Goal: Contribute content: Contribute content

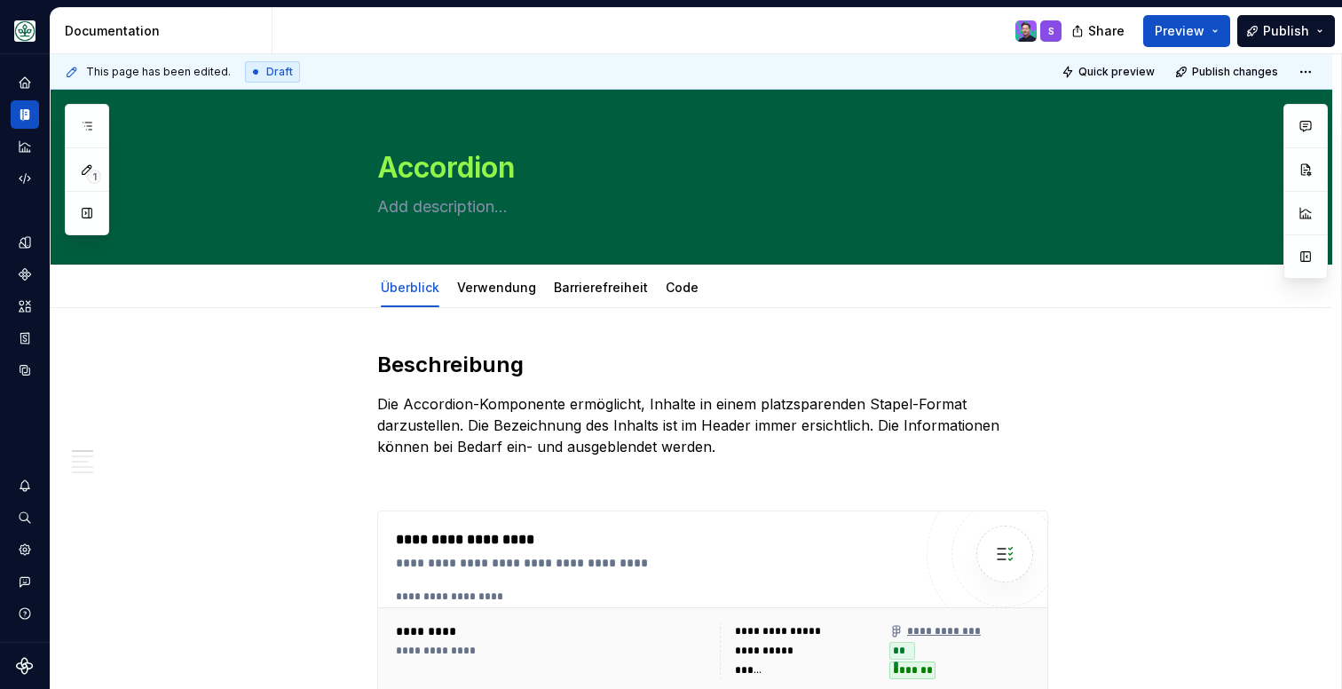
type textarea "*"
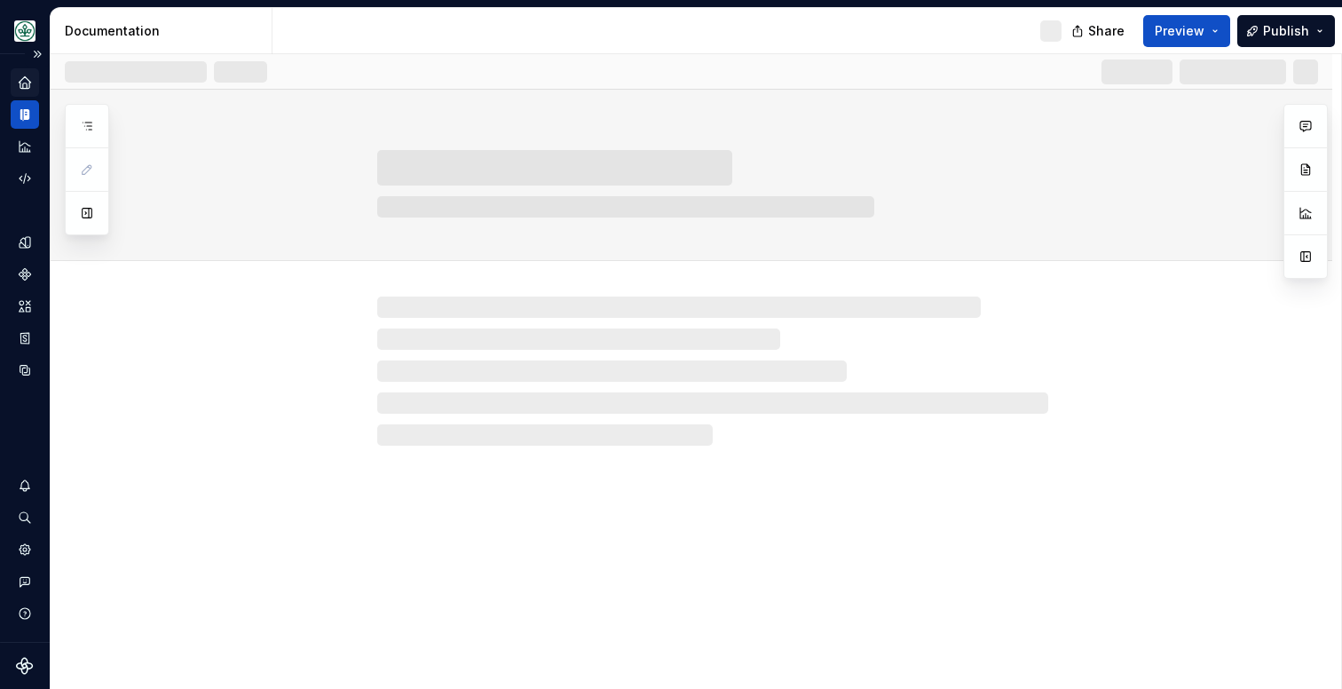
click at [30, 87] on icon "Home" at bounding box center [25, 83] width 16 height 16
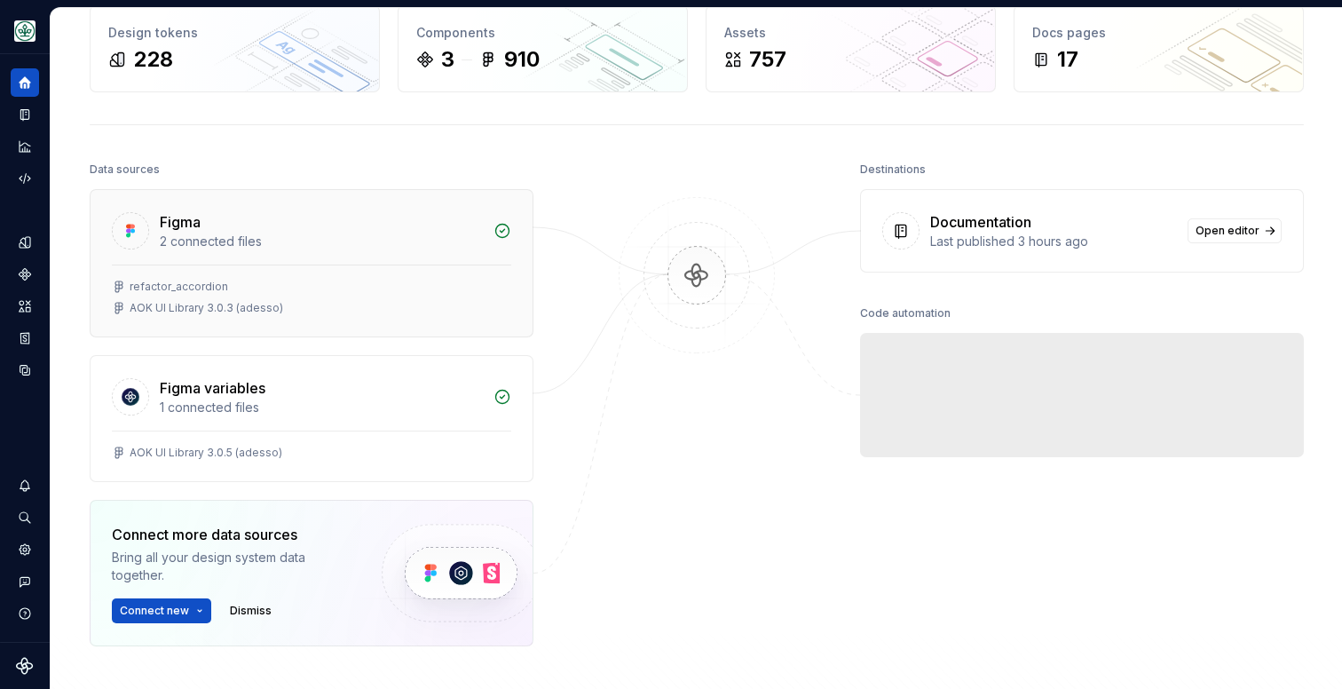
scroll to position [91, 0]
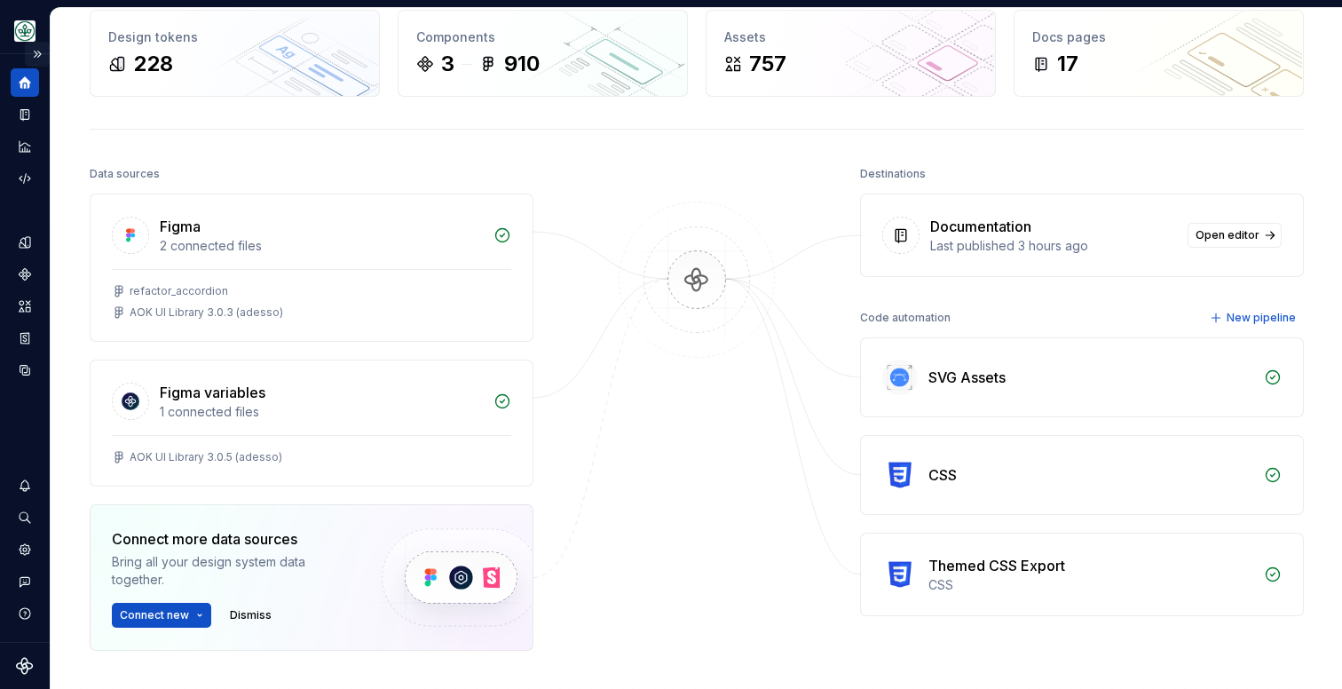
click at [32, 56] on button "Expand sidebar" at bounding box center [37, 54] width 25 height 25
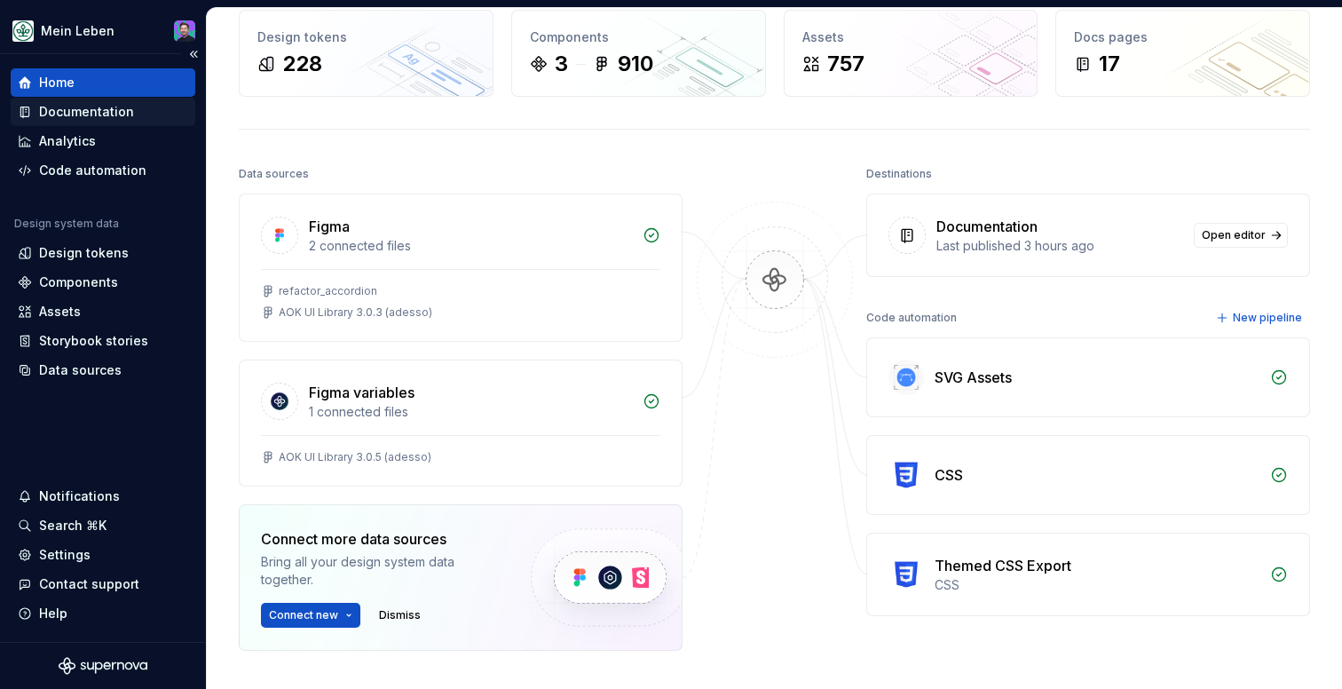
click at [74, 114] on div "Documentation" at bounding box center [86, 112] width 95 height 18
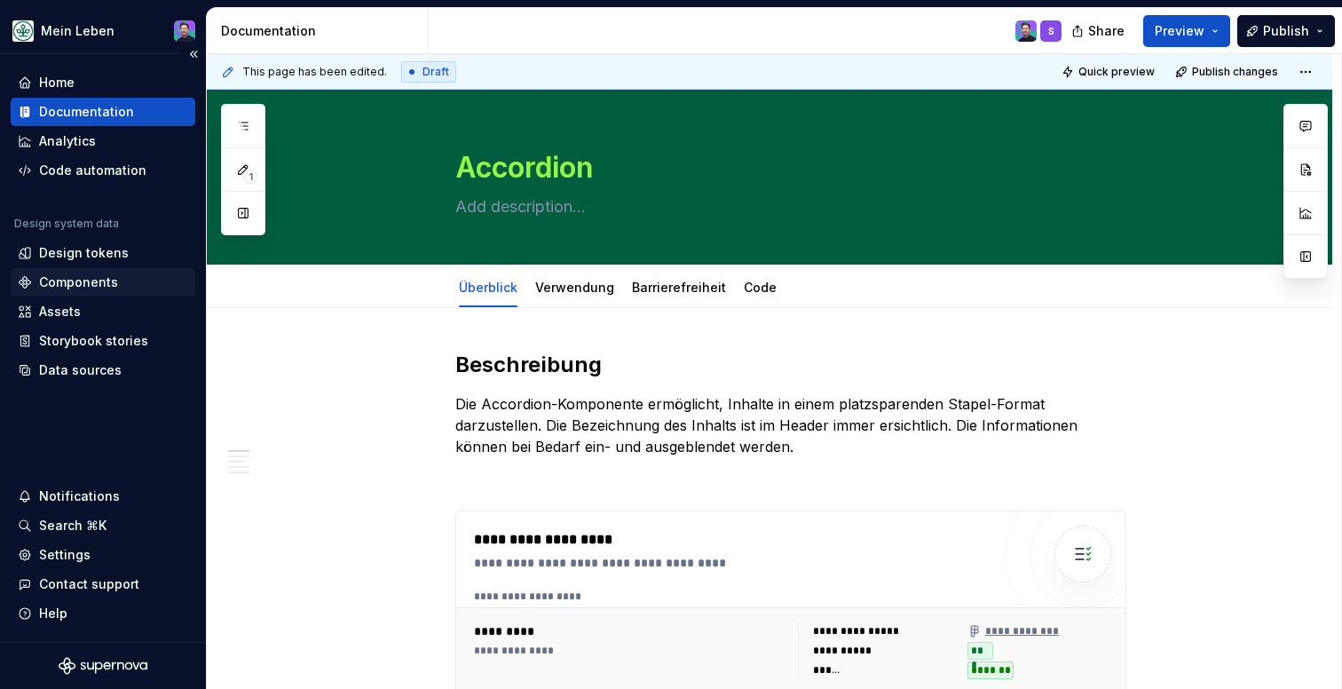
click at [117, 287] on div "Components" at bounding box center [103, 282] width 170 height 18
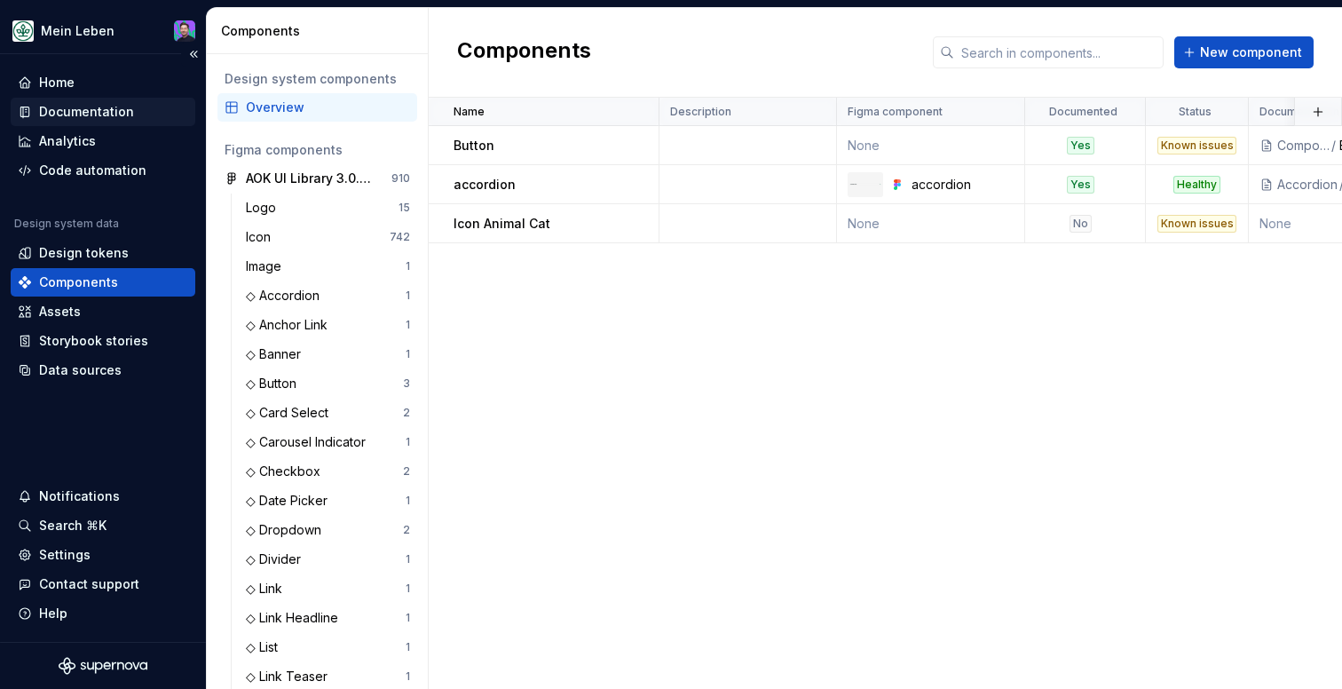
click at [86, 111] on div "Documentation" at bounding box center [86, 112] width 95 height 18
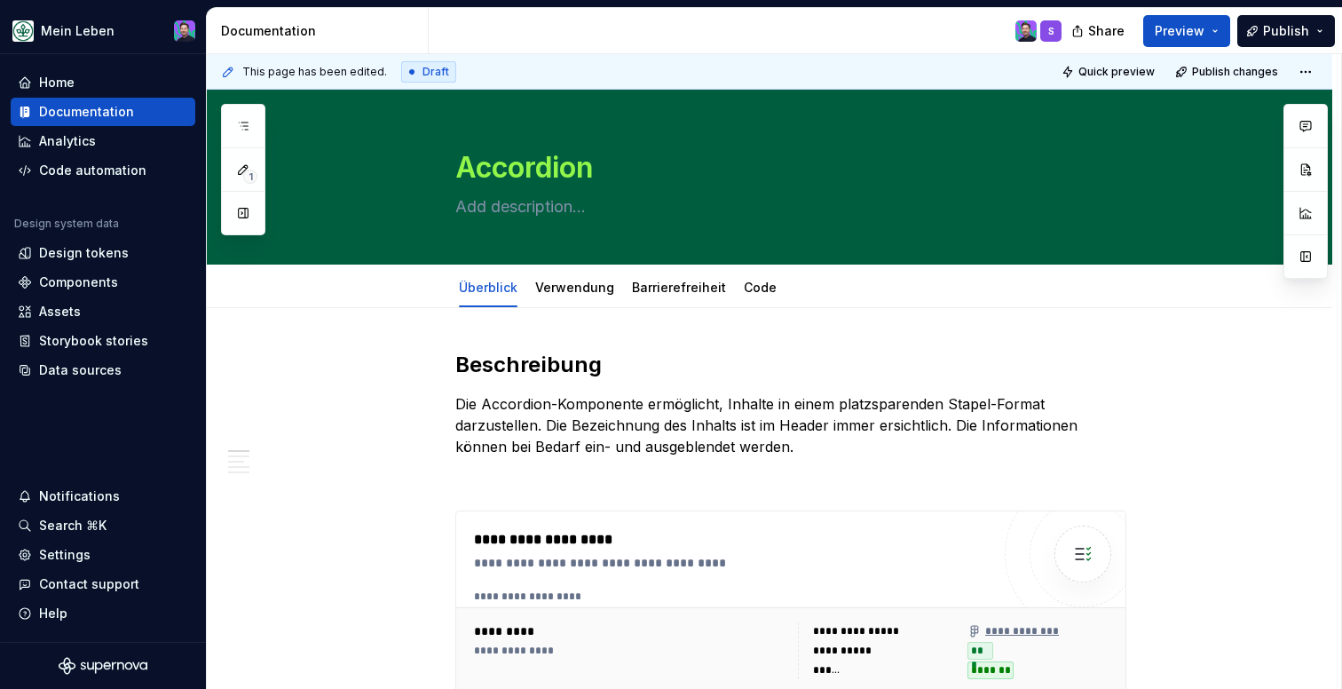
type textarea "*"
click at [169, 105] on div "Documentation" at bounding box center [103, 112] width 170 height 18
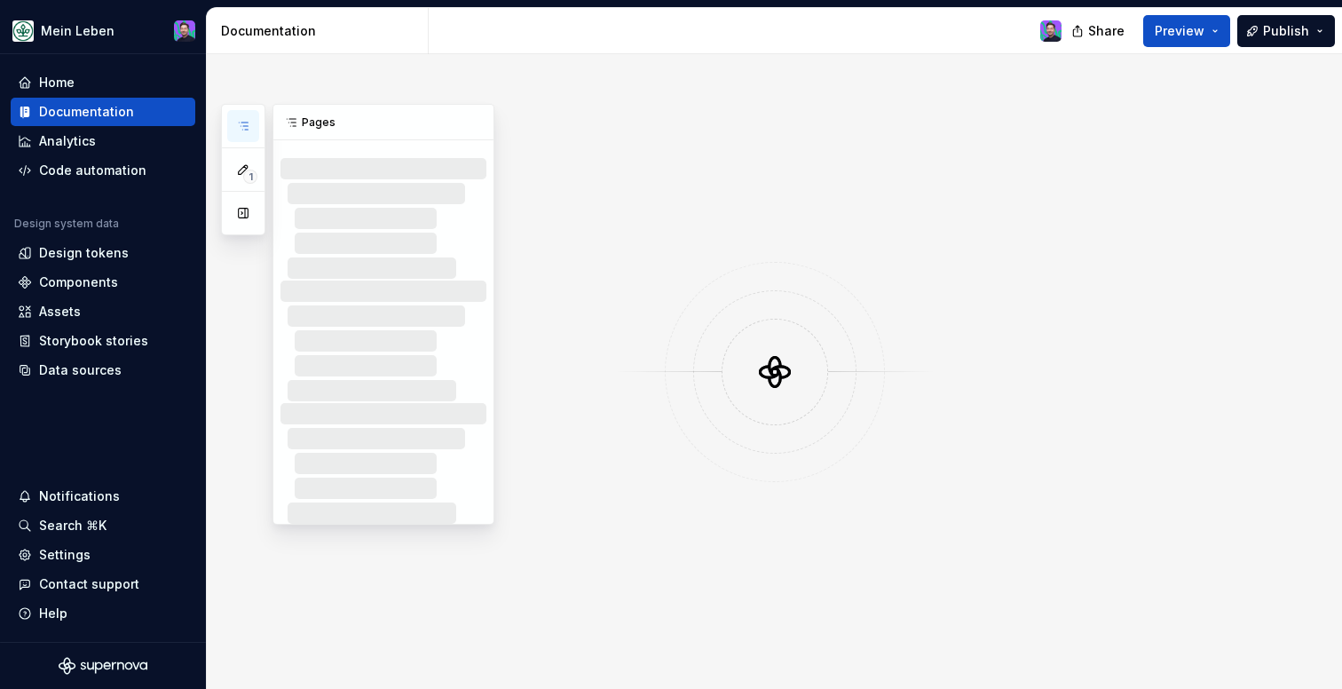
click at [236, 124] on icon "button" at bounding box center [243, 126] width 14 height 14
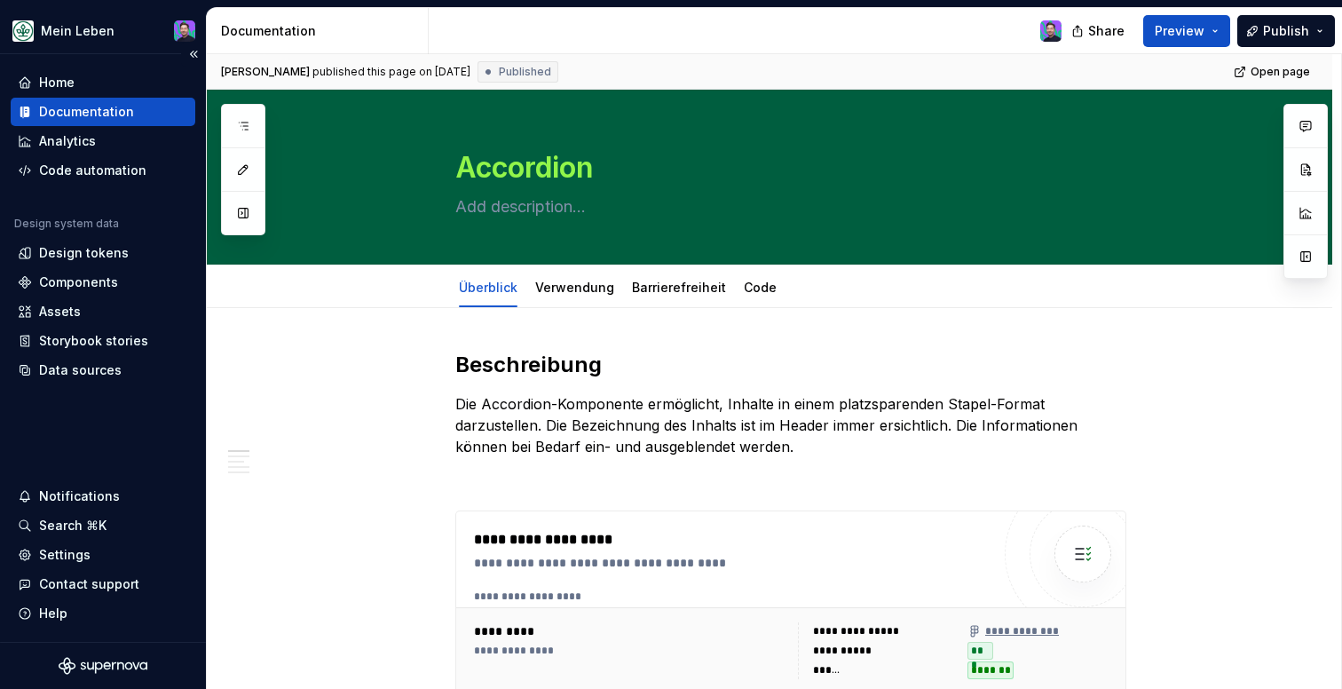
click at [114, 125] on div "Documentation" at bounding box center [103, 112] width 185 height 28
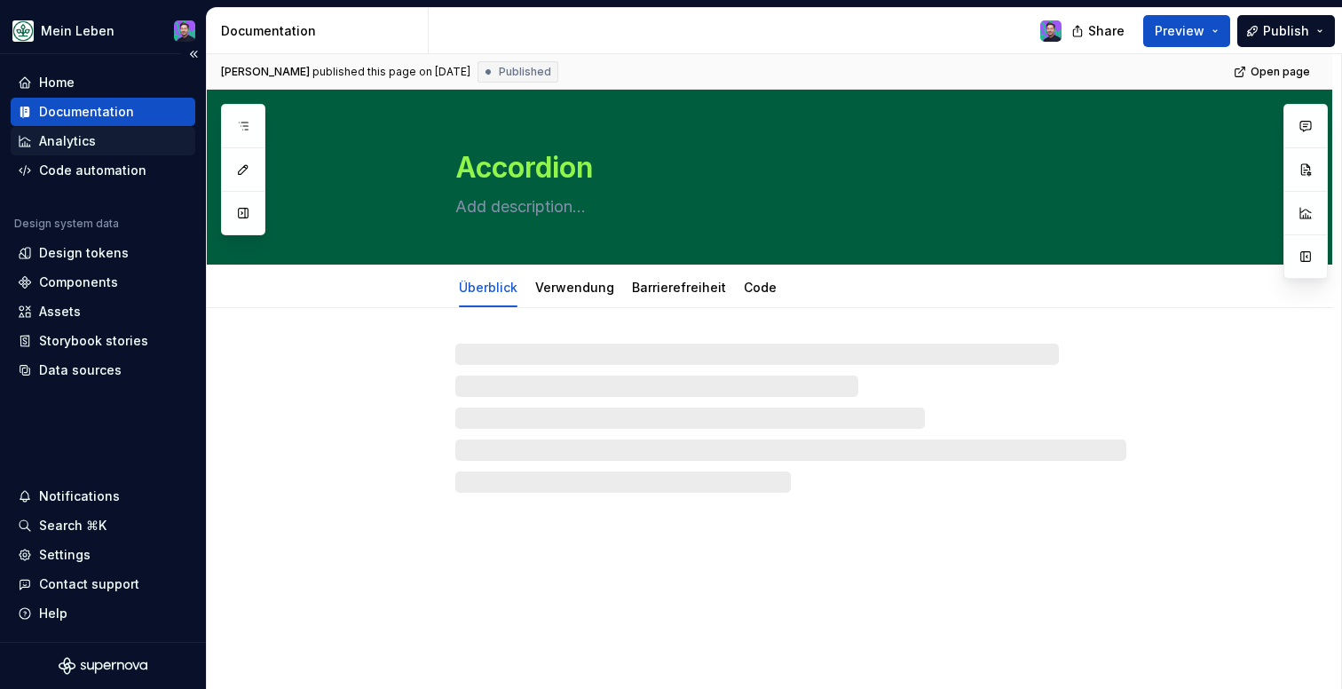
click at [108, 139] on div "Analytics" at bounding box center [103, 141] width 170 height 18
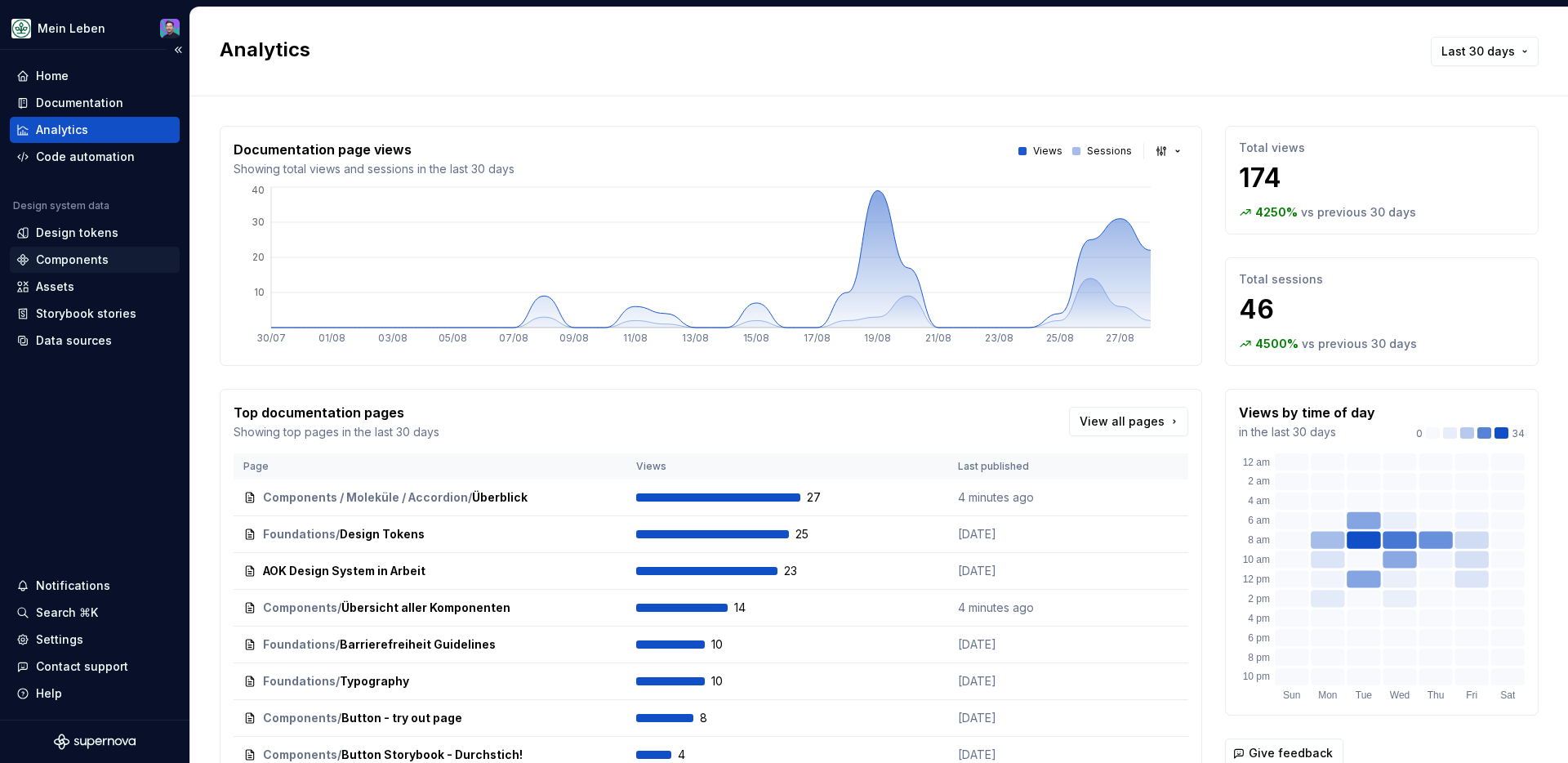
click at [54, 258] on div "Components" at bounding box center [72, 260] width 73 height 17
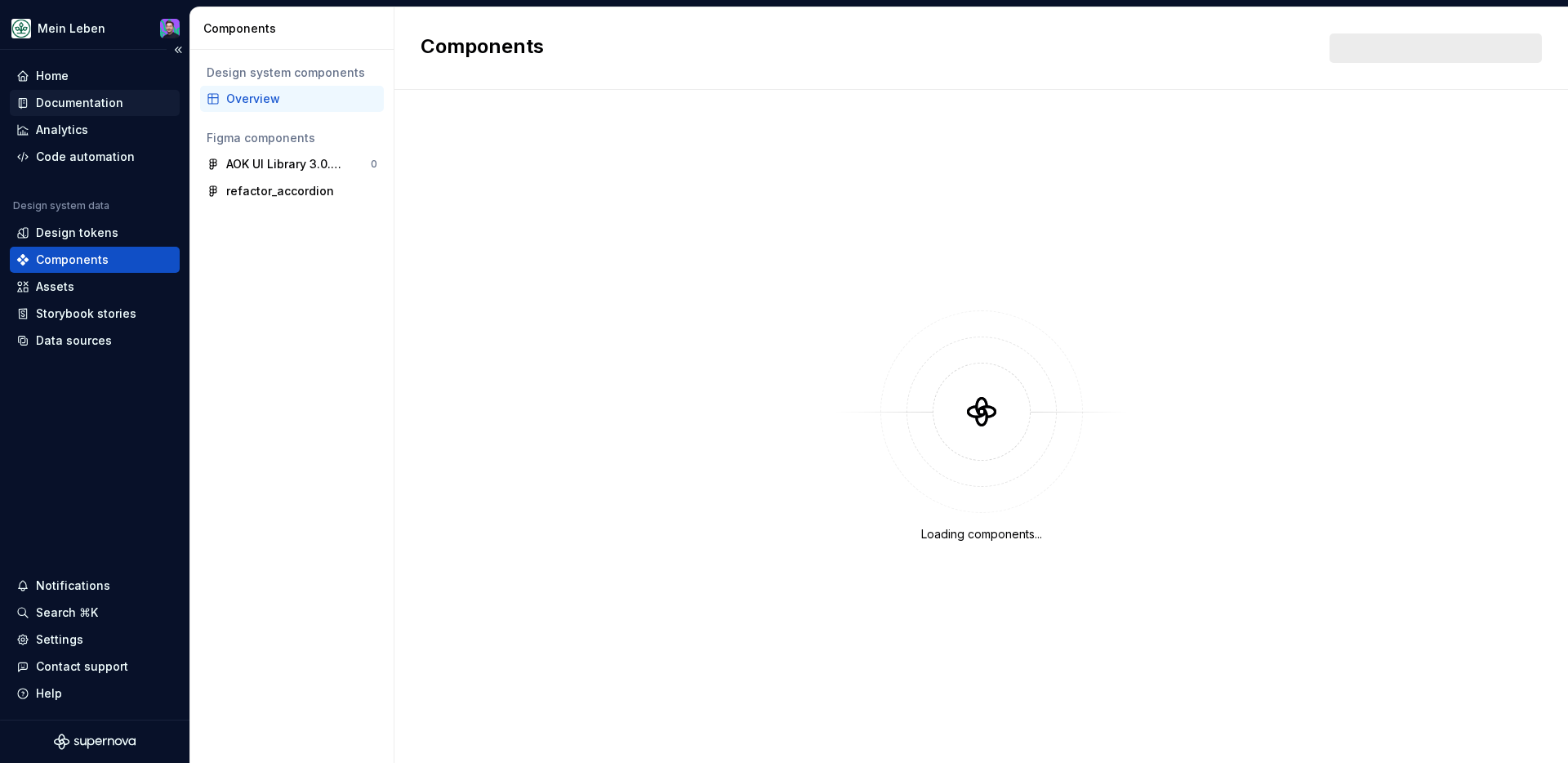
click at [99, 110] on div "Documentation" at bounding box center [79, 103] width 87 height 17
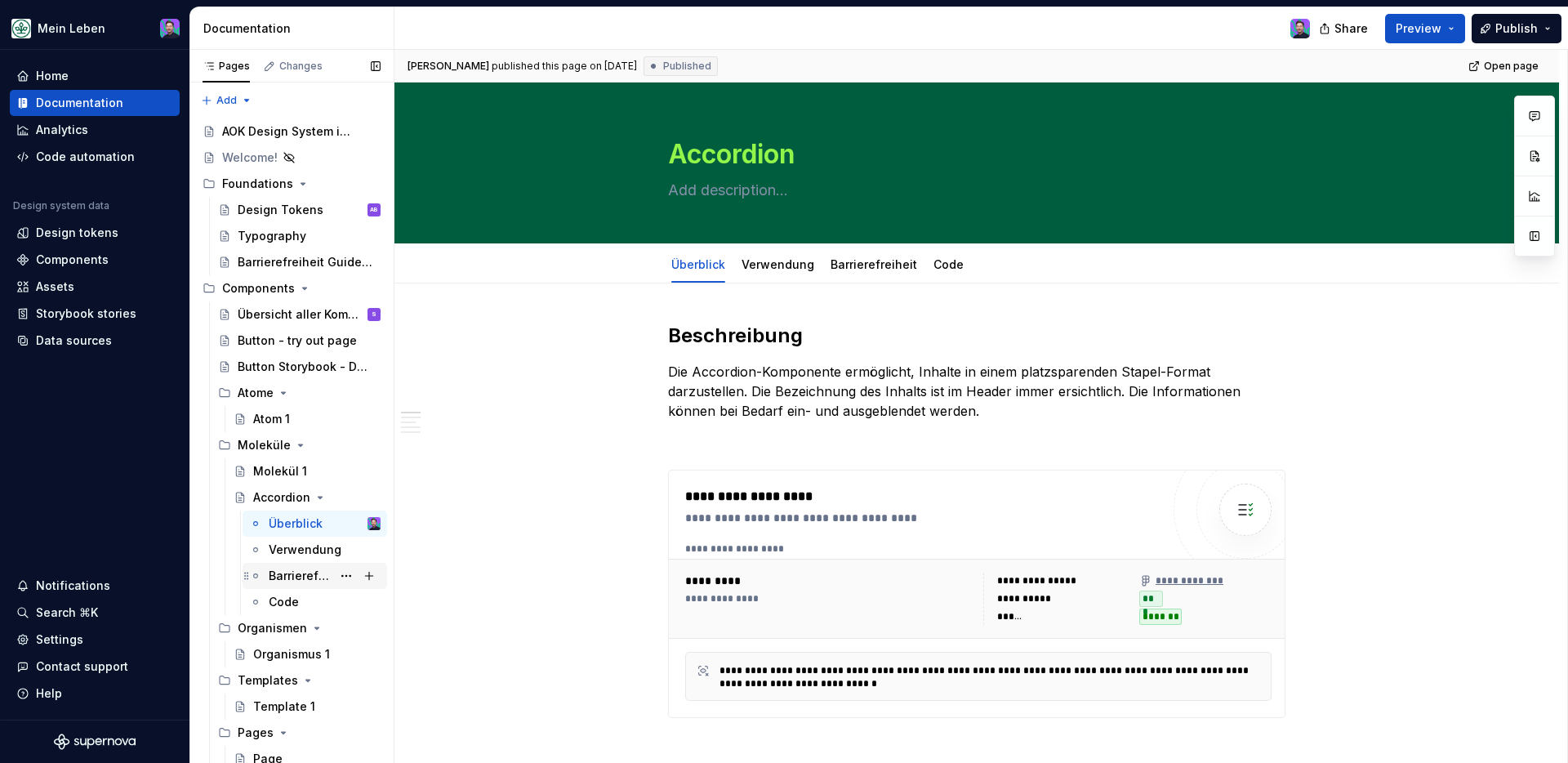
scroll to position [5, 0]
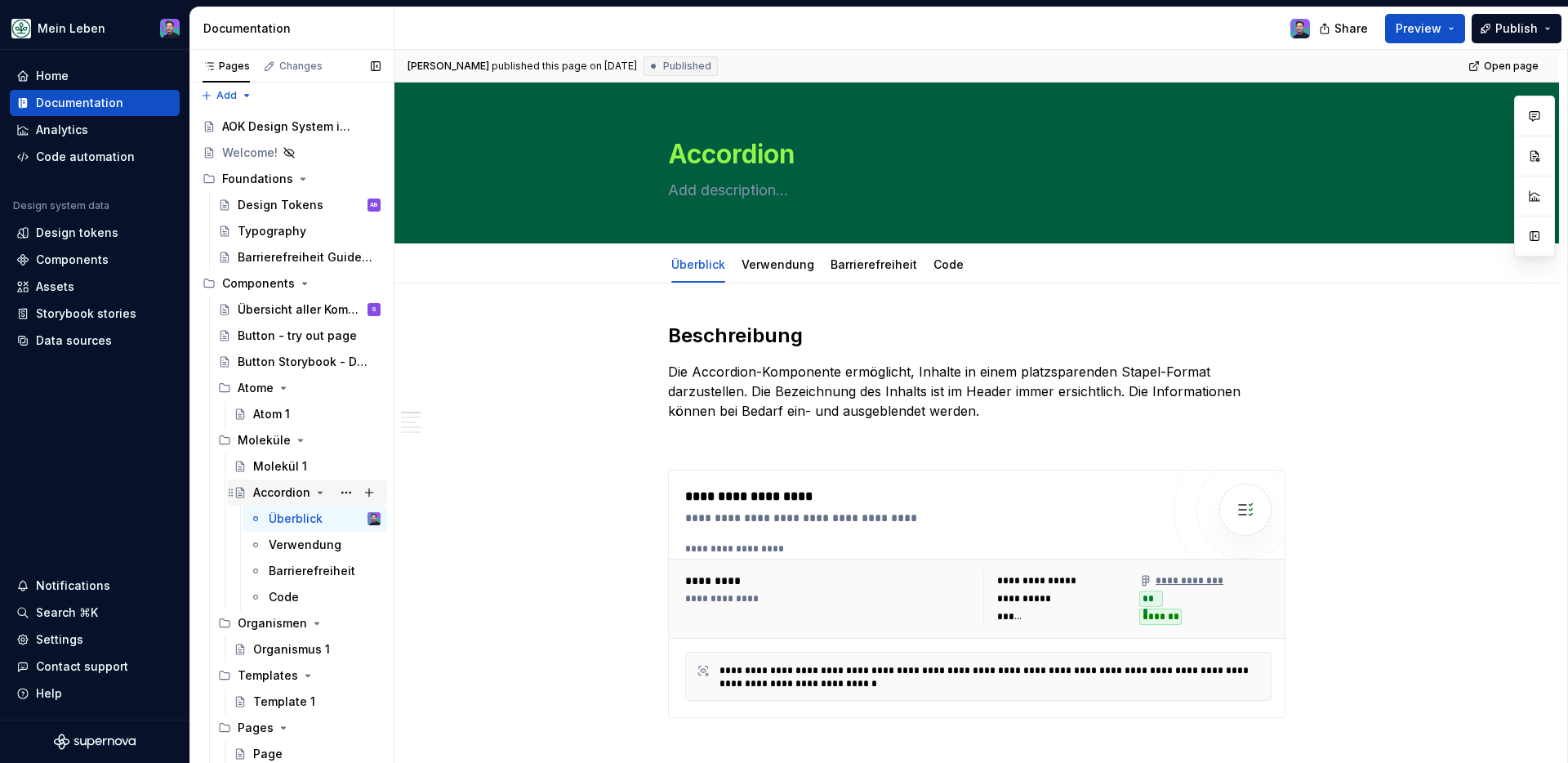
click at [315, 492] on icon "Page tree" at bounding box center [320, 492] width 13 height 13
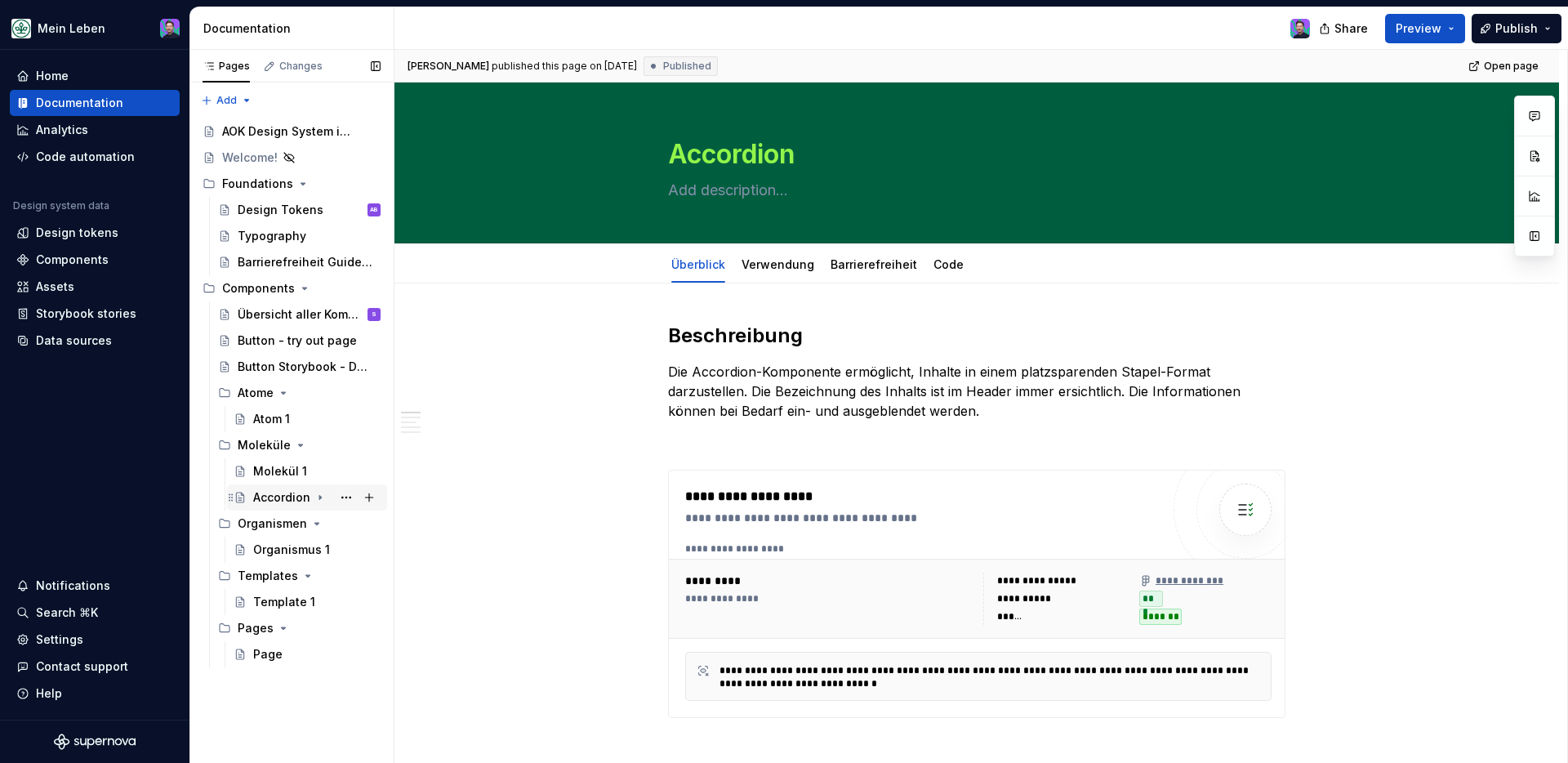
scroll to position [0, 0]
click at [258, 471] on div "Molekül 1" at bounding box center [280, 471] width 54 height 17
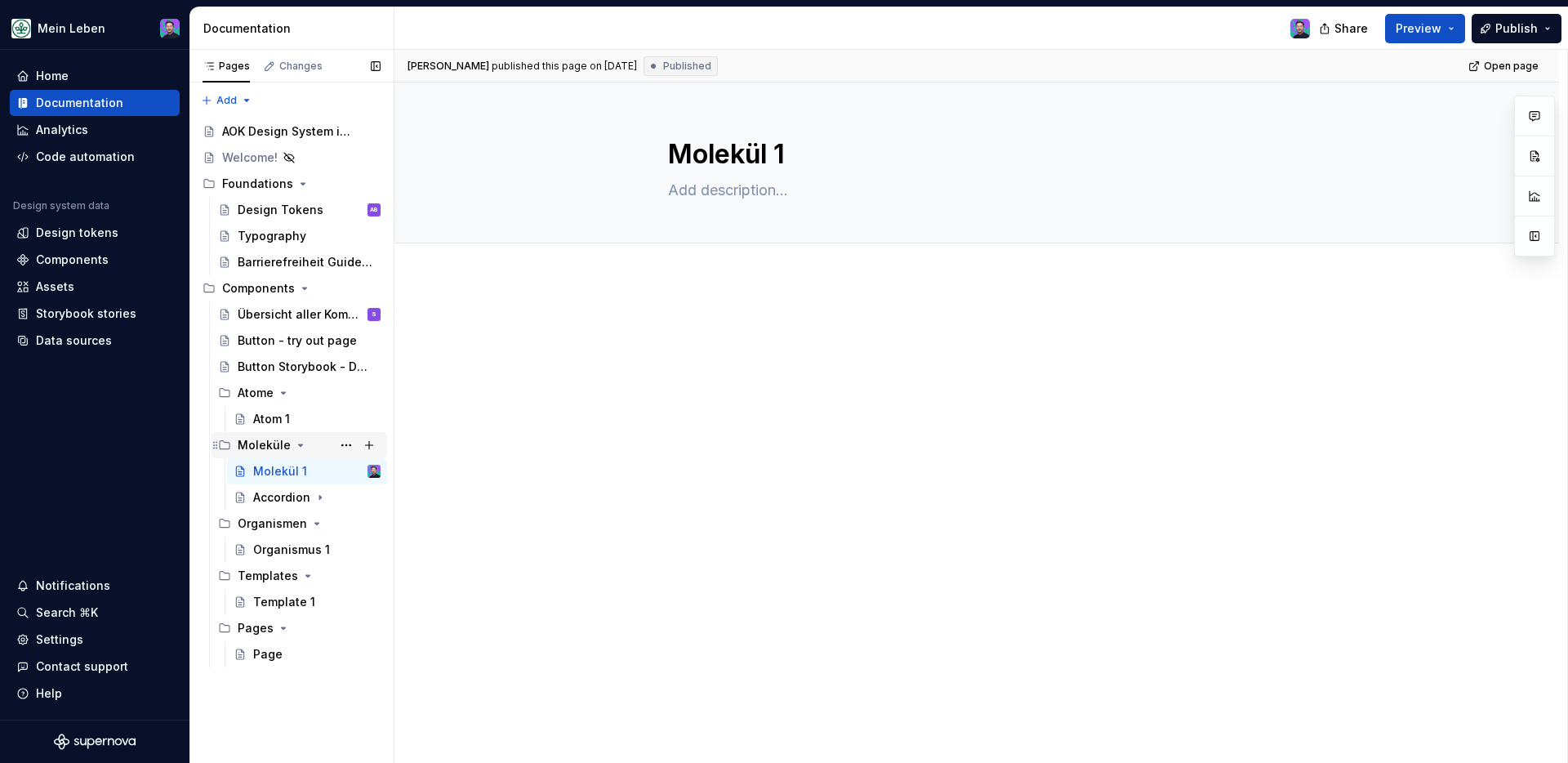
click at [261, 443] on div "Moleküle" at bounding box center [264, 445] width 53 height 17
click at [303, 447] on icon "Page tree" at bounding box center [301, 445] width 13 height 13
click at [349, 469] on button "Page tree" at bounding box center [346, 471] width 23 height 23
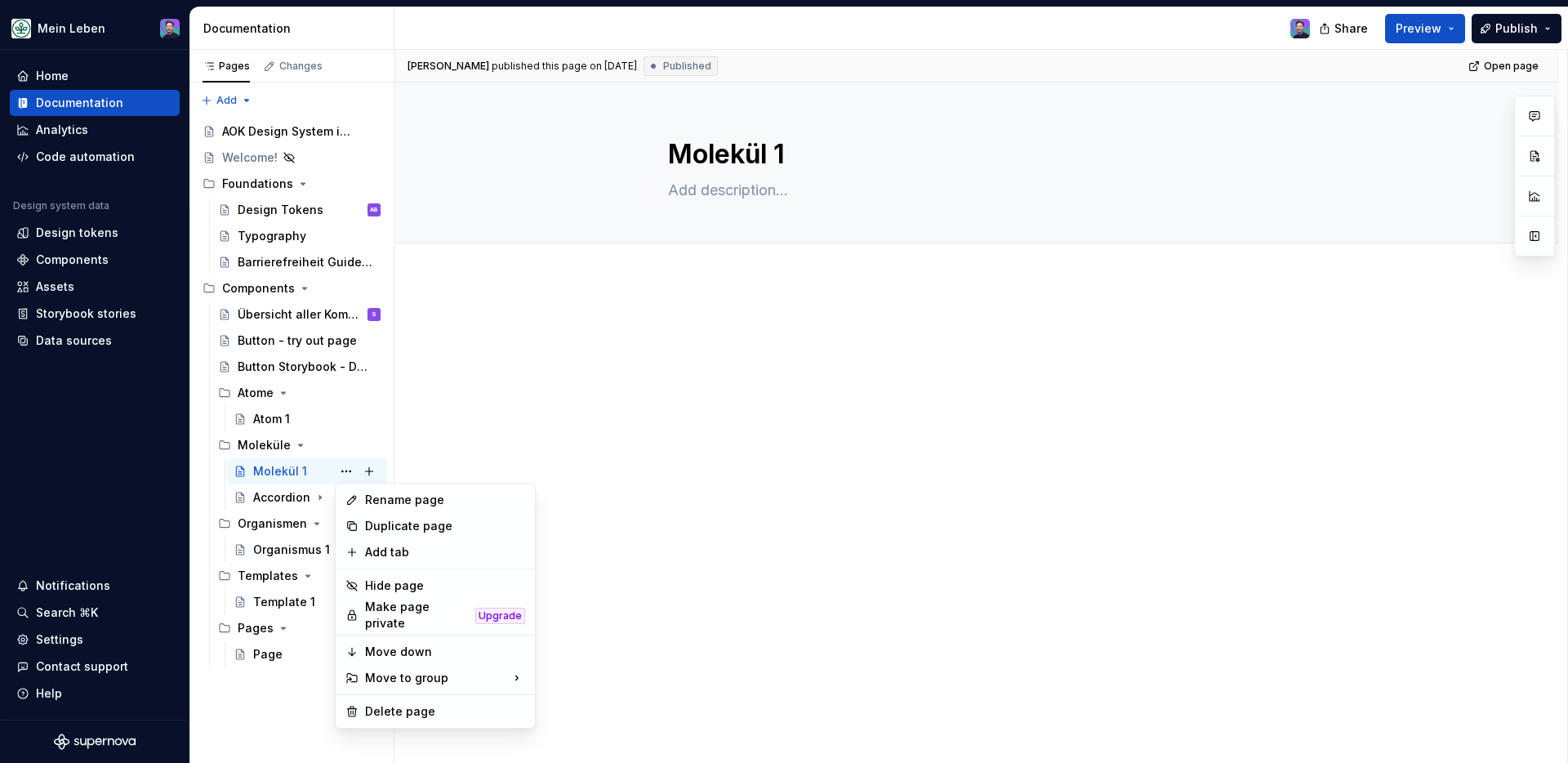
click at [437, 469] on html "Mein Leben Home Documentation Analytics Code automation Design system data Desi…" at bounding box center [784, 381] width 1568 height 763
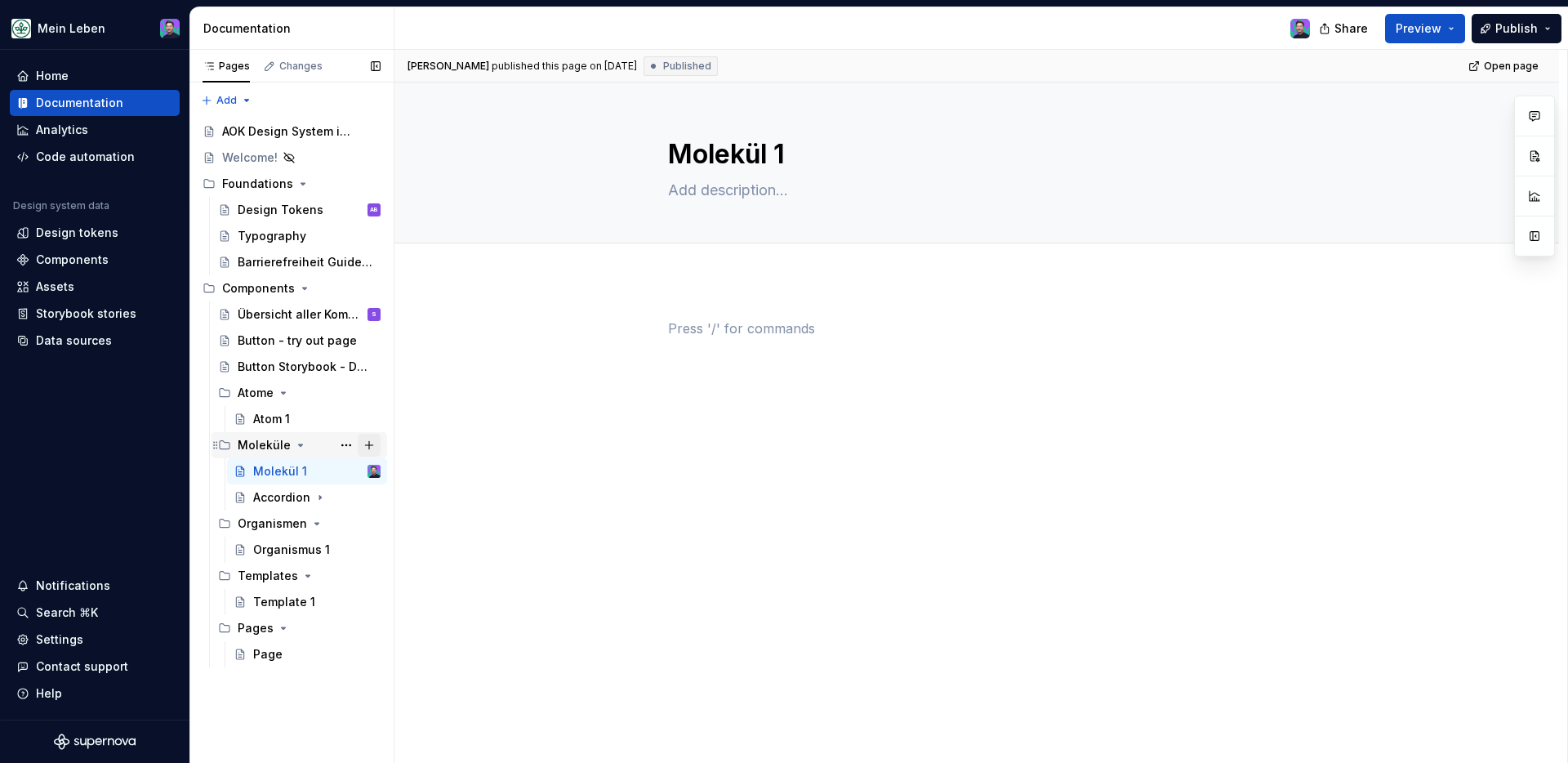
click at [369, 445] on button "Page tree" at bounding box center [369, 445] width 23 height 23
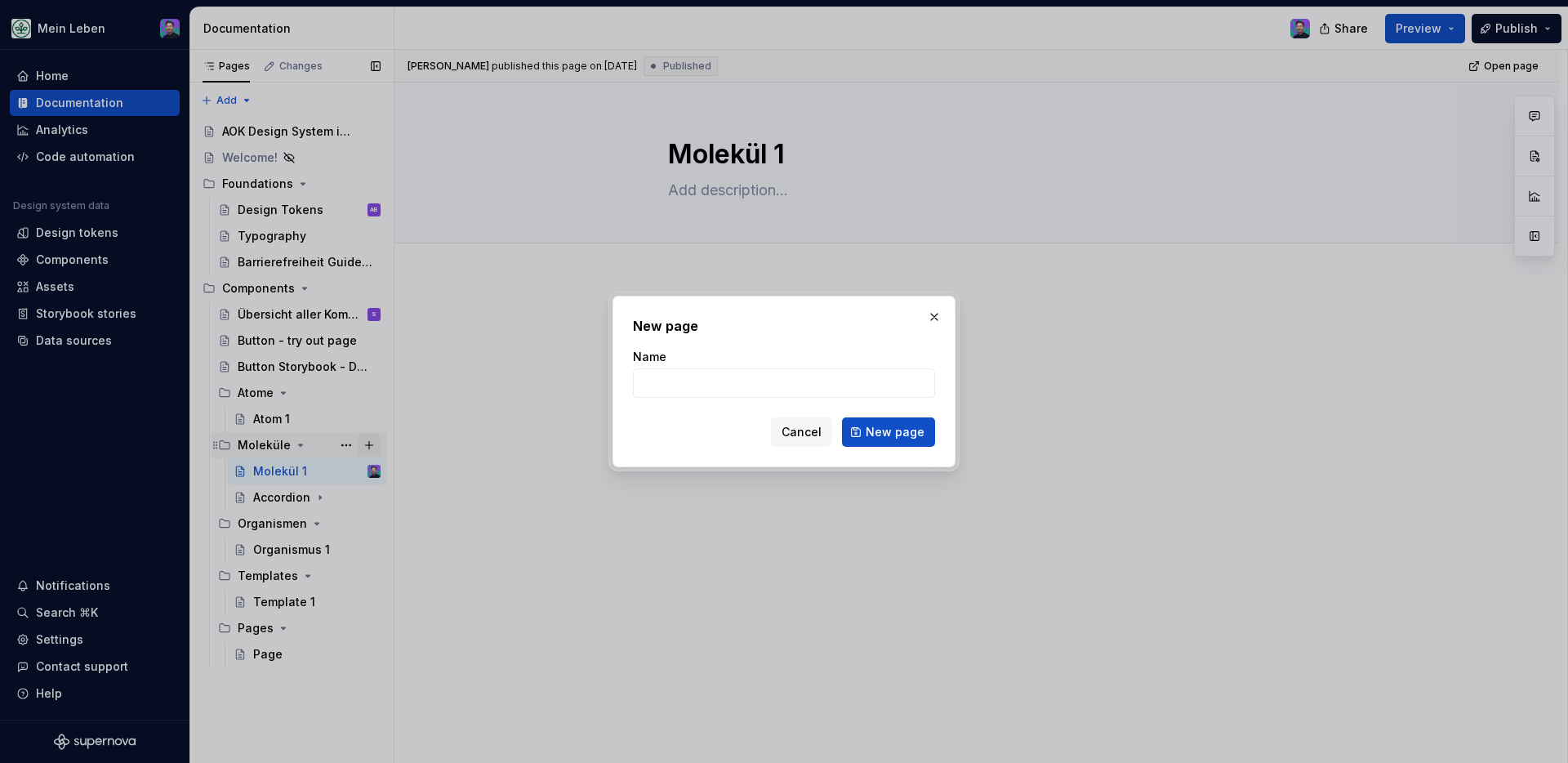
type textarea "*"
type input "Divider"
click button "New page" at bounding box center [888, 433] width 93 height 29
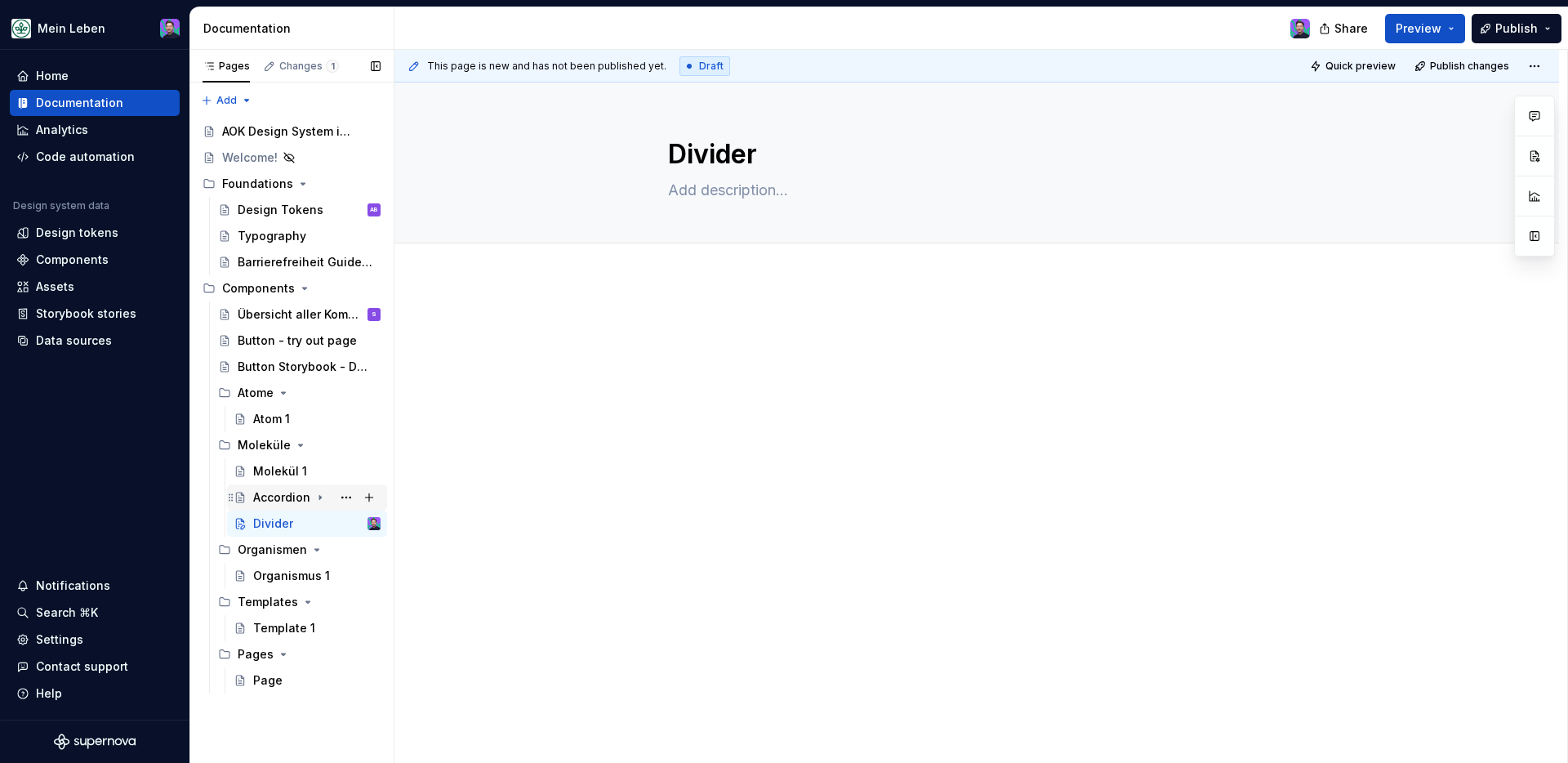
click at [270, 494] on div "Accordion" at bounding box center [282, 498] width 57 height 17
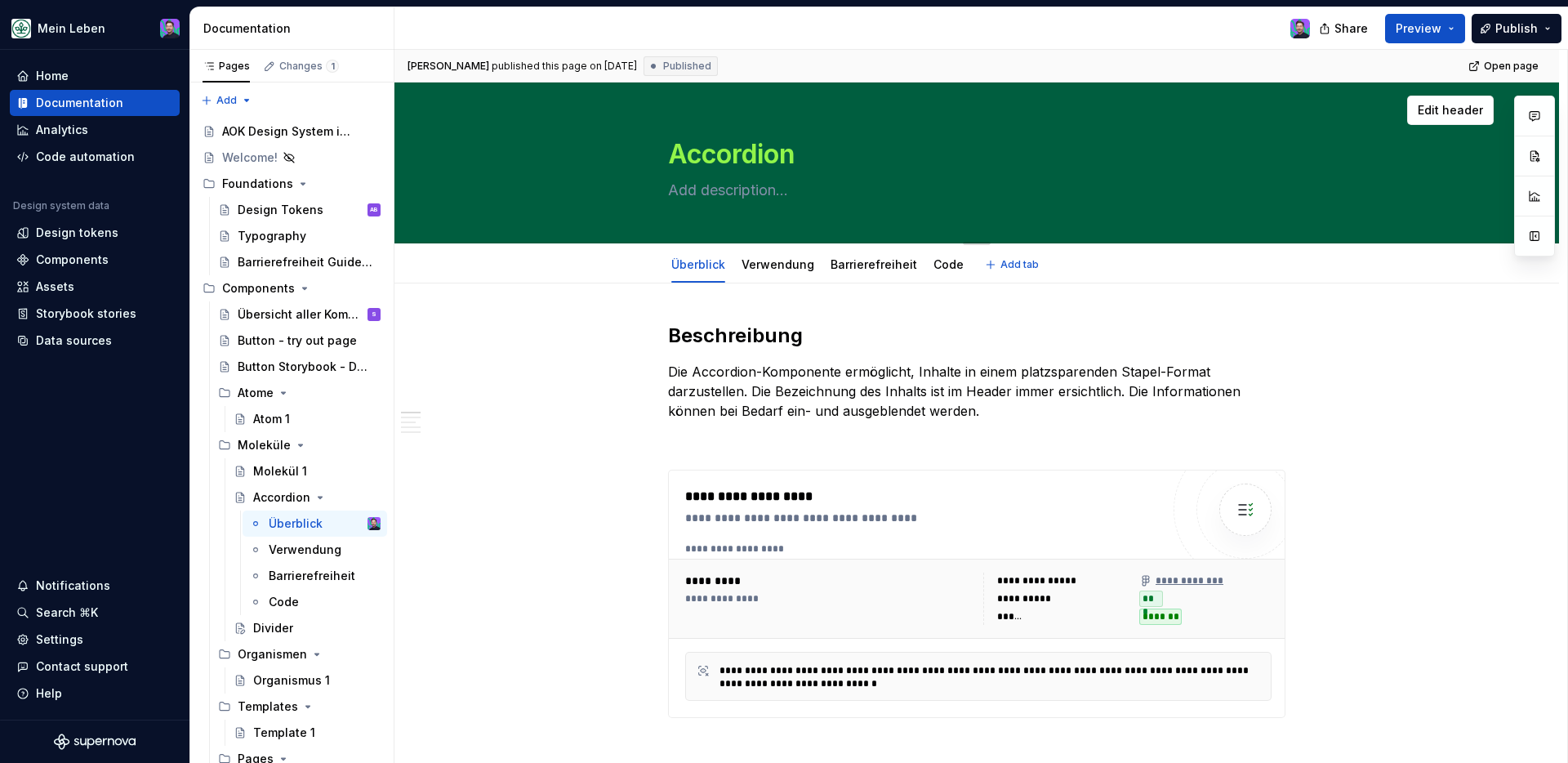
click at [1234, 157] on div "Accordion" at bounding box center [977, 163] width 1034 height 160
click at [740, 179] on textarea at bounding box center [974, 191] width 617 height 26
click at [742, 151] on textarea "Accordion" at bounding box center [974, 154] width 617 height 40
click at [1036, 171] on textarea "Accordion" at bounding box center [974, 154] width 617 height 40
click at [1234, 114] on span "Edit header" at bounding box center [1450, 110] width 65 height 17
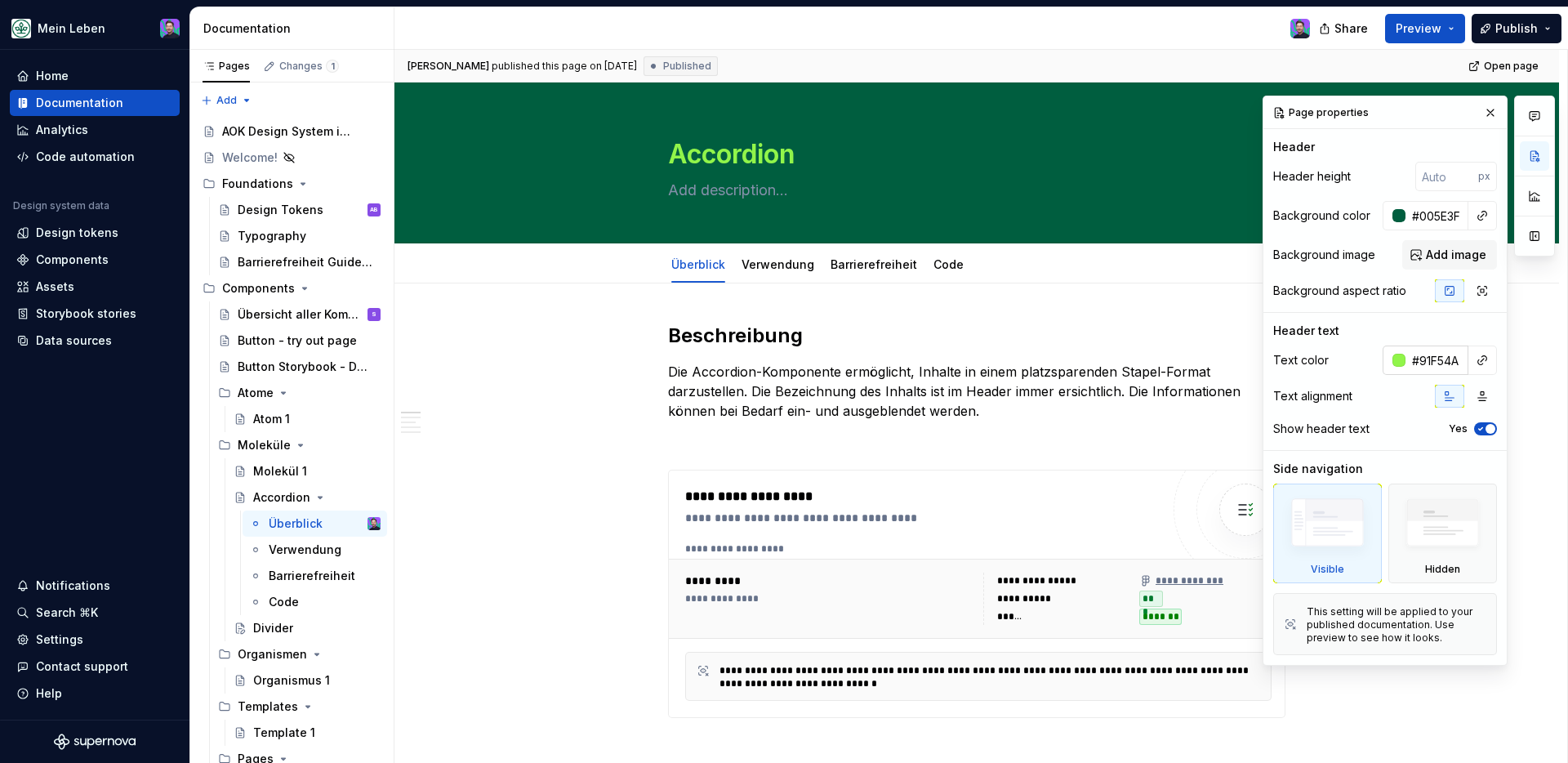
click at [1234, 353] on input "#91F54A" at bounding box center [1437, 360] width 63 height 29
click at [270, 631] on div "Divider" at bounding box center [272, 629] width 40 height 17
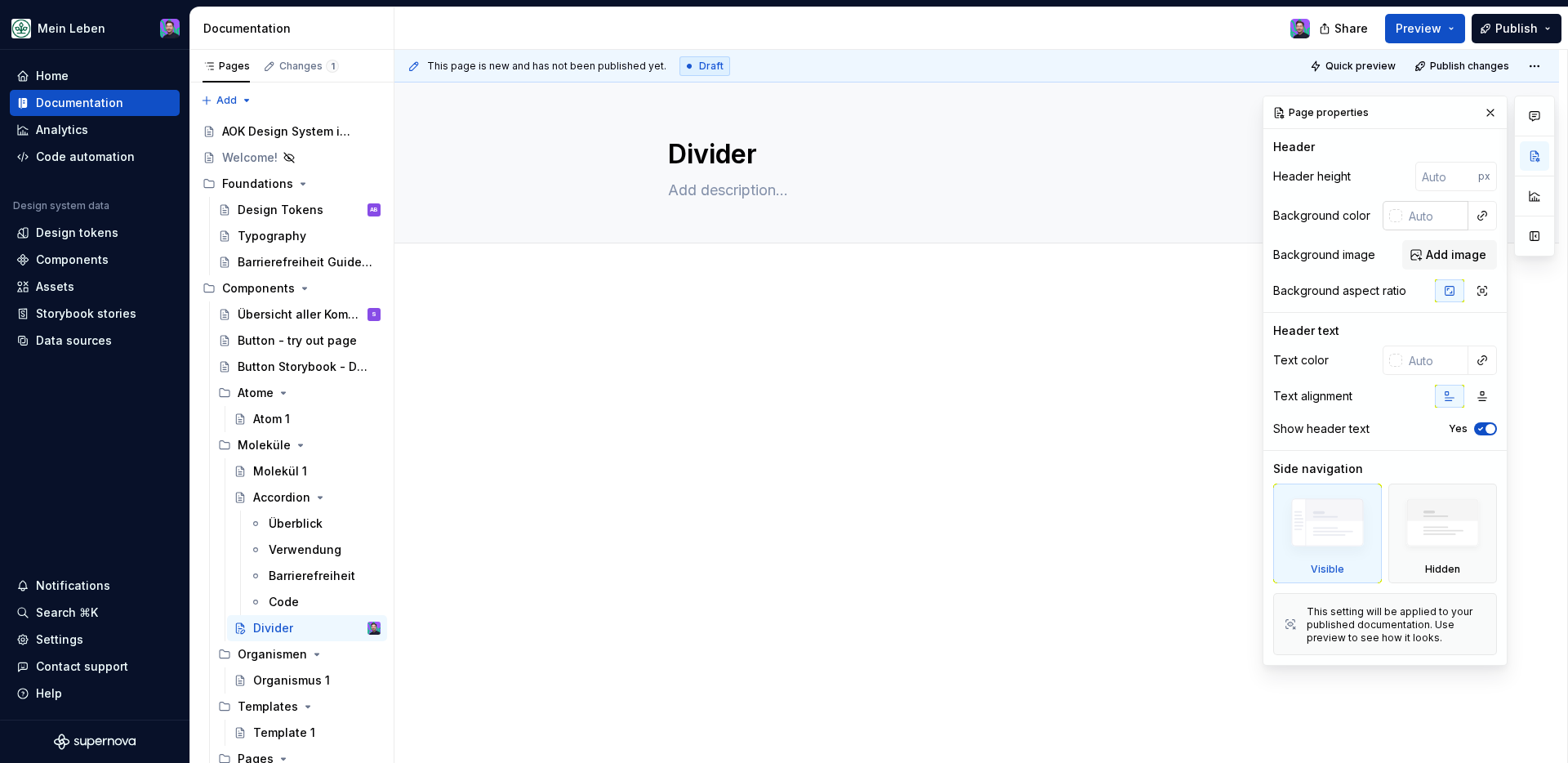
type textarea "*"
click at [1234, 215] on input "text" at bounding box center [1435, 215] width 66 height 29
type input "005E3F"
type textarea "*"
type input "#005E3F"
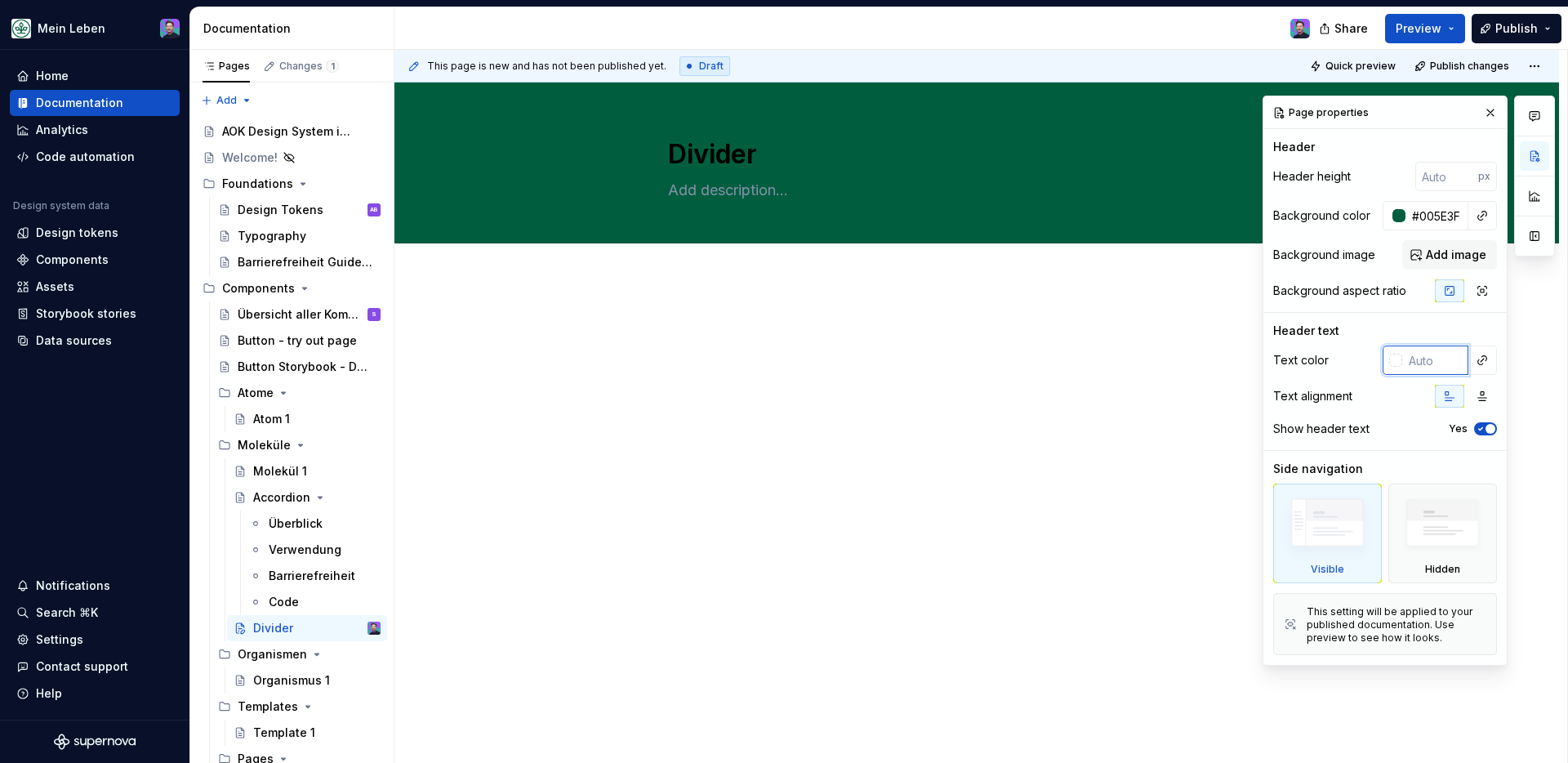
click at [1234, 371] on input "text" at bounding box center [1435, 360] width 66 height 29
type textarea "*"
paste input "#91F54A"
type input "#91F54A"
click at [1020, 353] on div at bounding box center [976, 349] width 617 height 62
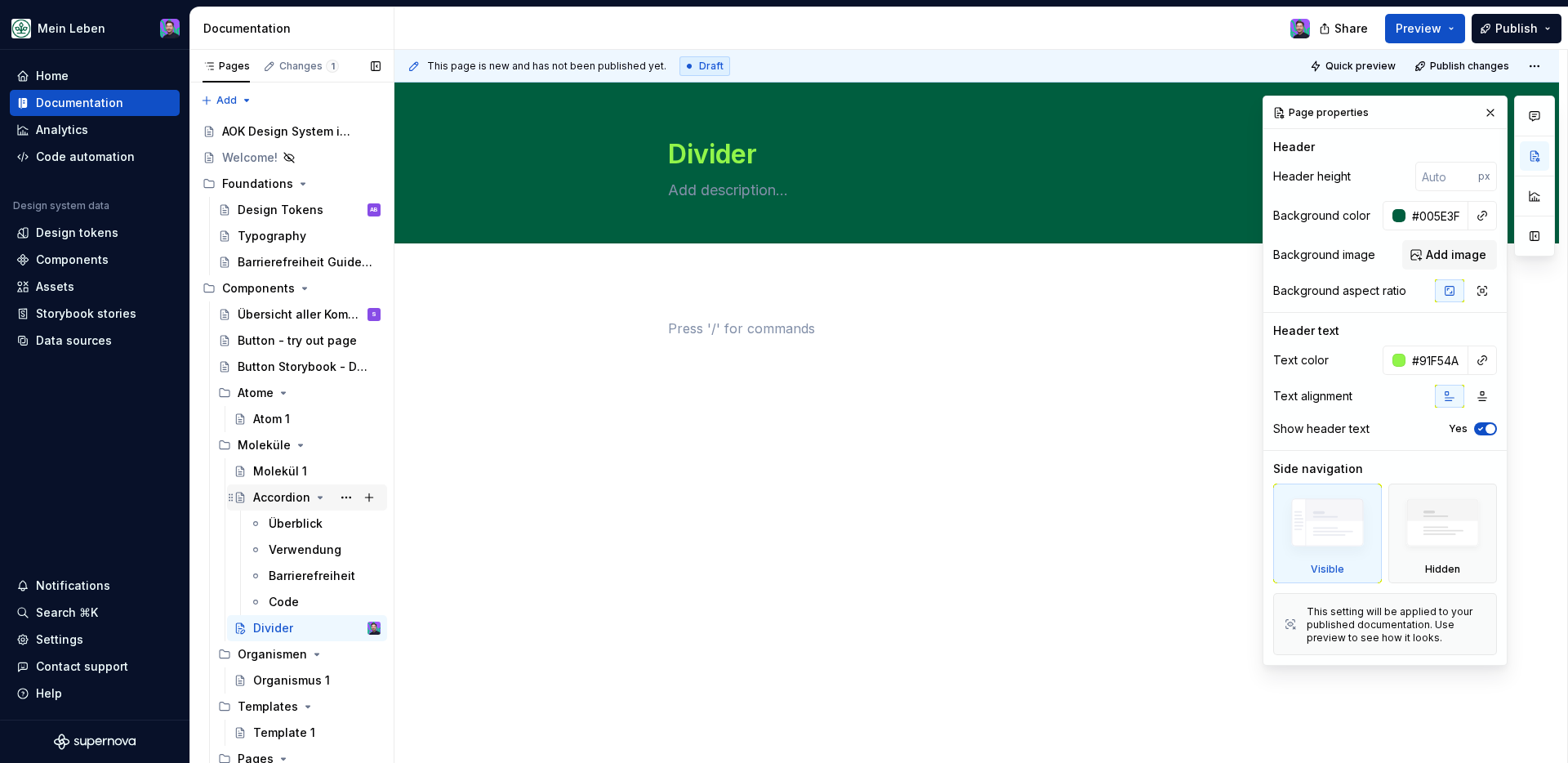
click at [317, 494] on icon "Page tree" at bounding box center [320, 497] width 13 height 13
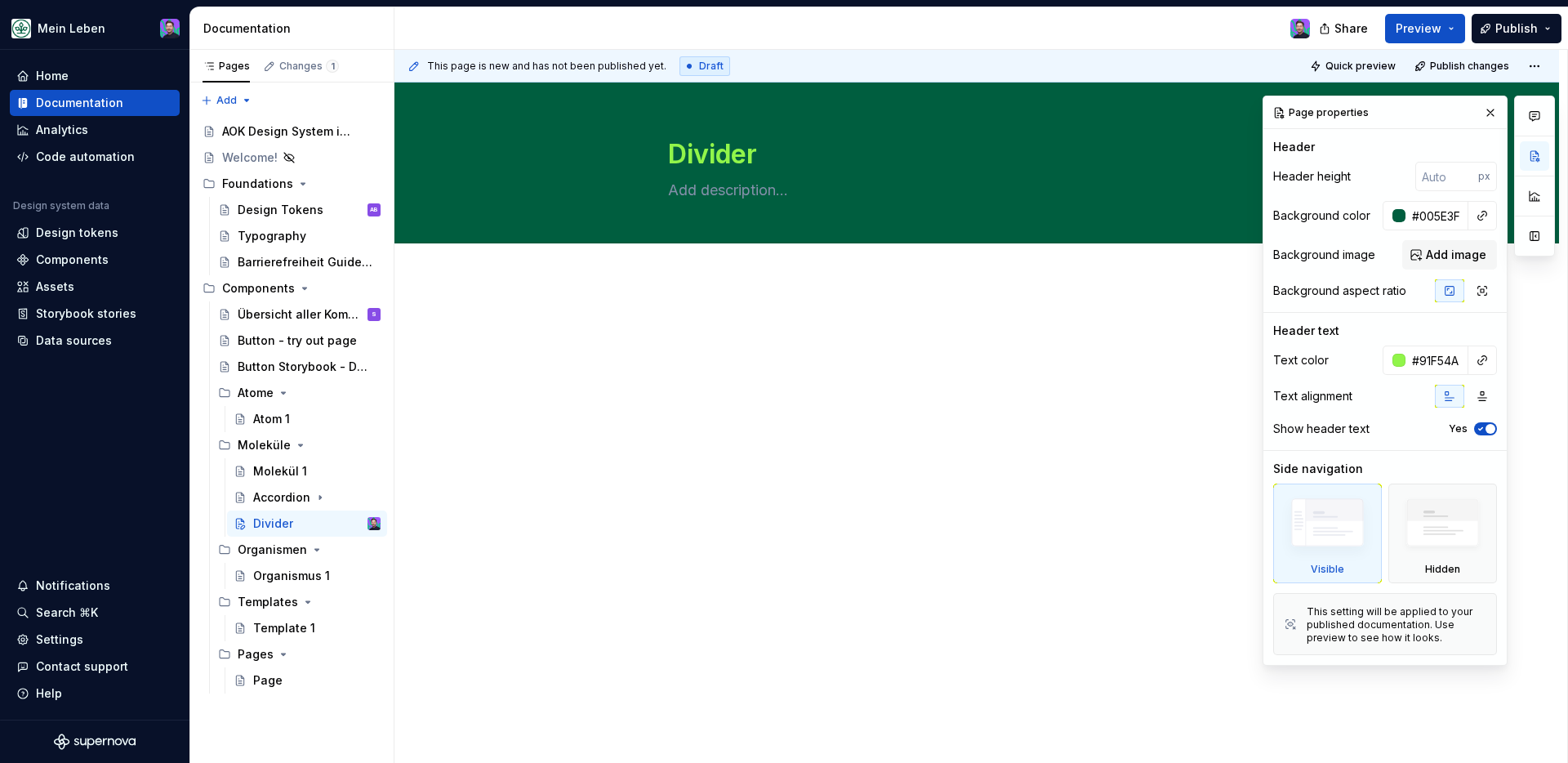
click at [527, 527] on div at bounding box center [977, 455] width 1165 height 350
click at [265, 494] on div "Accordion" at bounding box center [282, 498] width 57 height 17
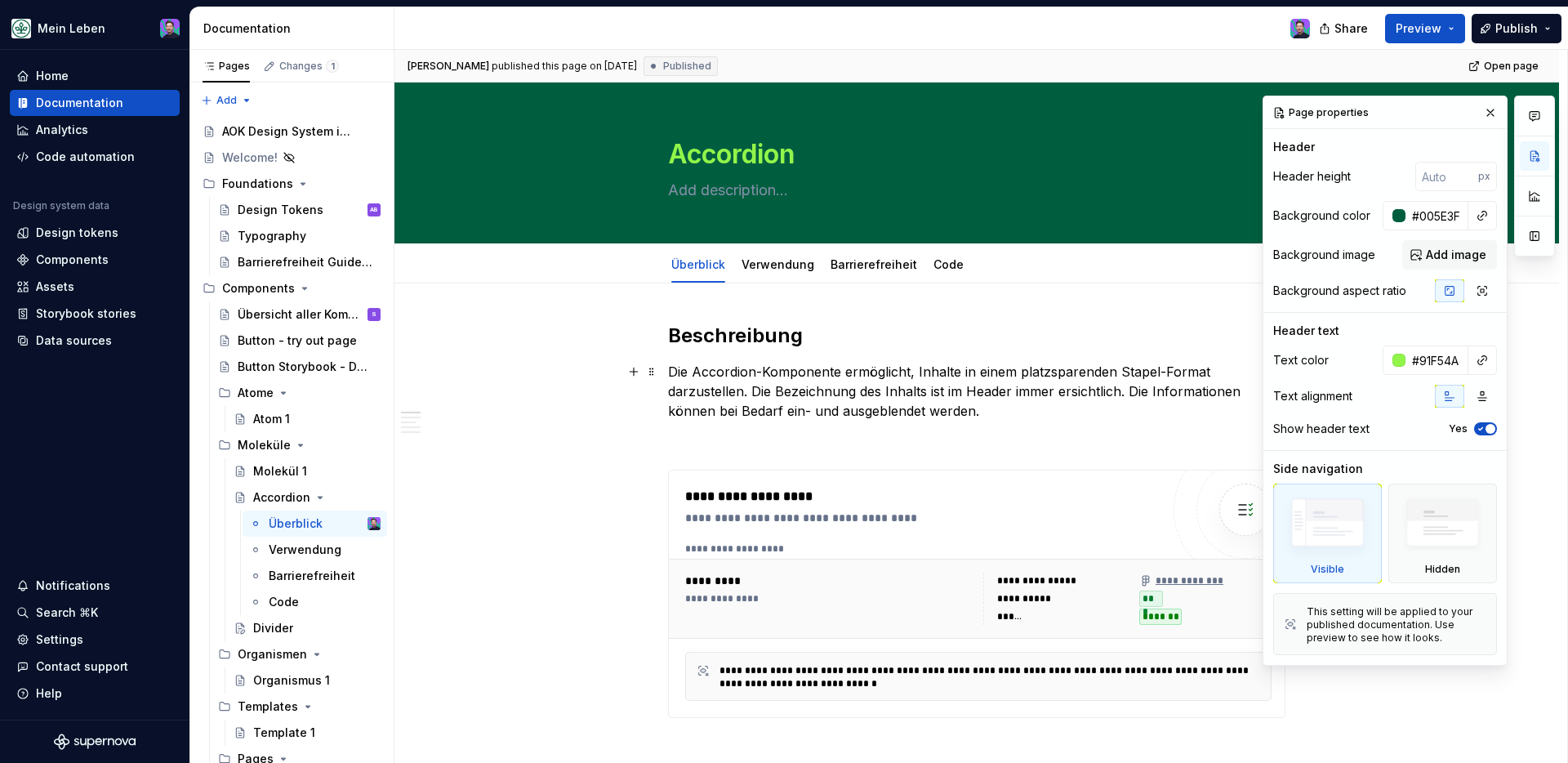
click at [686, 394] on p "Die Accordion-Komponente ermöglicht, Inhalte in einem platzsparenden Stapel-For…" at bounding box center [976, 391] width 617 height 59
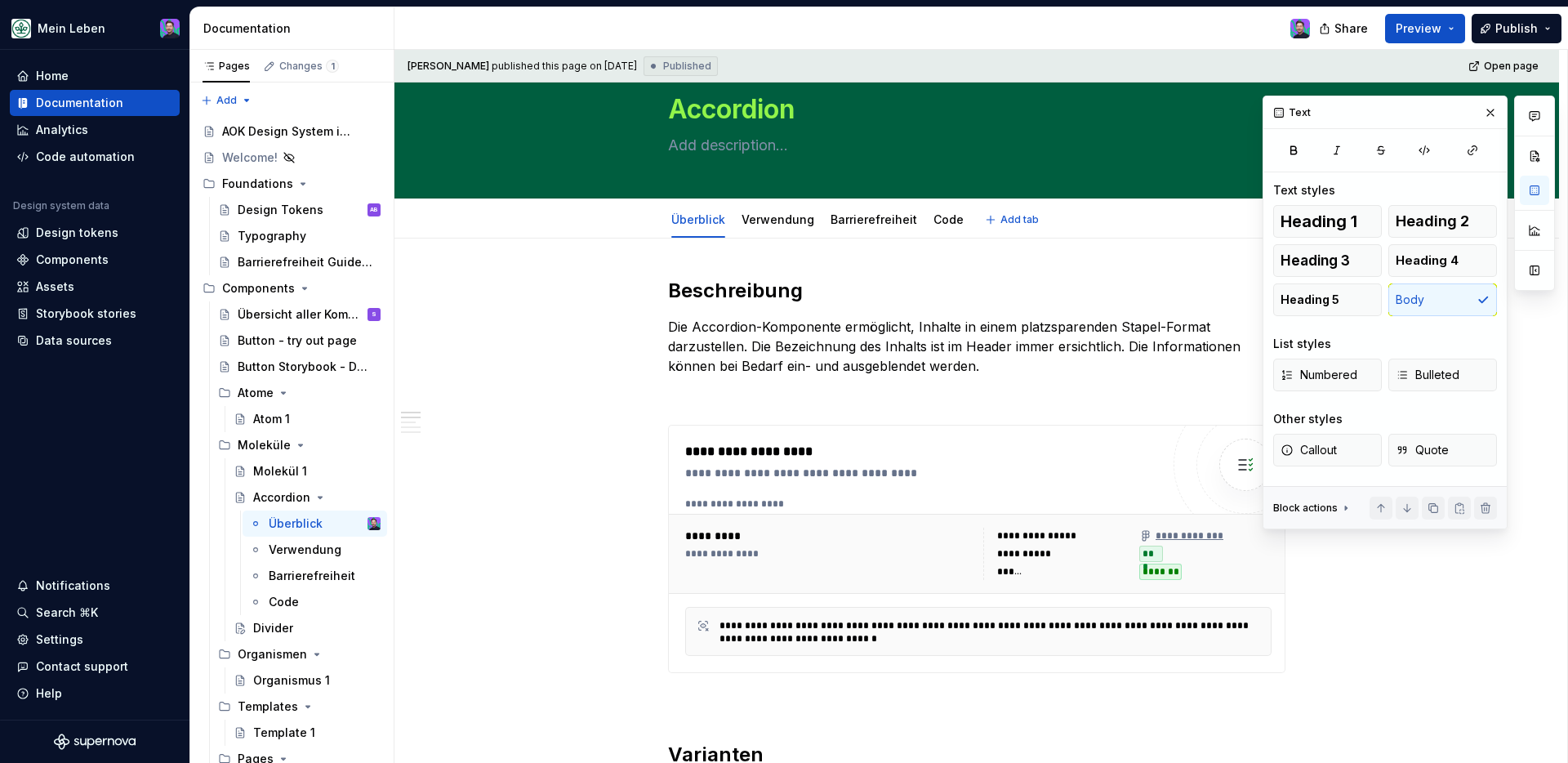
scroll to position [40, 0]
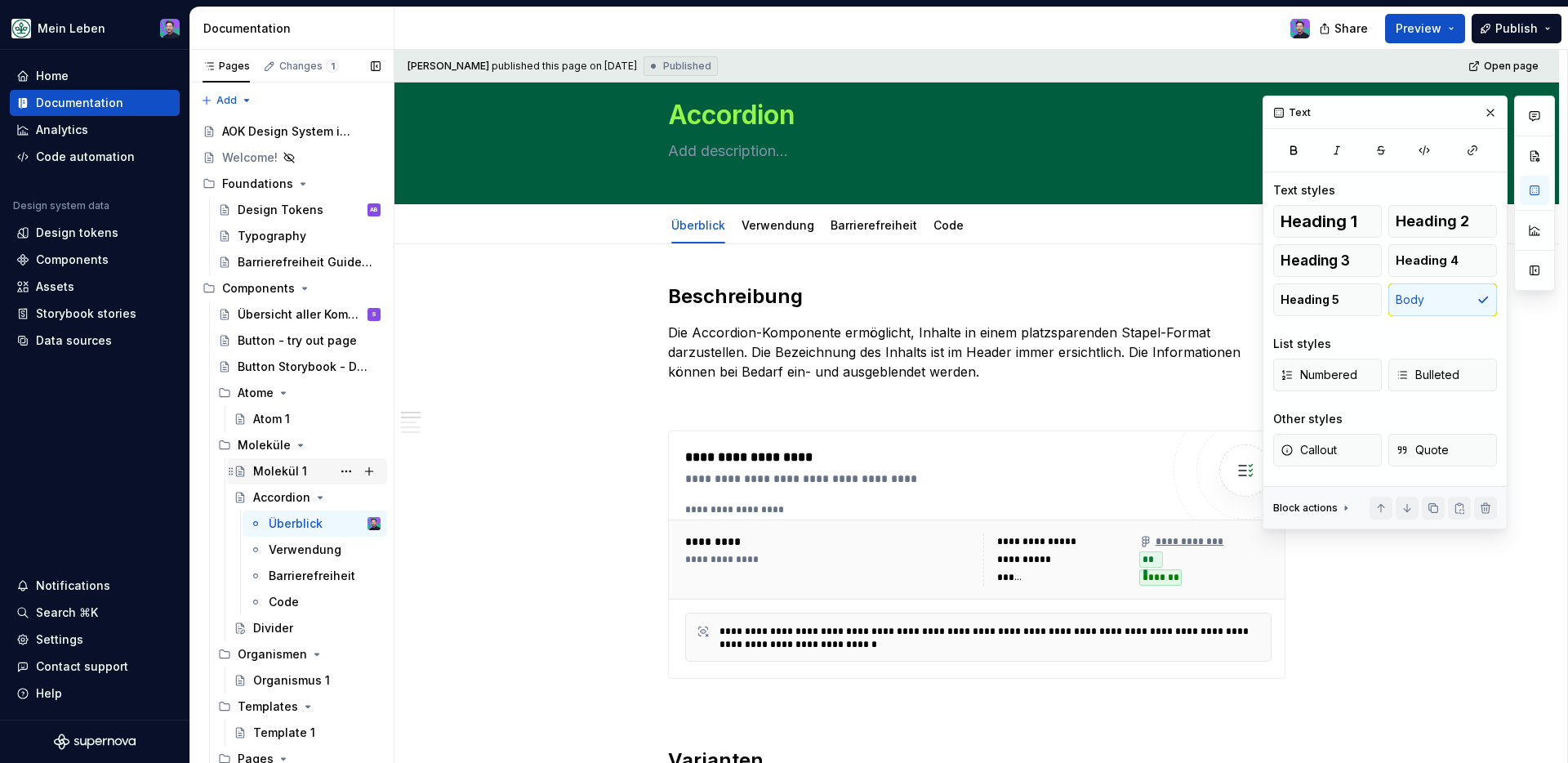
click at [292, 468] on div "Molekül 1" at bounding box center [280, 471] width 54 height 17
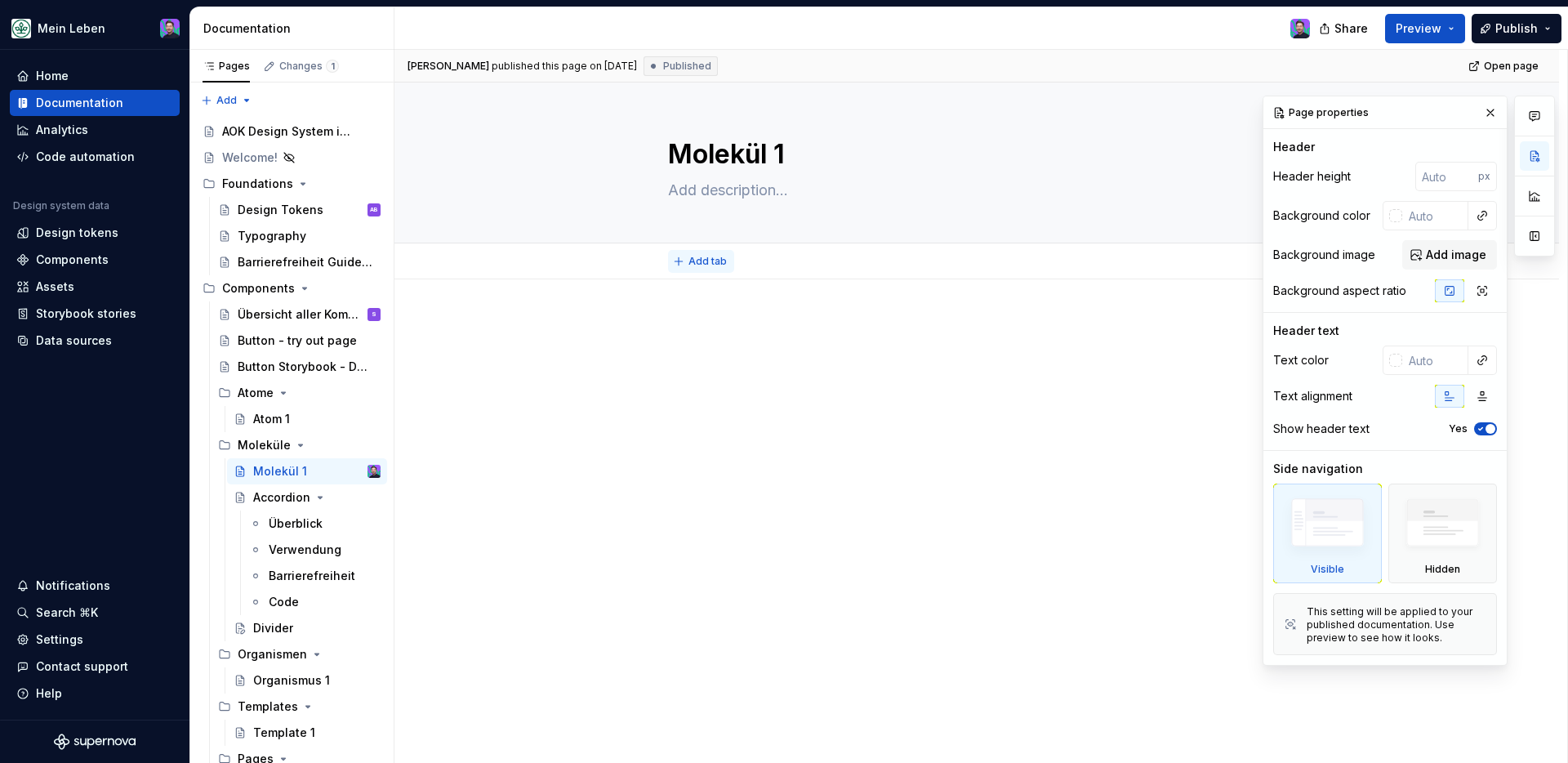
type textarea "*"
click at [708, 250] on div "Add tab" at bounding box center [976, 261] width 617 height 23
click at [705, 260] on span "Add tab" at bounding box center [708, 261] width 39 height 13
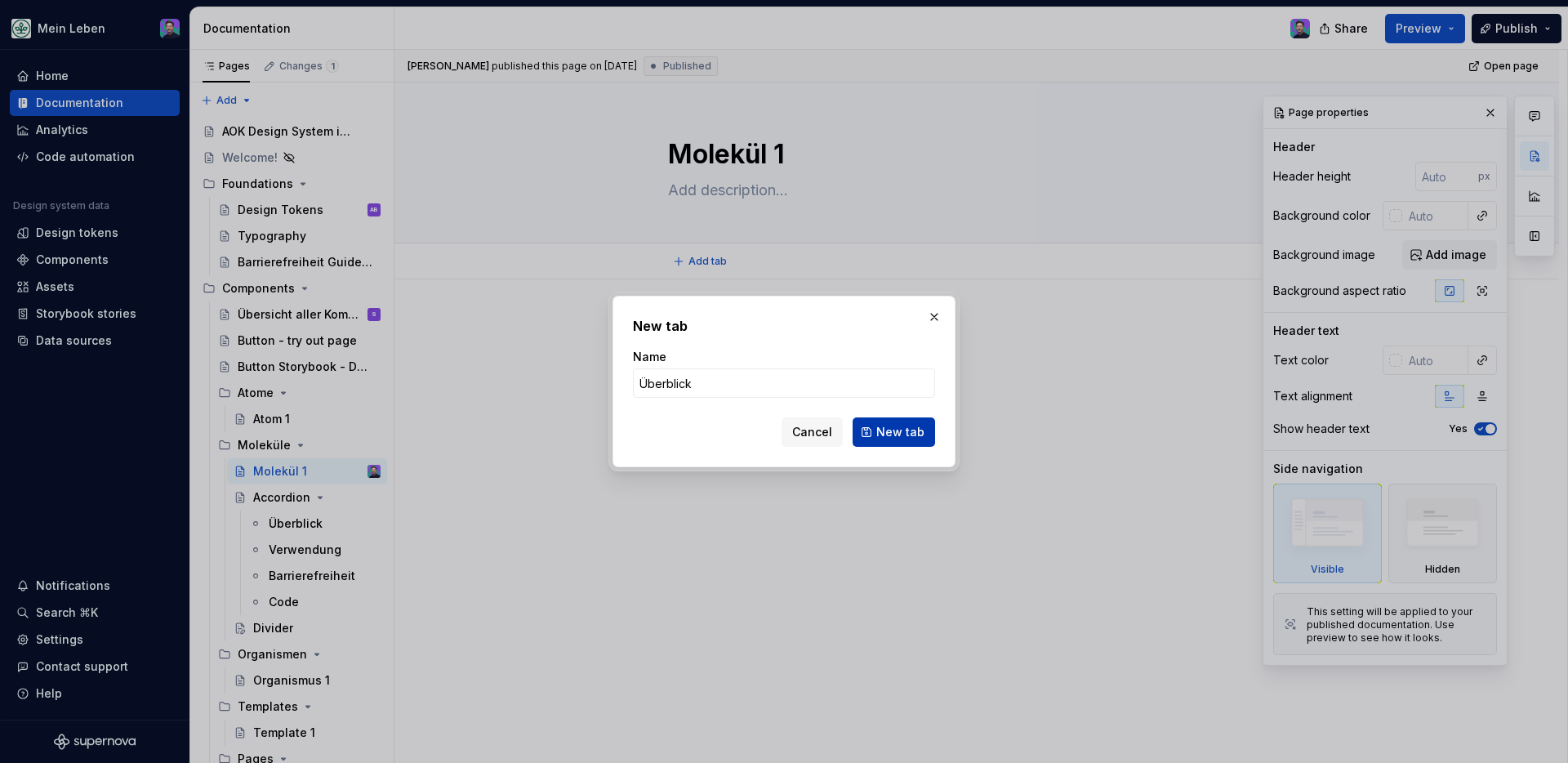
type input "Überblick"
click at [912, 433] on span "New tab" at bounding box center [900, 433] width 48 height 17
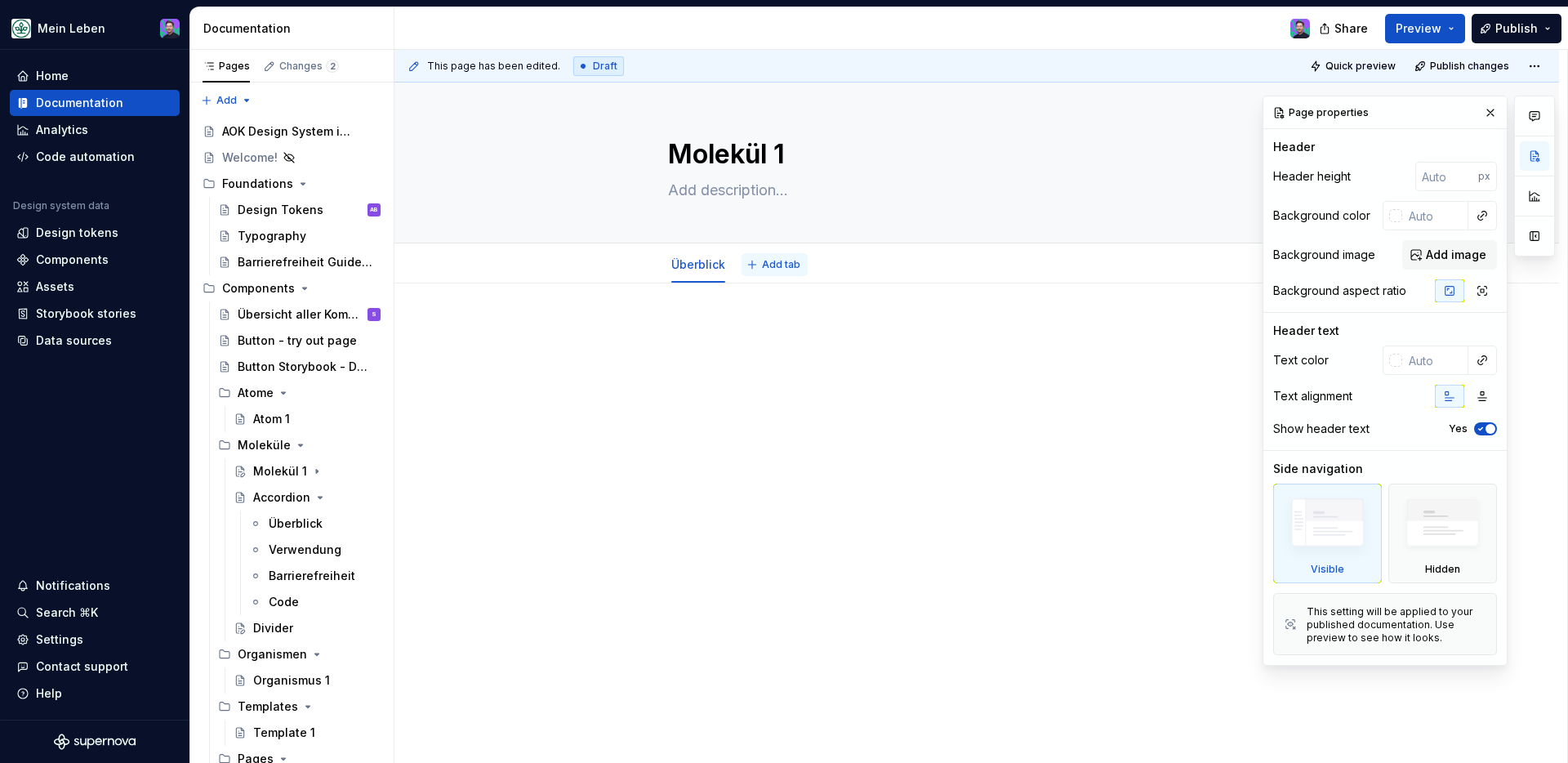
click at [791, 274] on button "Add tab" at bounding box center [775, 264] width 66 height 23
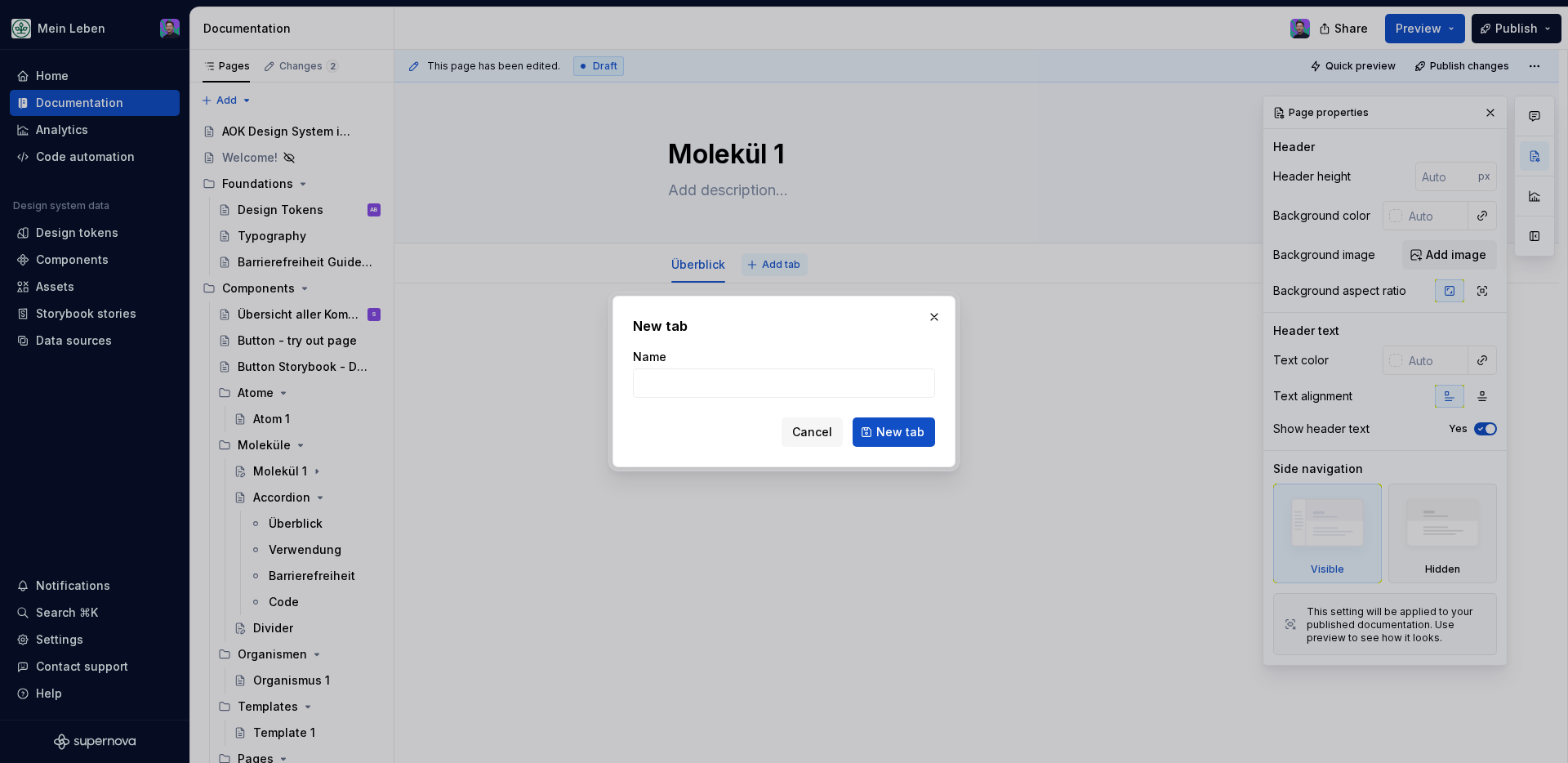
type textarea "*"
type input "e"
type input "Verwendung"
click at [905, 434] on span "New tab" at bounding box center [900, 433] width 48 height 17
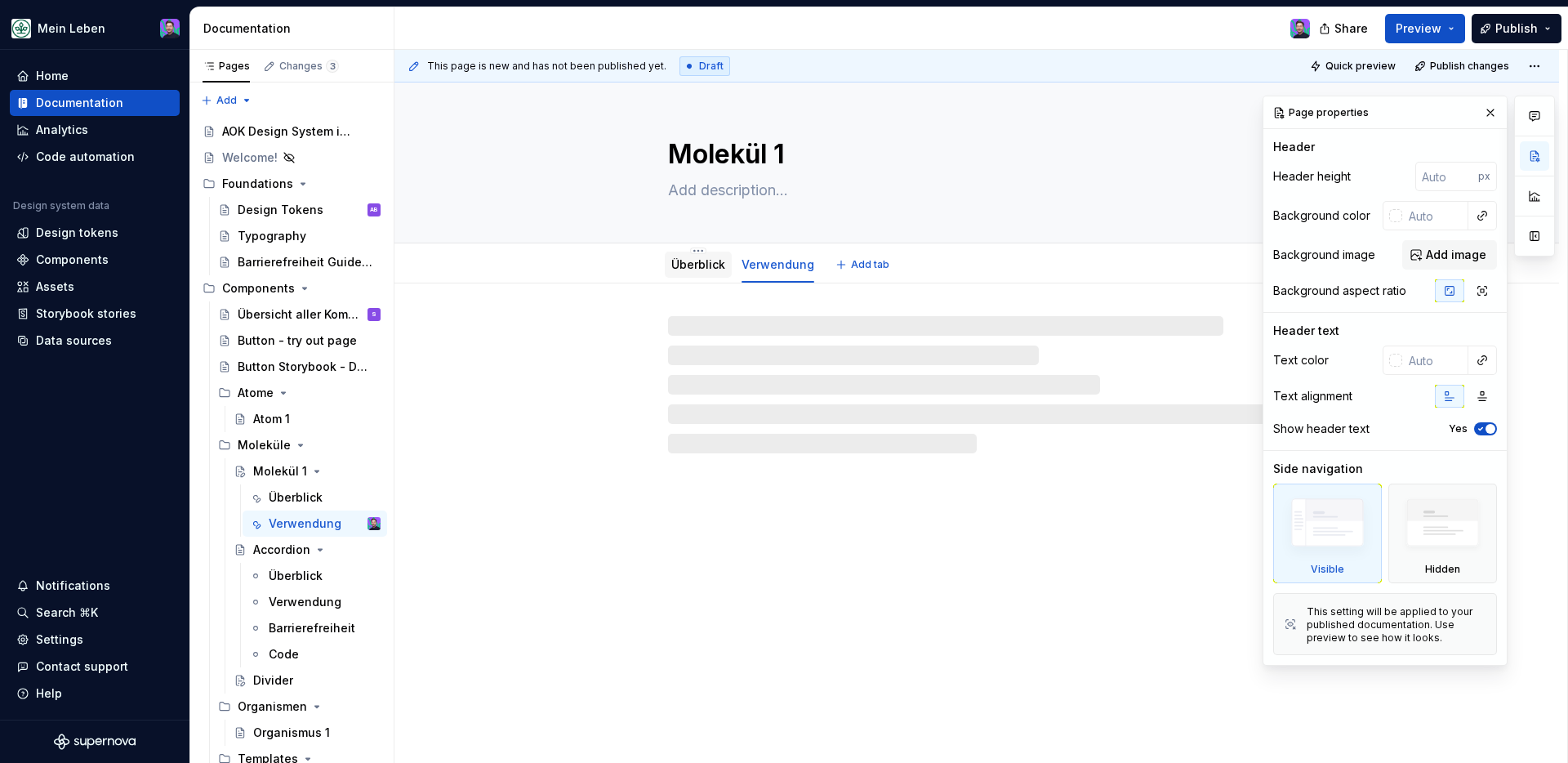
click at [695, 272] on div "Überblick" at bounding box center [698, 265] width 54 height 17
type textarea "*"
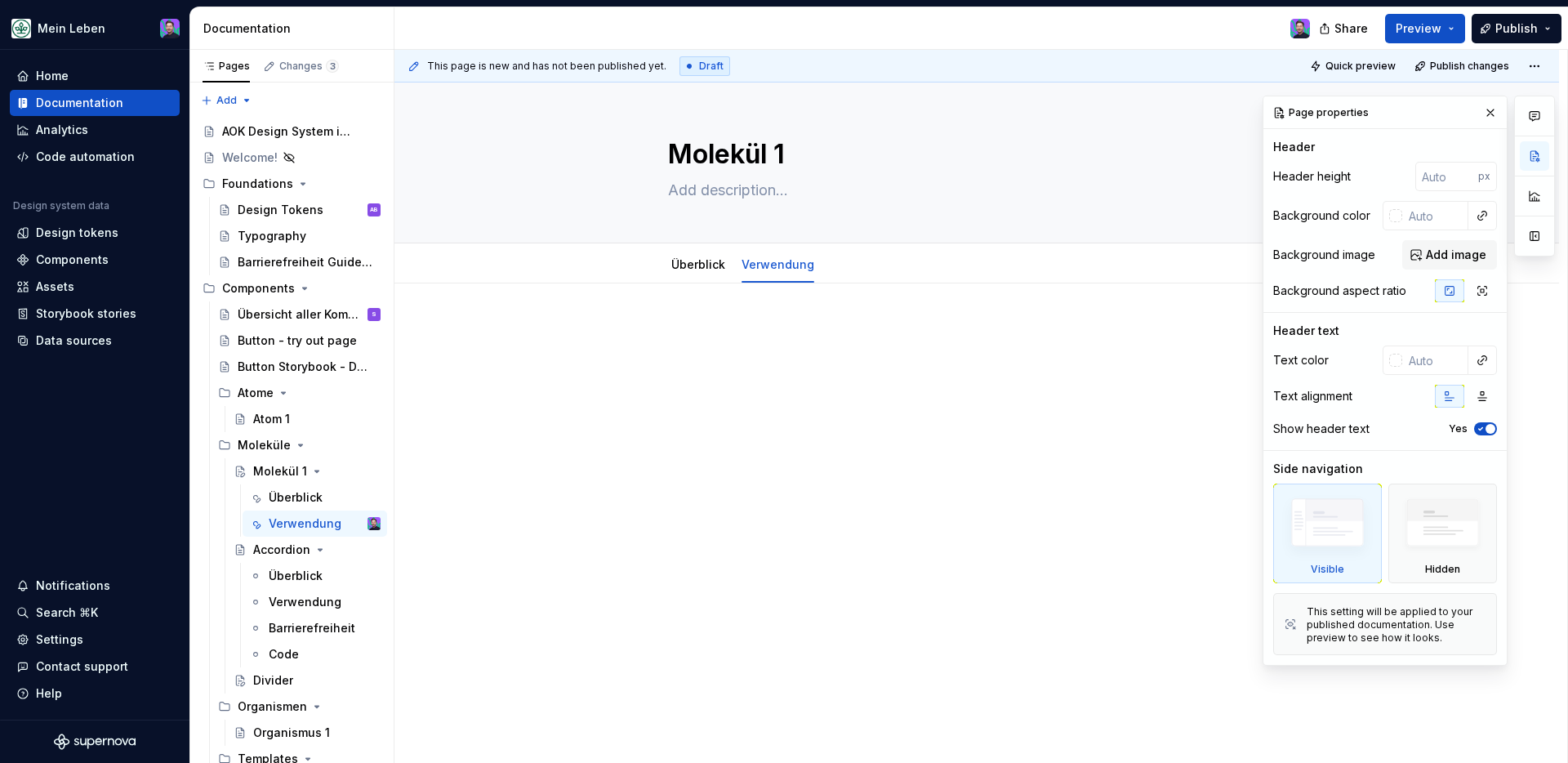
click at [671, 339] on div at bounding box center [977, 458] width 1165 height 350
click at [675, 331] on p at bounding box center [976, 332] width 617 height 19
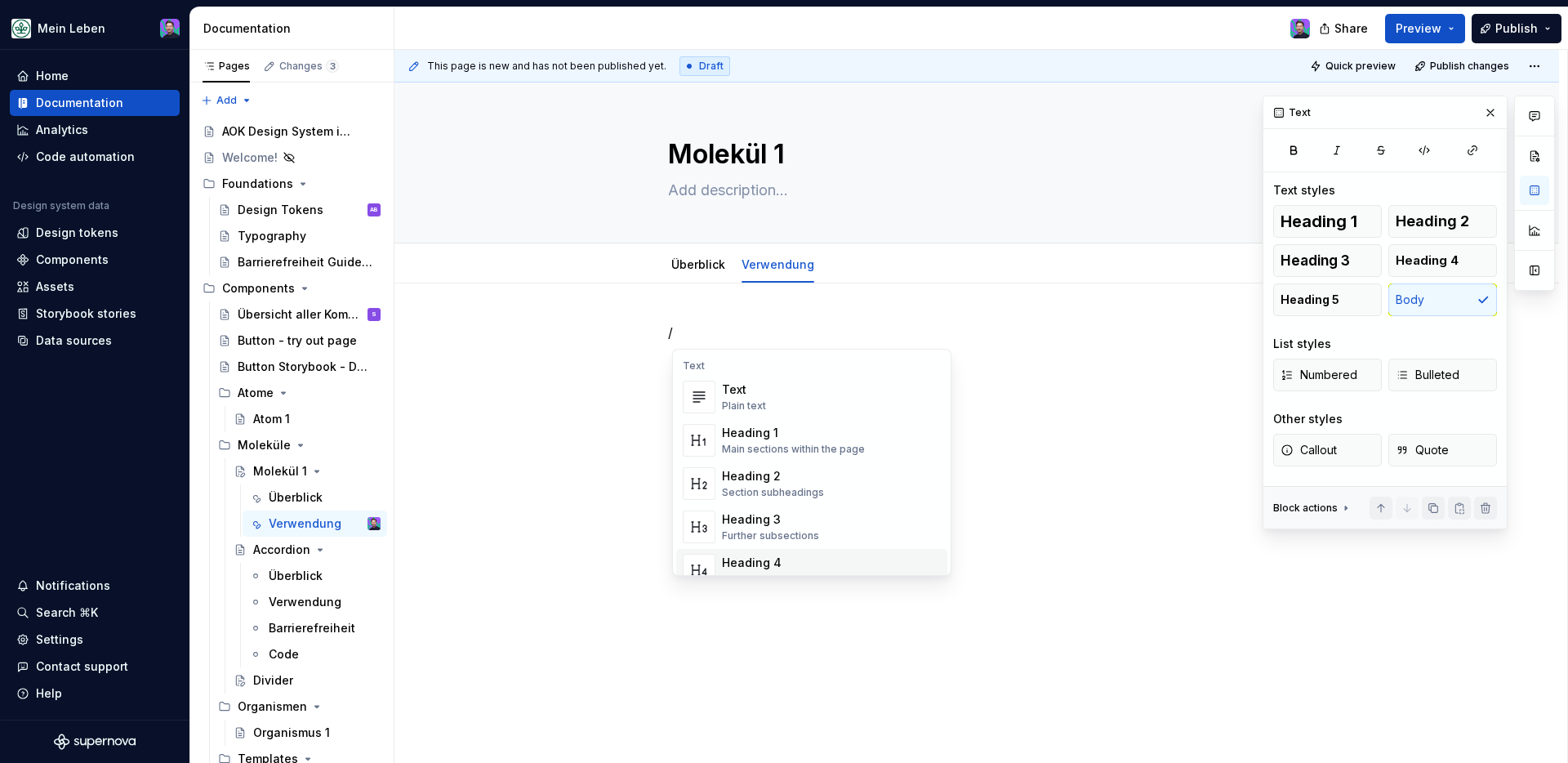
click at [760, 554] on div "Heading 4 Details in subsections" at bounding box center [832, 571] width 219 height 33
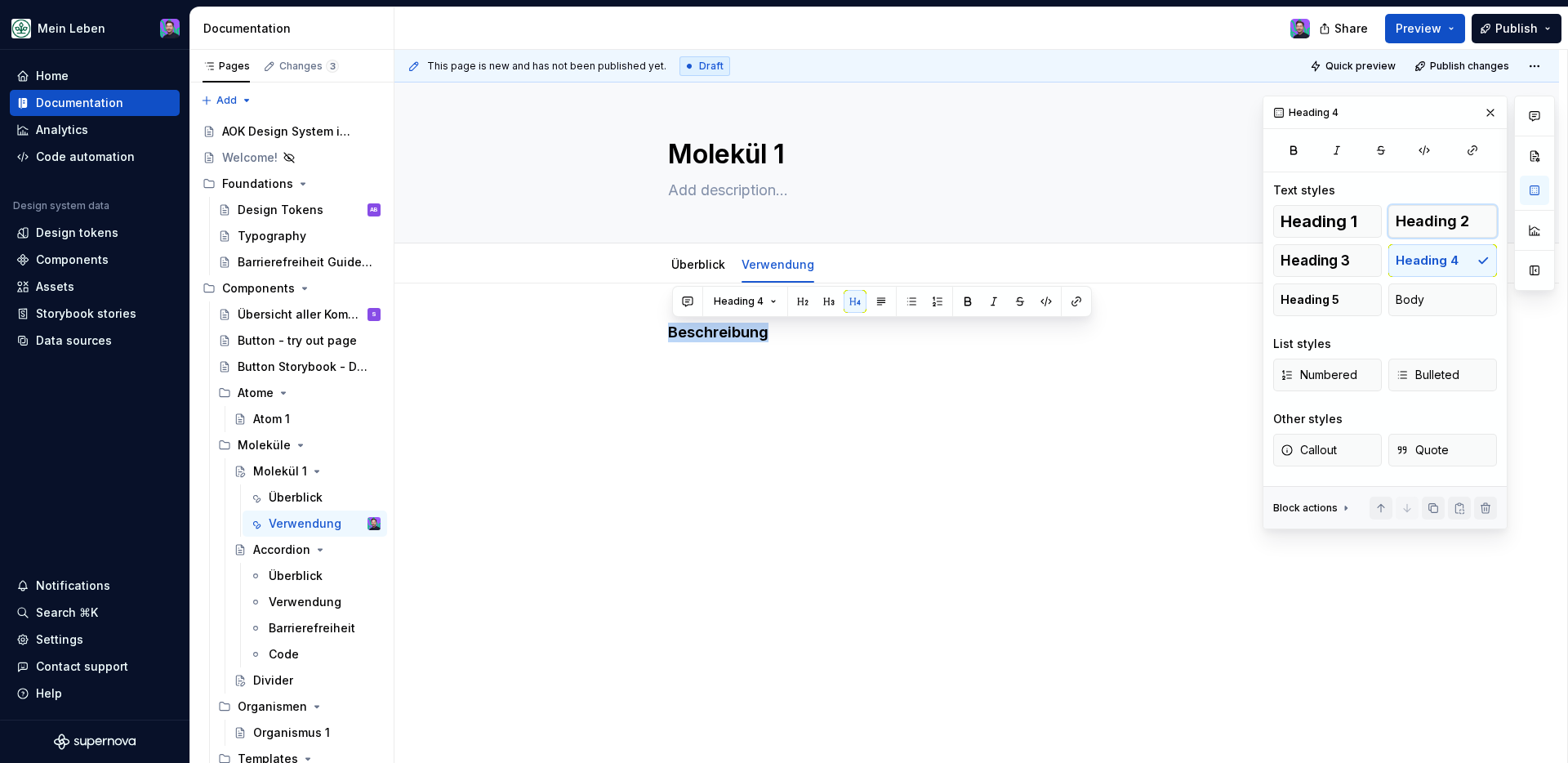
click at [1234, 228] on span "Heading 2" at bounding box center [1433, 222] width 74 height 17
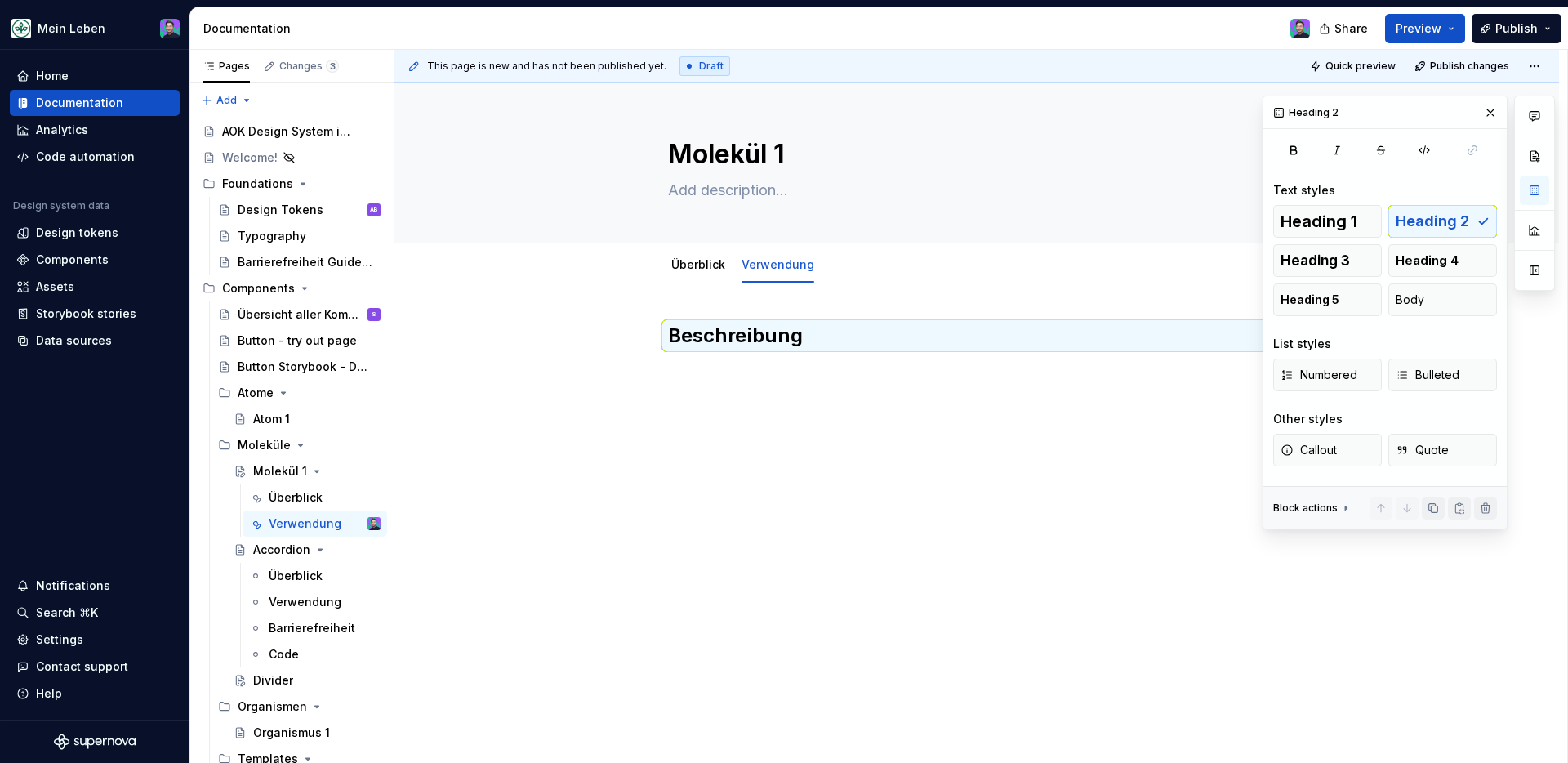
click at [693, 411] on div "Beschreibung" at bounding box center [977, 458] width 1165 height 350
click at [696, 397] on div "Beschreibung" at bounding box center [976, 364] width 617 height 82
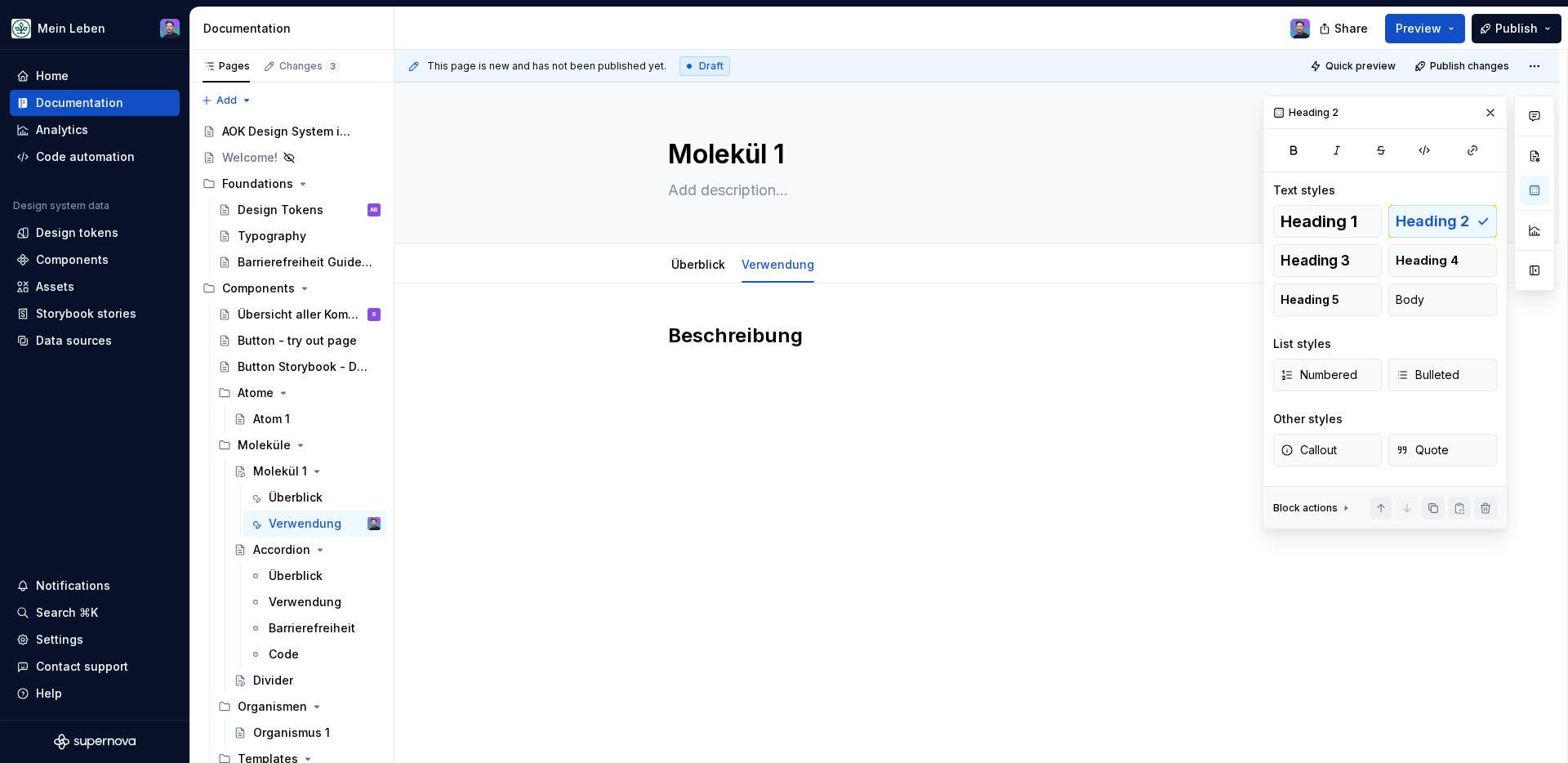
click at [698, 382] on div "Beschreibung" at bounding box center [976, 353] width 617 height 62
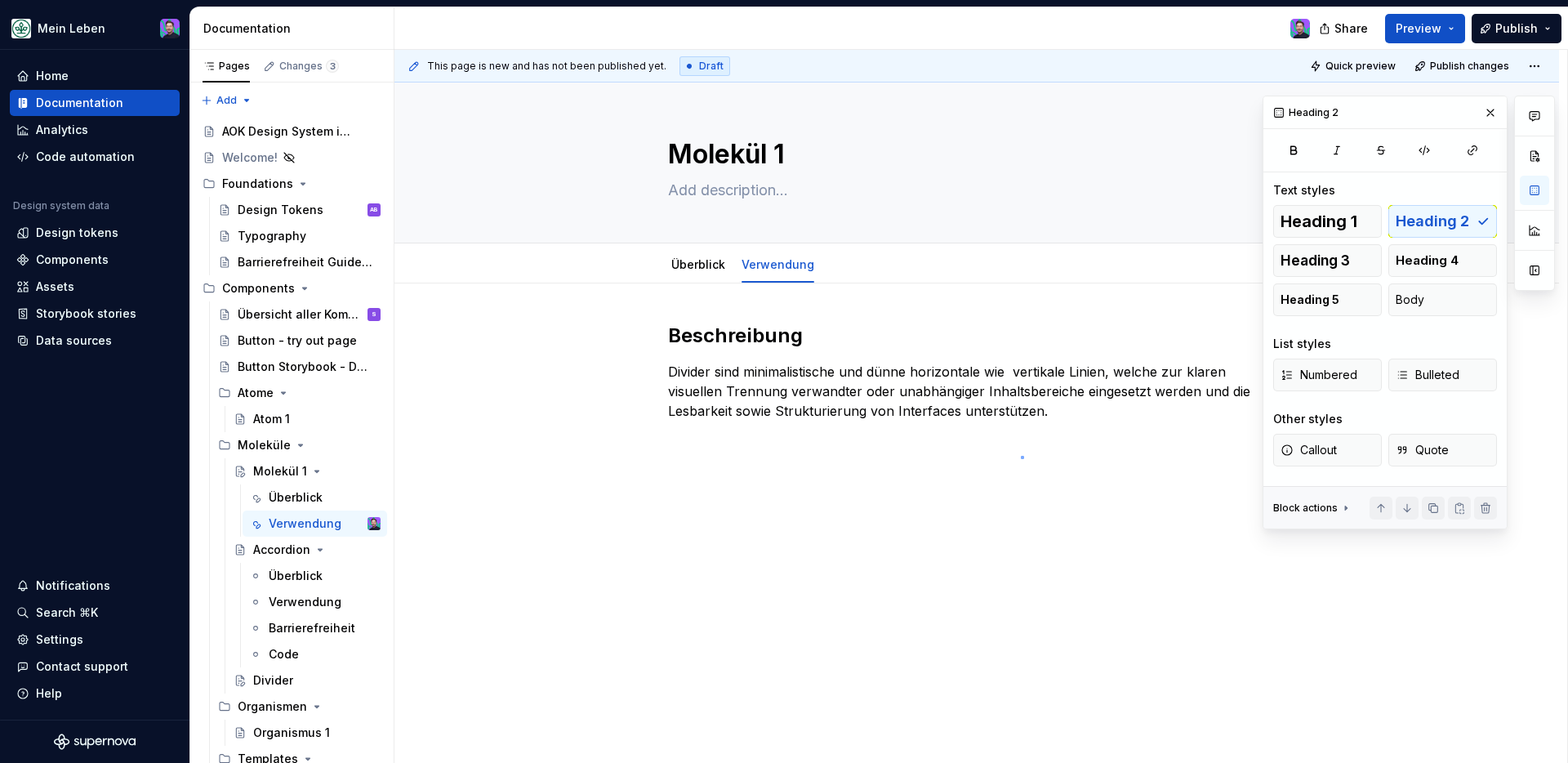
click at [1021, 457] on div "This page is new and has not been published yet. Draft Quick preview Publish ch…" at bounding box center [981, 407] width 1173 height 714
drag, startPoint x: 648, startPoint y: 260, endPoint x: 1008, endPoint y: 441, distance: 402.9
click at [1008, 441] on div "Molekül 1 Edit header Überblick Verwendung Beschreibung Divider sind minimalist…" at bounding box center [977, 423] width 1165 height 681
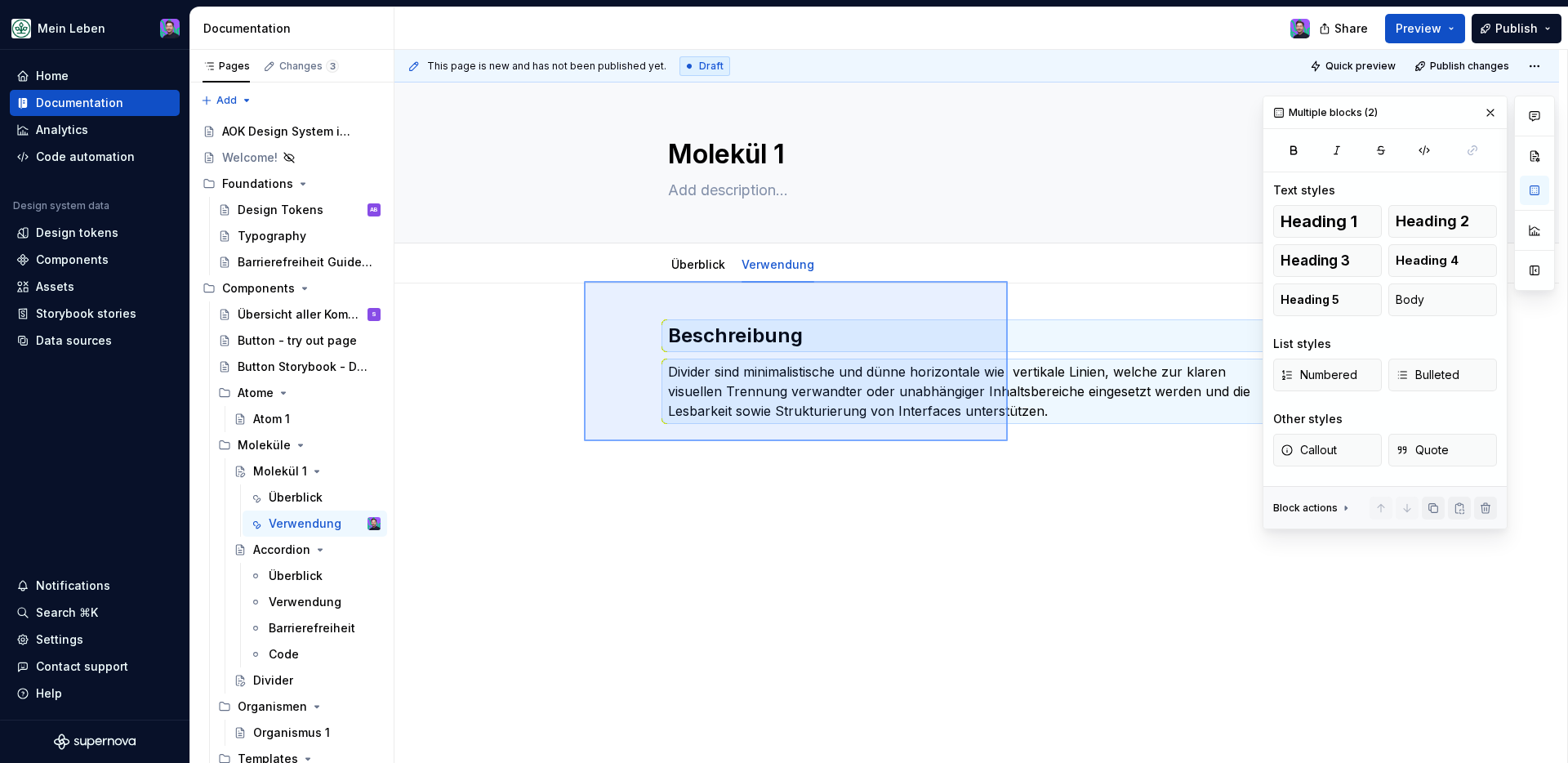
drag, startPoint x: 1008, startPoint y: 441, endPoint x: 584, endPoint y: 280, distance: 453.5
click at [584, 281] on div "This page is new and has not been published yet. Draft Quick preview Publish ch…" at bounding box center [981, 407] width 1173 height 714
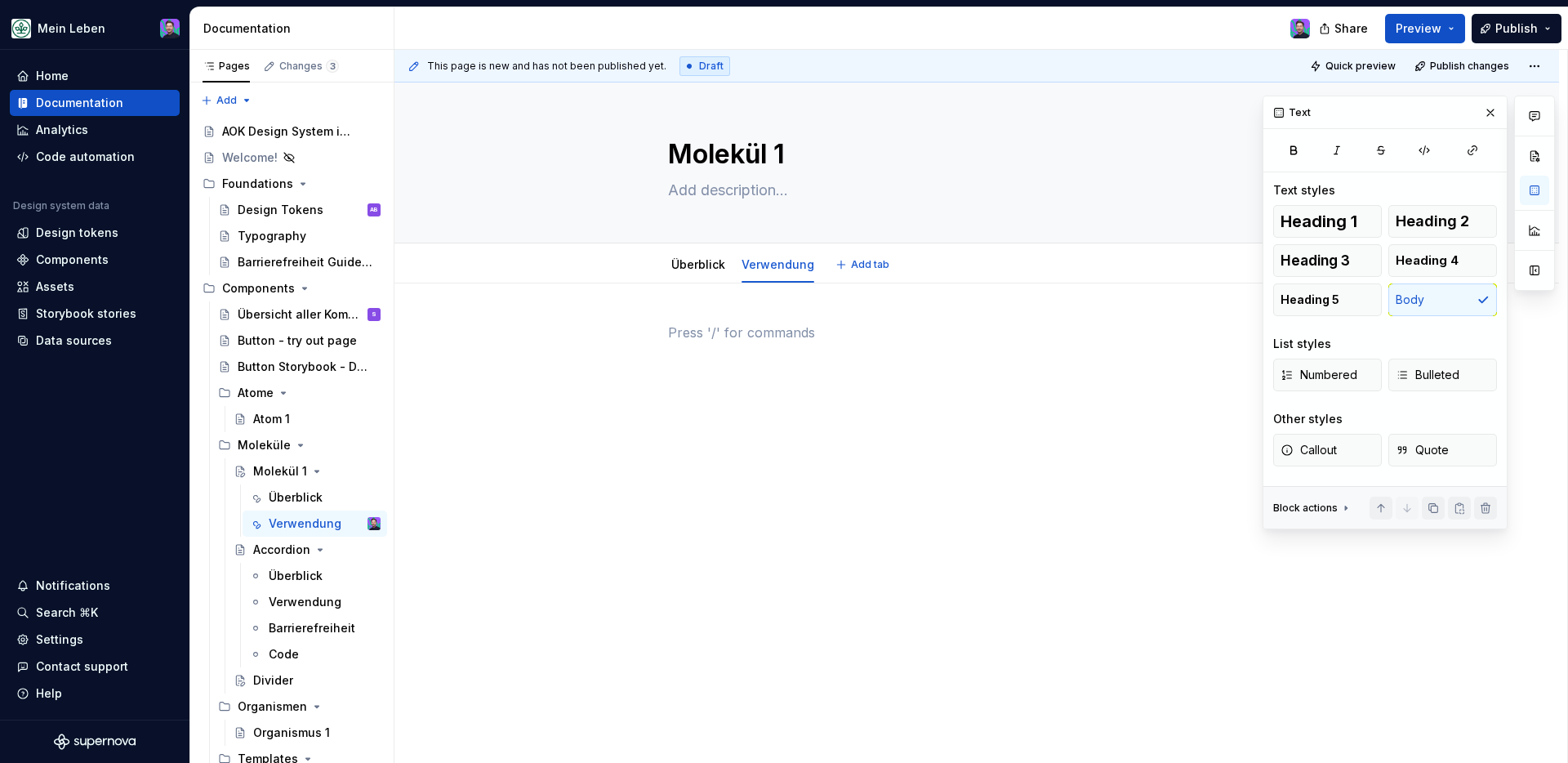
click at [705, 244] on div "Überblick Verwendung Add tab" at bounding box center [977, 263] width 1165 height 40
click at [704, 243] on div "Molekül 1 Edit header" at bounding box center [977, 163] width 1165 height 161
click at [702, 248] on html "Mein Leben Home Documentation Analytics Code automation Design system data Desi…" at bounding box center [784, 381] width 1568 height 763
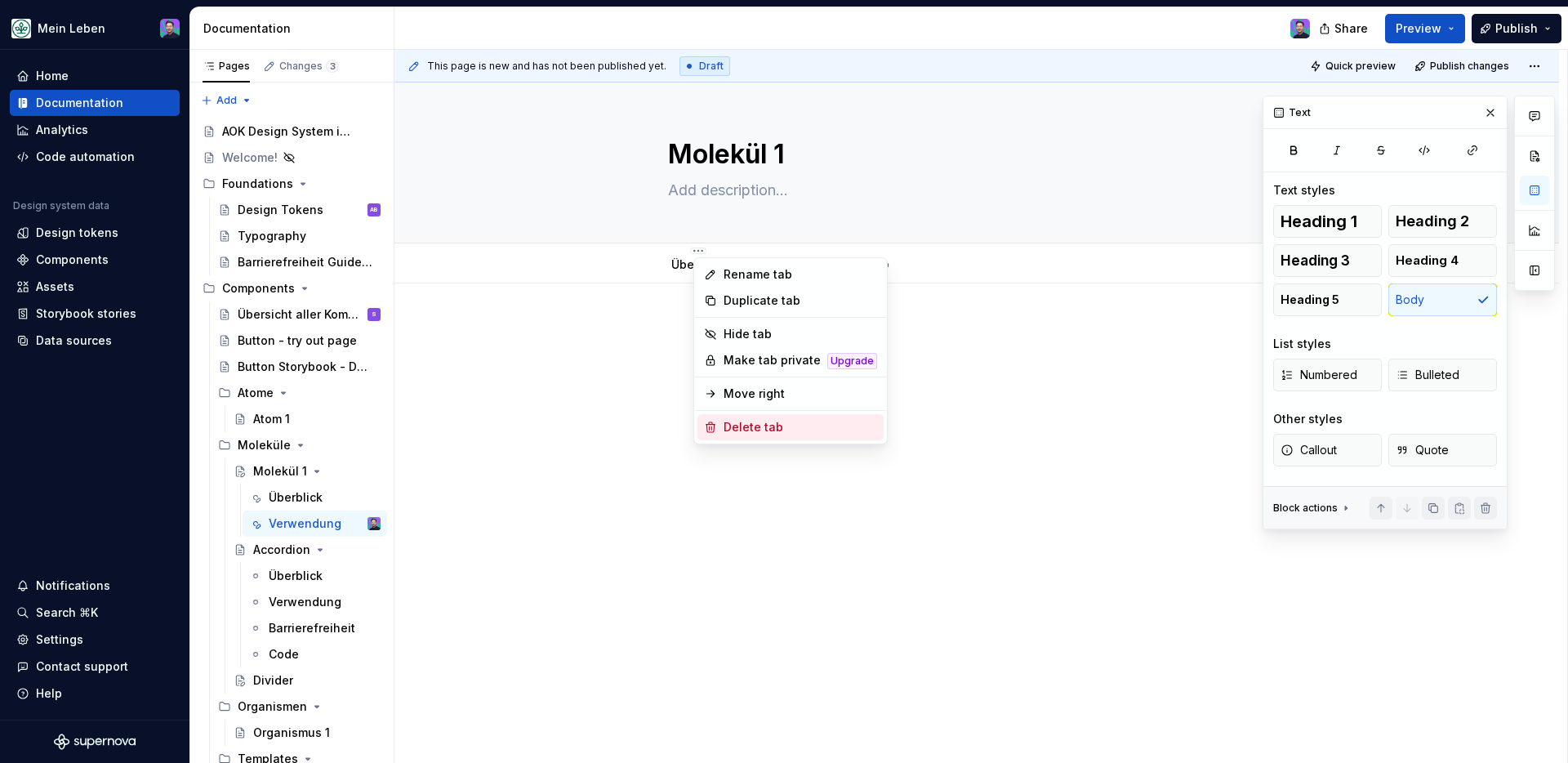
click at [735, 428] on div "Delete tab" at bounding box center [800, 427] width 154 height 17
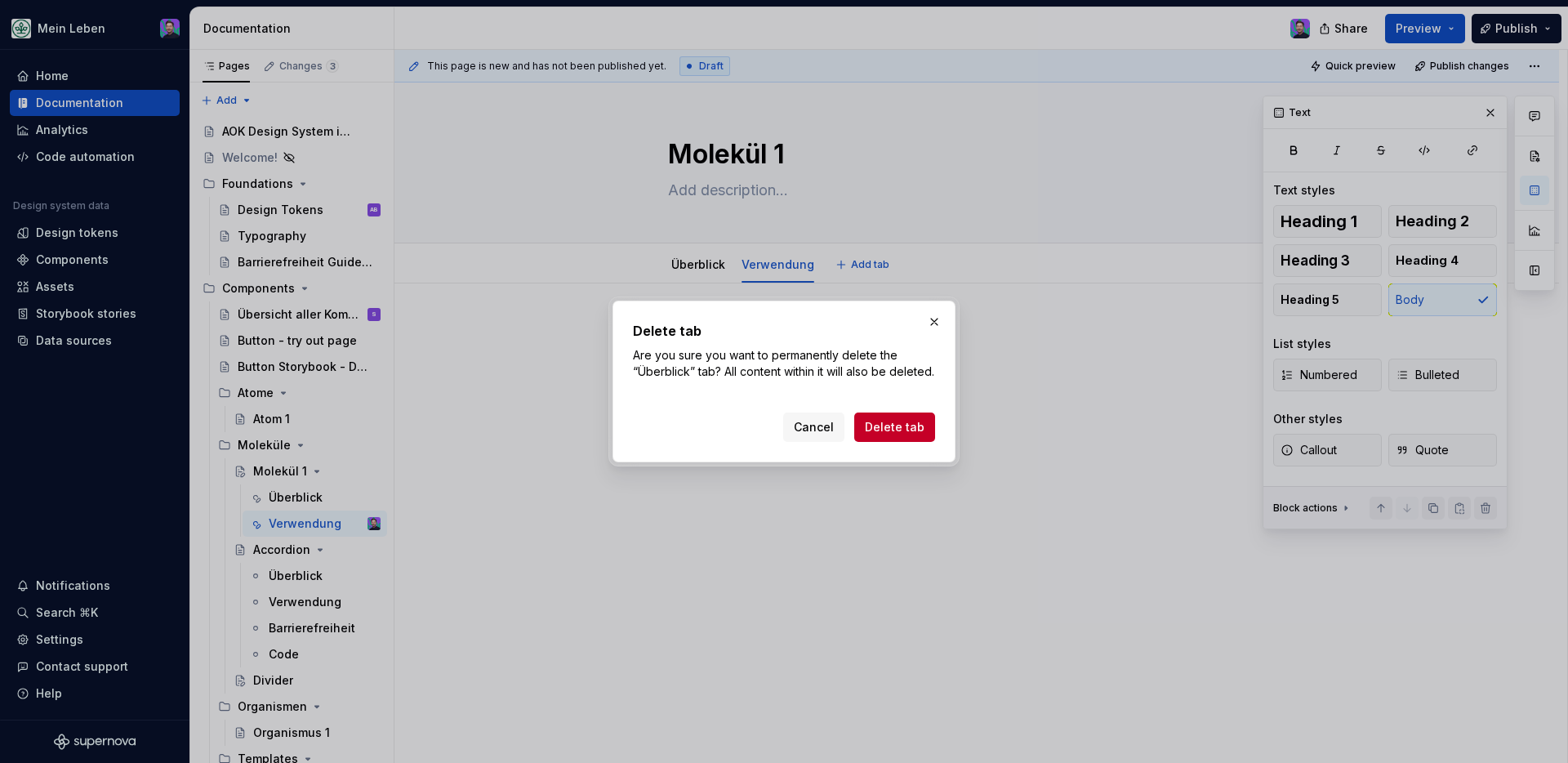
click at [882, 433] on span "Delete tab" at bounding box center [894, 427] width 60 height 17
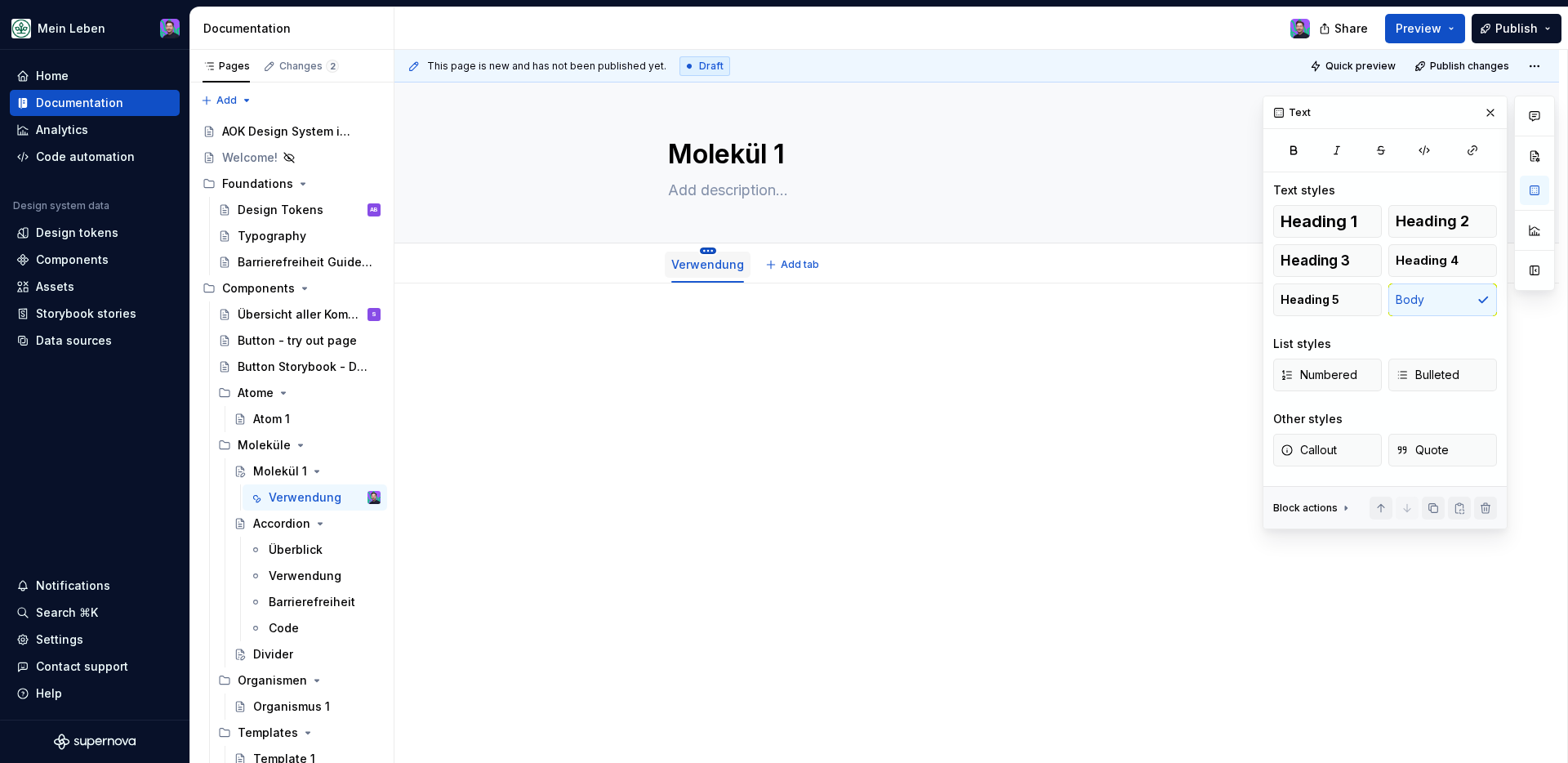
click at [709, 249] on html "Mein Leben Home Documentation Analytics Code automation Design system data Desi…" at bounding box center [784, 381] width 1568 height 763
click at [642, 302] on html "Mein Leben Home Documentation Analytics Code automation Design system data Desi…" at bounding box center [784, 381] width 1568 height 763
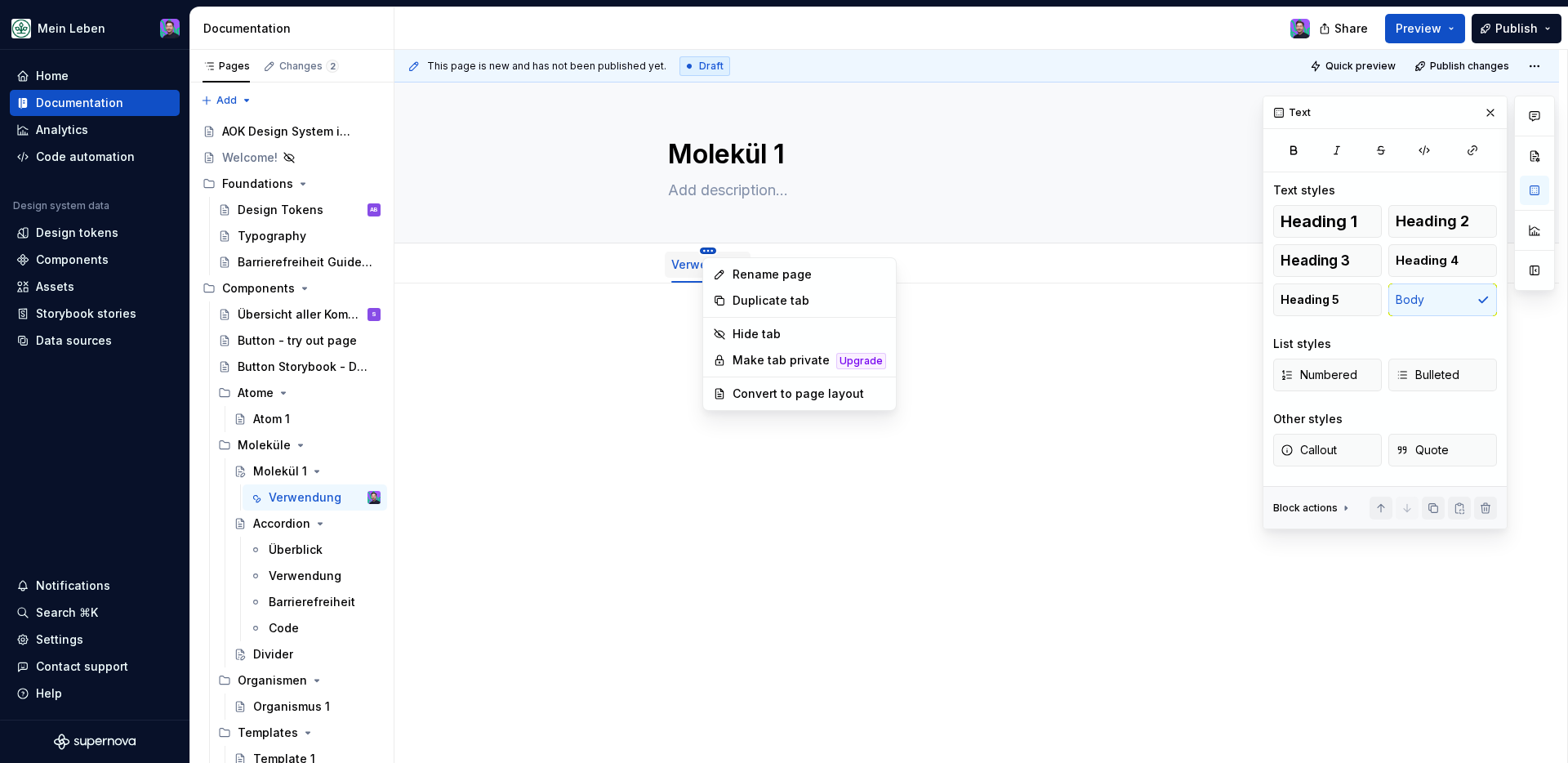
click at [709, 249] on html "Mein Leben Home Documentation Analytics Code automation Design system data Desi…" at bounding box center [784, 381] width 1568 height 763
click at [673, 372] on html "Mein Leben Home Documentation Analytics Code automation Design system data Desi…" at bounding box center [784, 381] width 1568 height 763
click at [711, 248] on html "Mein Leben Home Documentation Analytics Code automation Design system data Desi…" at bounding box center [784, 381] width 1568 height 763
click at [668, 420] on html "Mein Leben Home Documentation Analytics Code automation Design system data Desi…" at bounding box center [784, 381] width 1568 height 763
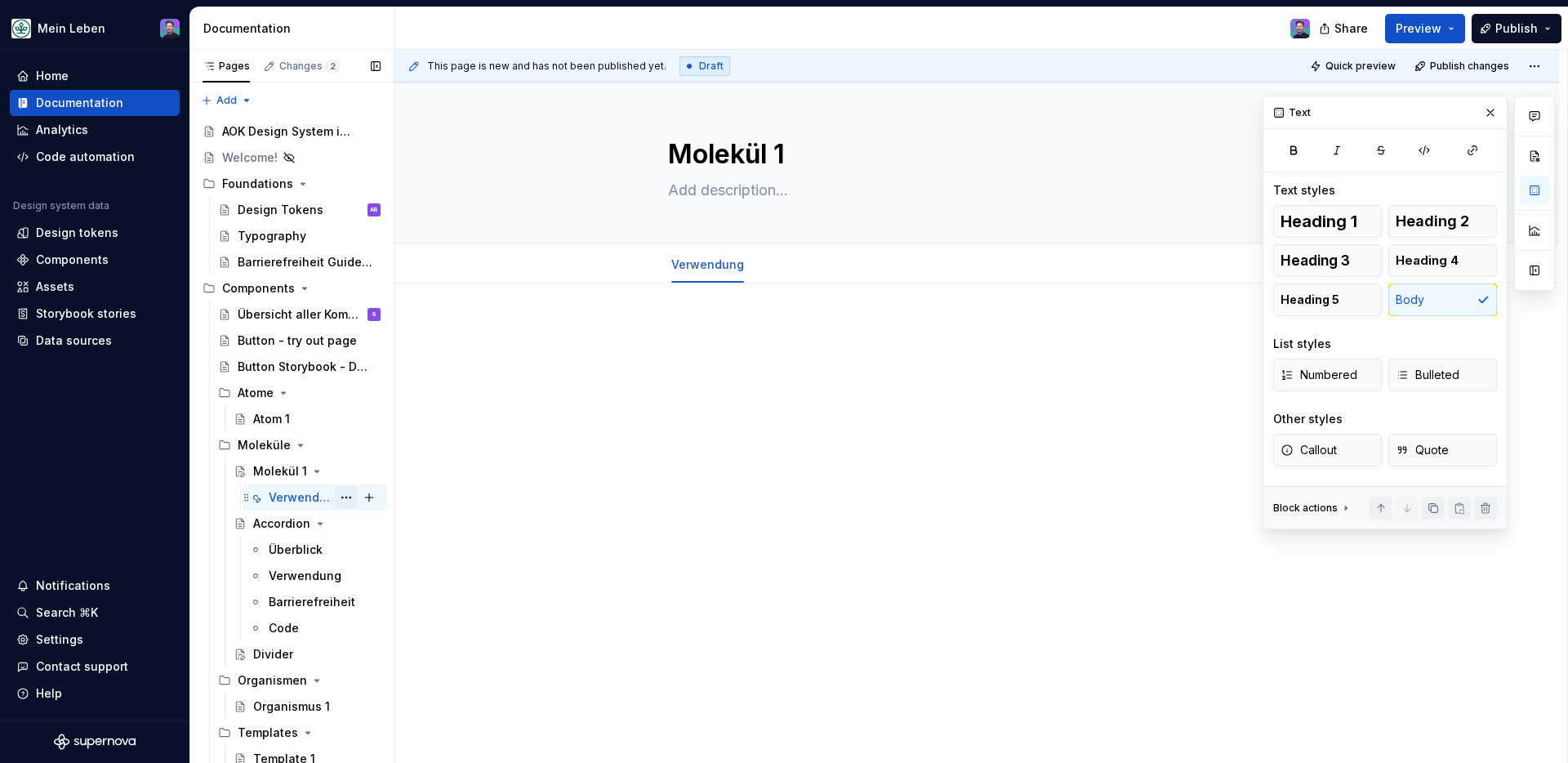
click at [347, 502] on button "Page tree" at bounding box center [346, 497] width 23 height 23
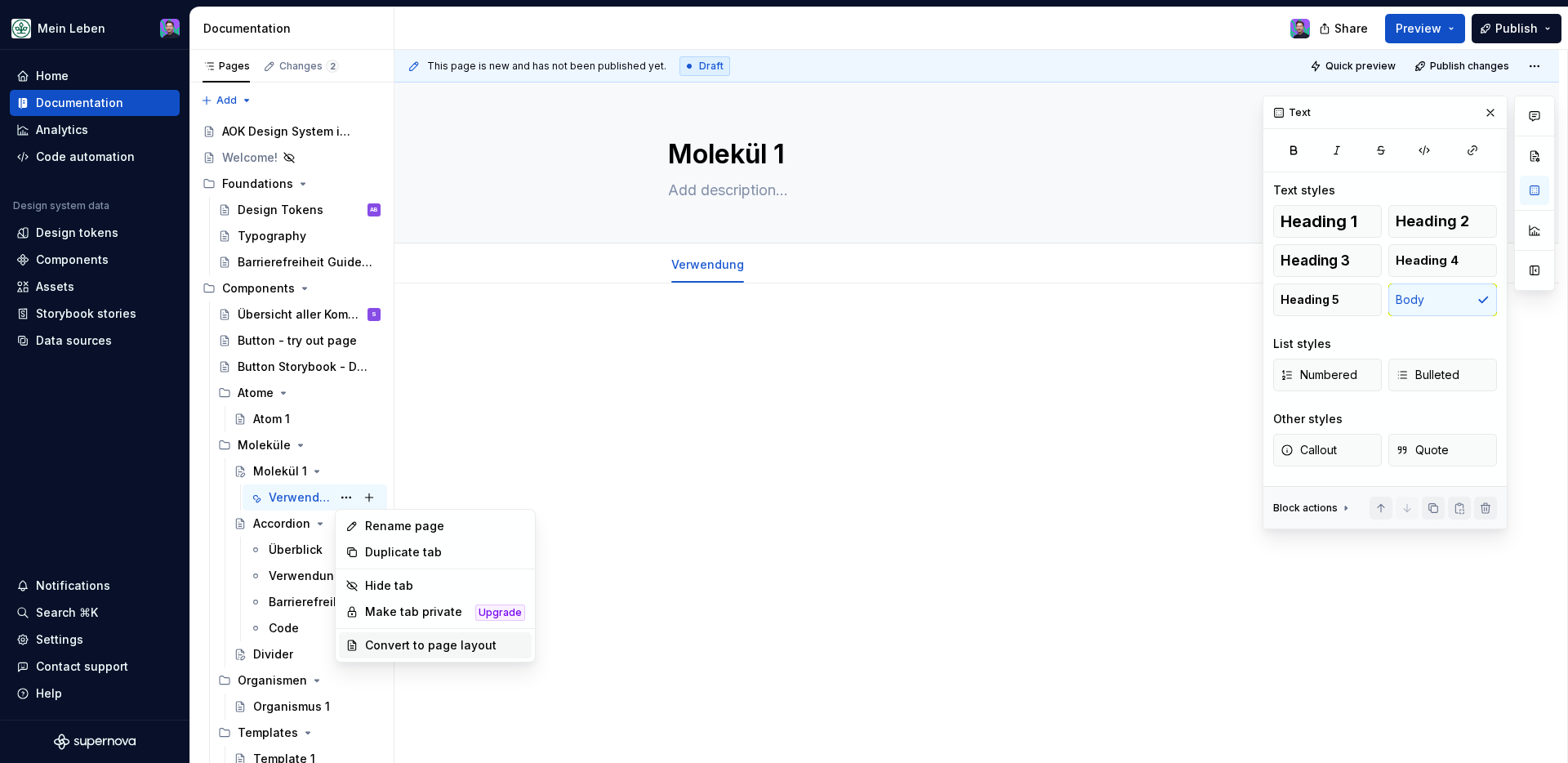
click at [357, 633] on icon at bounding box center [352, 645] width 13 height 13
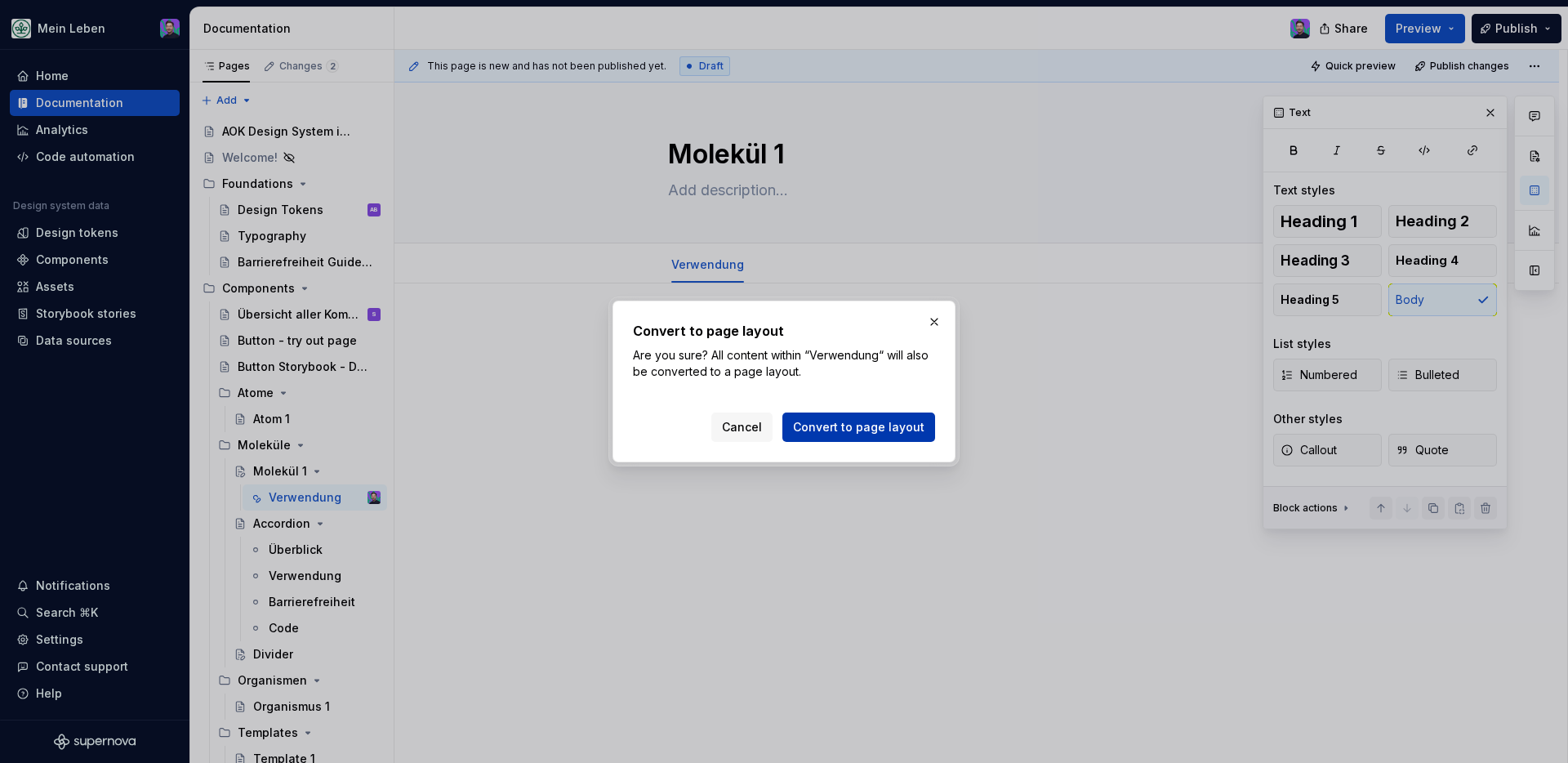
click at [836, 436] on button "Convert to page layout" at bounding box center [859, 427] width 153 height 29
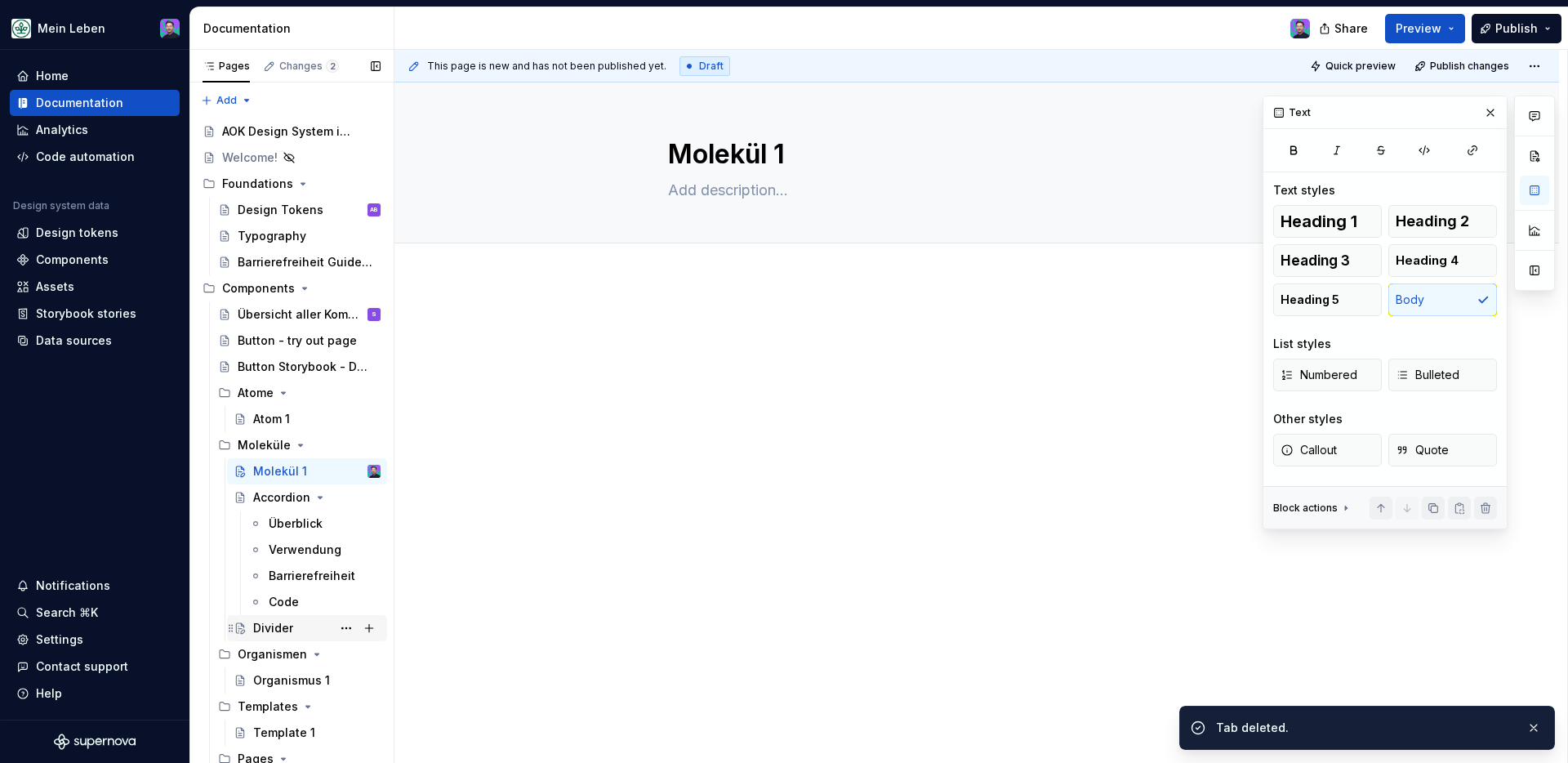
click at [263, 624] on div "Divider" at bounding box center [272, 629] width 40 height 17
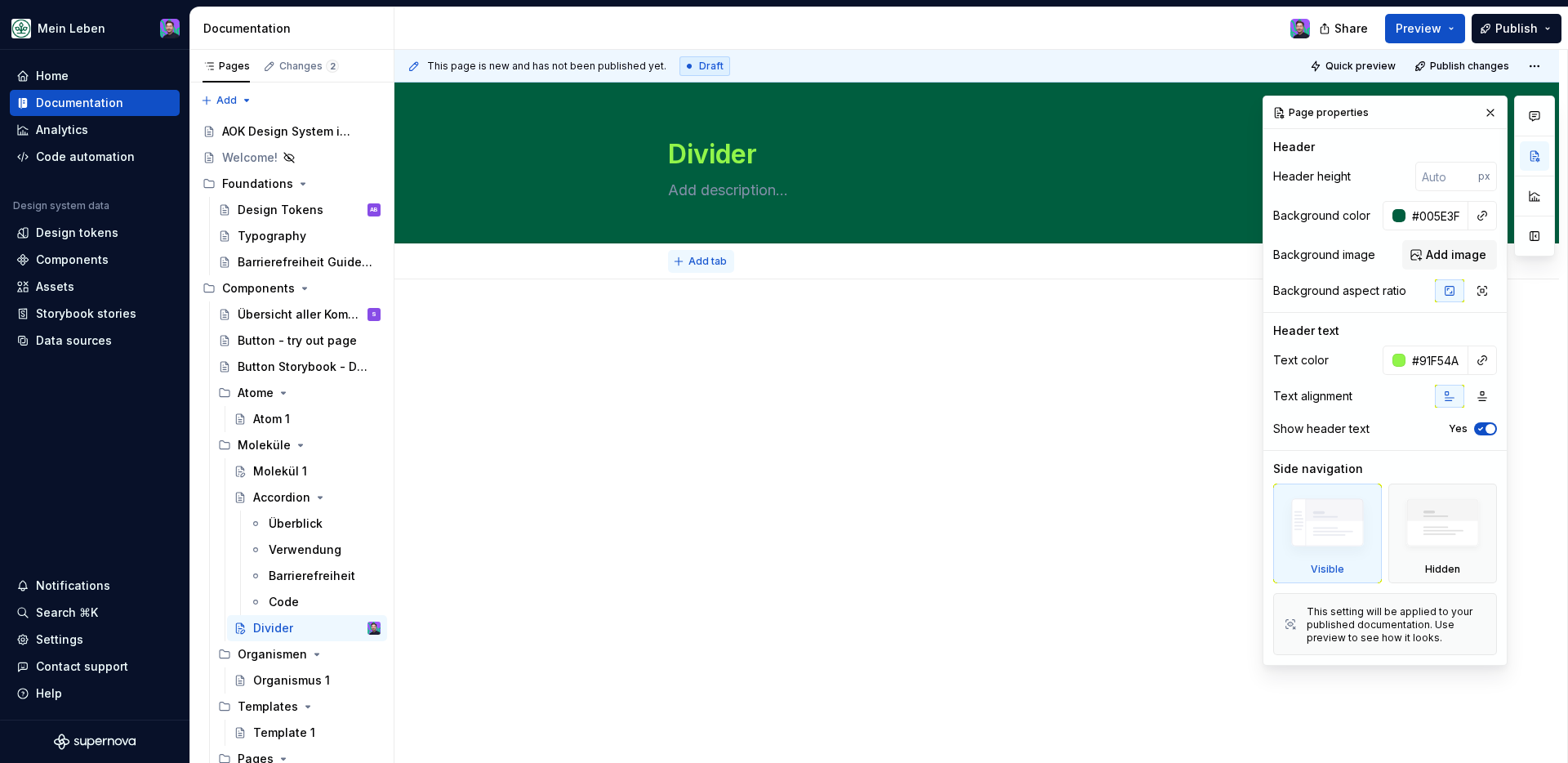
type textarea "*"
click at [718, 257] on span "Add tab" at bounding box center [708, 261] width 39 height 13
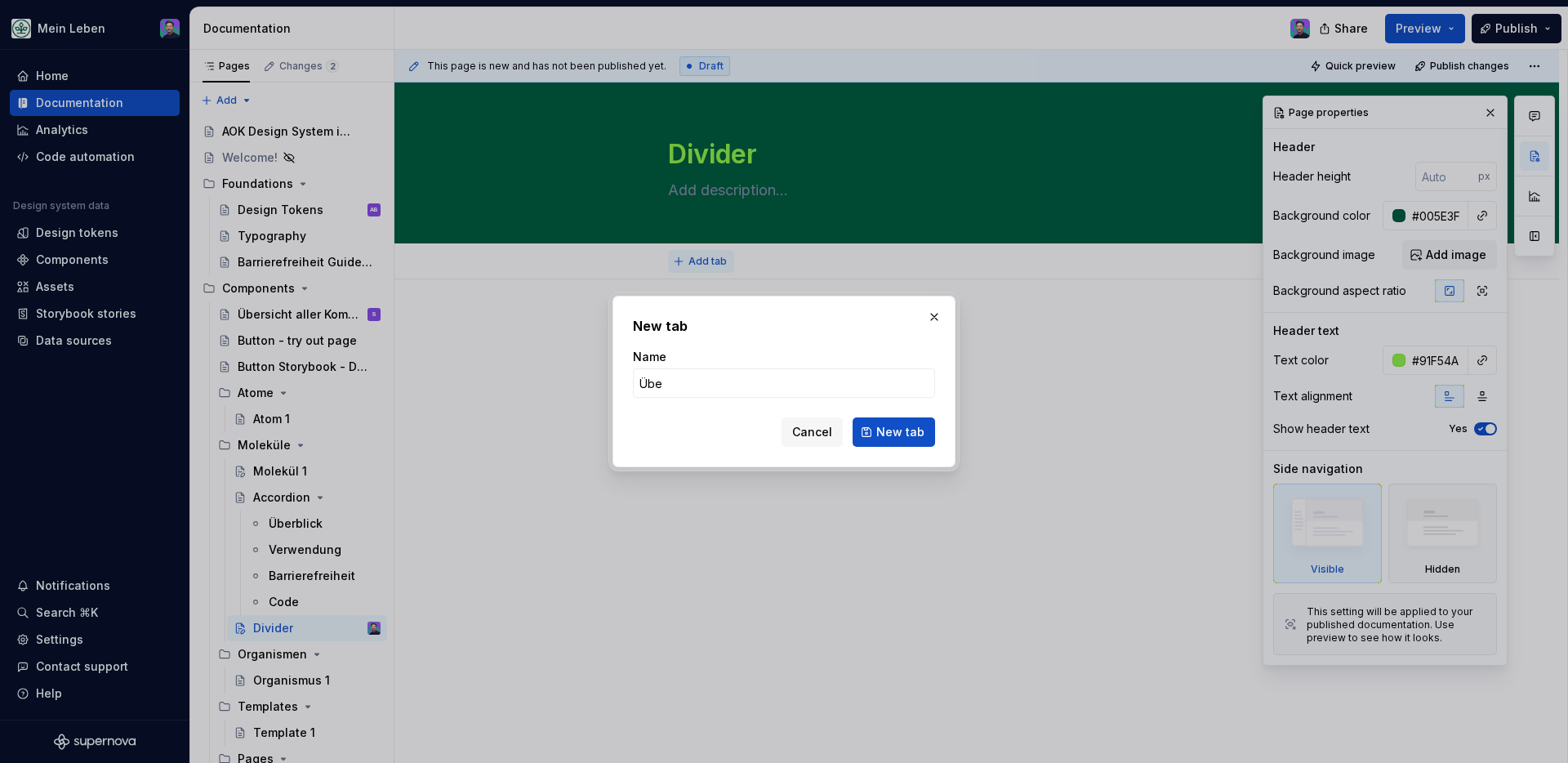
type input "Über"
type textarea "*"
type input "Überblick"
click at [884, 437] on span "New tab" at bounding box center [900, 433] width 48 height 17
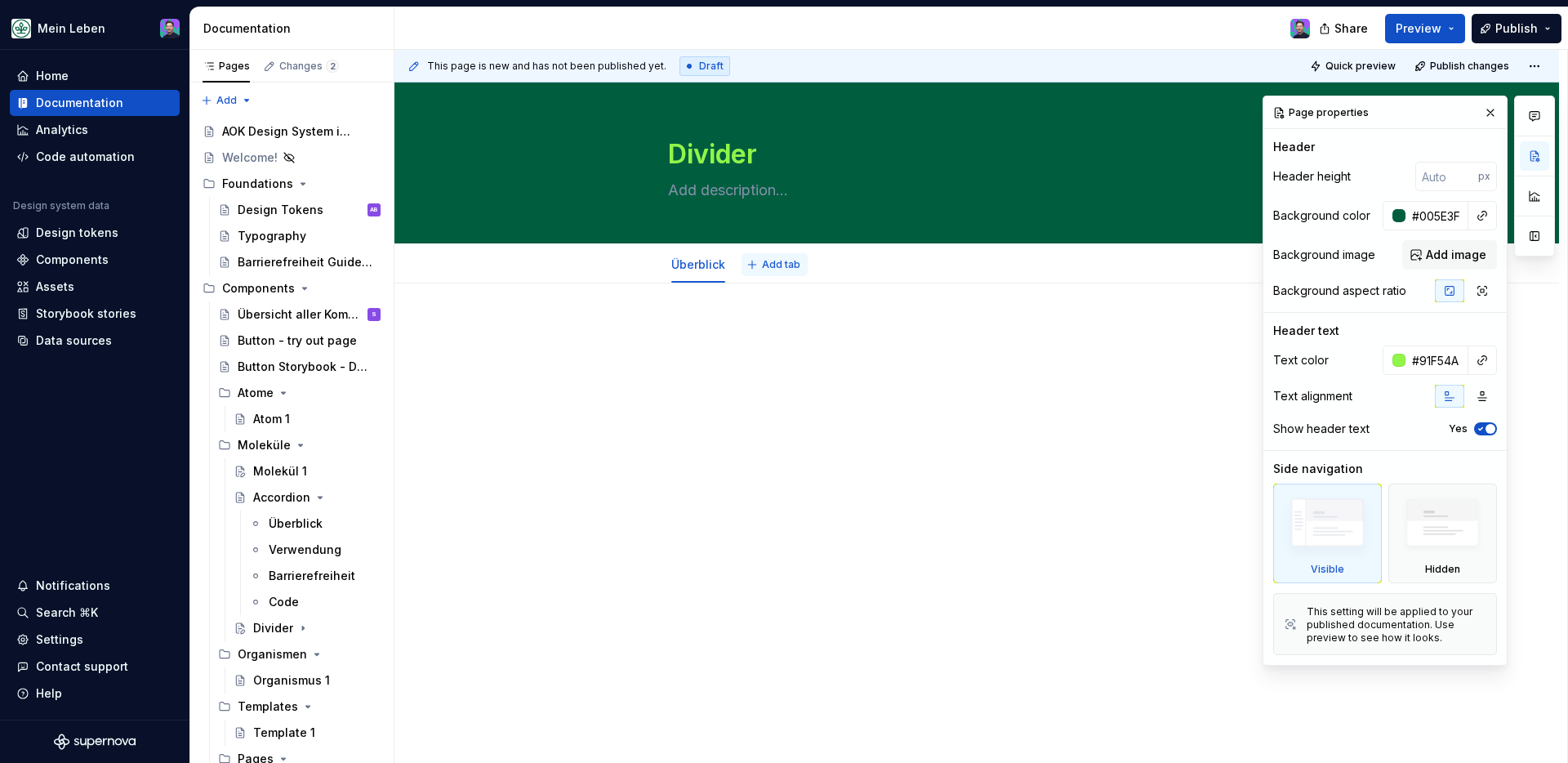
click at [779, 267] on span "Add tab" at bounding box center [781, 265] width 39 height 13
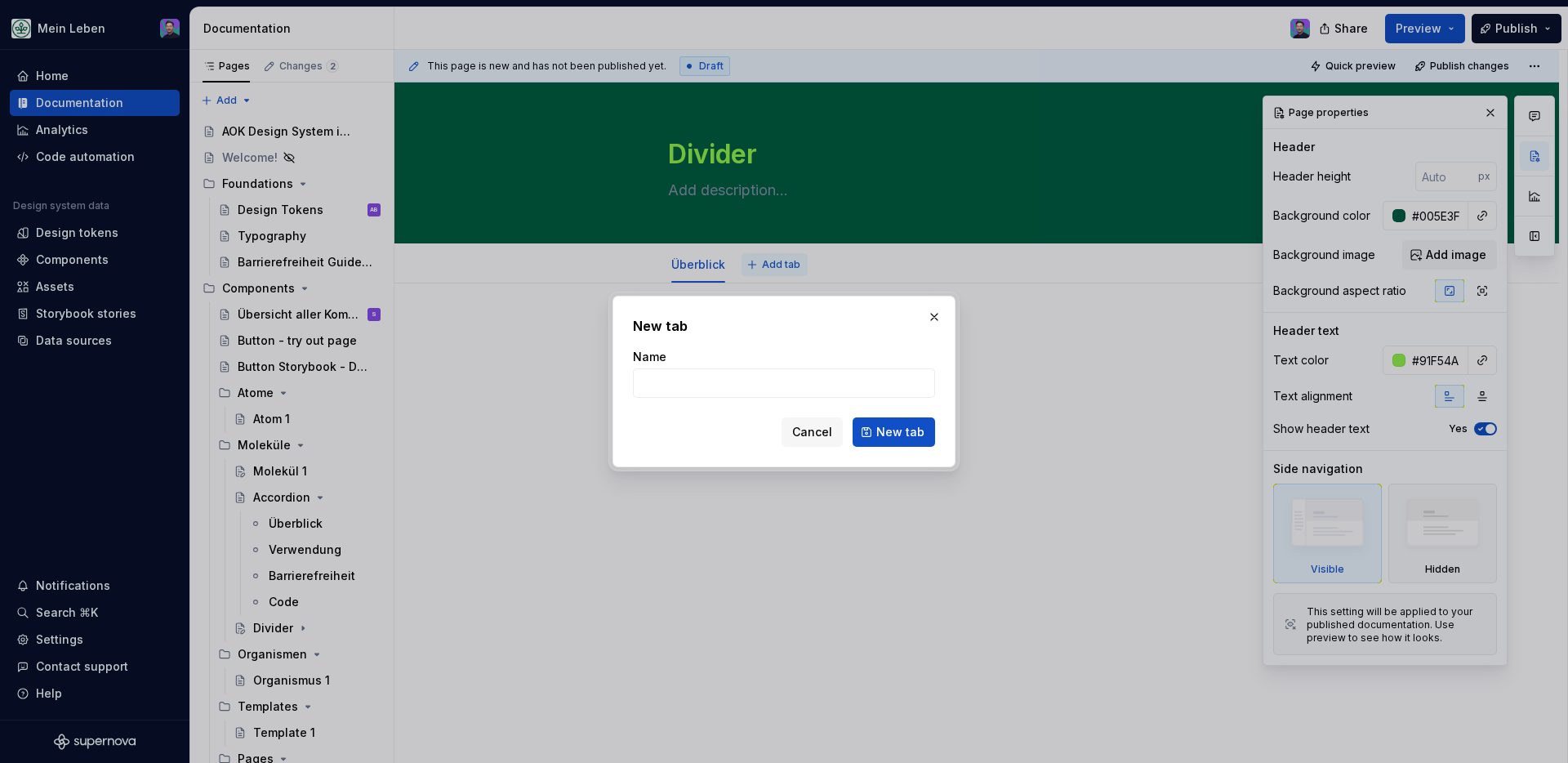
type textarea "*"
type input "VErw"
type textarea "*"
type input "Verwendung"
click at [911, 441] on button "New tab" at bounding box center [894, 433] width 83 height 29
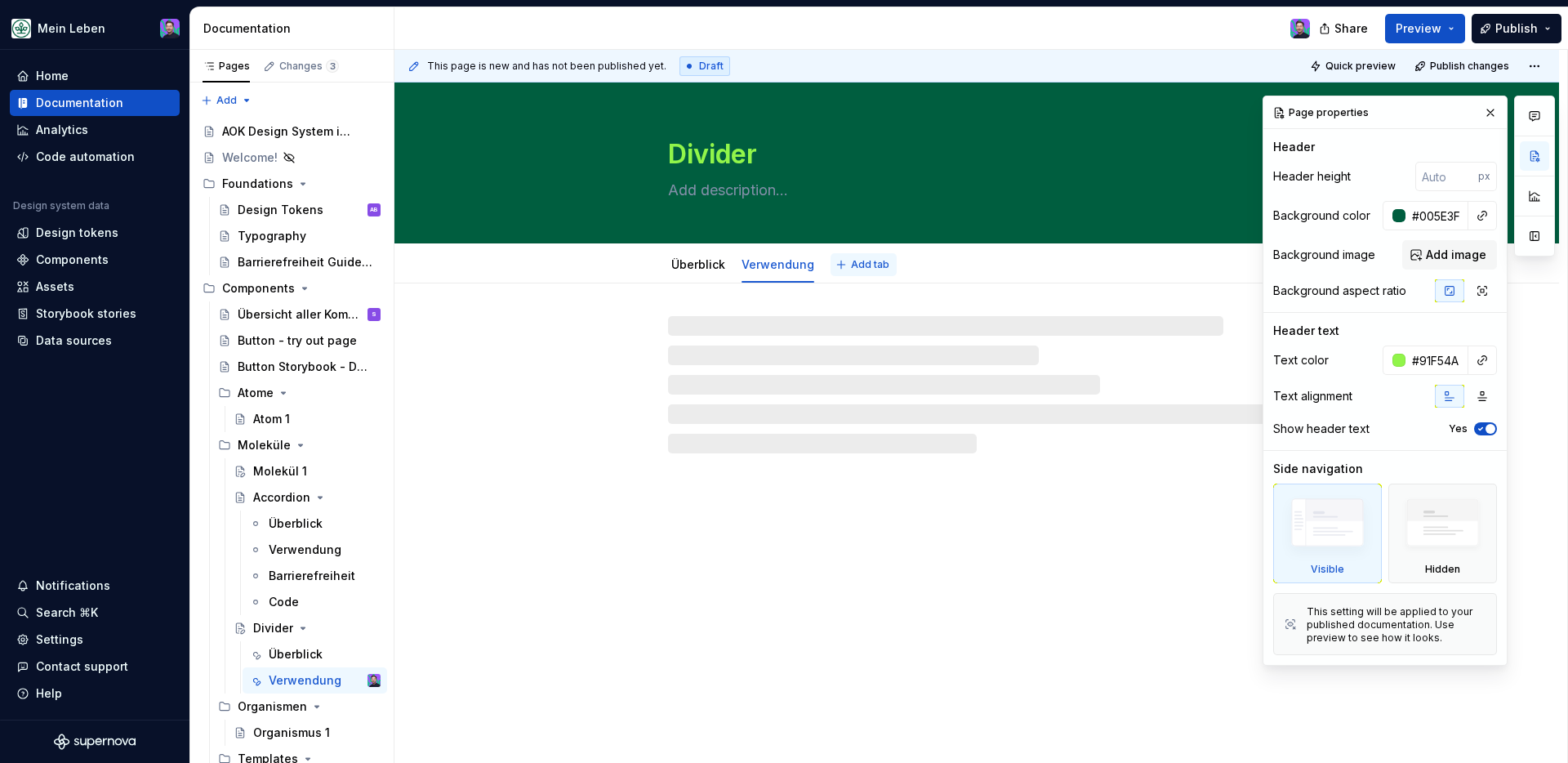
click at [847, 262] on button "Add tab" at bounding box center [864, 264] width 66 height 23
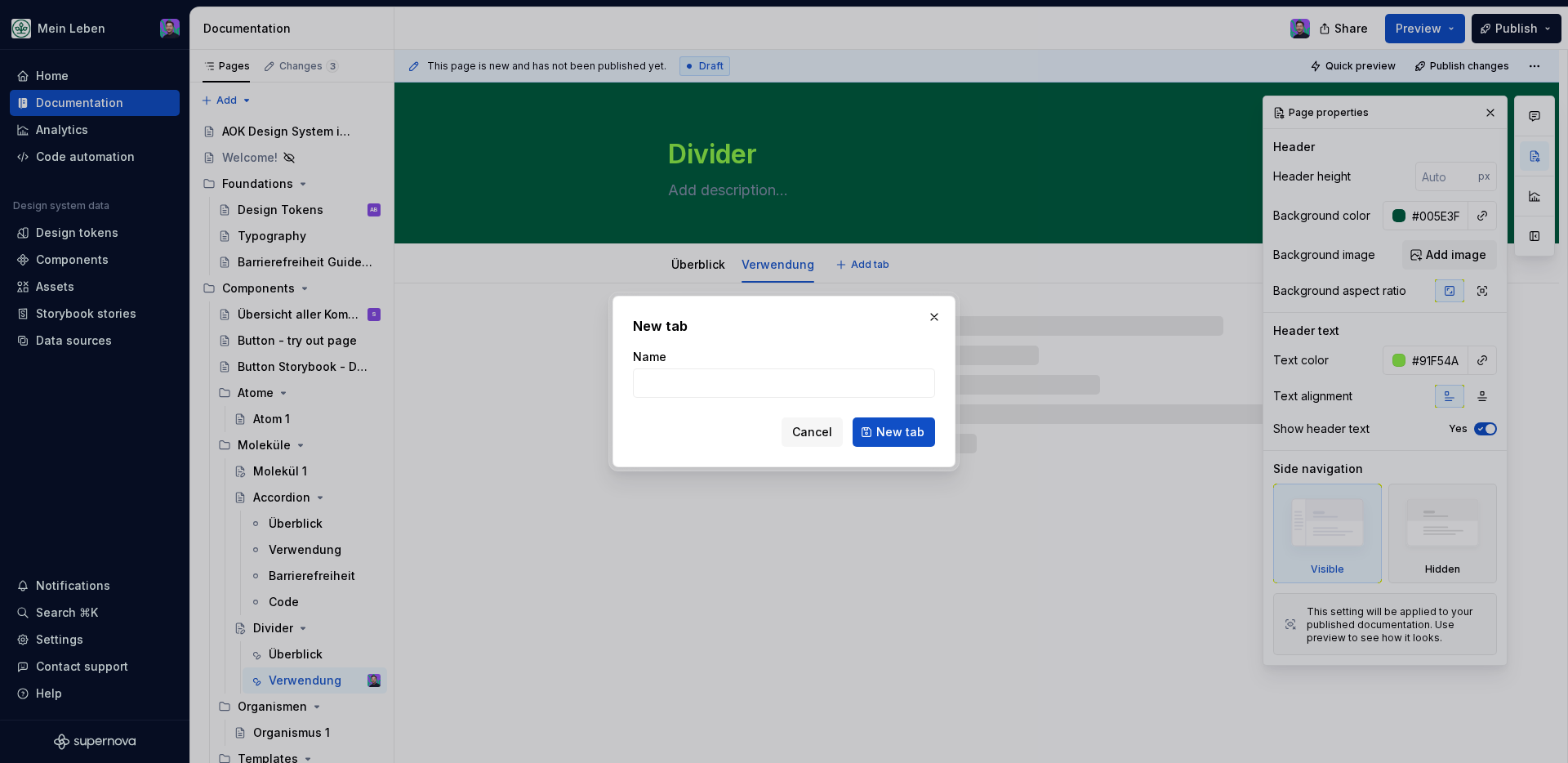
type textarea "*"
type input "B"
type textarea "*"
type input "Barrierefreiheit"
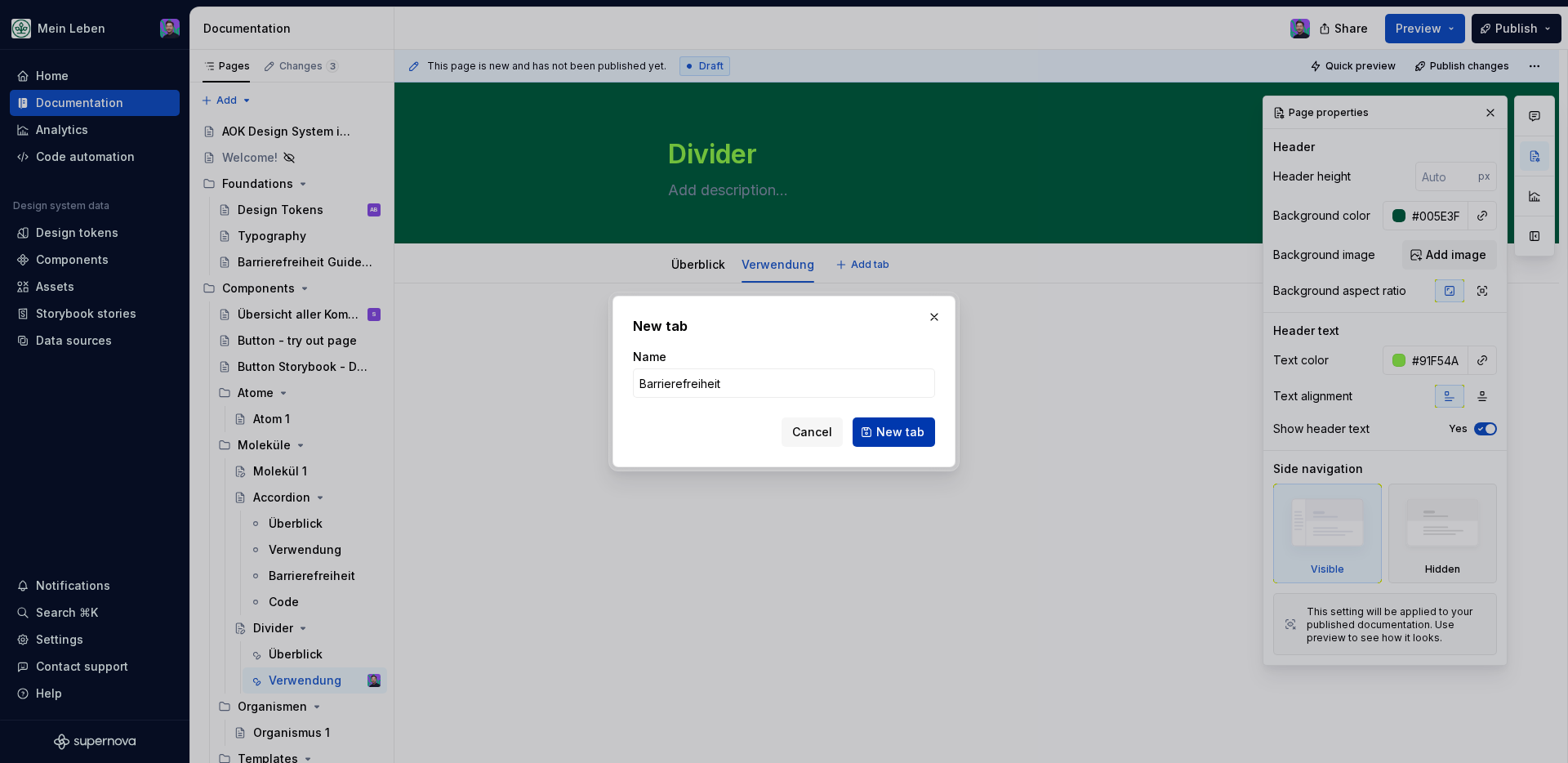
click at [905, 443] on button "New tab" at bounding box center [894, 433] width 83 height 29
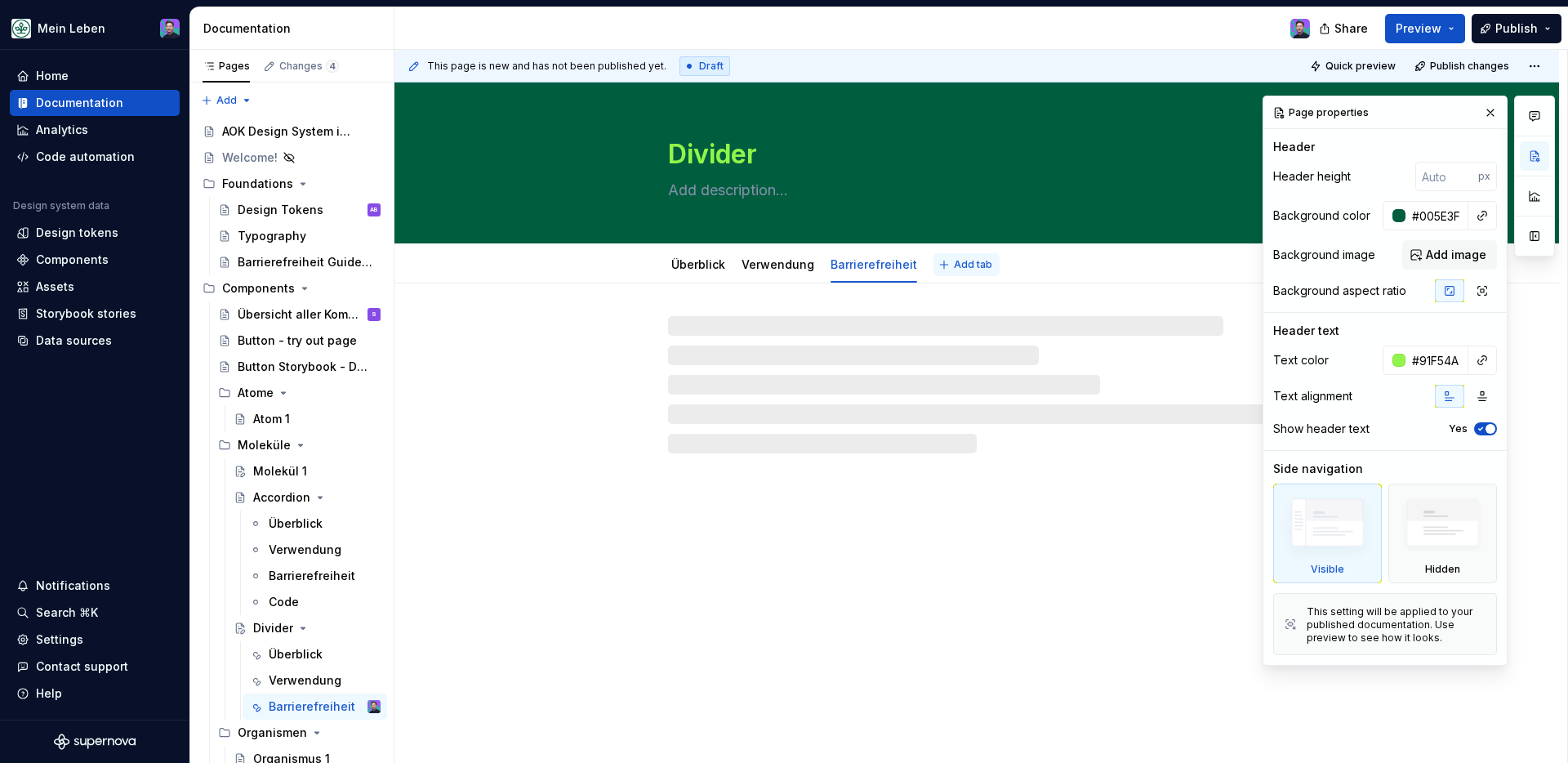
click at [935, 262] on button "Add tab" at bounding box center [967, 264] width 66 height 23
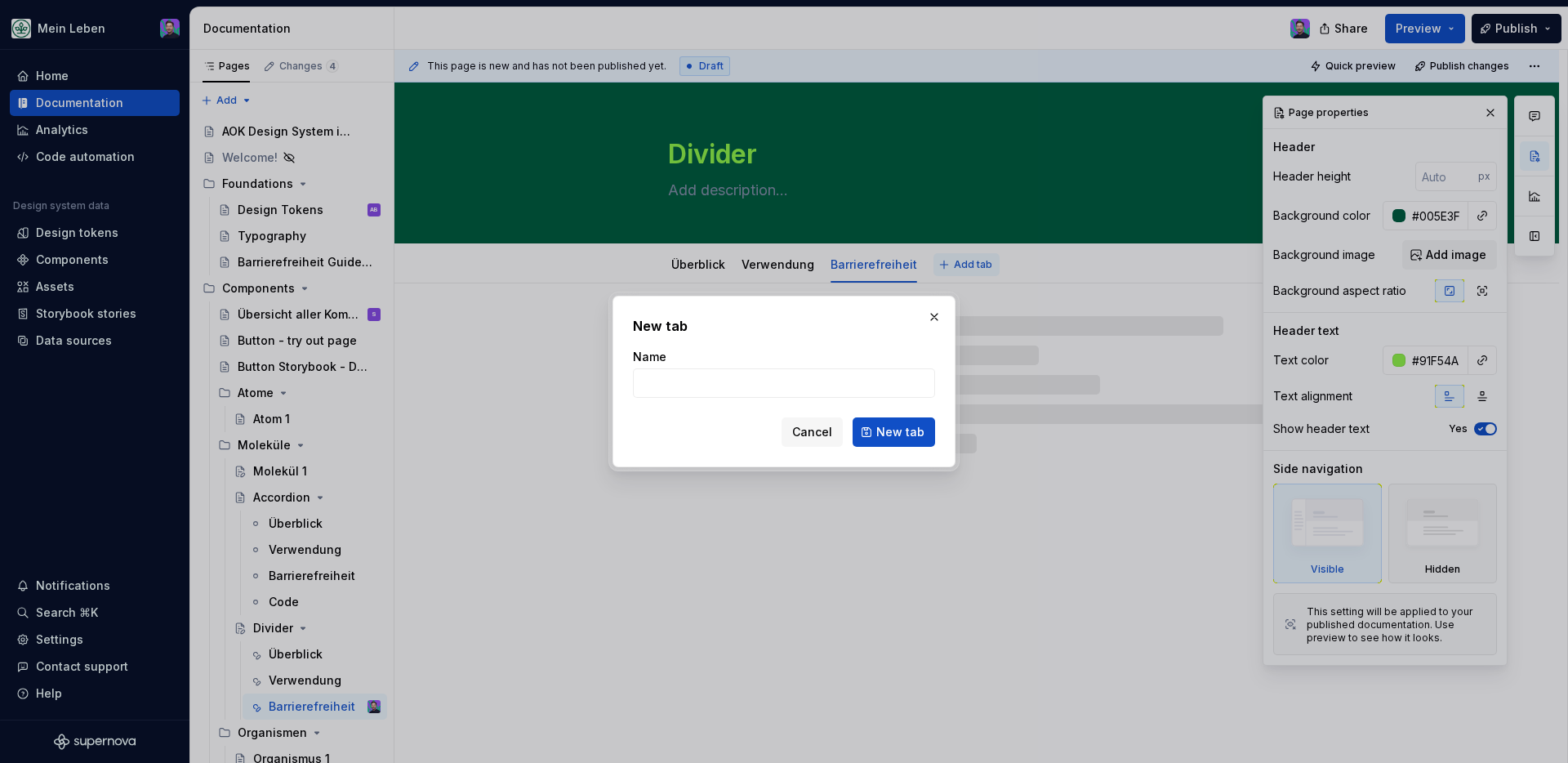
type textarea "*"
type input "C"
type textarea "*"
type input "Code"
click at [911, 425] on span "New tab" at bounding box center [900, 433] width 48 height 17
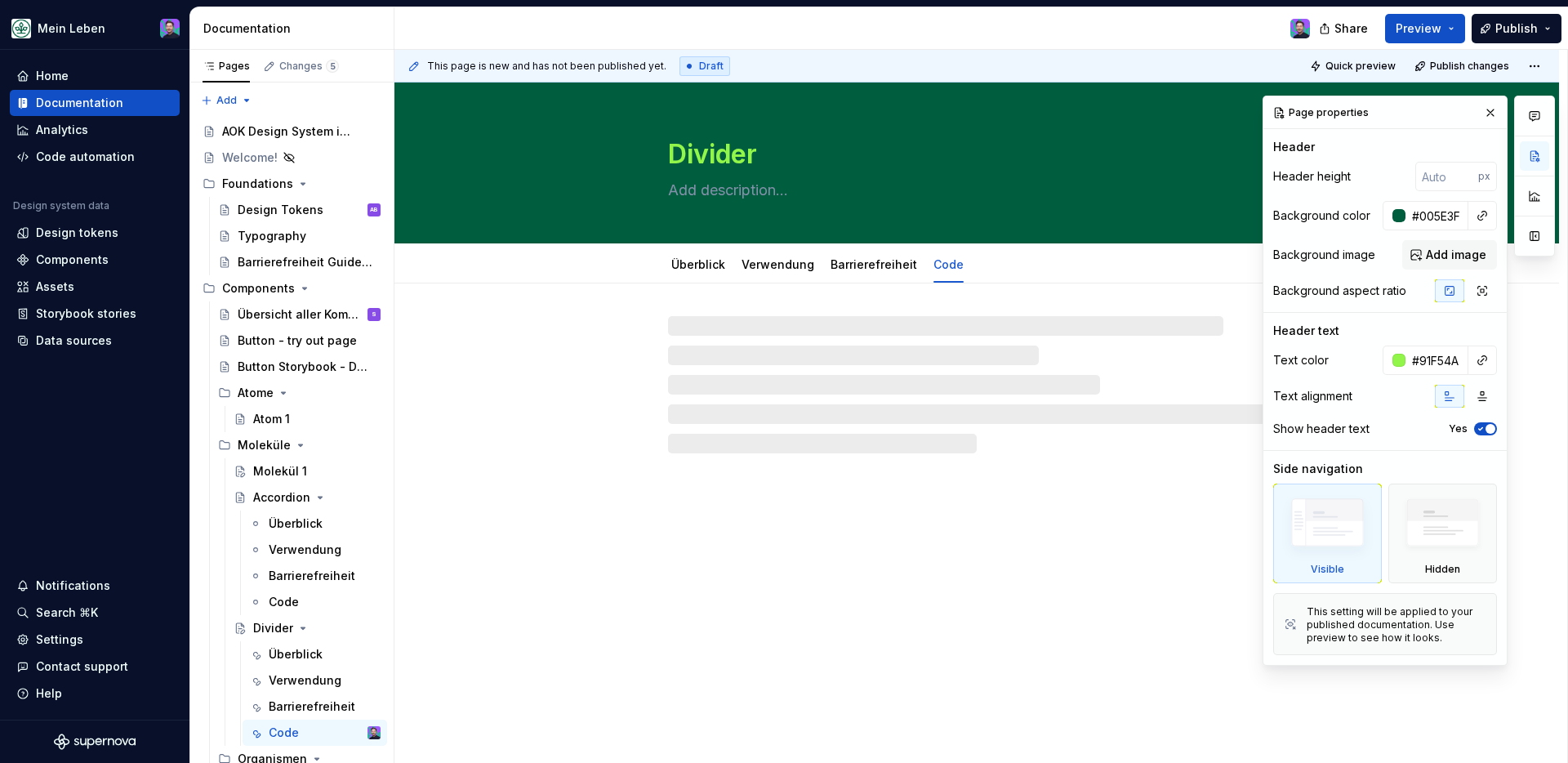
click at [768, 525] on div "Divider Überblick Verwendung Barrierefreiheit Code" at bounding box center [977, 423] width 1165 height 681
click at [702, 272] on div "Überblick" at bounding box center [698, 265] width 54 height 17
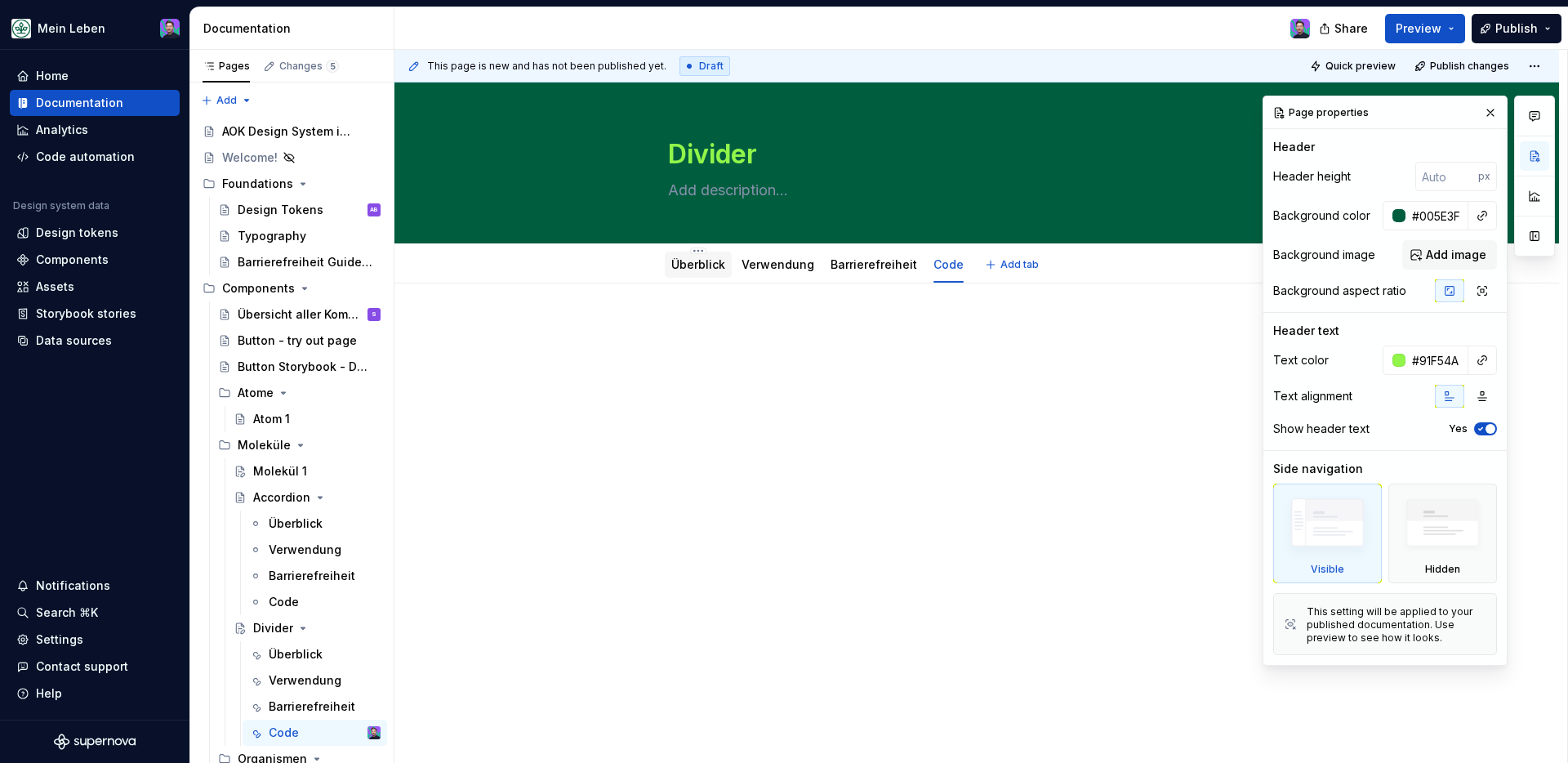
click at [702, 267] on link "Überblick" at bounding box center [698, 264] width 54 height 14
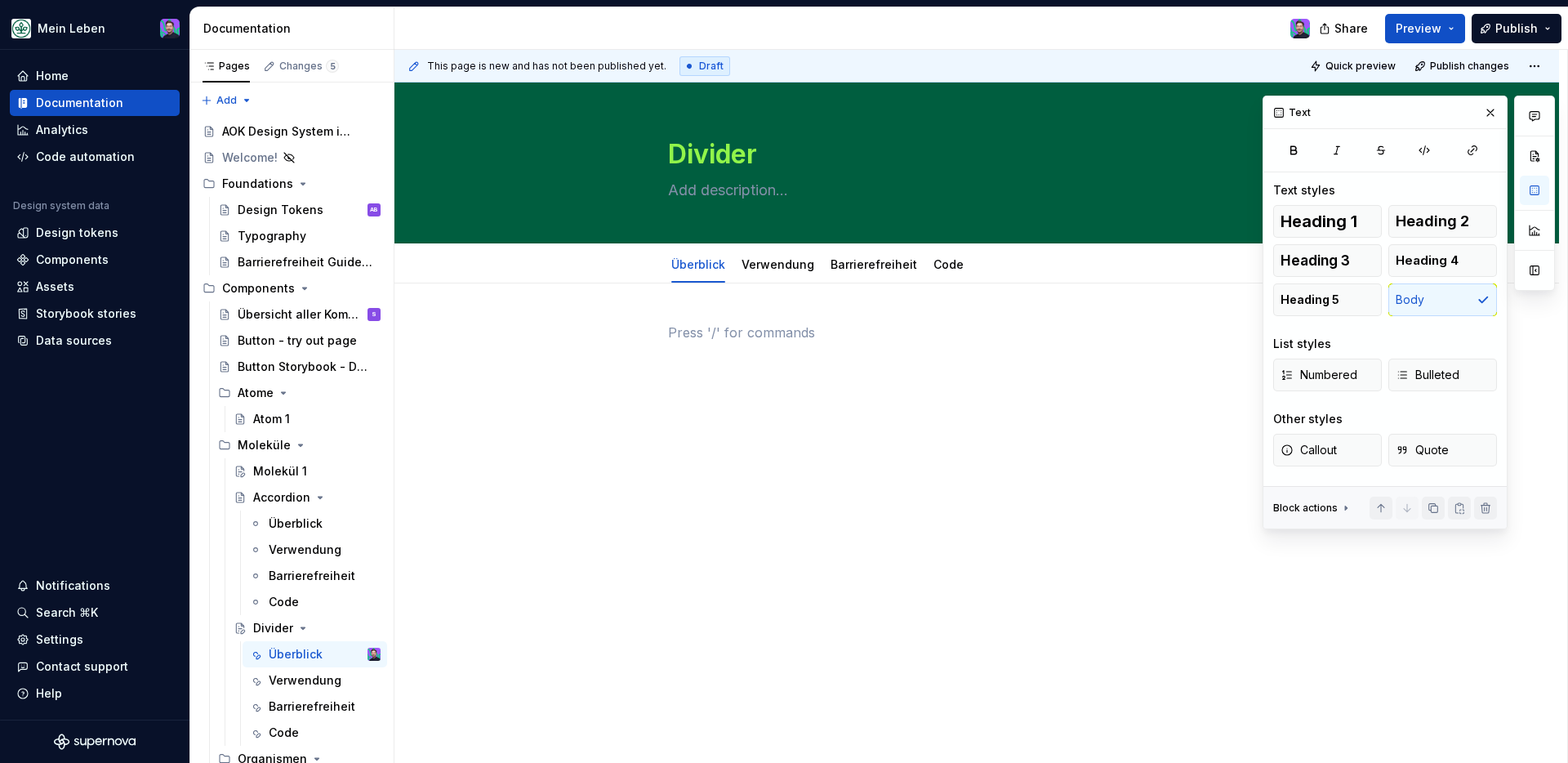
click at [731, 353] on div at bounding box center [976, 353] width 617 height 62
click at [1234, 113] on button "button" at bounding box center [1491, 112] width 23 height 23
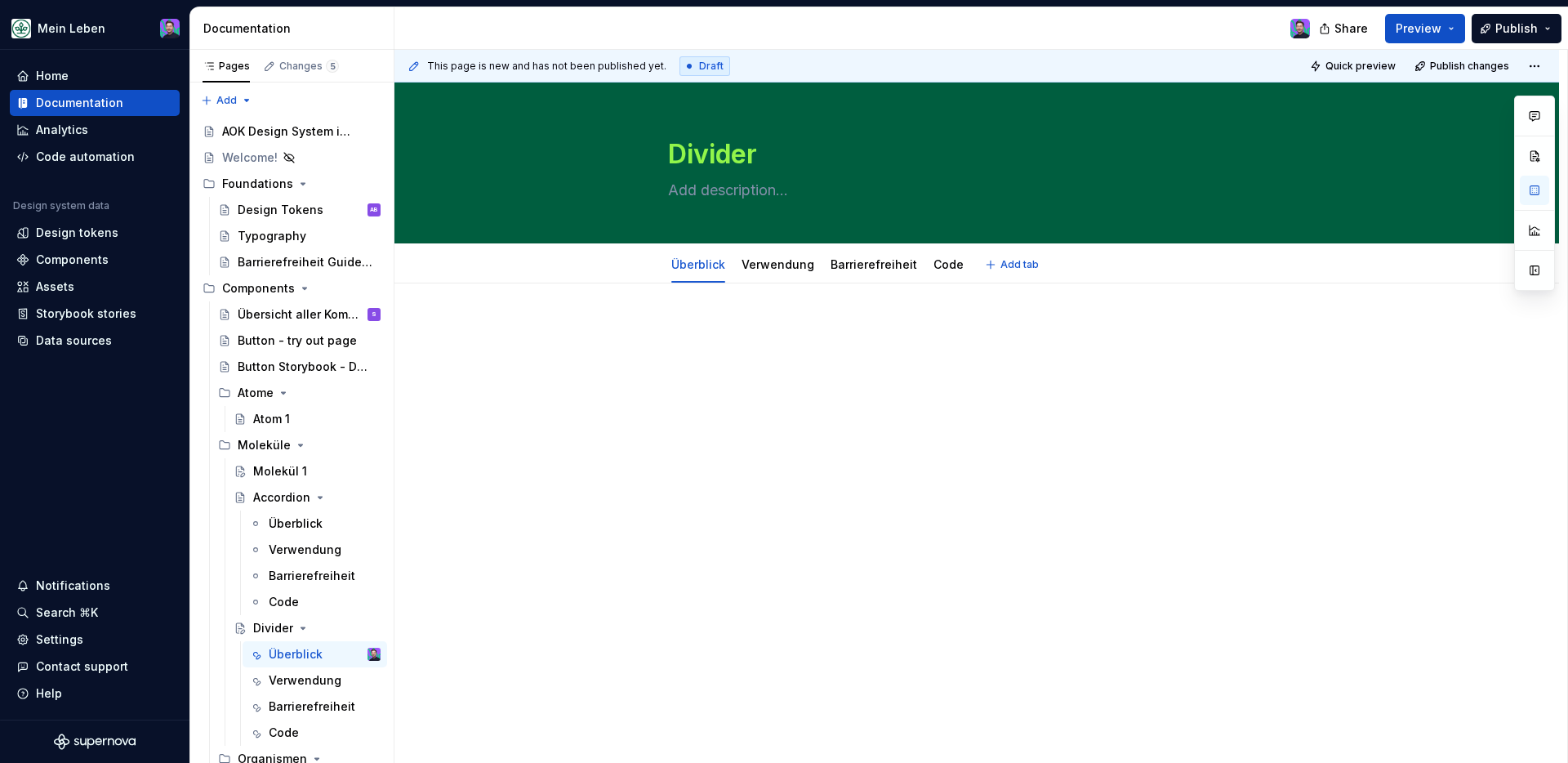
type textarea "*"
click at [832, 307] on div at bounding box center [977, 458] width 1165 height 350
drag, startPoint x: 767, startPoint y: 337, endPoint x: 623, endPoint y: 334, distance: 144.0
click at [623, 334] on div "Beschreibung" at bounding box center [977, 458] width 1165 height 350
click at [775, 303] on button "button" at bounding box center [775, 302] width 23 height 23
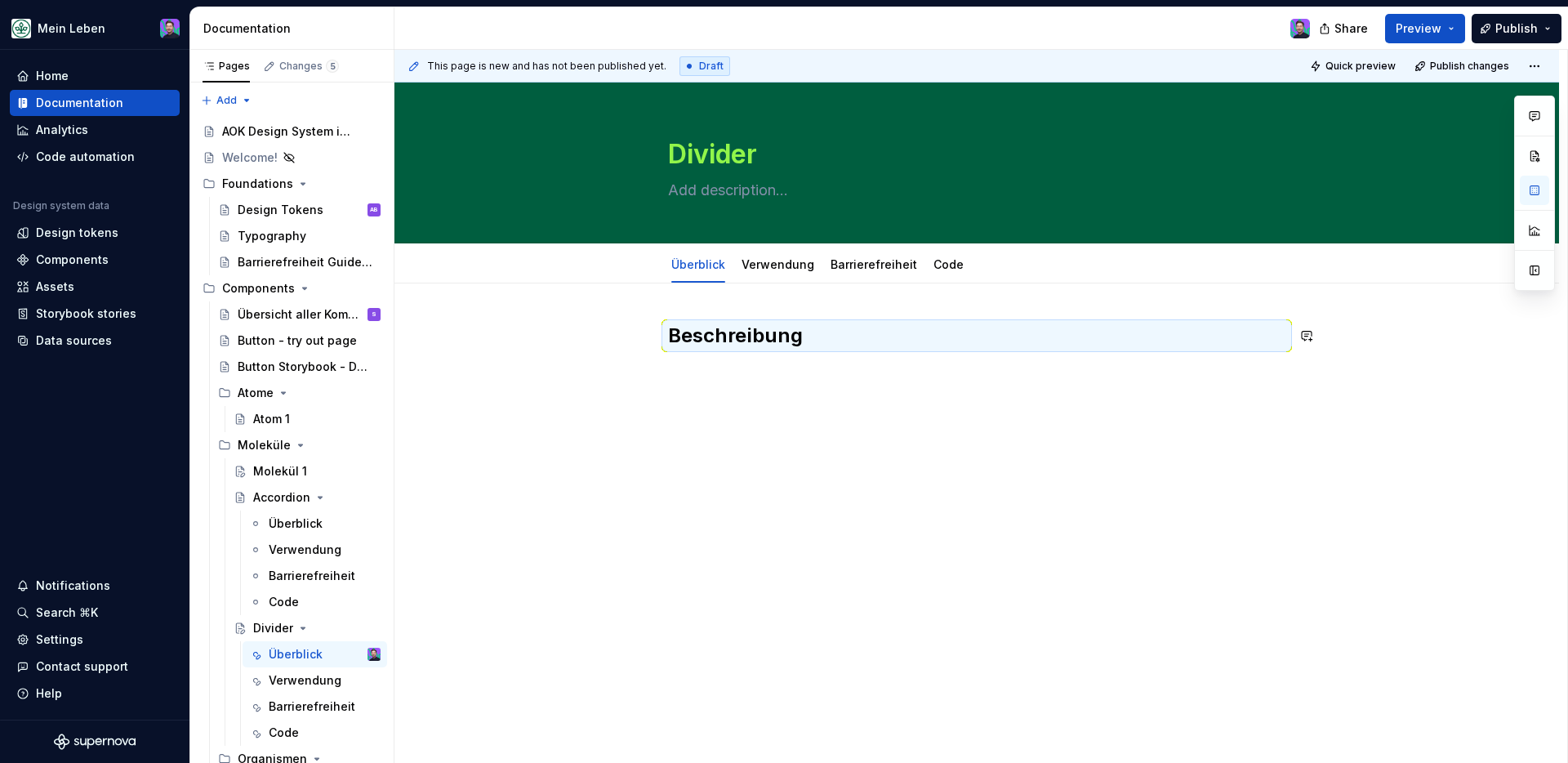
click at [793, 428] on div "Beschreibung" at bounding box center [977, 458] width 1165 height 350
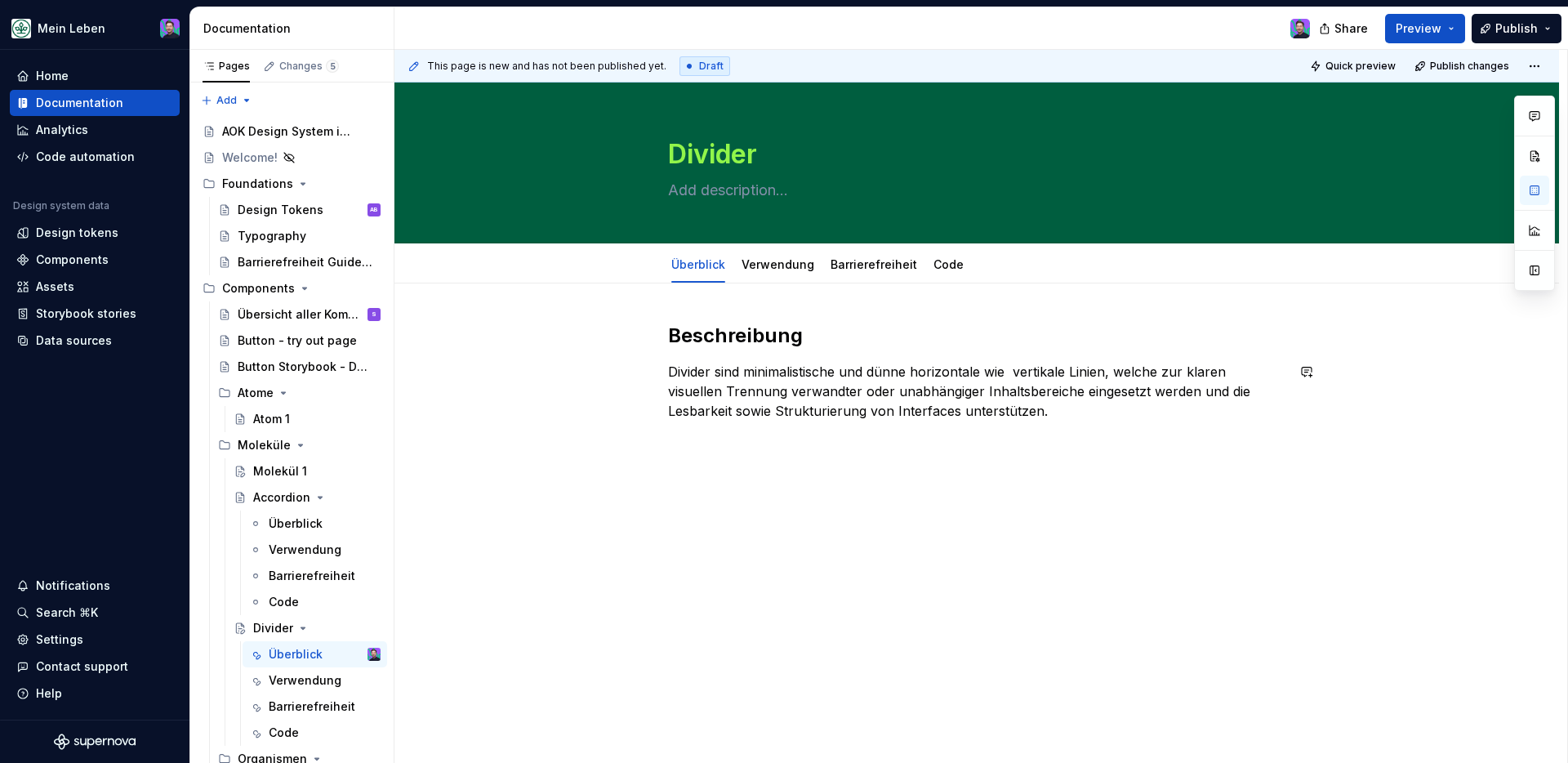
click at [1076, 462] on div "Beschreibung Divider sind minimalistische und dünne horizontale wie vertikale L…" at bounding box center [977, 476] width 1165 height 386
click at [302, 515] on div "Überblick" at bounding box center [295, 524] width 54 height 17
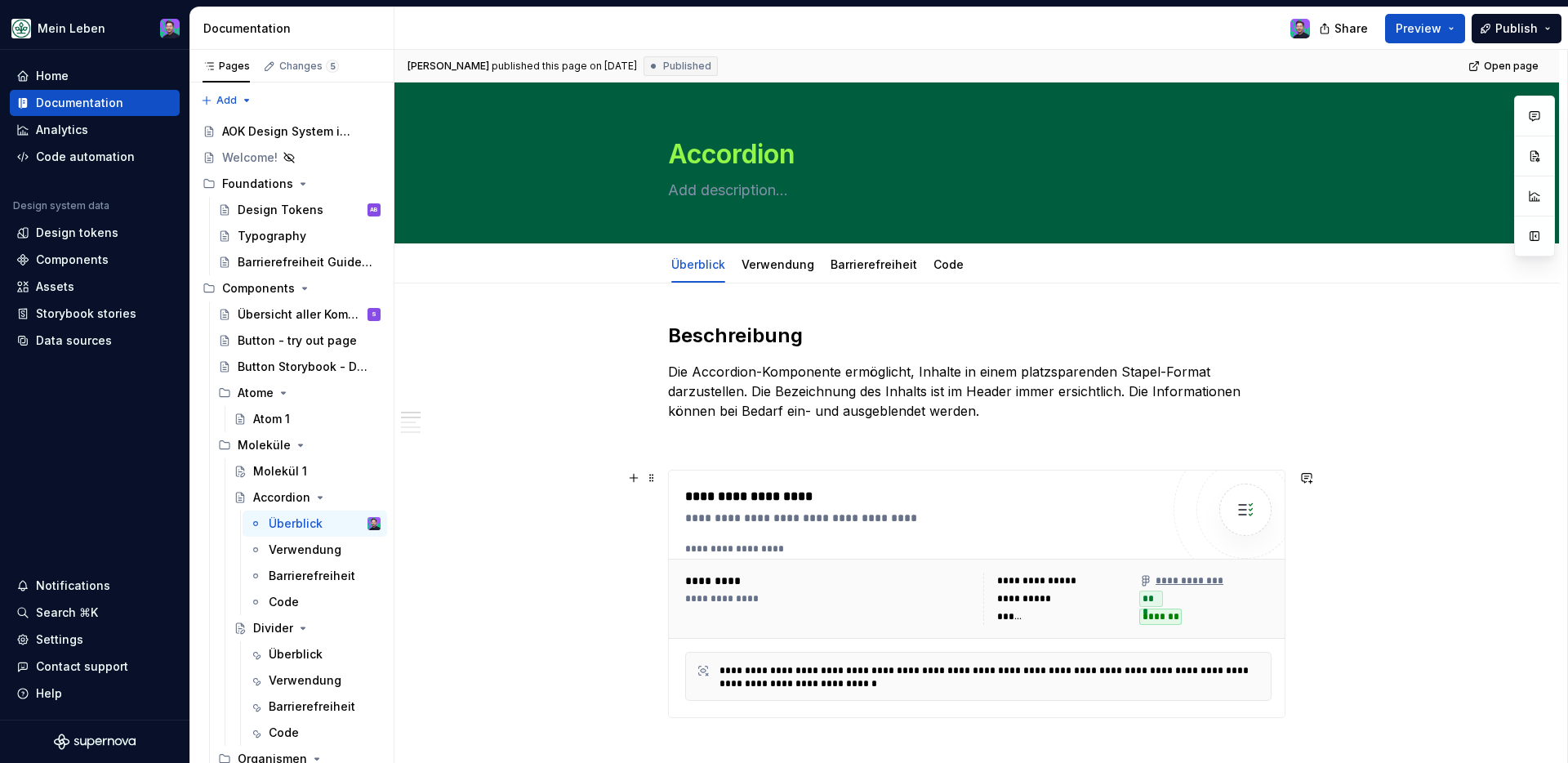
scroll to position [110, 0]
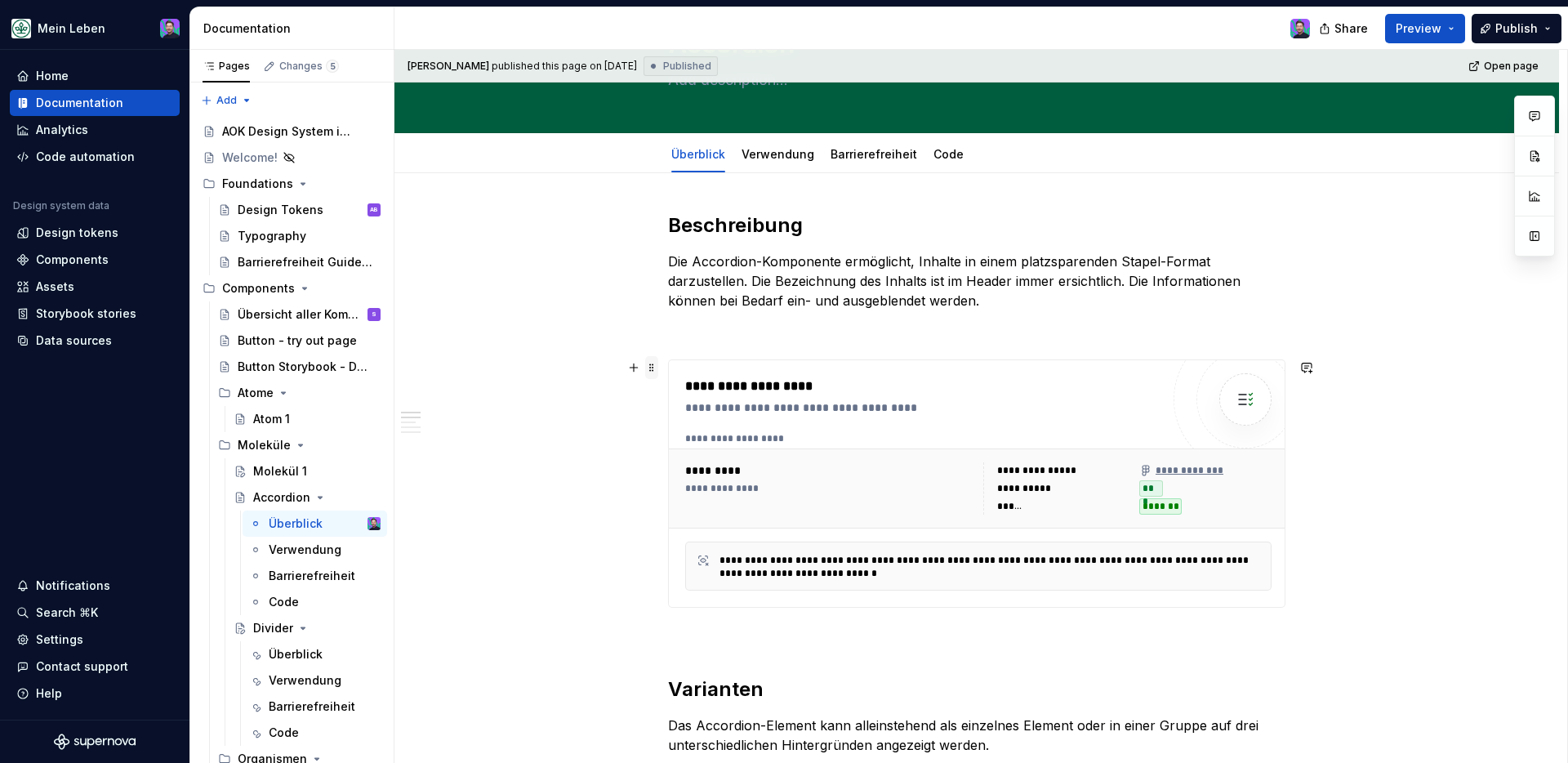
click at [651, 365] on span at bounding box center [651, 367] width 13 height 23
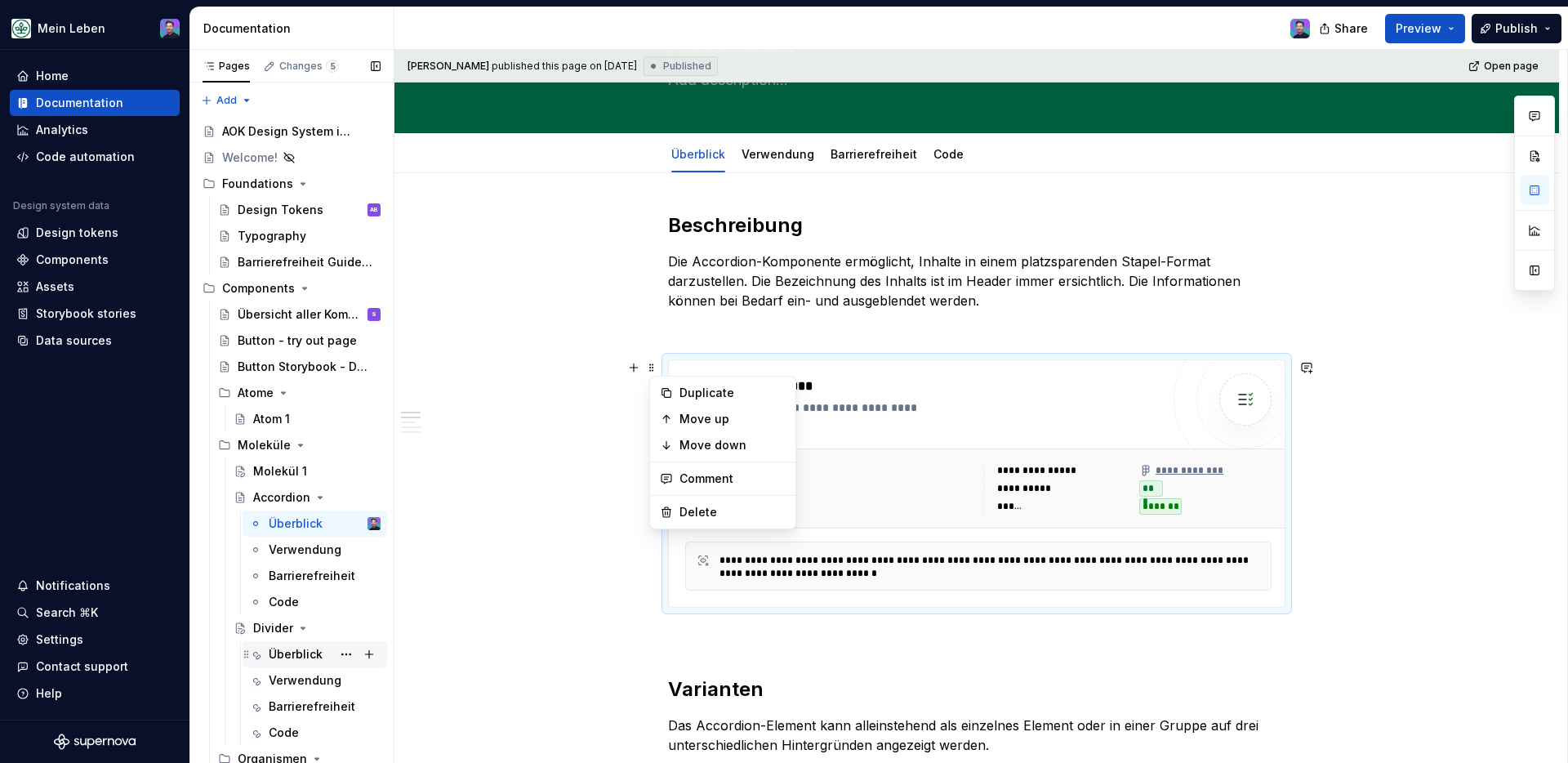
click at [271, 633] on div "Überblick" at bounding box center [295, 654] width 54 height 17
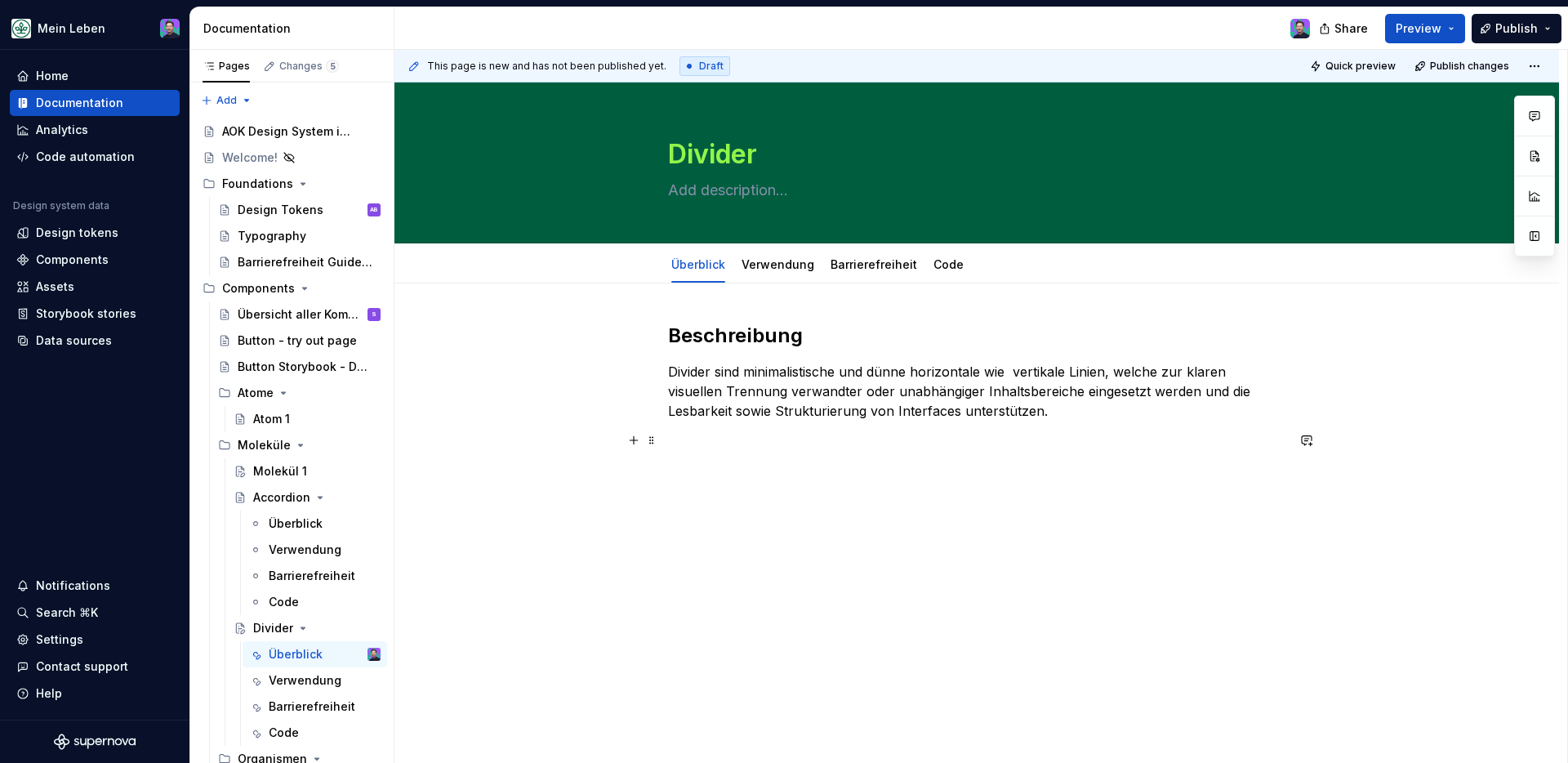
click at [738, 455] on div "Beschreibung Divider sind minimalistische und dünne horizontale wie vertikale L…" at bounding box center [976, 397] width 617 height 147
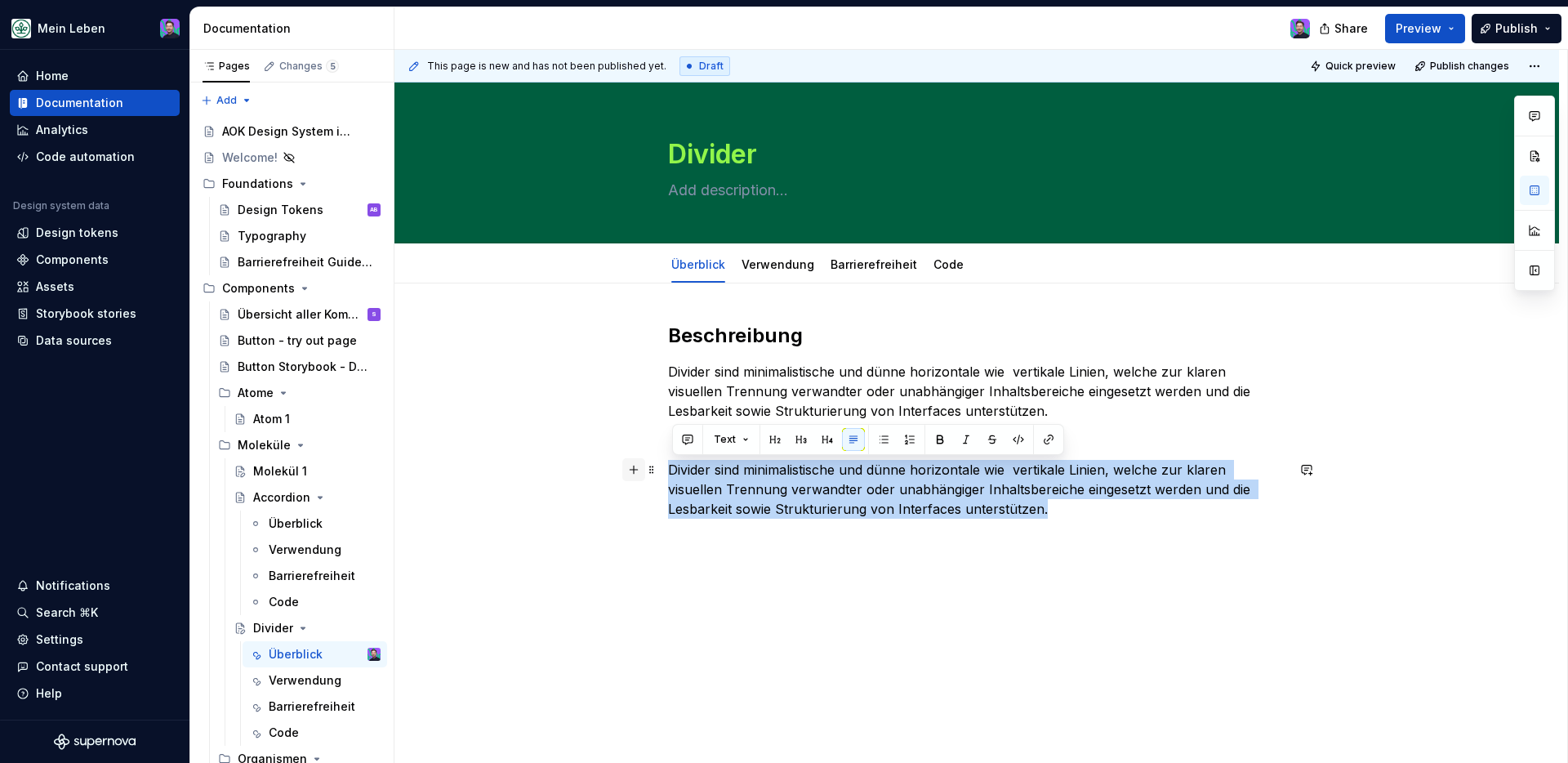
drag, startPoint x: 1000, startPoint y: 517, endPoint x: 636, endPoint y: 462, distance: 368.1
click at [668, 462] on div "Beschreibung Divider sind minimalistische und dünne horizontale wie vertikale L…" at bounding box center [976, 431] width 617 height 215
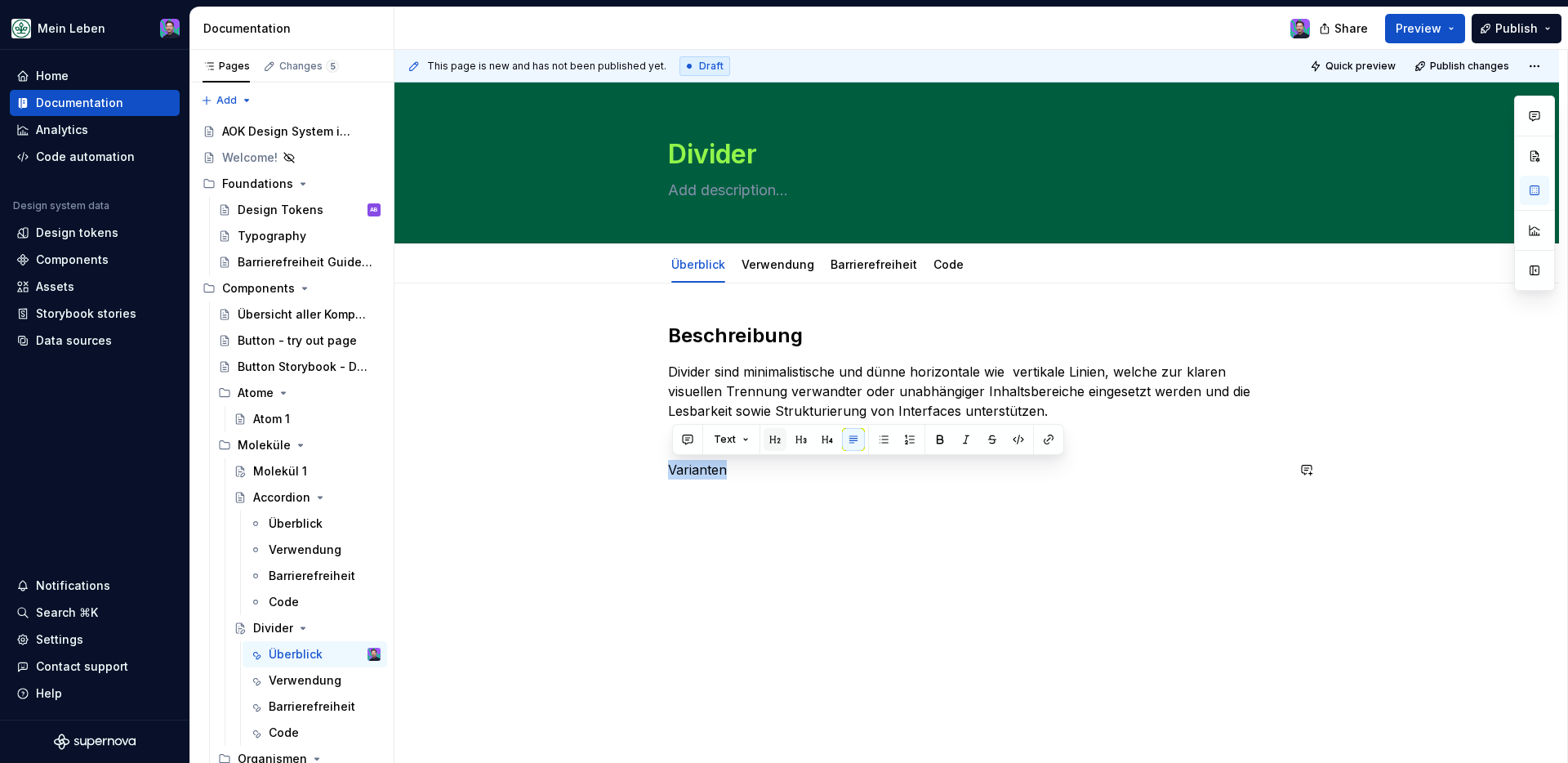
click at [779, 436] on button "button" at bounding box center [775, 439] width 23 height 23
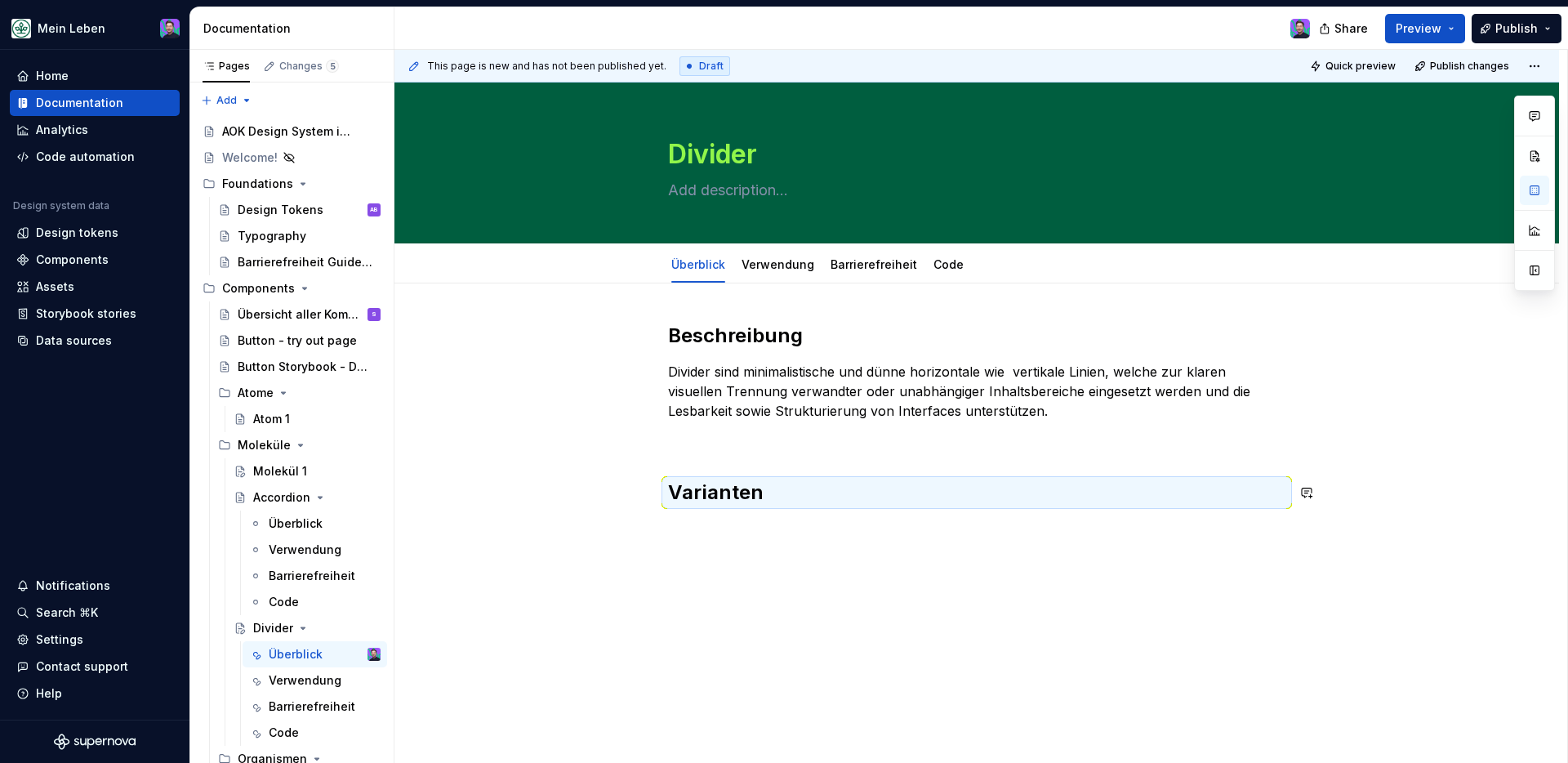
click at [677, 551] on div "Beschreibung Divider sind minimalistische und dünne horizontale wie vertikale L…" at bounding box center [977, 518] width 1165 height 470
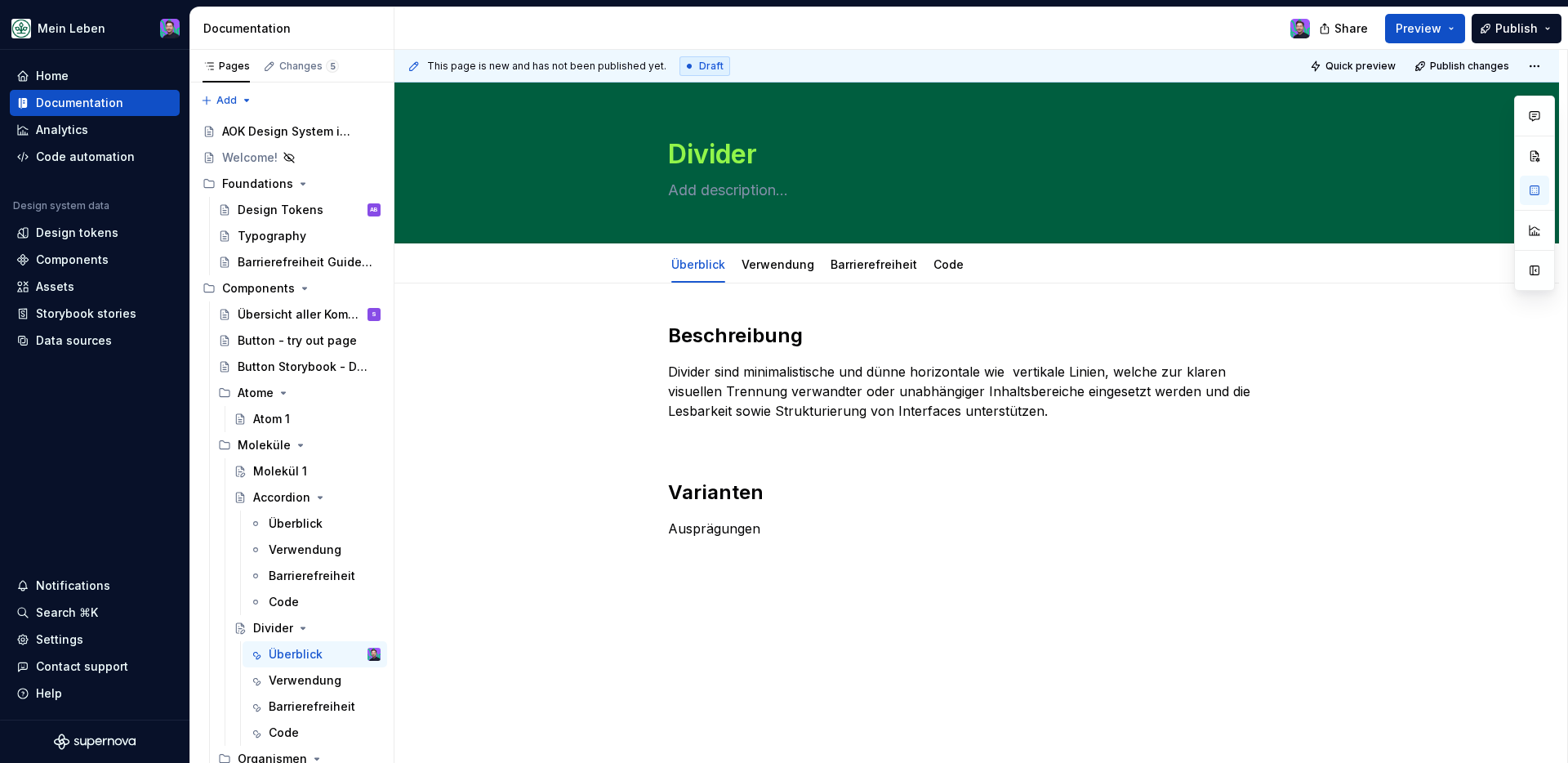
scroll to position [23, 0]
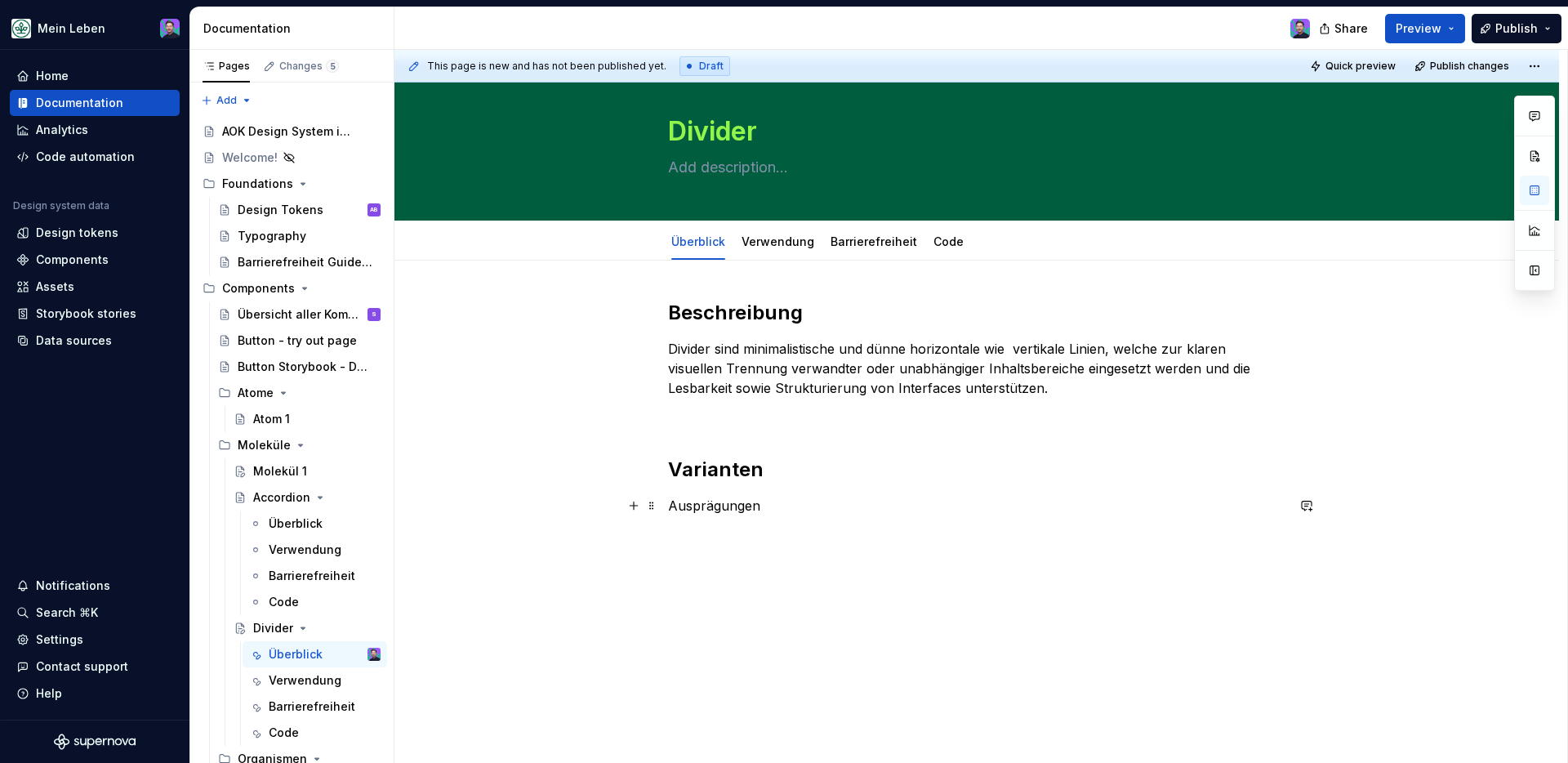
click at [723, 507] on p "Ausprägungen" at bounding box center [976, 505] width 617 height 19
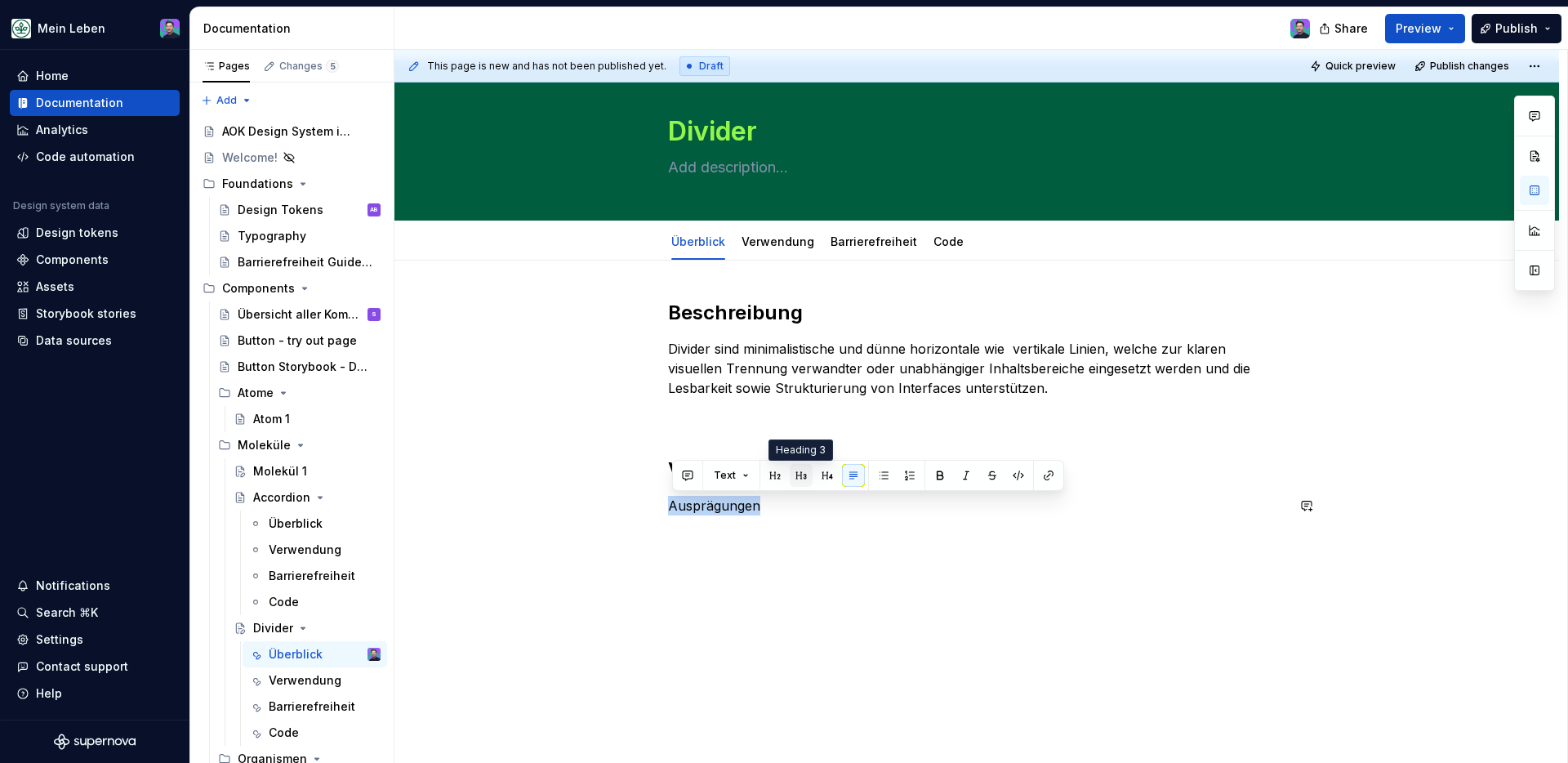
click at [797, 482] on button "button" at bounding box center [801, 475] width 23 height 23
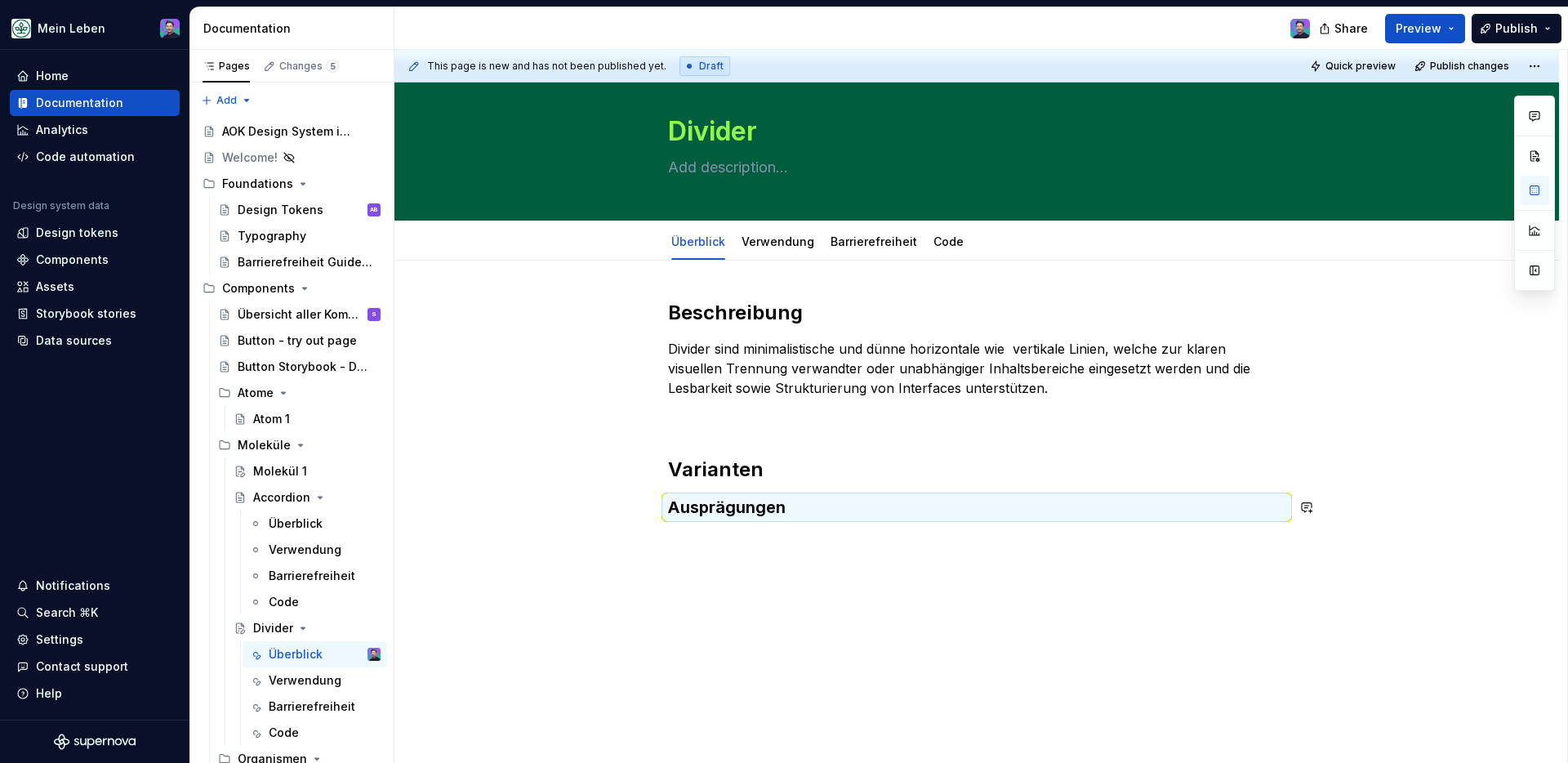
click at [786, 554] on div "Beschreibung Divider sind minimalistische und dünne horizontale wie vertikale L…" at bounding box center [977, 514] width 1165 height 506
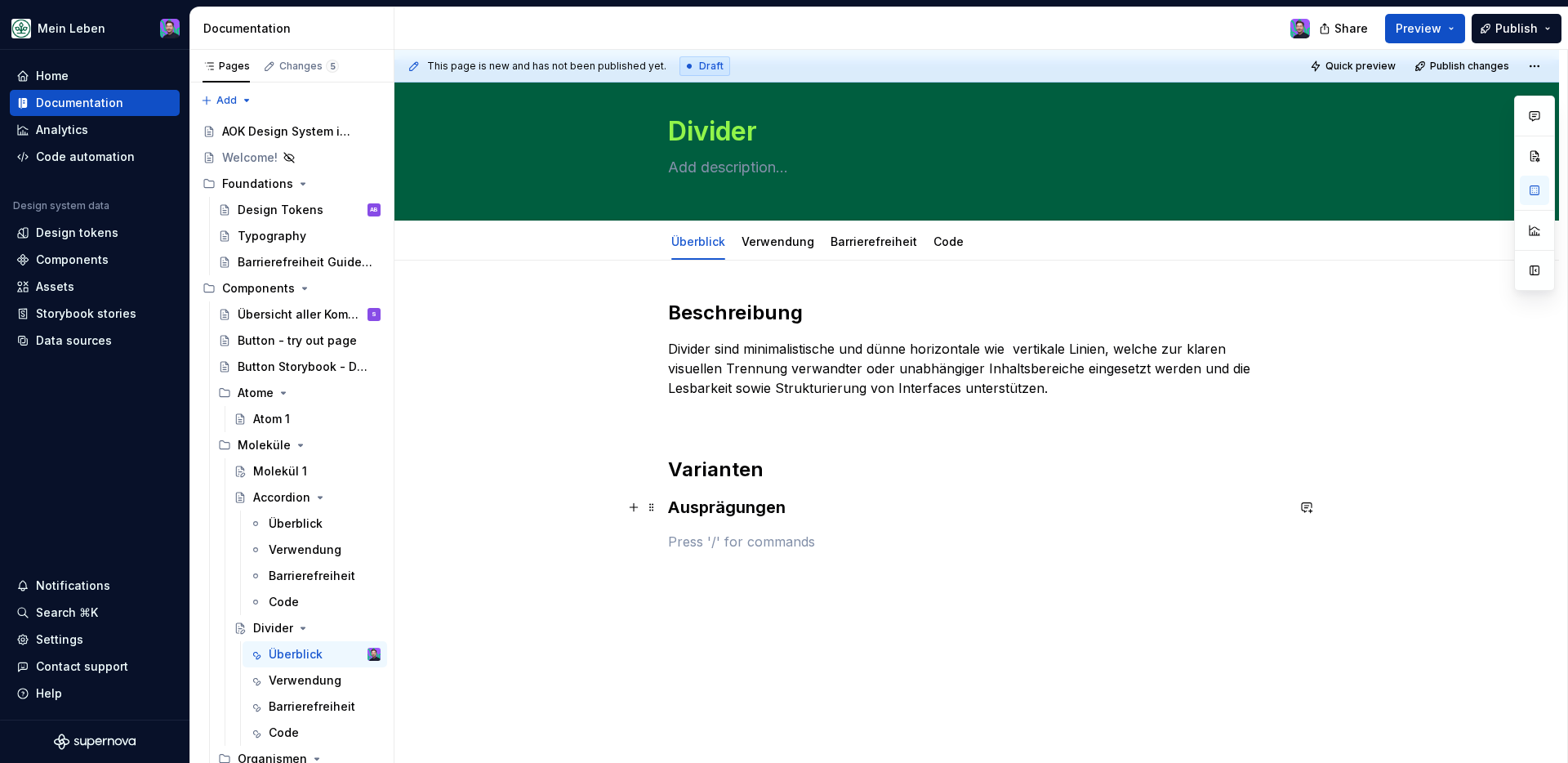
click at [709, 508] on h3 "Ausprägungen" at bounding box center [976, 507] width 617 height 23
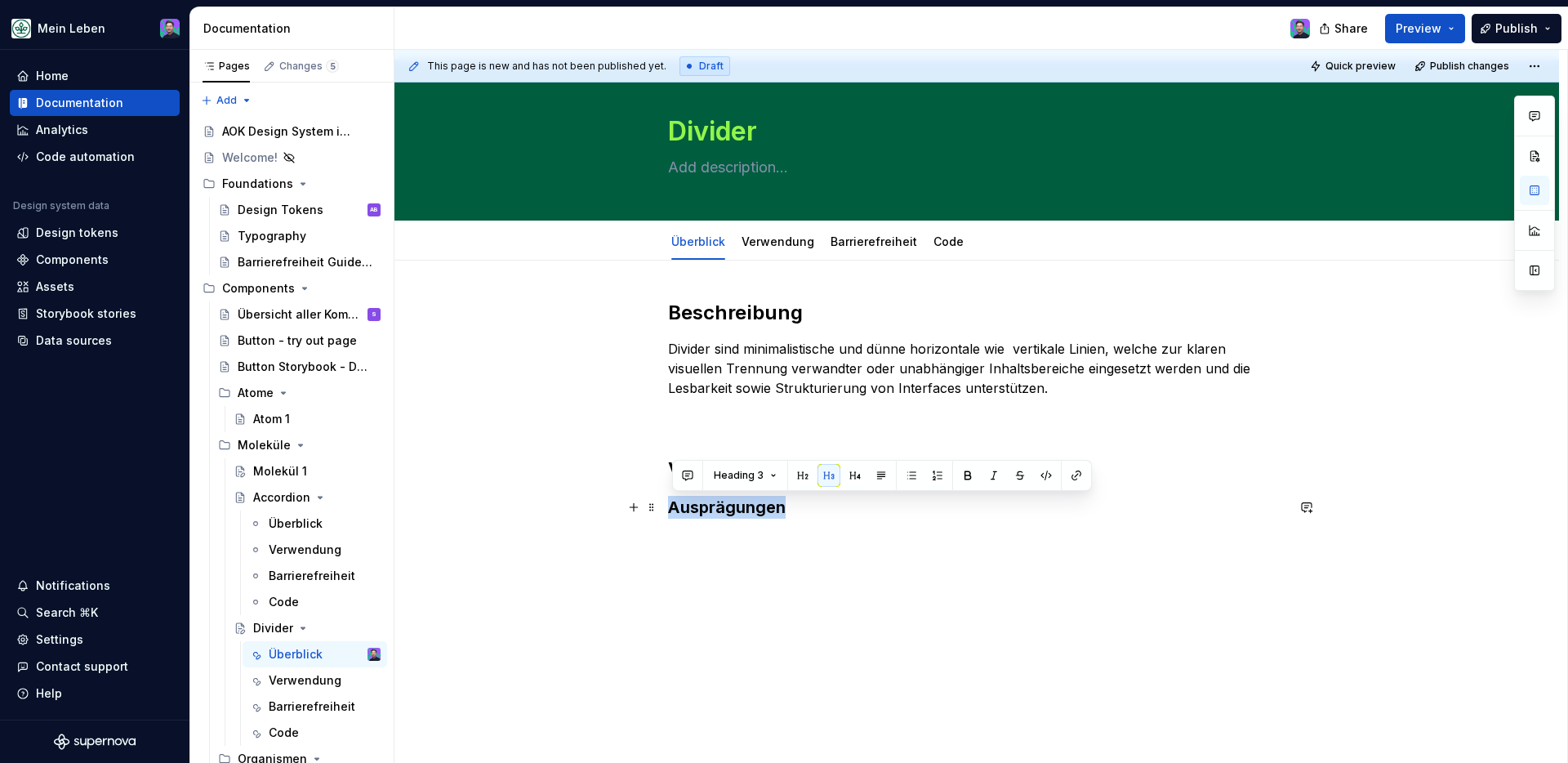
click at [709, 508] on h3 "Ausprägungen" at bounding box center [976, 507] width 617 height 23
click at [847, 477] on button "button" at bounding box center [855, 475] width 23 height 23
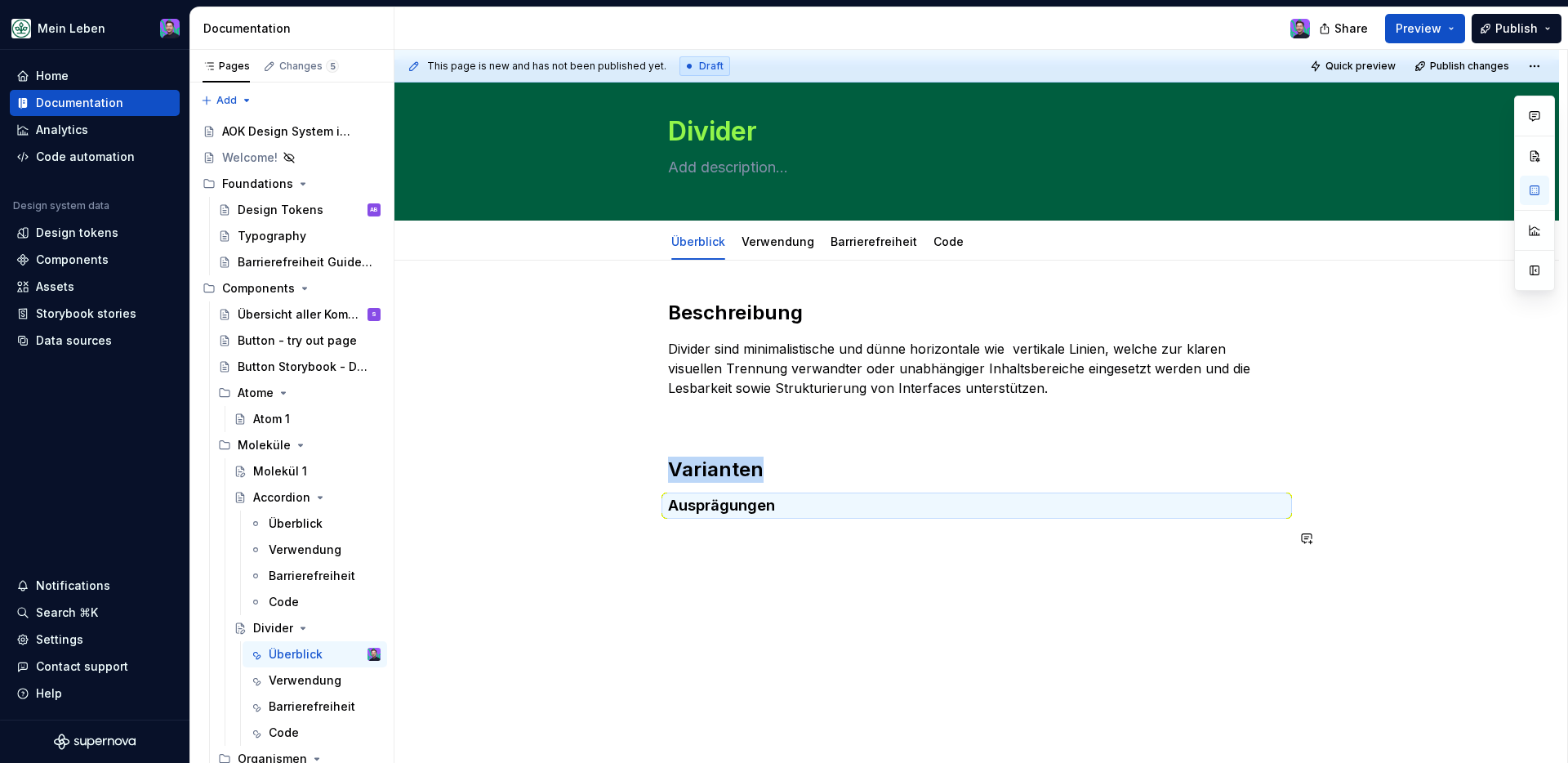
click at [801, 549] on div "Beschreibung Divider sind minimalistische und dünne horizontale wie vertikale L…" at bounding box center [976, 434] width 617 height 268
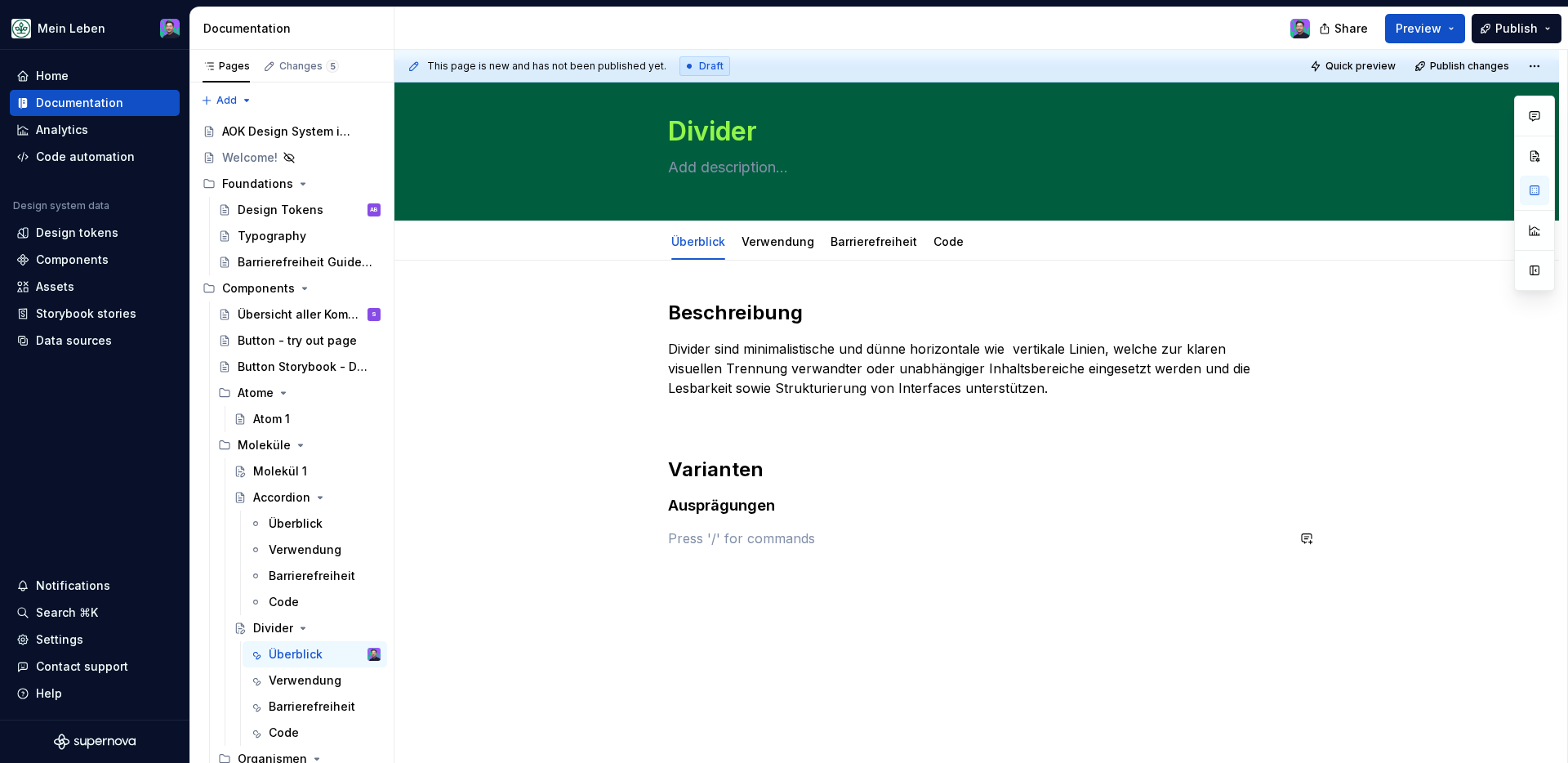
click at [794, 549] on div "Beschreibung Divider sind minimalistische und dünne horizontale wie vertikale L…" at bounding box center [976, 434] width 617 height 268
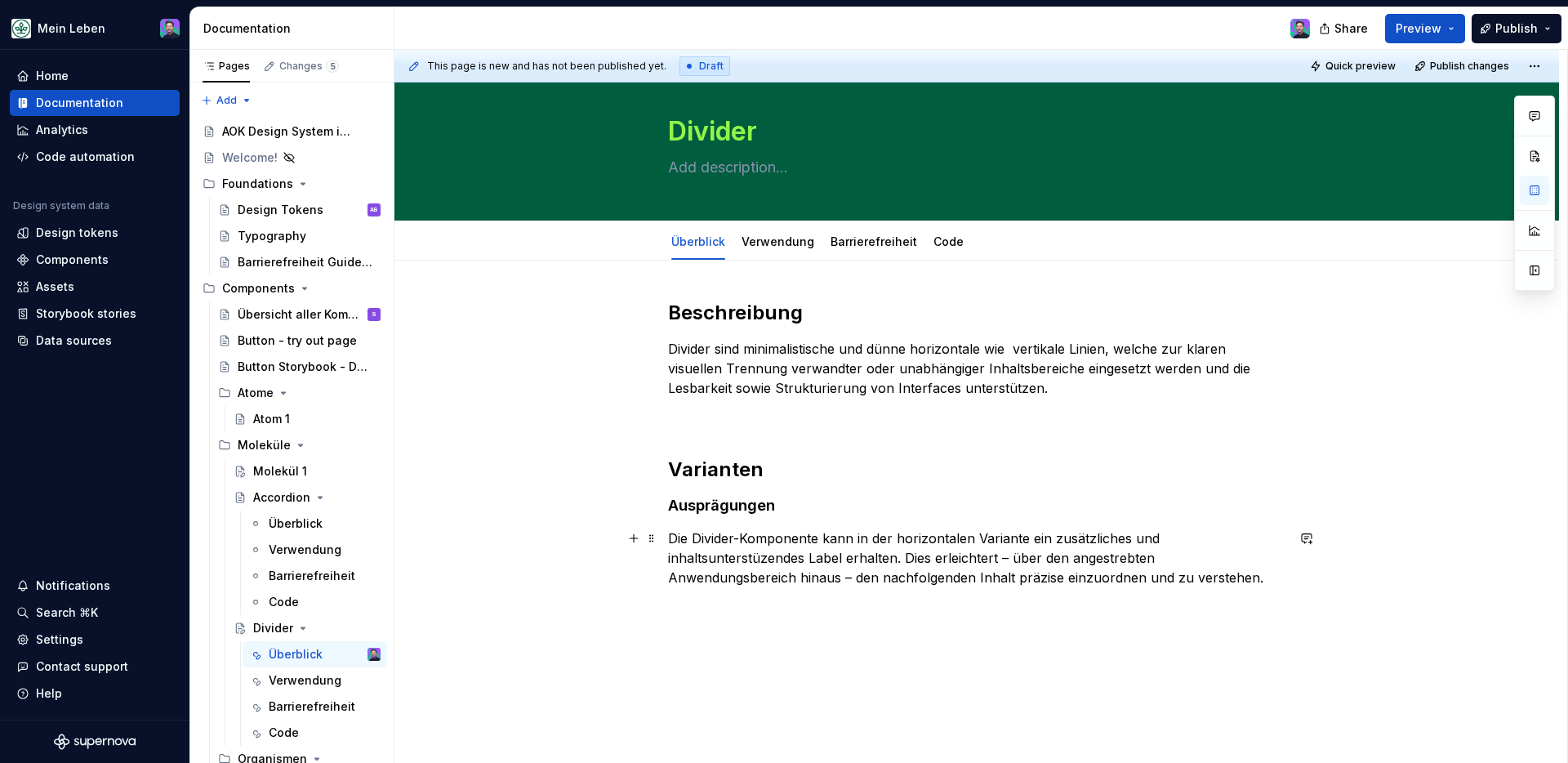
click at [670, 534] on div "Beschreibung Divider sind minimalistische und dünne horizontale wie vertikale L…" at bounding box center [977, 548] width 1165 height 575
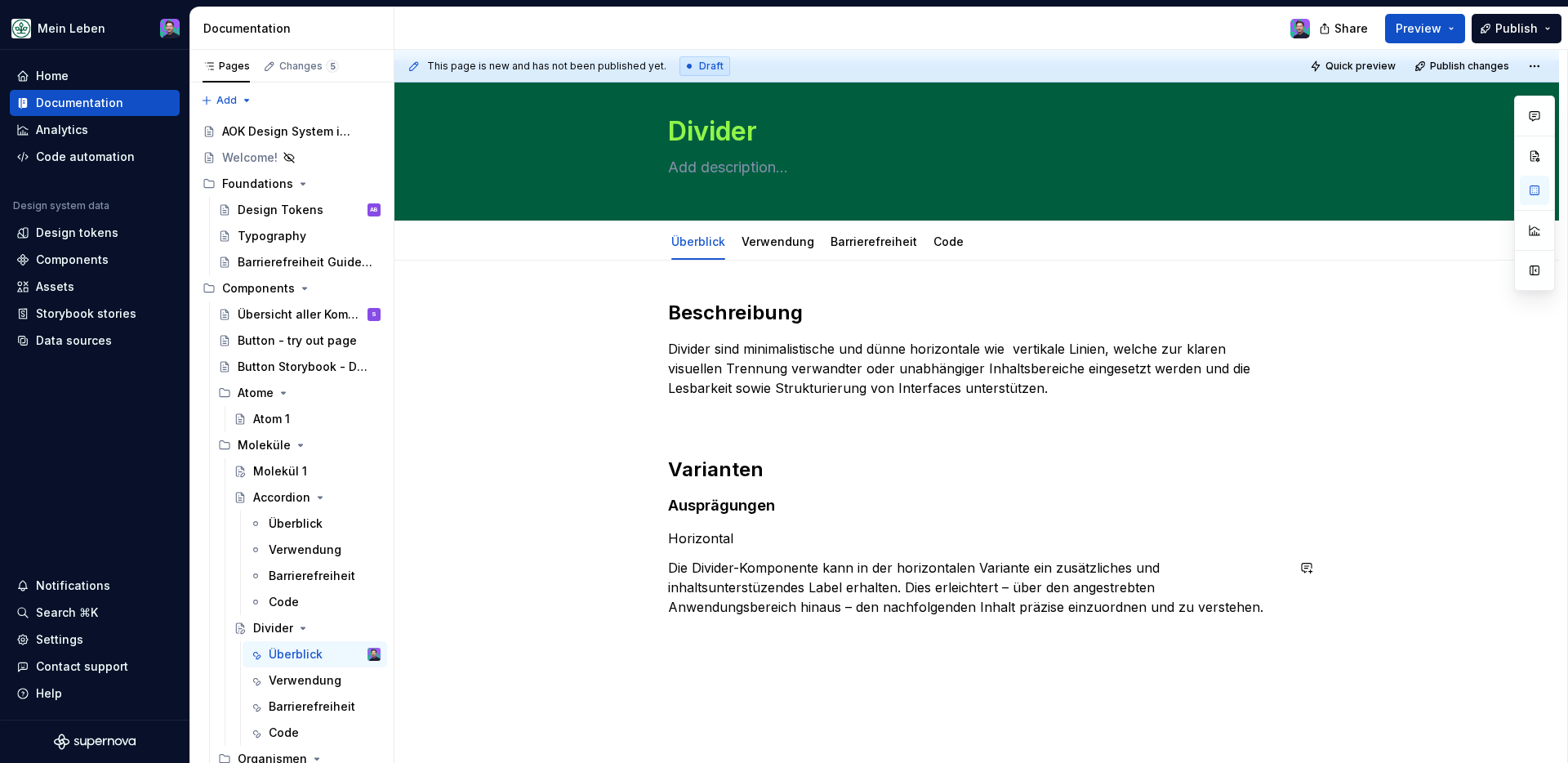
click at [789, 633] on div "Beschreibung Divider sind minimalistische und dünne horizontale wie vertikale L…" at bounding box center [977, 562] width 1165 height 605
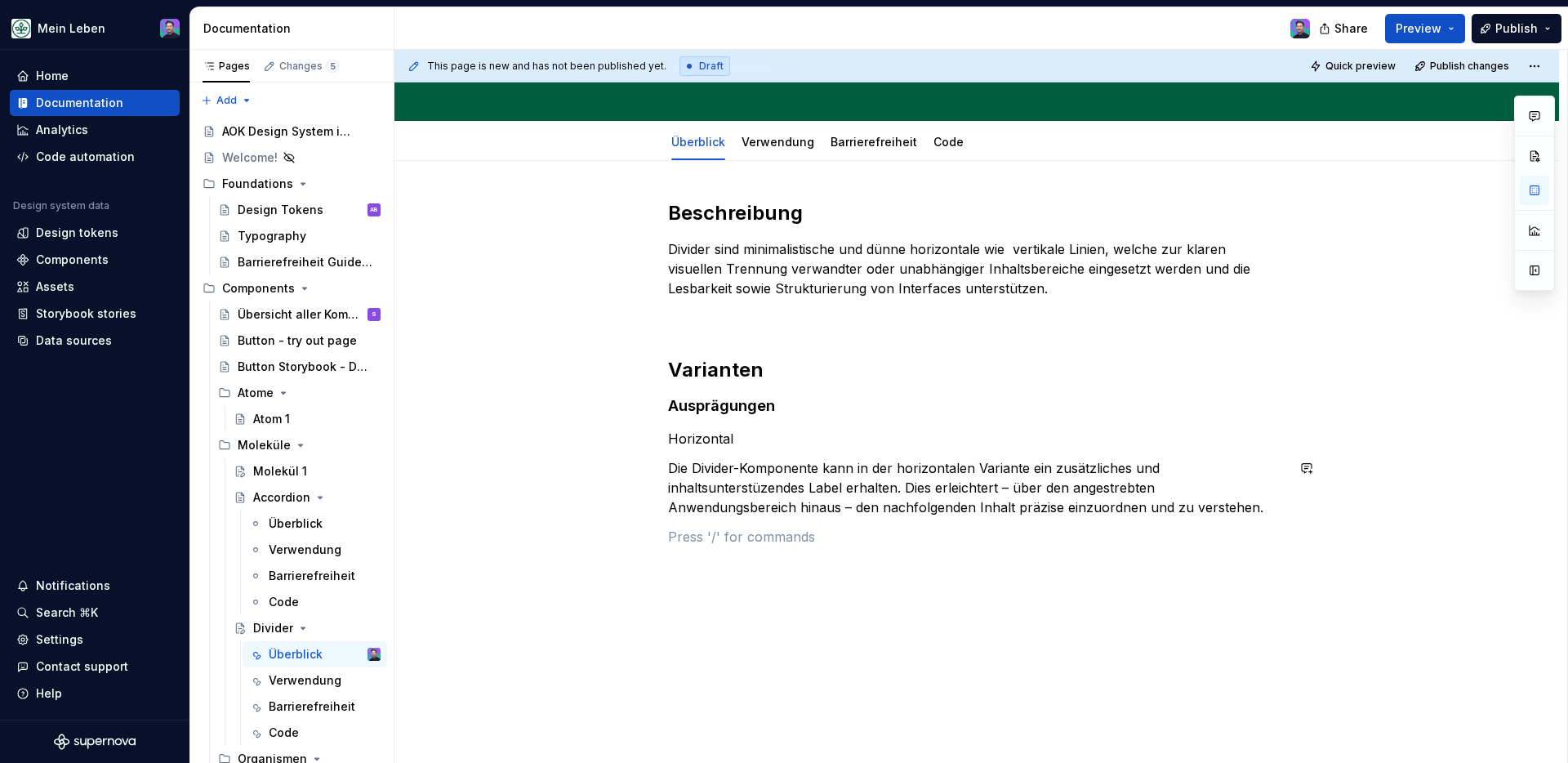
scroll to position [130, 0]
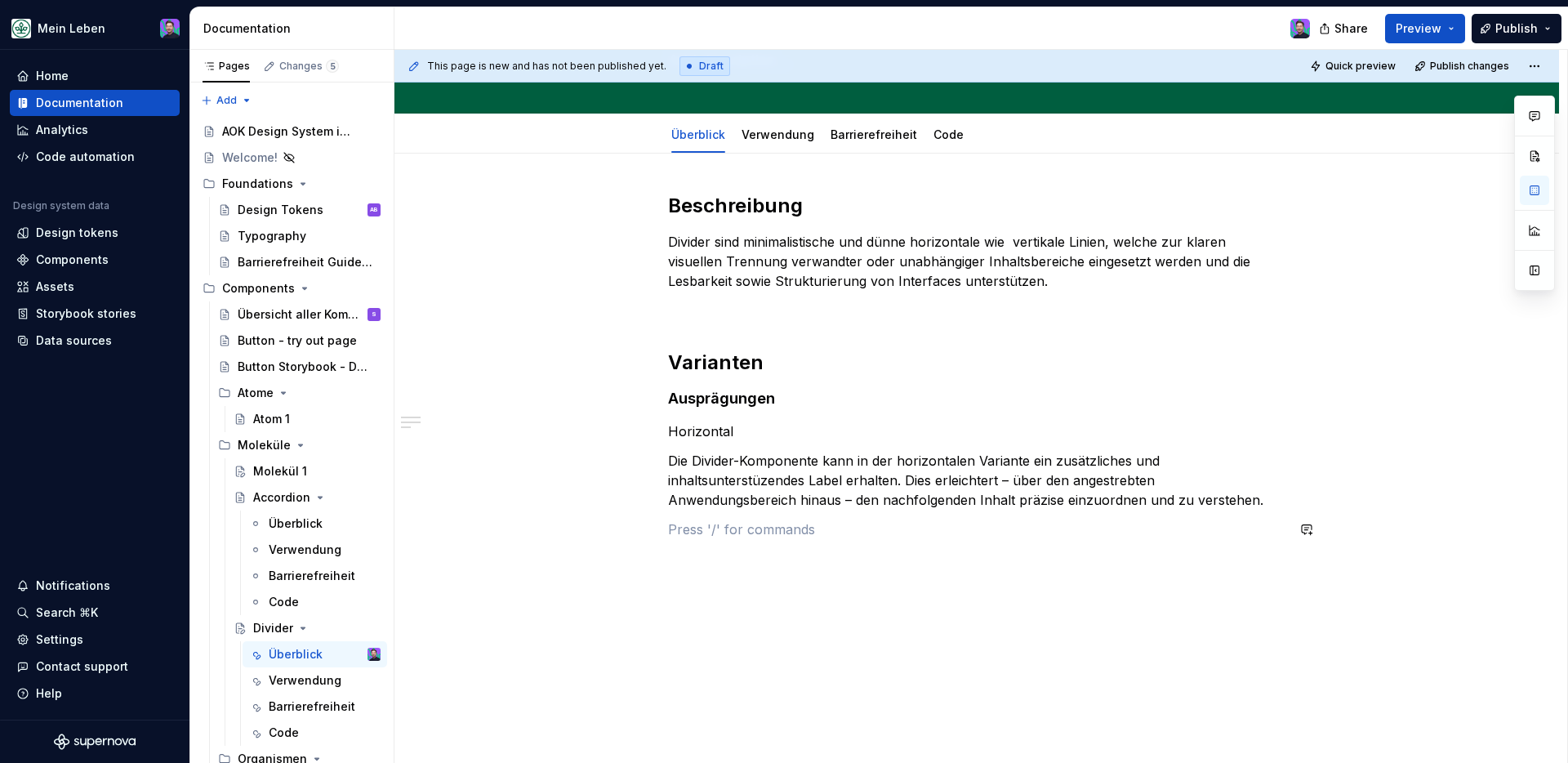
click at [777, 541] on div "Beschreibung Divider sind minimalistische und dünne horizontale wie vertikale L…" at bounding box center [976, 376] width 617 height 366
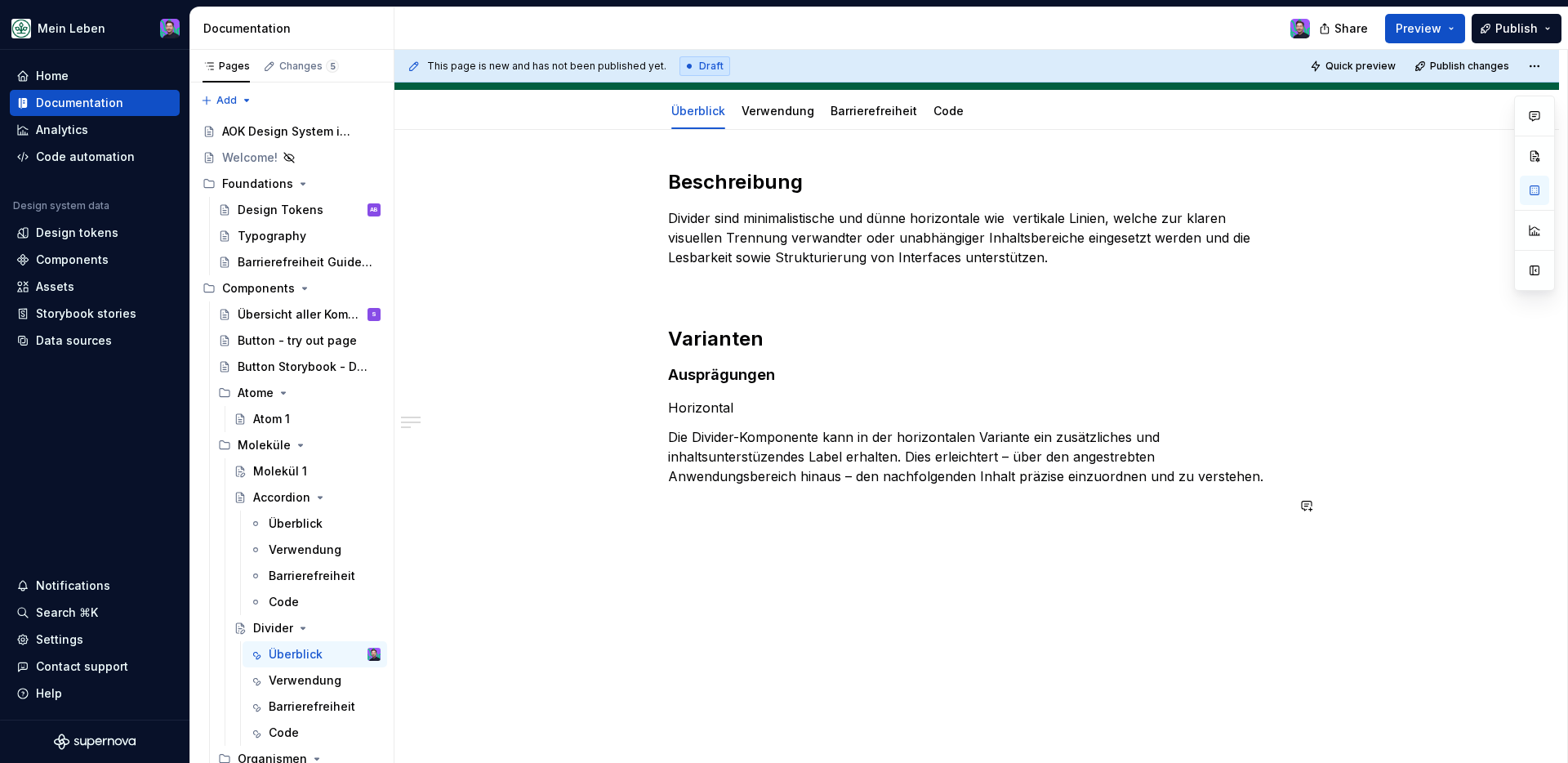
click at [777, 531] on div "Beschreibung Divider sind minimalistische und dünne horizontale wie vertikale L…" at bounding box center [976, 353] width 617 height 366
click at [724, 535] on div "Beschreibung Divider sind minimalistische und dünne horizontale wie vertikale L…" at bounding box center [977, 446] width 1165 height 634
click at [684, 520] on div "Beschreibung Divider sind minimalistische und dünne horizontale wie vertikale L…" at bounding box center [976, 353] width 617 height 366
click at [684, 503] on p at bounding box center [976, 505] width 617 height 19
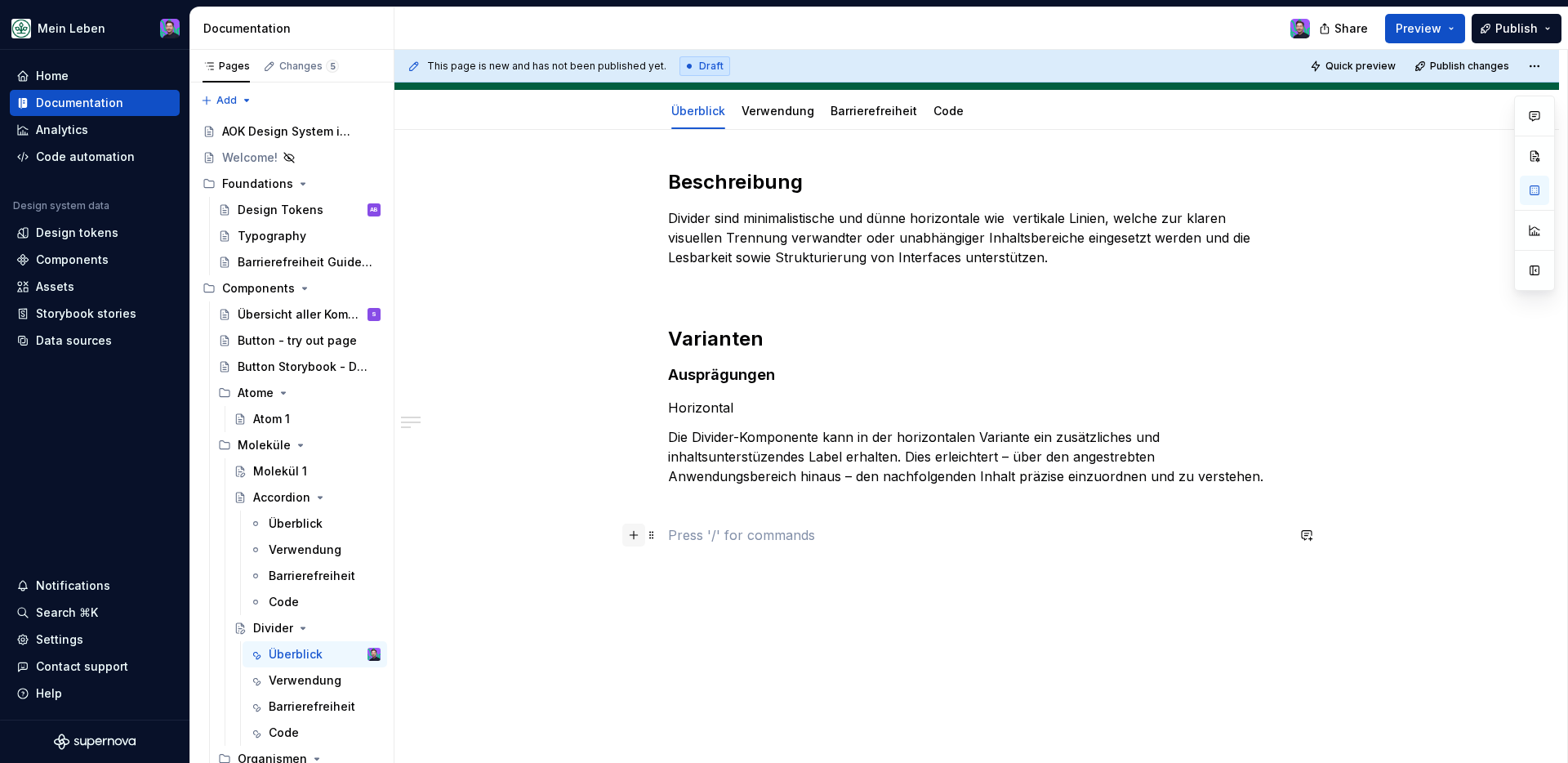
click at [642, 536] on button "button" at bounding box center [633, 535] width 23 height 23
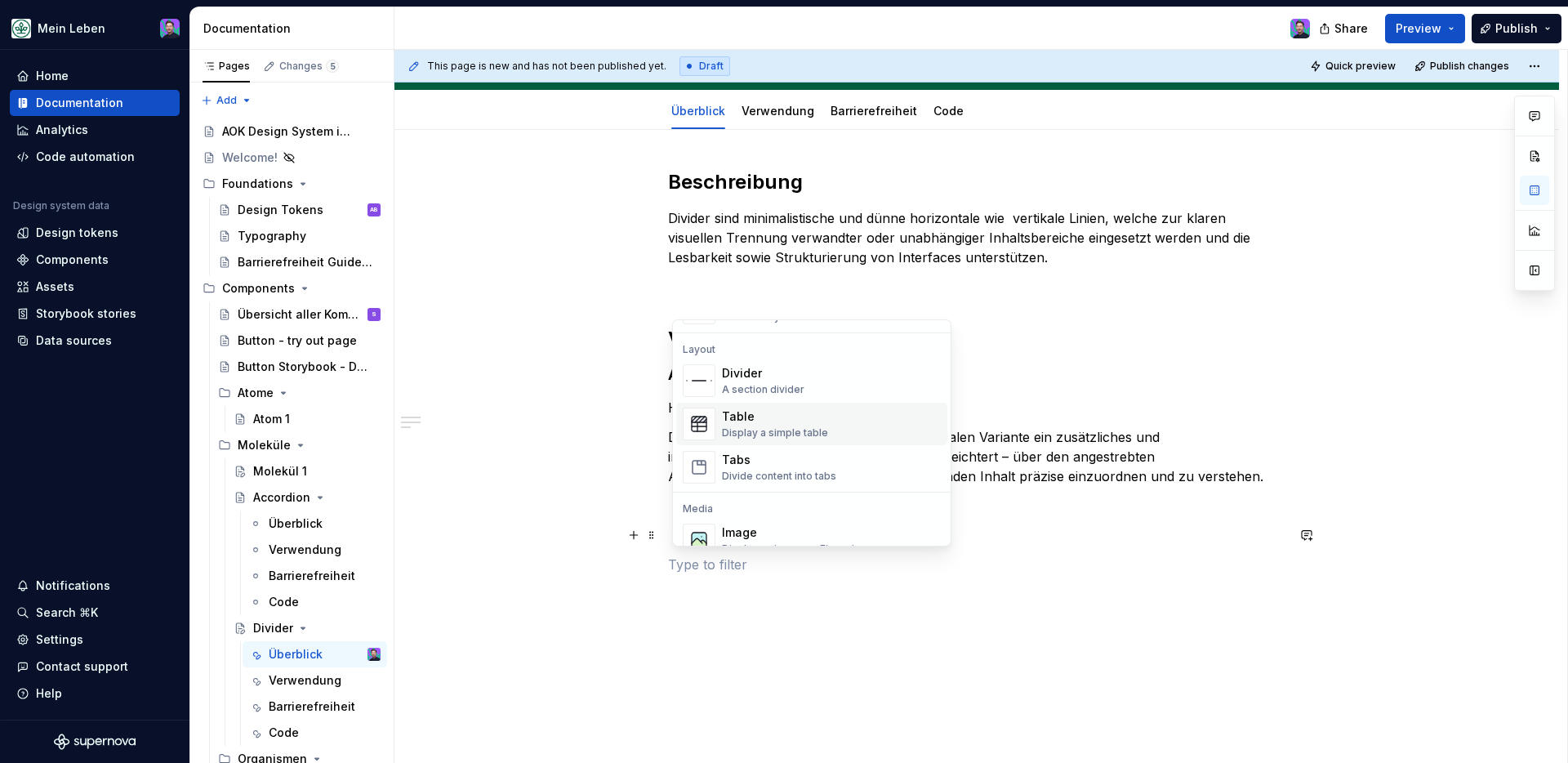
scroll to position [528, 0]
click at [762, 466] on div "Divide content into tabs" at bounding box center [779, 469] width 114 height 13
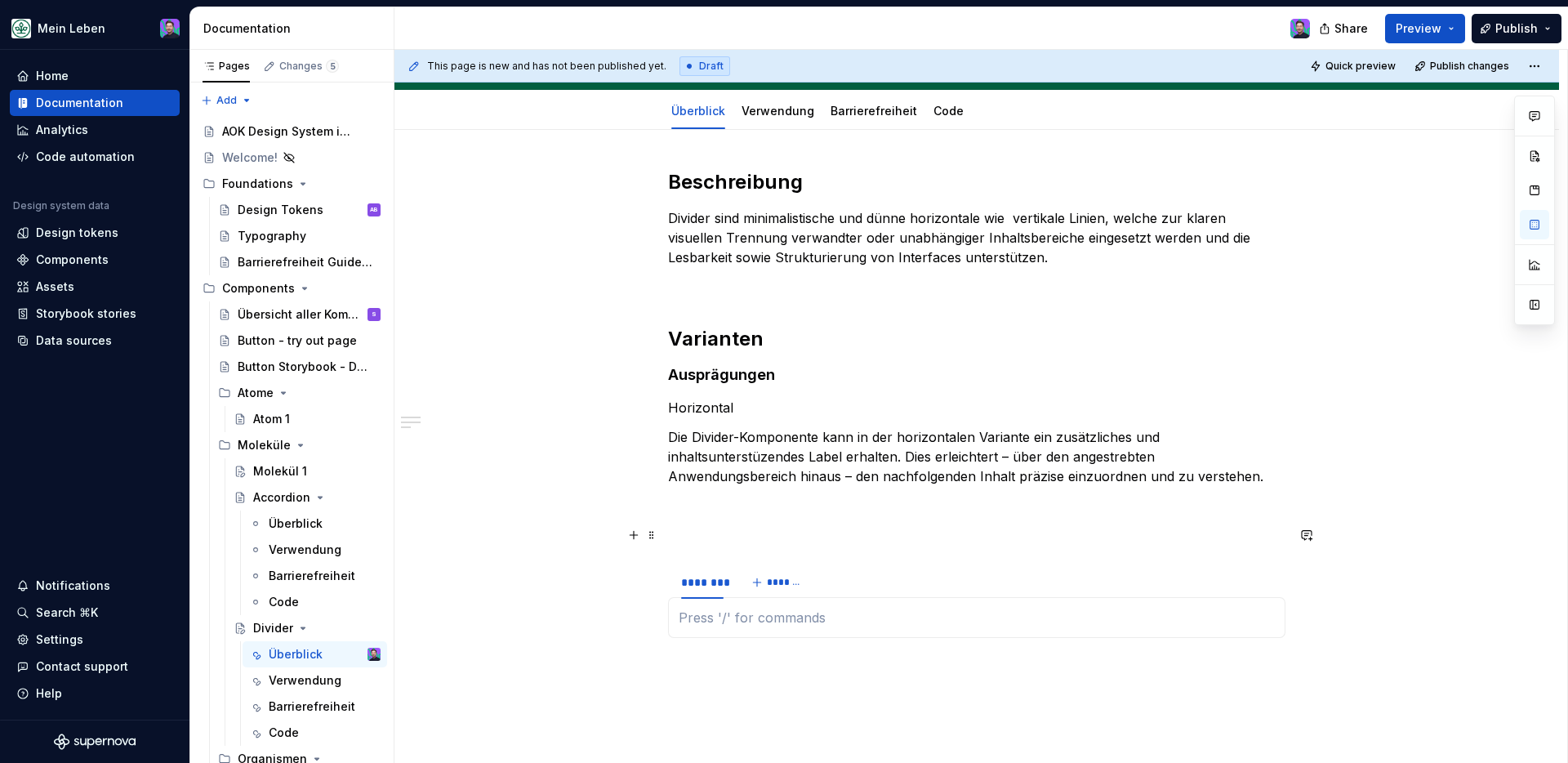
click at [730, 543] on p at bounding box center [976, 535] width 617 height 19
click at [702, 586] on p at bounding box center [977, 587] width 596 height 19
click at [724, 598] on section-item-column at bounding box center [977, 617] width 596 height 78
click at [715, 591] on p at bounding box center [977, 587] width 596 height 19
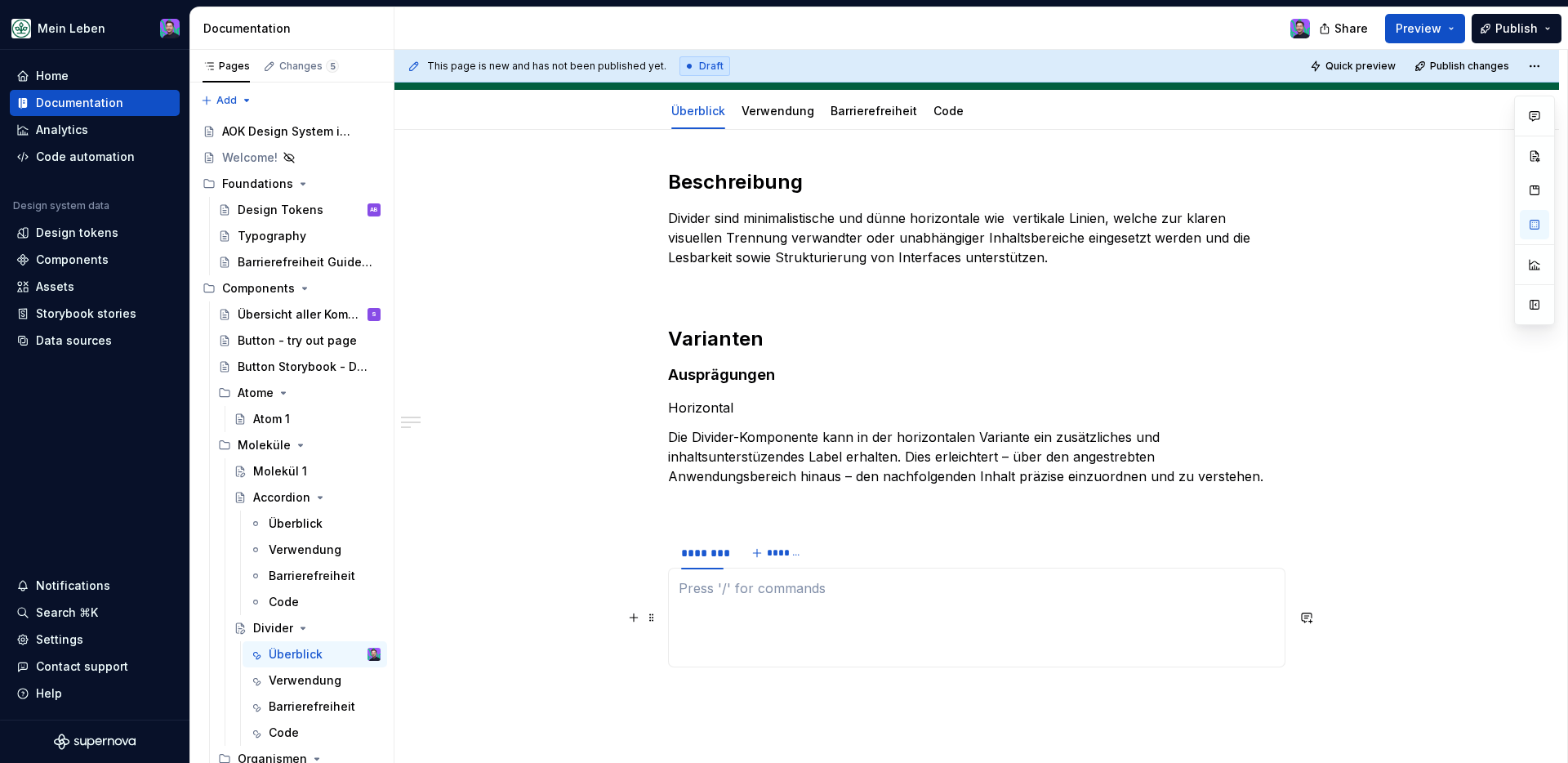
click at [735, 610] on p at bounding box center [977, 617] width 596 height 19
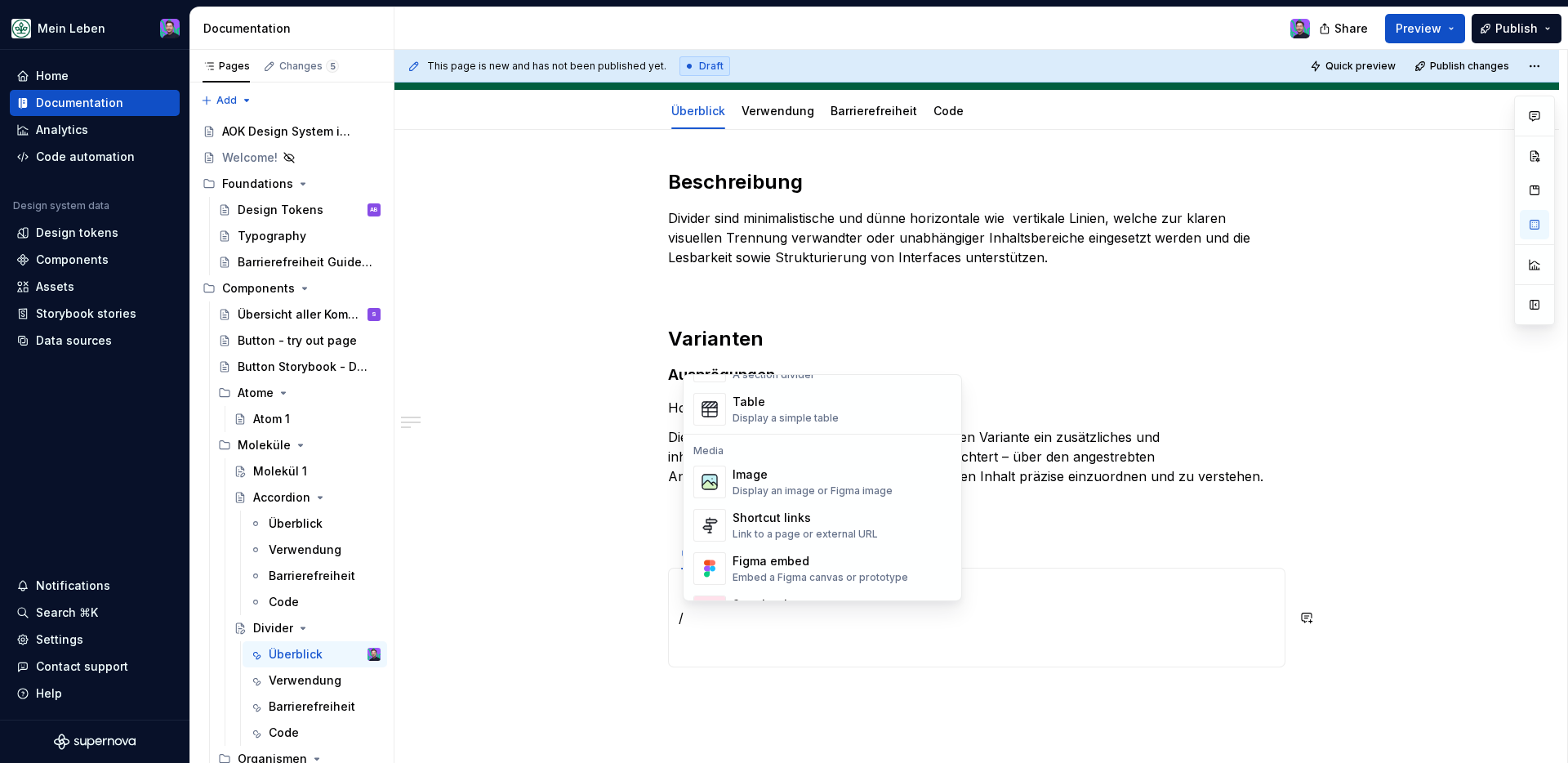
scroll to position [627, 0]
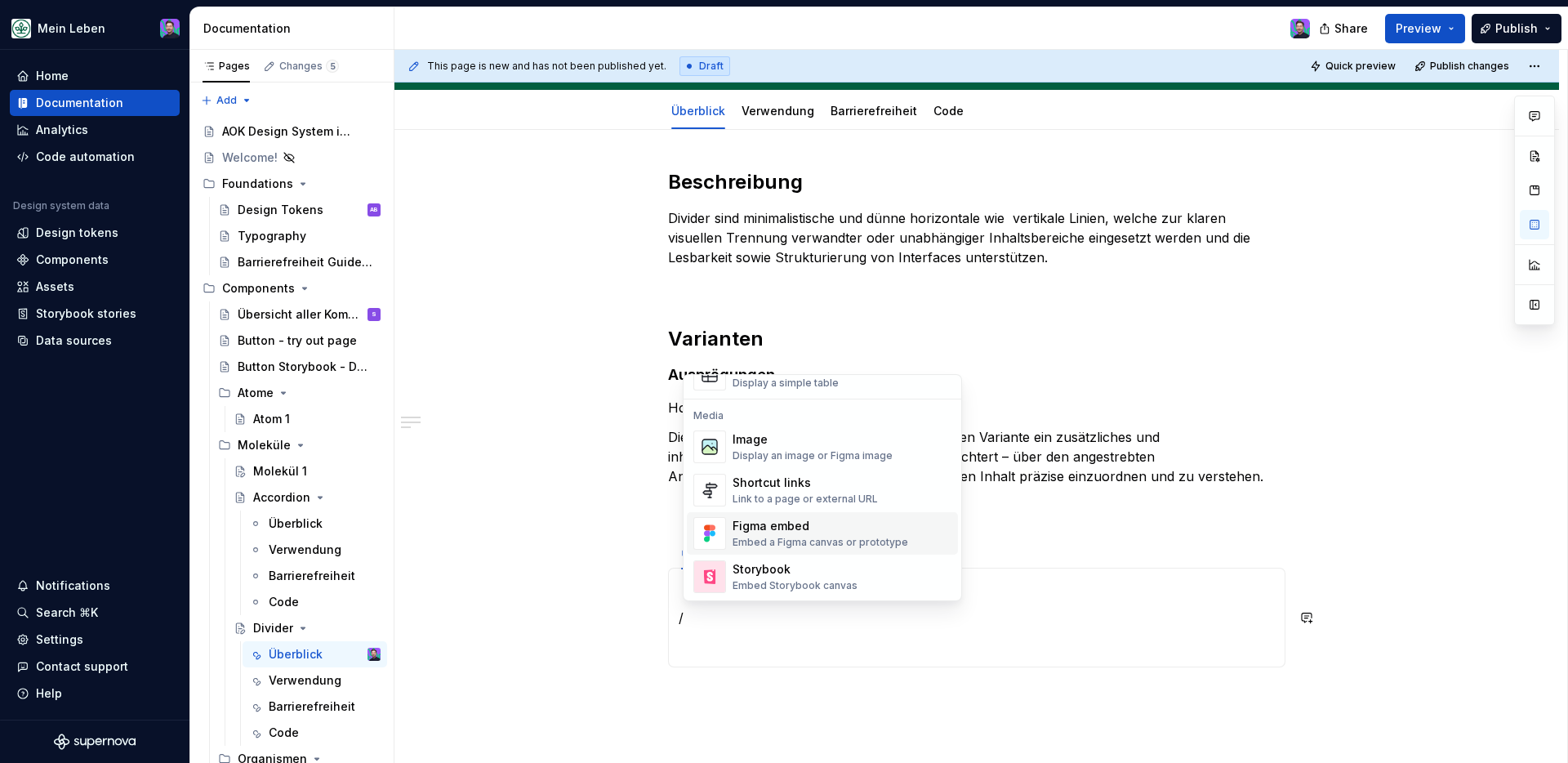
click at [792, 520] on div "Figma embed" at bounding box center [820, 526] width 176 height 17
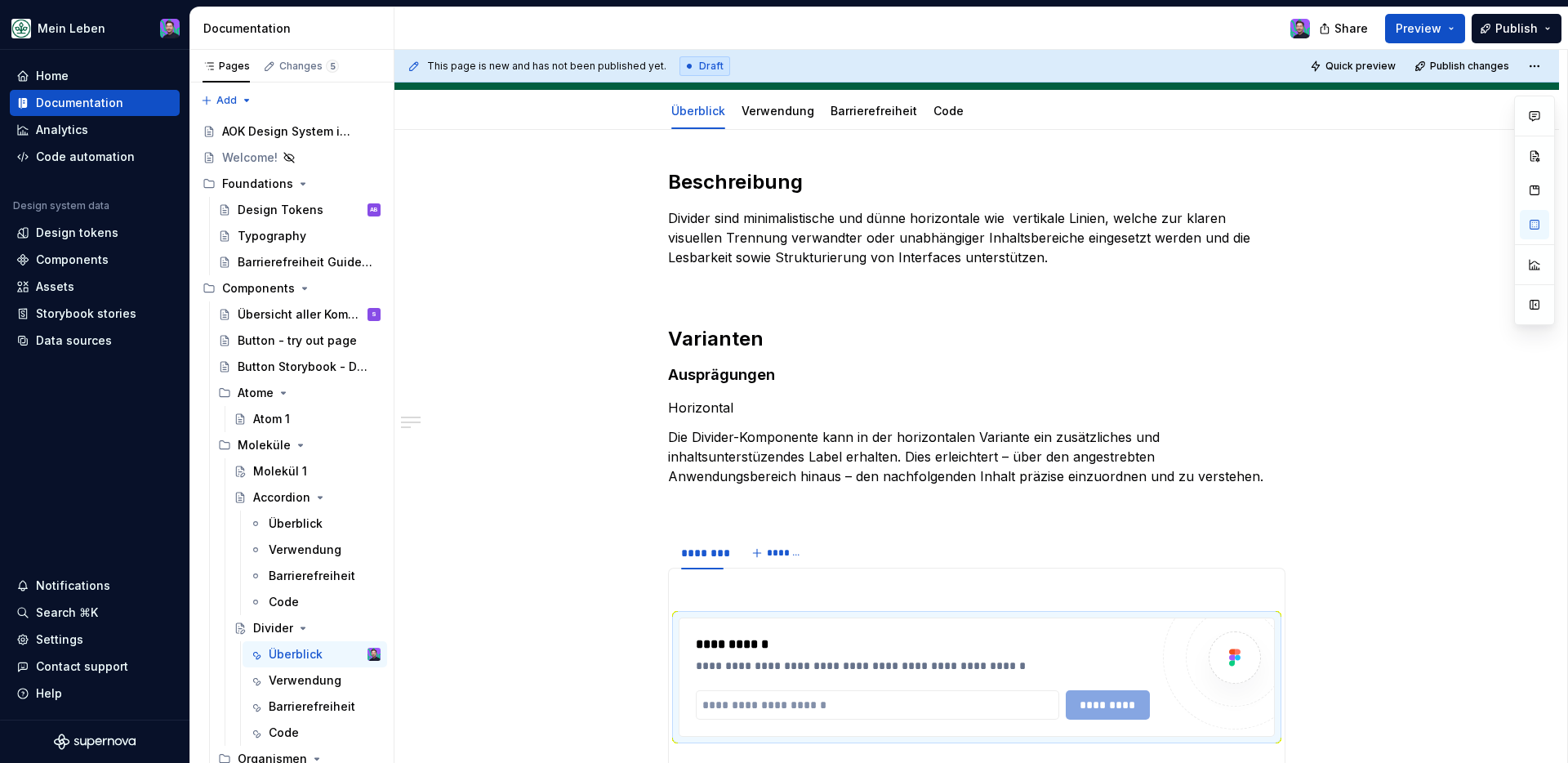
type textarea "*"
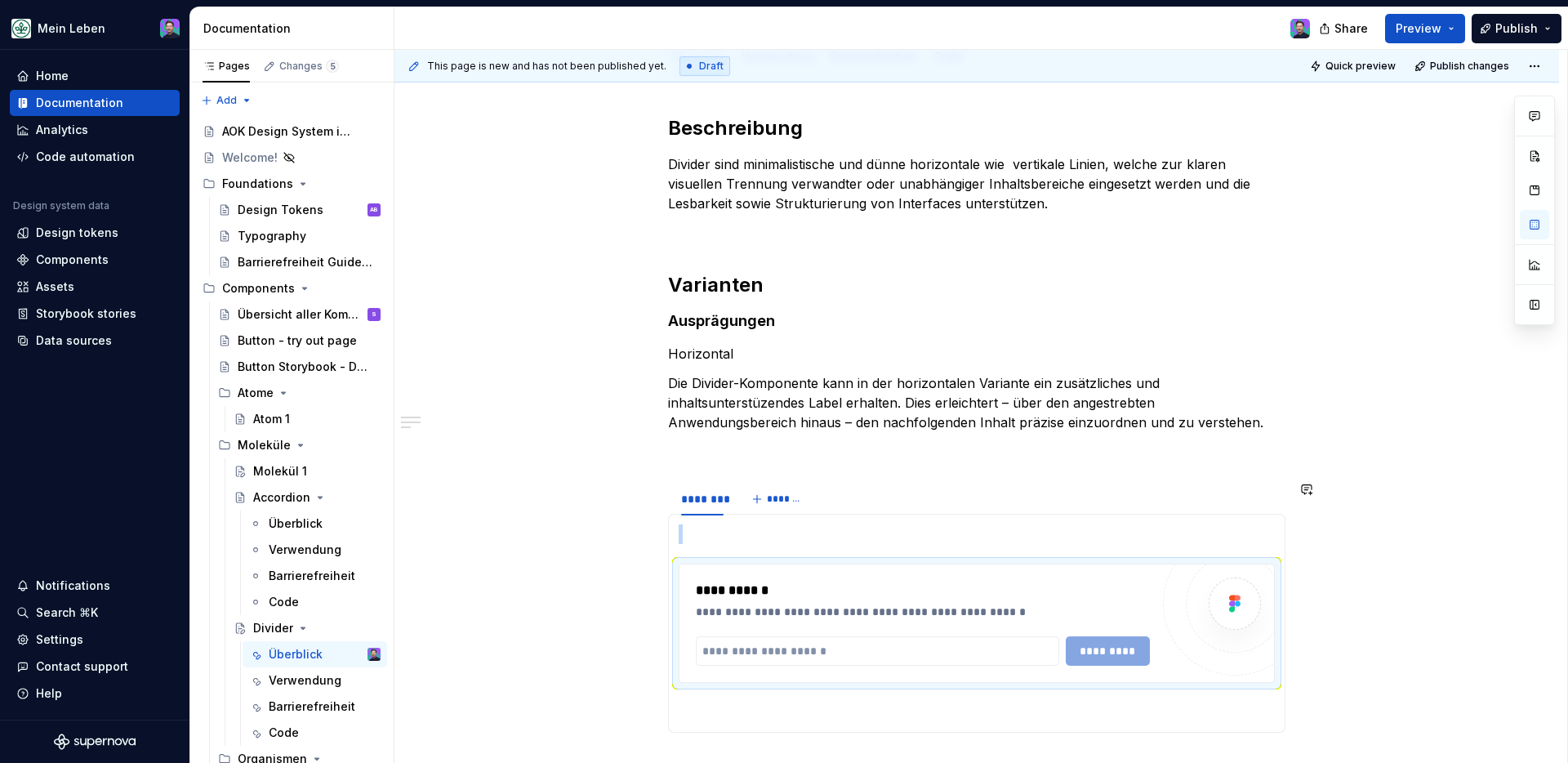
scroll to position [209, 0]
click at [829, 633] on input "text" at bounding box center [877, 650] width 363 height 29
paste input "**********"
type input "**********"
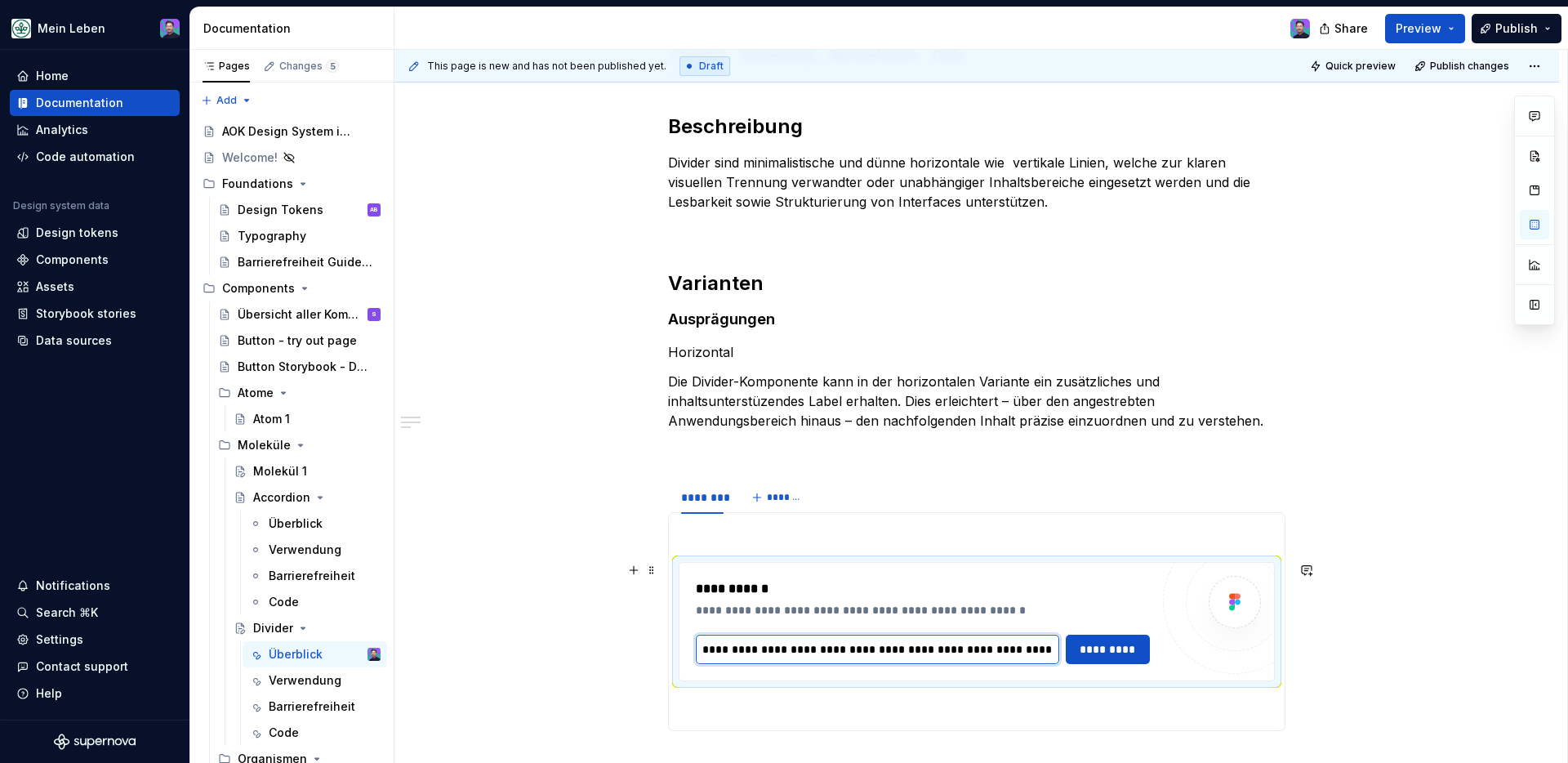
scroll to position [0, 294]
click at [1087, 633] on span "*********" at bounding box center [1108, 650] width 63 height 17
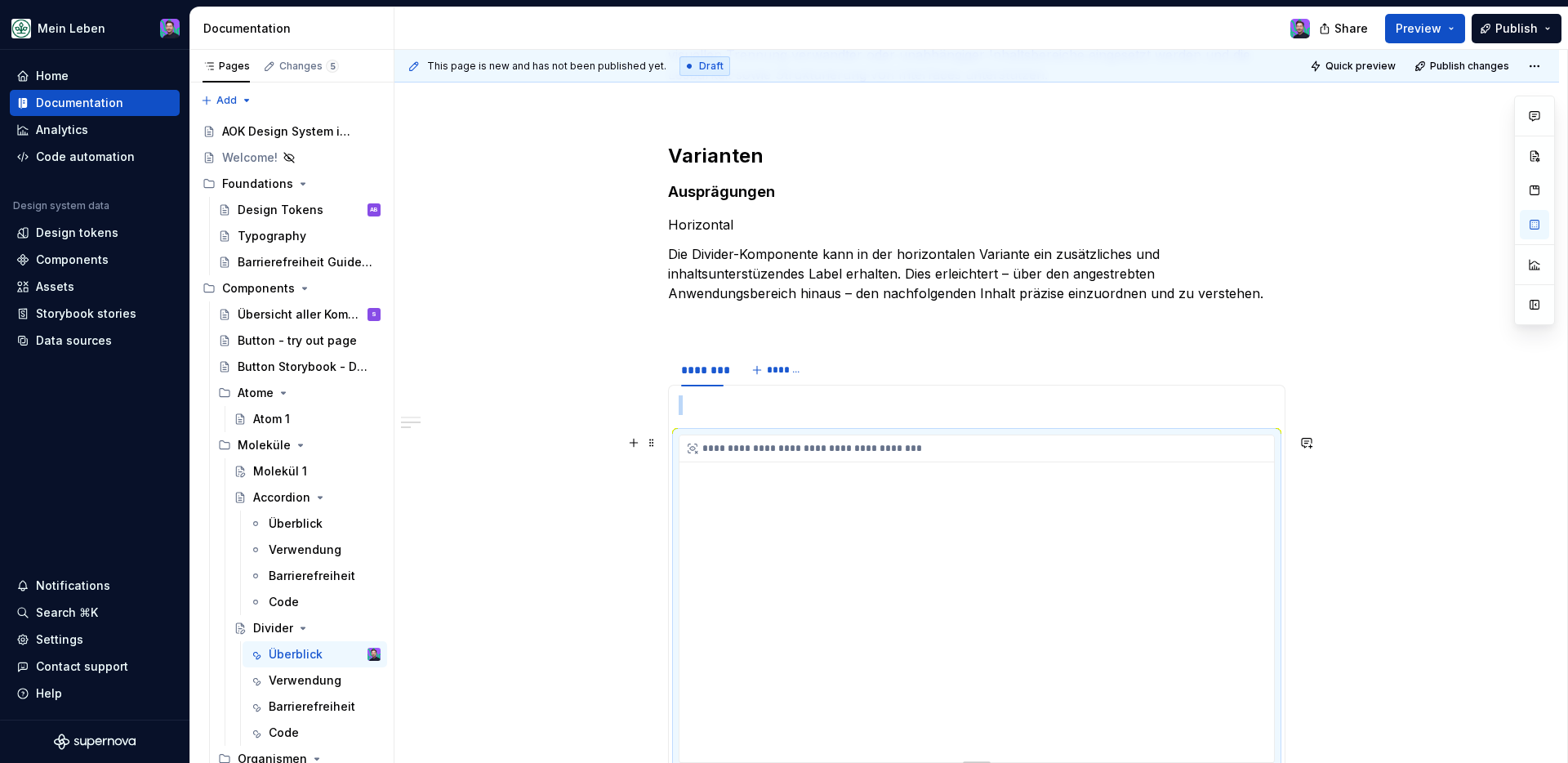
scroll to position [369, 0]
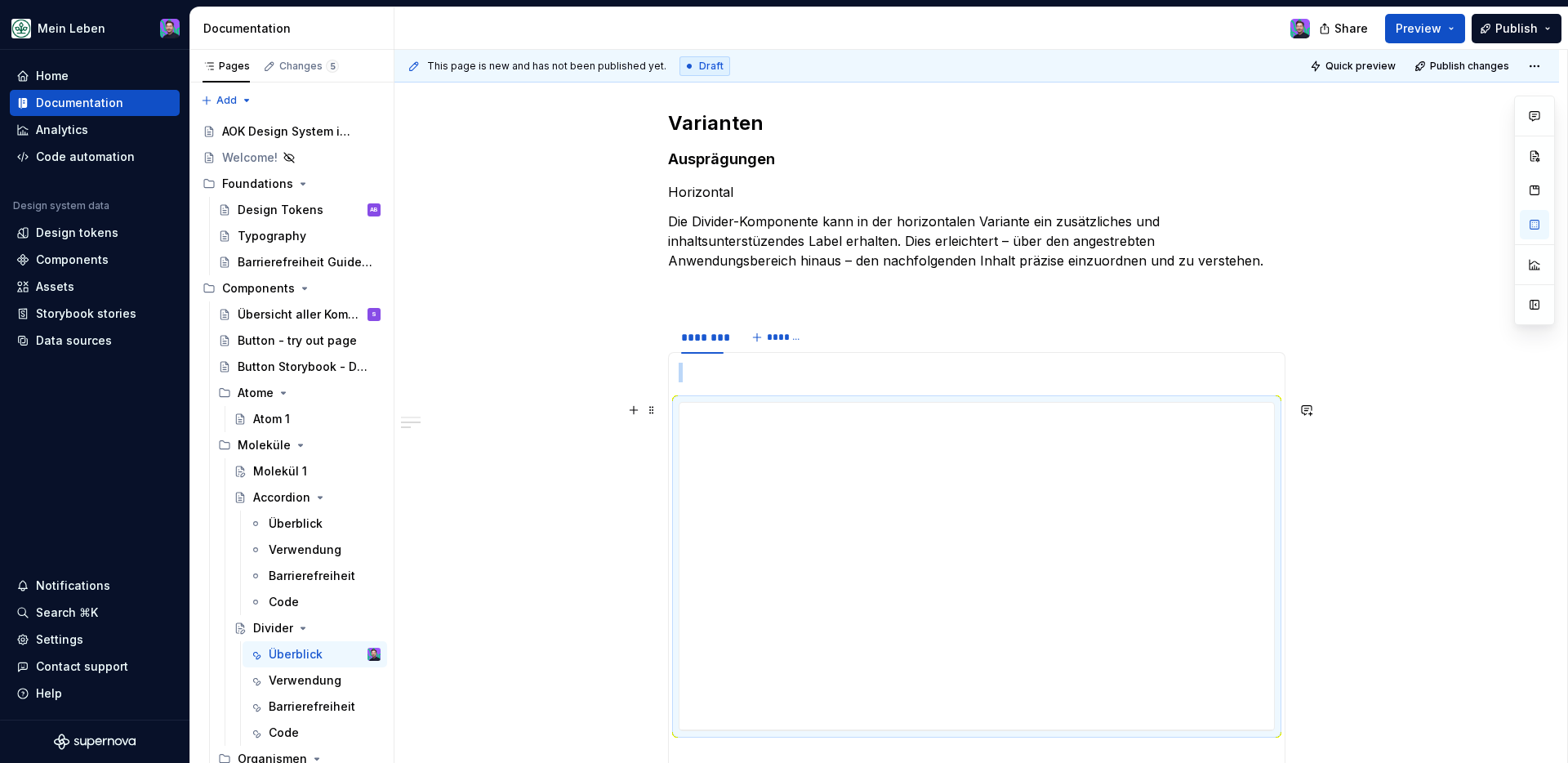
click at [1234, 615] on div "**********" at bounding box center [977, 479] width 1165 height 1128
click at [753, 431] on div "**********" at bounding box center [977, 566] width 594 height 327
click at [891, 473] on div "**********" at bounding box center [977, 566] width 594 height 327
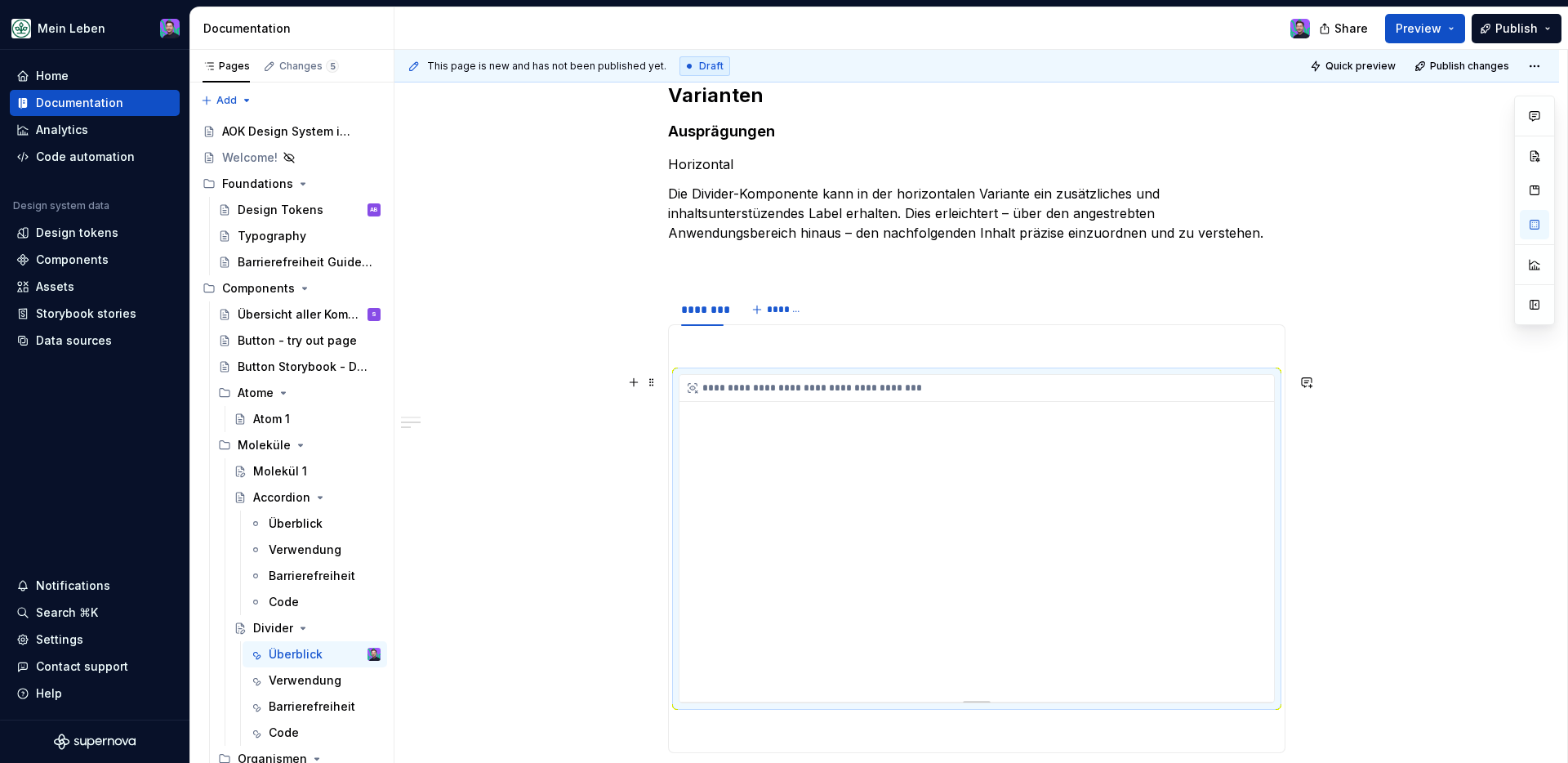
click at [1234, 619] on div "**********" at bounding box center [977, 538] width 594 height 327
click at [813, 633] on div "**********" at bounding box center [977, 538] width 594 height 327
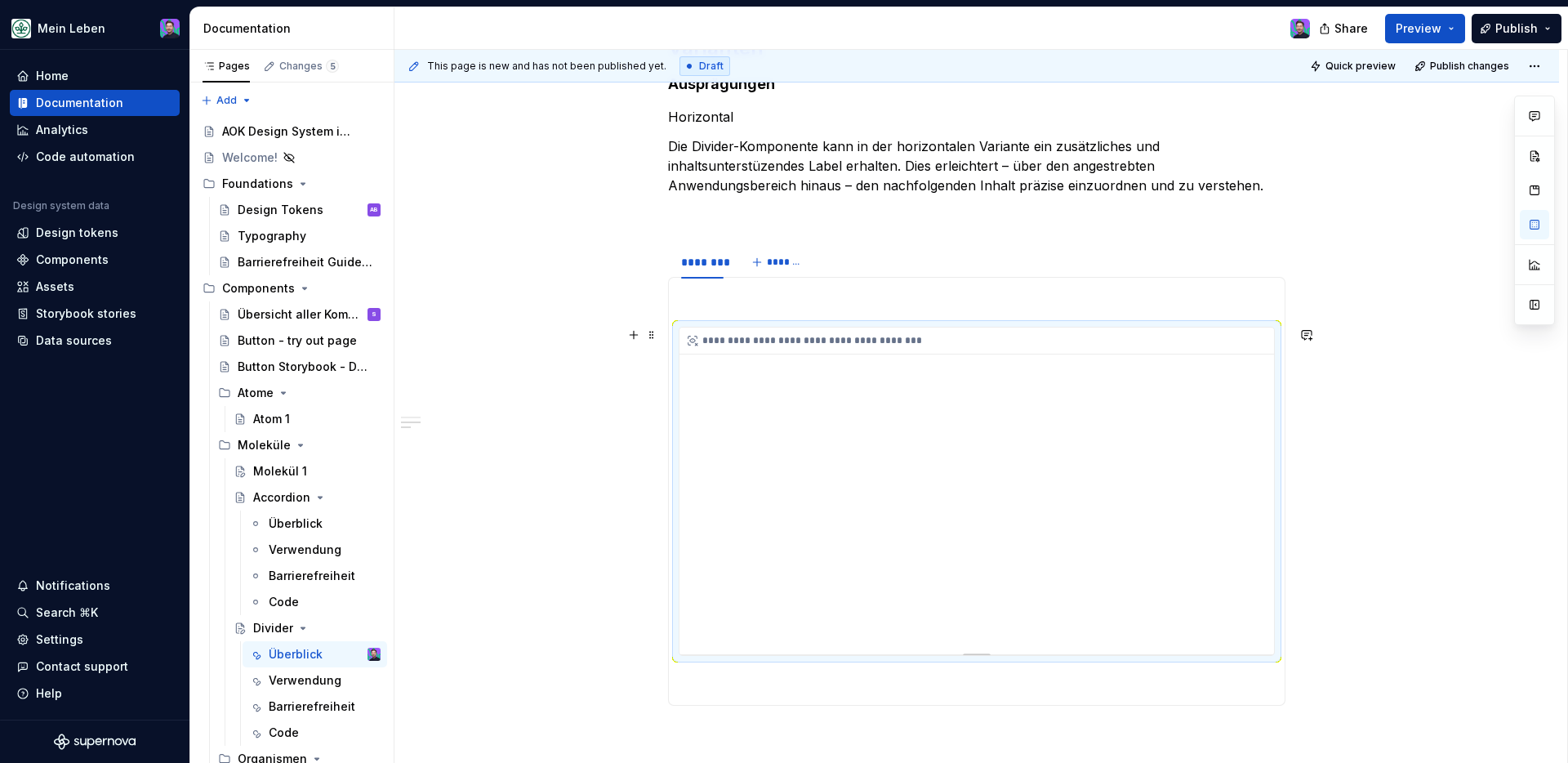
scroll to position [446, 0]
click at [790, 342] on div "**********" at bounding box center [977, 339] width 594 height 27
click at [698, 338] on icon at bounding box center [693, 339] width 13 height 13
click at [652, 323] on span at bounding box center [651, 333] width 13 height 23
click at [1051, 398] on div "**********" at bounding box center [977, 489] width 594 height 327
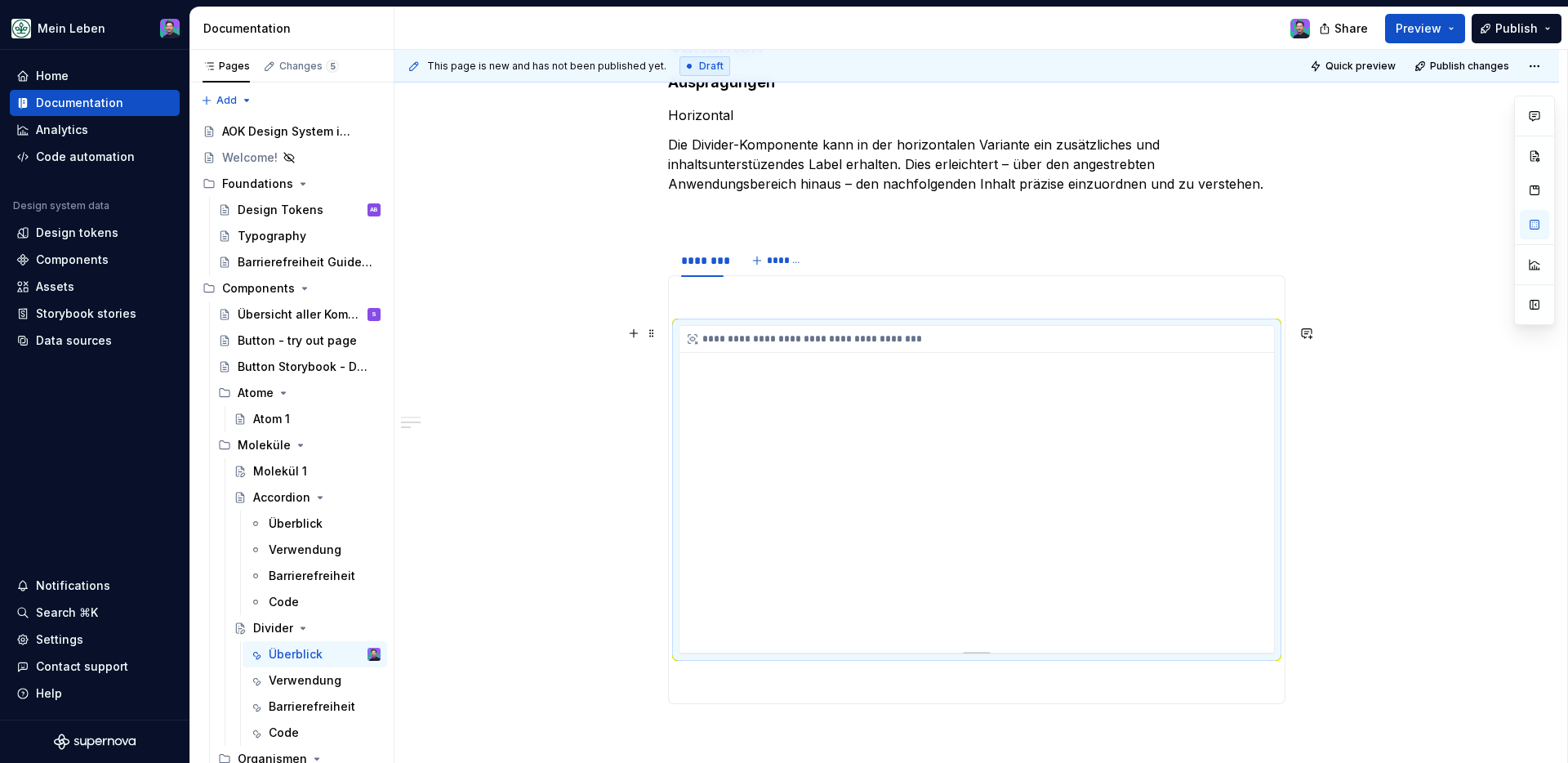
click at [1234, 586] on div "**********" at bounding box center [977, 489] width 594 height 327
click at [975, 633] on div at bounding box center [977, 652] width 114 height 4
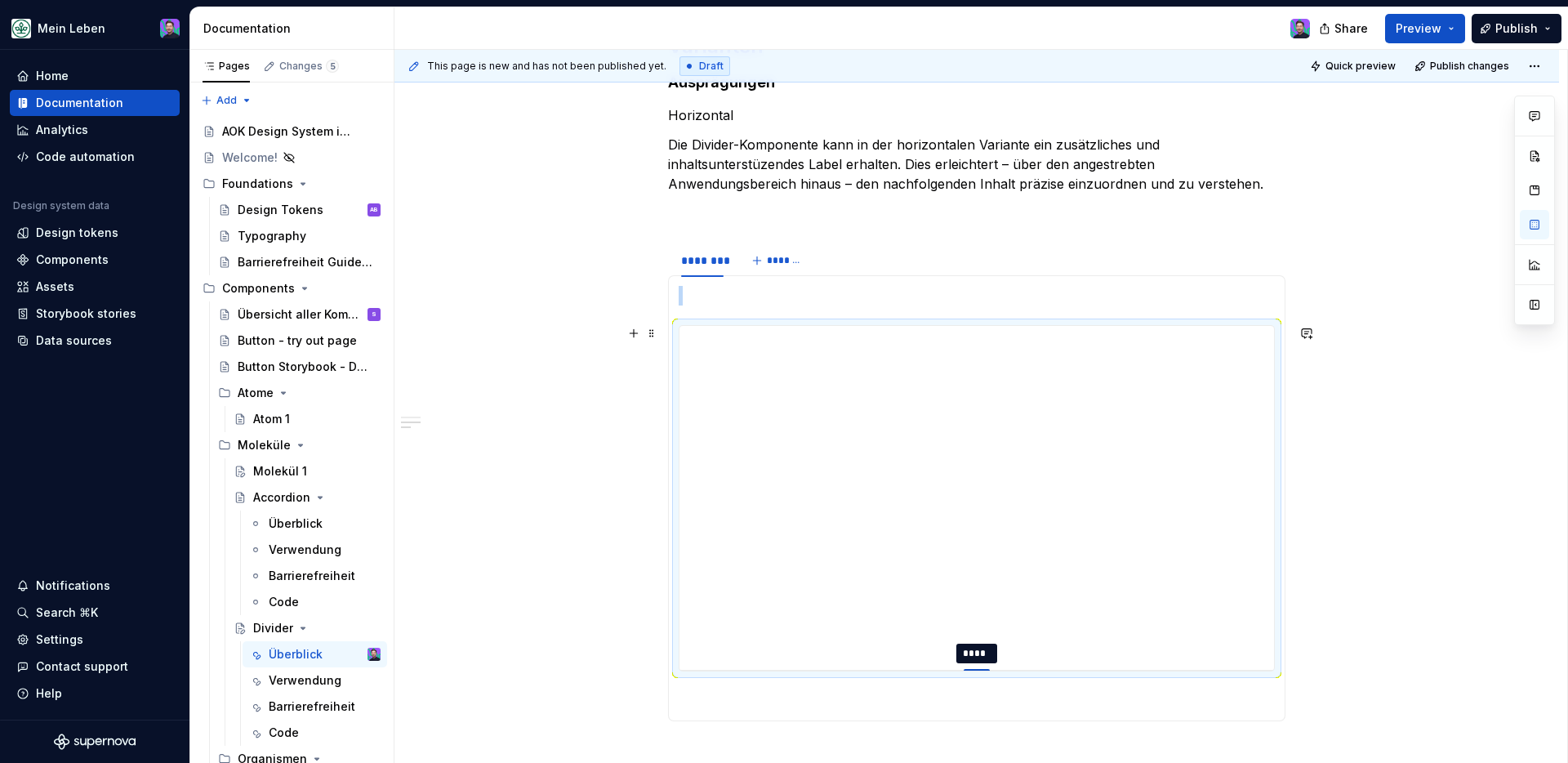
drag, startPoint x: 986, startPoint y: 652, endPoint x: 992, endPoint y: 670, distance: 19.0
click at [990, 633] on div at bounding box center [976, 671] width 26 height 4
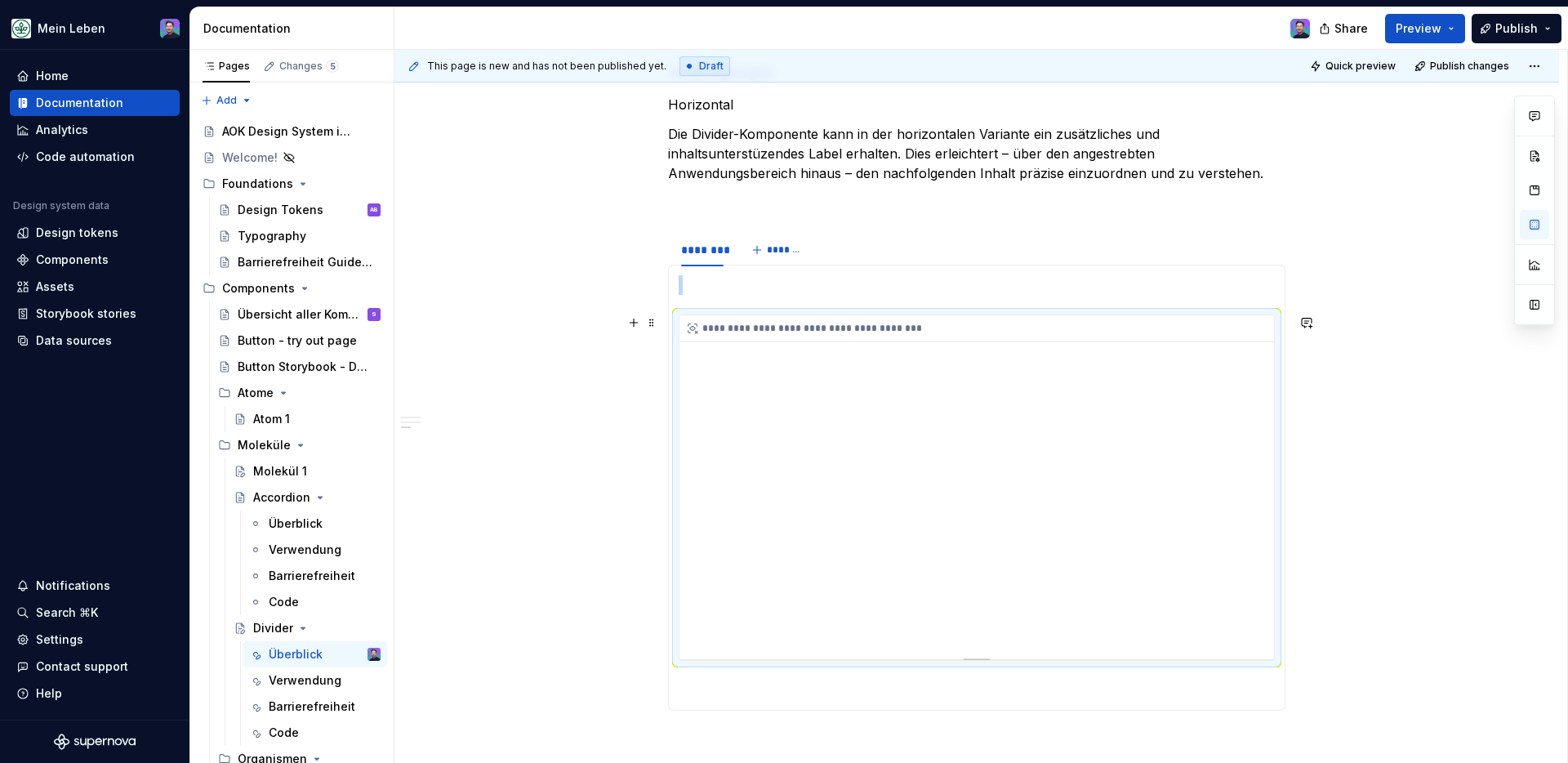
scroll to position [454, 0]
drag, startPoint x: 741, startPoint y: 527, endPoint x: 779, endPoint y: 528, distance: 38.0
click at [779, 528] on div "**********" at bounding box center [977, 491] width 594 height 344
click at [709, 249] on div "********" at bounding box center [702, 253] width 42 height 17
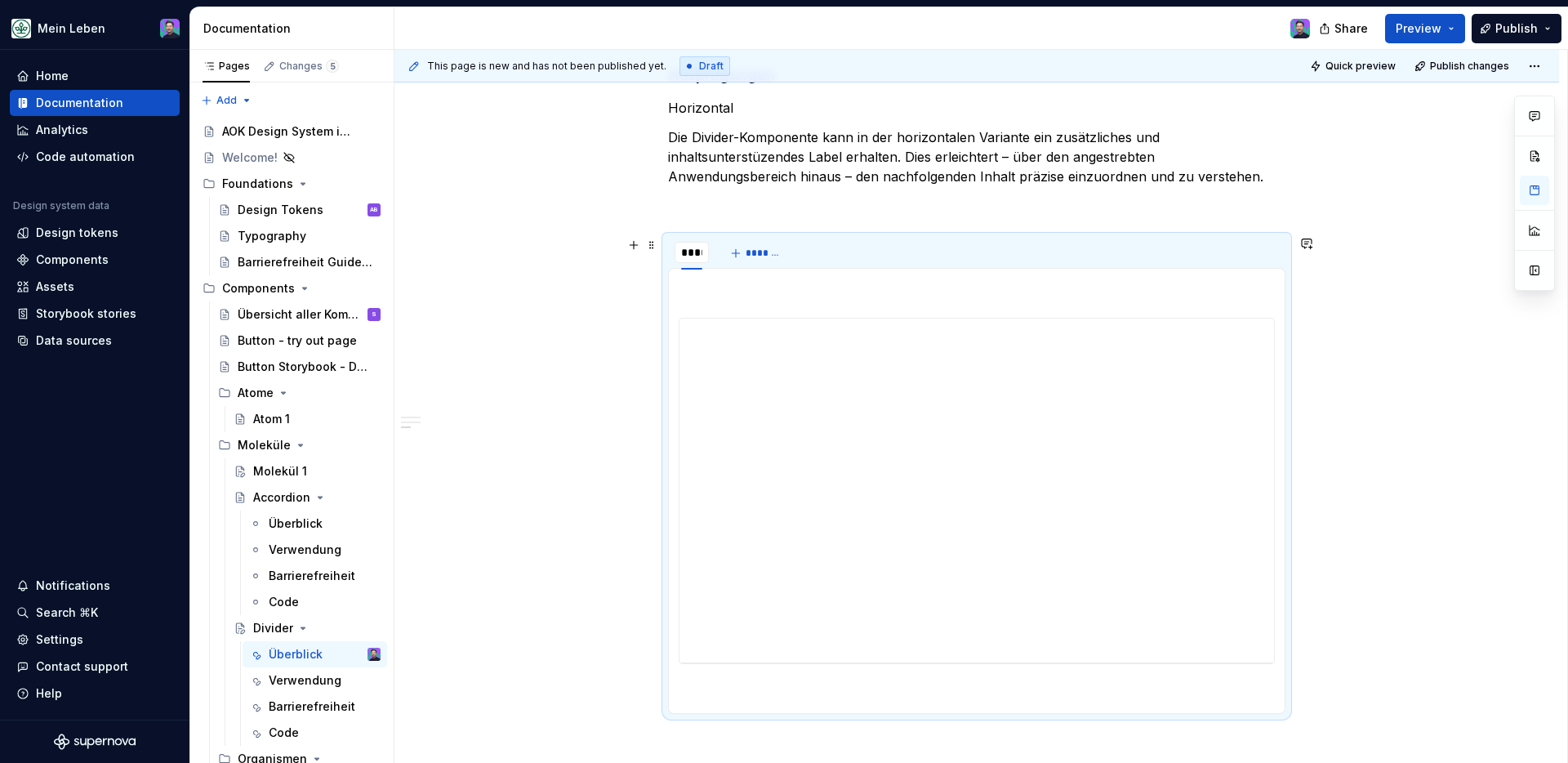
type input "*****"
click at [784, 249] on span "*******" at bounding box center [775, 253] width 37 height 13
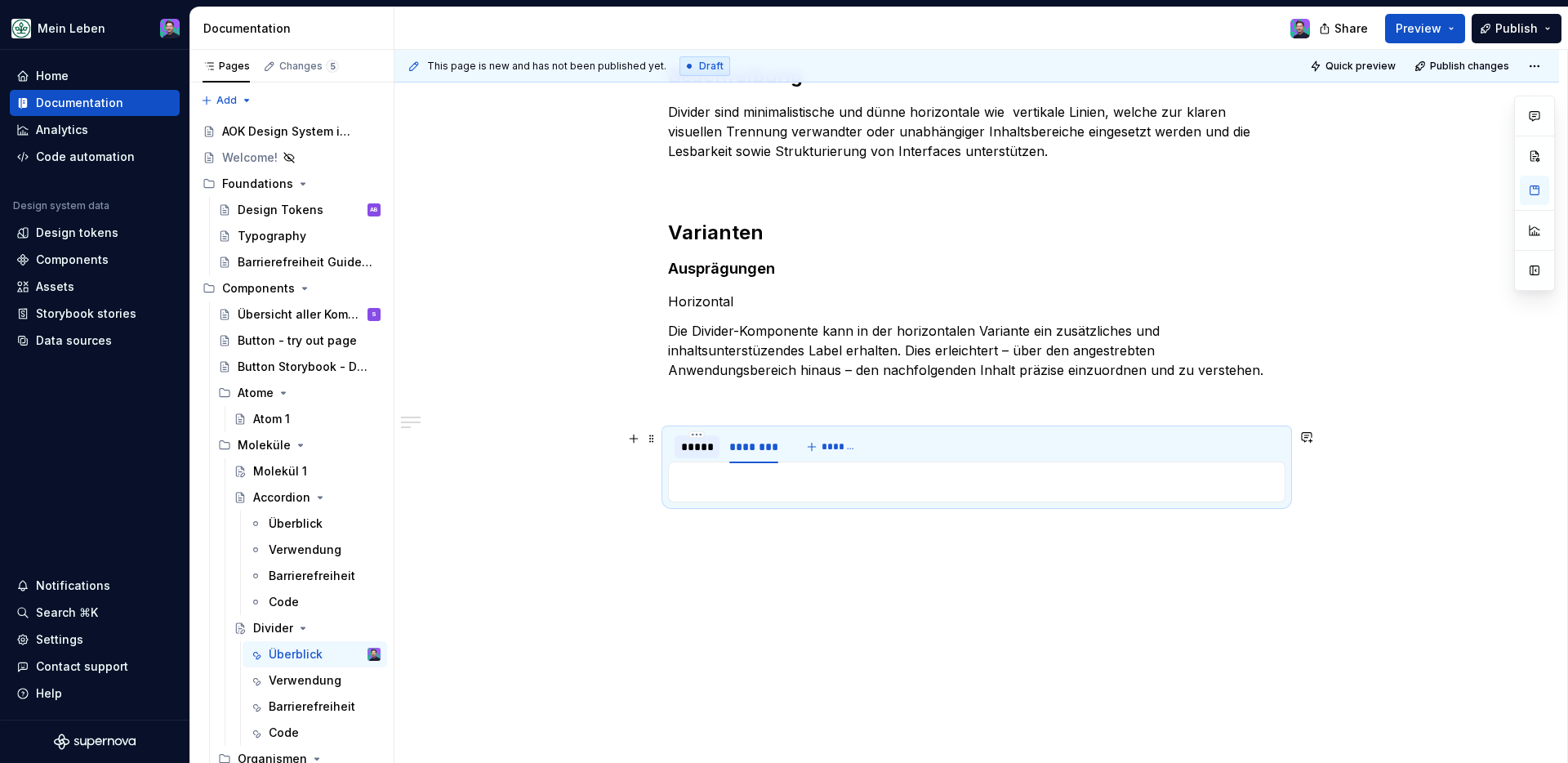
click at [689, 460] on div at bounding box center [697, 461] width 45 height 2
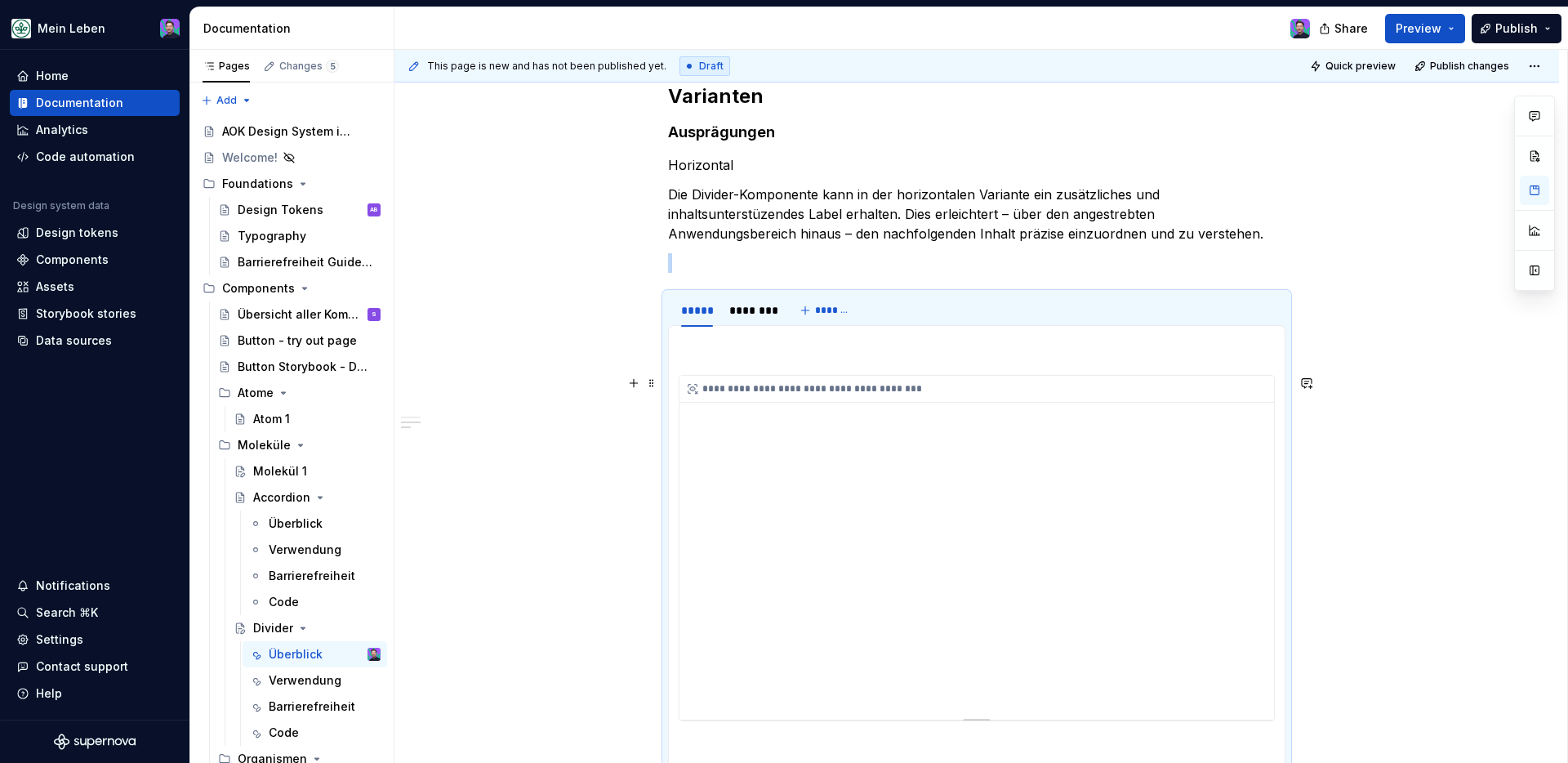
scroll to position [403, 0]
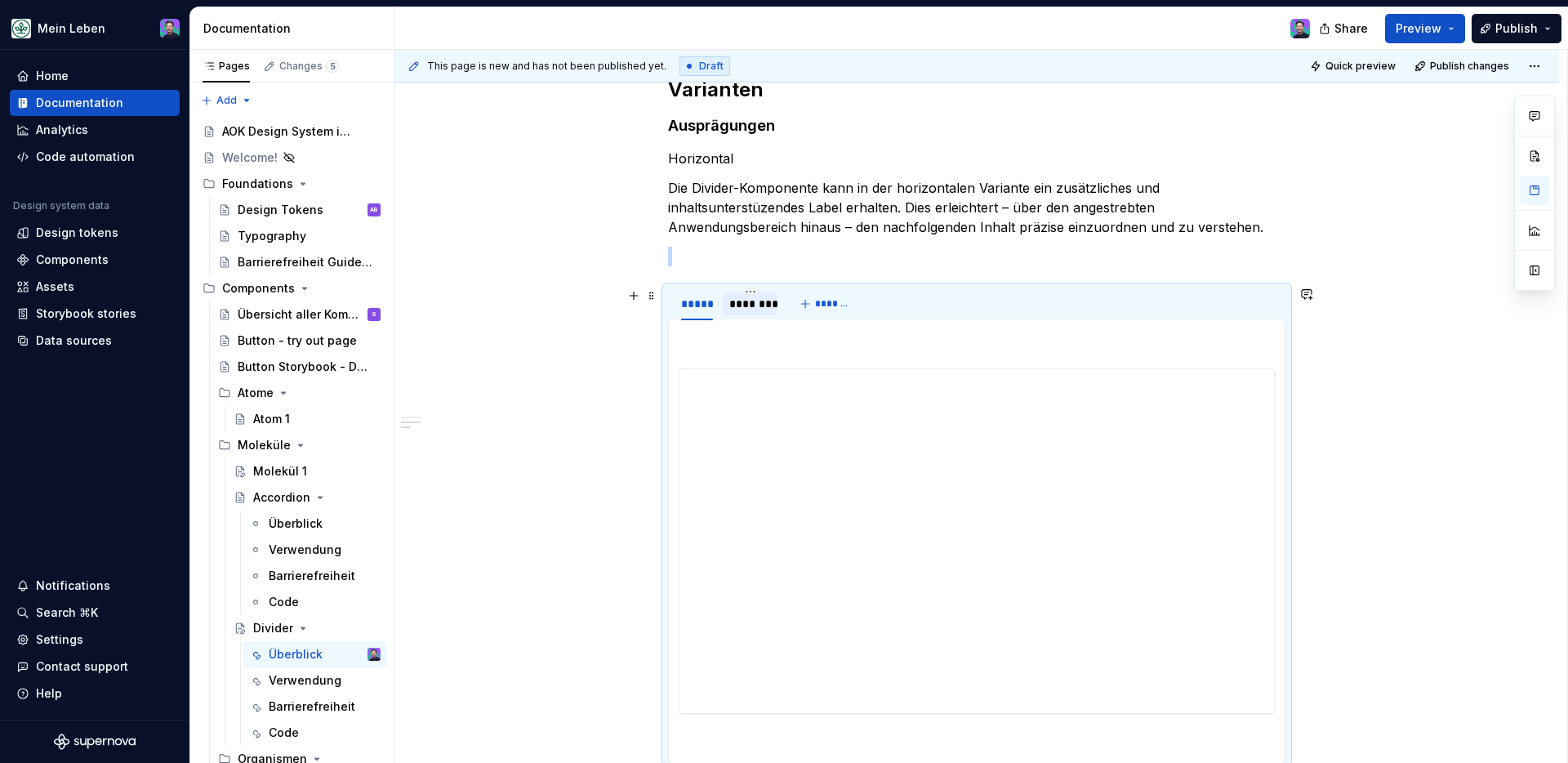
click at [770, 304] on div "********" at bounding box center [751, 304] width 42 height 17
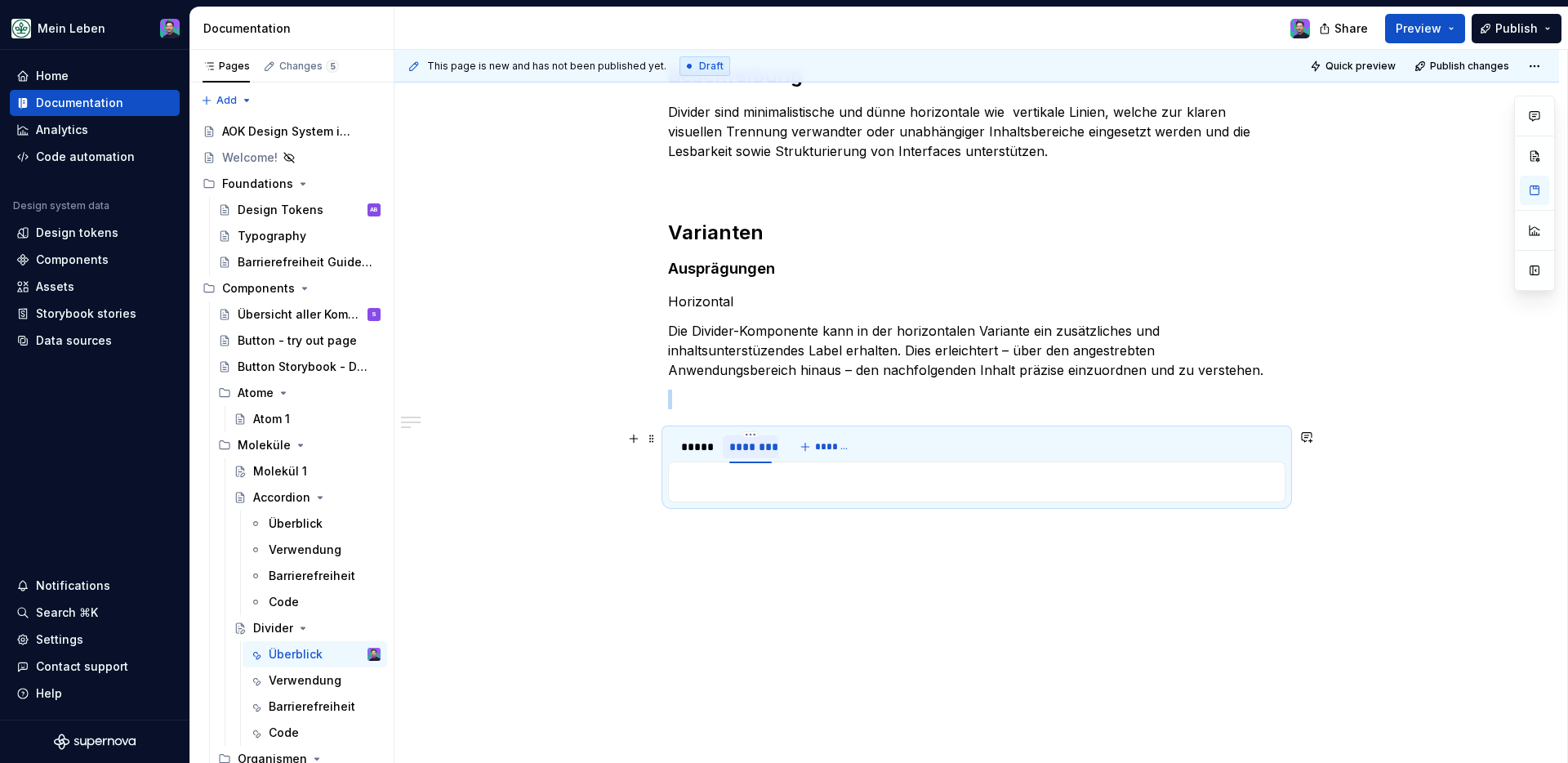
click at [760, 447] on div "********" at bounding box center [751, 447] width 42 height 17
type input "******"
click at [801, 453] on button "*******" at bounding box center [820, 446] width 64 height 23
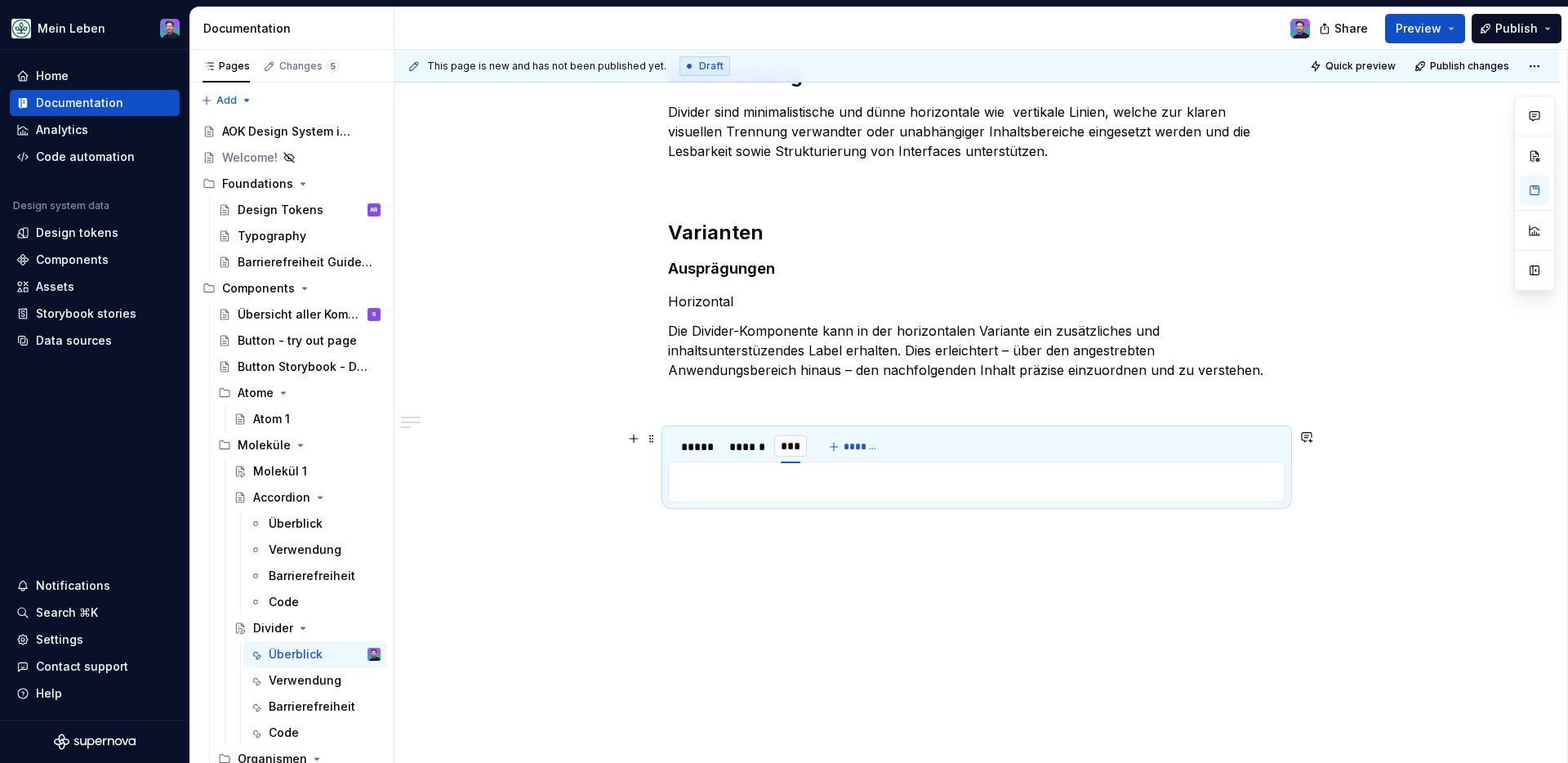
type input "****"
click at [742, 445] on div "******" at bounding box center [747, 447] width 35 height 17
click at [713, 450] on div "*****" at bounding box center [697, 447] width 32 height 17
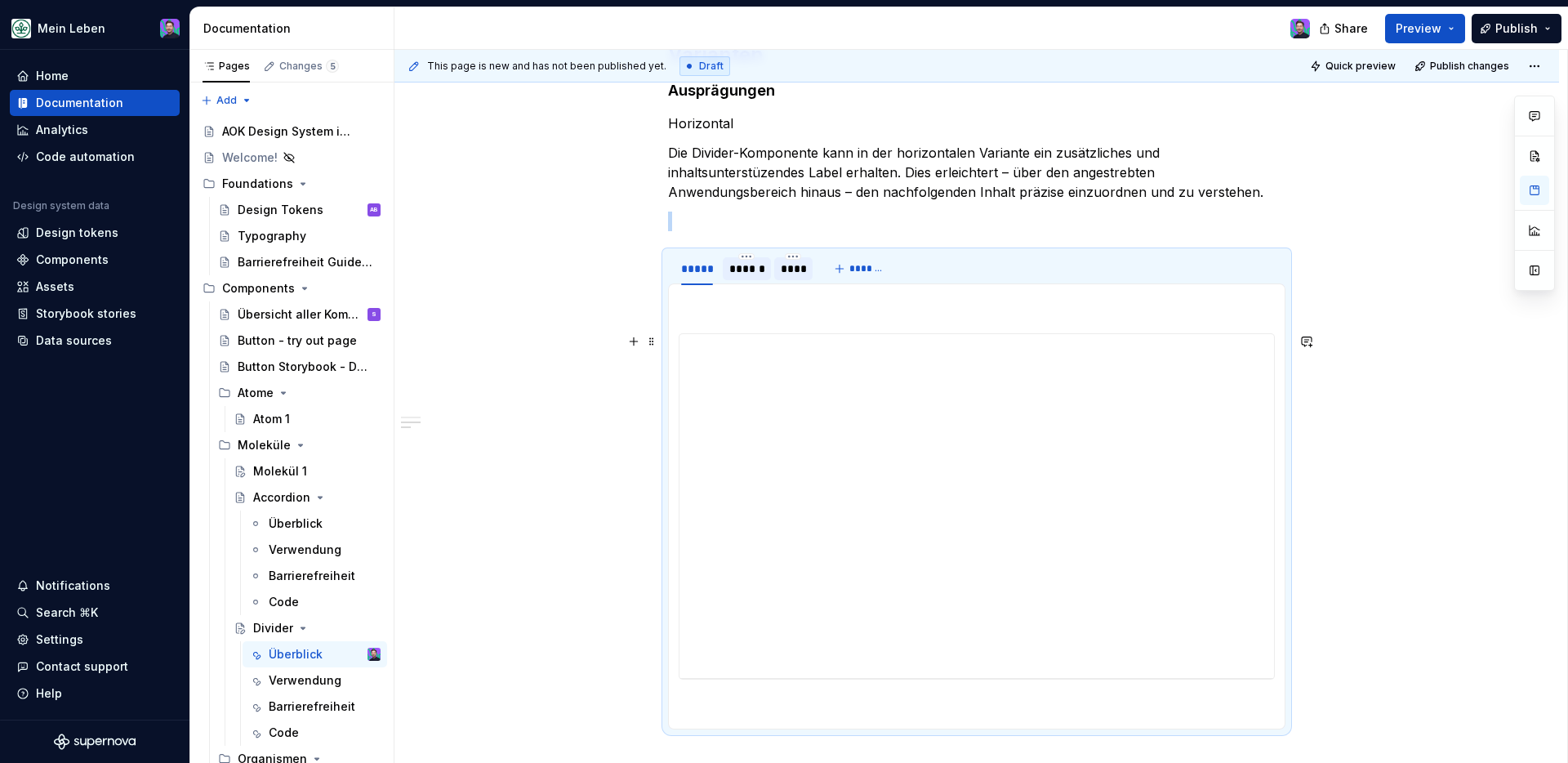
scroll to position [452, 0]
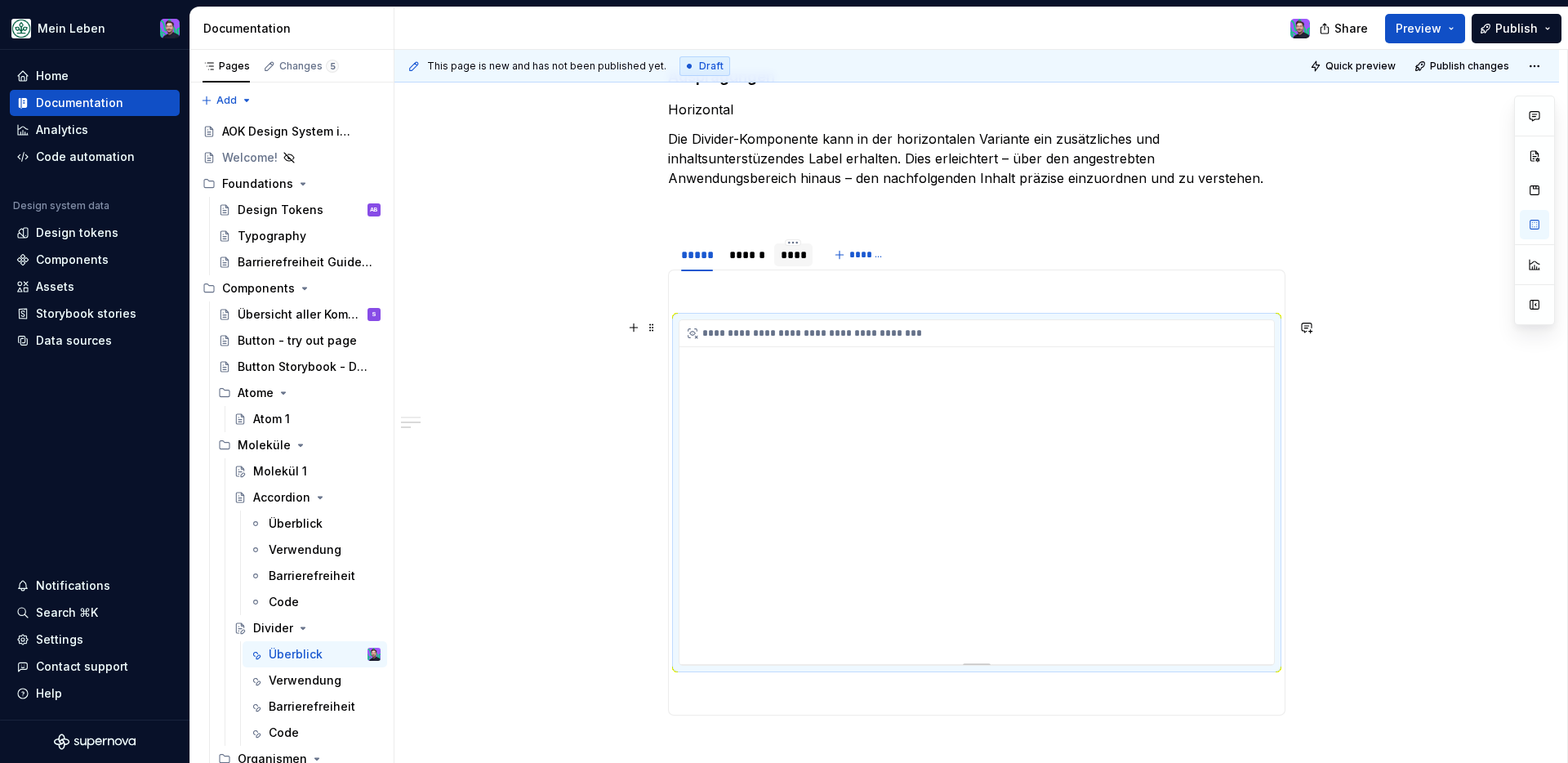
drag, startPoint x: 911, startPoint y: 438, endPoint x: 888, endPoint y: 503, distance: 68.9
click at [892, 503] on div "**********" at bounding box center [977, 492] width 594 height 344
click at [744, 433] on div "**********" at bounding box center [977, 492] width 594 height 344
click at [1008, 296] on p at bounding box center [977, 289] width 596 height 19
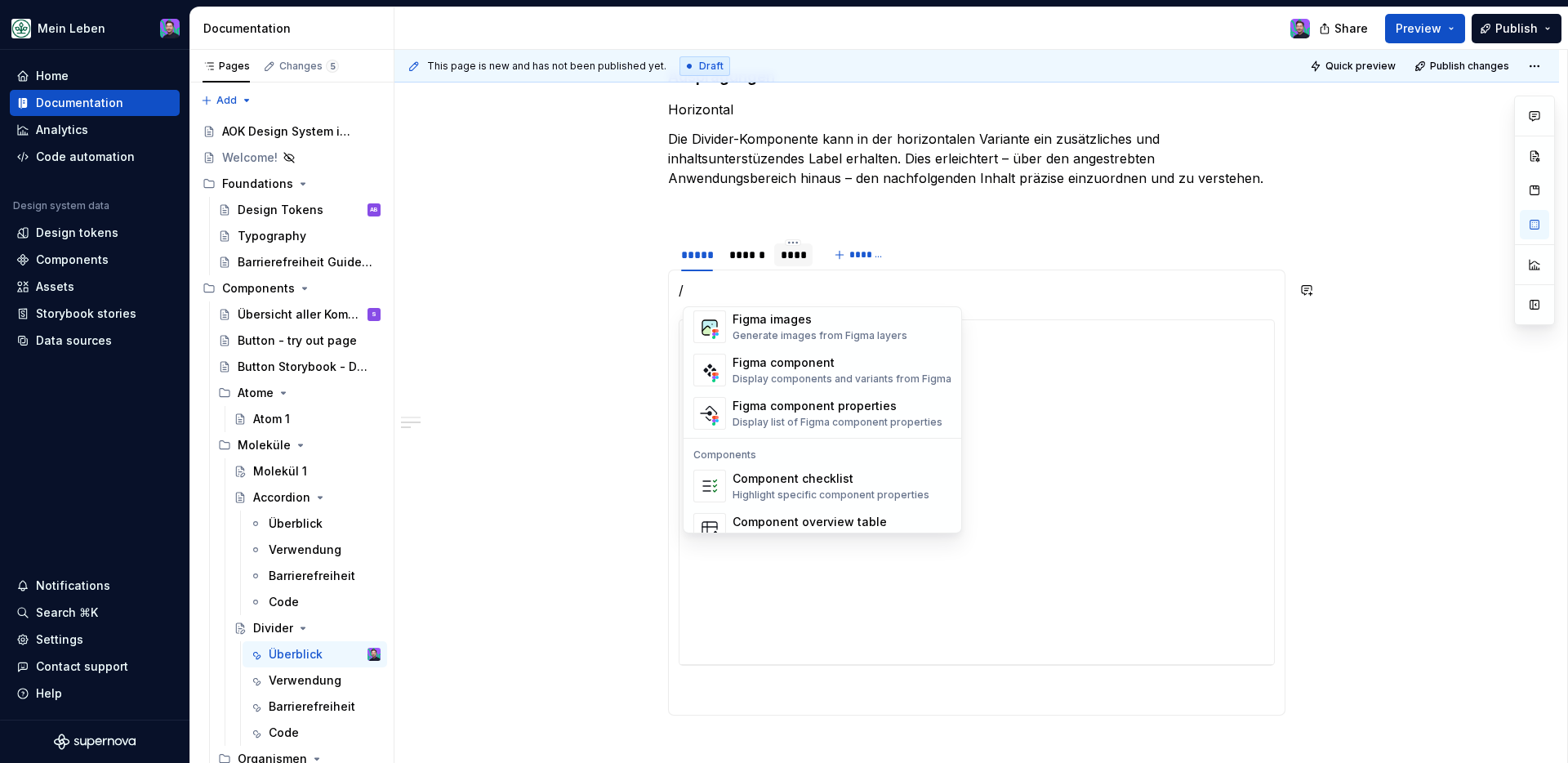
scroll to position [1517, 0]
click at [828, 326] on div "Figma images" at bounding box center [820, 321] width 175 height 17
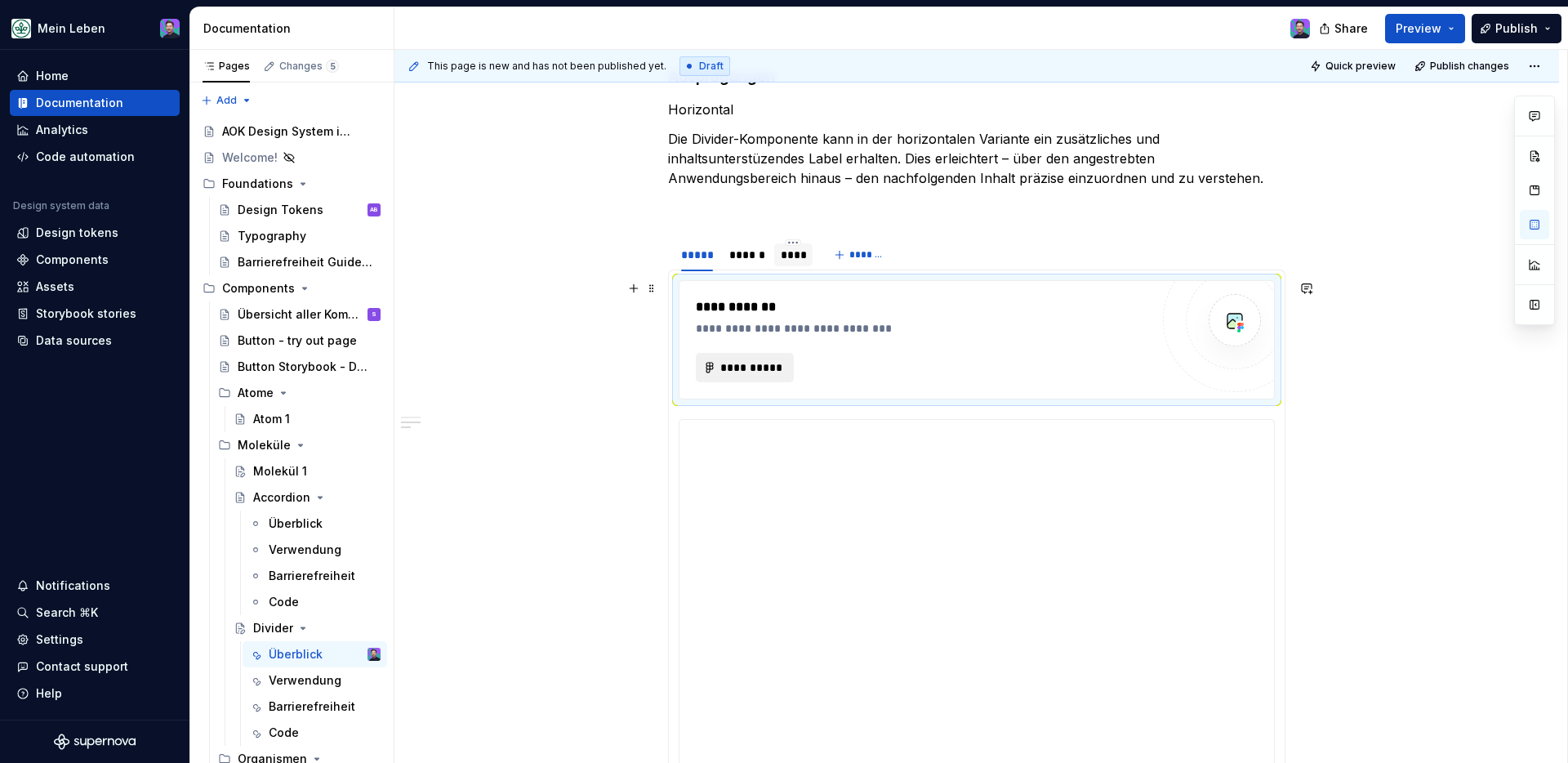
click at [771, 363] on span "**********" at bounding box center [751, 368] width 63 height 17
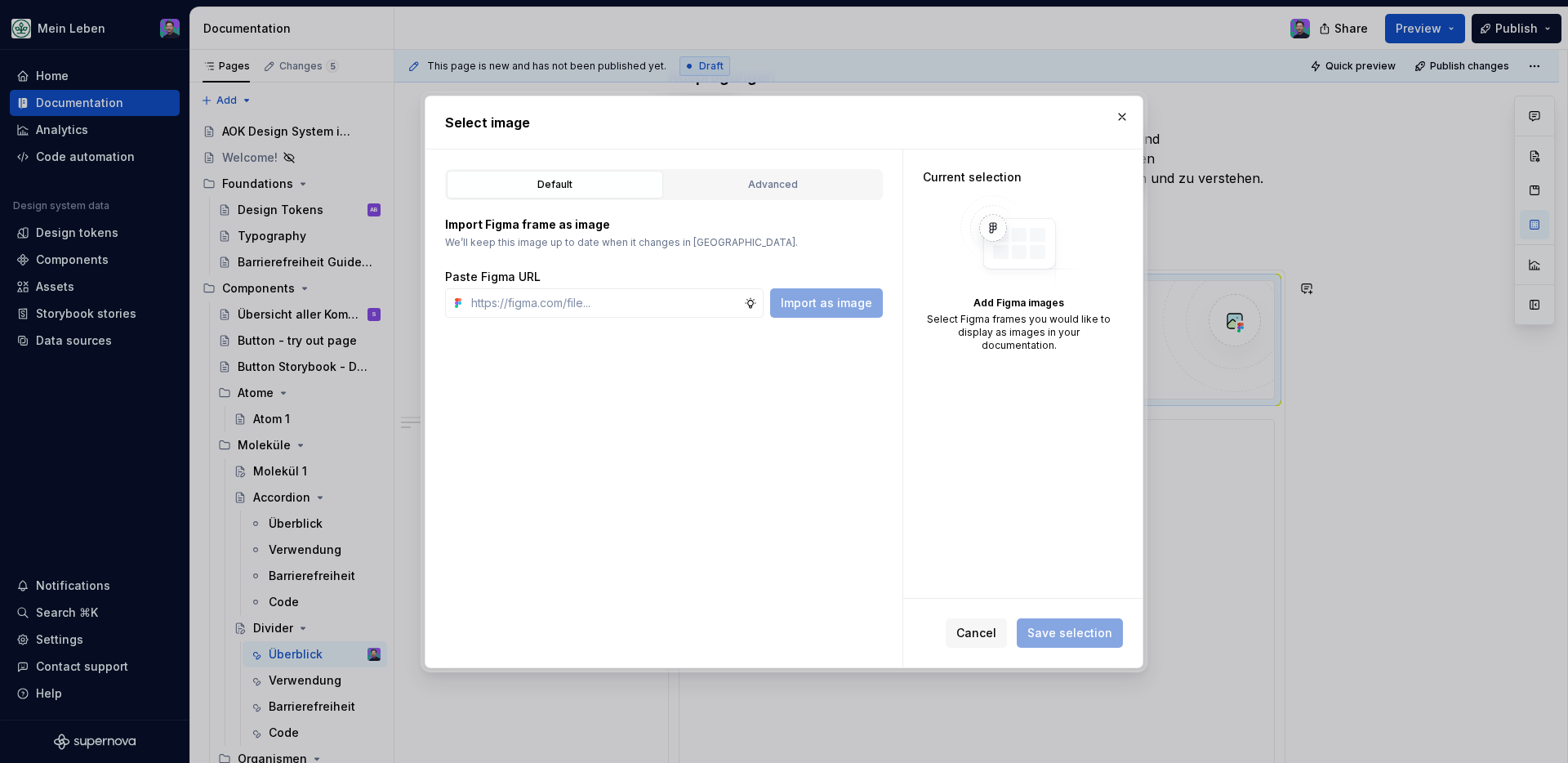
type textarea "*"
type input "https://www.figma.com/design/NKQReuZ0EblDcV57QhYUya/refactor_Divider?node-id=35…"
click at [818, 309] on span "Import as image" at bounding box center [826, 303] width 91 height 17
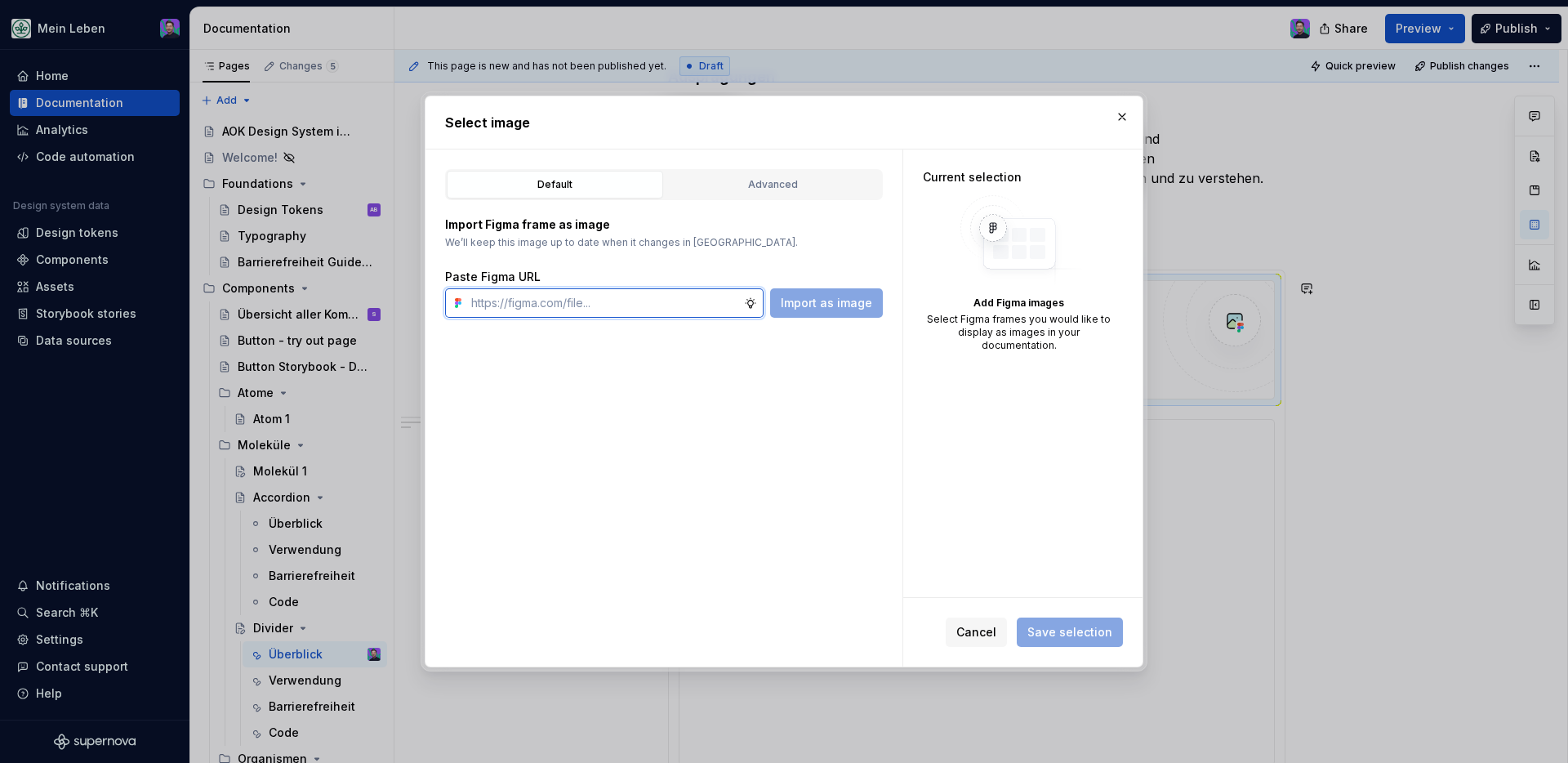
click at [699, 306] on input "text" at bounding box center [605, 303] width 280 height 29
paste input "https://www.figma.com/design/NKQReuZ0EblDcV57QhYUya/refactor_Divider?node-id=35…"
type input "https://www.figma.com/design/NKQReuZ0EblDcV57QhYUya/refactor_Divider?node-id=35…"
click at [785, 306] on span "Import as image" at bounding box center [826, 303] width 91 height 17
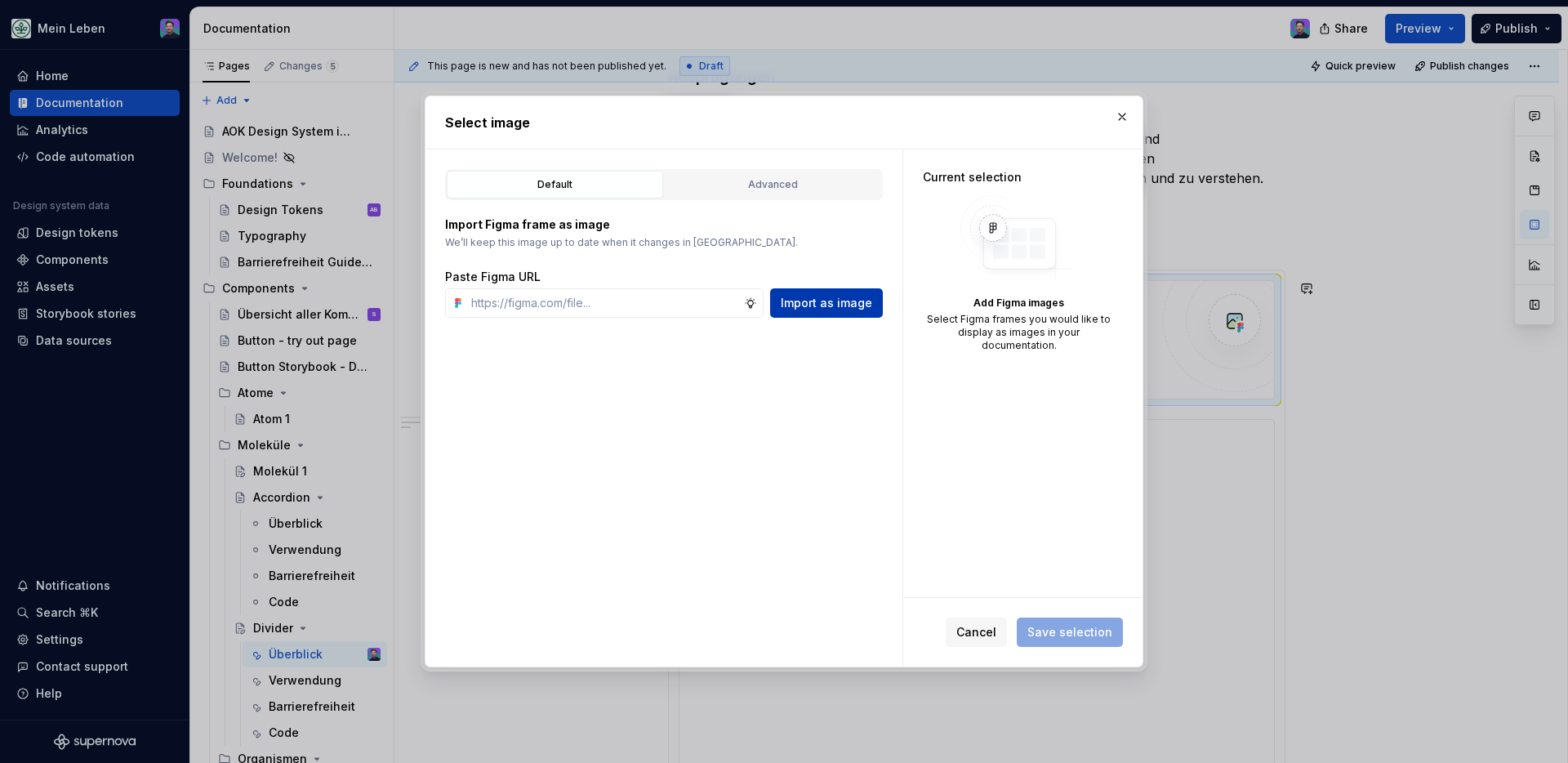
scroll to position [0, 0]
click at [686, 302] on input "text" at bounding box center [605, 303] width 280 height 29
paste input "https://www.figma.com/design/NKQReuZ0EblDcV57QhYUya/refactor_Divider?node-id=35…"
type input "https://www.figma.com/design/NKQReuZ0EblDcV57QhYUya/refactor_Divider?node-id=35…"
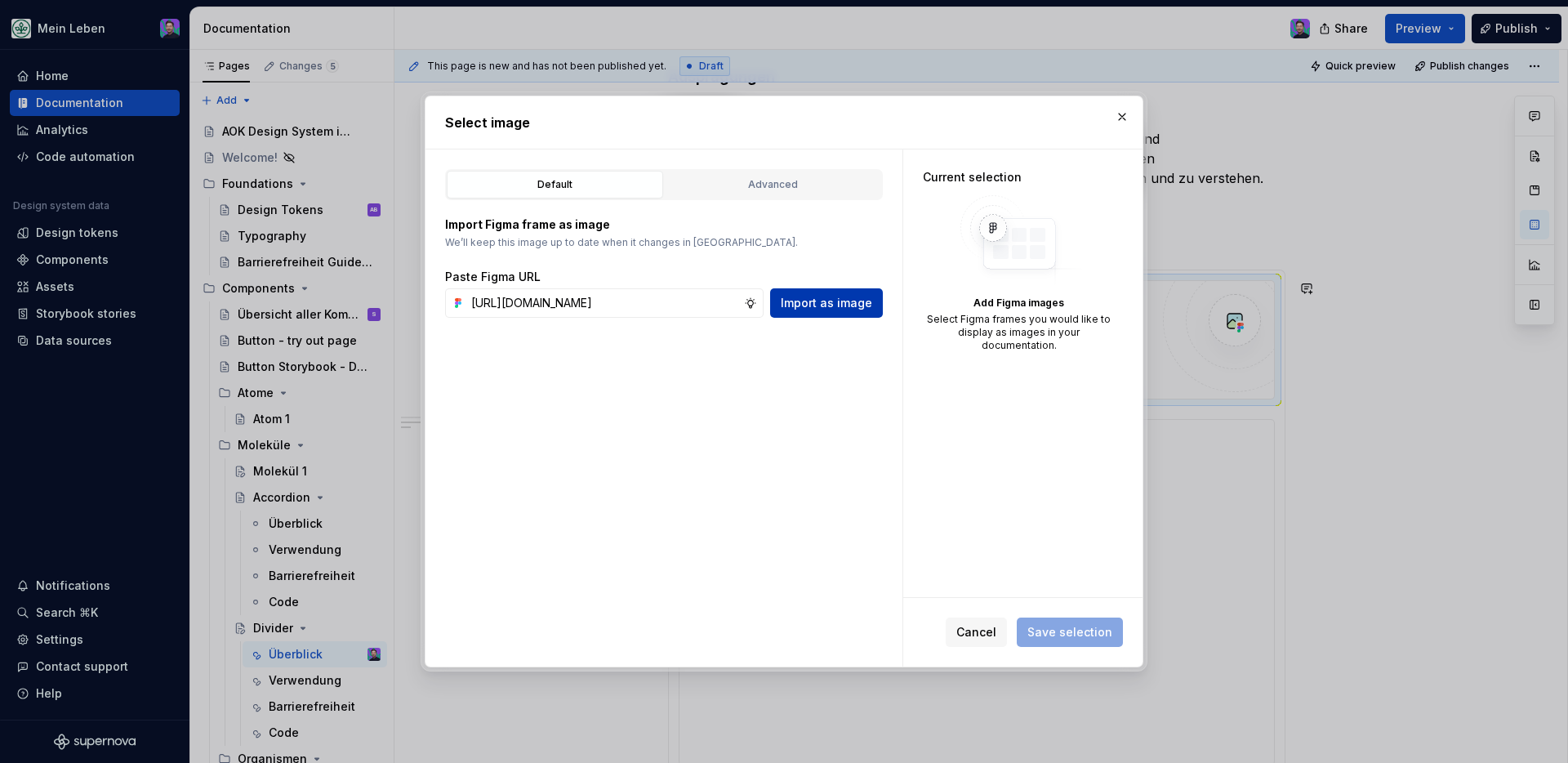
click at [799, 309] on span "Import as image" at bounding box center [826, 303] width 91 height 17
click at [1144, 105] on div "Select image Default Advanced Import Figma frame as image We’ll keep this image…" at bounding box center [784, 381] width 727 height 581
click at [1127, 106] on button "button" at bounding box center [1122, 117] width 23 height 23
type textarea "*"
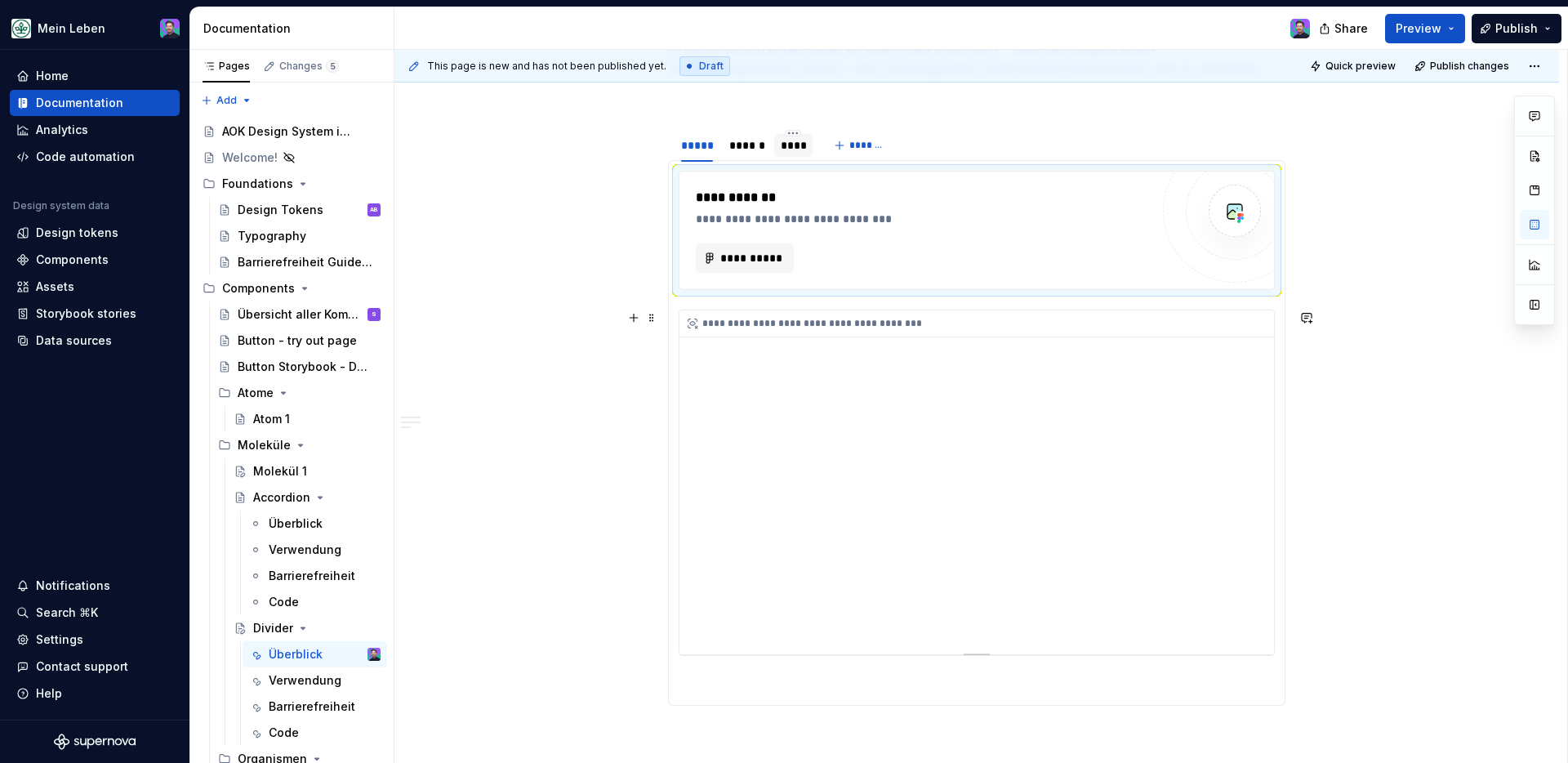
scroll to position [585, 0]
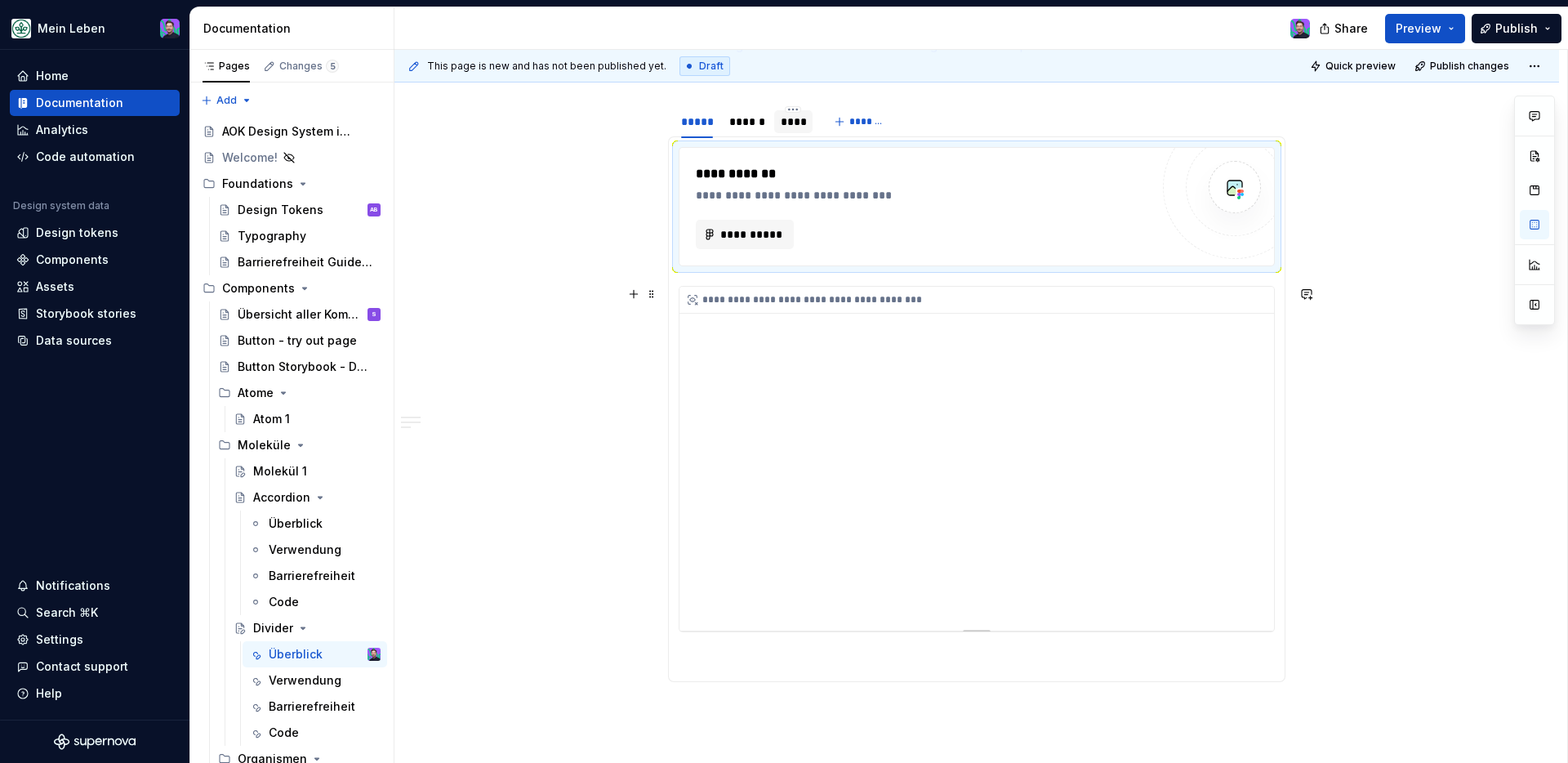
click at [941, 305] on div "**********" at bounding box center [977, 300] width 594 height 27
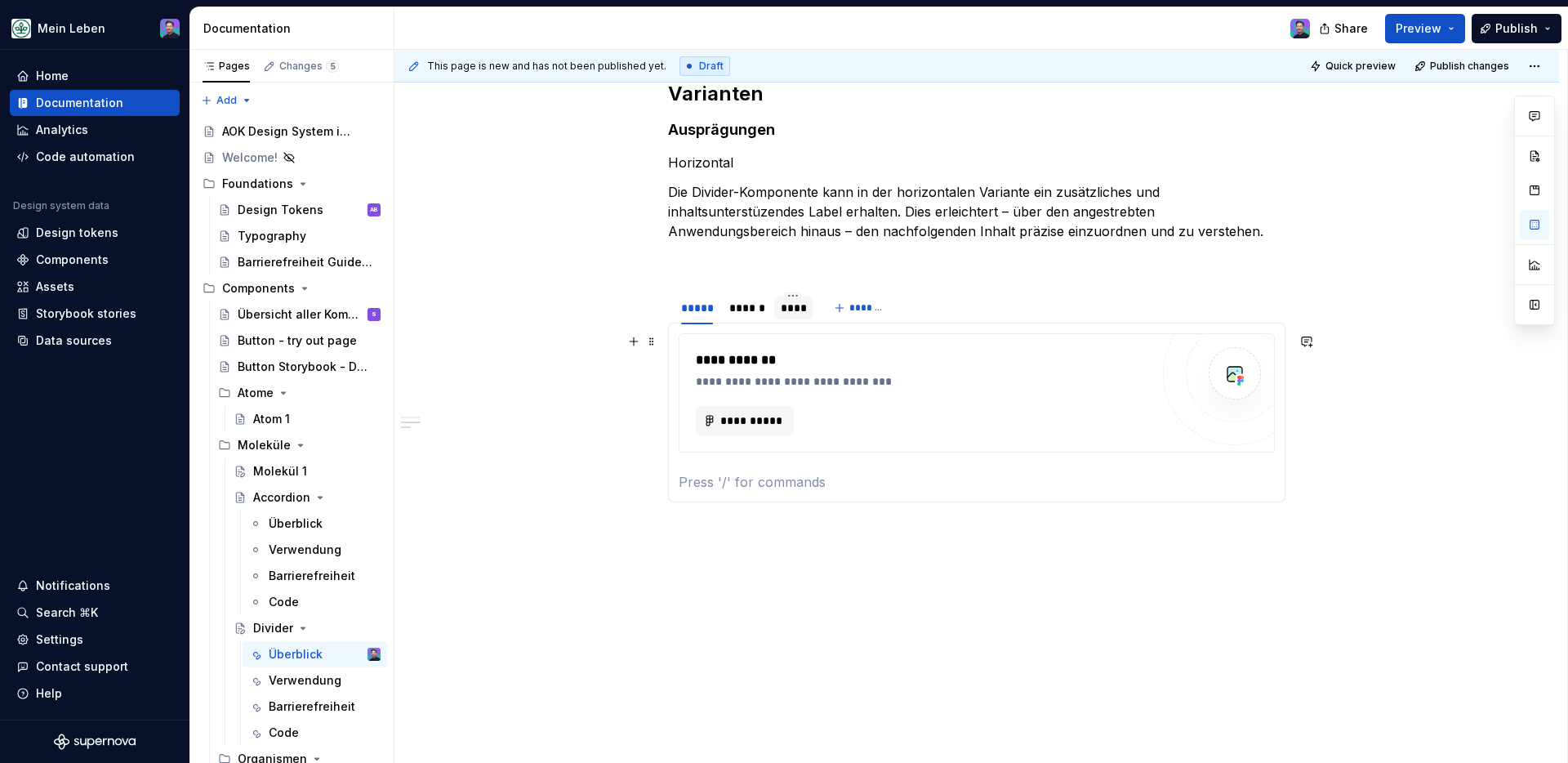
click at [825, 453] on div "**********" at bounding box center [977, 393] width 596 height 120
click at [761, 412] on span "**********" at bounding box center [751, 421] width 63 height 17
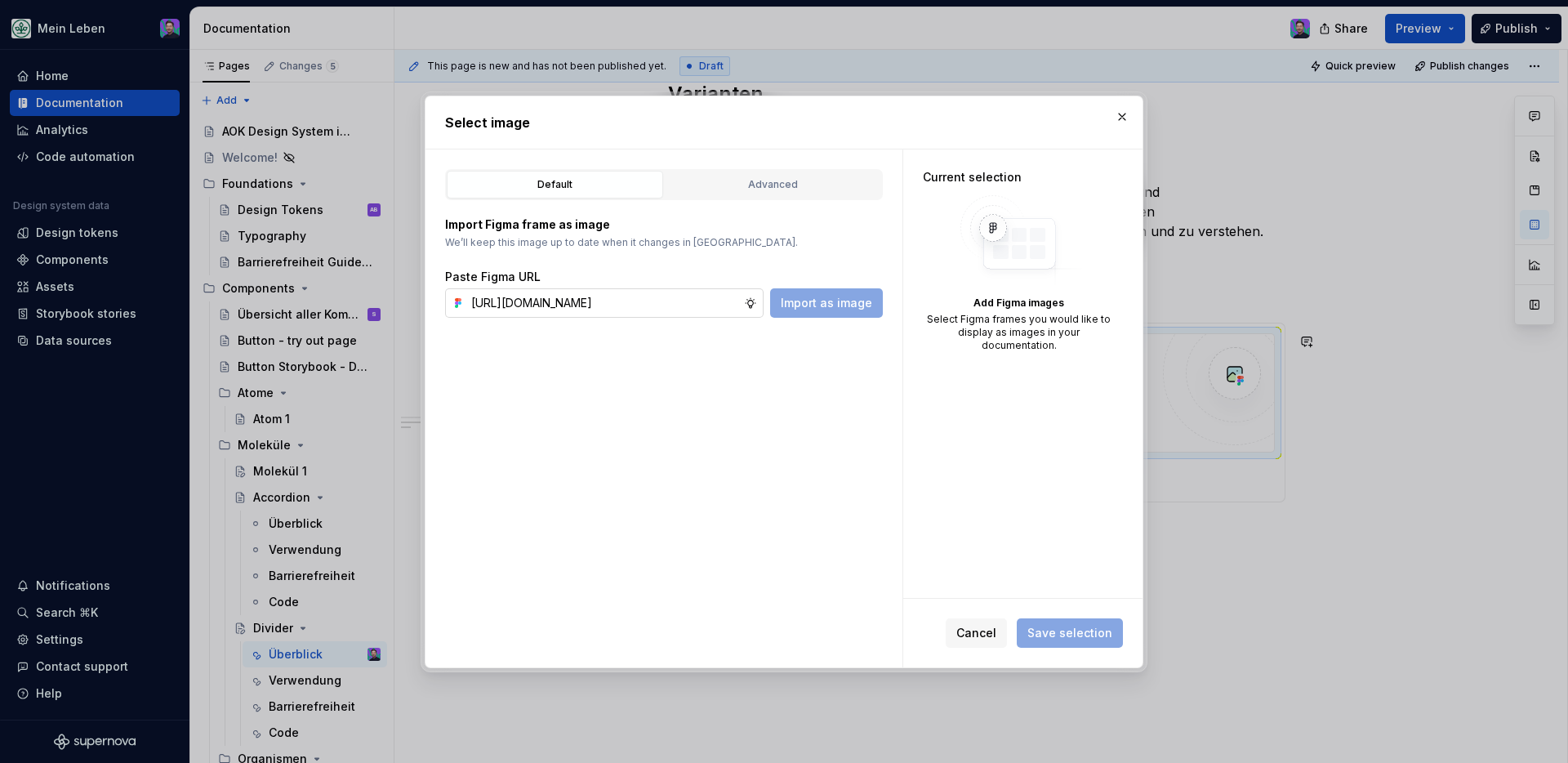
scroll to position [0, 375]
type input "https://www.figma.com/design/NKQReuZ0EblDcV57QhYUya/refactor_Divider?node-id=35…"
click at [786, 300] on span "Import as image" at bounding box center [826, 303] width 91 height 17
click at [547, 307] on input "text" at bounding box center [605, 303] width 280 height 29
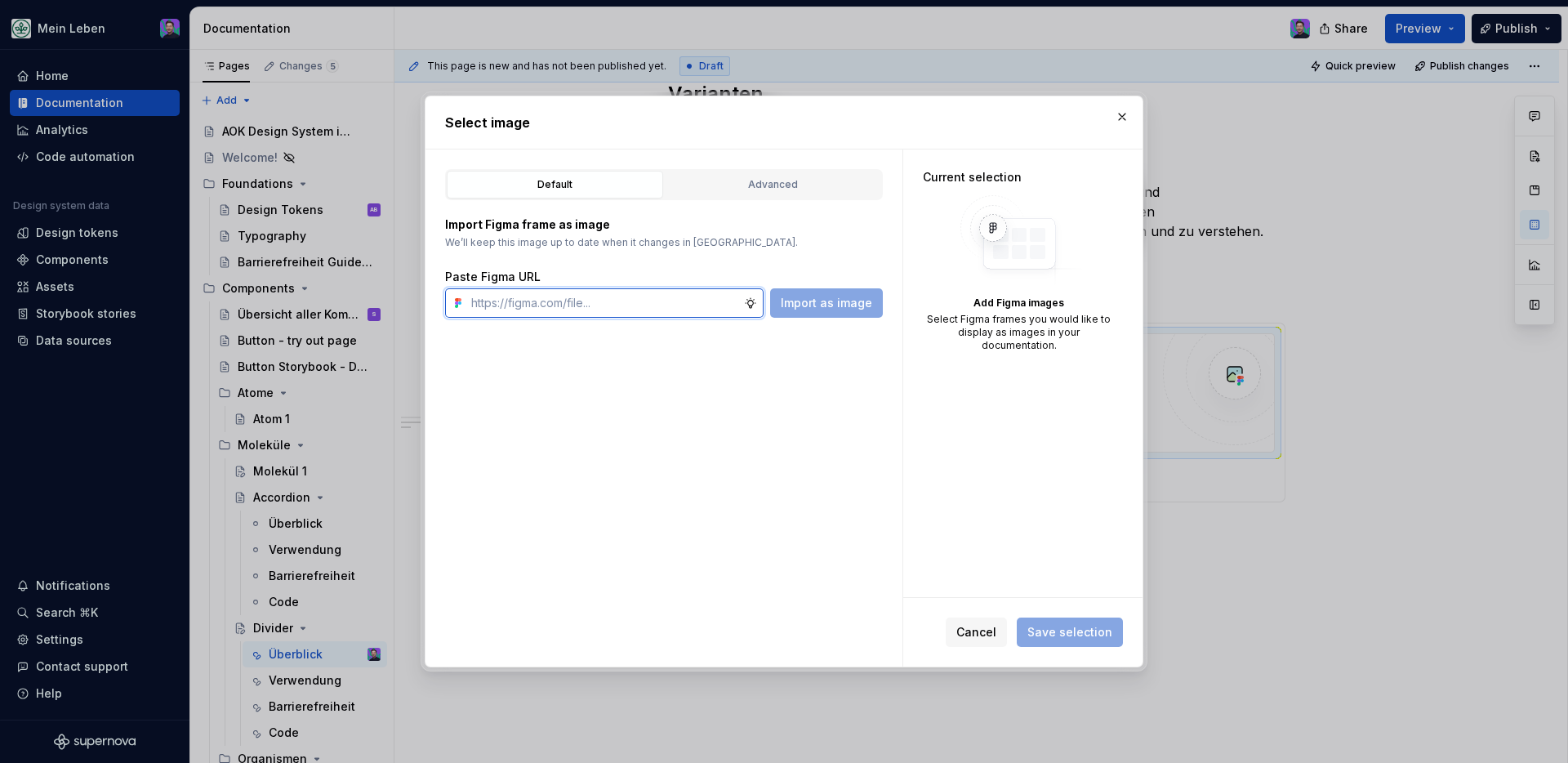
click at [547, 307] on input "text" at bounding box center [605, 303] width 280 height 29
paste input "https://www.figma.com/design/NKQReuZ0EblDcV57QhYUya/refactor_Divider?node-id=35…"
type input "https://www.figma.com/design/NKQReuZ0EblDcV57QhYUya/refactor_Divider?node-id=35…"
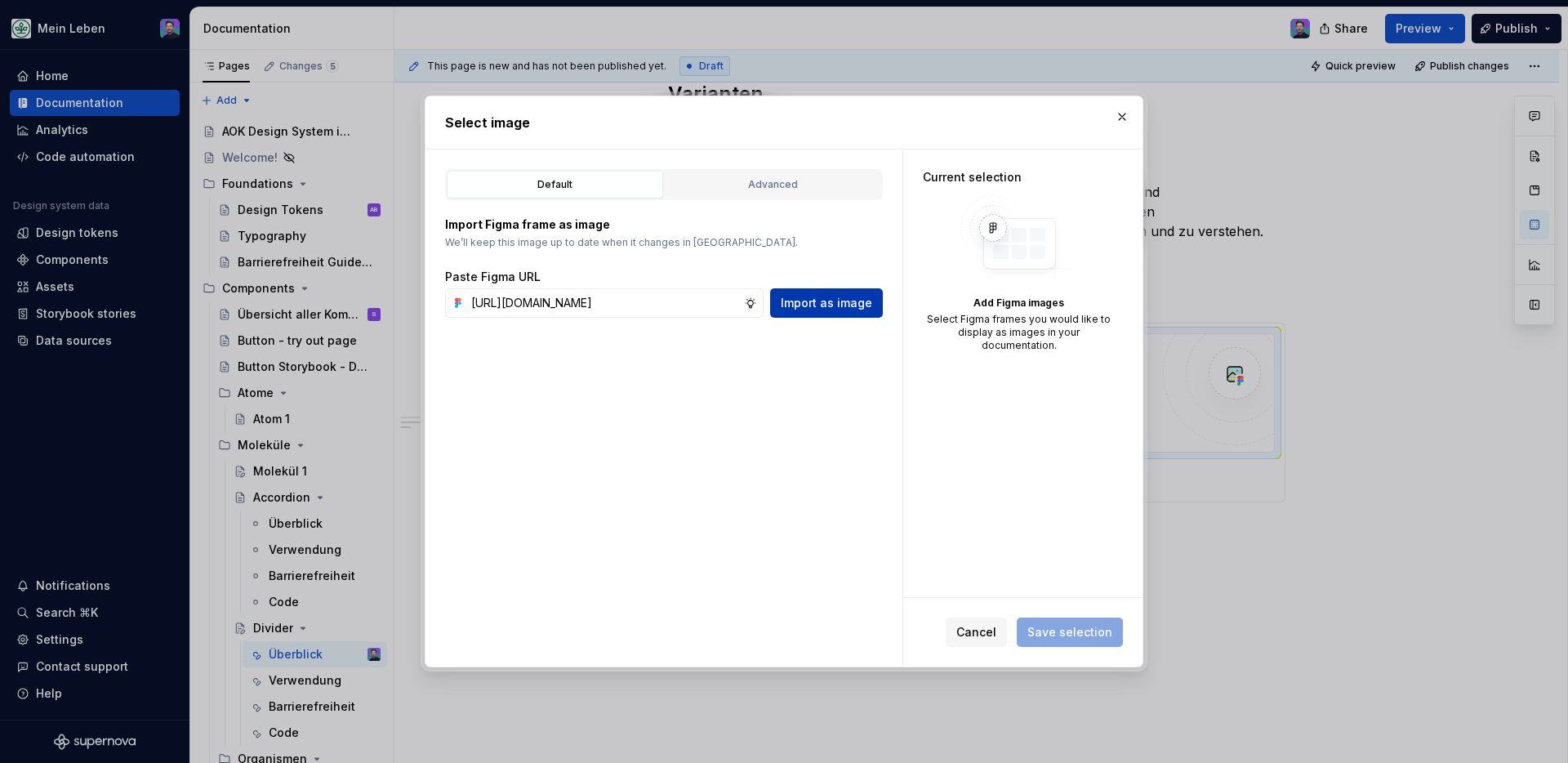
click at [818, 308] on span "Import as image" at bounding box center [826, 303] width 91 height 17
click at [685, 309] on input "text" at bounding box center [605, 303] width 280 height 29
paste input "https://www.figma.com/design/NKQReuZ0EblDcV57QhYUya/refactor_Divider?node-id=35…"
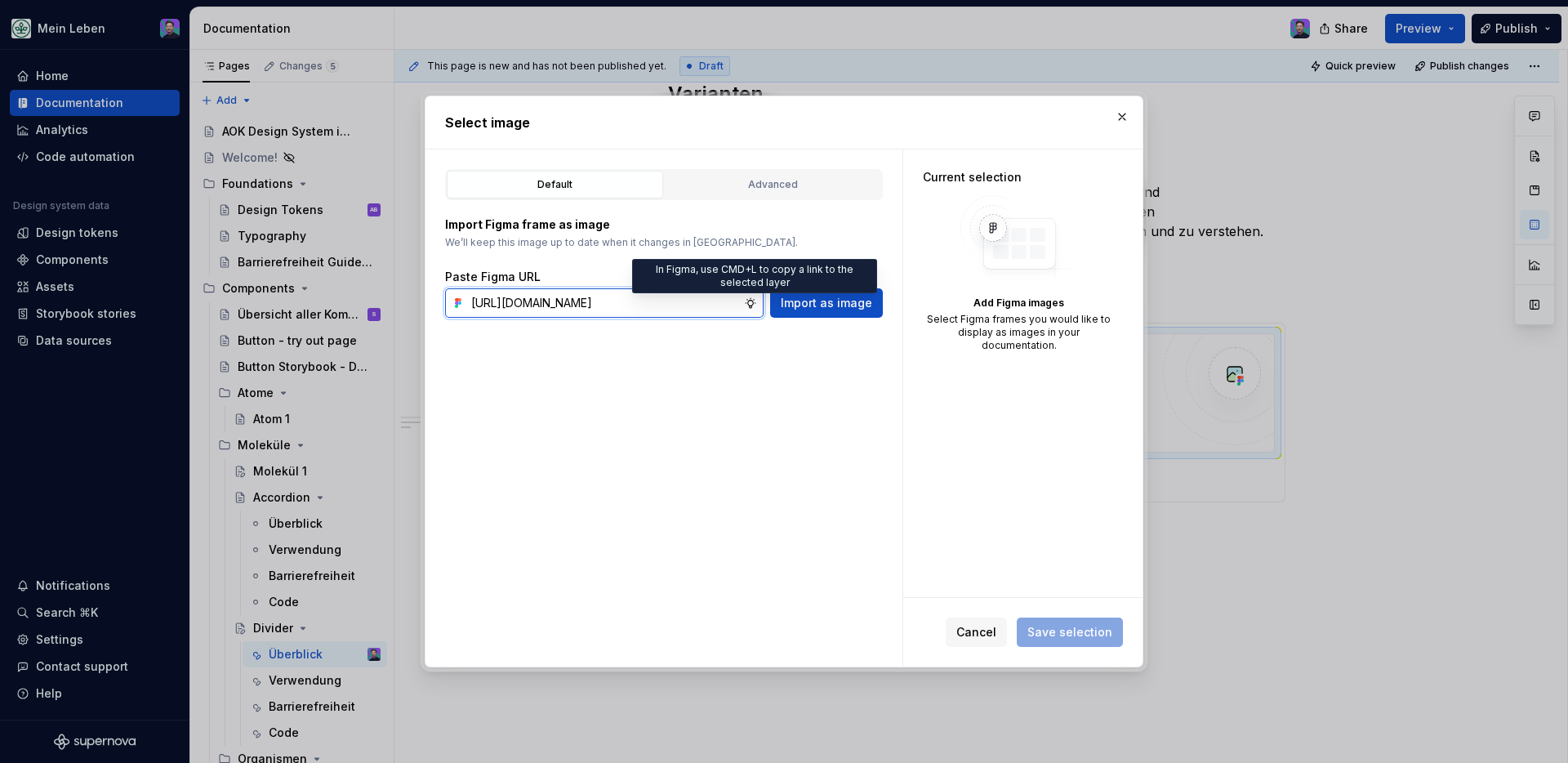
scroll to position [0, 375]
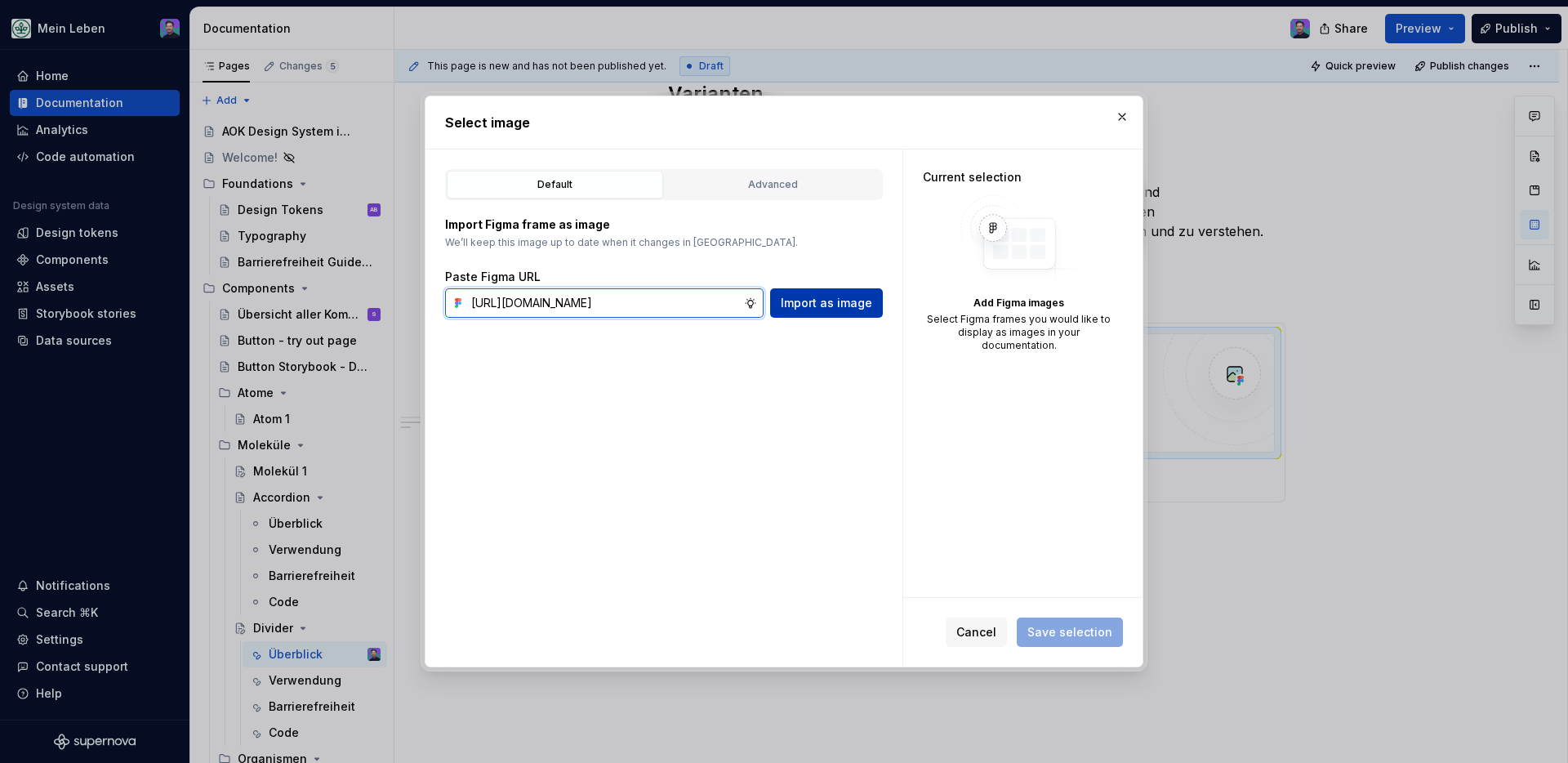
type input "https://www.figma.com/design/NKQReuZ0EblDcV57QhYUya/refactor_Divider?node-id=35…"
click at [785, 314] on button "Import as image" at bounding box center [826, 303] width 112 height 29
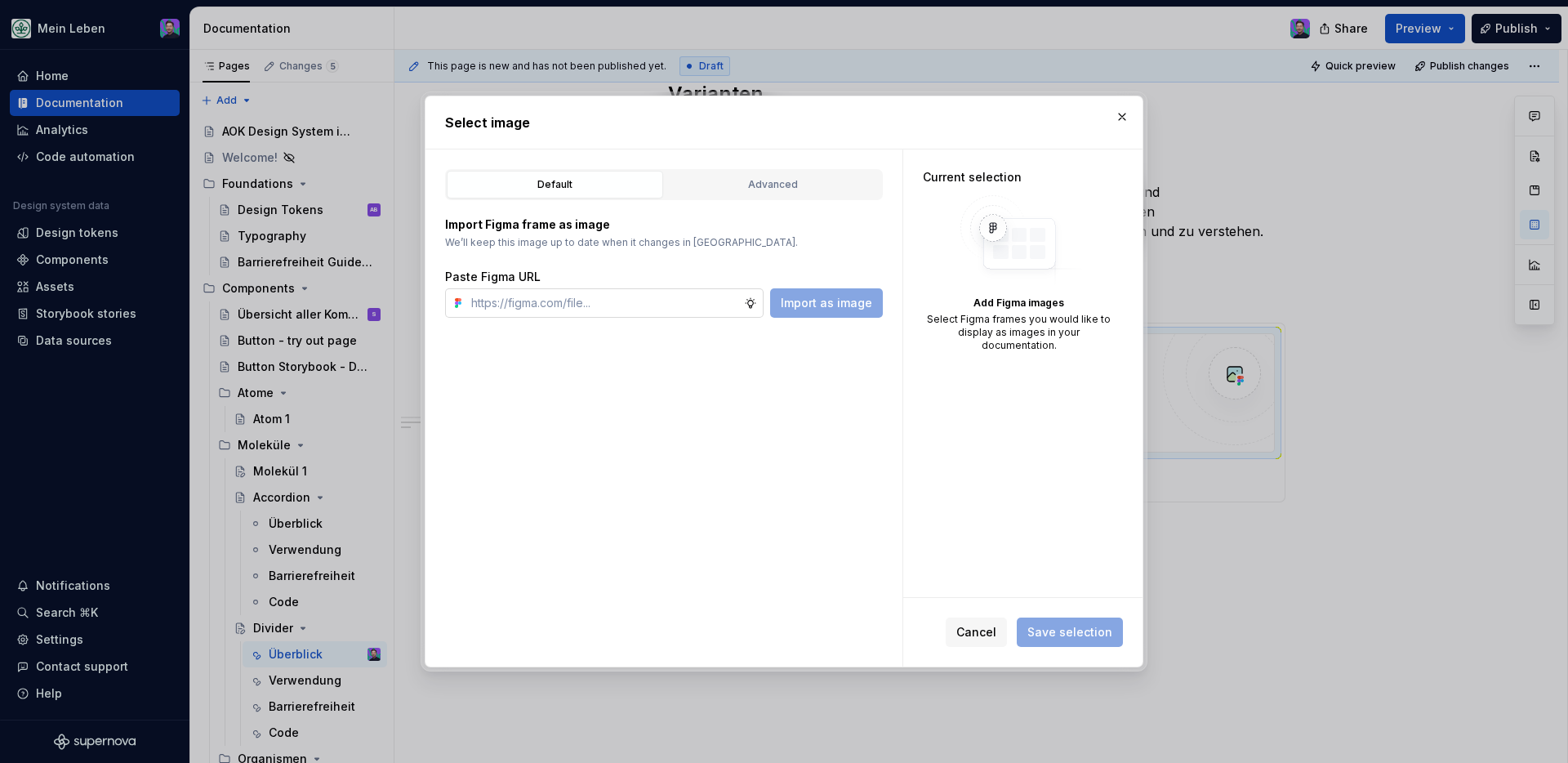
click at [566, 304] on input "text" at bounding box center [605, 303] width 280 height 29
paste input "Hintergrund „Bright” Default Label Strong"
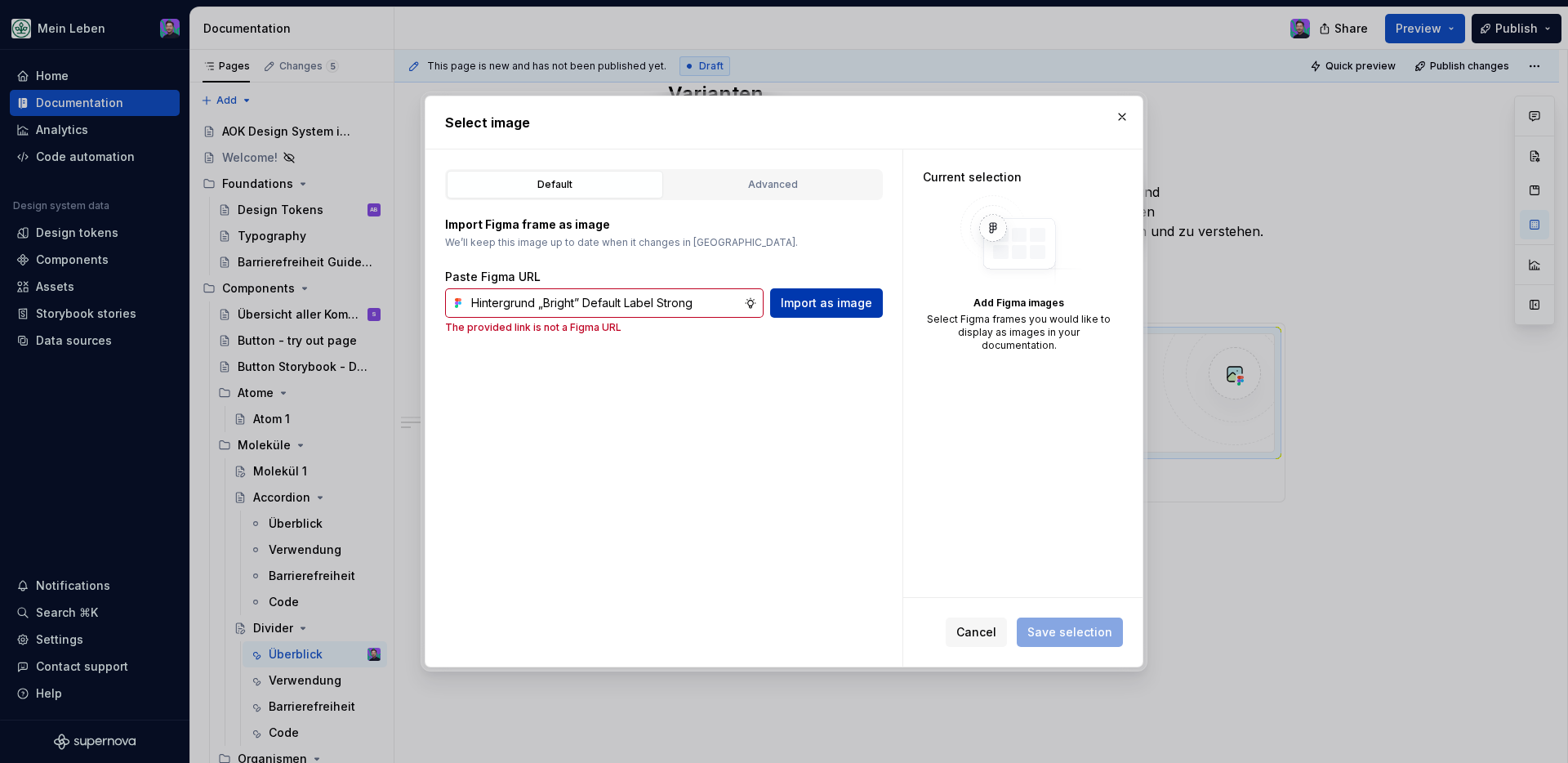
click at [851, 305] on span "Import as image" at bounding box center [826, 303] width 91 height 17
click at [827, 297] on span "Import as image" at bounding box center [826, 303] width 91 height 17
click at [549, 305] on input "Hintergrund „Bright” Default Label Strong" at bounding box center [605, 303] width 280 height 29
paste input "https://www.figma.com/design/NKQReuZ0EblDcV57QhYUya/refactor_Divider?node-id=35…"
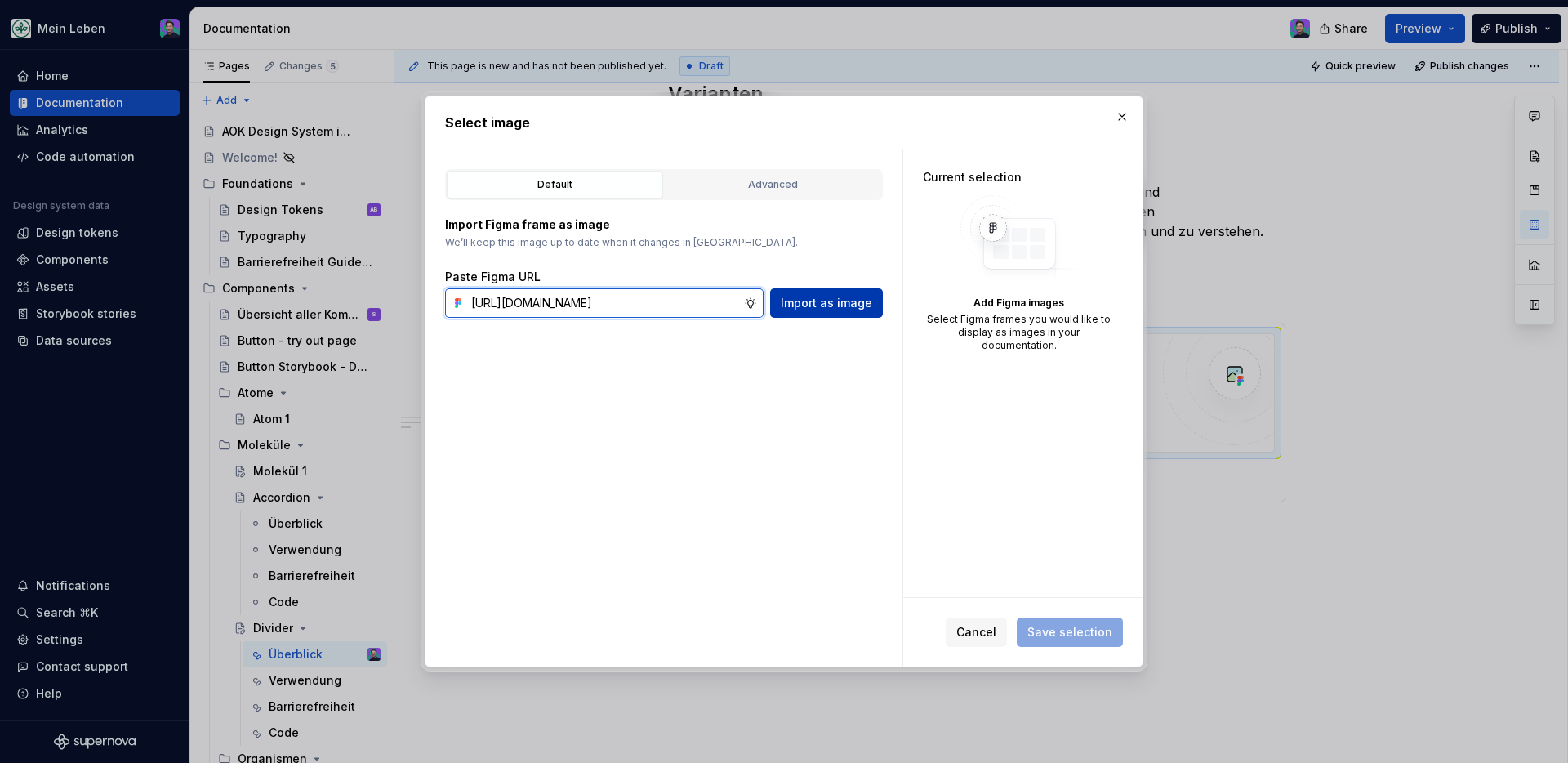
type input "https://www.figma.com/design/NKQReuZ0EblDcV57QhYUya/refactor_Divider?node-id=35…"
click at [803, 295] on span "Import as image" at bounding box center [826, 303] width 91 height 17
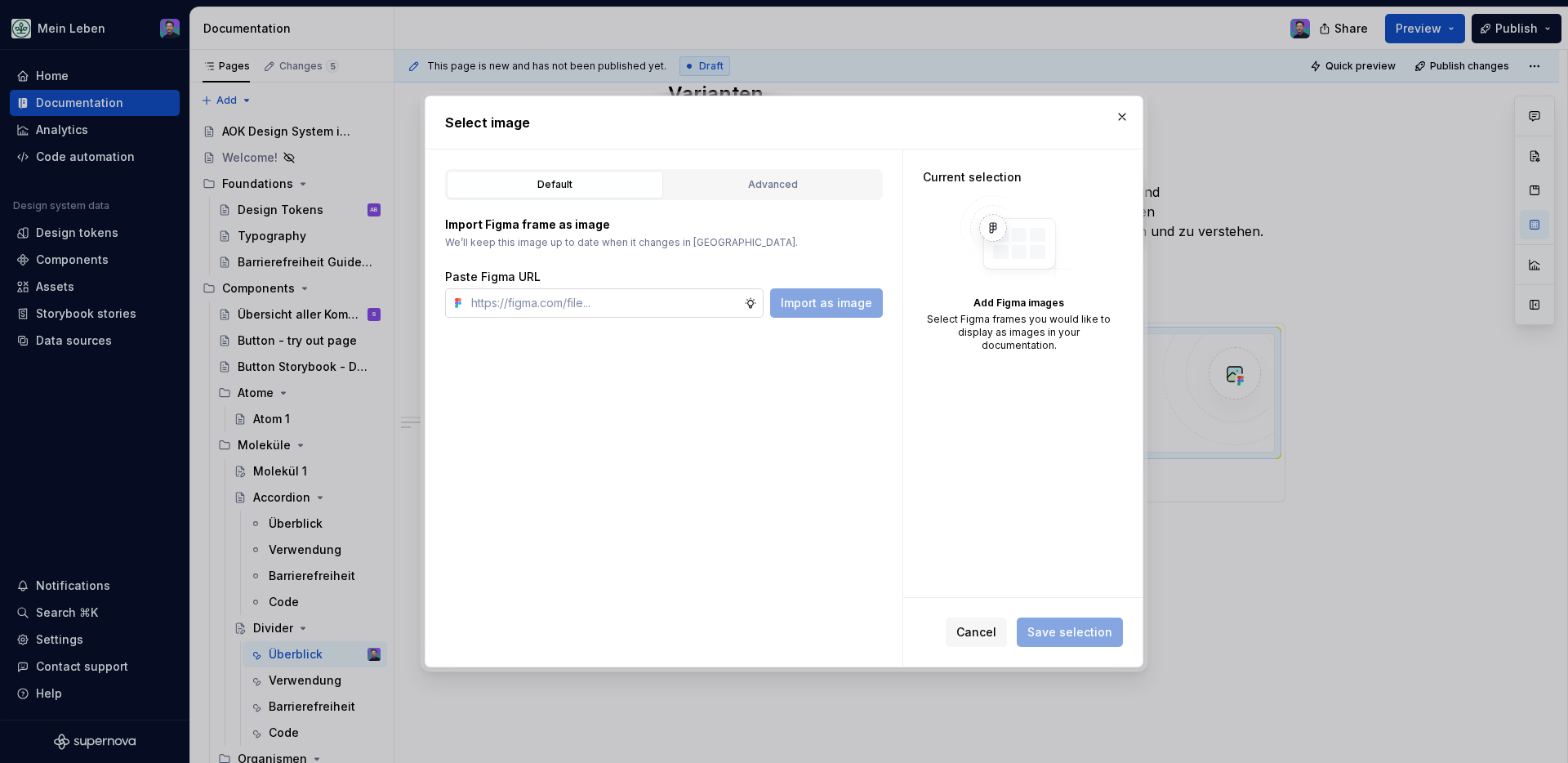
click at [733, 305] on input "text" at bounding box center [605, 303] width 280 height 29
paste input "https://www.figma.com/design/NKQReuZ0EblDcV57QhYUya/refactor_Divider?node-id=35…"
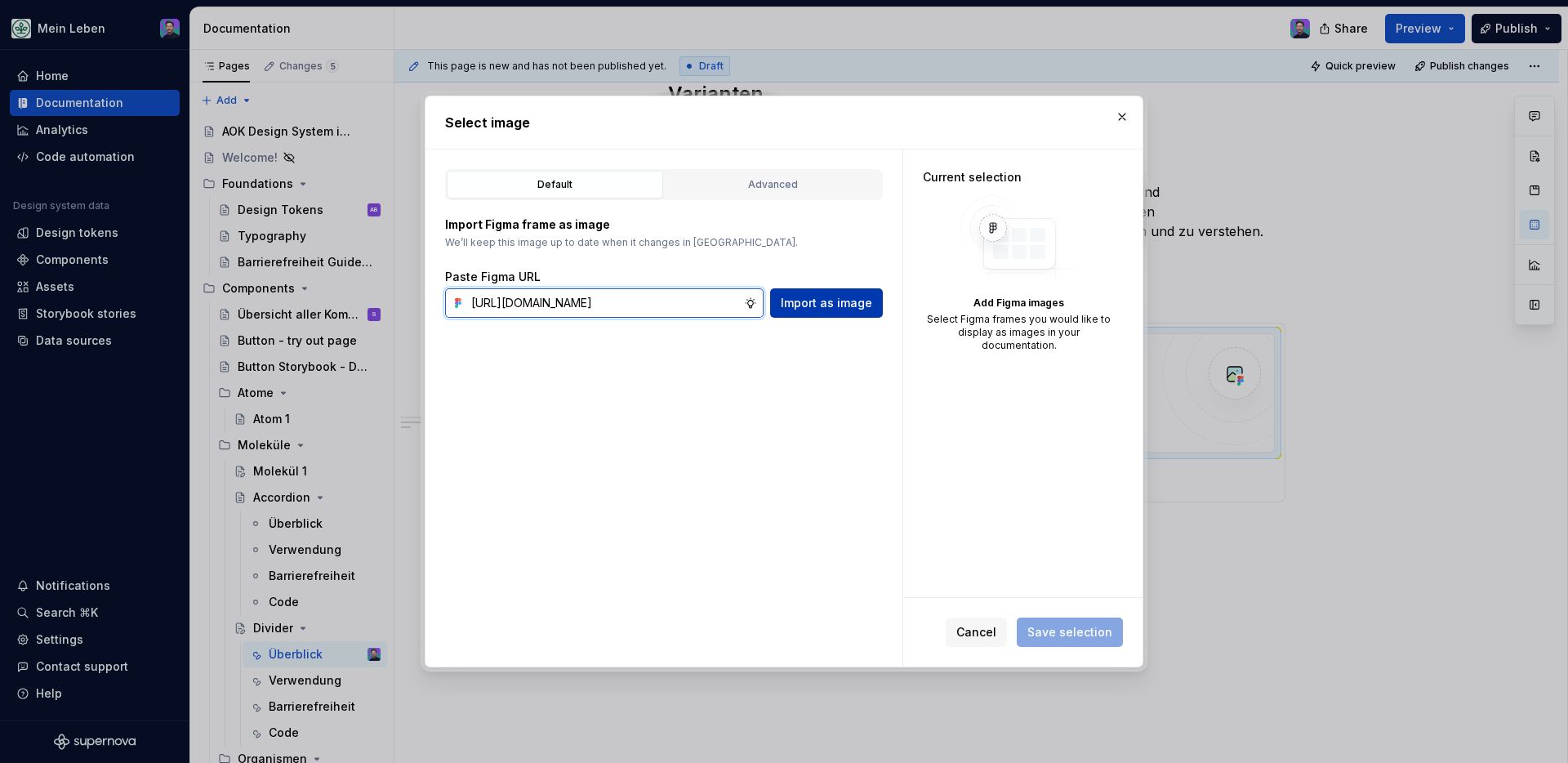
type input "https://www.figma.com/design/NKQReuZ0EblDcV57QhYUya/refactor_Divider?node-id=35…"
click at [826, 312] on button "Import as image" at bounding box center [826, 303] width 112 height 29
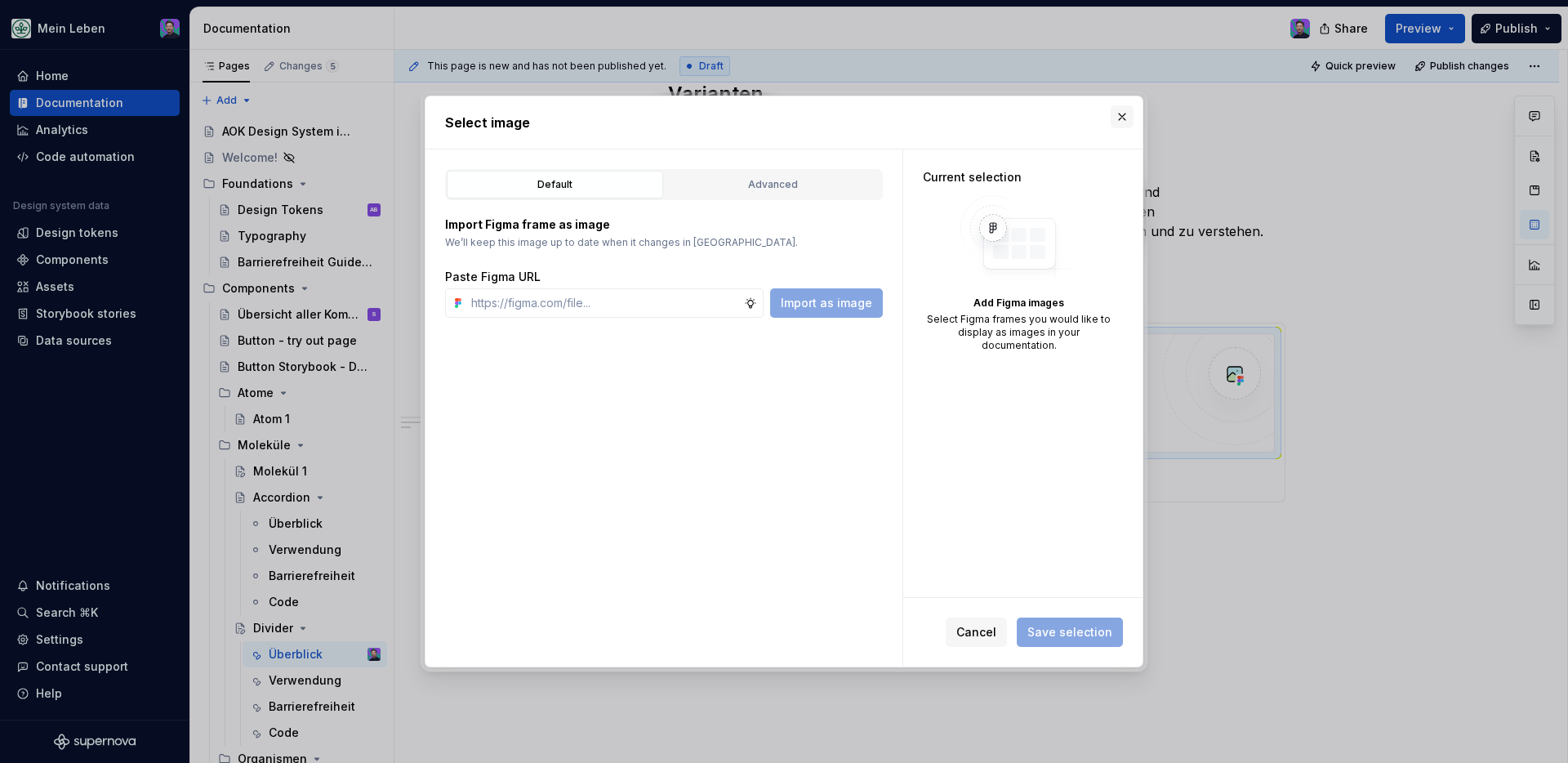
click at [1124, 122] on button "button" at bounding box center [1122, 117] width 23 height 23
type textarea "*"
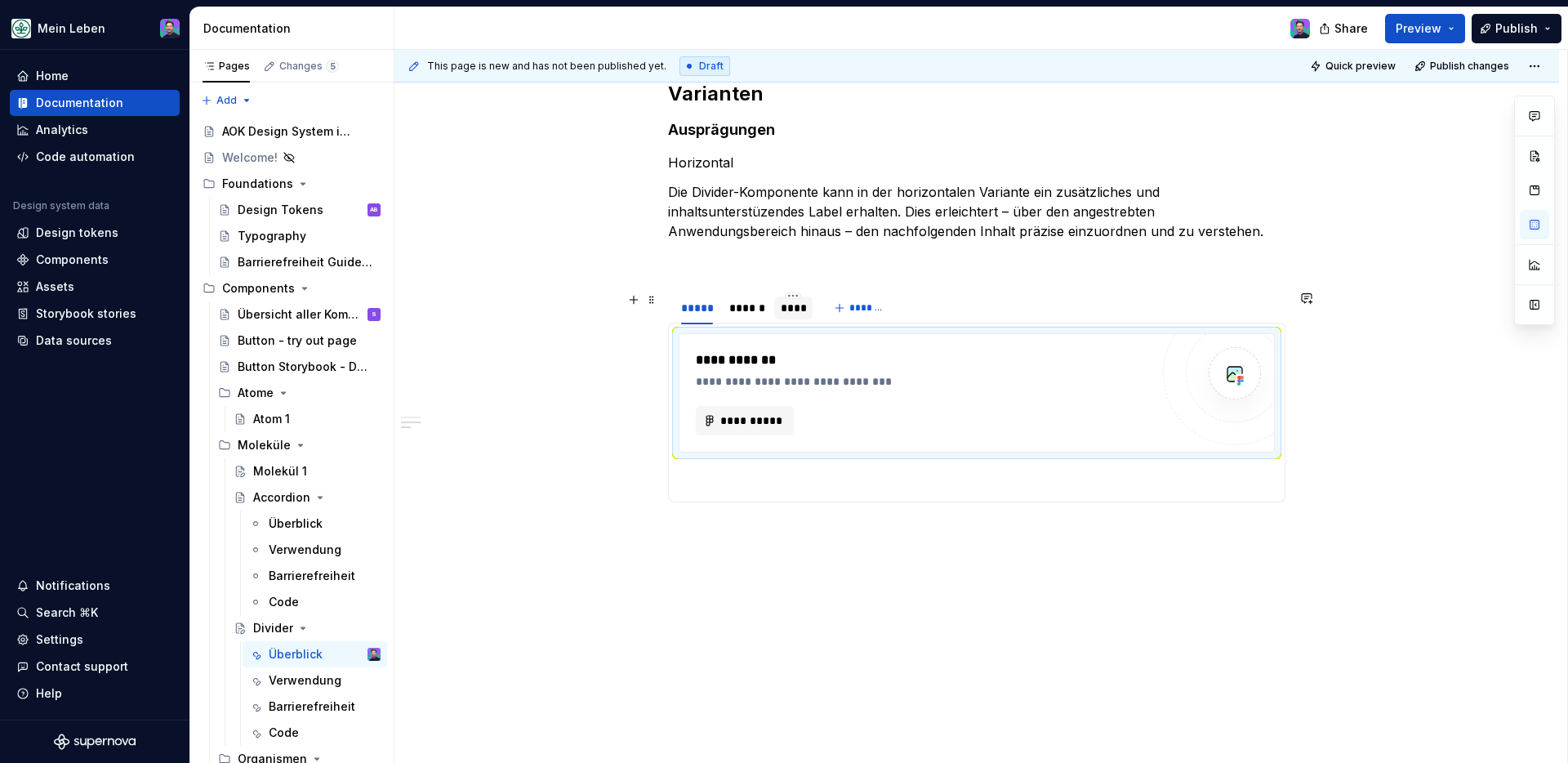
click at [996, 263] on p at bounding box center [976, 260] width 617 height 19
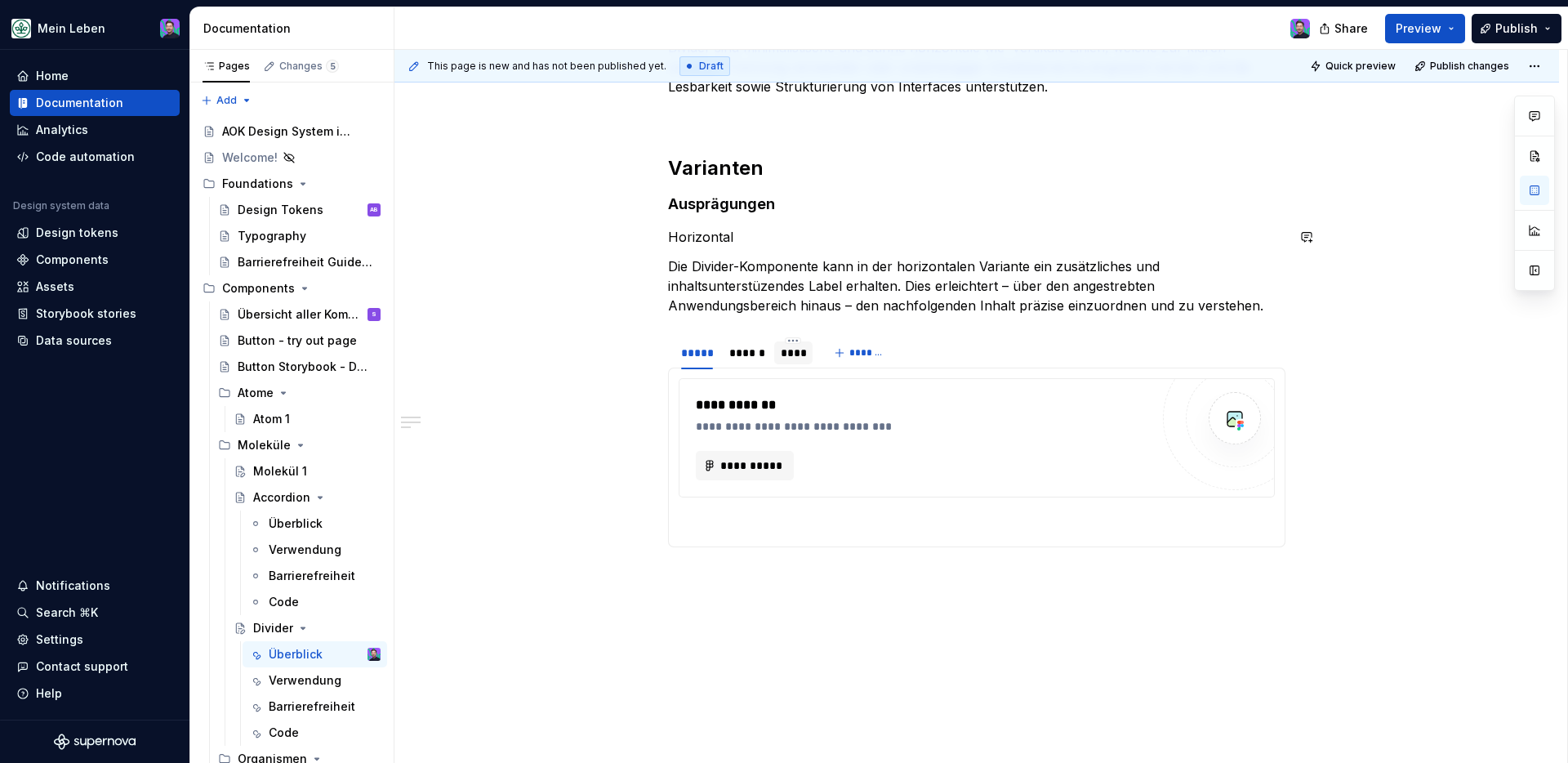
scroll to position [369, 0]
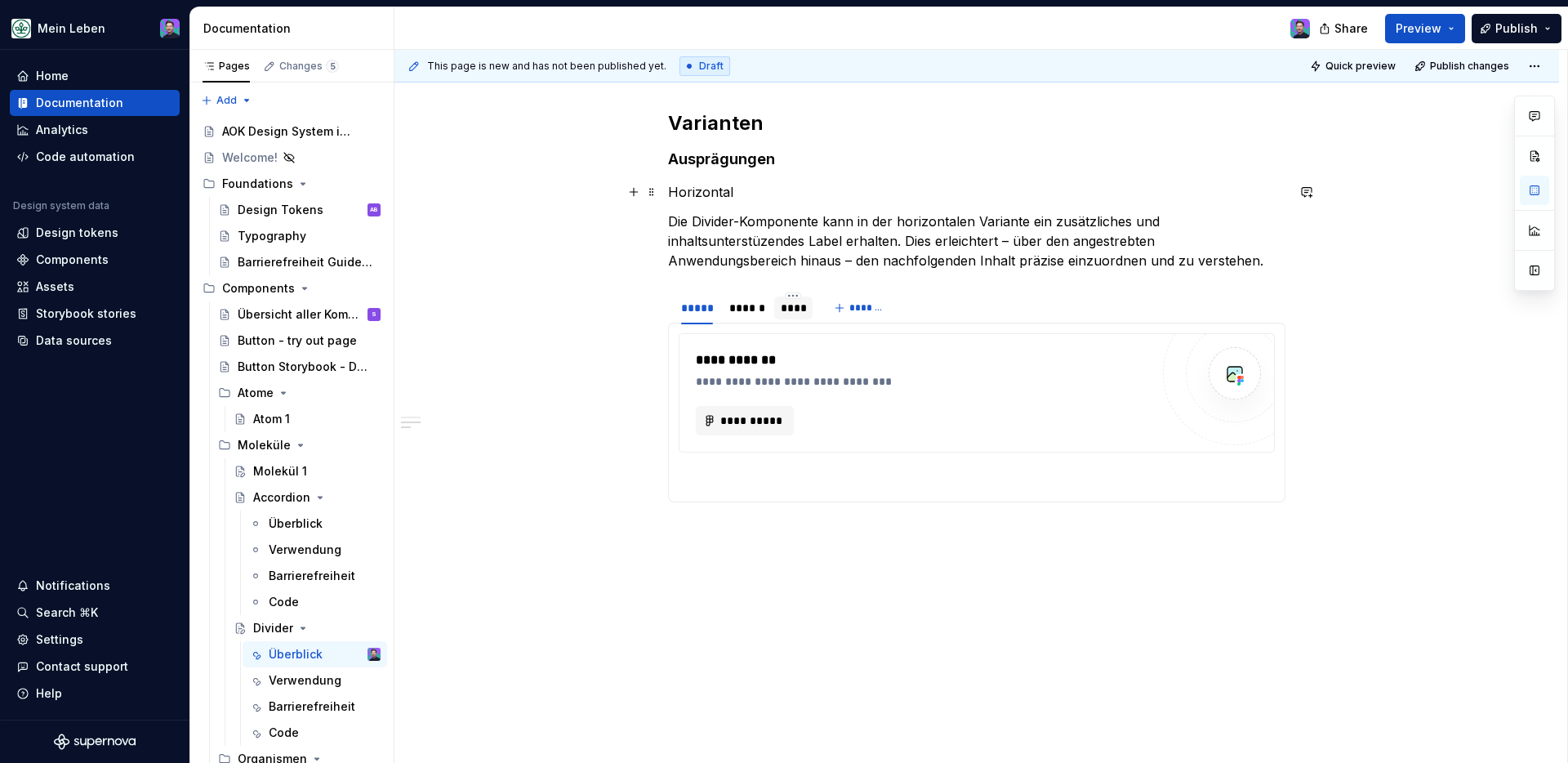
click at [716, 191] on p "Horizontal" at bounding box center [976, 191] width 617 height 19
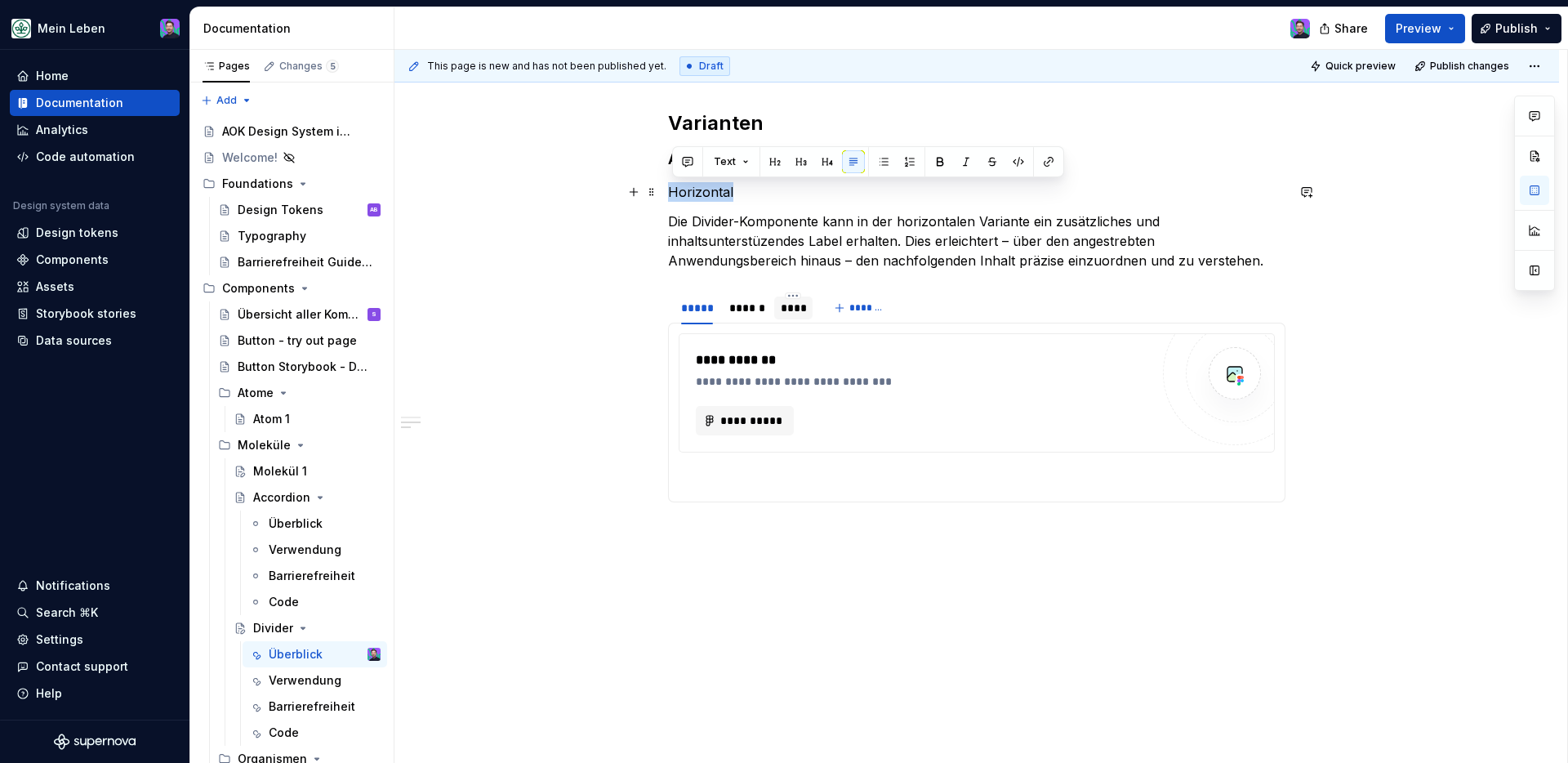
click at [716, 191] on p "Horizontal" at bounding box center [976, 191] width 617 height 19
click at [821, 170] on button "button" at bounding box center [827, 161] width 23 height 23
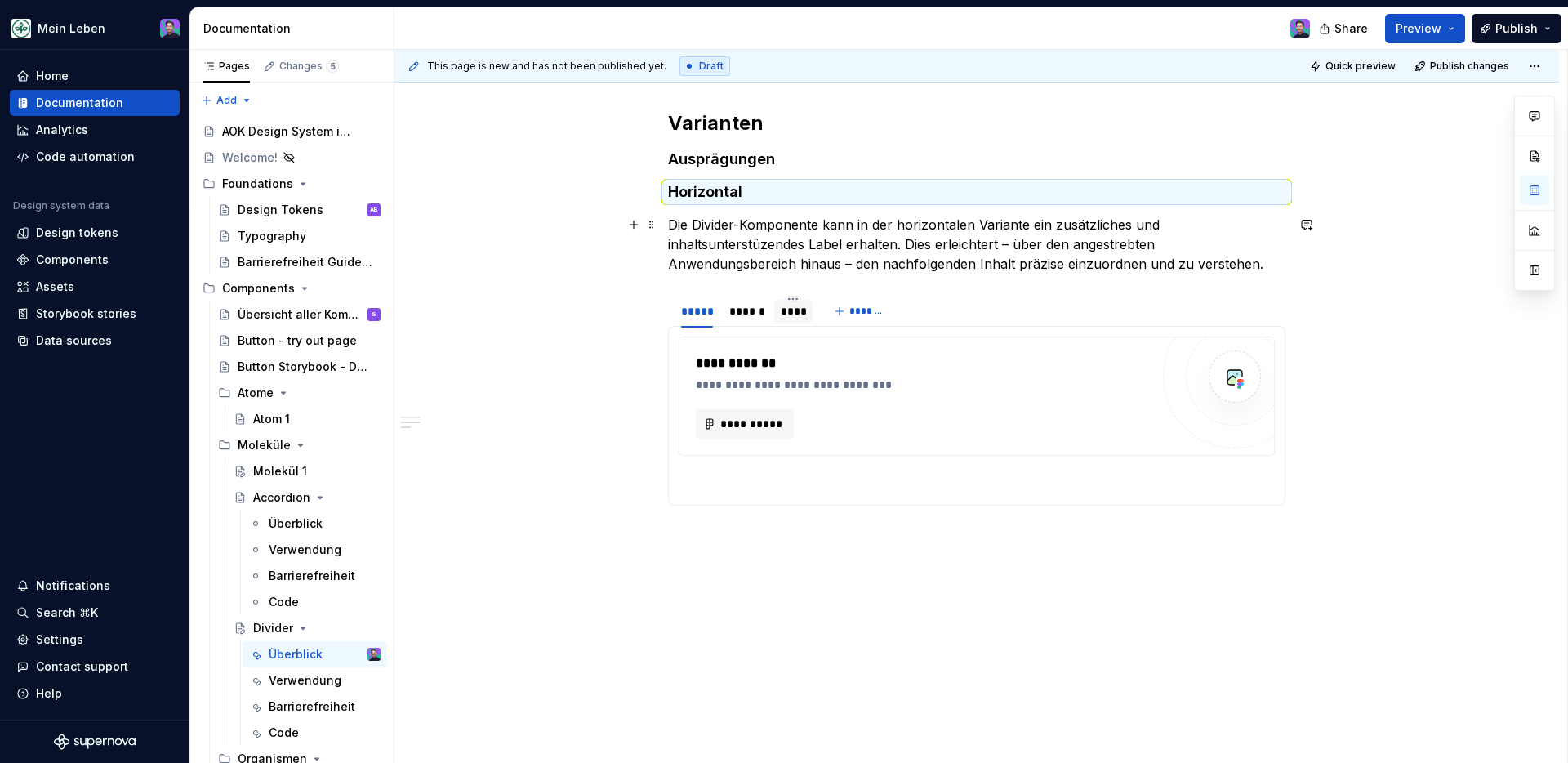
click at [795, 260] on p "Die Divider-Komponente kann in der horizontalen Variante ein zusätzliches und i…" at bounding box center [976, 244] width 617 height 59
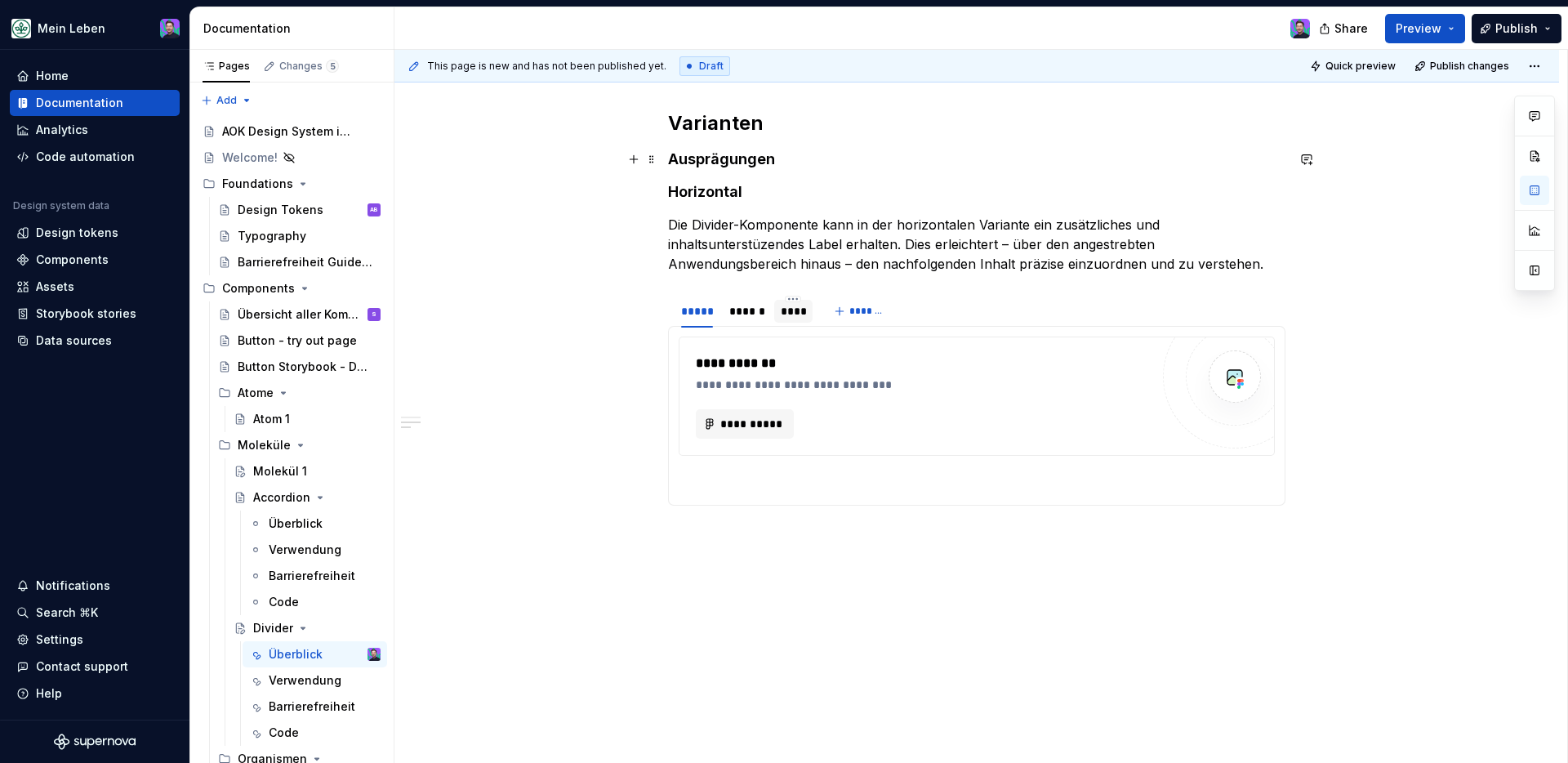
click at [825, 161] on h4 "Ausprägungen" at bounding box center [976, 158] width 617 height 19
click at [755, 165] on h4 "Ausprägungen" at bounding box center [976, 158] width 617 height 19
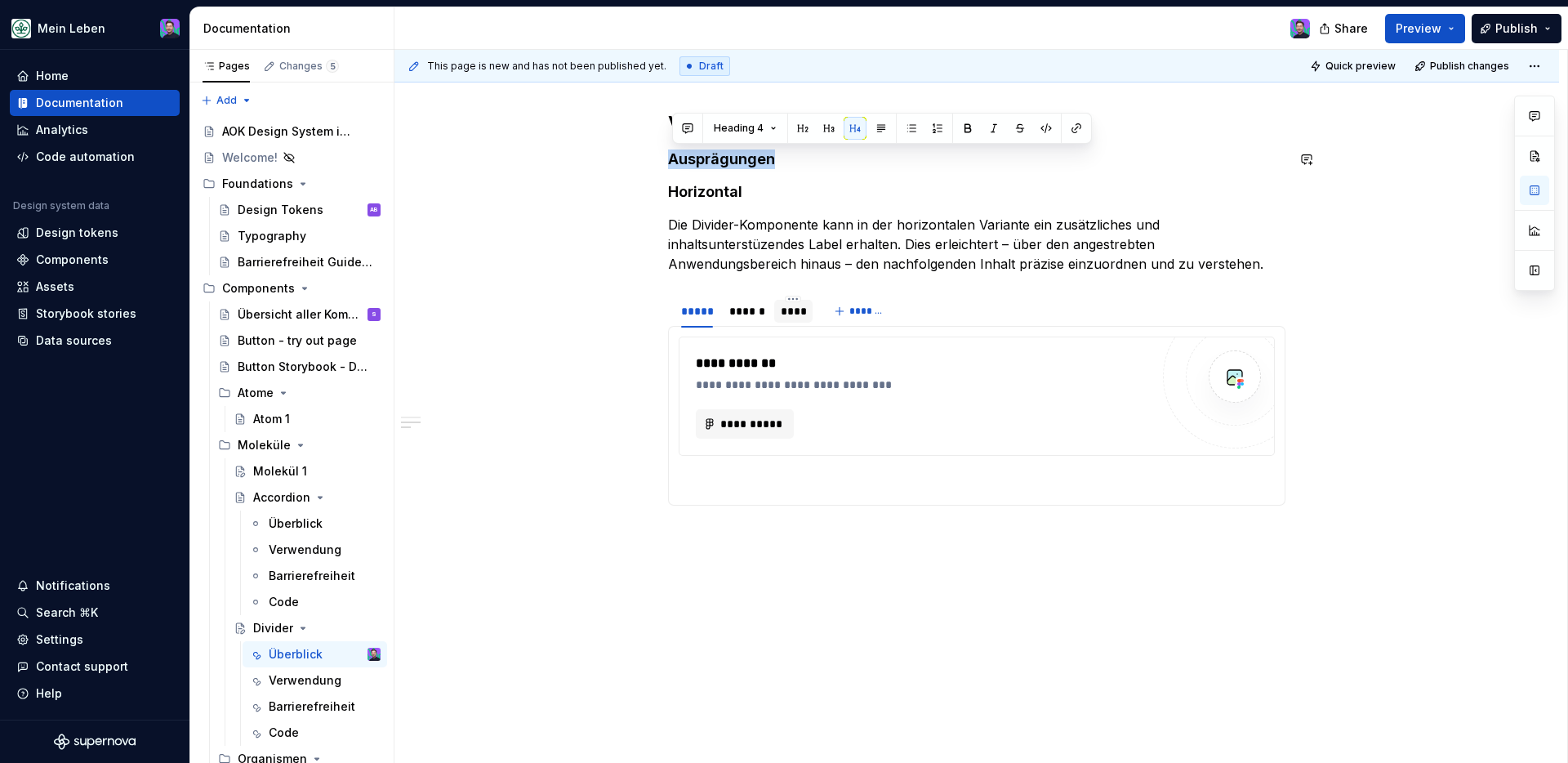
copy h4 "Ausprägungen"
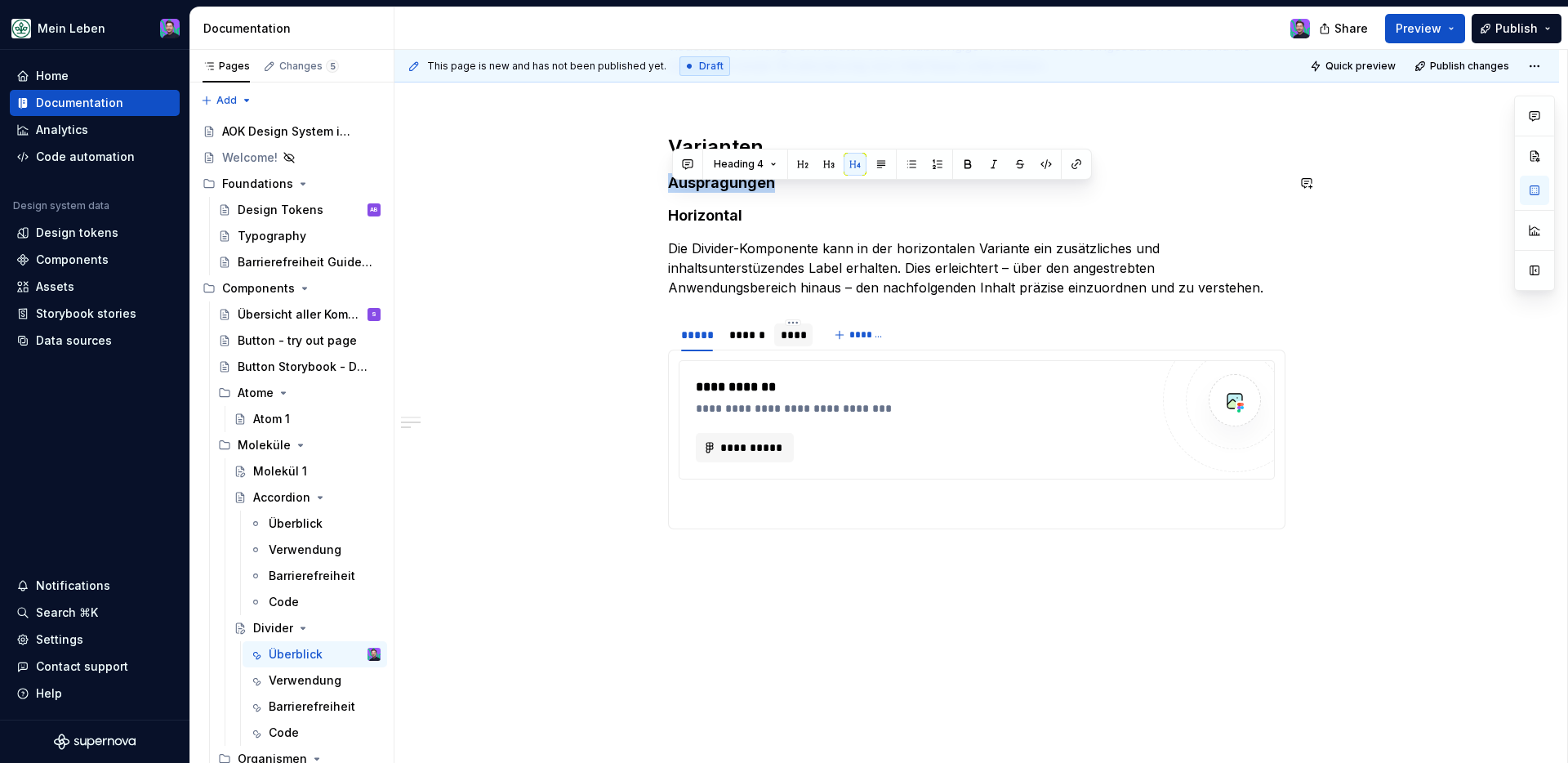
scroll to position [335, 0]
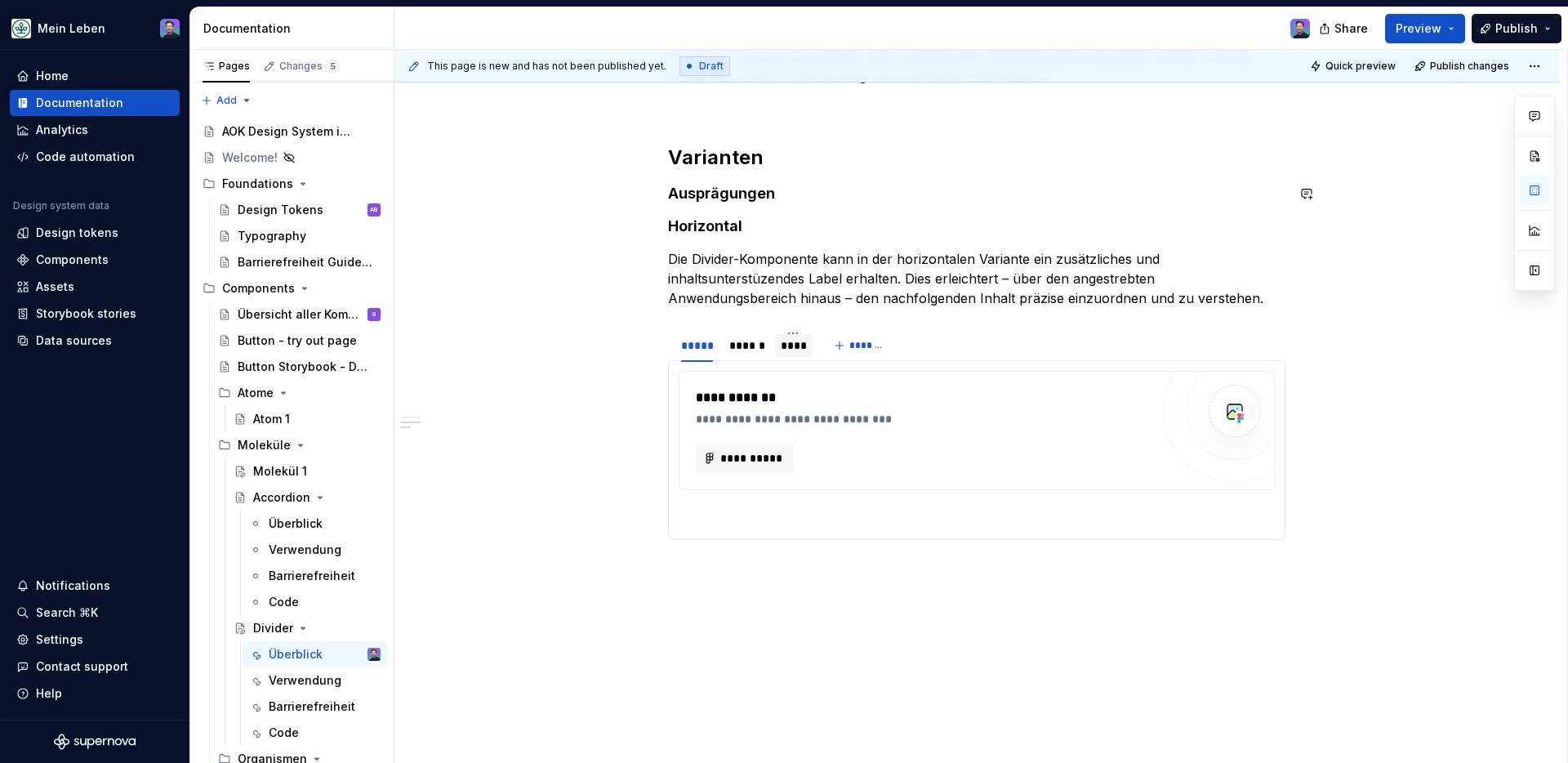
click at [824, 207] on div "**********" at bounding box center [976, 271] width 617 height 565
click at [824, 145] on h2 "Varianten" at bounding box center [976, 157] width 617 height 26
click at [745, 194] on h4 "Ausprägungen" at bounding box center [976, 193] width 617 height 19
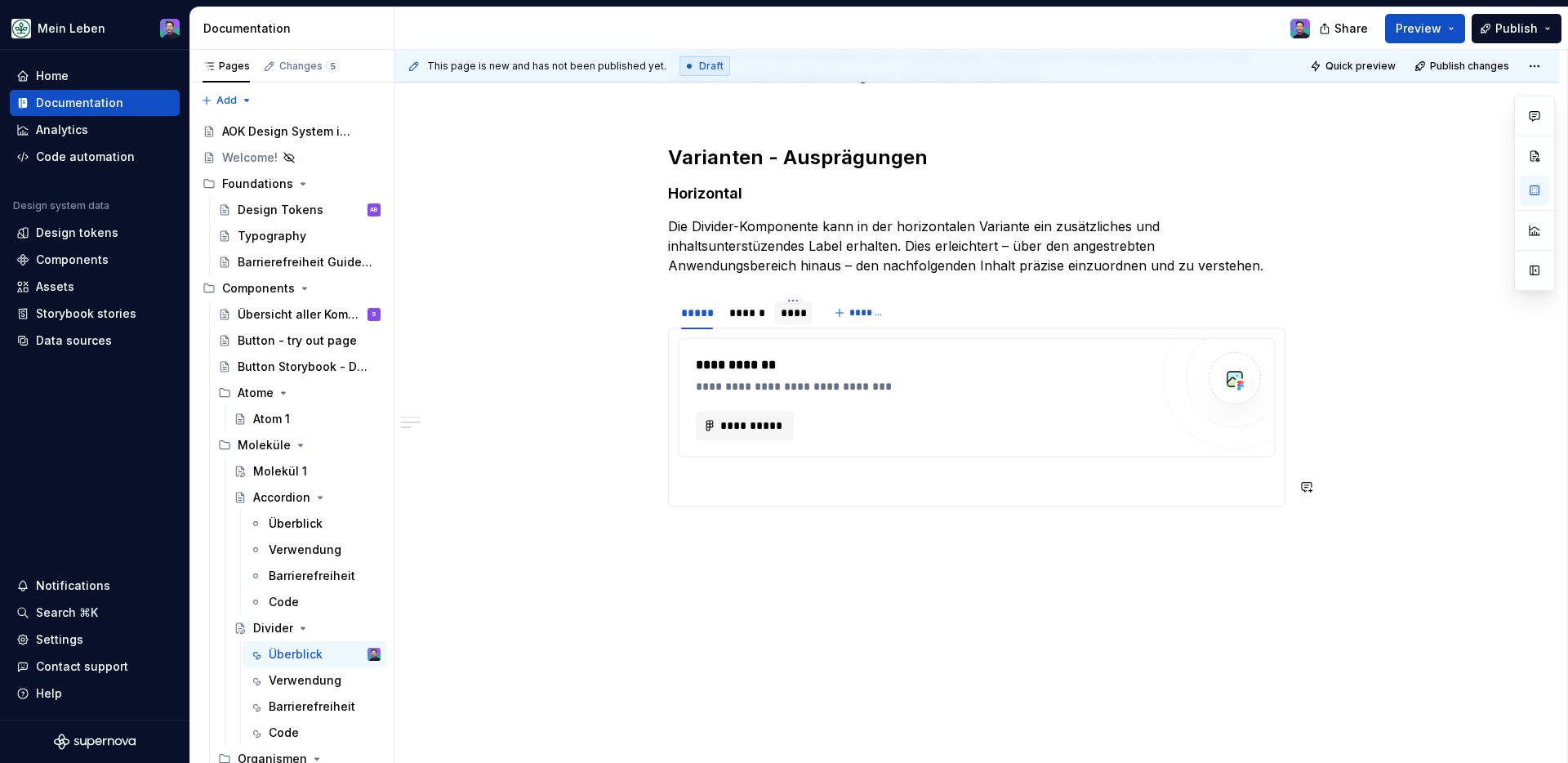
click at [954, 545] on div "**********" at bounding box center [977, 358] width 1165 height 820
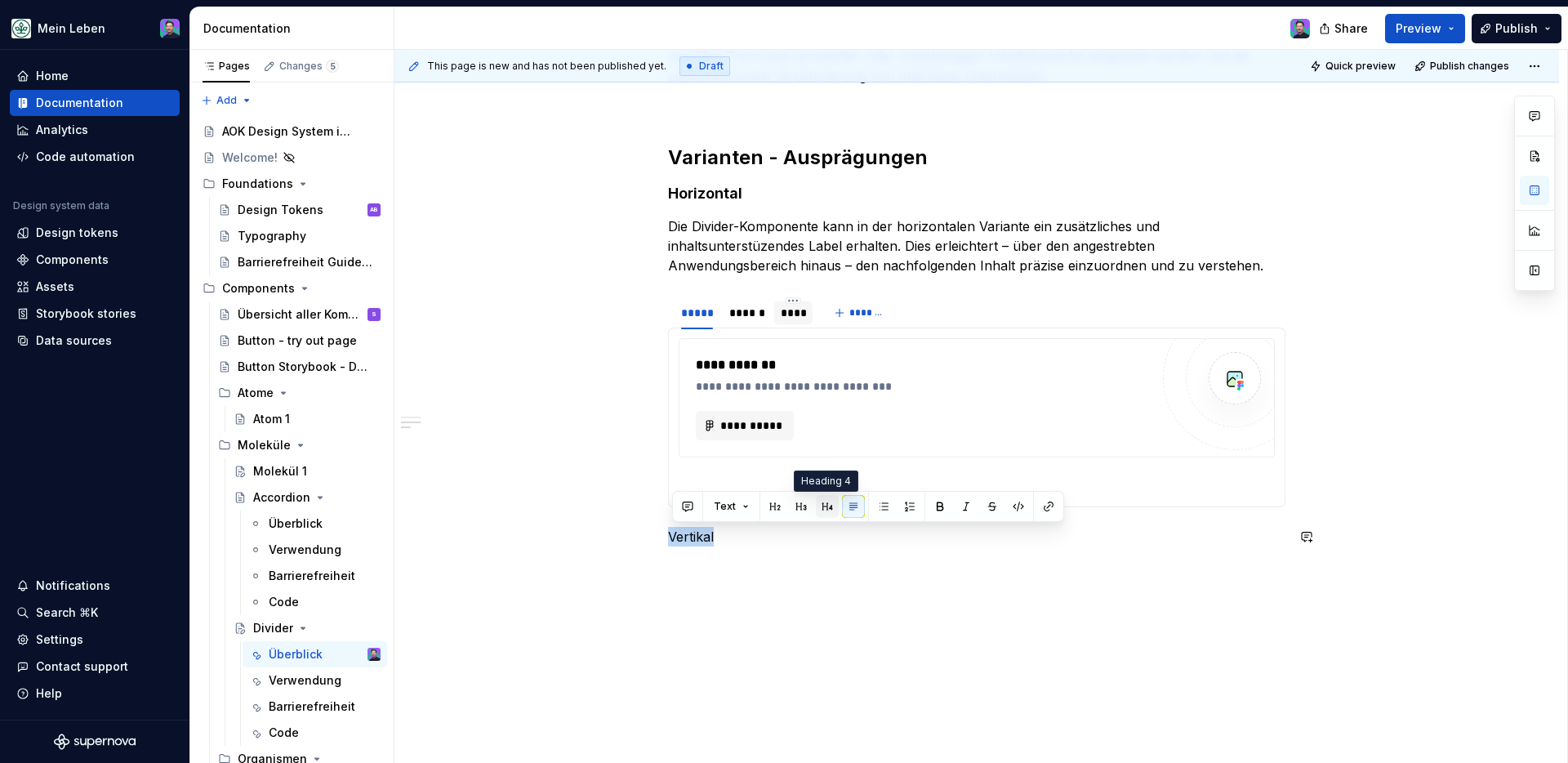
click at [816, 510] on button "button" at bounding box center [827, 506] width 23 height 23
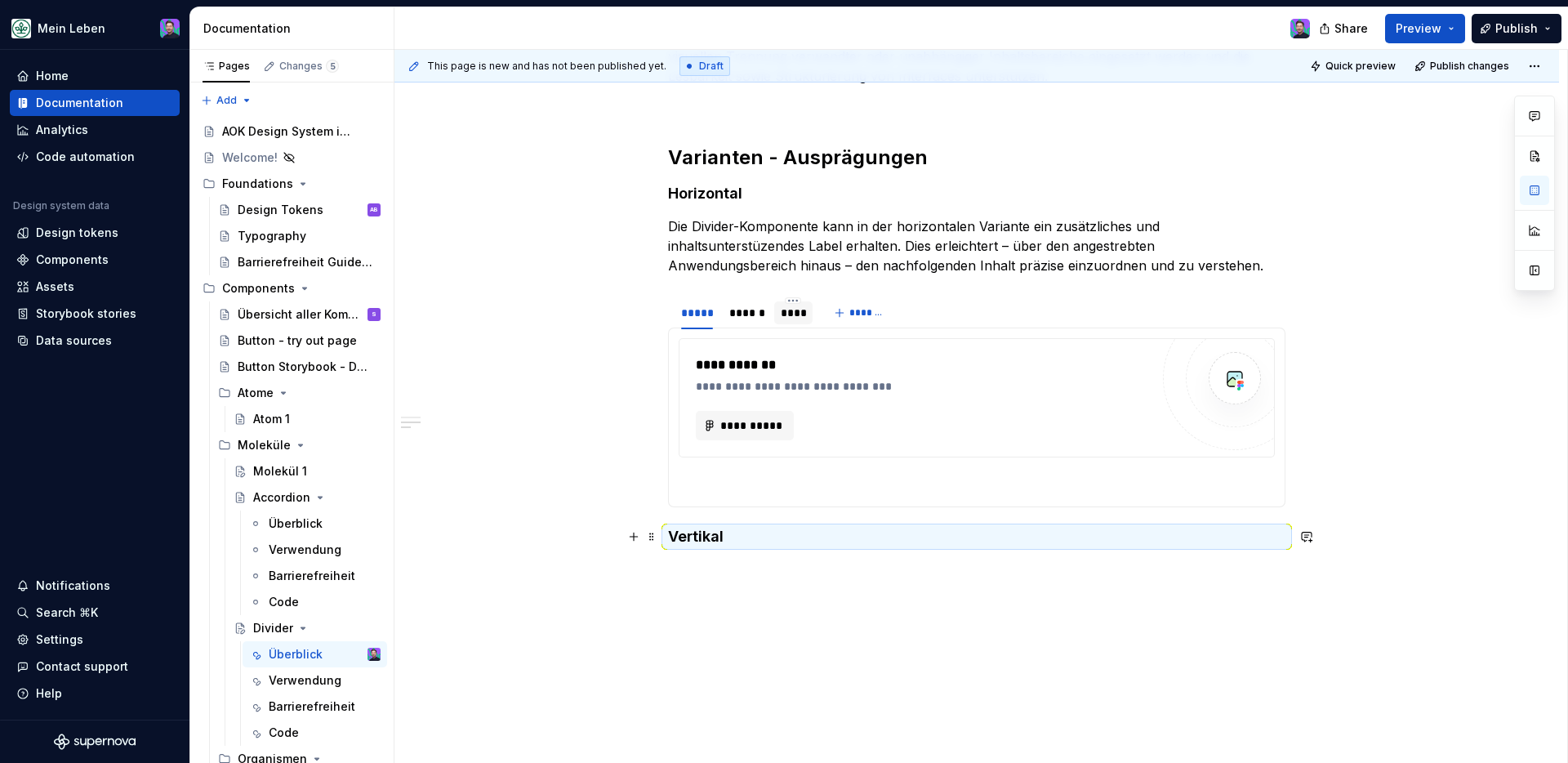
click at [790, 583] on div "**********" at bounding box center [977, 372] width 1165 height 847
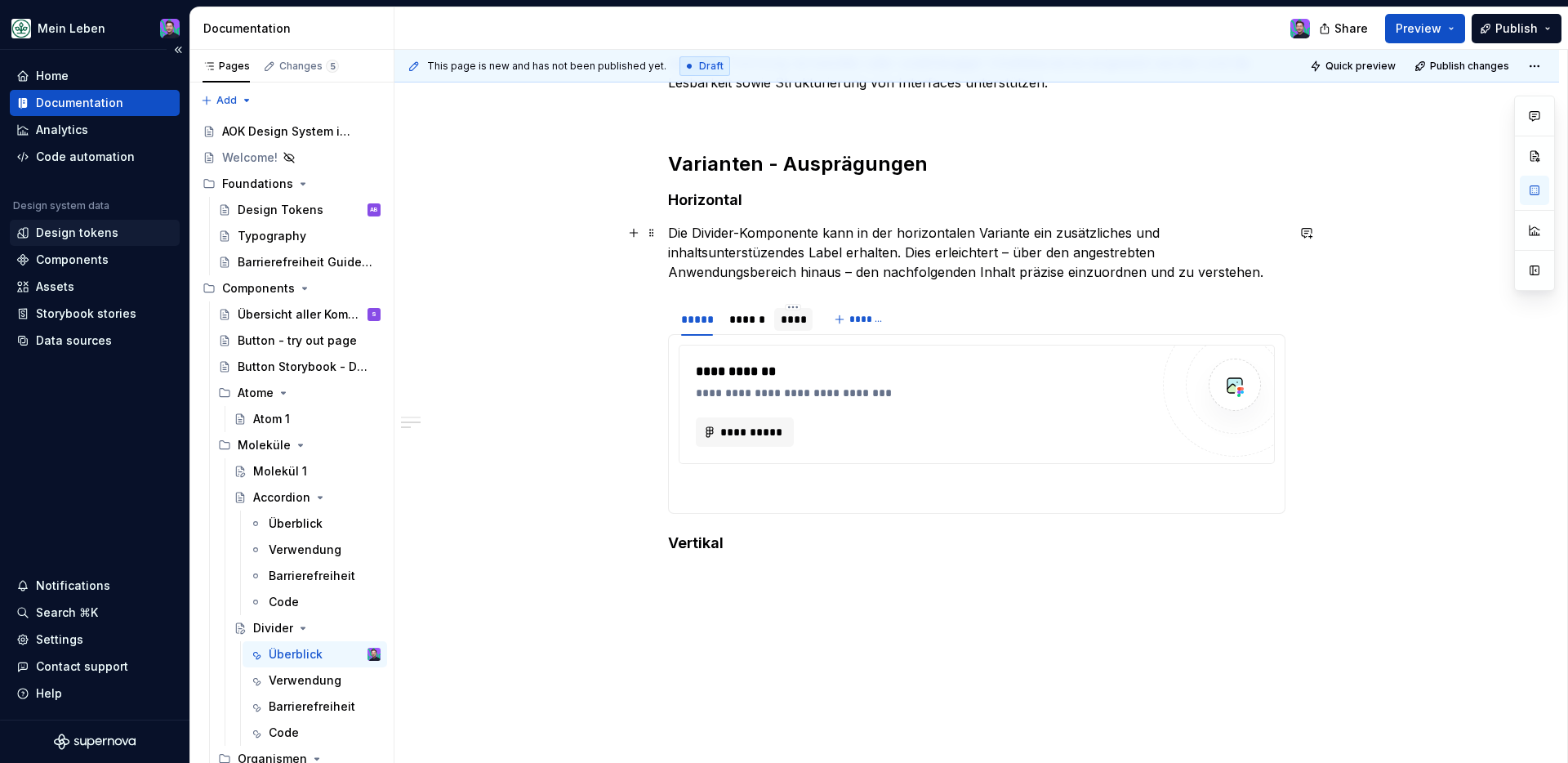
scroll to position [313, 0]
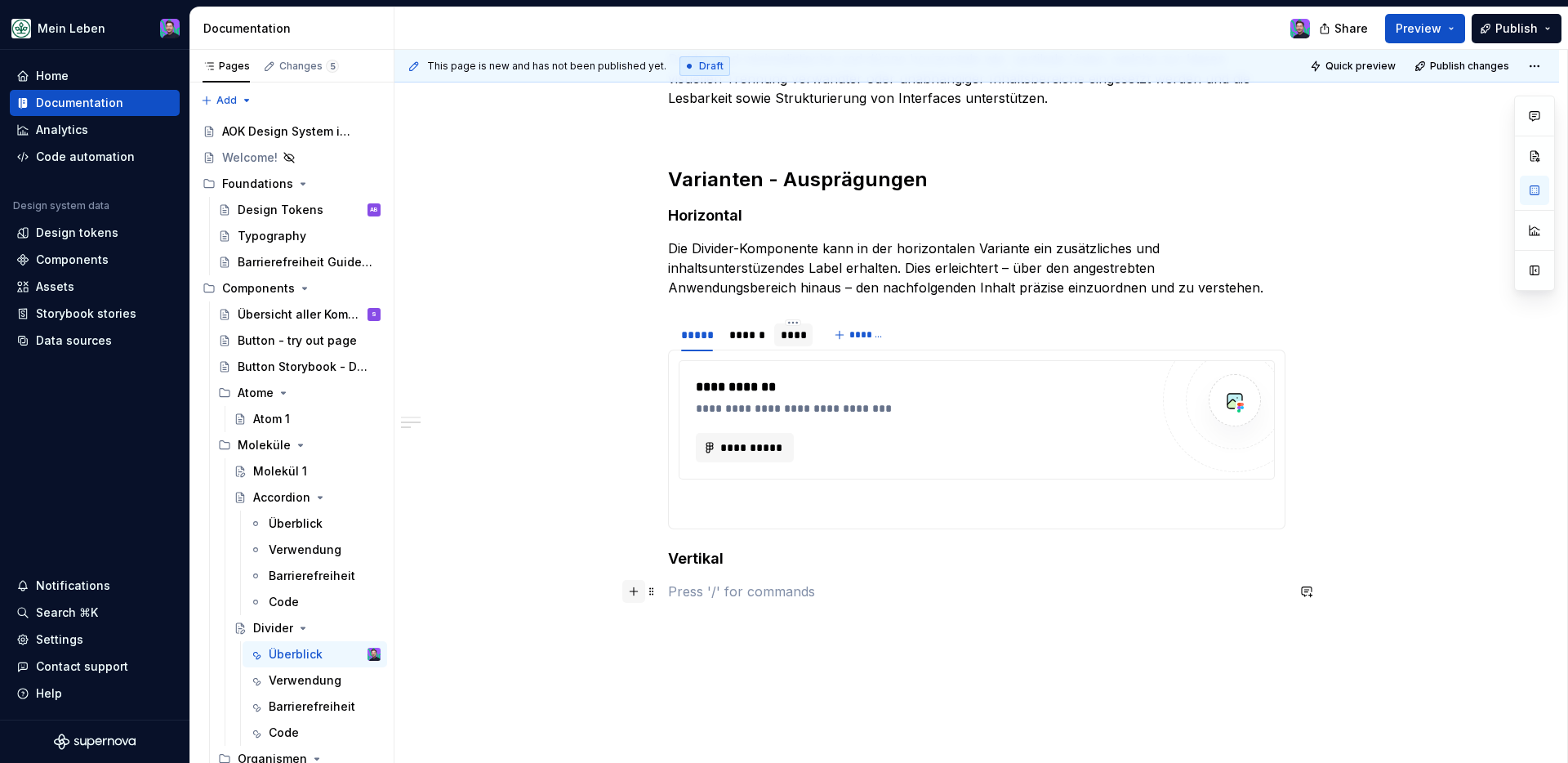
click at [639, 600] on button "button" at bounding box center [633, 591] width 23 height 23
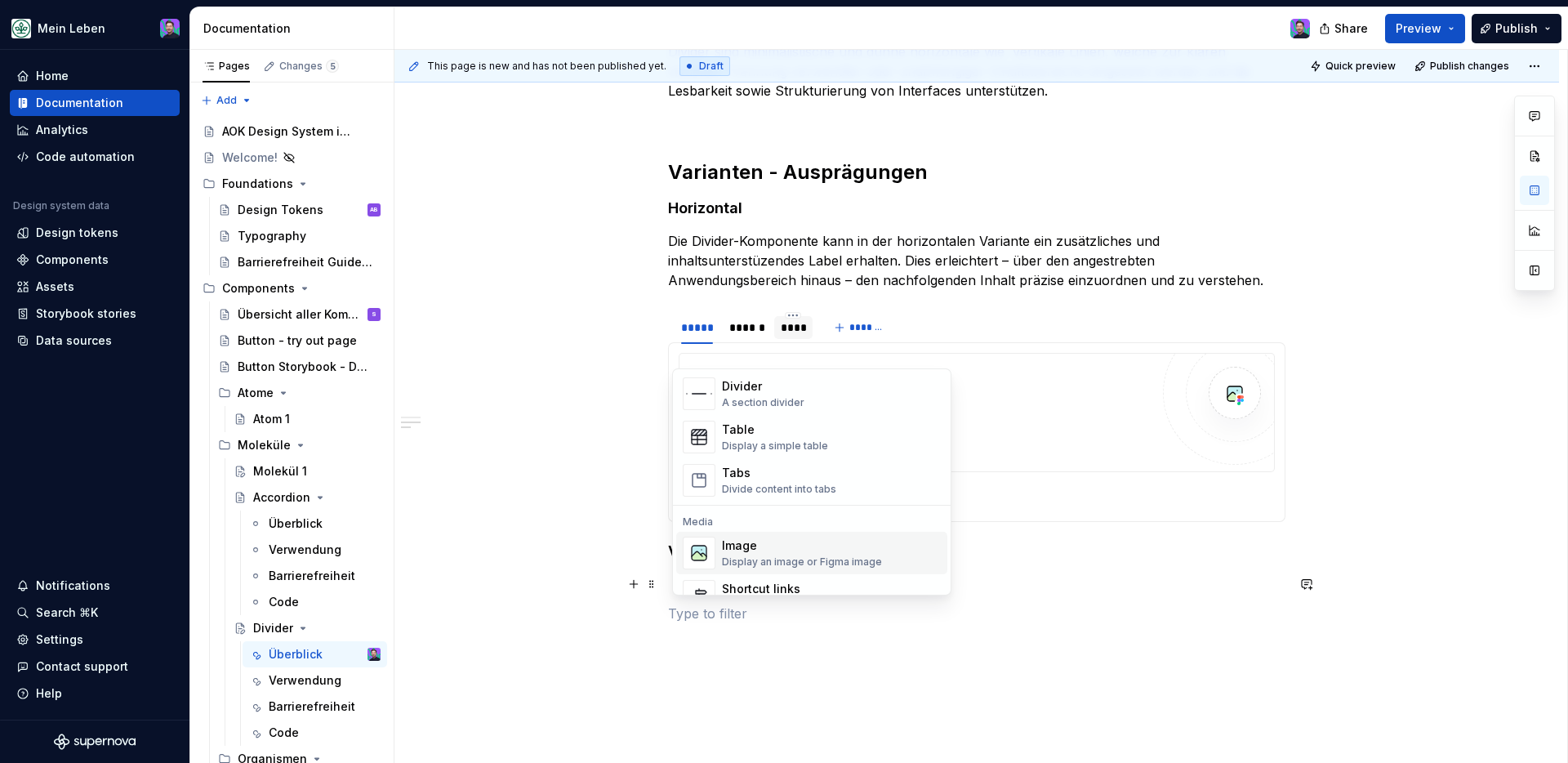
scroll to position [563, 0]
click at [777, 472] on div "Tabs" at bounding box center [779, 468] width 114 height 17
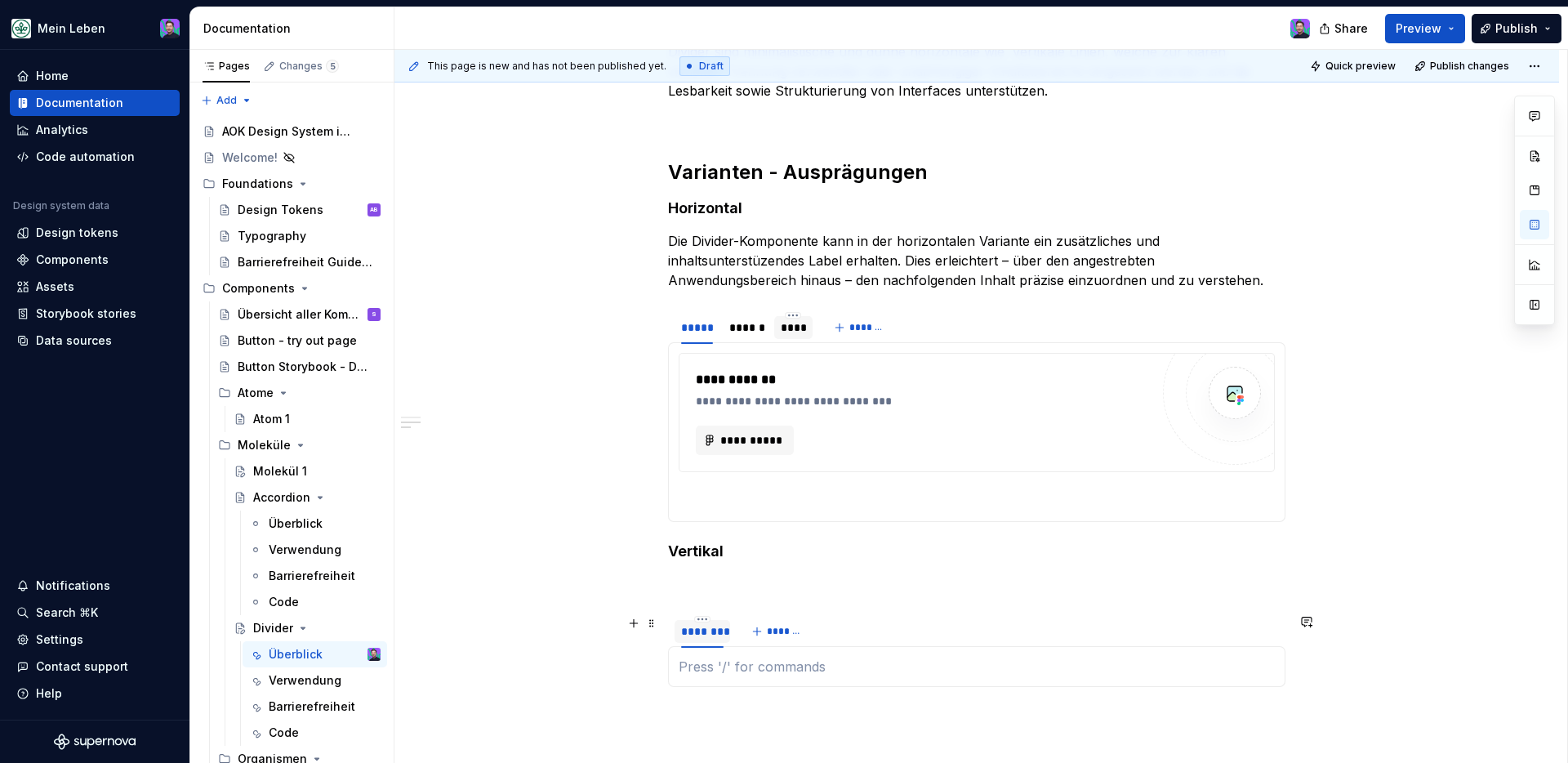
click at [714, 628] on div "********" at bounding box center [702, 631] width 42 height 17
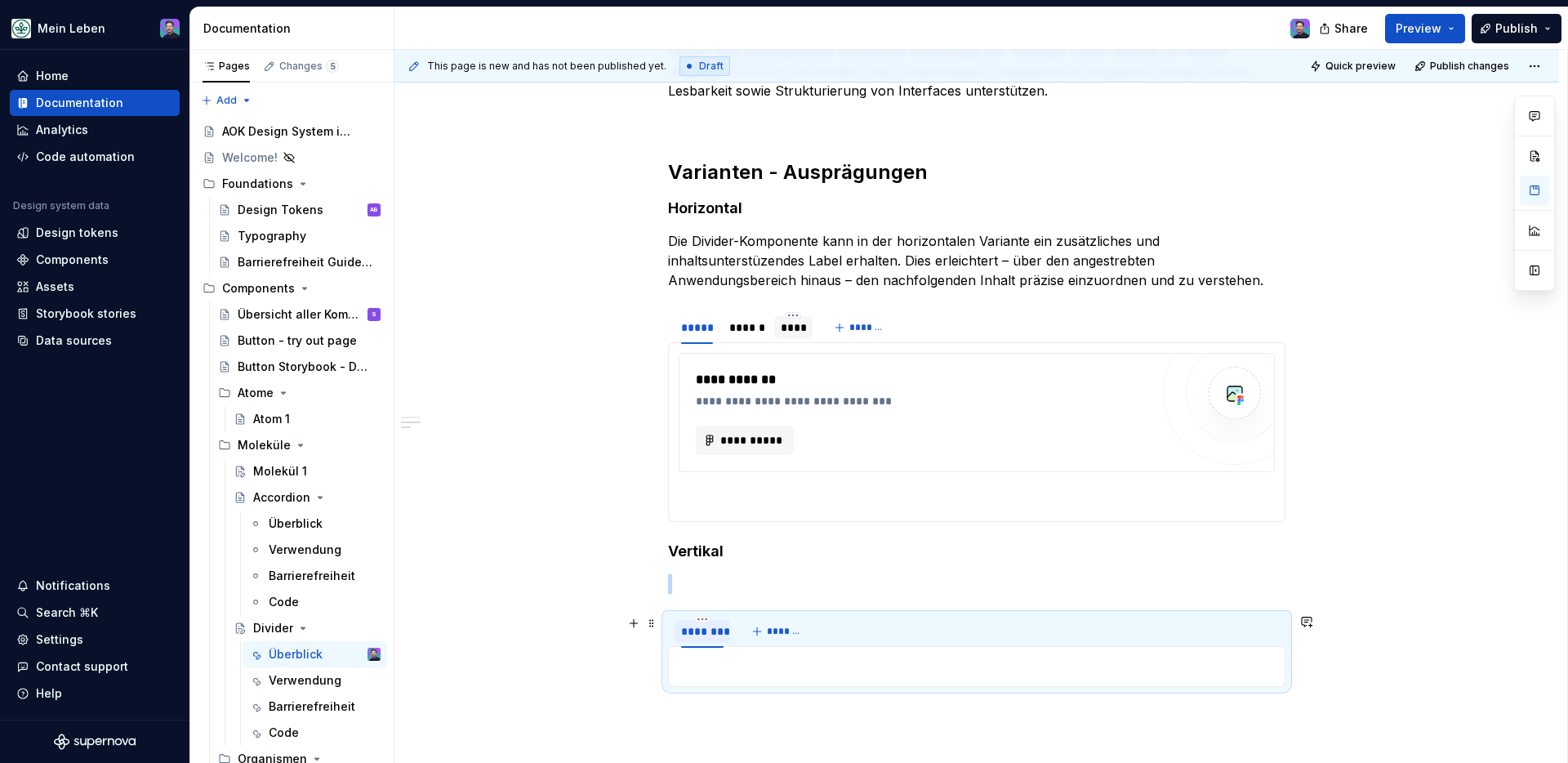
click at [714, 628] on div "********" at bounding box center [702, 631] width 42 height 17
type input "*"
type input "******"
click at [810, 631] on div "****** ****** *******" at bounding box center [976, 631] width 617 height 33
click at [702, 338] on div "*****" at bounding box center [697, 328] width 45 height 23
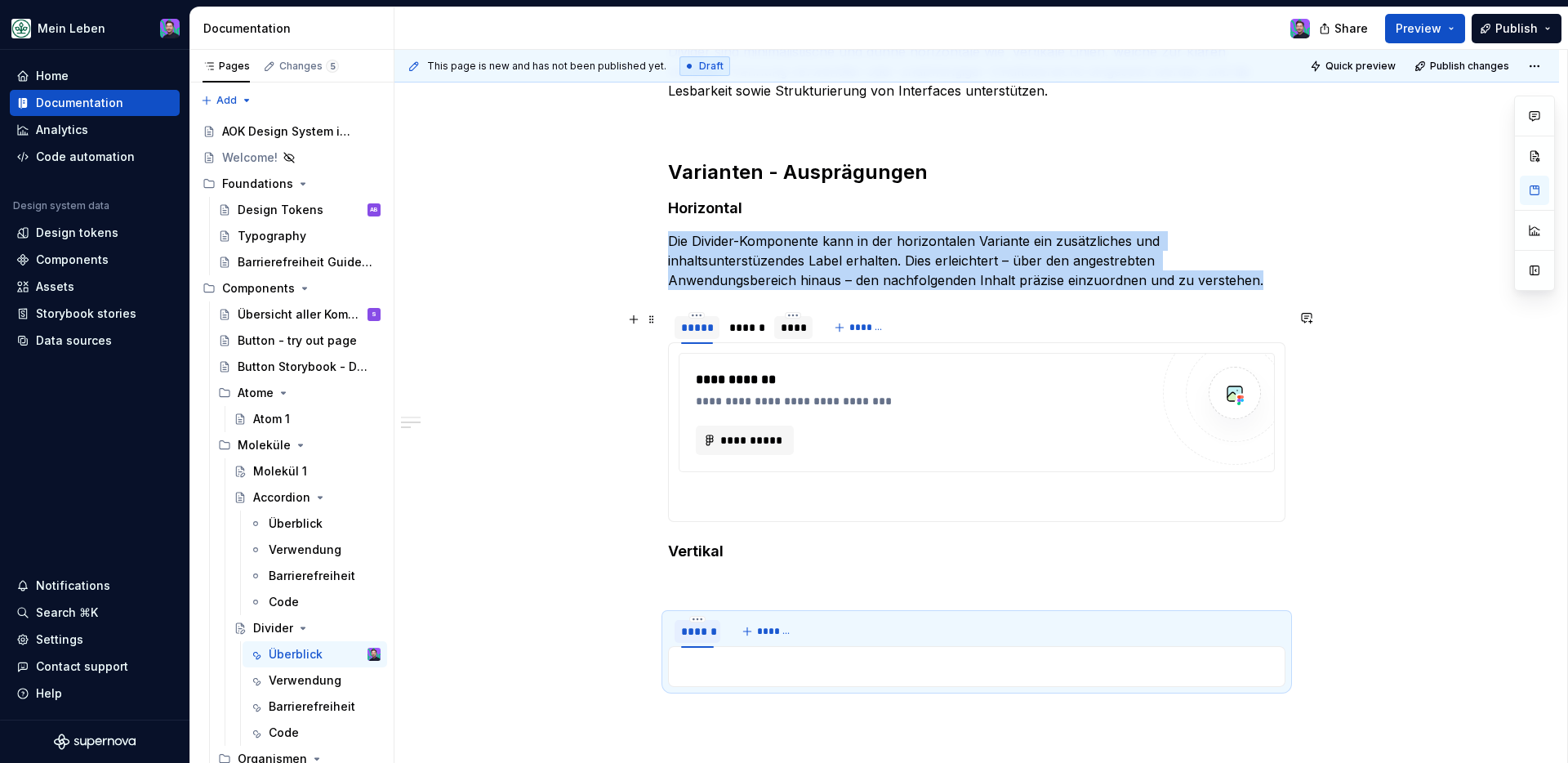
click at [702, 337] on div "*****" at bounding box center [697, 328] width 45 height 23
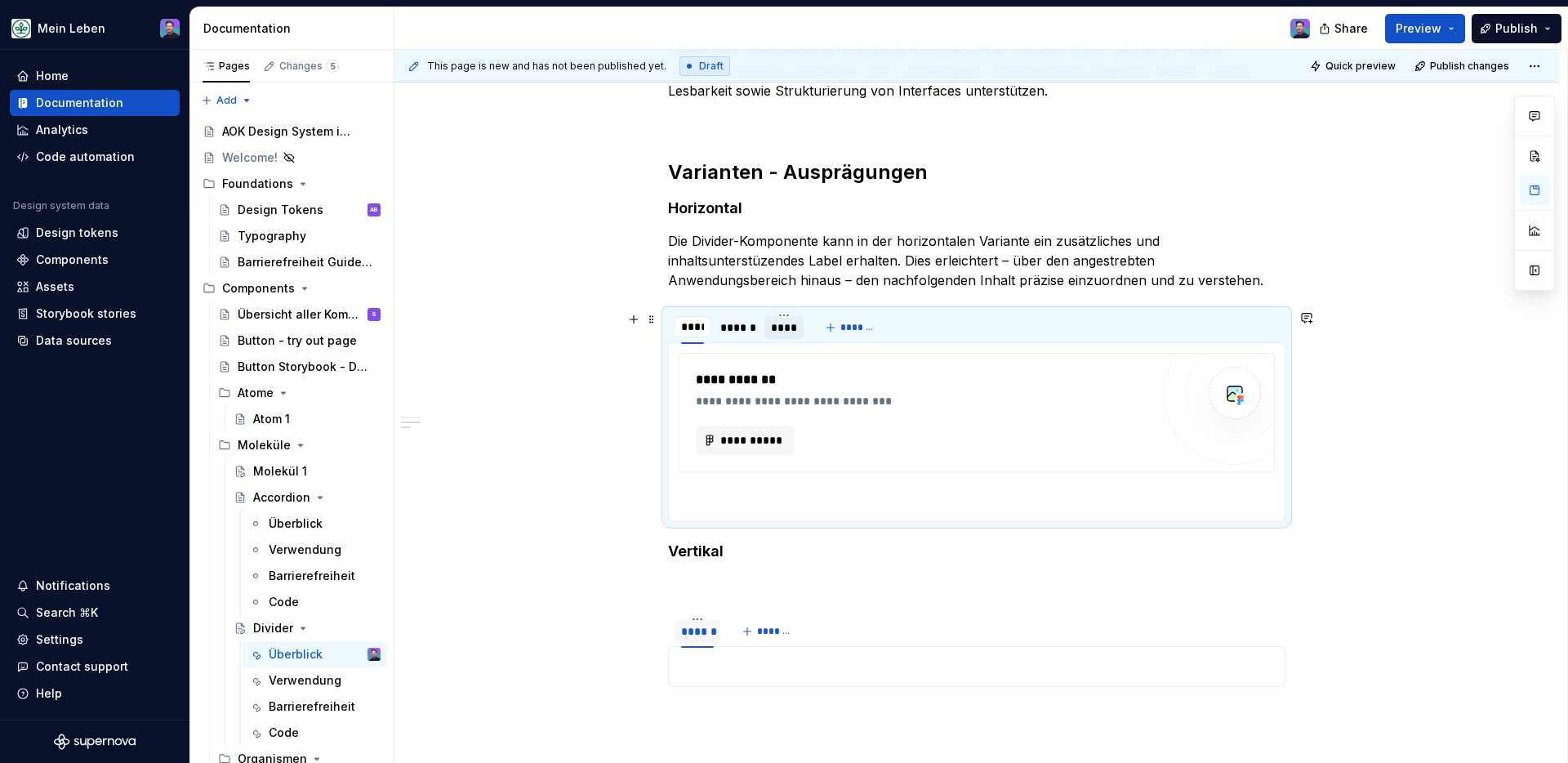
type input "******"
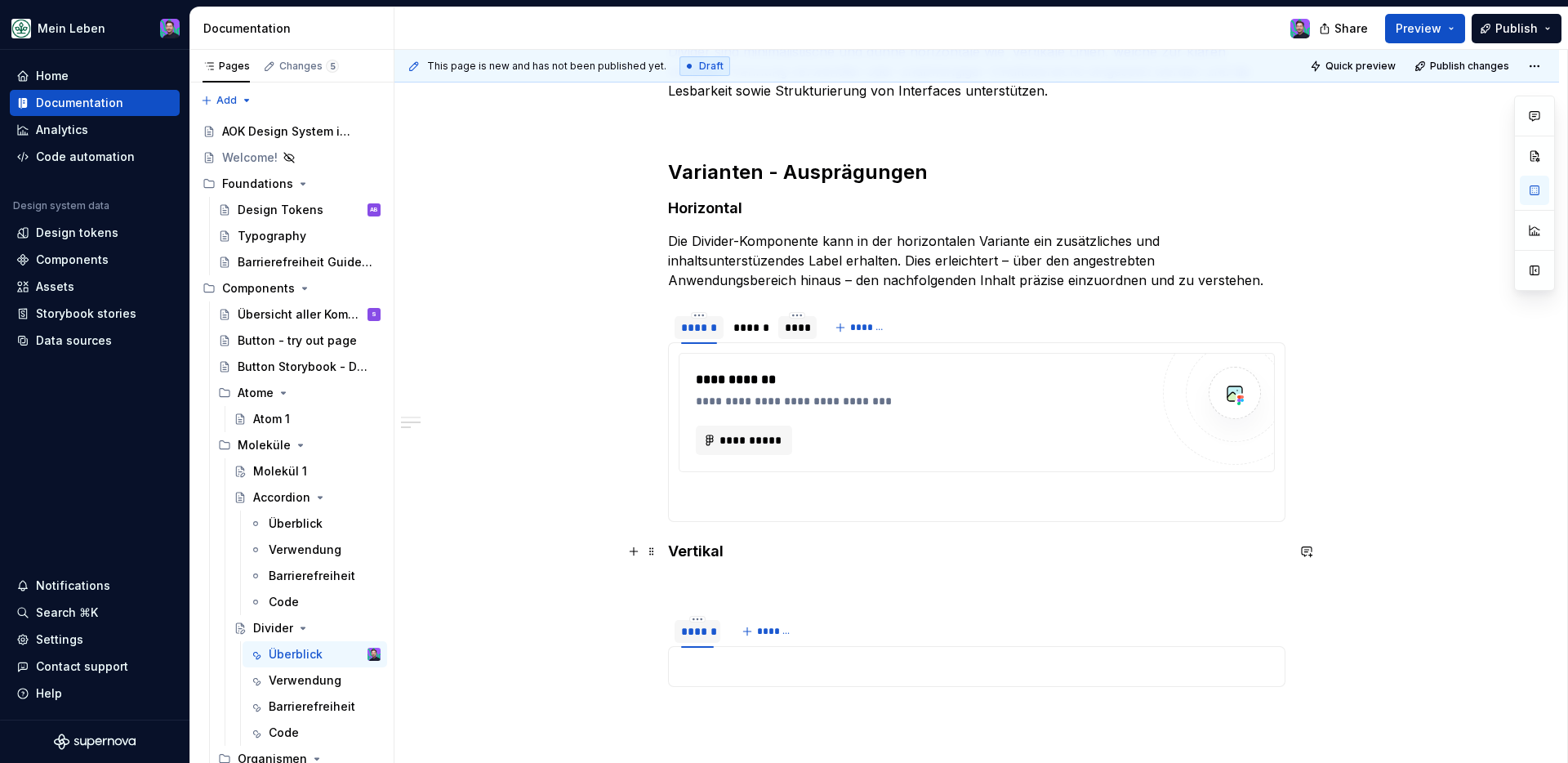
click at [908, 561] on h4 "Vertikal" at bounding box center [976, 551] width 617 height 19
click at [784, 632] on span "*******" at bounding box center [776, 631] width 37 height 13
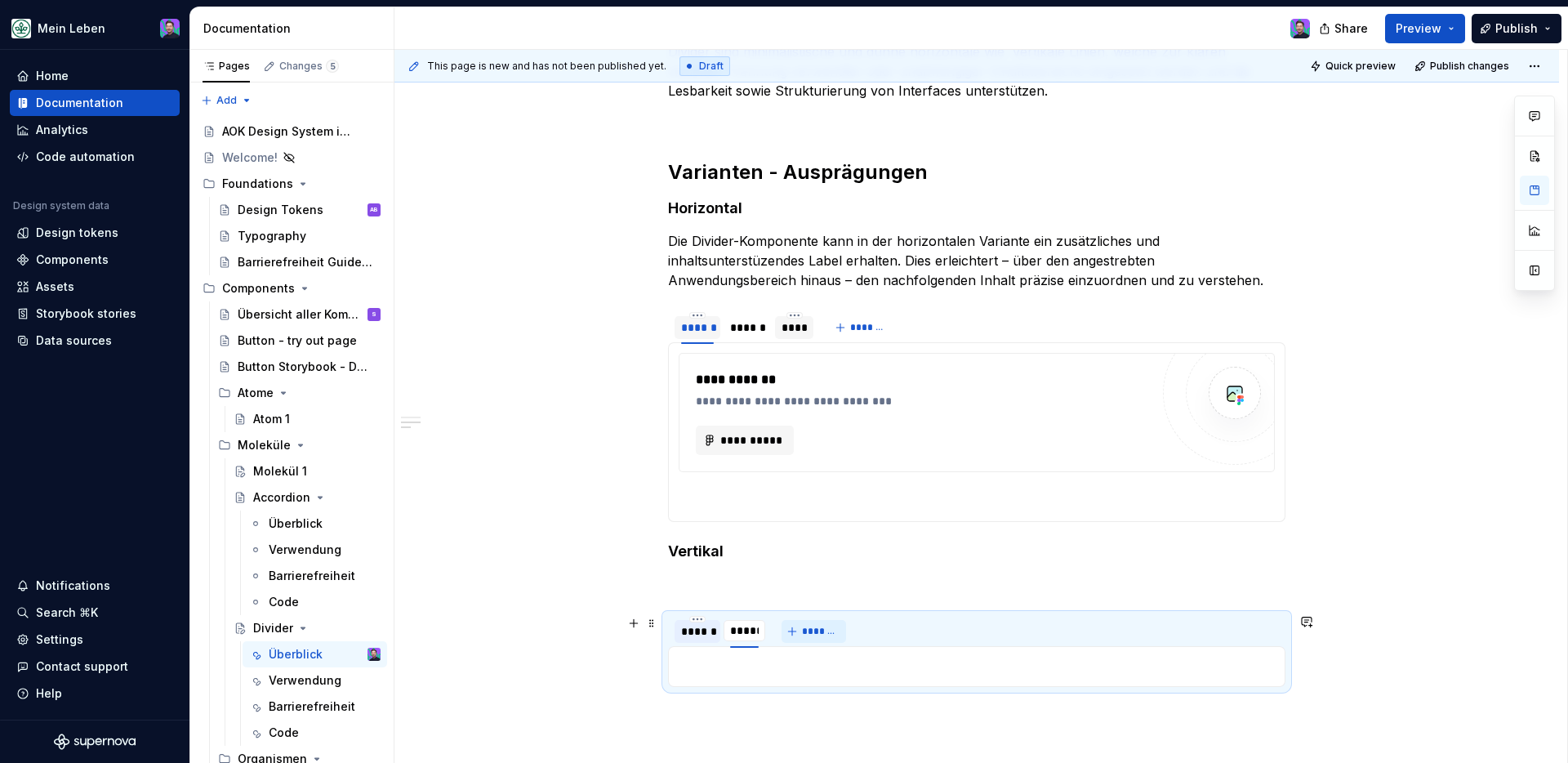
type input "******"
click at [846, 632] on span "*******" at bounding box center [828, 631] width 37 height 13
type input "****"
click at [1234, 430] on div "**********" at bounding box center [977, 456] width 1165 height 986
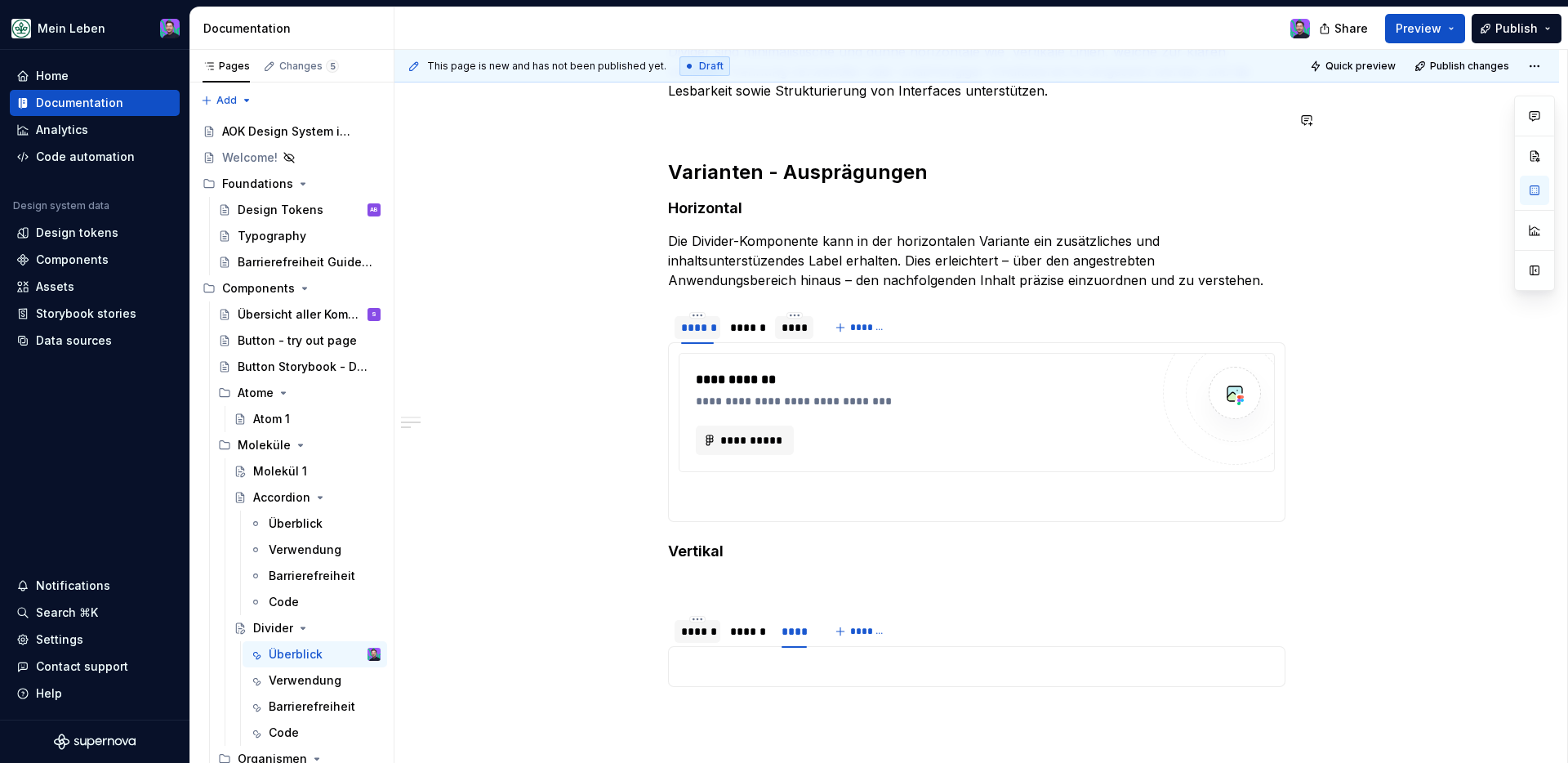
scroll to position [0, 0]
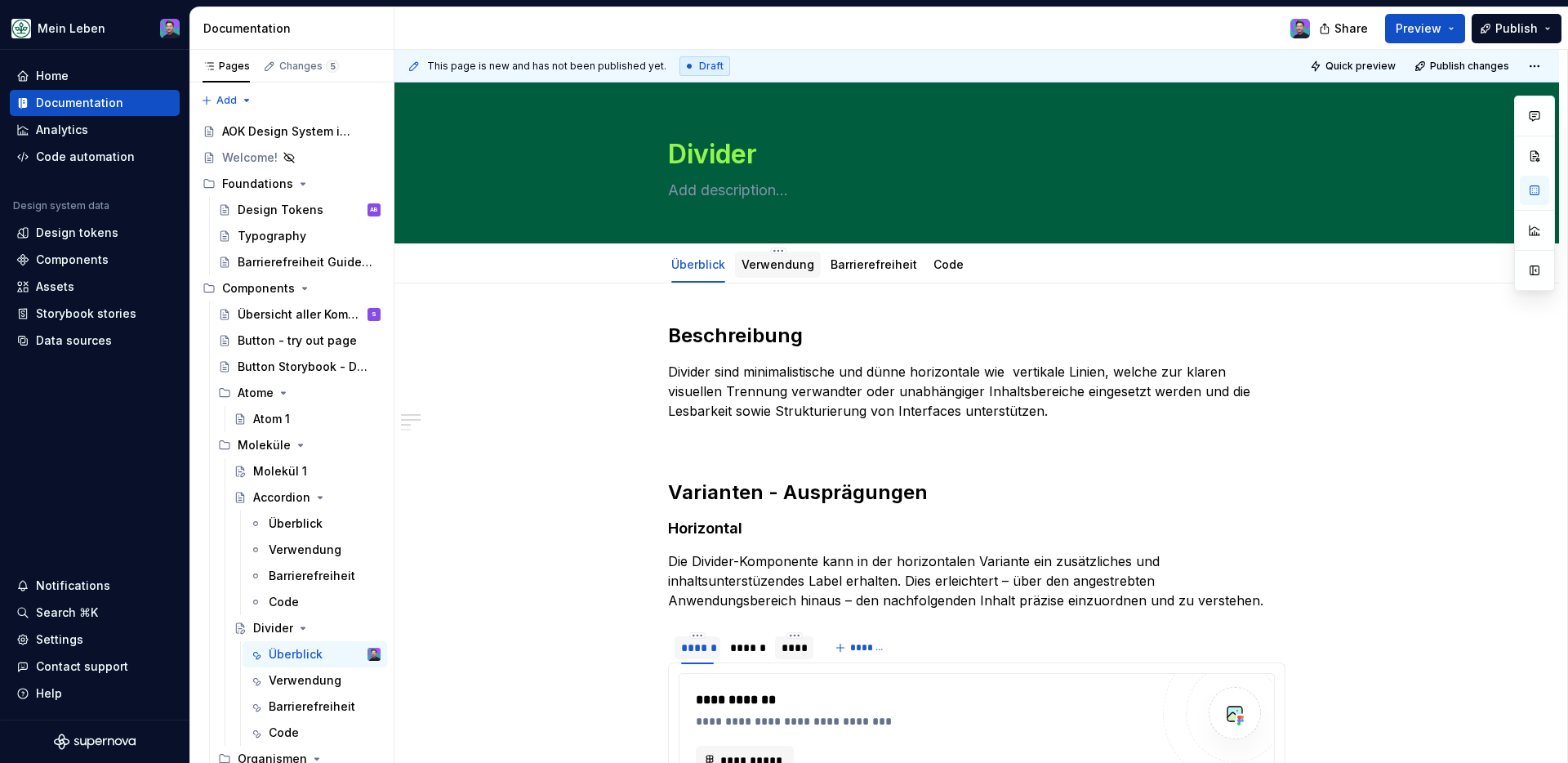
click at [774, 275] on div "Verwendung" at bounding box center [778, 264] width 86 height 26
click at [779, 267] on link "Verwendung" at bounding box center [778, 264] width 73 height 14
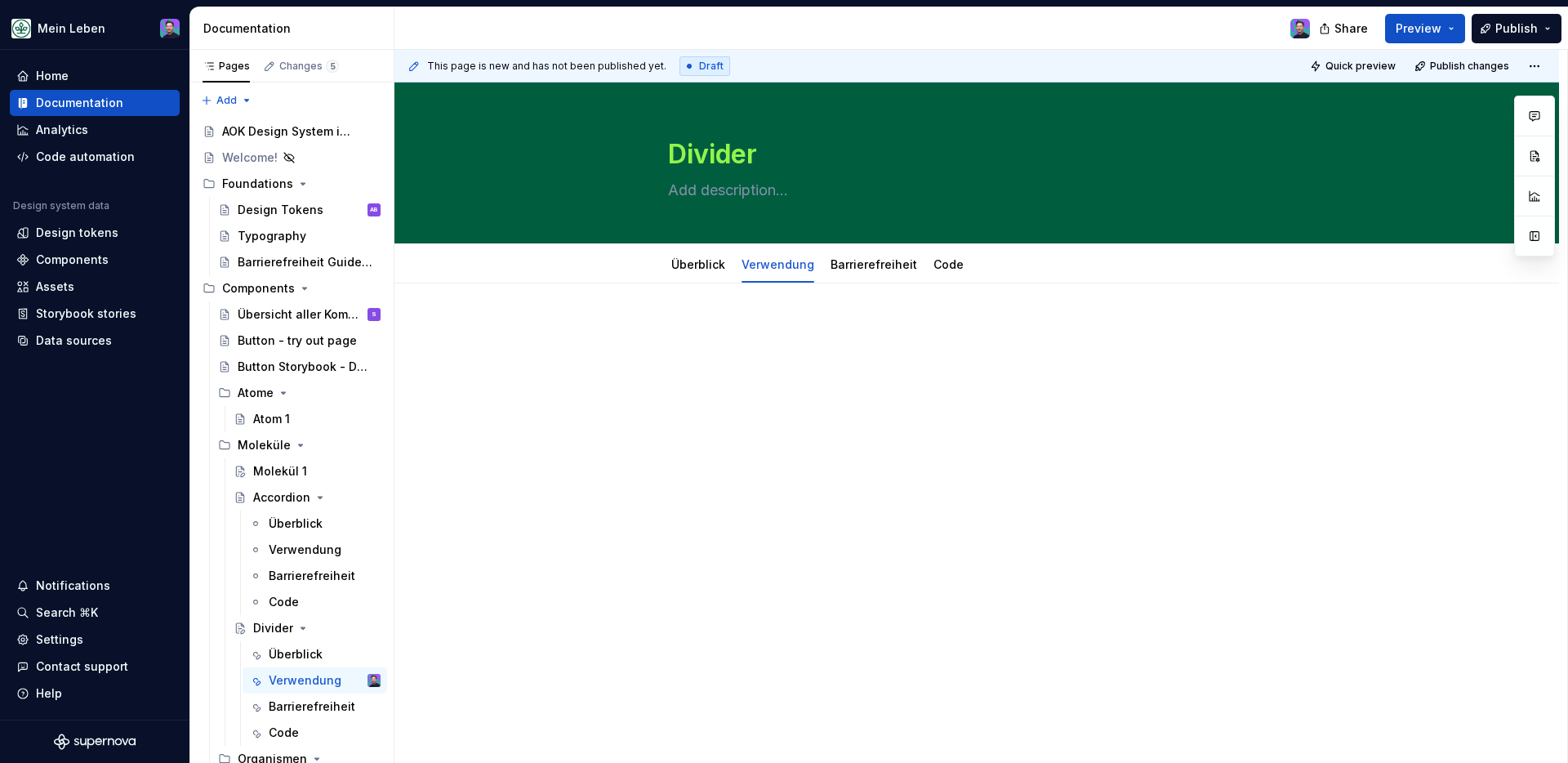
click at [754, 345] on div at bounding box center [976, 353] width 617 height 62
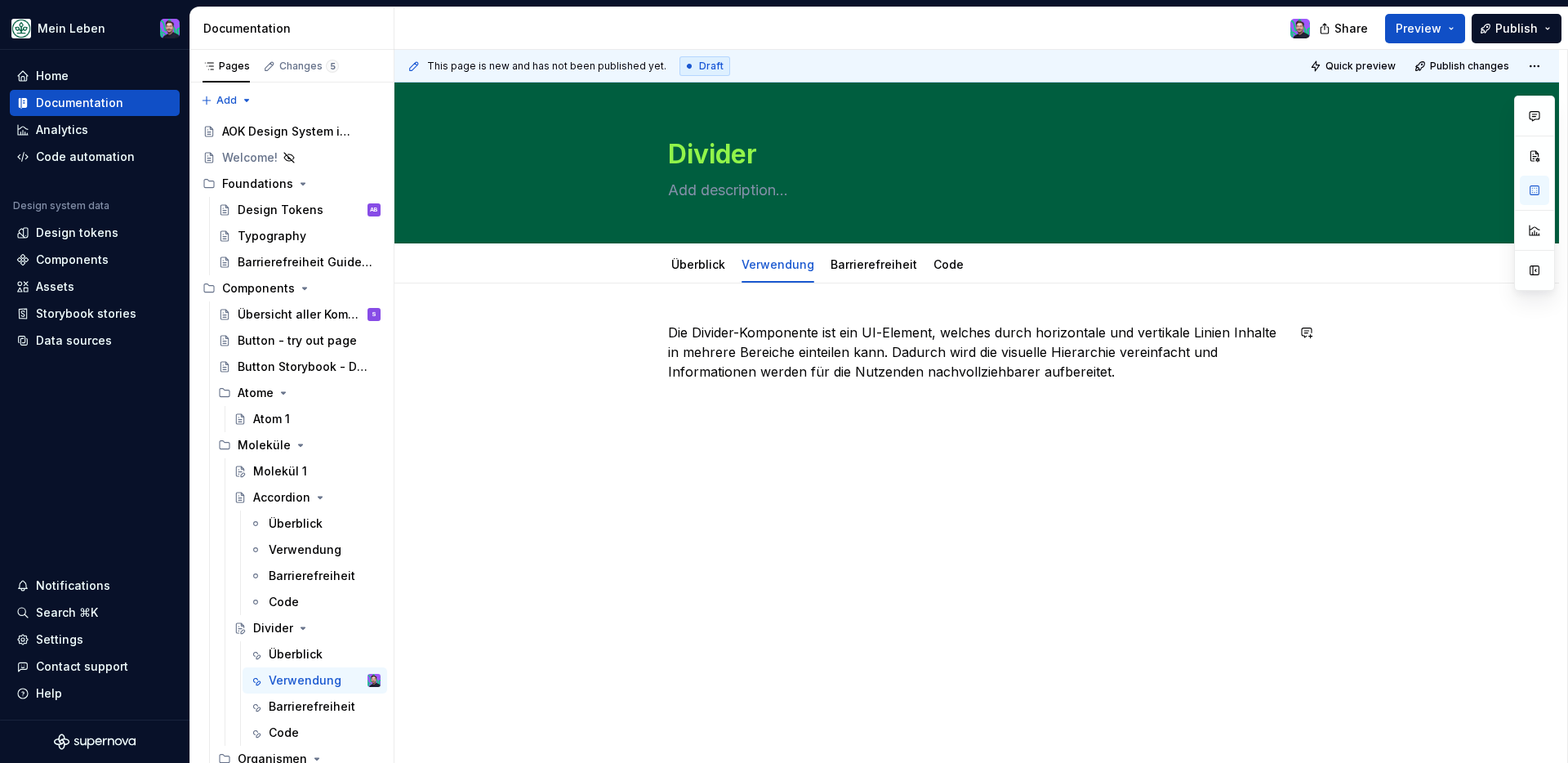
click at [739, 491] on div "Die Divider-Komponente ist ein UI-Element, welches durch horizontale und vertik…" at bounding box center [977, 458] width 1165 height 350
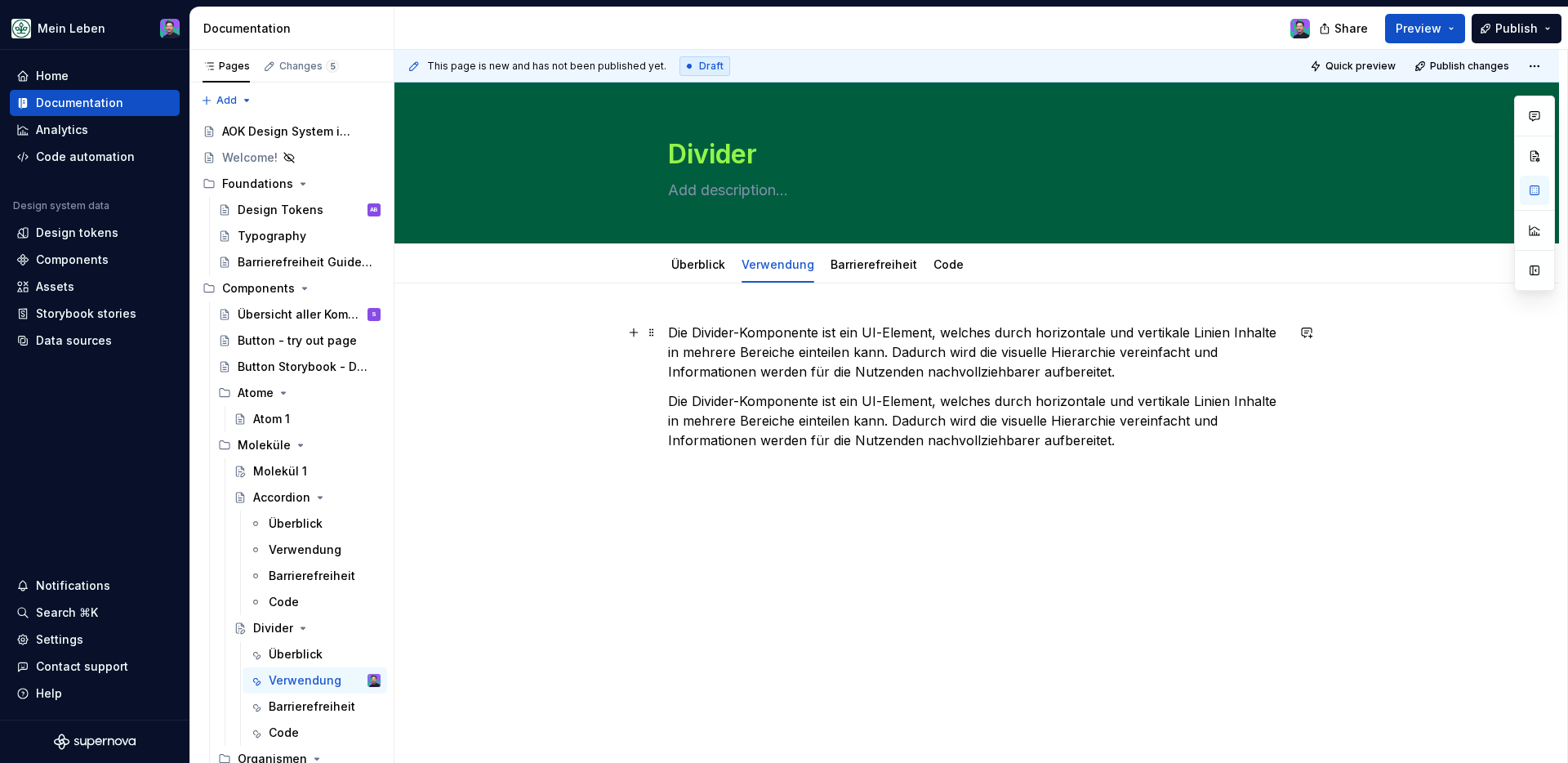
click at [765, 360] on p "Die Divider-Komponente ist ein UI-Element, welches durch horizontale und vertik…" at bounding box center [976, 353] width 617 height 59
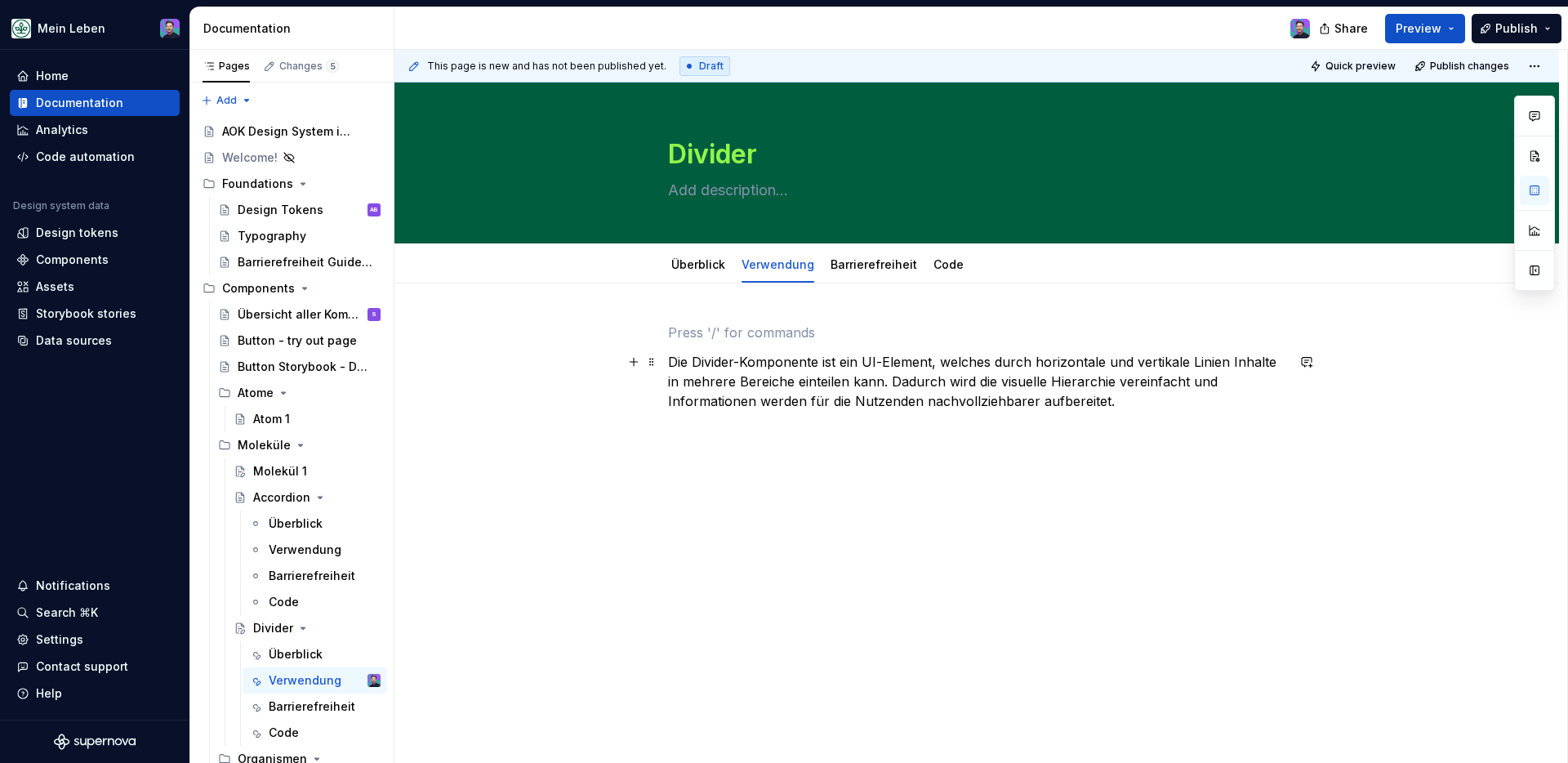
click at [668, 353] on div "Die Divider-Komponente ist ein UI-Element, welches durch horizontale und vertik…" at bounding box center [977, 471] width 1165 height 376
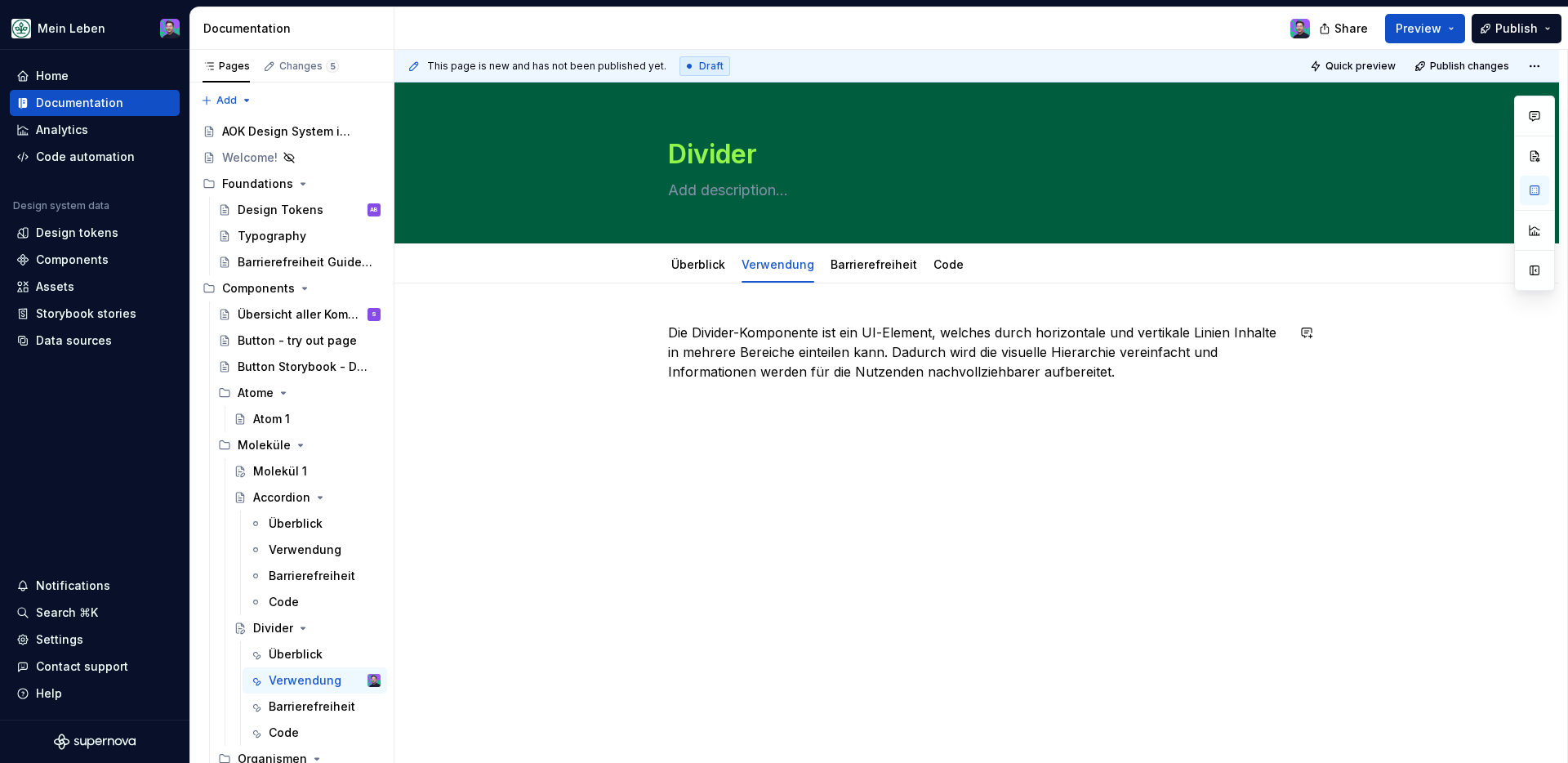
click at [1096, 399] on div "Die Divider-Komponente ist ein UI-Element, welches durch horizontale und vertik…" at bounding box center [976, 364] width 617 height 82
click at [764, 430] on p "Anwendungsfälle" at bounding box center [976, 430] width 617 height 19
click at [767, 402] on button "button" at bounding box center [775, 400] width 23 height 23
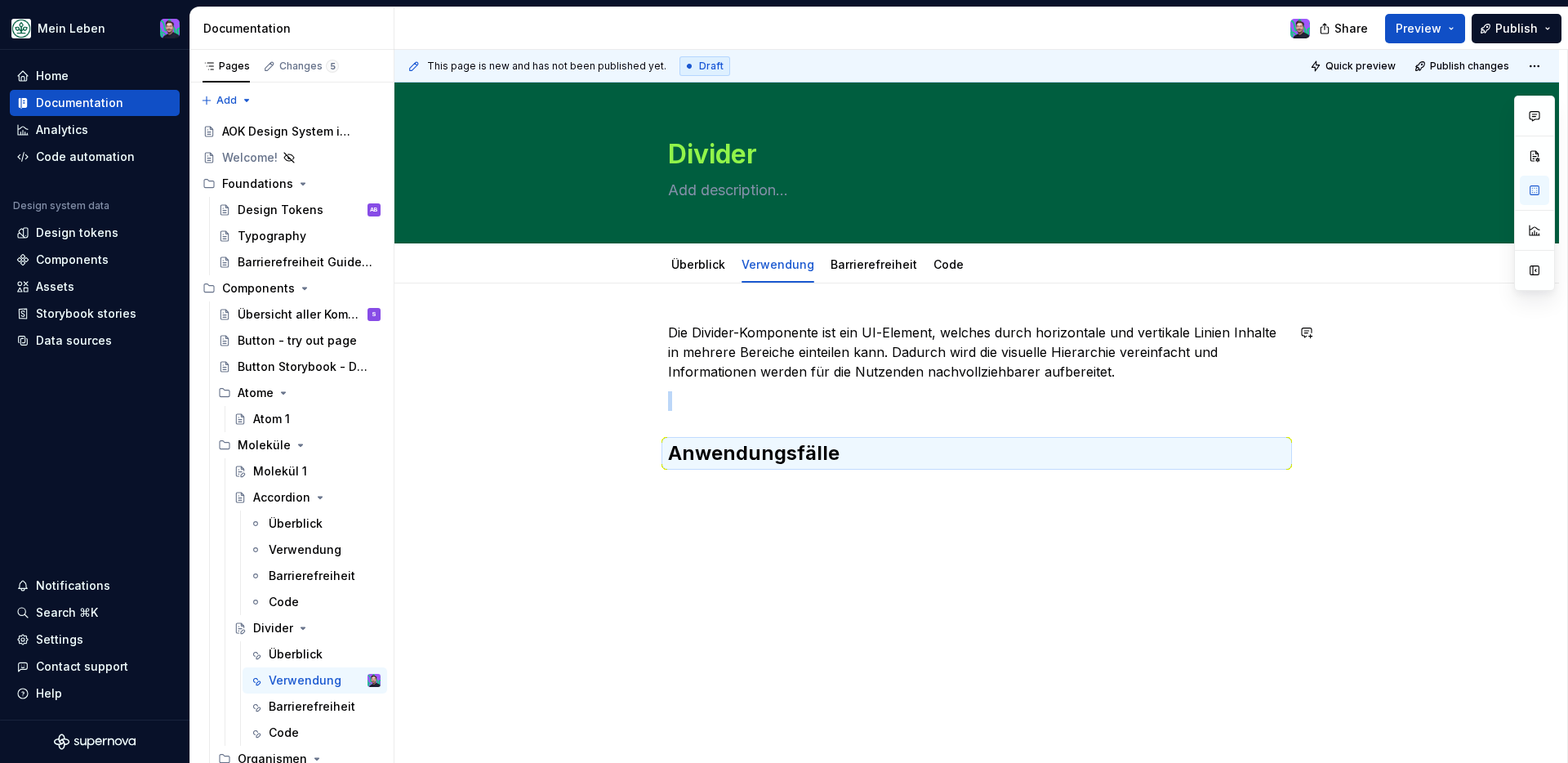
click at [683, 561] on div "Die Divider-Komponente ist ein UI-Element, welches durch horizontale und vertik…" at bounding box center [977, 499] width 1165 height 432
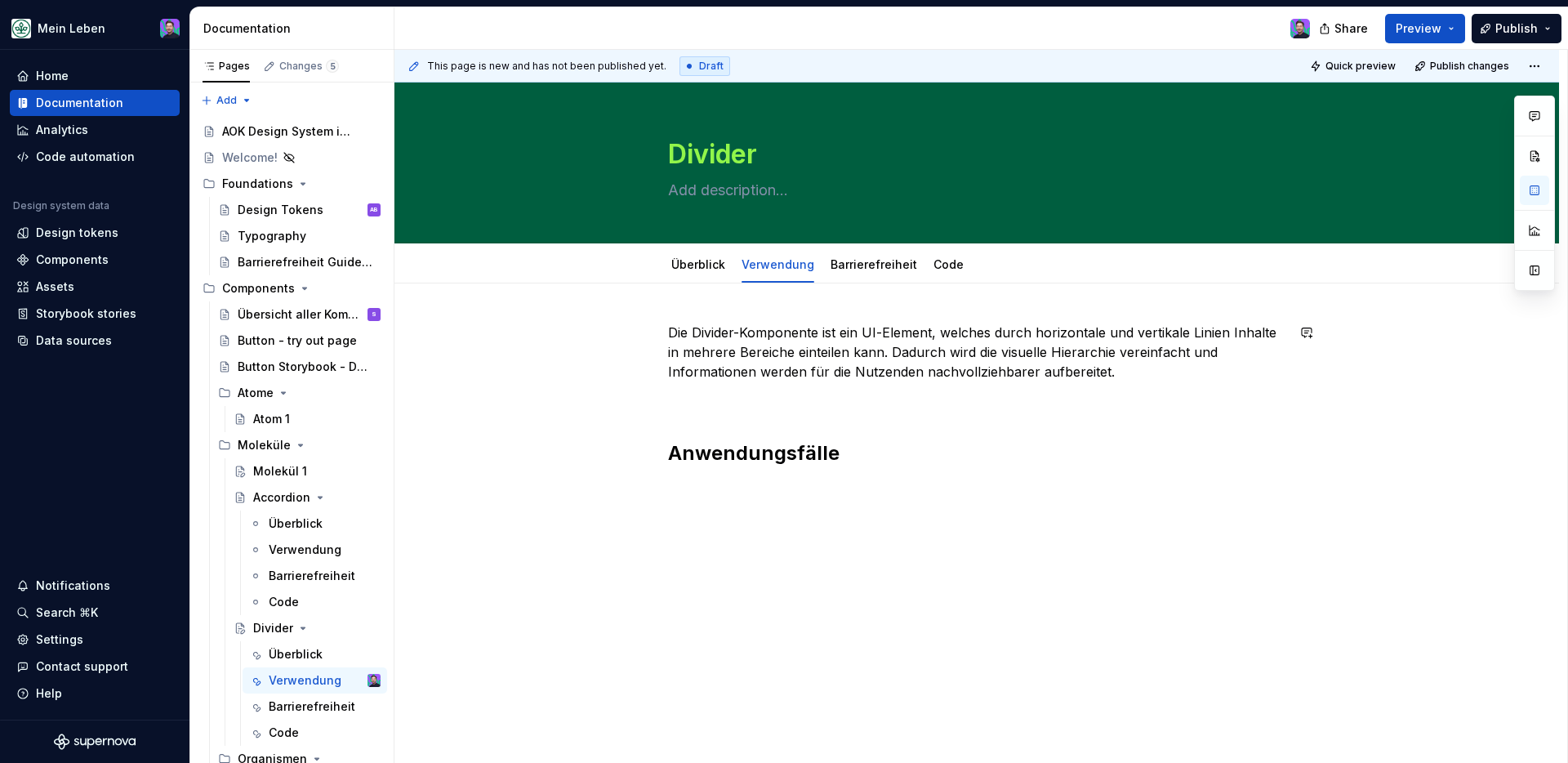
click at [696, 295] on div "Die Divider-Komponente ist ein UI-Element, welches durch horizontale und vertik…" at bounding box center [977, 515] width 1165 height 464
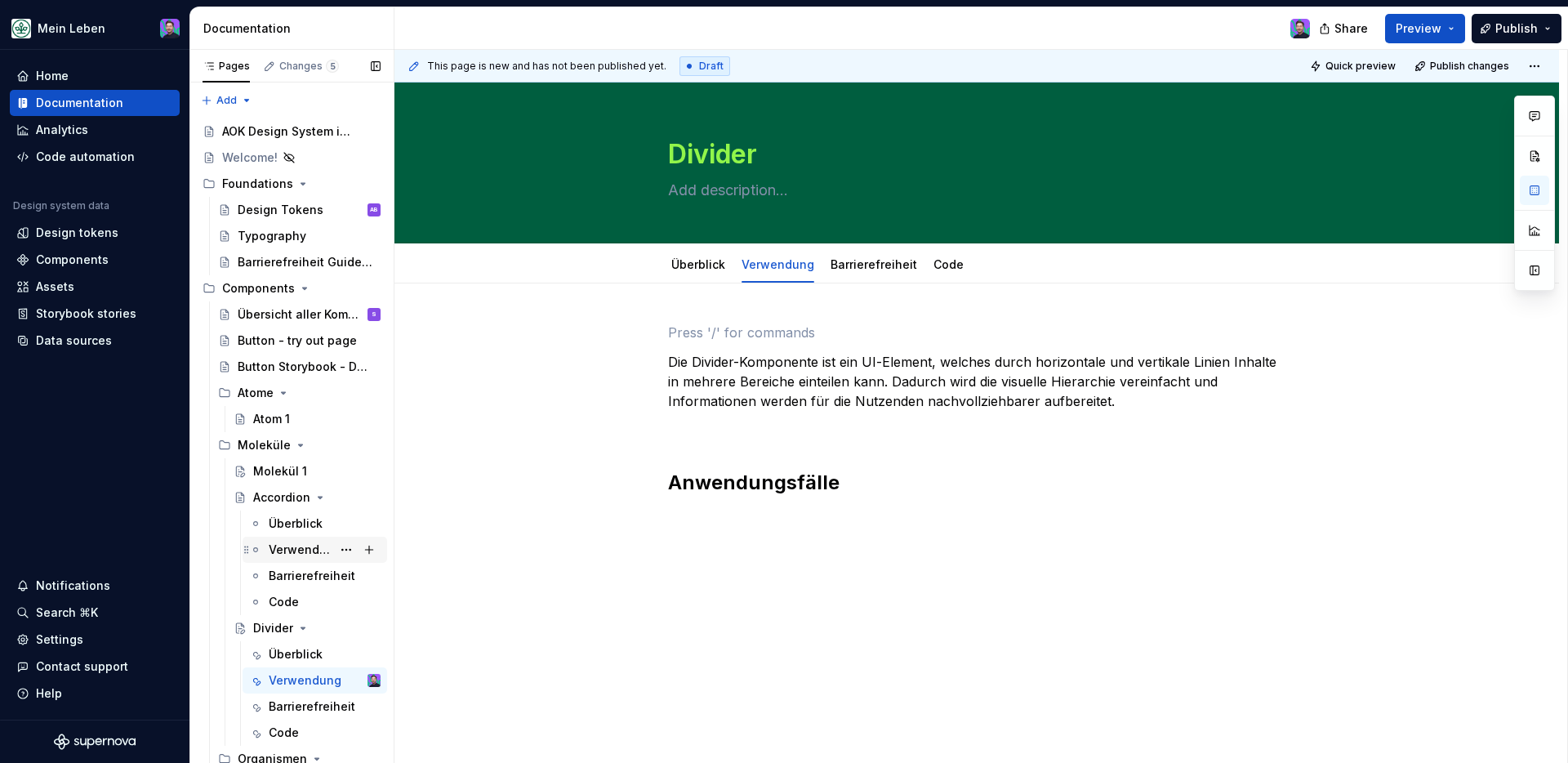
click at [311, 543] on div "Verwendung" at bounding box center [300, 550] width 63 height 17
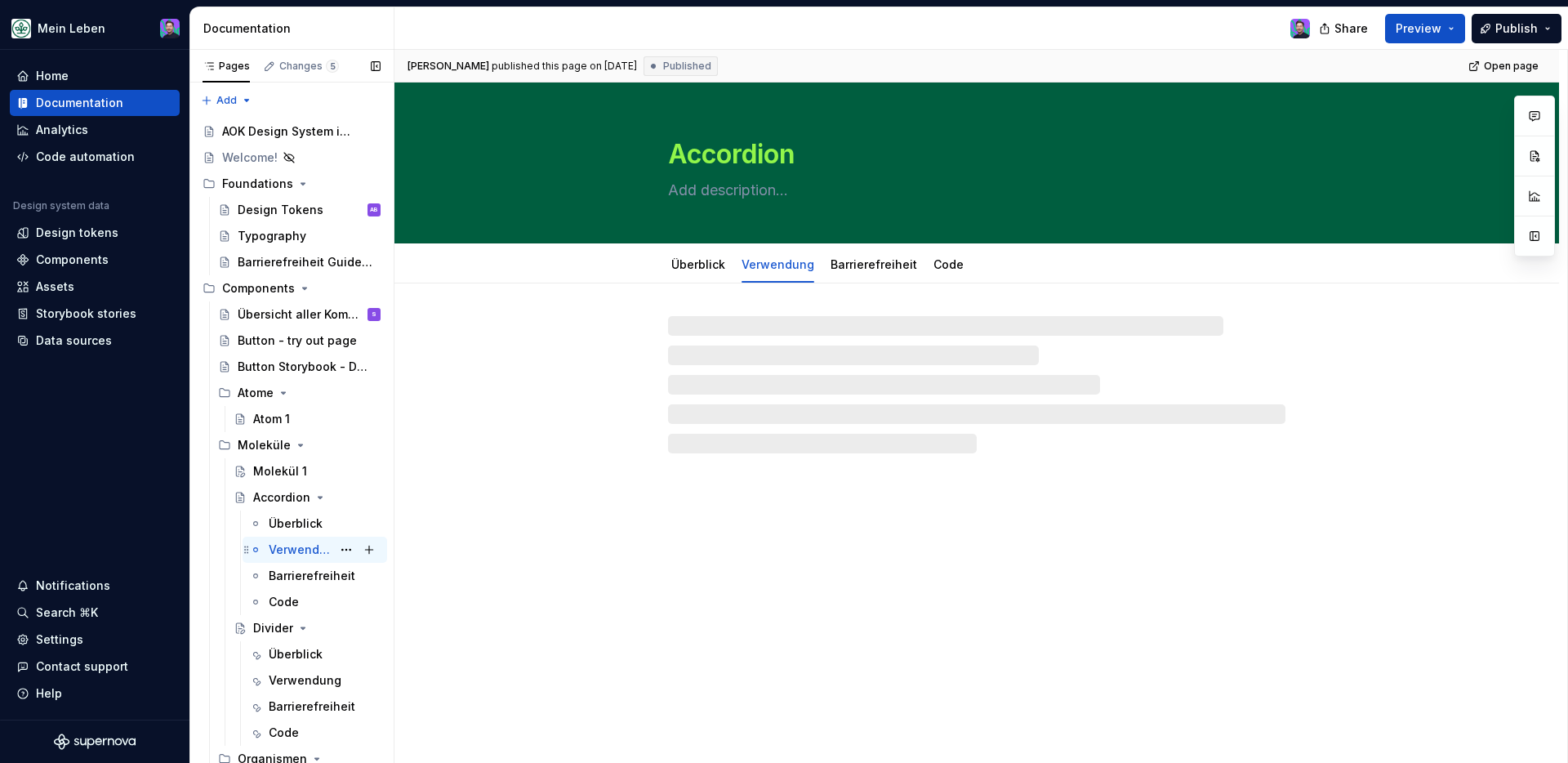
click at [312, 543] on div "Verwendung" at bounding box center [300, 550] width 63 height 17
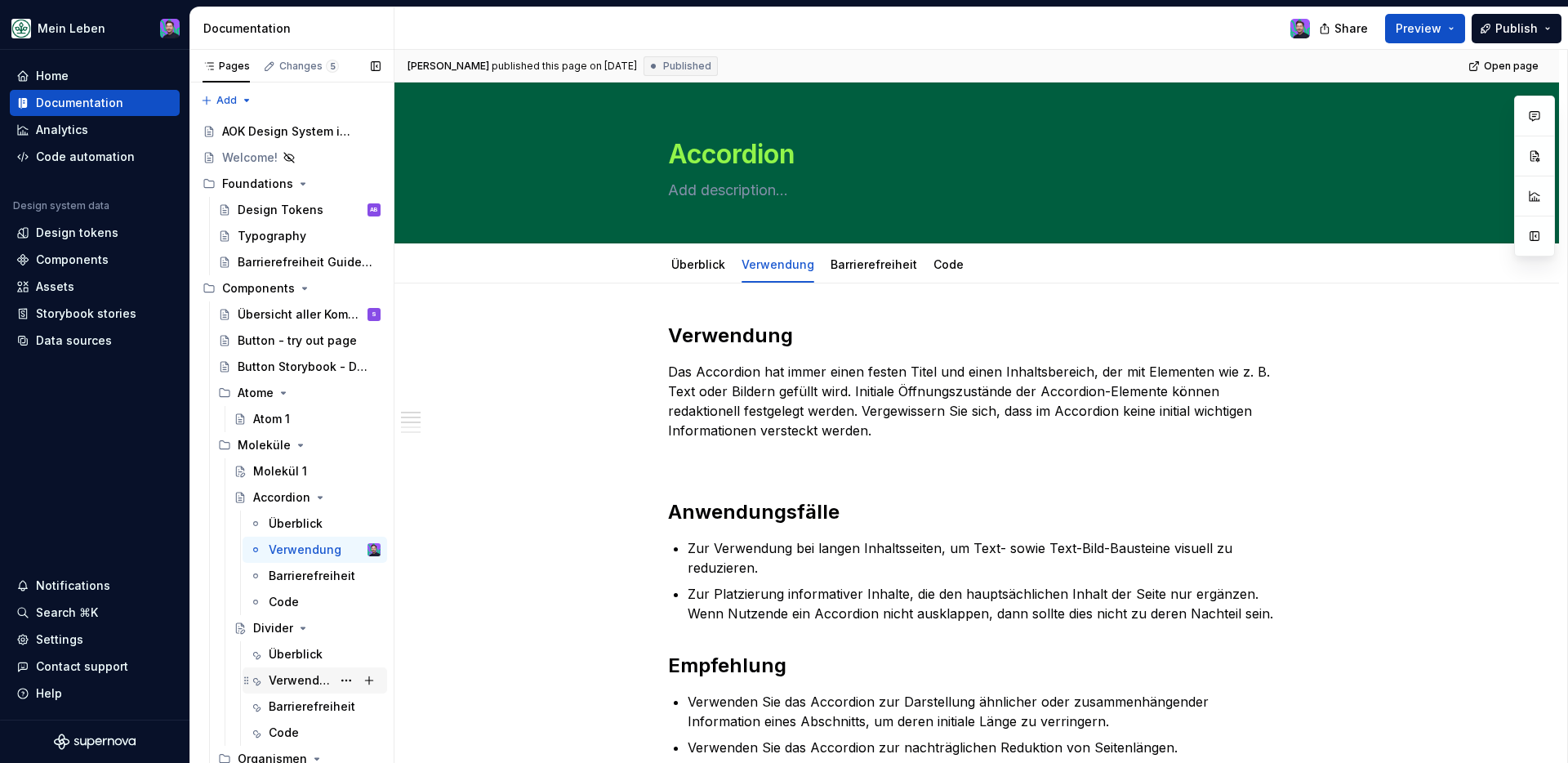
click at [271, 633] on div "Verwendung" at bounding box center [300, 681] width 63 height 17
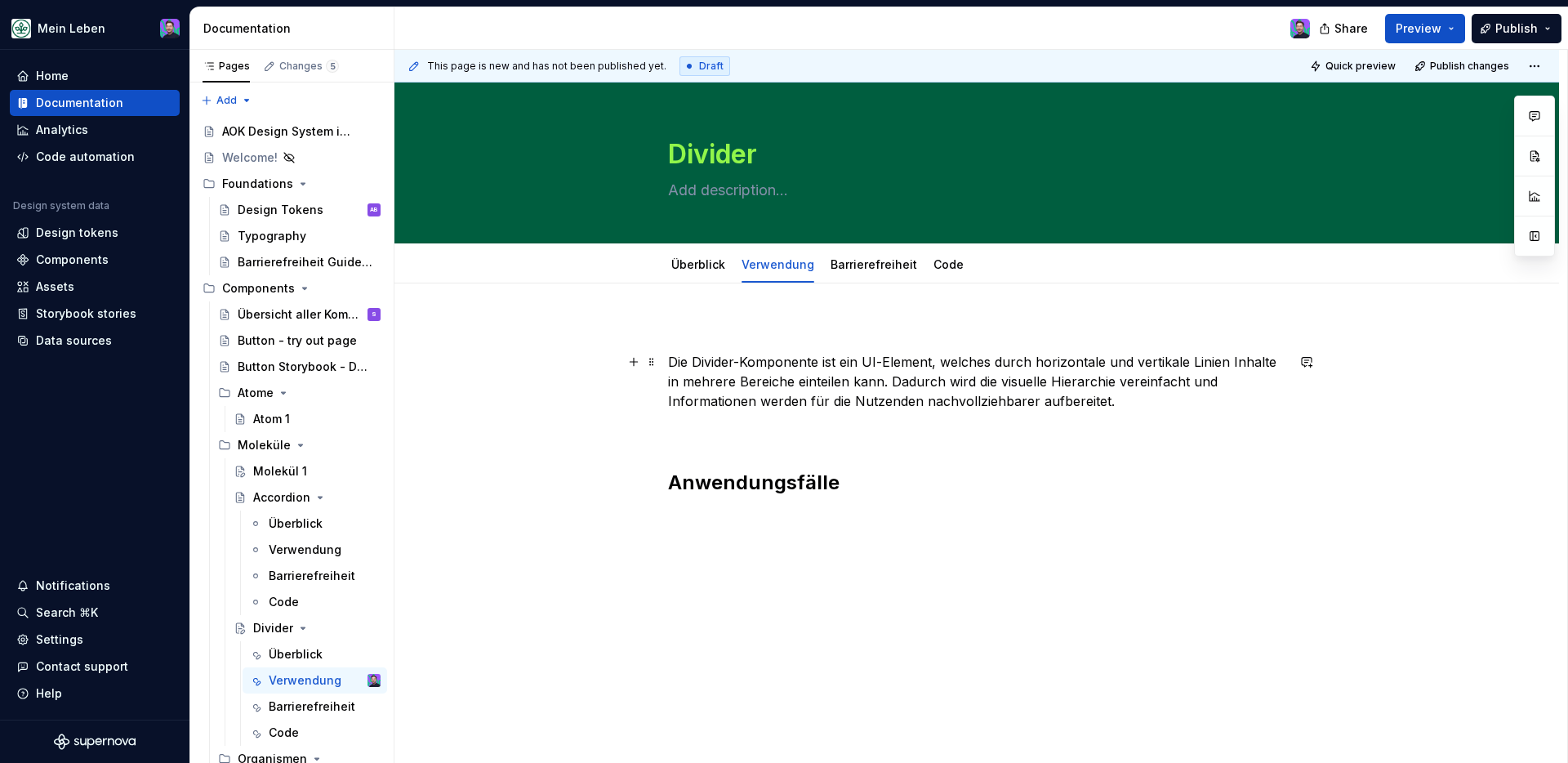
type textarea "*"
click at [760, 339] on p at bounding box center [976, 332] width 617 height 19
click at [737, 329] on p "Verwendung" at bounding box center [976, 332] width 617 height 19
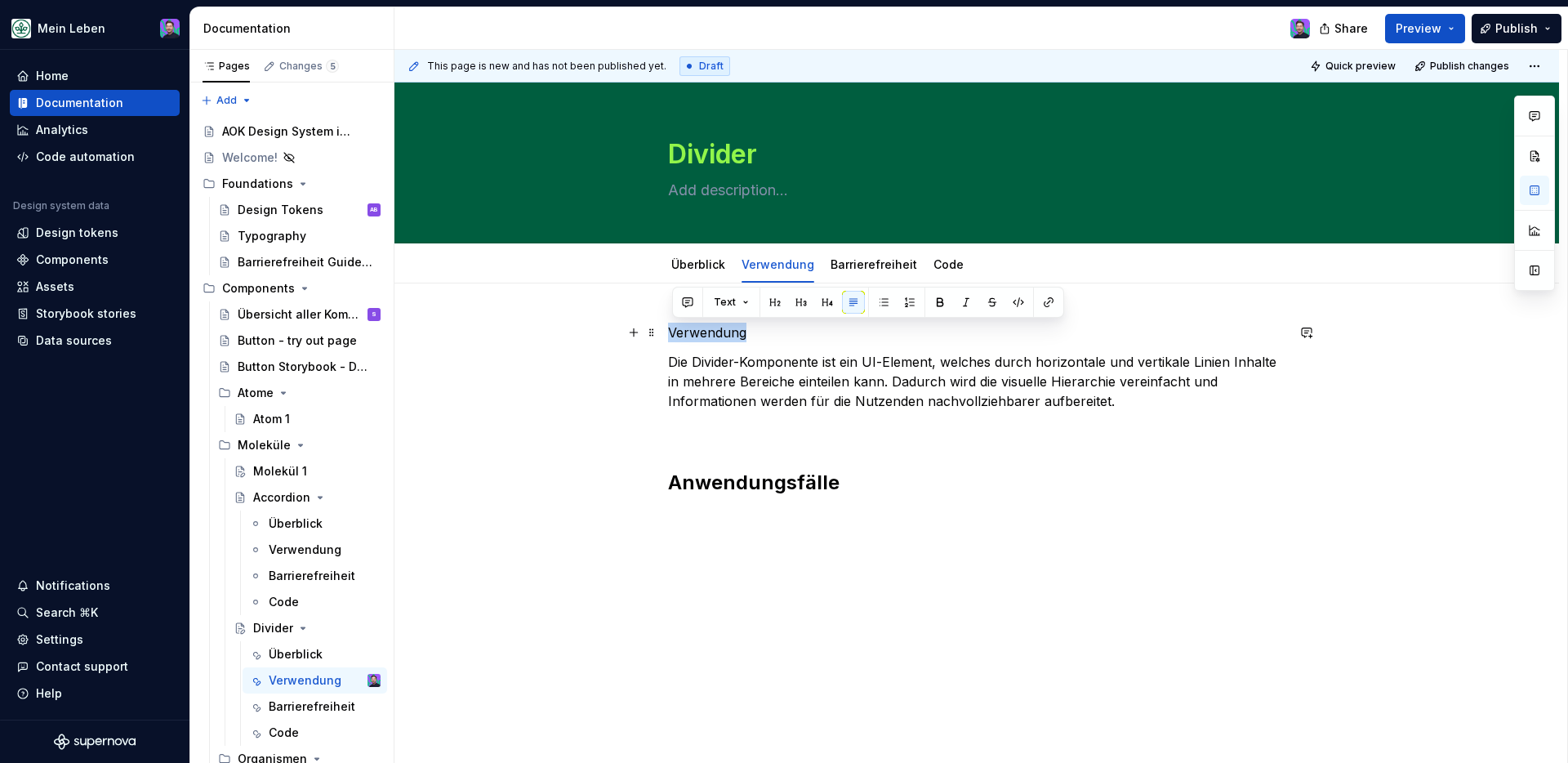
click at [737, 329] on p "Verwendung" at bounding box center [976, 332] width 617 height 19
click at [782, 298] on button "button" at bounding box center [775, 302] width 23 height 23
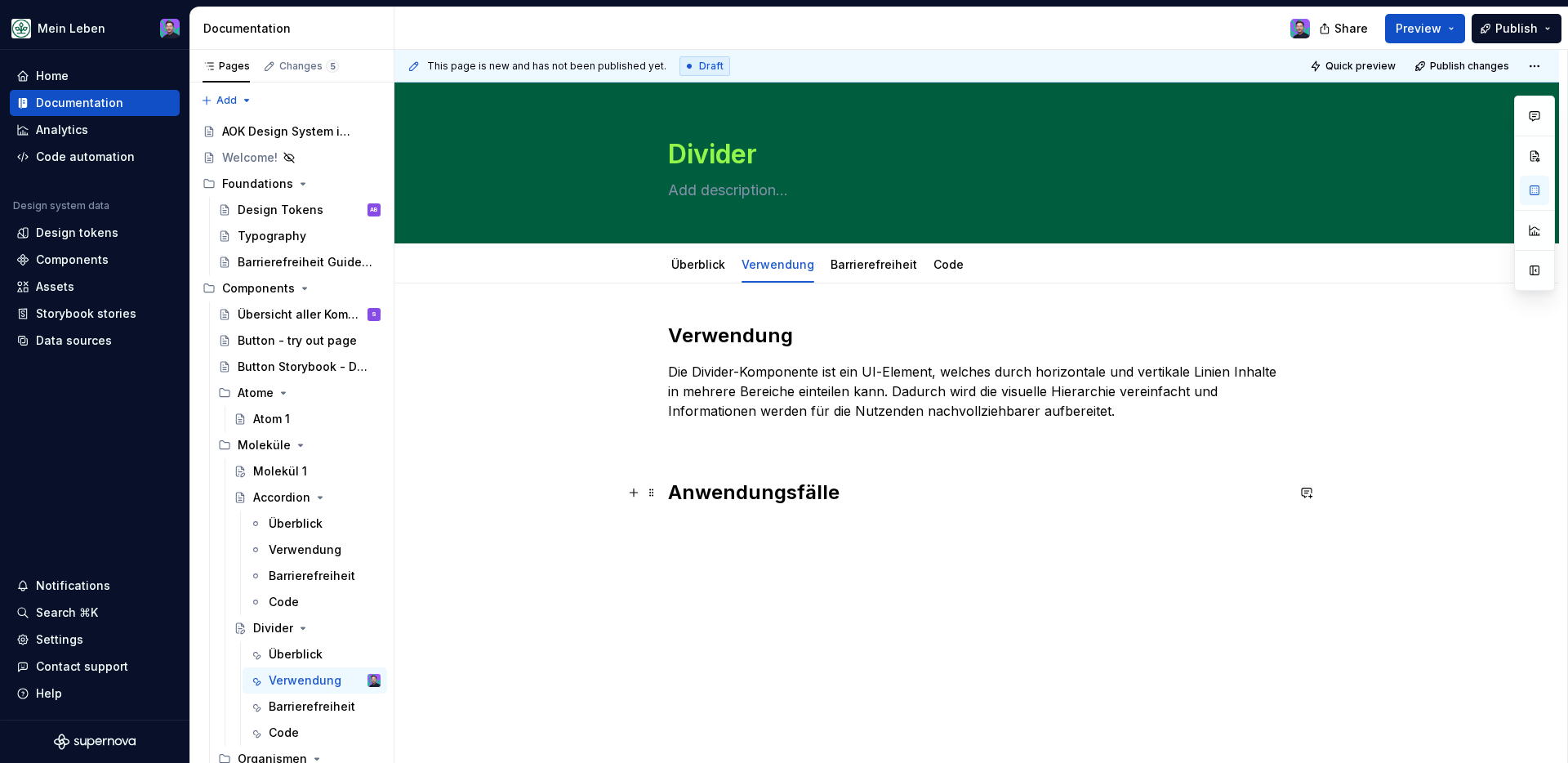
click at [785, 497] on h2 "Anwendungsfälle" at bounding box center [976, 492] width 617 height 26
click at [761, 474] on div "Verwendung Die Divider-Komponente ist ein UI-Element, welches durch horizontale…" at bounding box center [976, 431] width 617 height 215
click at [761, 464] on div "Verwendung Die Divider-Komponente ist ein UI-Element, welches durch horizontale…" at bounding box center [976, 431] width 617 height 215
click at [761, 448] on p at bounding box center [976, 440] width 617 height 19
click at [744, 533] on p at bounding box center [976, 528] width 617 height 19
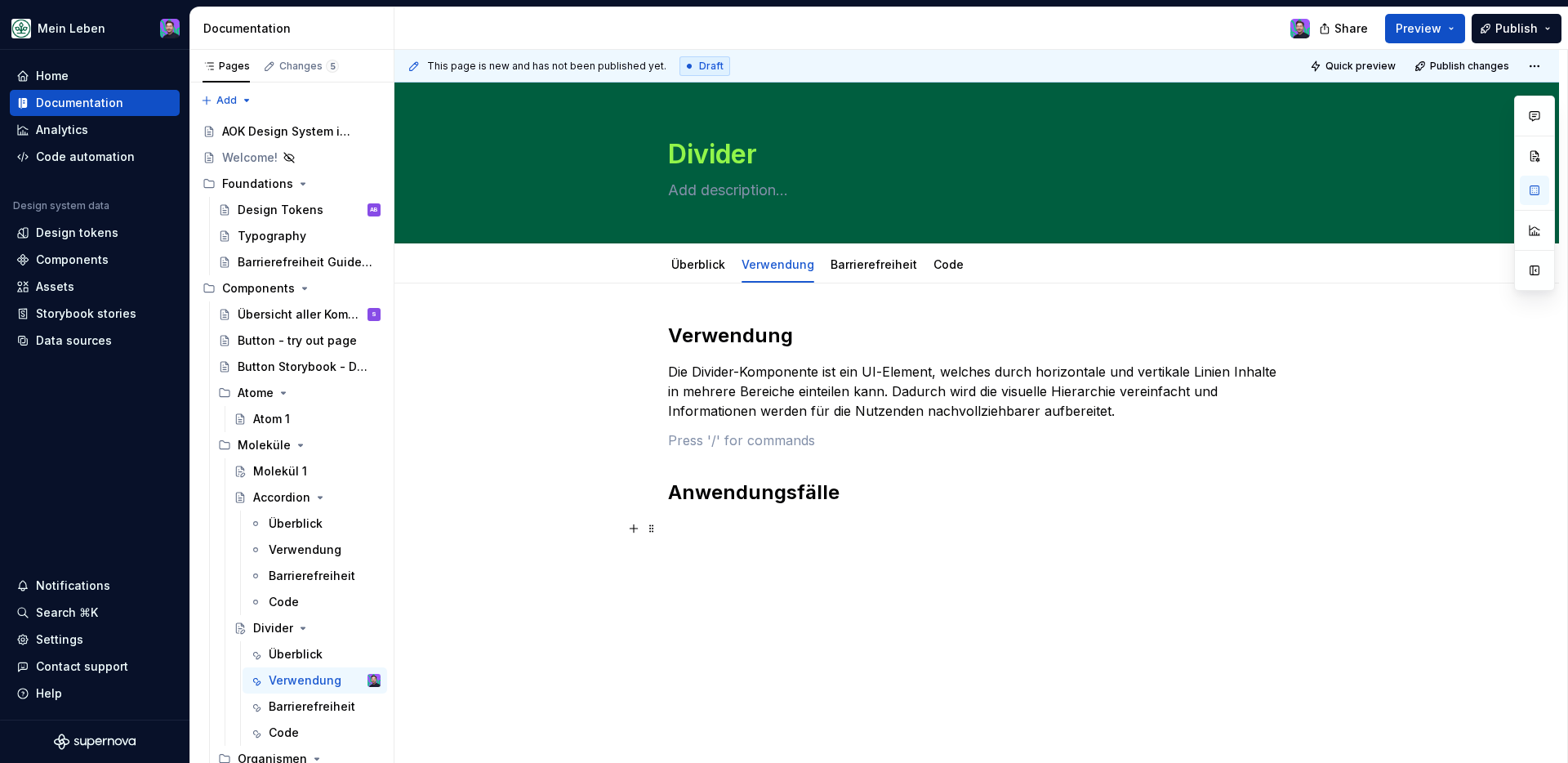
click at [744, 533] on p at bounding box center [976, 528] width 617 height 19
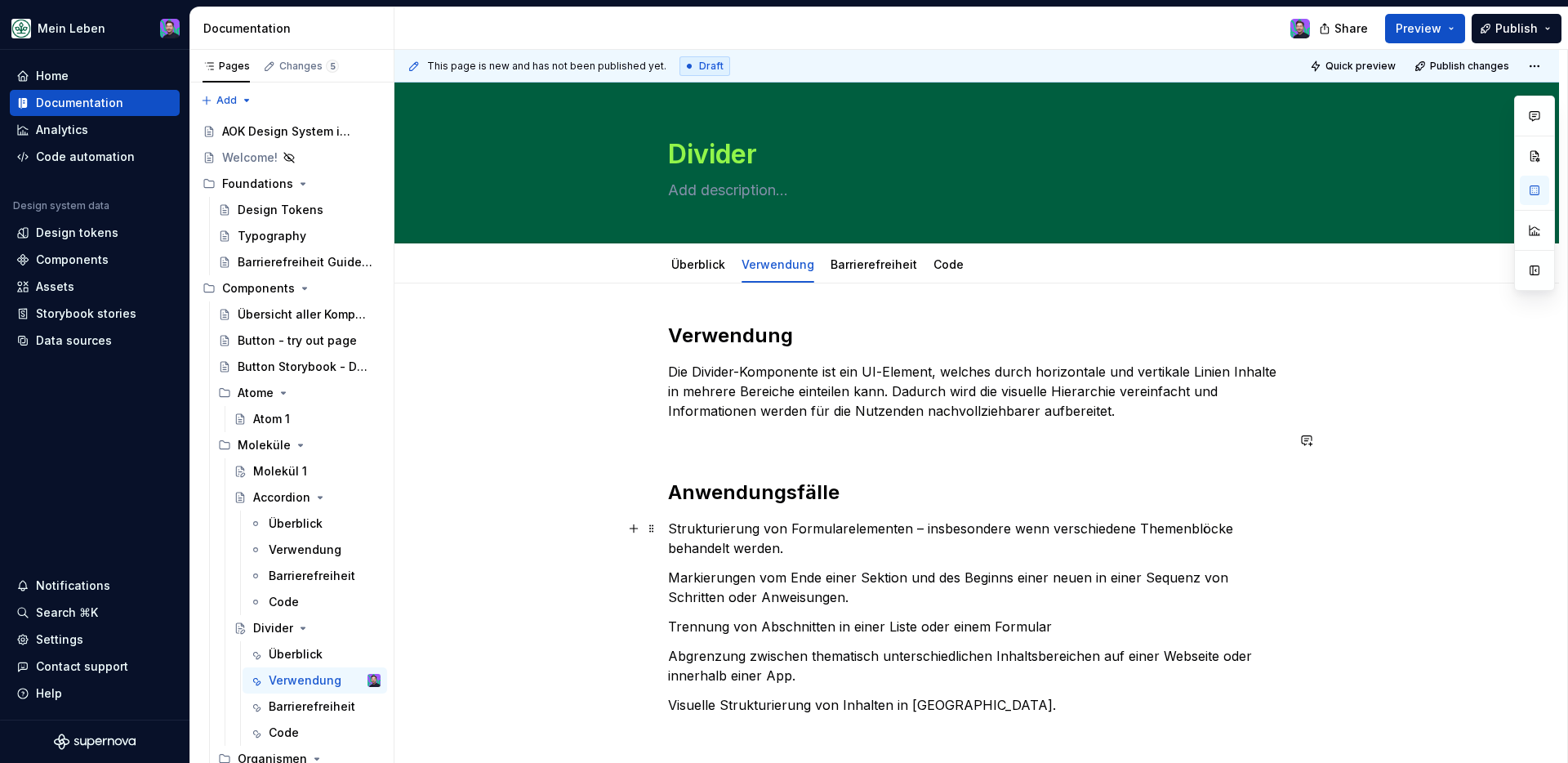
scroll to position [200, 0]
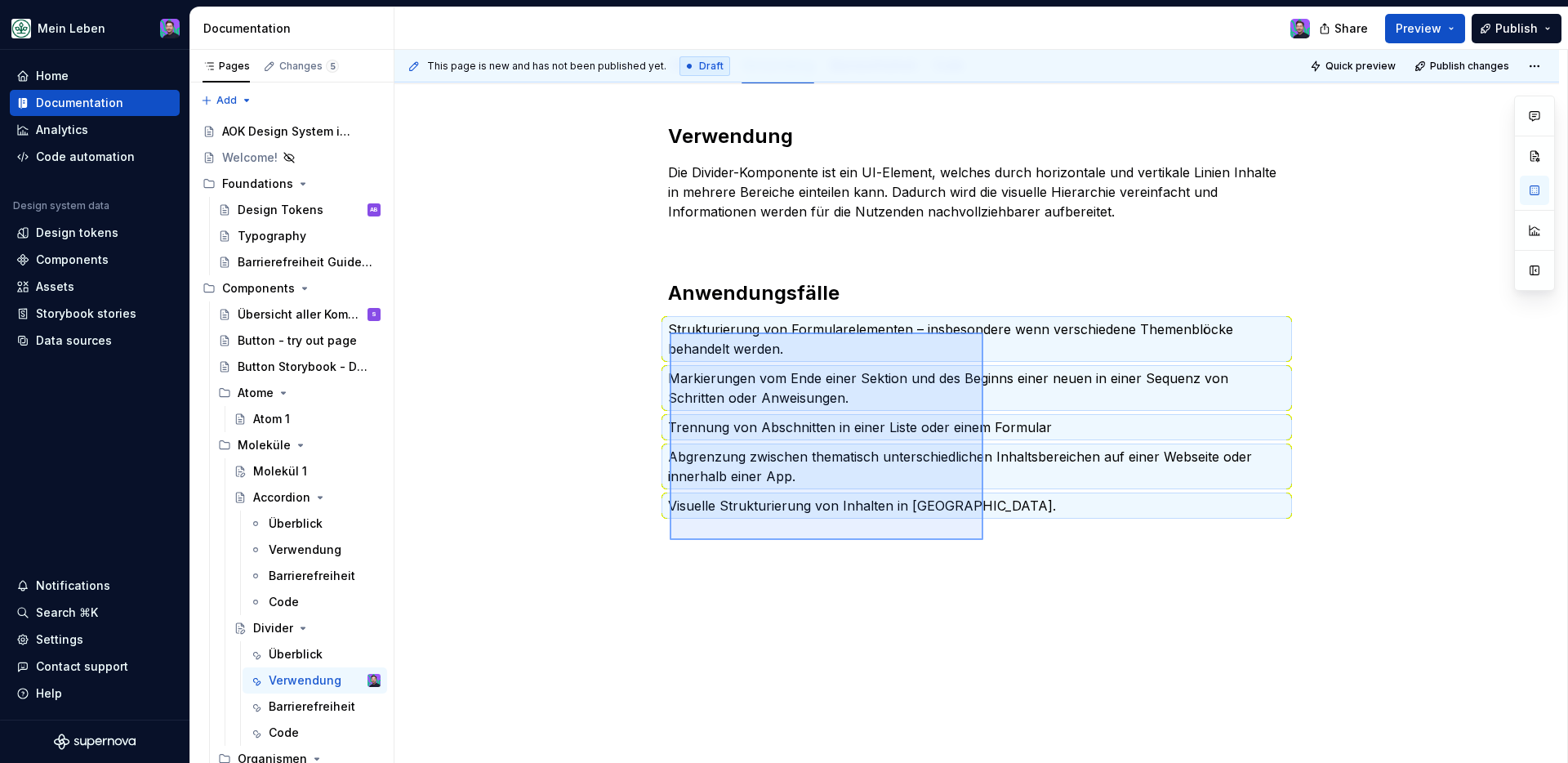
drag, startPoint x: 670, startPoint y: 332, endPoint x: 985, endPoint y: 540, distance: 377.5
click at [985, 540] on div "This page is new and has not been published yet. Draft Quick preview Publish ch…" at bounding box center [981, 407] width 1173 height 714
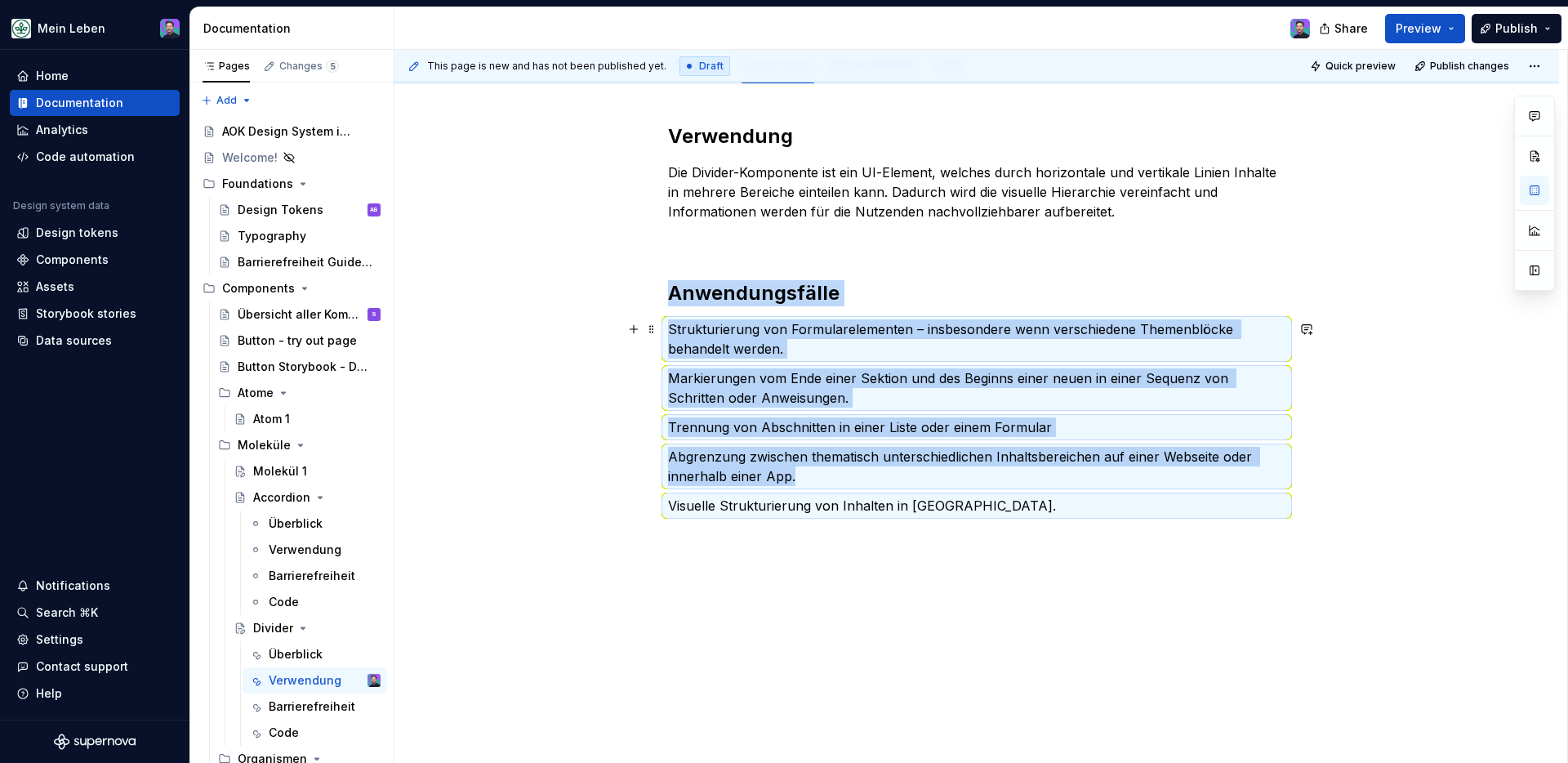
click at [674, 344] on p "Strukturierung von Formularelementen – insbesondere wenn verschiedene Themenblö…" at bounding box center [976, 339] width 617 height 40
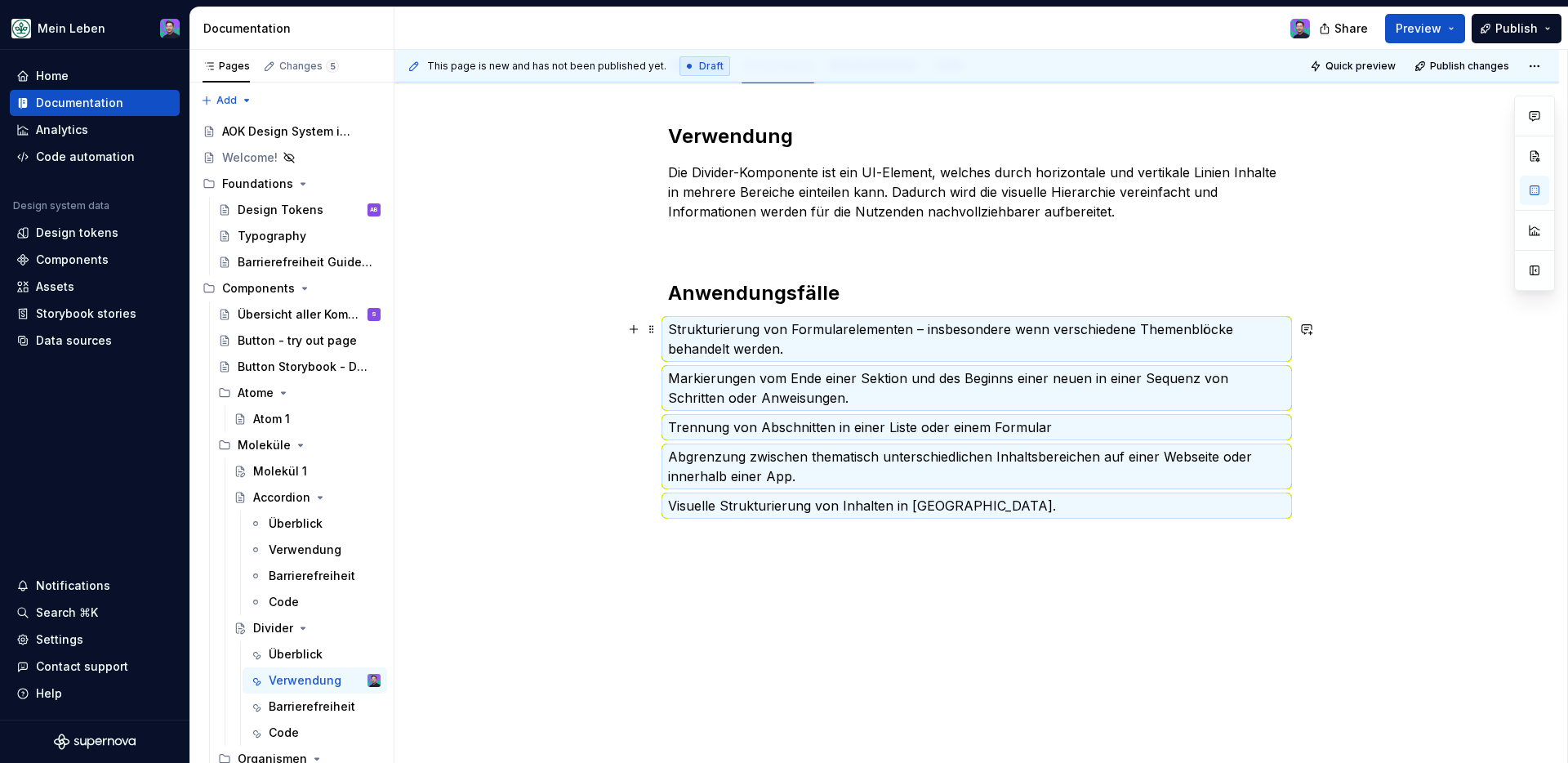
click at [784, 338] on p "Strukturierung von Formularelementen – insbesondere wenn verschiedene Themenblö…" at bounding box center [976, 339] width 617 height 40
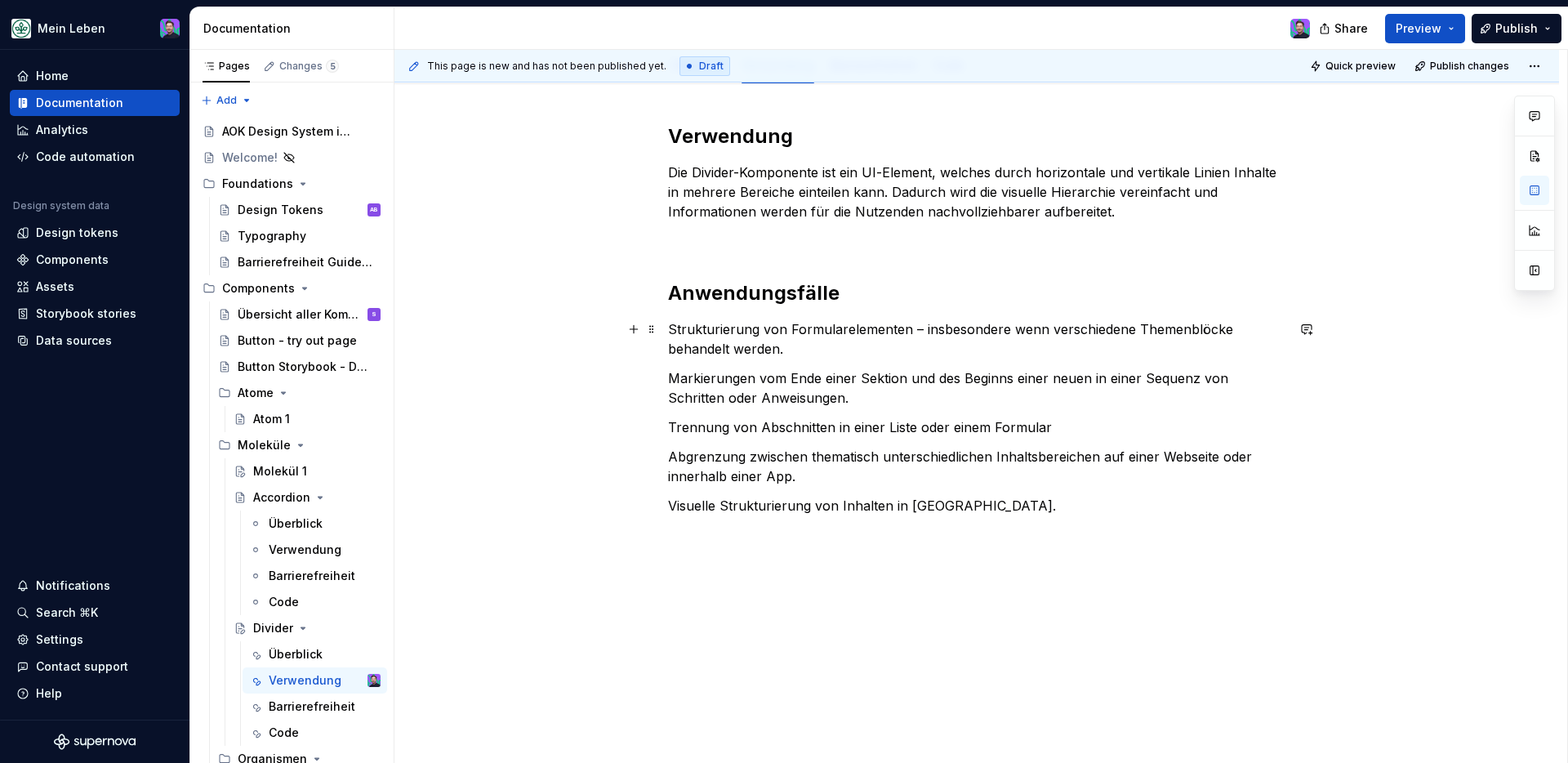
click at [791, 345] on p "Strukturierung von Formularelementen – insbesondere wenn verschiedene Themenblö…" at bounding box center [976, 339] width 617 height 40
click at [674, 329] on p "Strukturierung von Formularelementen – insbesondere wenn verschiedene Themenblö…" at bounding box center [976, 339] width 617 height 40
click at [633, 328] on button "button" at bounding box center [633, 329] width 23 height 23
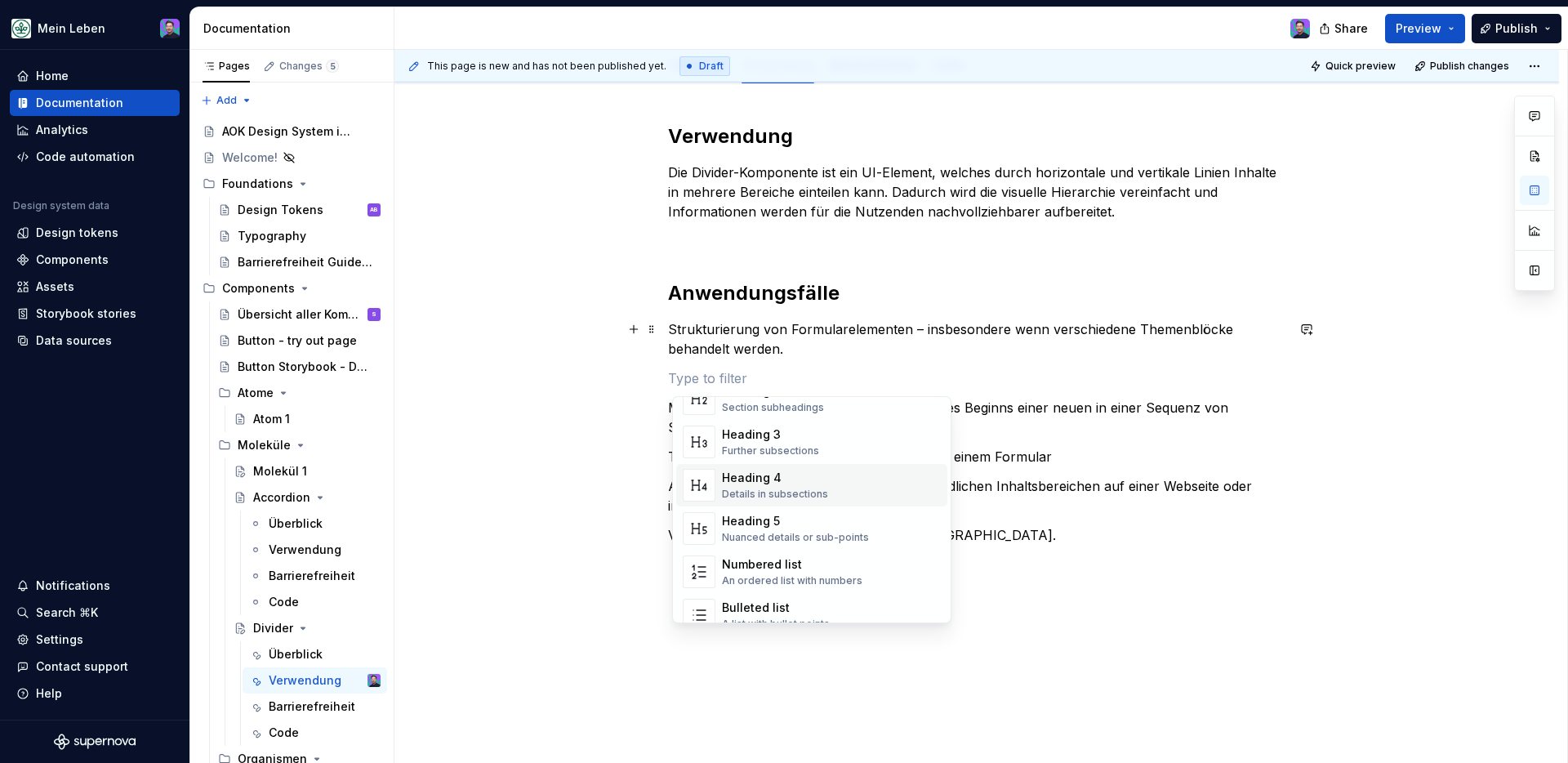
scroll to position [186, 0]
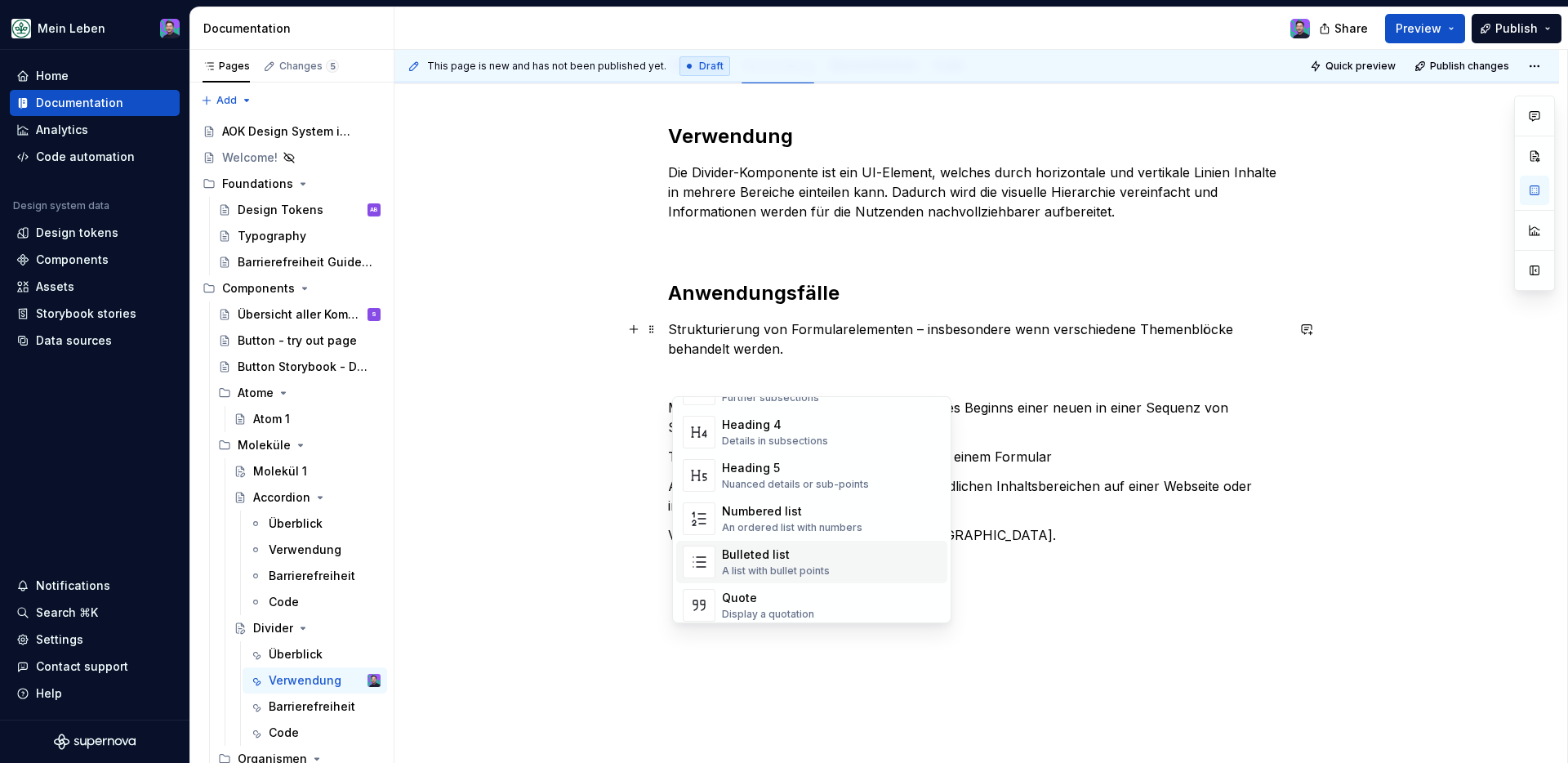
click at [727, 572] on div "A list with bullet points" at bounding box center [776, 571] width 108 height 13
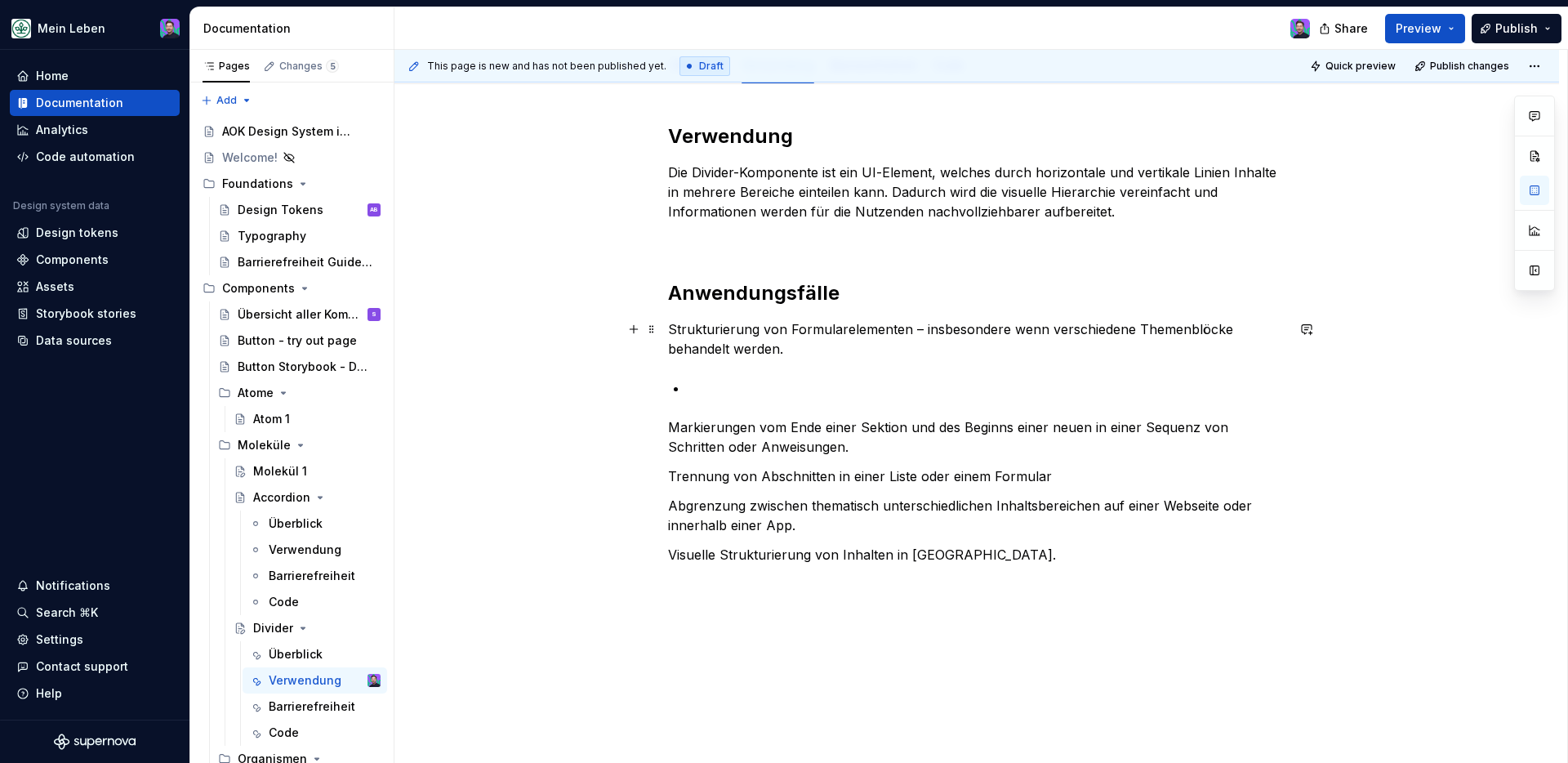
click at [695, 338] on p "Strukturierung von Formularelementen – insbesondere wenn verschiedene Themenblö…" at bounding box center [976, 339] width 617 height 40
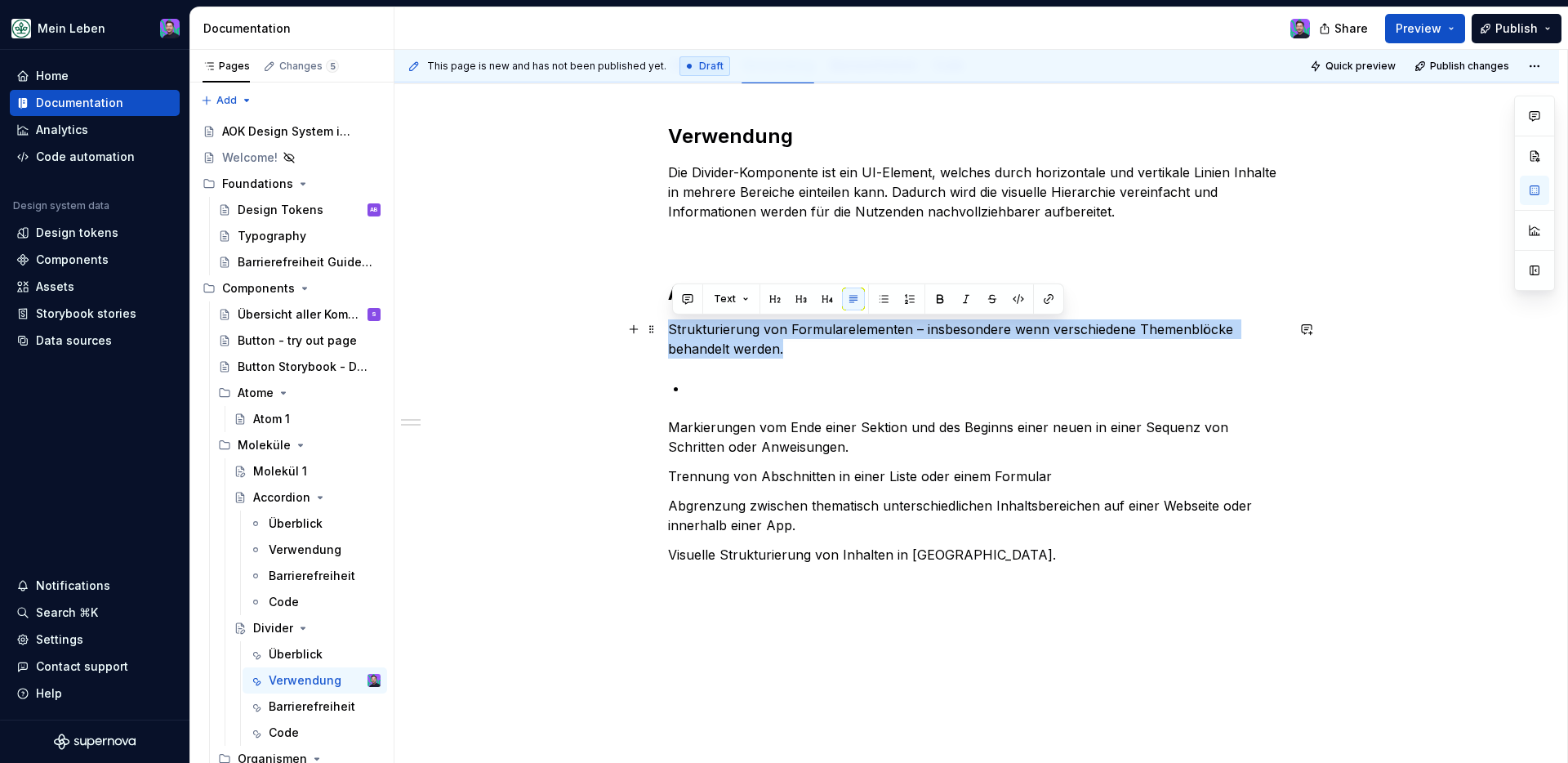
drag, startPoint x: 814, startPoint y: 349, endPoint x: 670, endPoint y: 337, distance: 144.5
click at [670, 337] on div "Verwendung Die Divider-Komponente ist ein UI-Element, welches durch horizontale…" at bounding box center [977, 448] width 1165 height 729
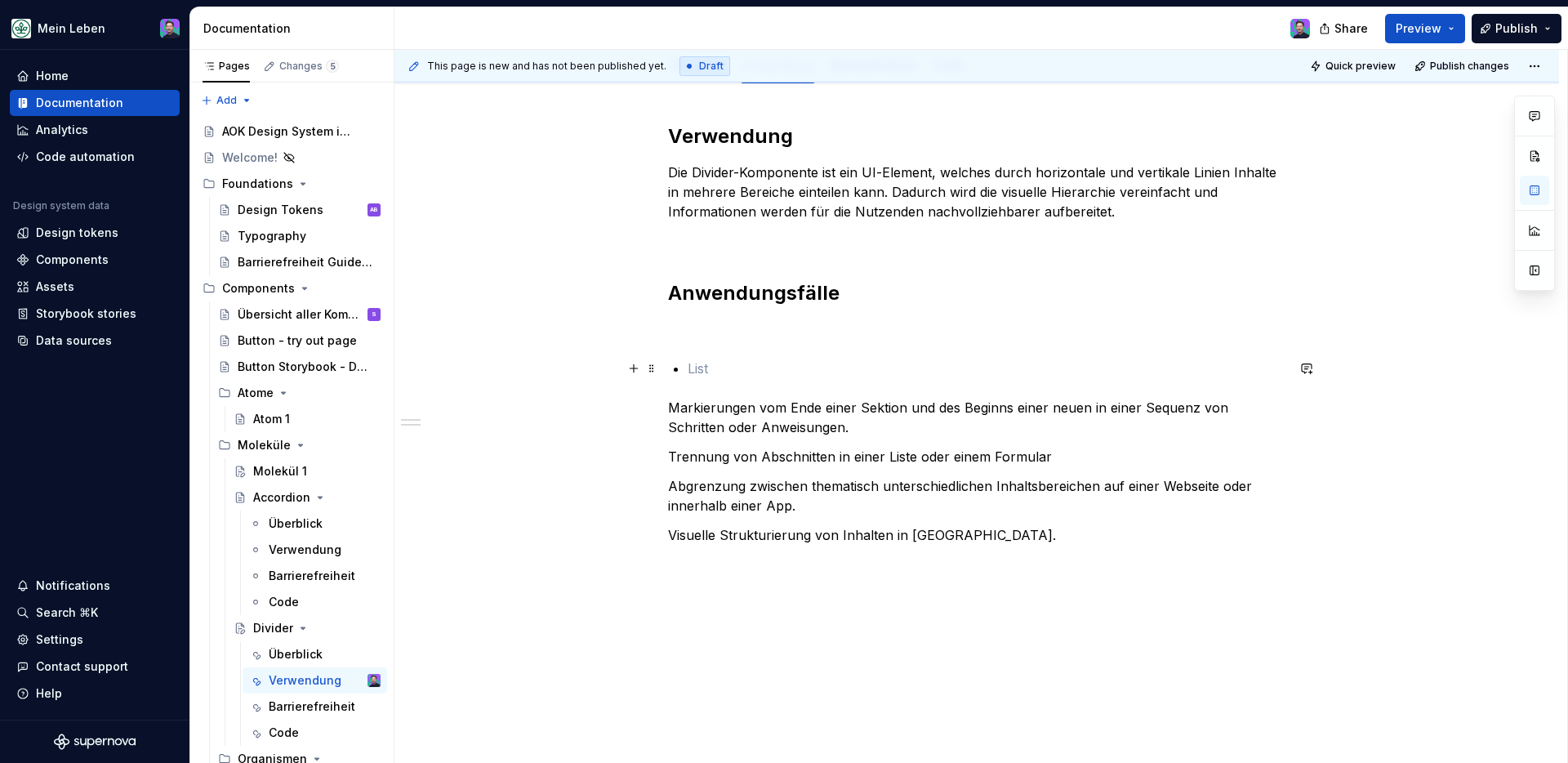
click at [696, 367] on p at bounding box center [986, 368] width 598 height 19
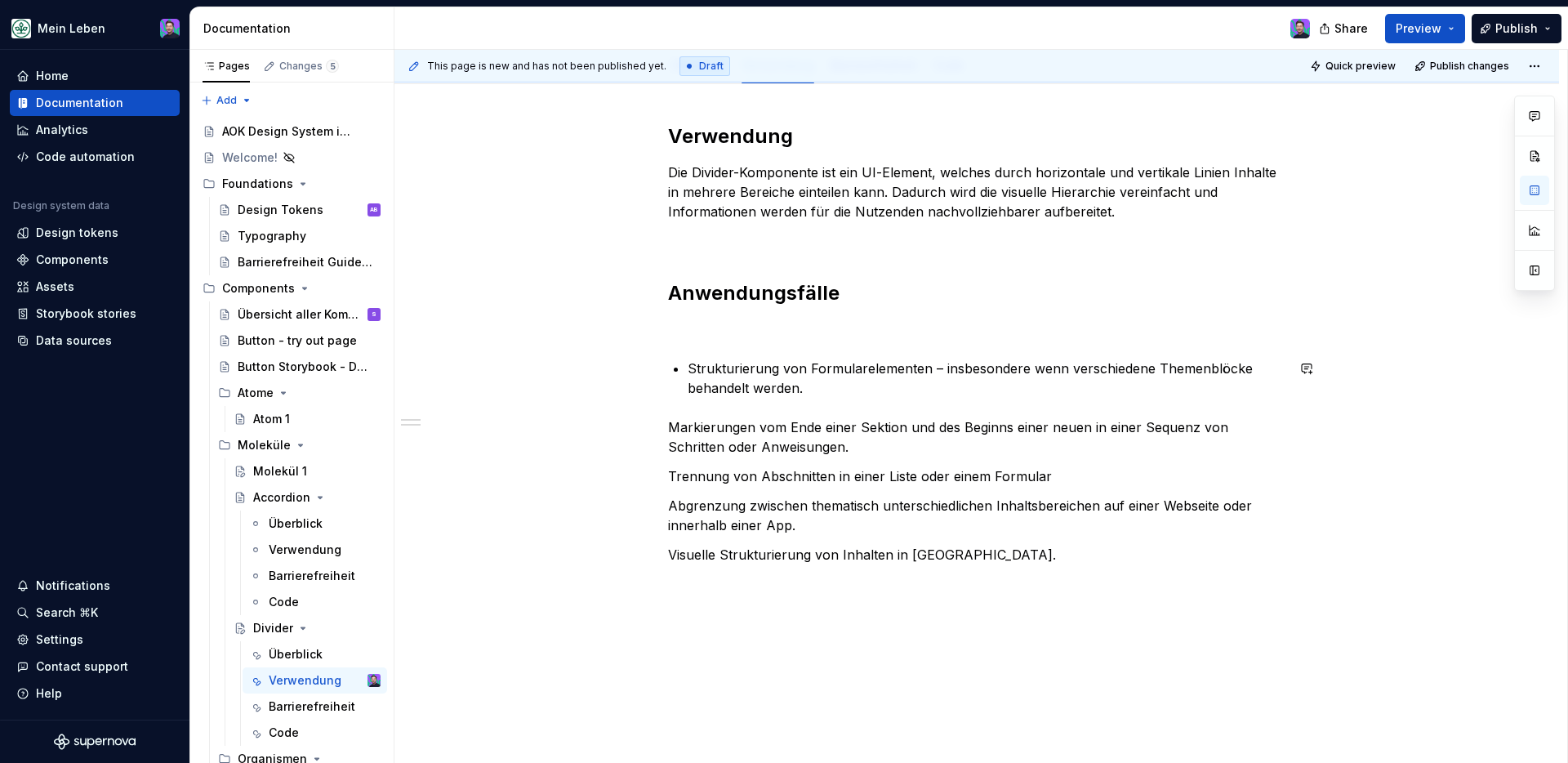
click at [710, 345] on div "Verwendung Die Divider-Komponente ist ein UI-Element, welches durch horizontale…" at bounding box center [976, 343] width 617 height 441
click at [834, 382] on p "Strukturierung von Formularelementen – insbesondere wenn verschiedene Themenblö…" at bounding box center [986, 378] width 598 height 40
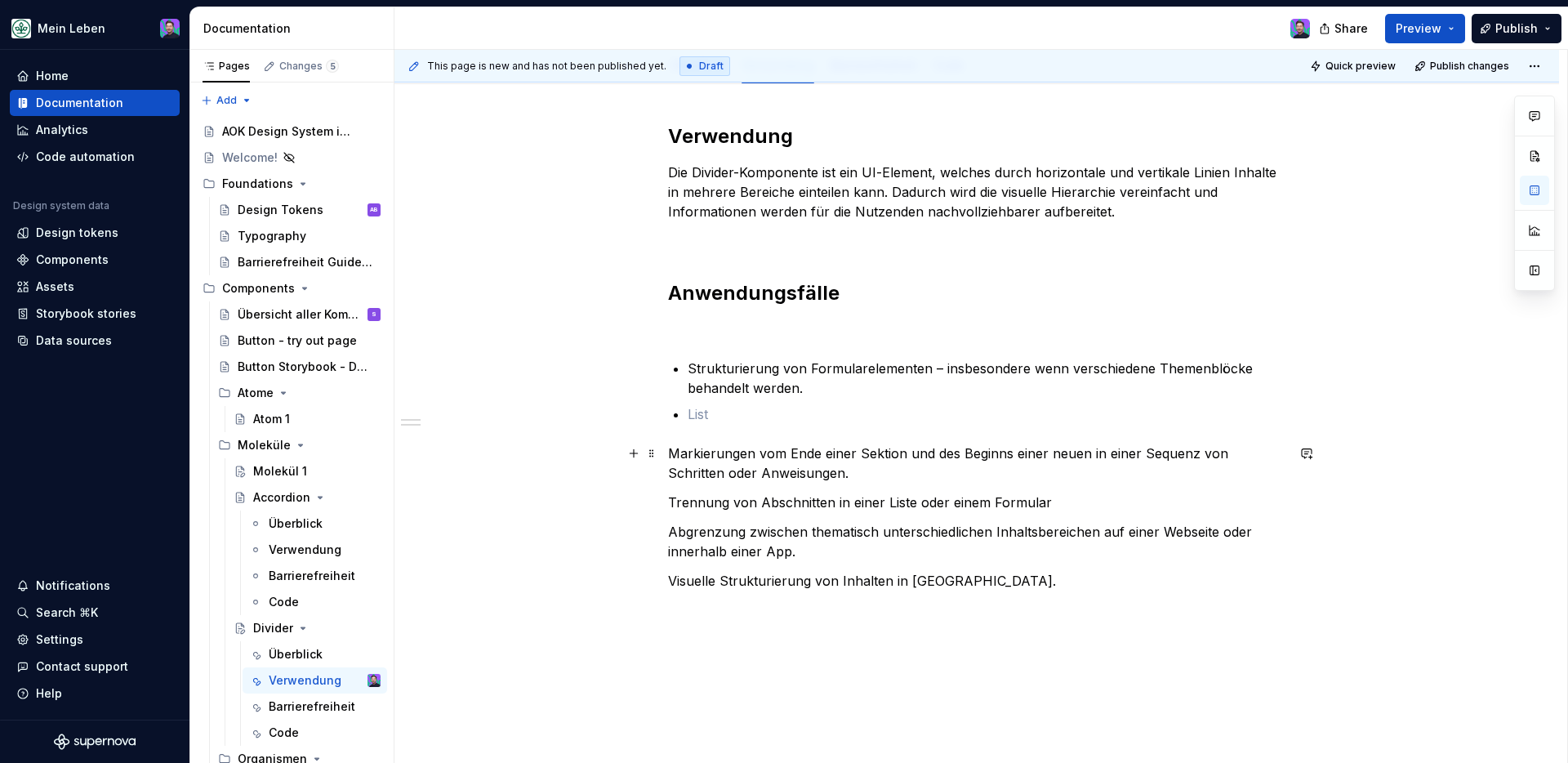
click at [675, 456] on p "Markierungen vom Ende einer Sektion und des Beginns einer neuen in einer Sequen…" at bounding box center [976, 463] width 617 height 40
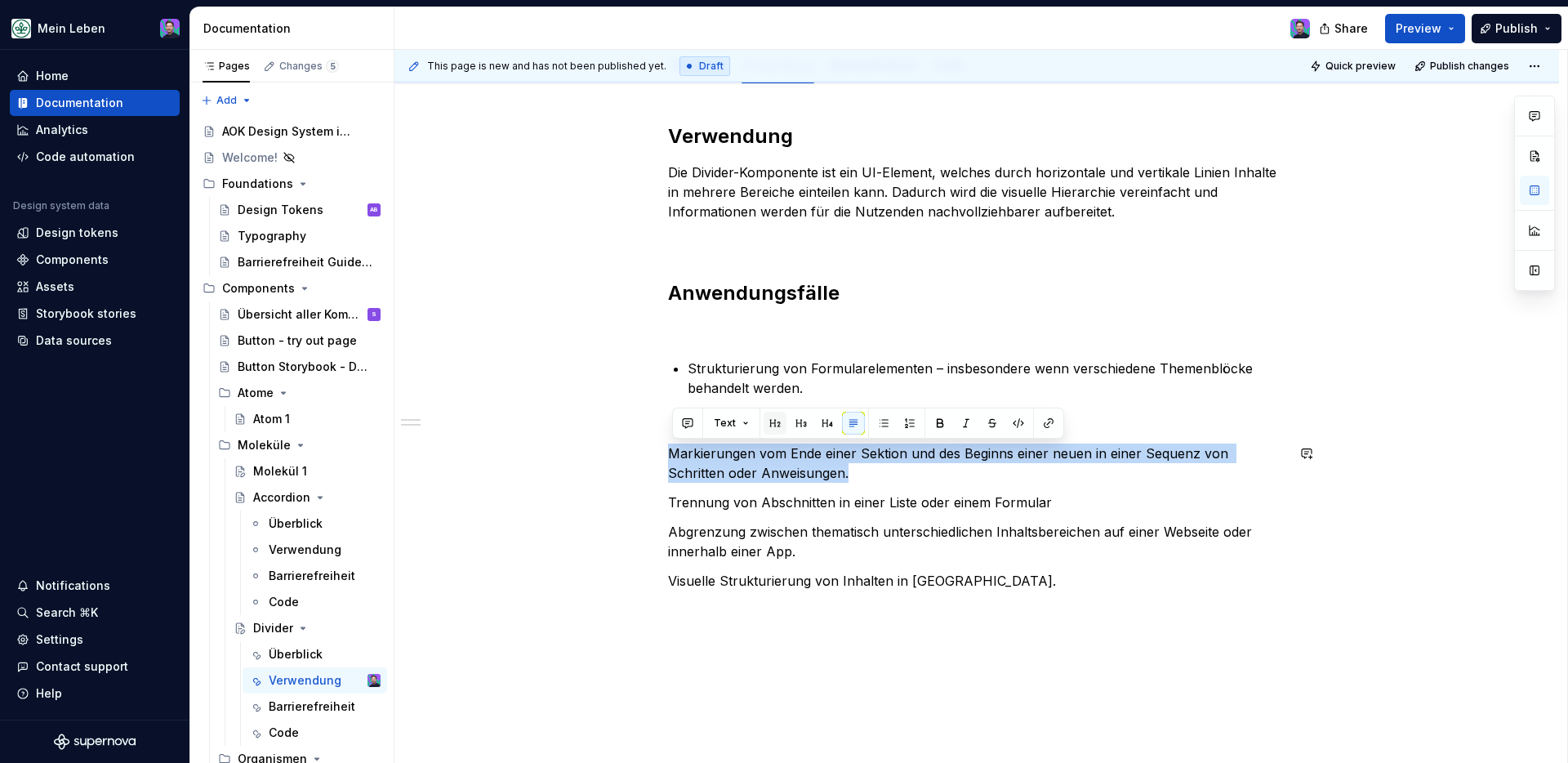
copy p "Markierungen vom Ende einer Sektion und des Beginns einer neuen in einer Sequen…"
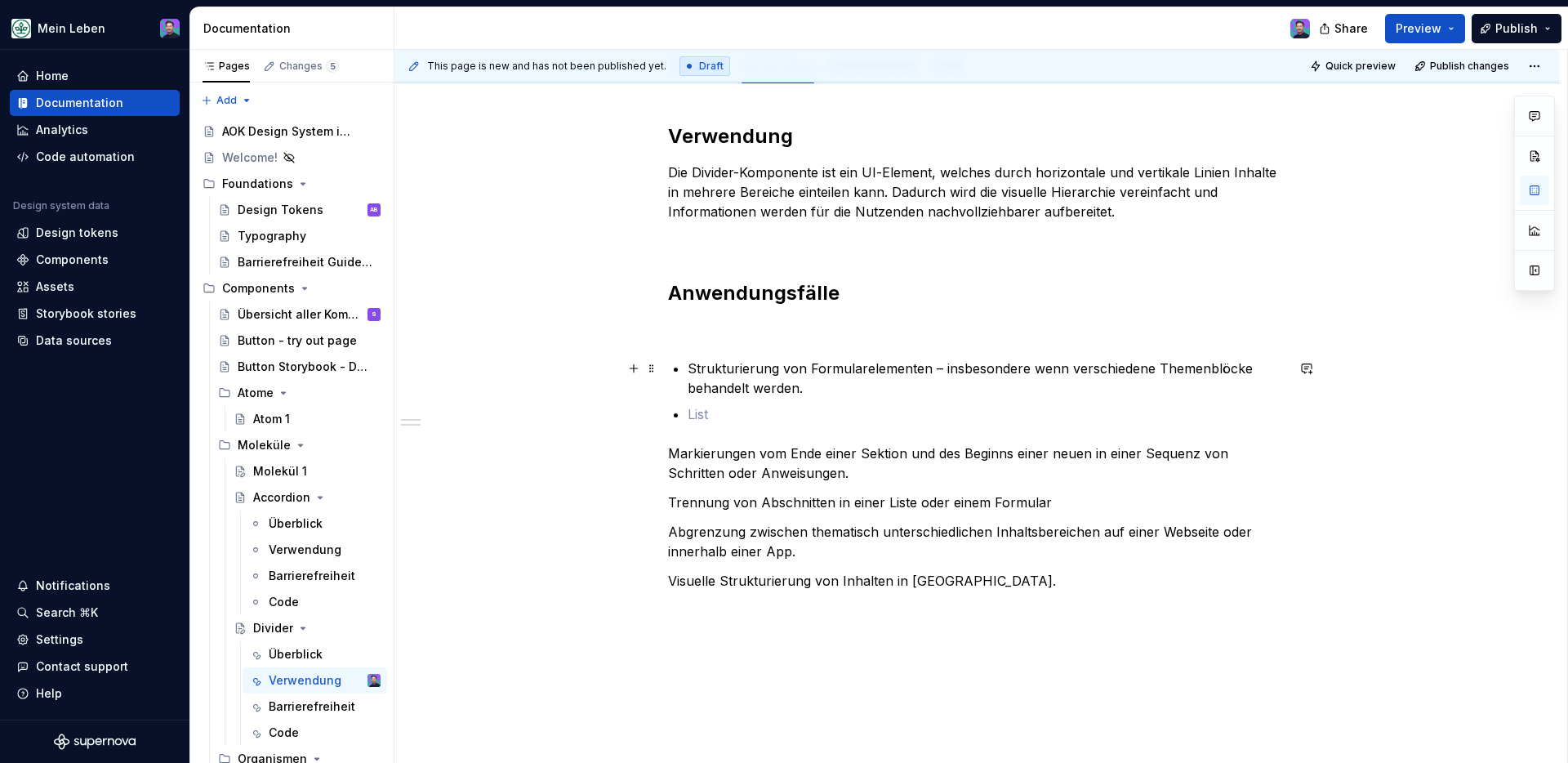
click at [775, 398] on ul "Strukturierung von Formularelementen – insbesondere wenn verschiedene Themenblö…" at bounding box center [986, 391] width 598 height 65
click at [759, 424] on div "Verwendung Die Divider-Komponente ist ein UI-Element, welches durch horizontale…" at bounding box center [976, 357] width 617 height 468
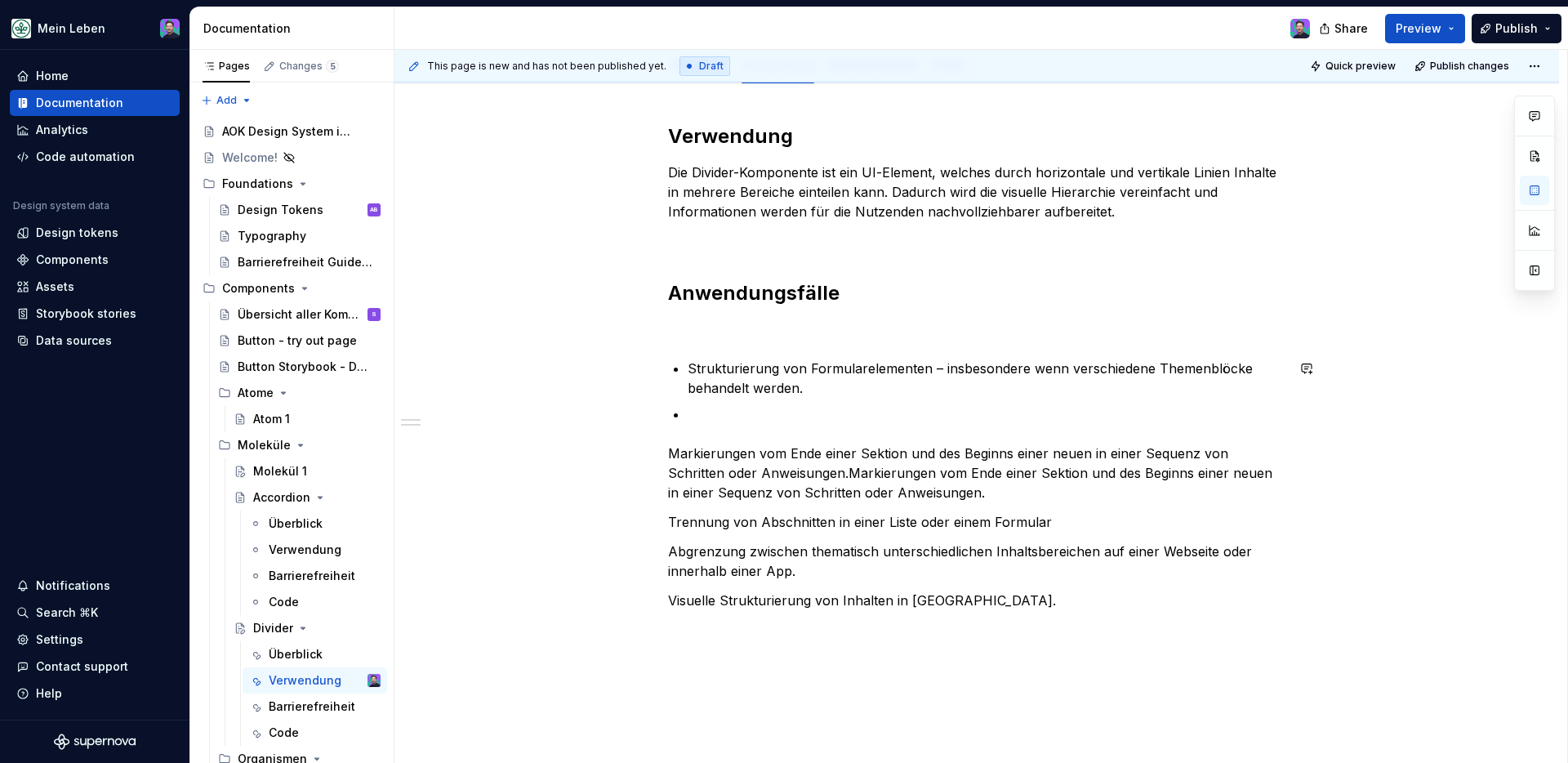
click at [759, 424] on div "Verwendung Die Divider-Komponente ist ein UI-Element, welches durch horizontale…" at bounding box center [976, 366] width 617 height 487
click at [753, 411] on p at bounding box center [986, 413] width 598 height 19
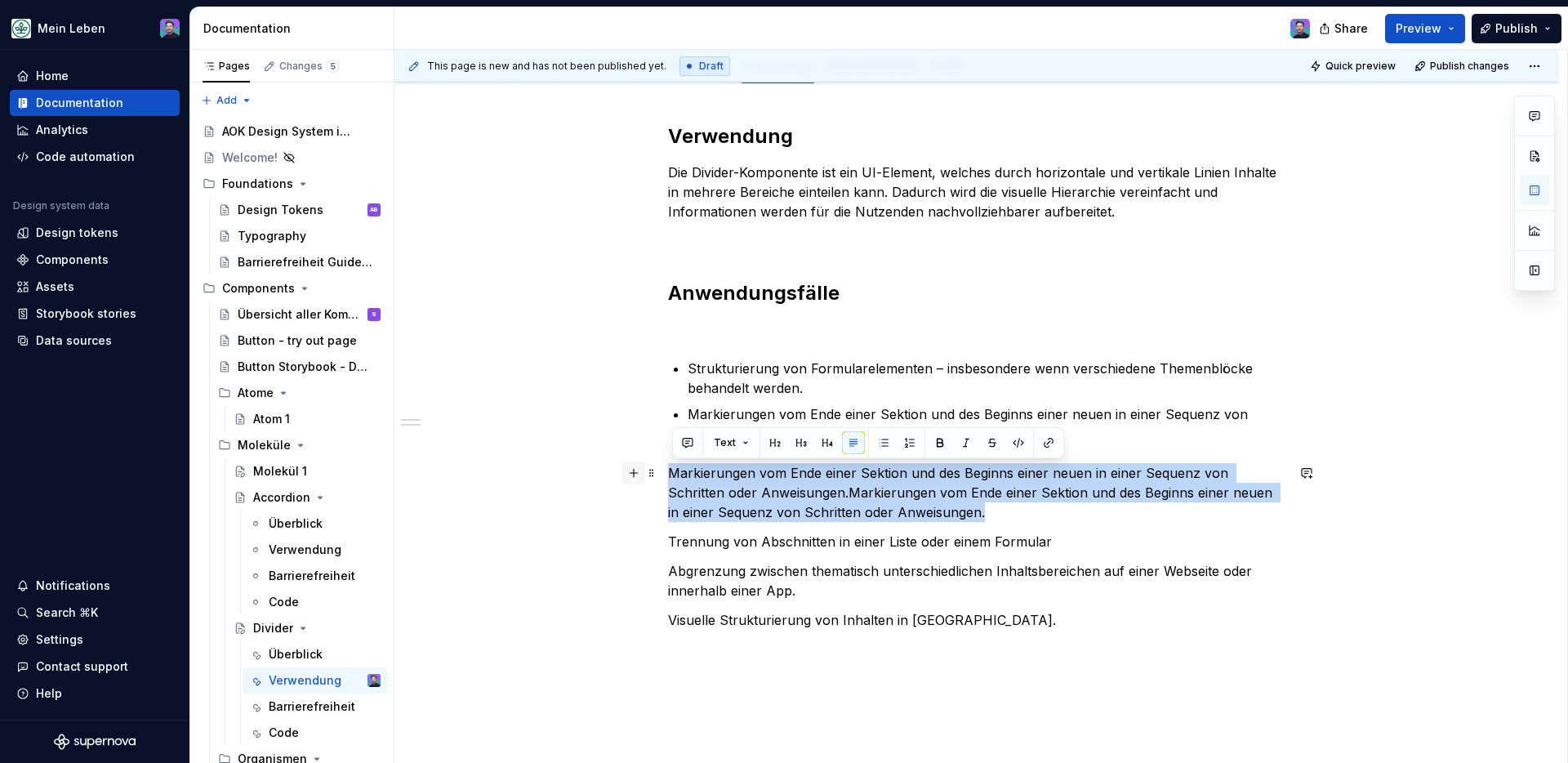
drag, startPoint x: 942, startPoint y: 515, endPoint x: 628, endPoint y: 474, distance: 316.7
click at [668, 474] on div "Verwendung Die Divider-Komponente ist ein UI-Element, welches durch horizontale…" at bounding box center [976, 387] width 617 height 526
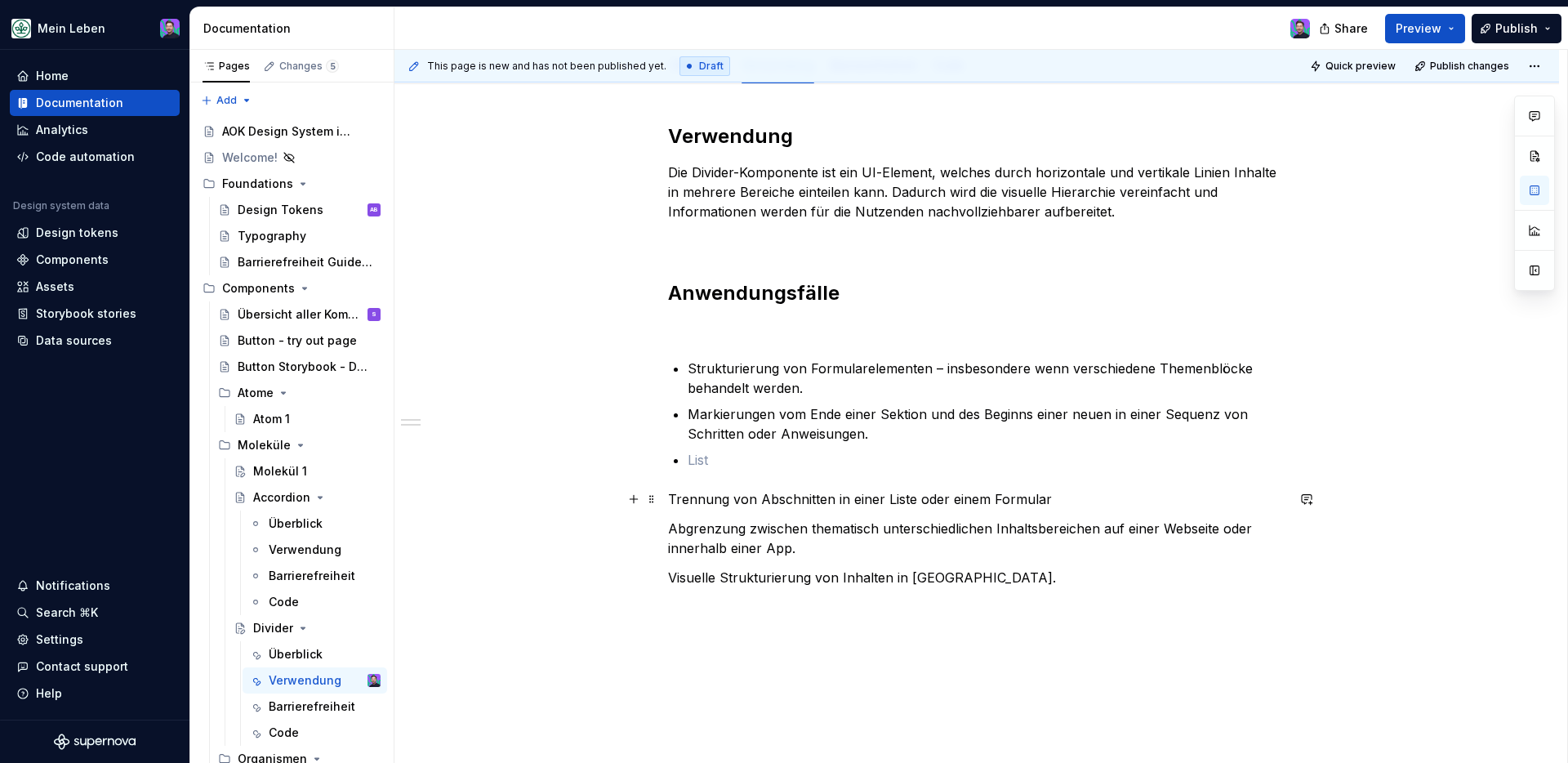
click at [681, 498] on p "Trennung von Abschnitten in einer Liste oder einem Formular" at bounding box center [976, 499] width 617 height 19
copy p "Trennung von Abschnitten in einer Liste oder einem Formular"
click at [746, 468] on p at bounding box center [986, 459] width 598 height 19
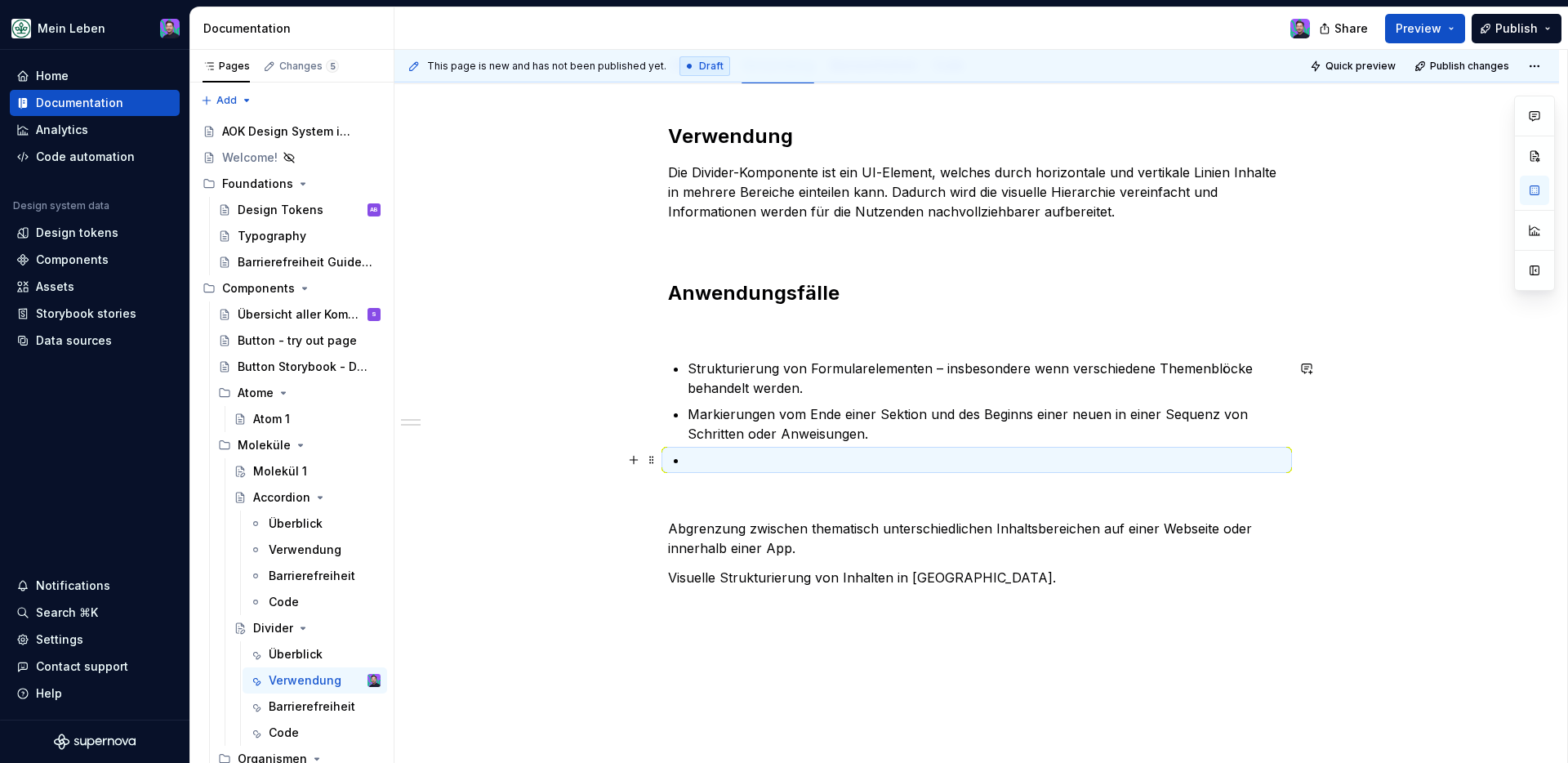
click at [749, 458] on p at bounding box center [986, 459] width 598 height 19
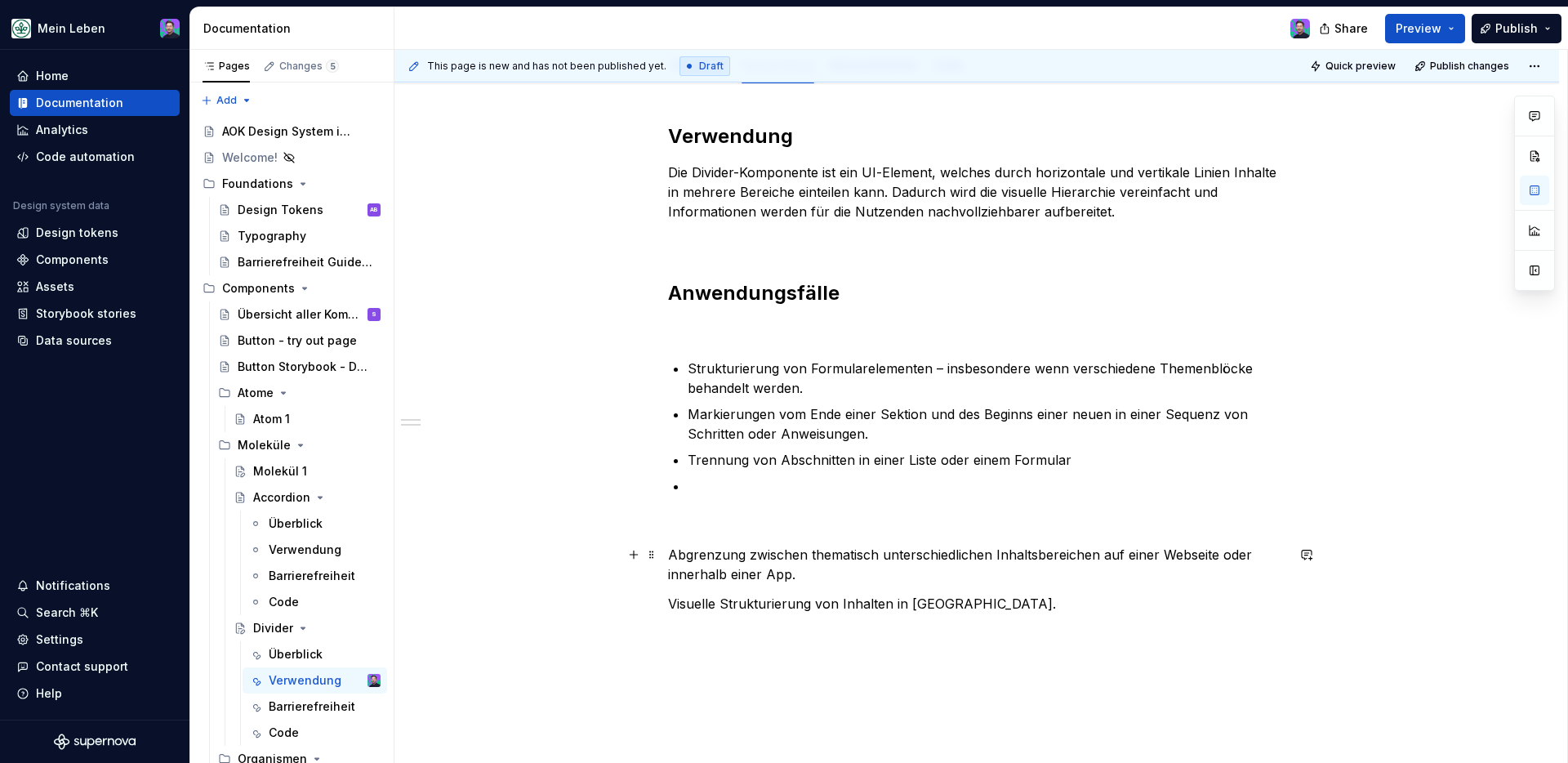
click at [789, 548] on p "Abgrenzung zwischen thematisch unterschiedlichen Inhaltsbereichen auf einer Web…" at bounding box center [976, 564] width 617 height 40
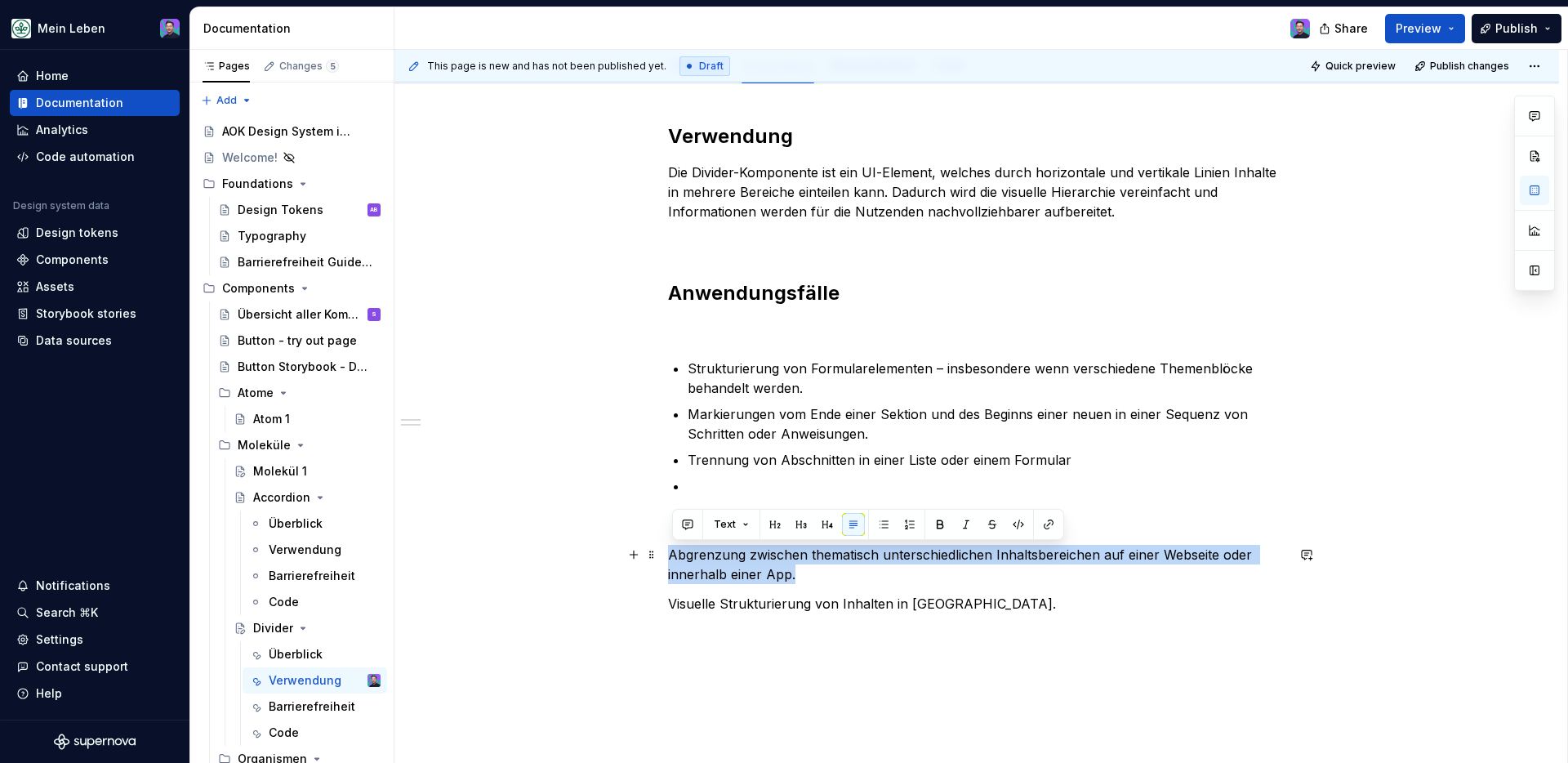
copy p "Abgrenzung zwischen thematisch unterschiedlichen Inhaltsbereichen auf einer Web…"
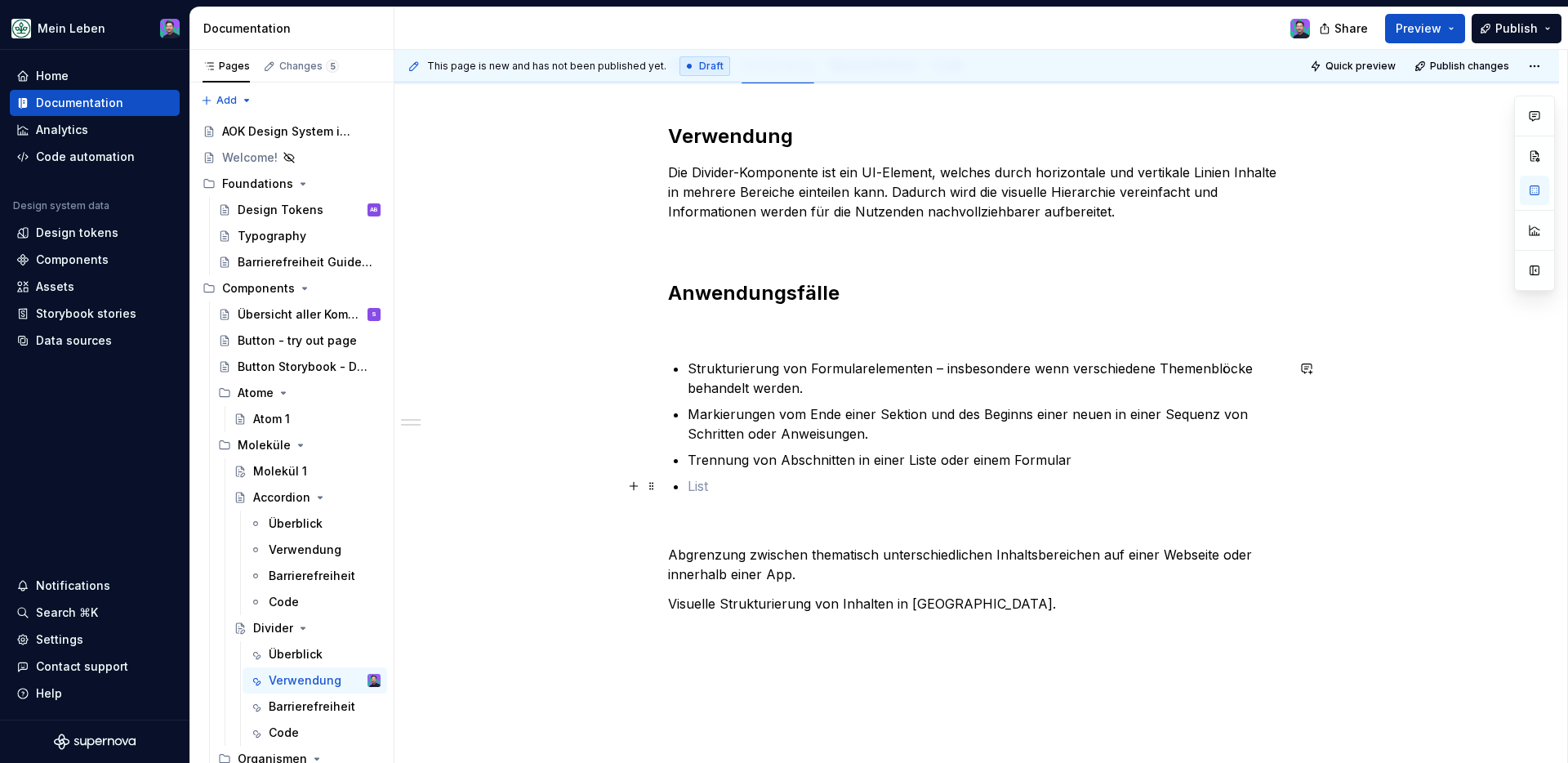
click at [740, 478] on p at bounding box center [986, 486] width 598 height 19
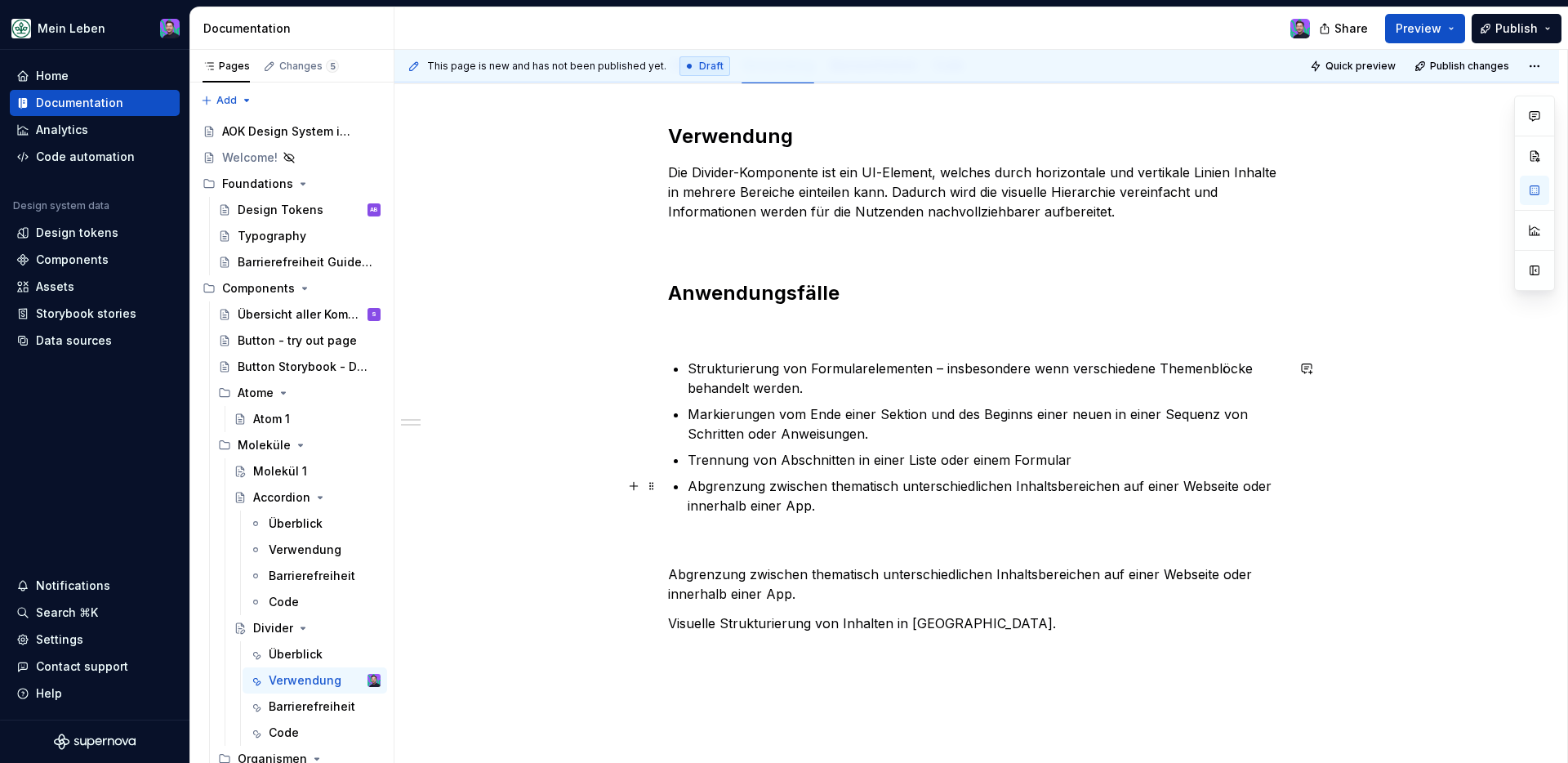
click at [936, 510] on p "Abgrenzung zwischen thematisch unterschiedlichen Inhaltsbereichen auf einer Web…" at bounding box center [986, 496] width 598 height 40
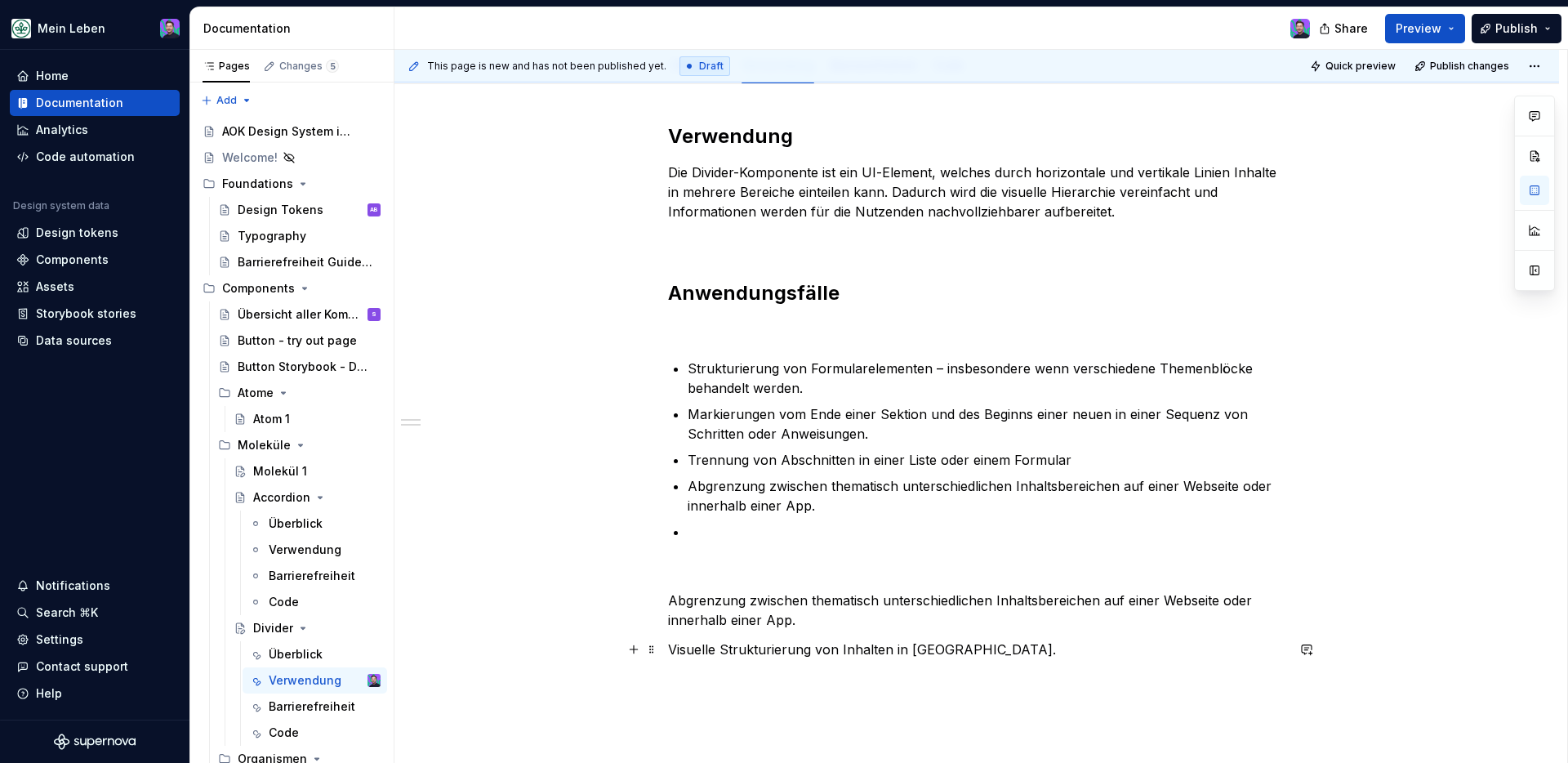
click at [722, 633] on p "Visuelle Strukturierung von Inhalten in Menüs." at bounding box center [976, 649] width 617 height 19
copy p "Visuelle Strukturierung von Inhalten in Menüs."
click at [737, 539] on p at bounding box center [986, 531] width 598 height 19
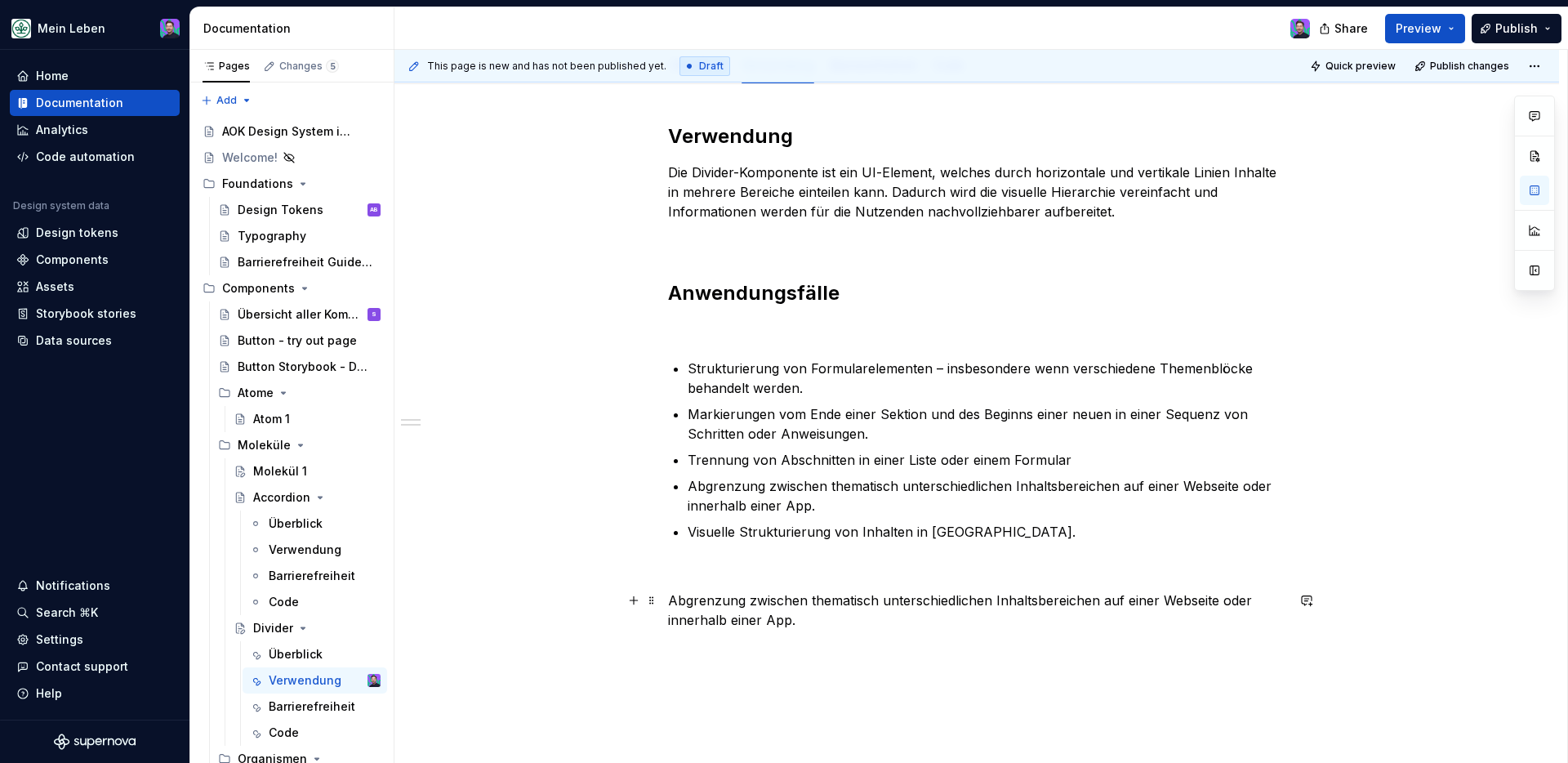
click at [732, 609] on p "Abgrenzung zwischen thematisch unterschiedlichen Inhaltsbereichen auf einer Web…" at bounding box center [976, 610] width 617 height 40
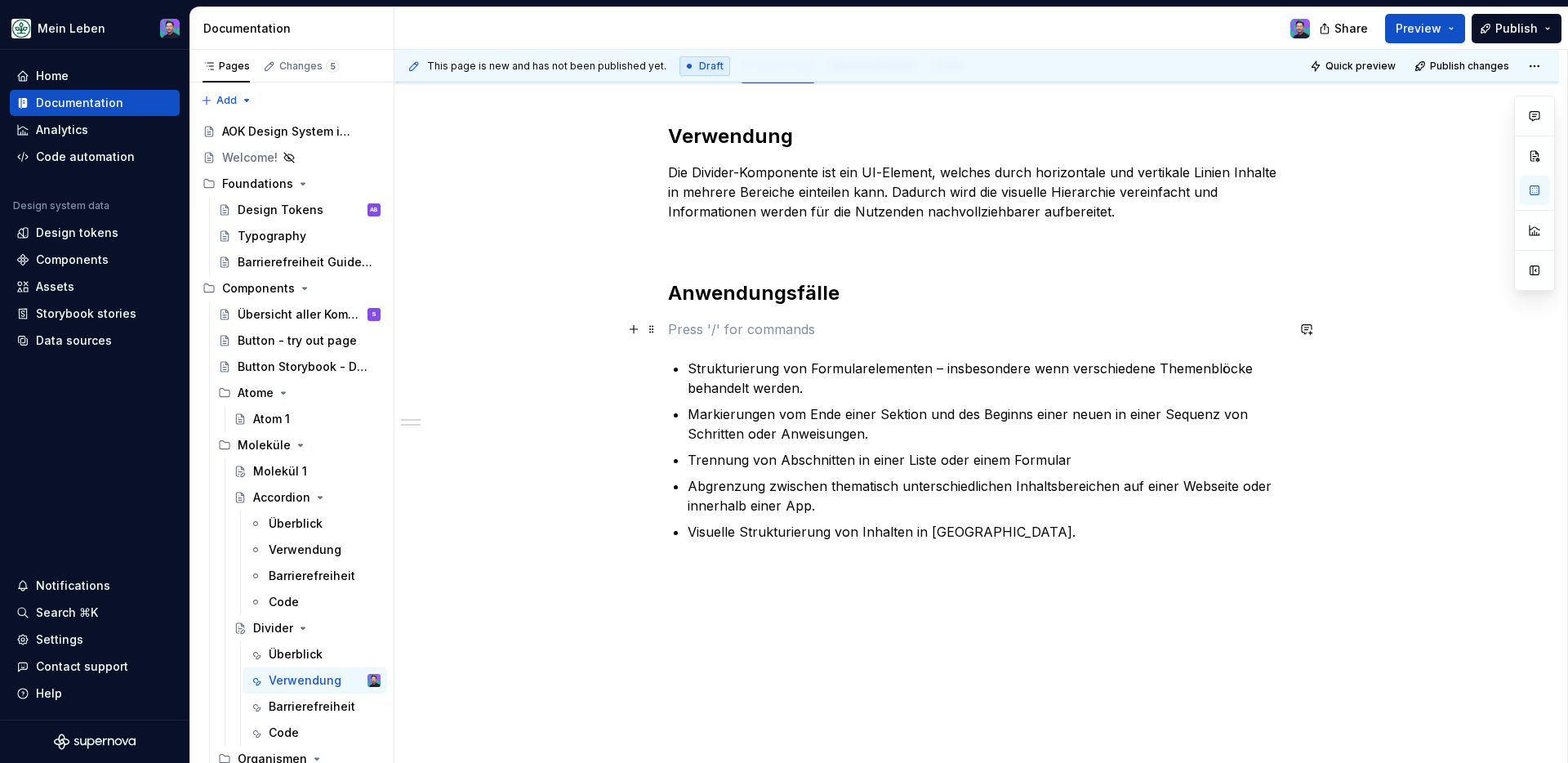
click at [782, 332] on p at bounding box center [976, 329] width 617 height 19
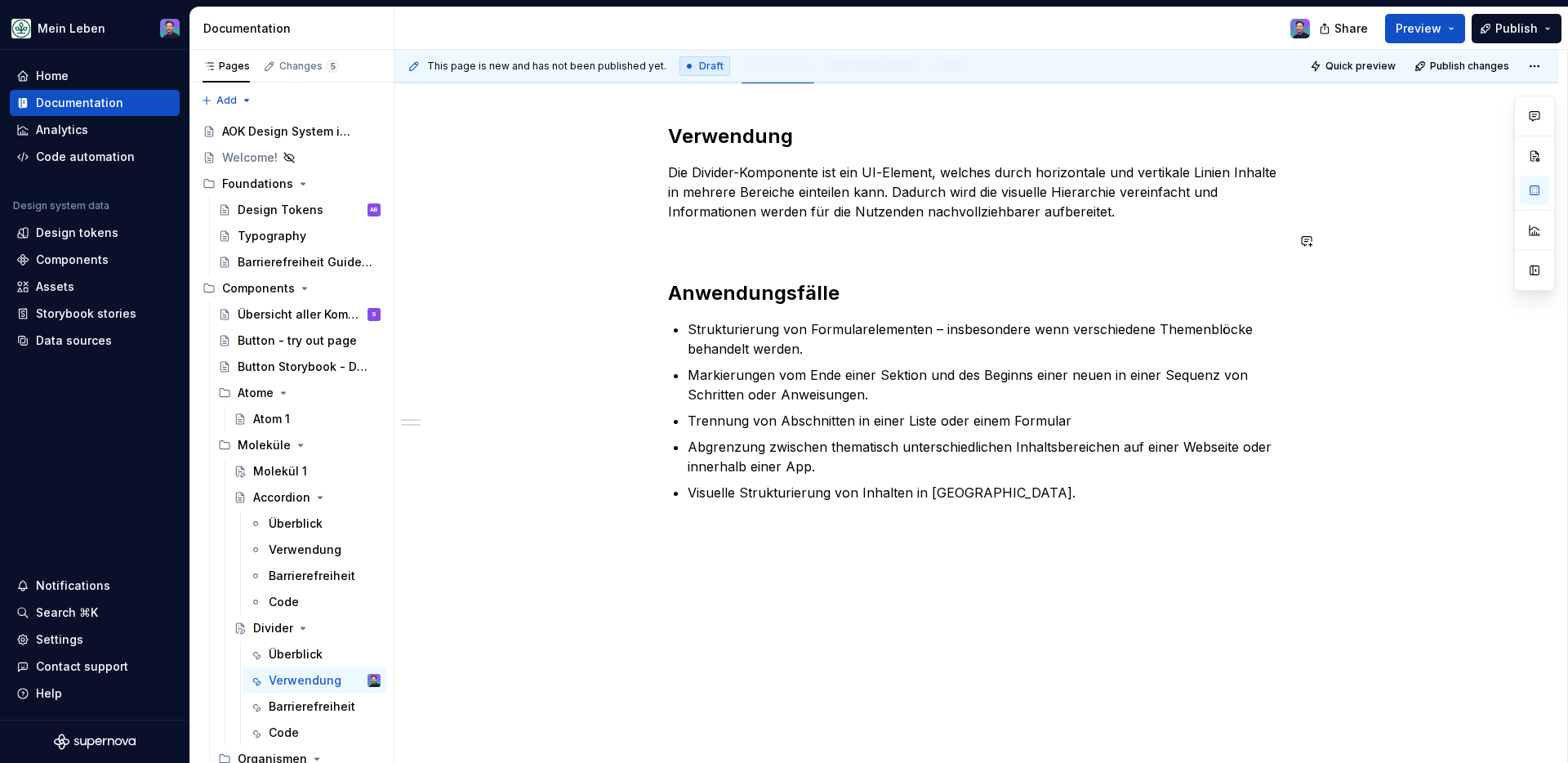
click at [548, 273] on div "Verwendung Die Divider-Komponente ist ein UI-Element, welches durch horizontale…" at bounding box center [977, 451] width 1165 height 735
click at [1234, 66] on span "Quick preview" at bounding box center [1361, 66] width 70 height 13
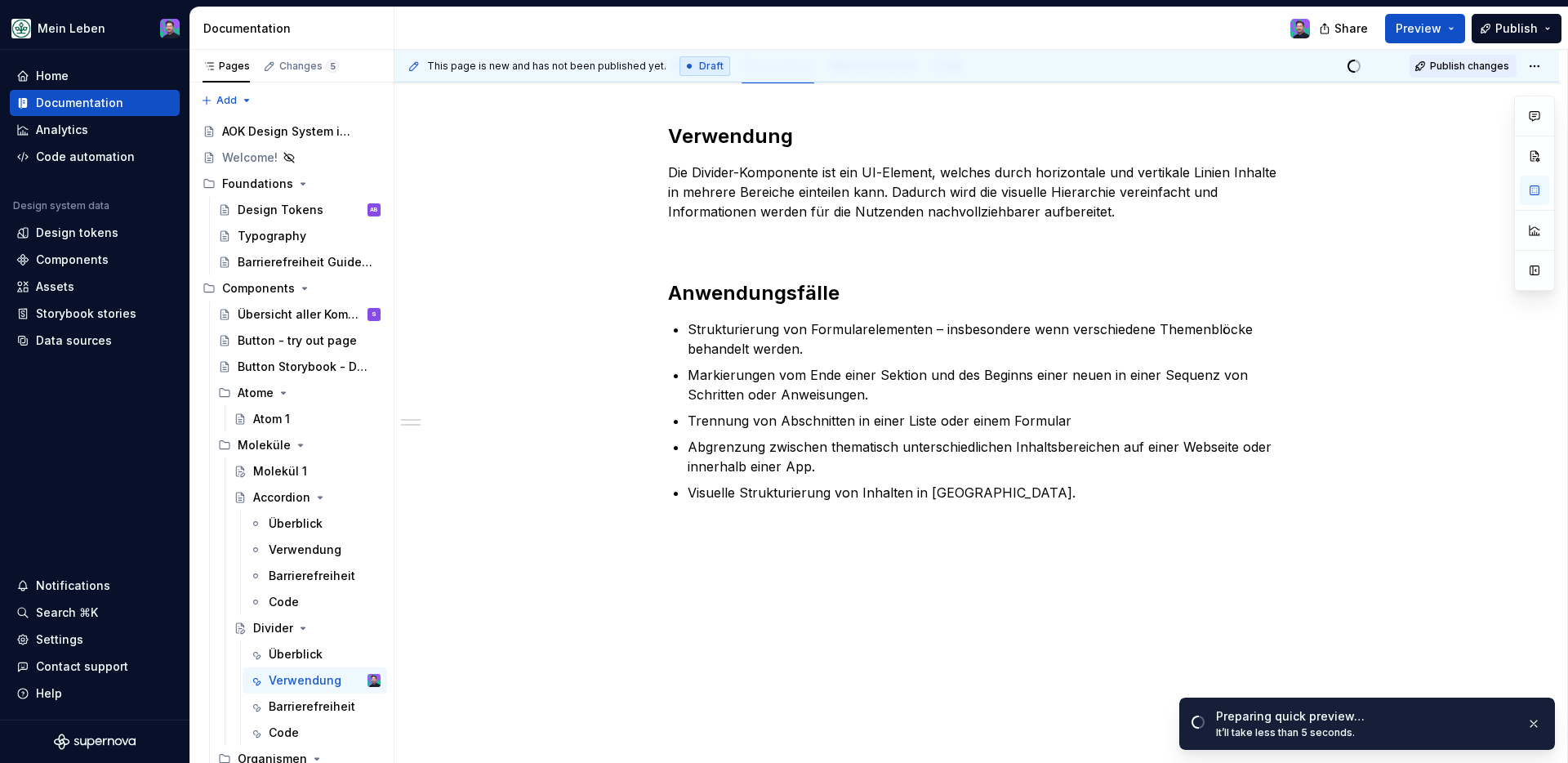
click at [1234, 74] on button "Publish changes" at bounding box center [1463, 65] width 107 height 23
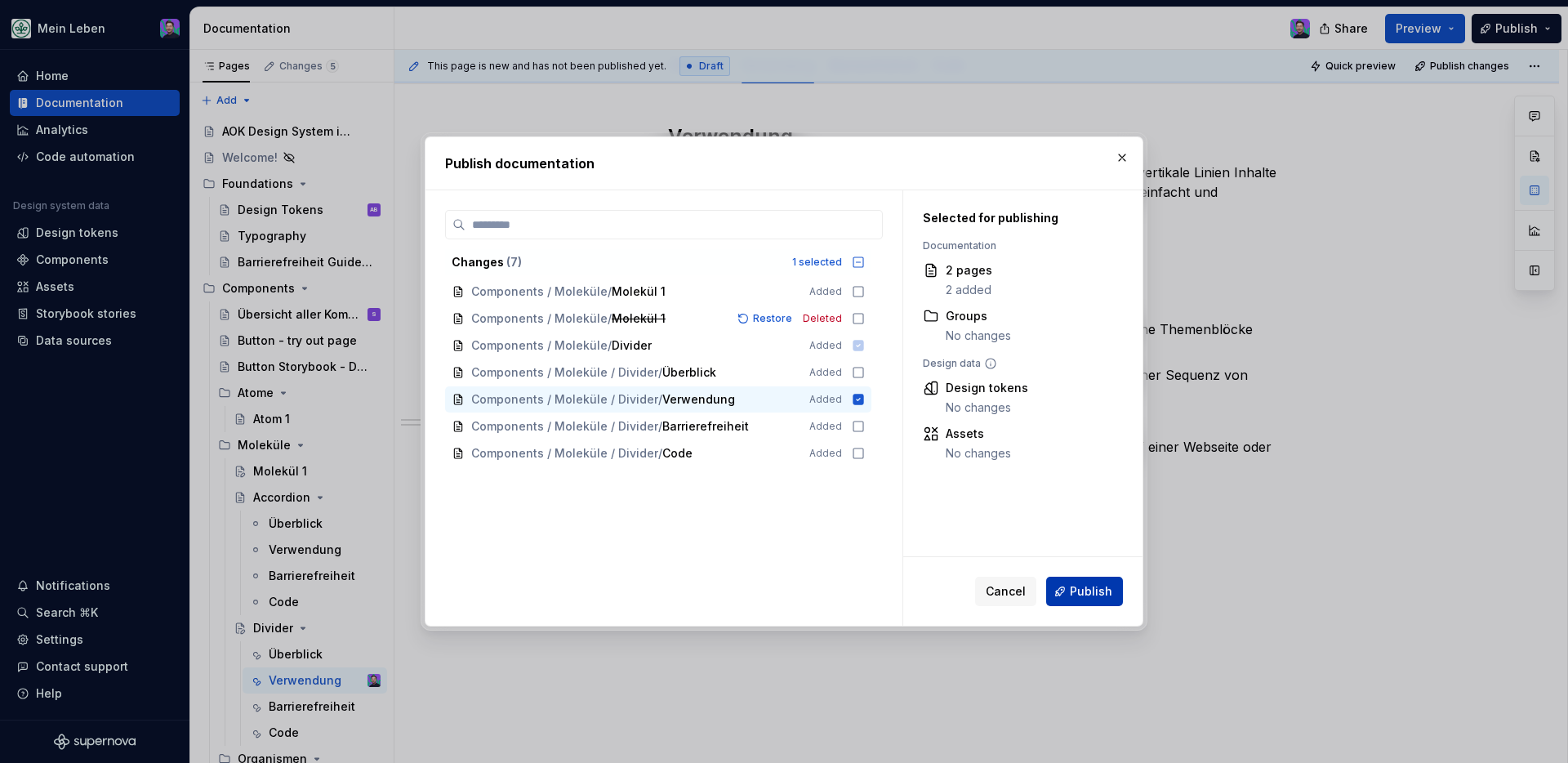
click at [1072, 584] on span "Publish" at bounding box center [1091, 592] width 42 height 17
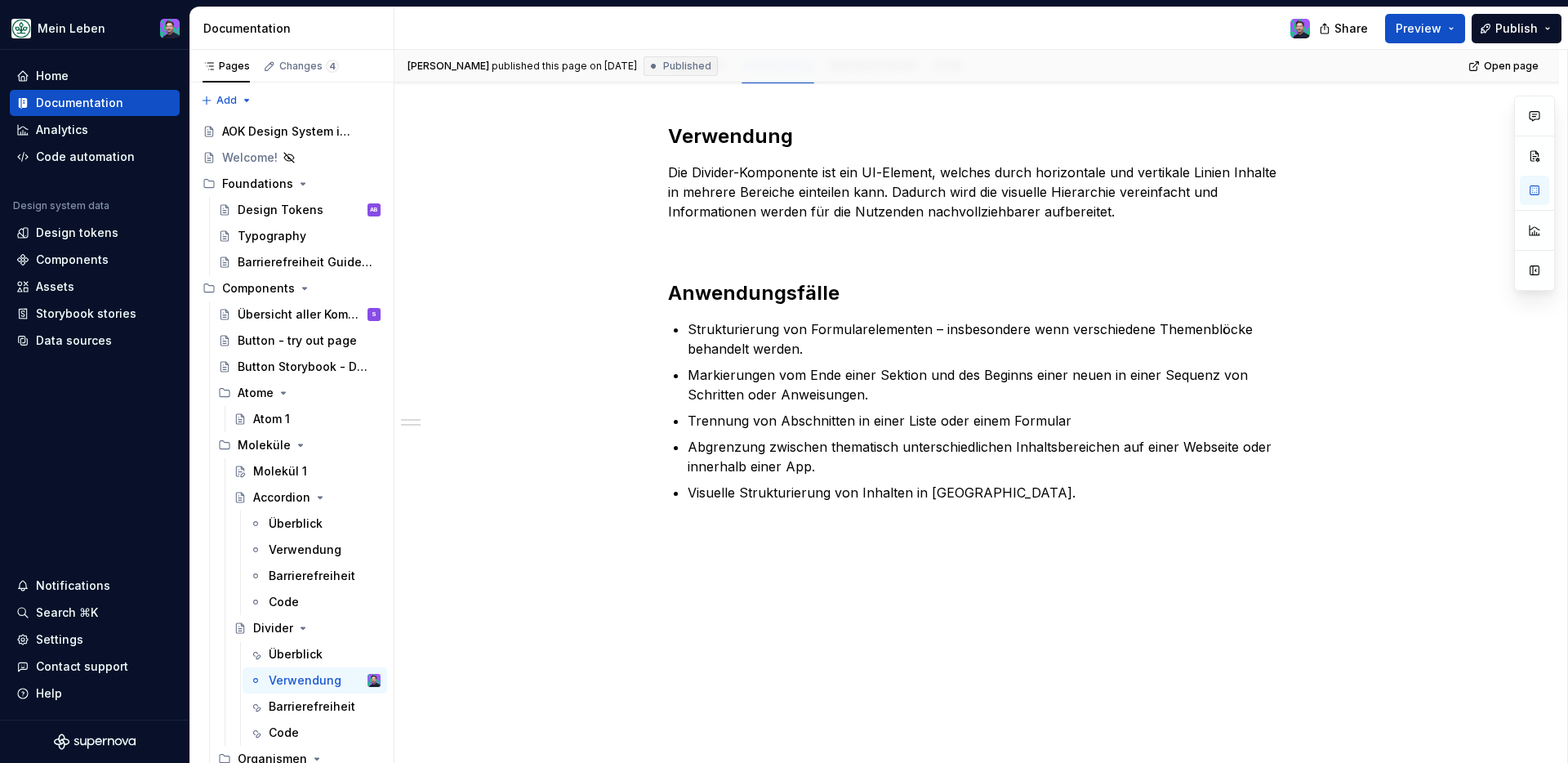
click at [721, 549] on div "Verwendung Die Divider-Komponente ist ein UI-Element, welches durch horizontale…" at bounding box center [976, 347] width 617 height 447
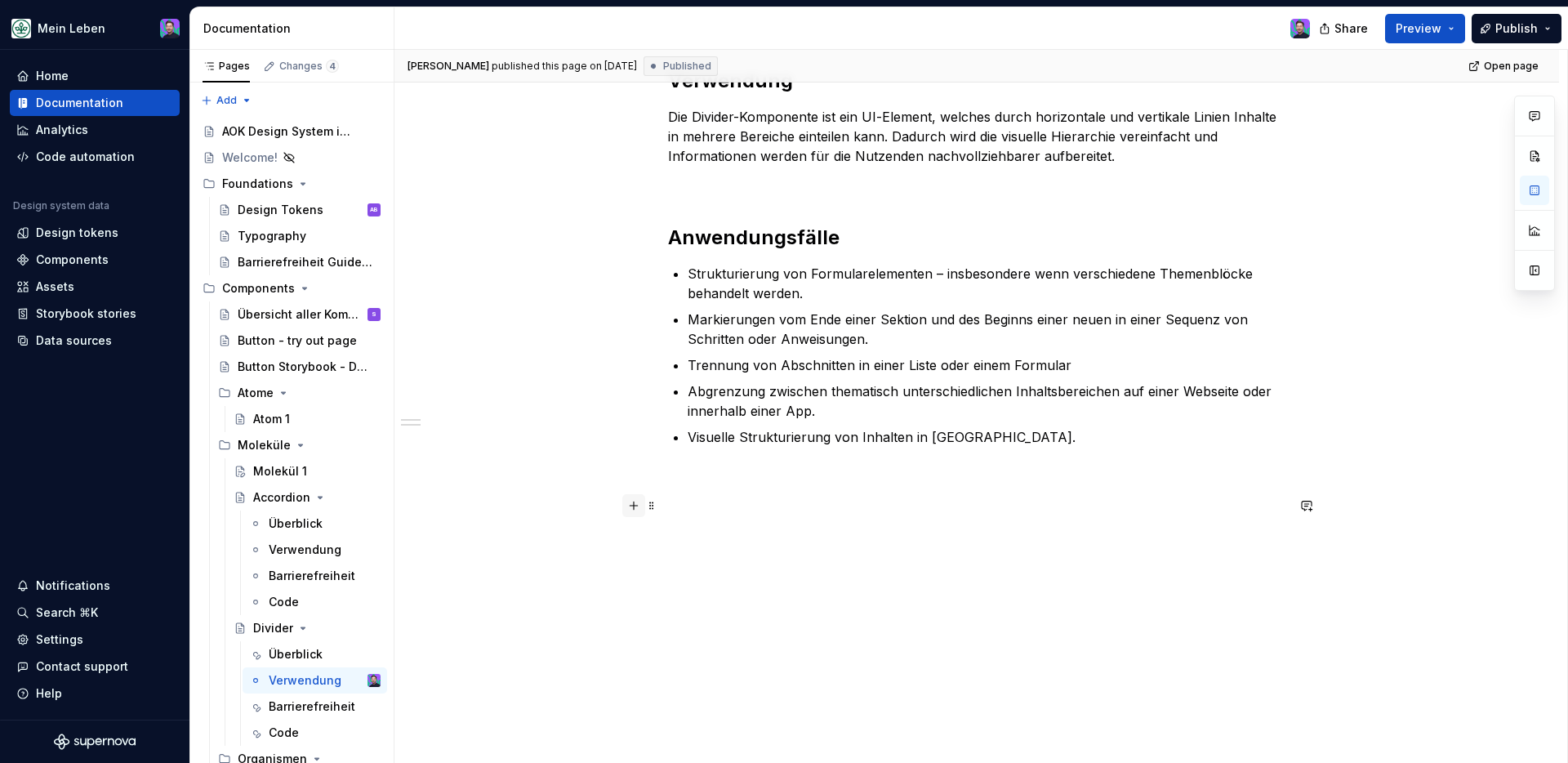
click at [634, 504] on button "button" at bounding box center [633, 505] width 23 height 23
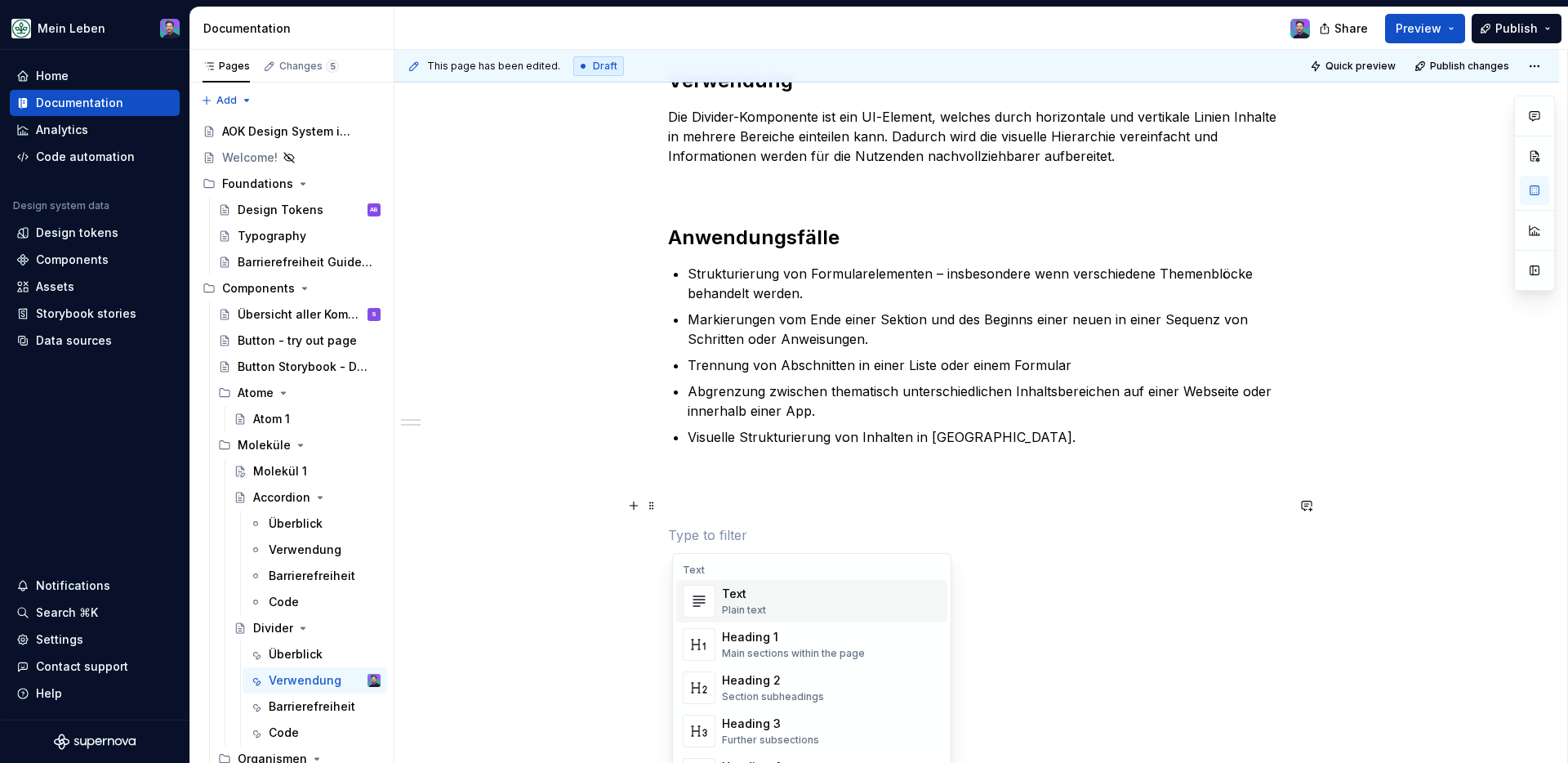
type textarea "*"
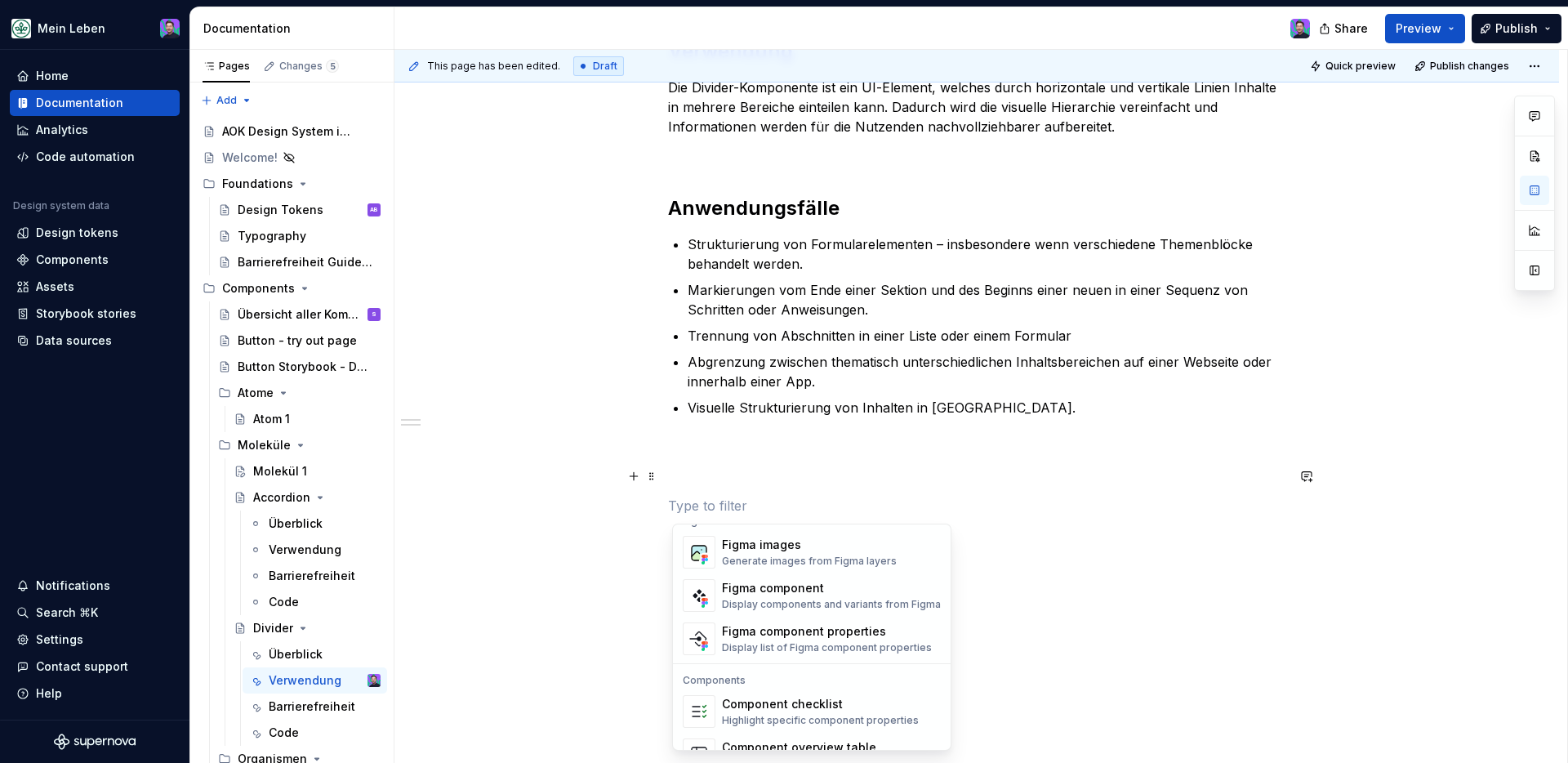
scroll to position [1541, 0]
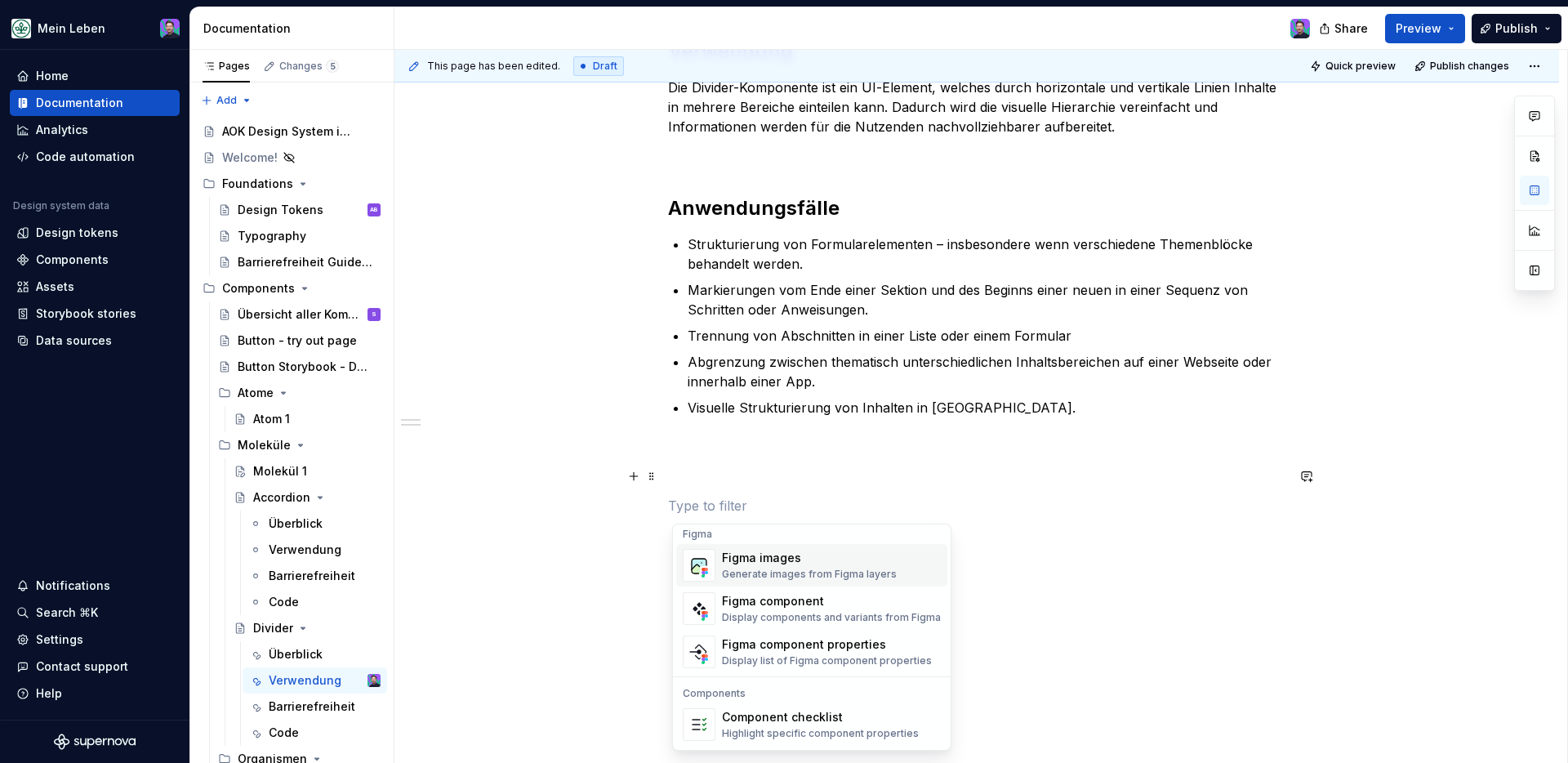
click at [760, 550] on div "Figma images" at bounding box center [810, 558] width 175 height 17
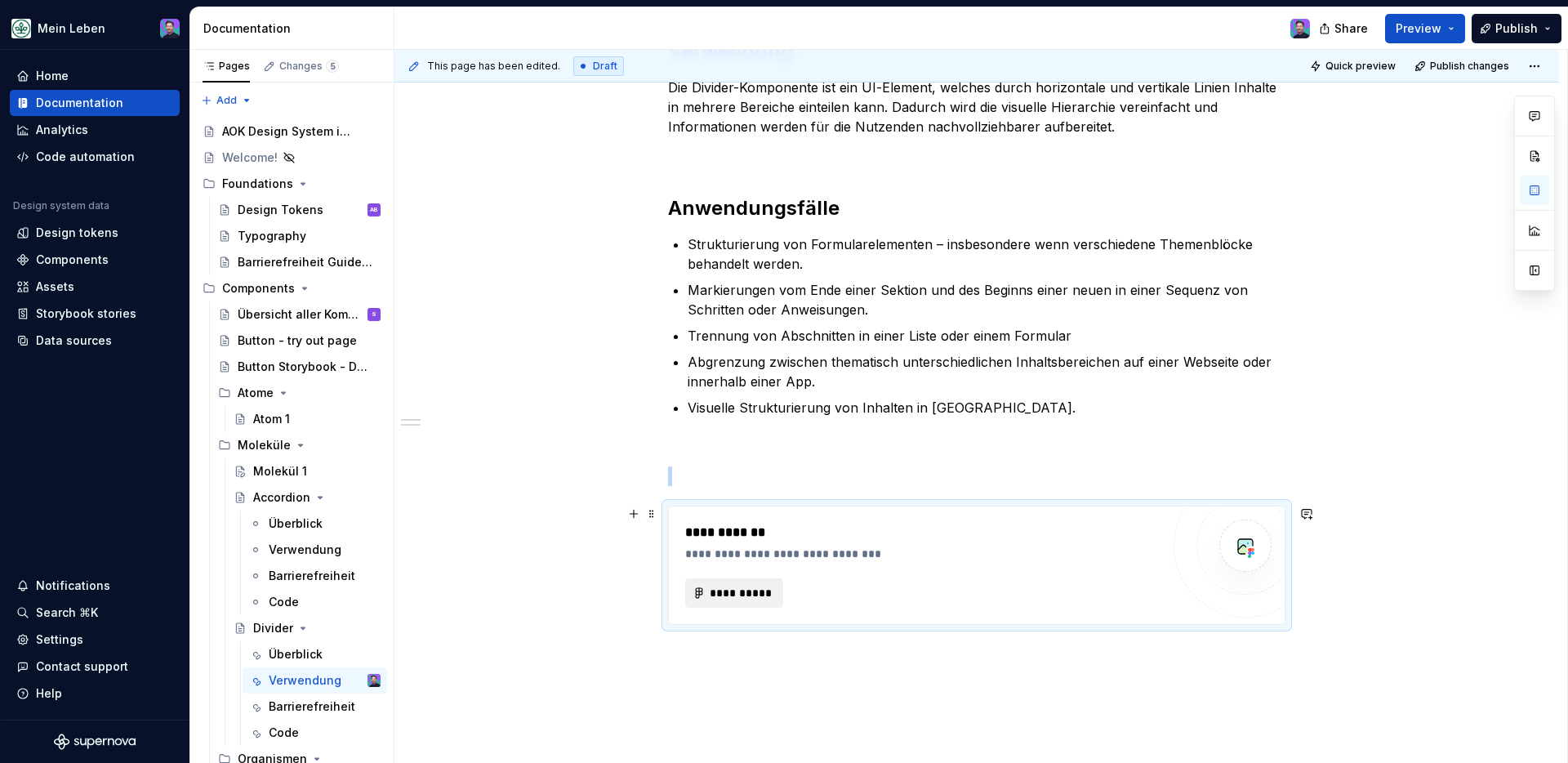
click at [755, 591] on span "**********" at bounding box center [741, 594] width 63 height 17
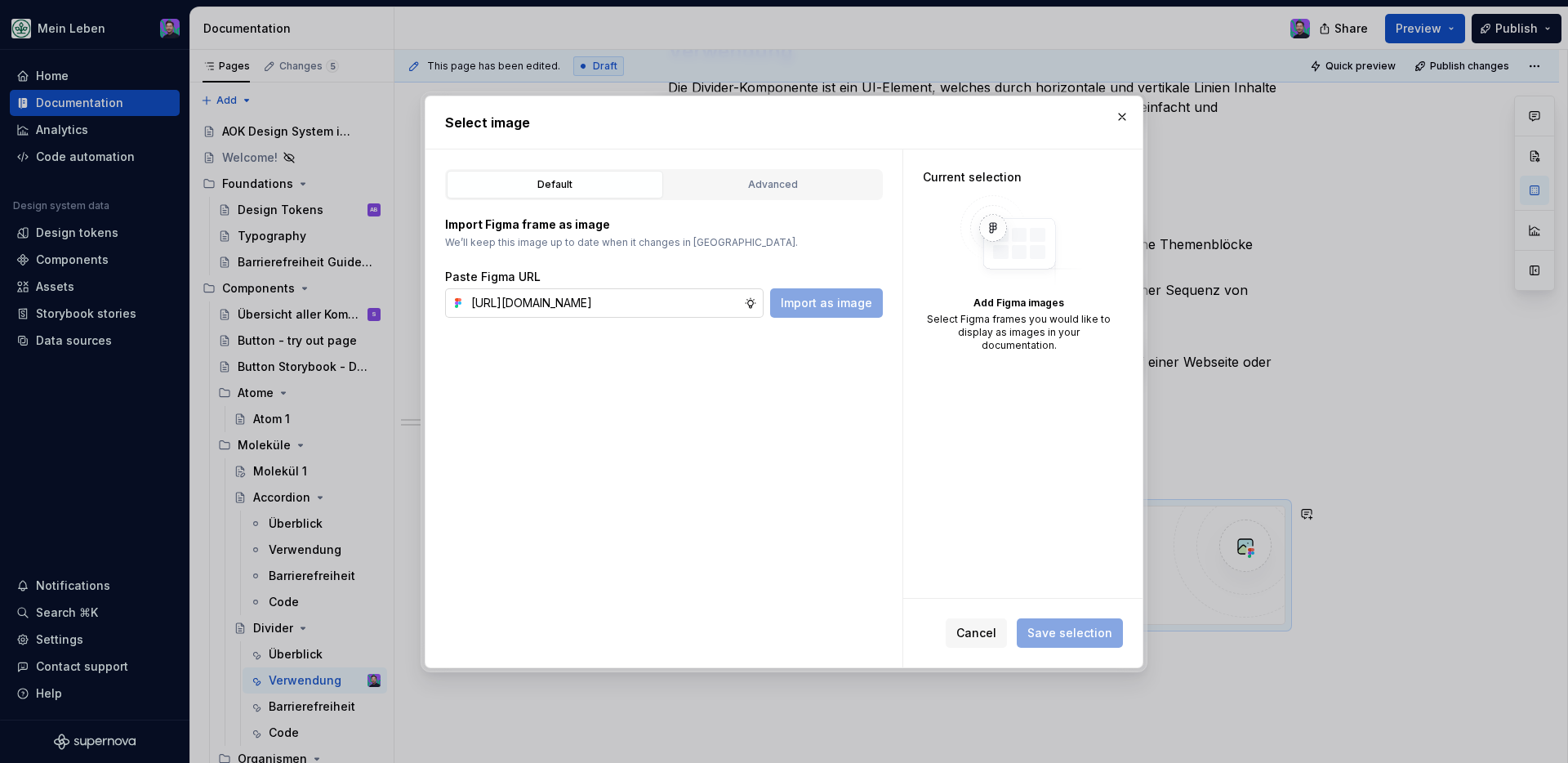
scroll to position [0, 399]
type input "https://www.figma.com/design/NKQReuZ0EblDcV57QhYUya/refactor_Divider?node-id=16…"
click at [801, 309] on span "Import as image" at bounding box center [826, 303] width 91 height 17
click at [1124, 117] on button "button" at bounding box center [1122, 117] width 23 height 23
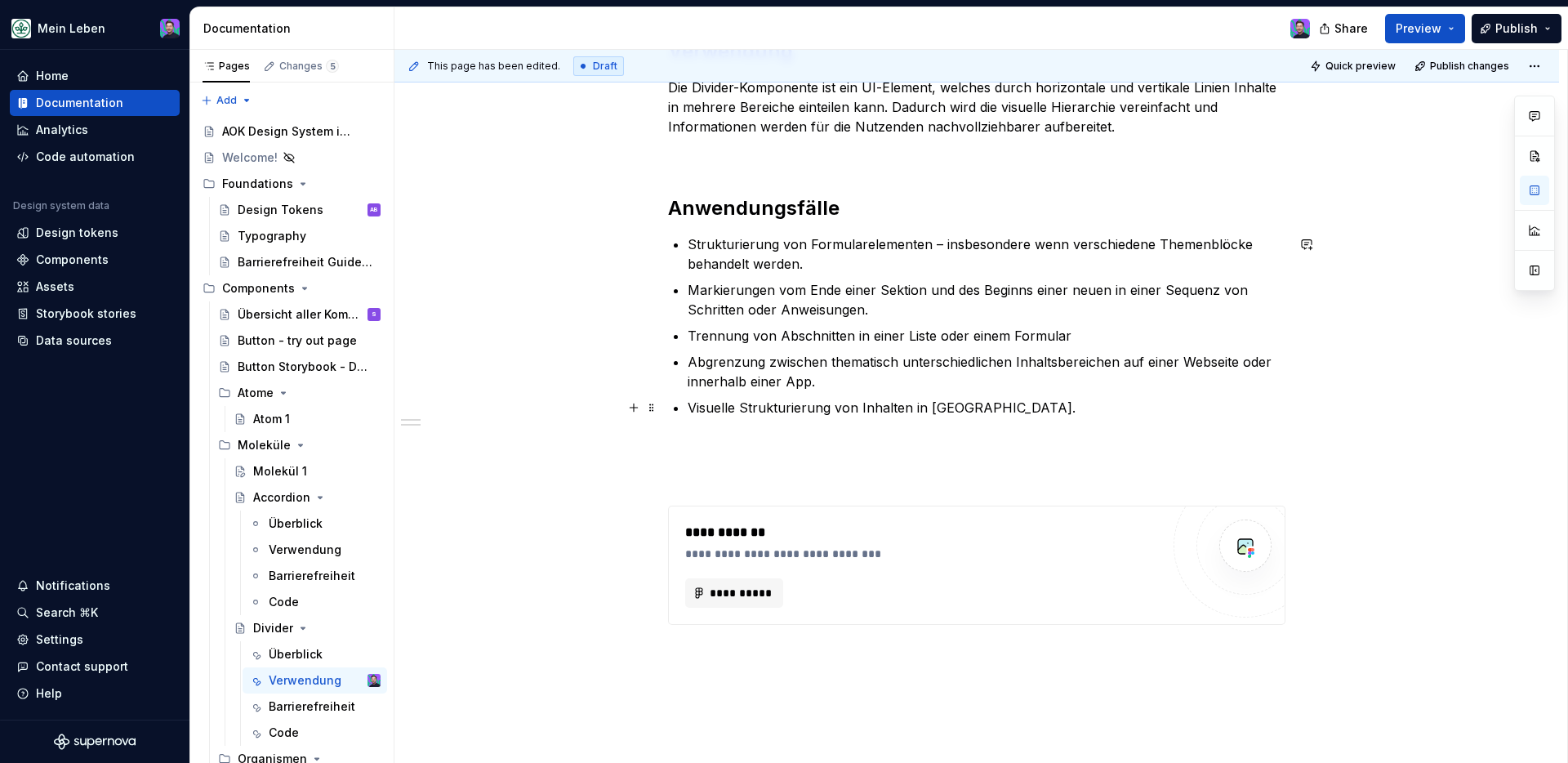
click at [956, 395] on ul "Strukturierung von Formularelementen – insbesondere wenn verschiedene Themenblö…" at bounding box center [986, 326] width 598 height 183
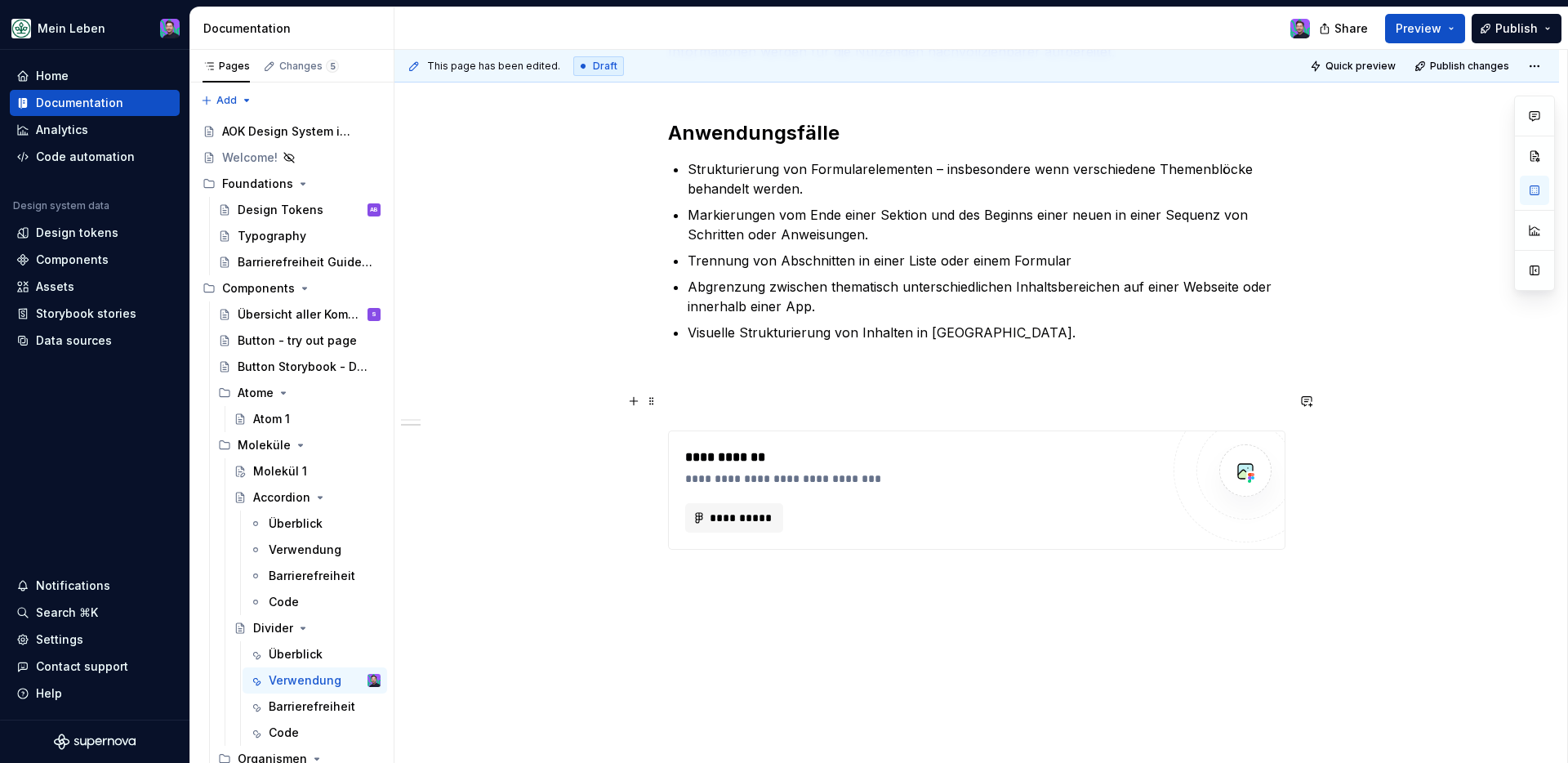
scroll to position [394, 0]
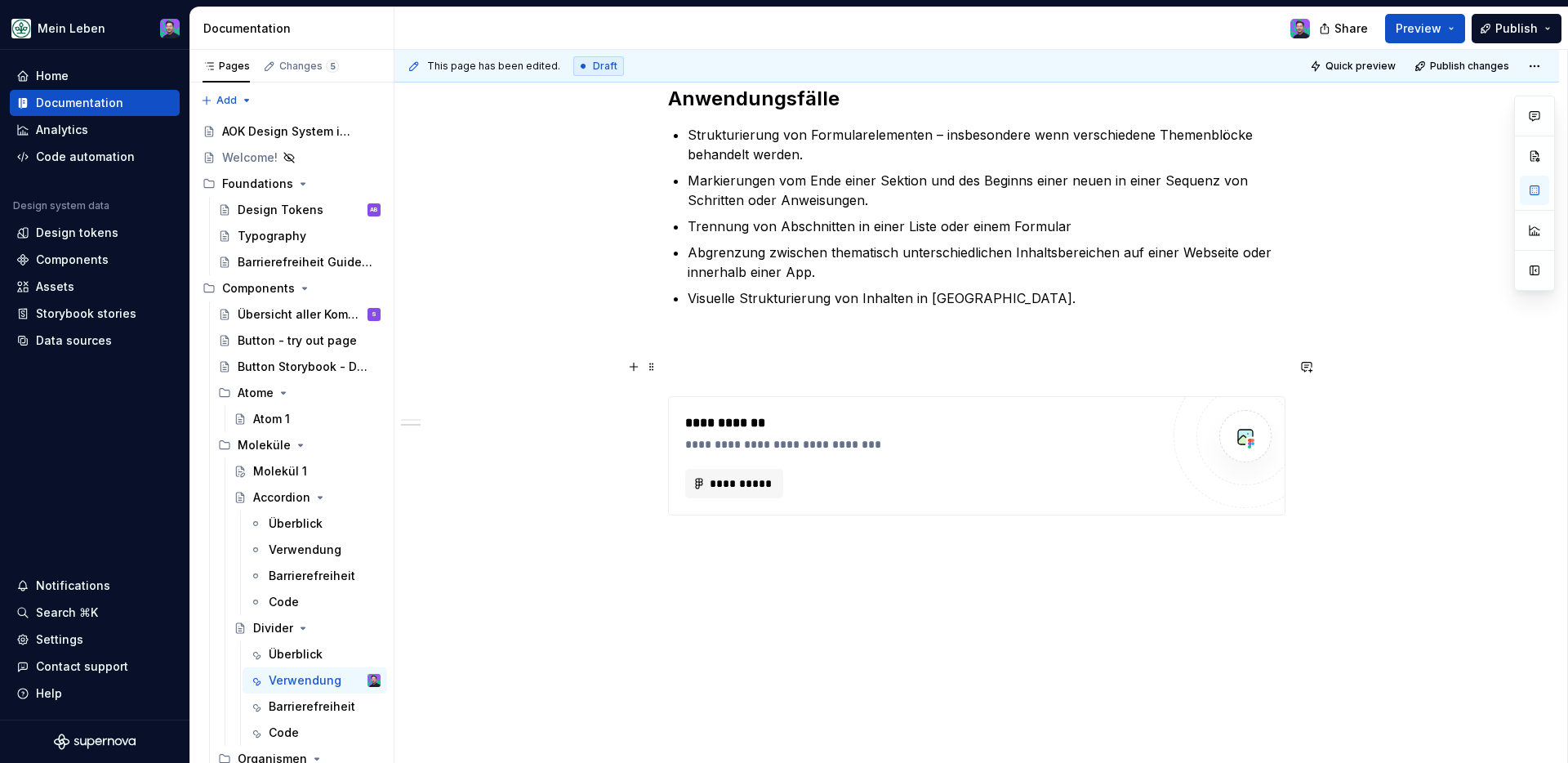
click at [923, 364] on p at bounding box center [976, 366] width 617 height 19
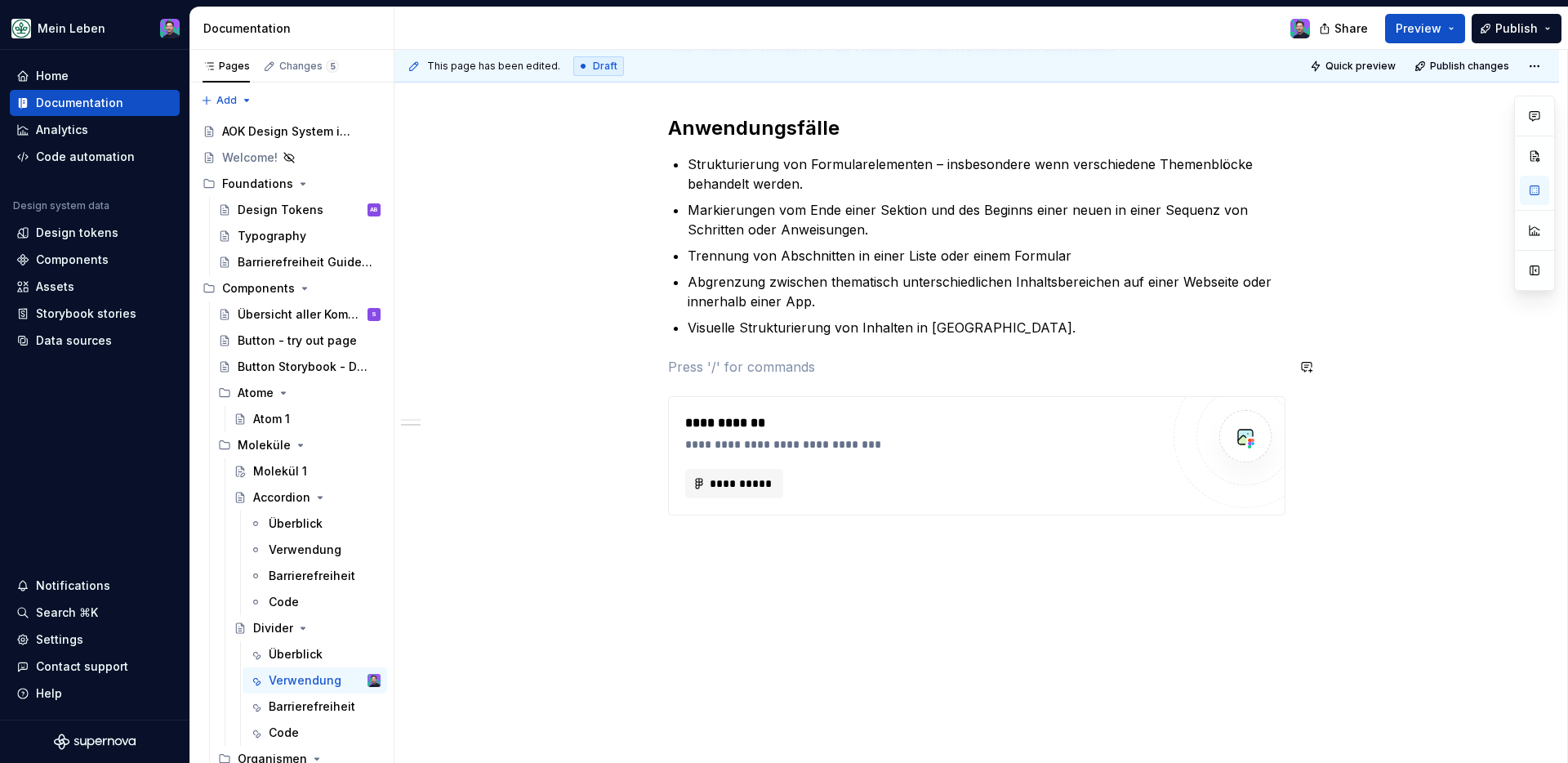
scroll to position [364, 0]
click at [760, 619] on div "**********" at bounding box center [977, 341] width 1165 height 845
click at [687, 577] on p "Empfehlung" at bounding box center [976, 573] width 617 height 19
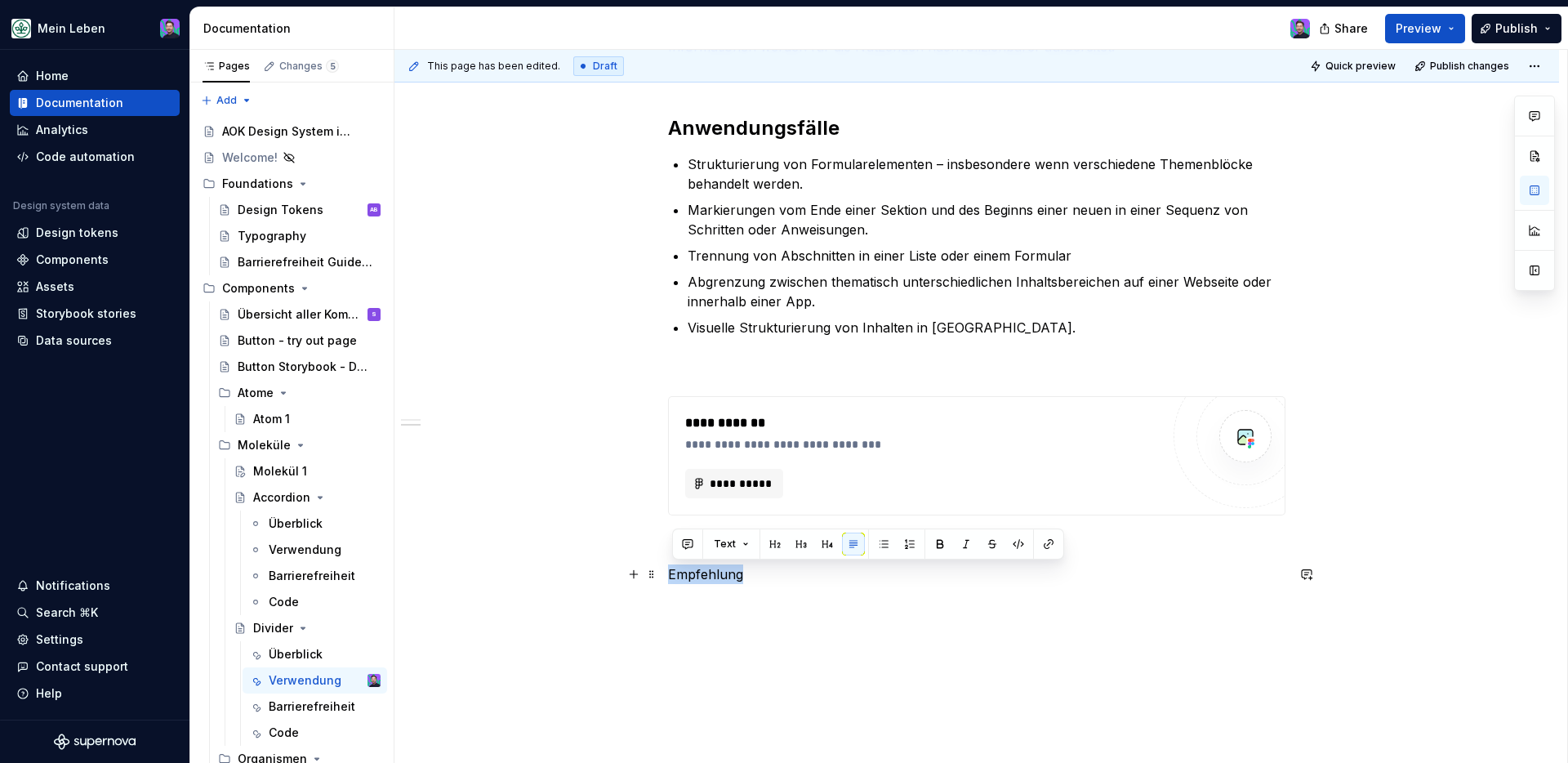
click at [687, 577] on p "Empfehlung" at bounding box center [976, 573] width 617 height 19
click at [781, 544] on button "button" at bounding box center [775, 544] width 23 height 23
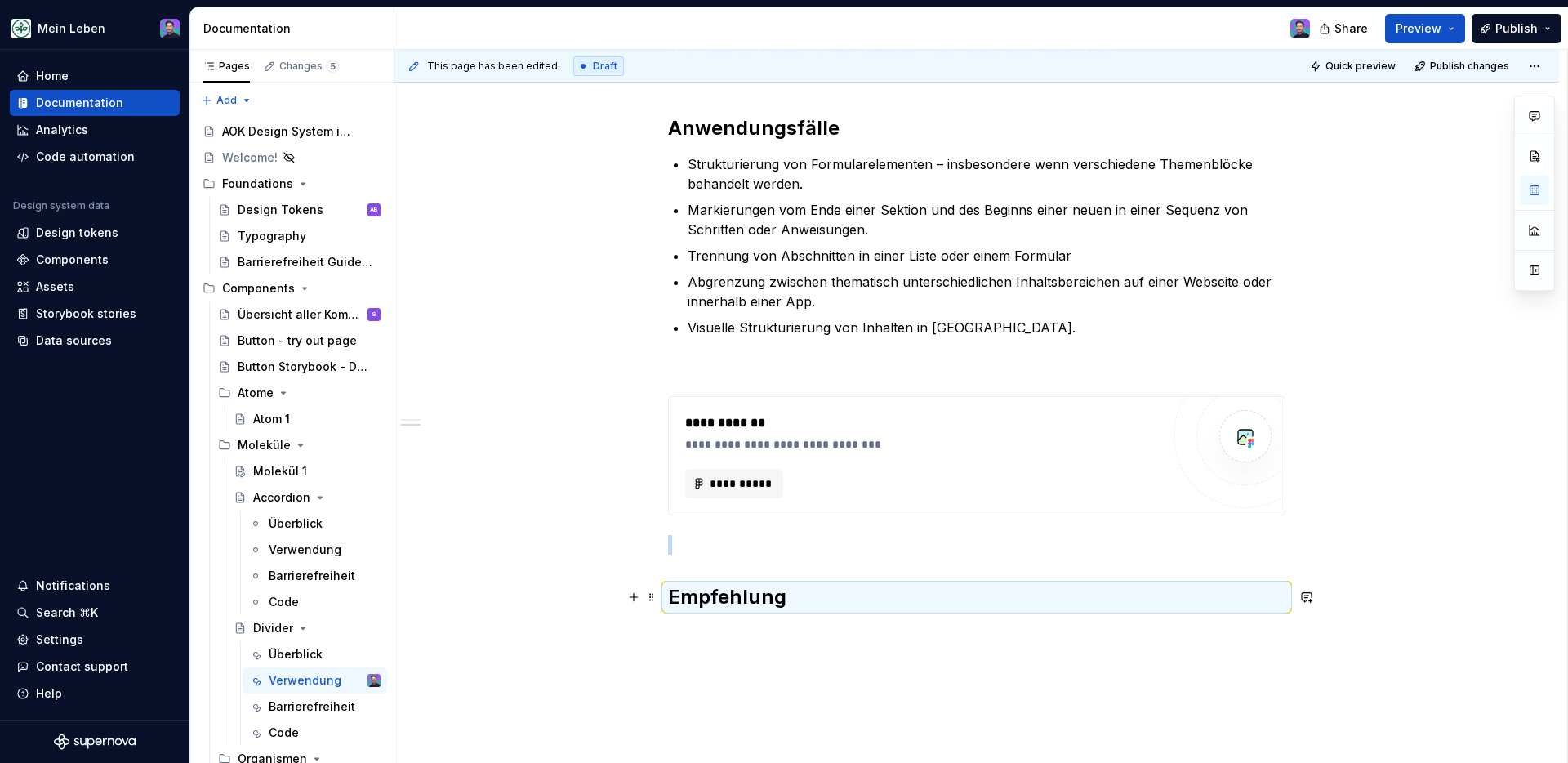
click at [815, 609] on h2 "Empfehlung" at bounding box center [976, 597] width 617 height 26
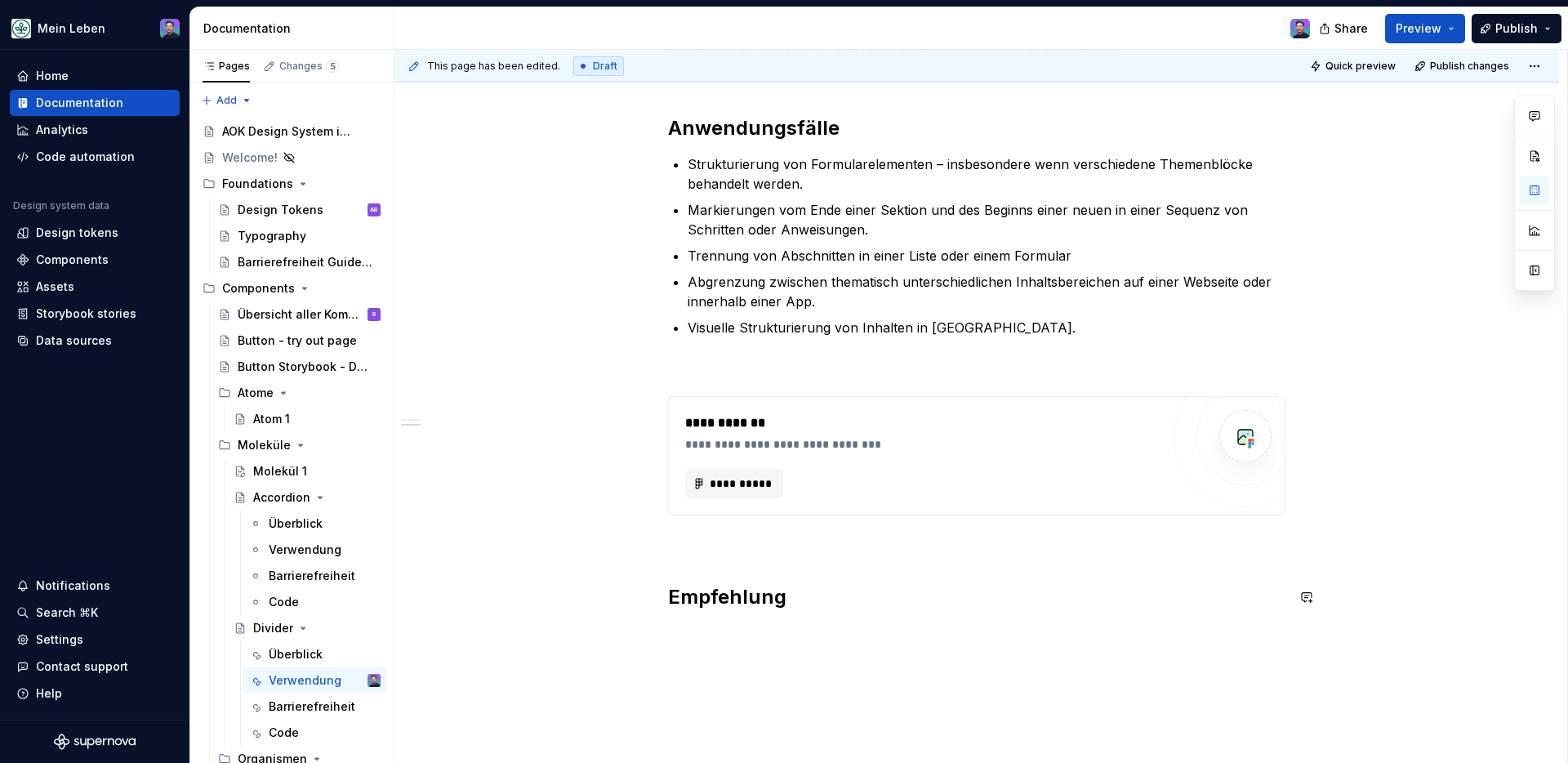
click at [807, 633] on div "**********" at bounding box center [977, 388] width 1165 height 940
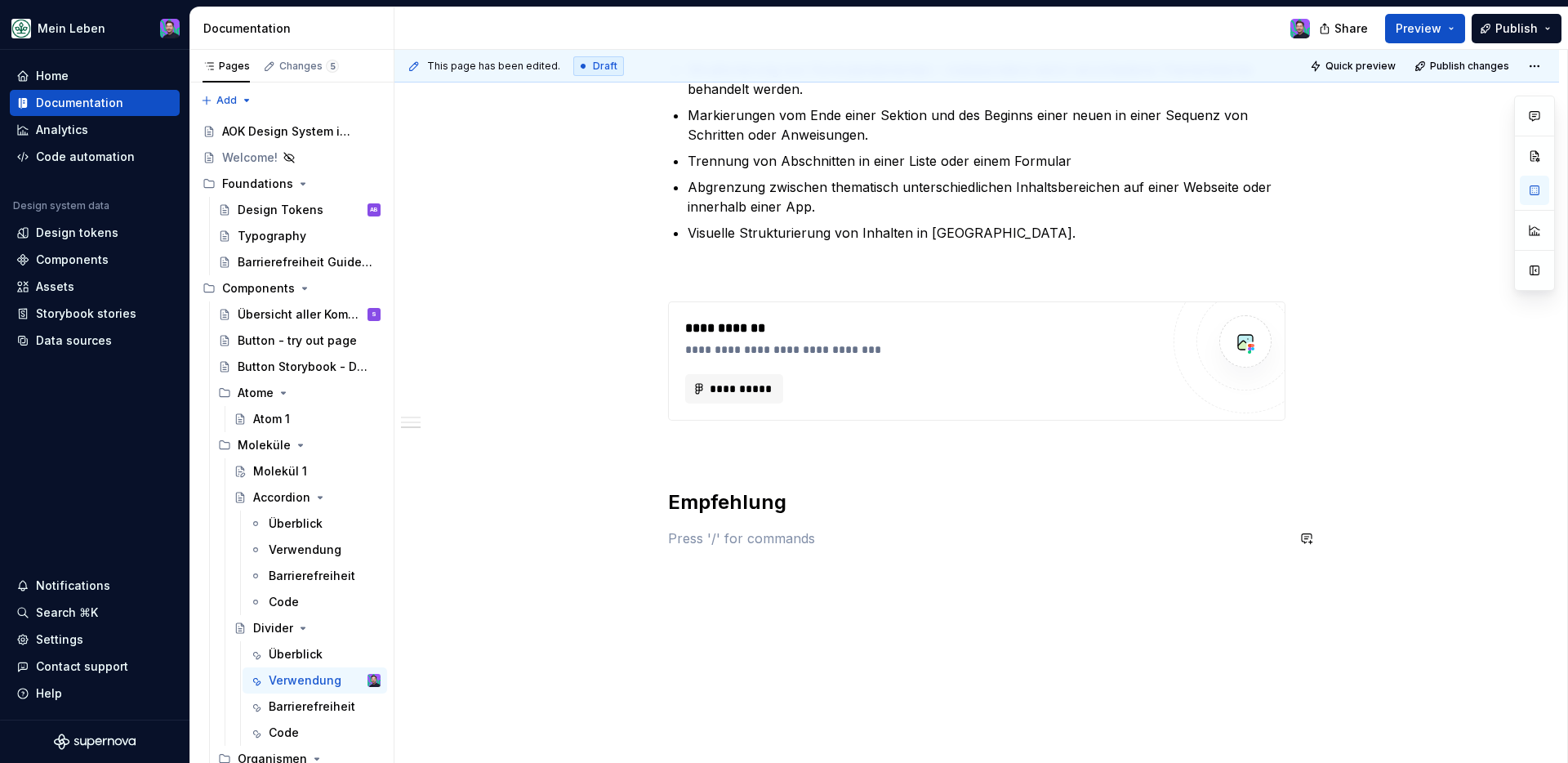
scroll to position [475, 0]
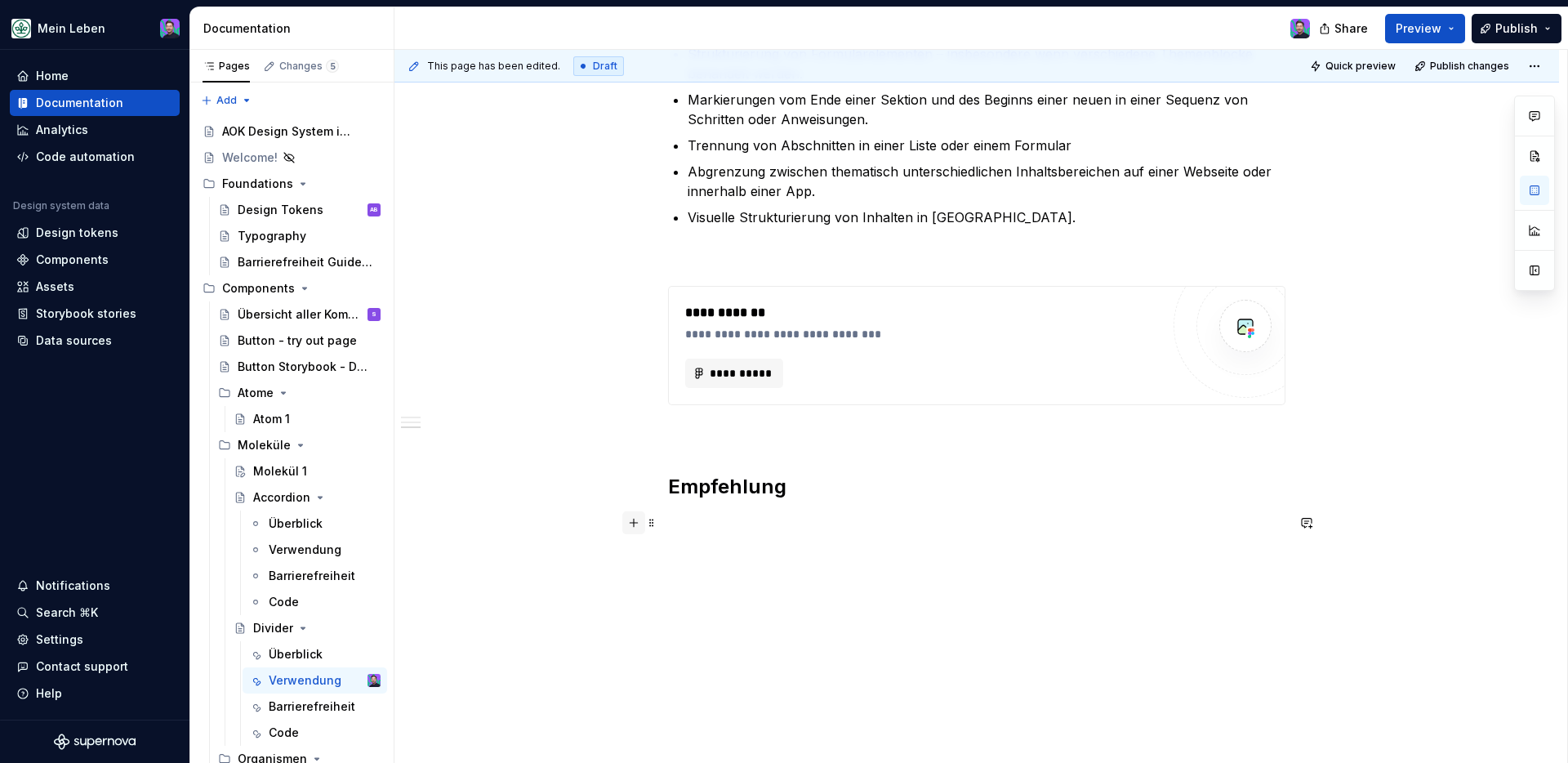
click at [643, 527] on button "button" at bounding box center [633, 523] width 23 height 23
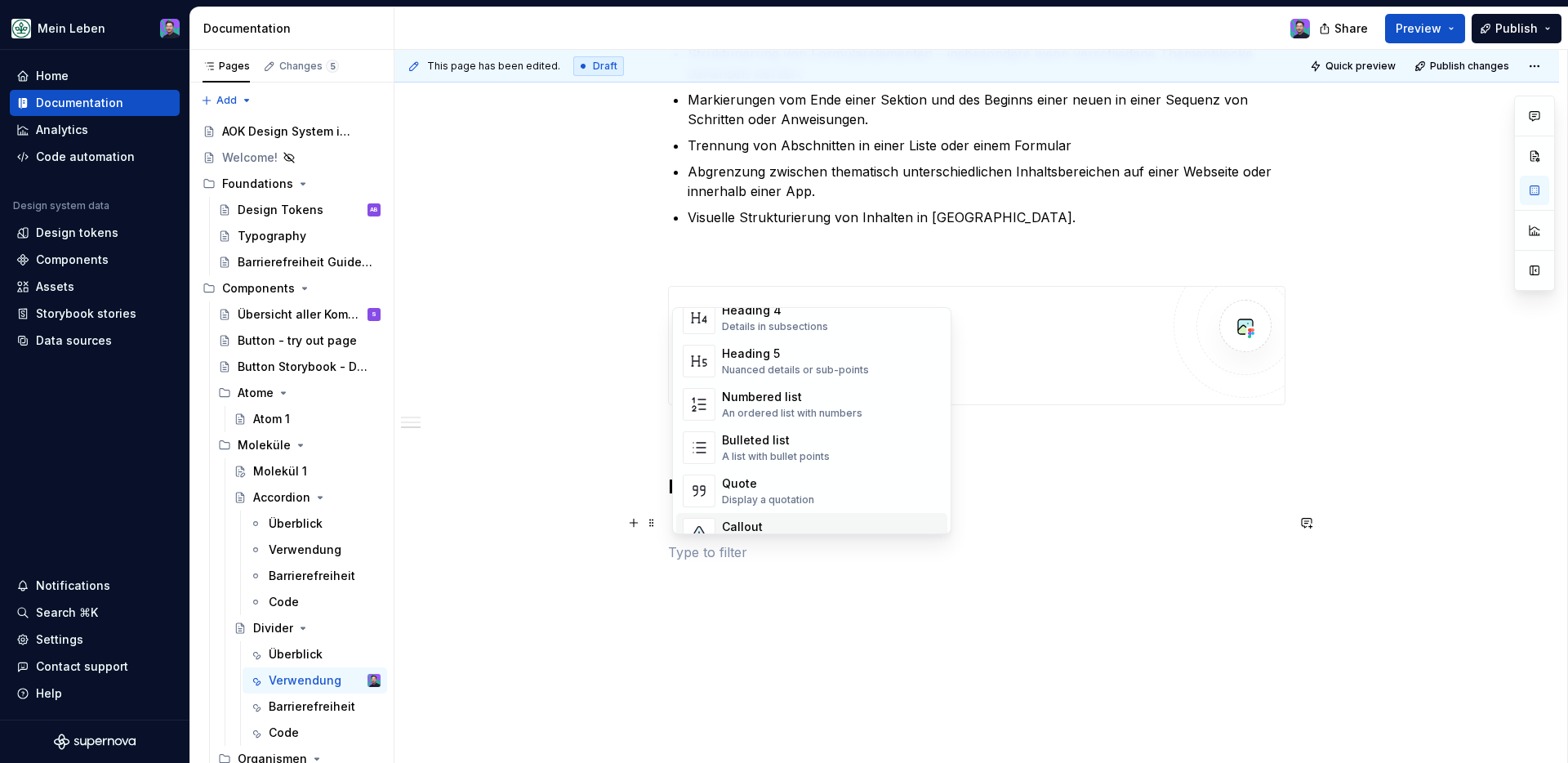
scroll to position [239, 0]
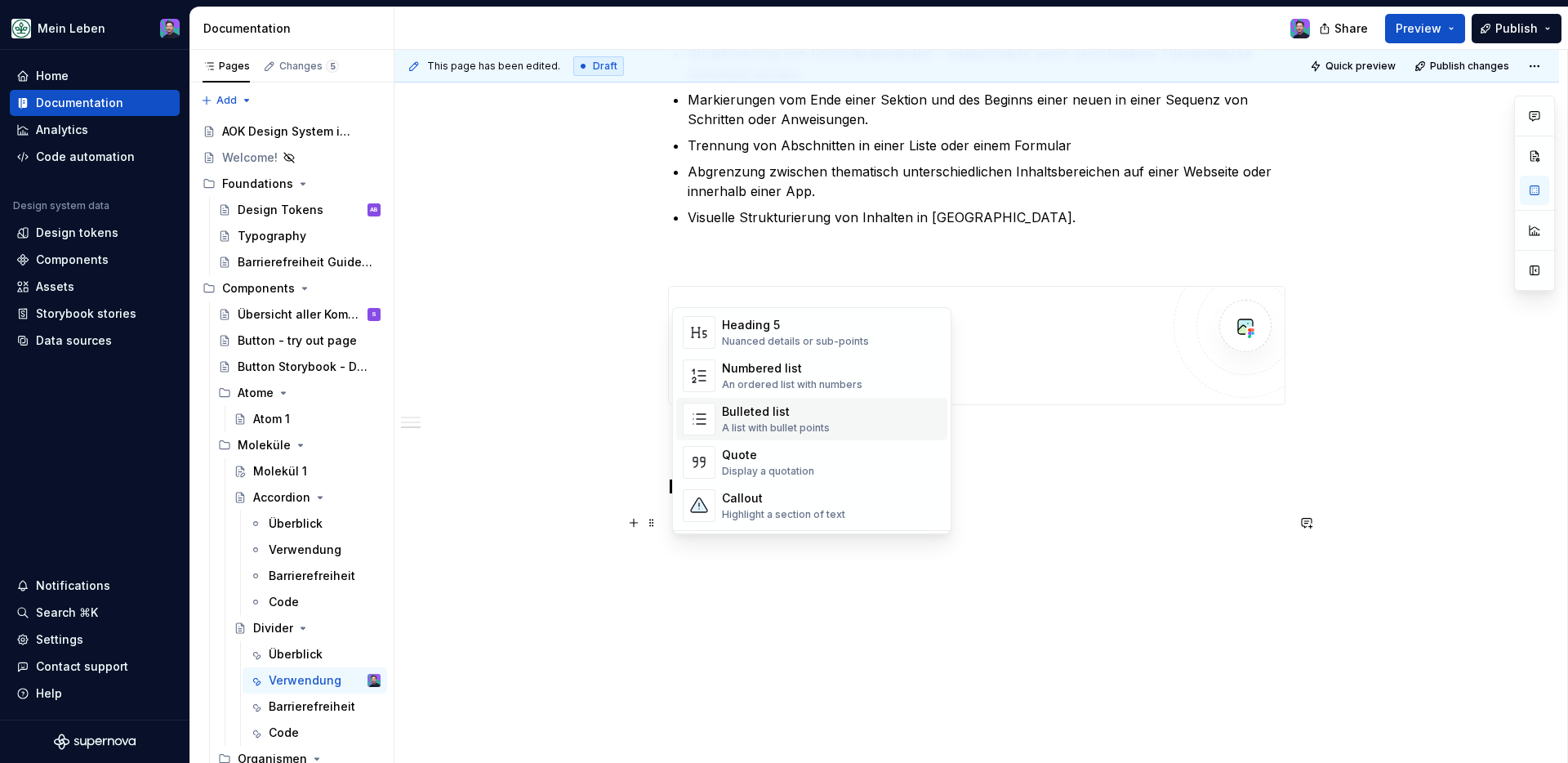
click at [753, 419] on div "Bulleted list" at bounding box center [776, 412] width 108 height 17
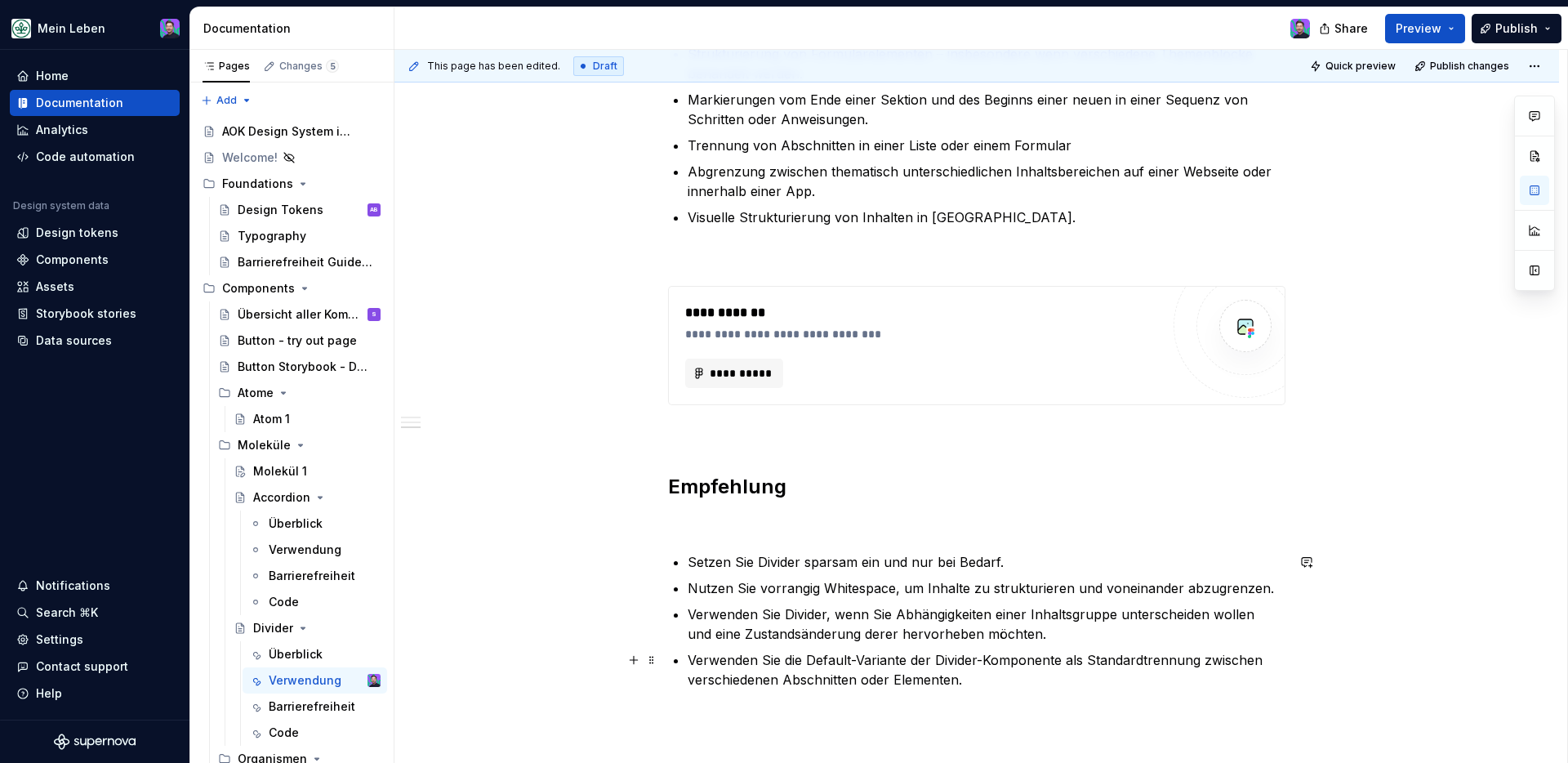
scroll to position [544, 0]
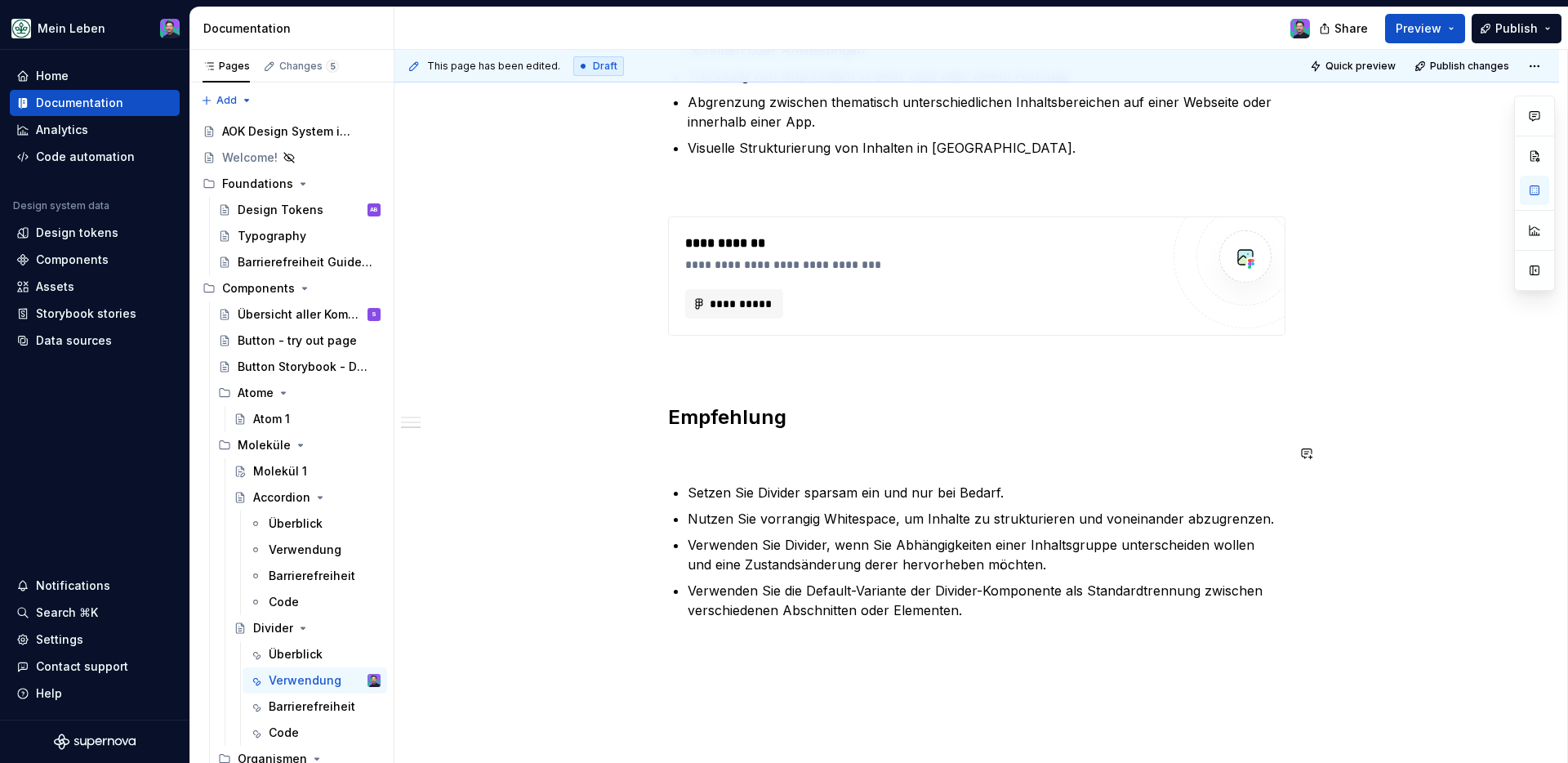
click at [744, 444] on p at bounding box center [976, 453] width 617 height 19
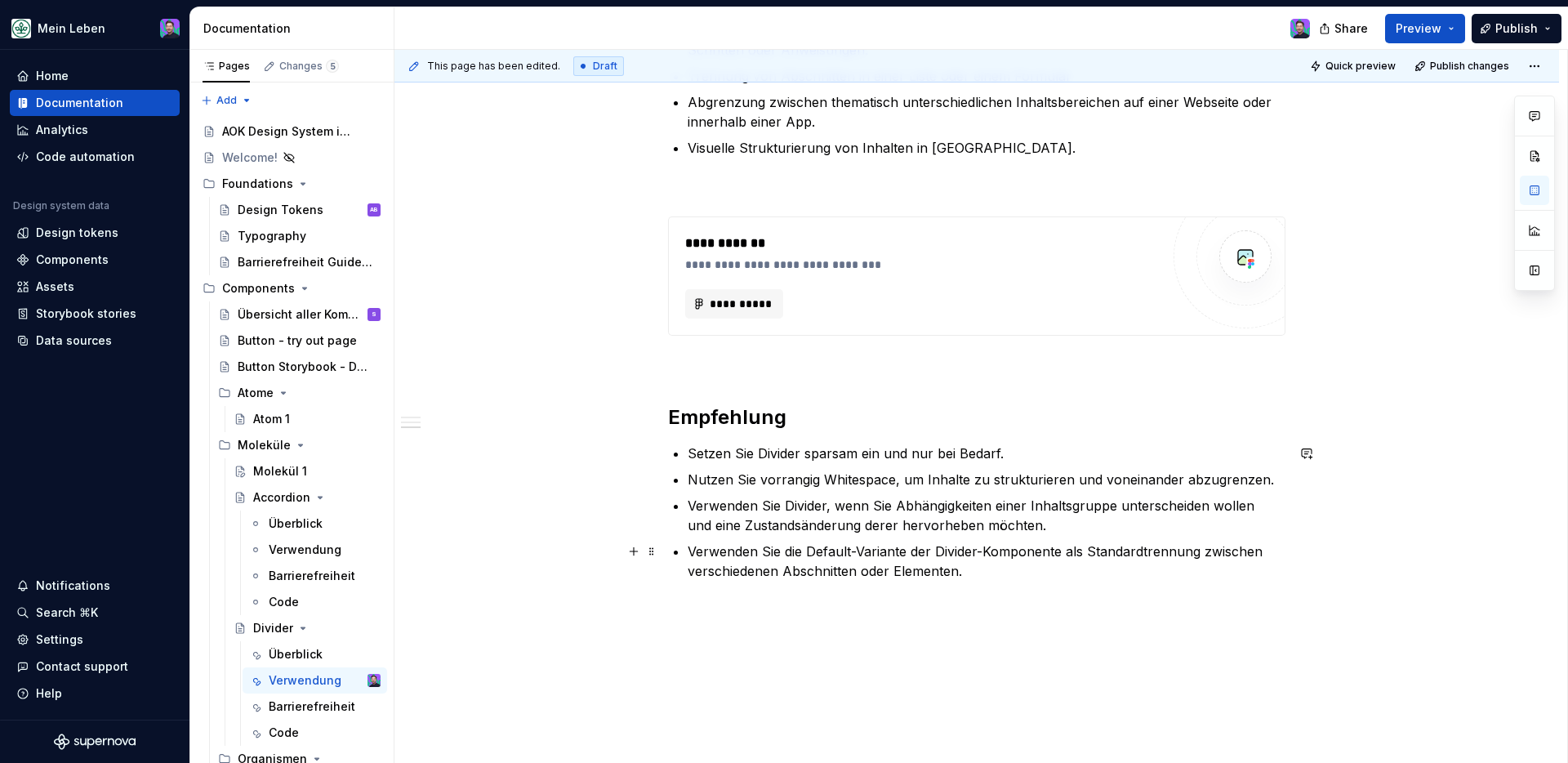
click at [1019, 559] on p "Verwenden Sie die Default-Variante der Divider-Komponente als Standardtrennung …" at bounding box center [986, 561] width 598 height 40
click at [1006, 574] on p "Verwenden Sie die Default-Variante der Divider-Komponente als Standardtrennung …" at bounding box center [986, 561] width 598 height 40
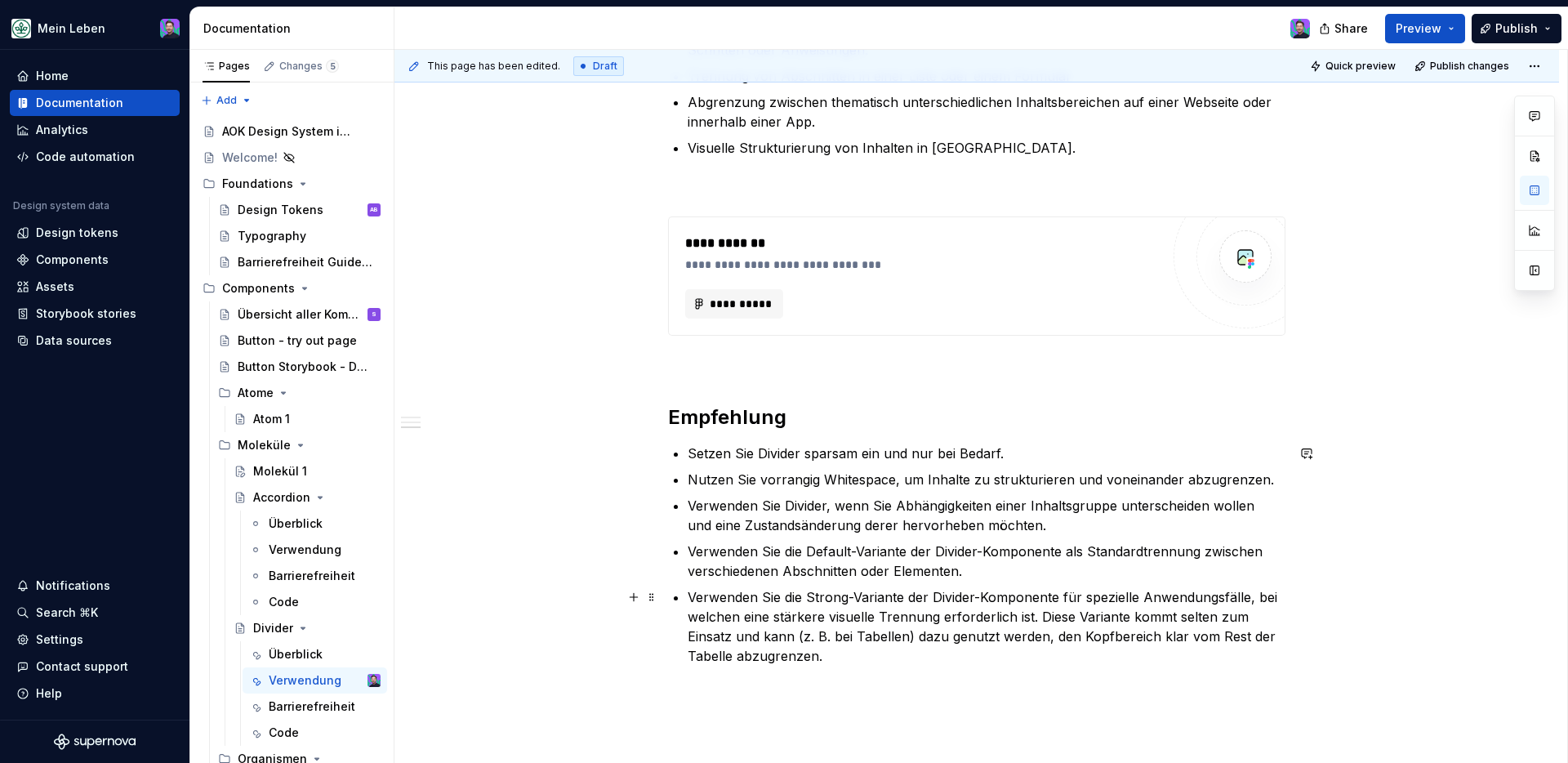
click at [1087, 633] on p "Verwenden Sie die Strong-Variante der Divider-Komponente für spezielle Anwendun…" at bounding box center [986, 626] width 598 height 78
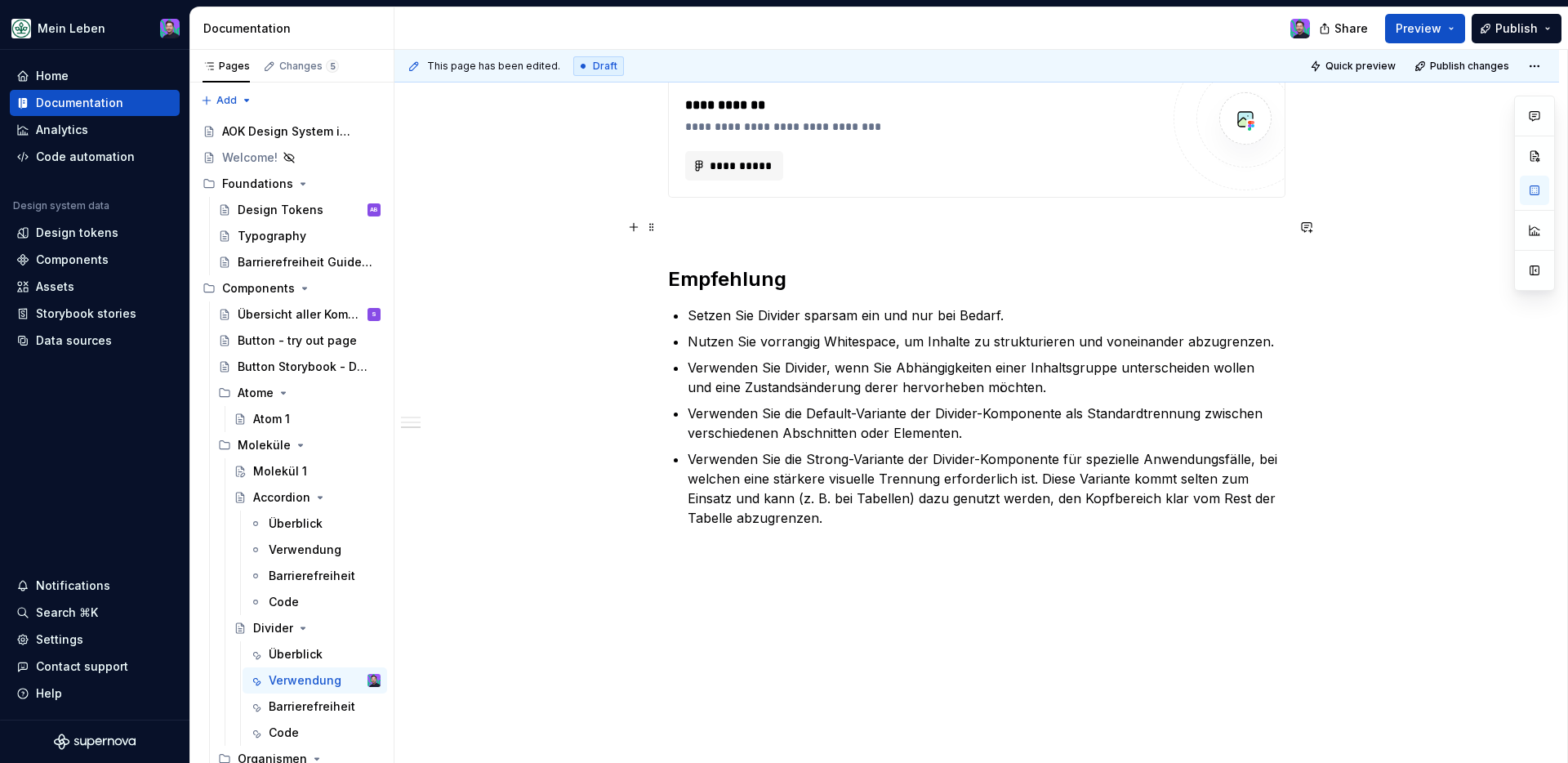
scroll to position [695, 0]
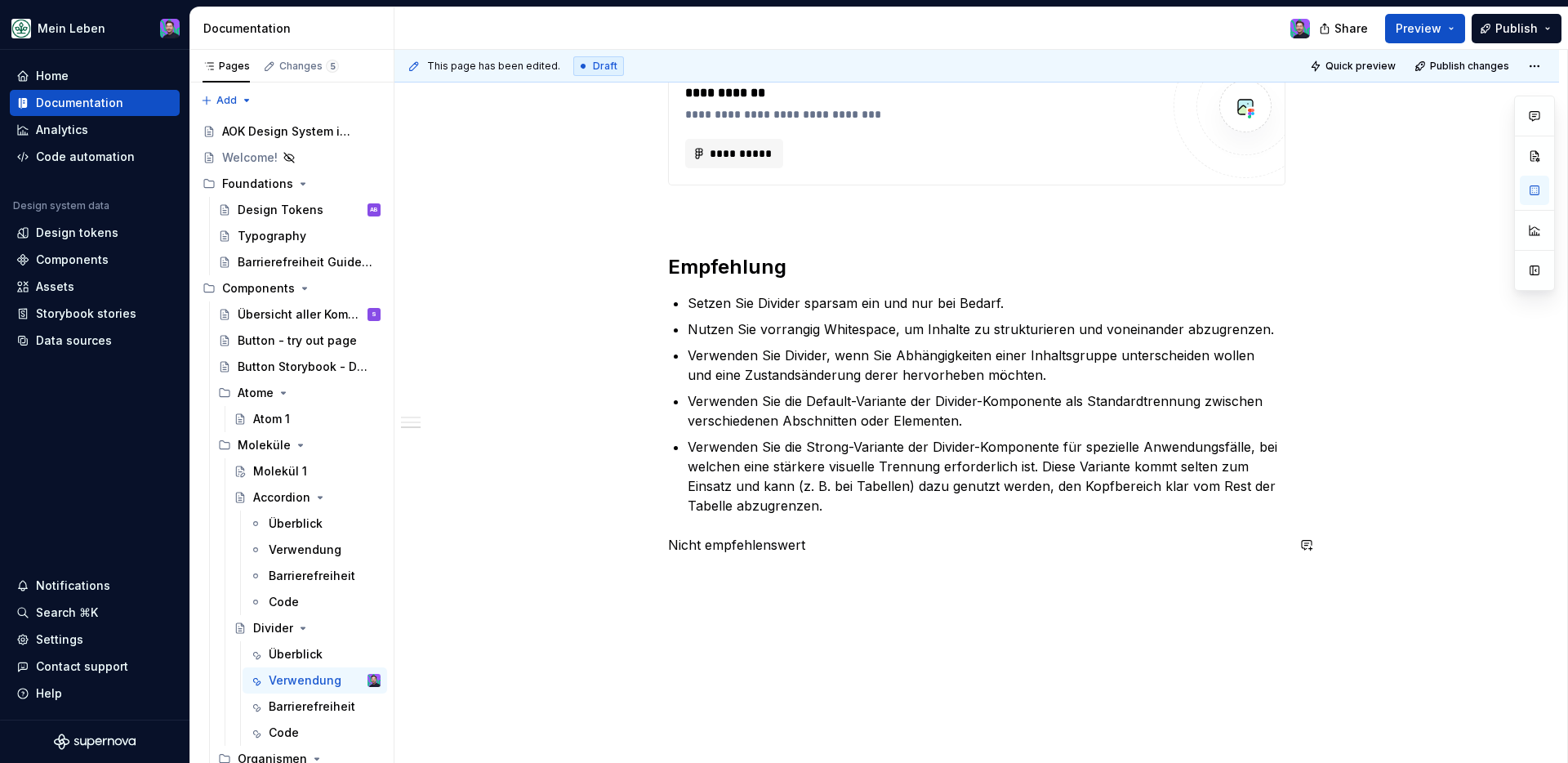
click at [787, 552] on p "Nicht empfehlenswert" at bounding box center [976, 544] width 617 height 19
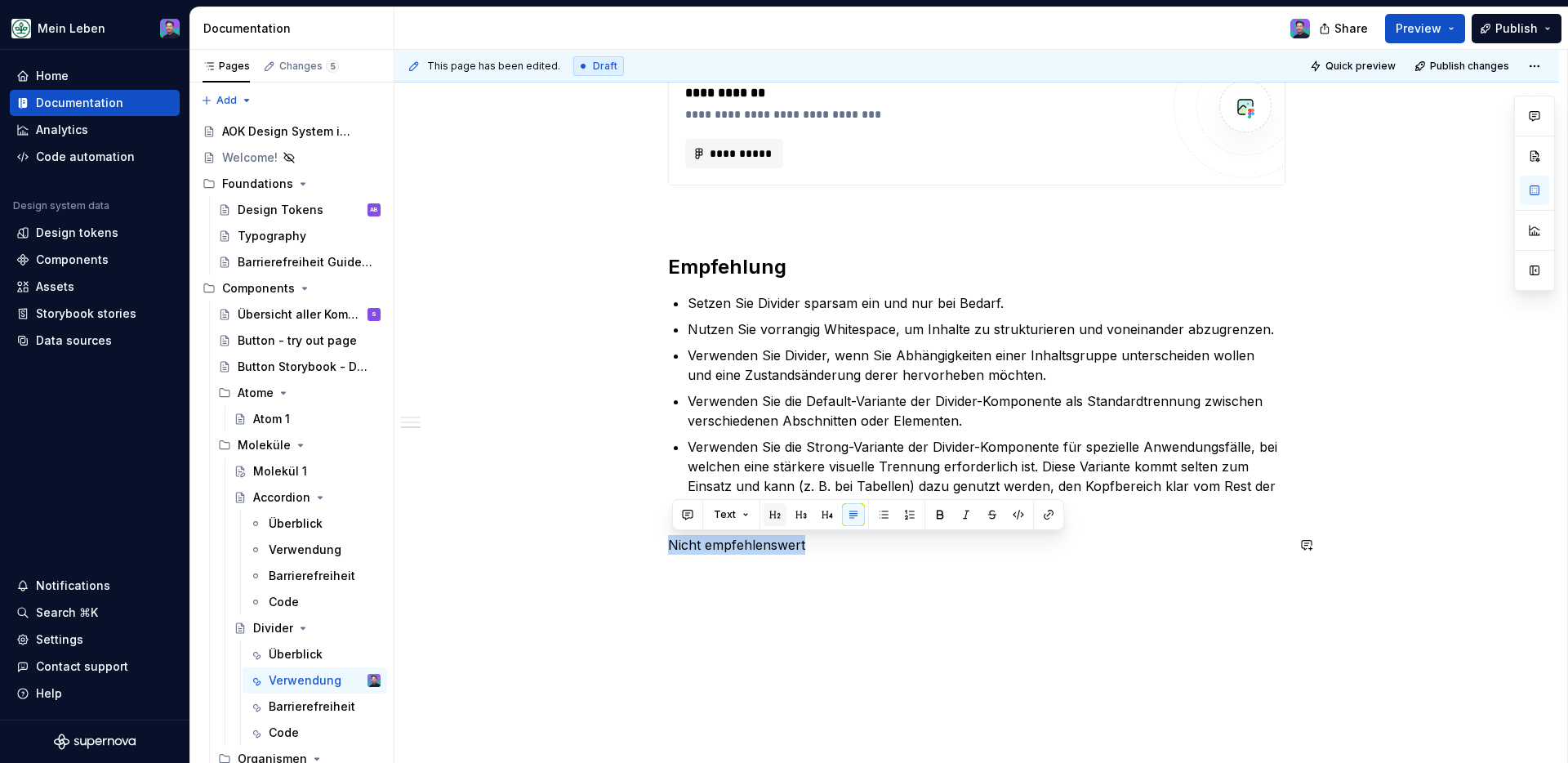
click at [770, 513] on button "button" at bounding box center [775, 514] width 23 height 23
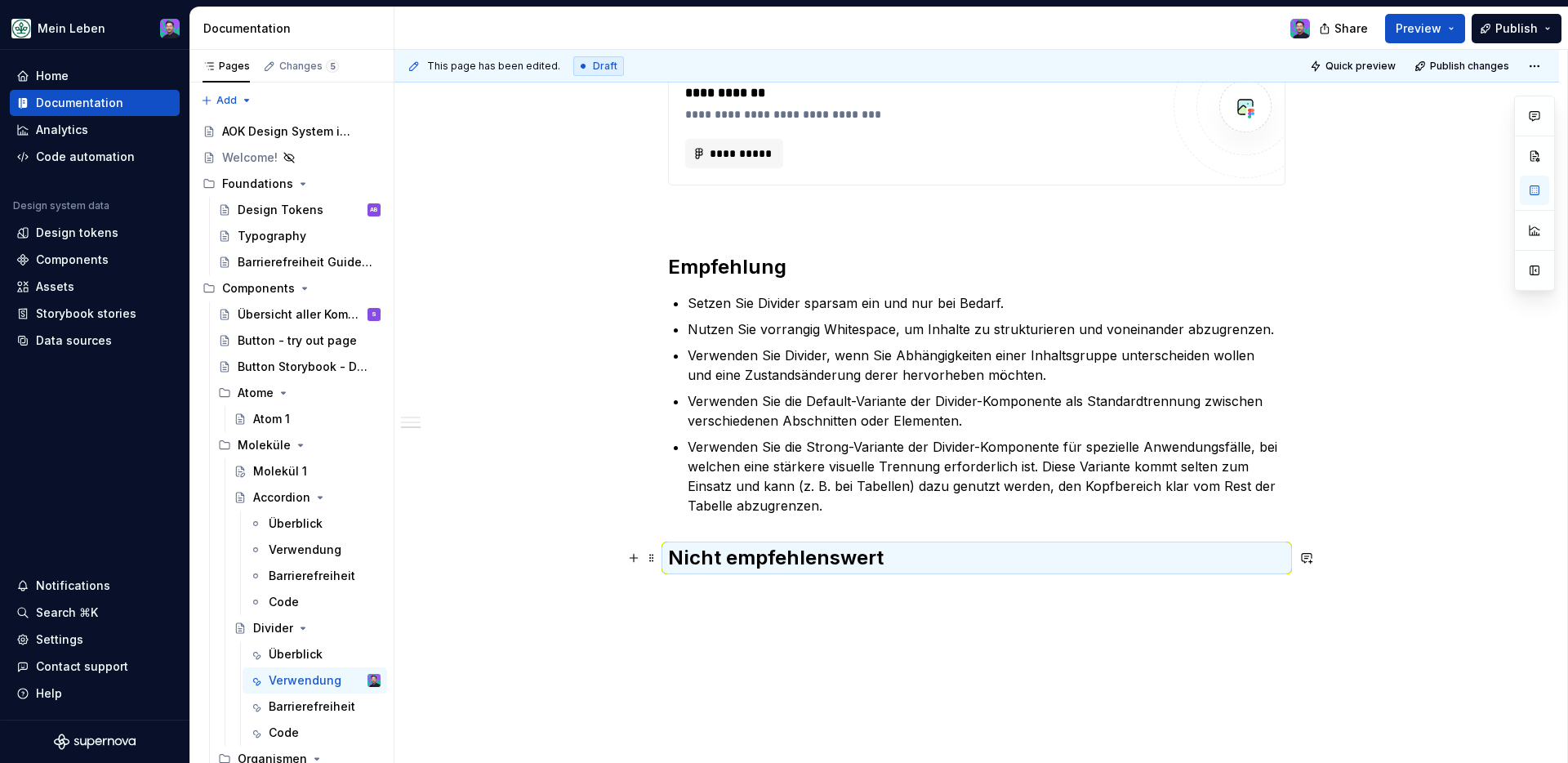
click at [906, 597] on div "**********" at bounding box center [977, 203] width 1165 height 1231
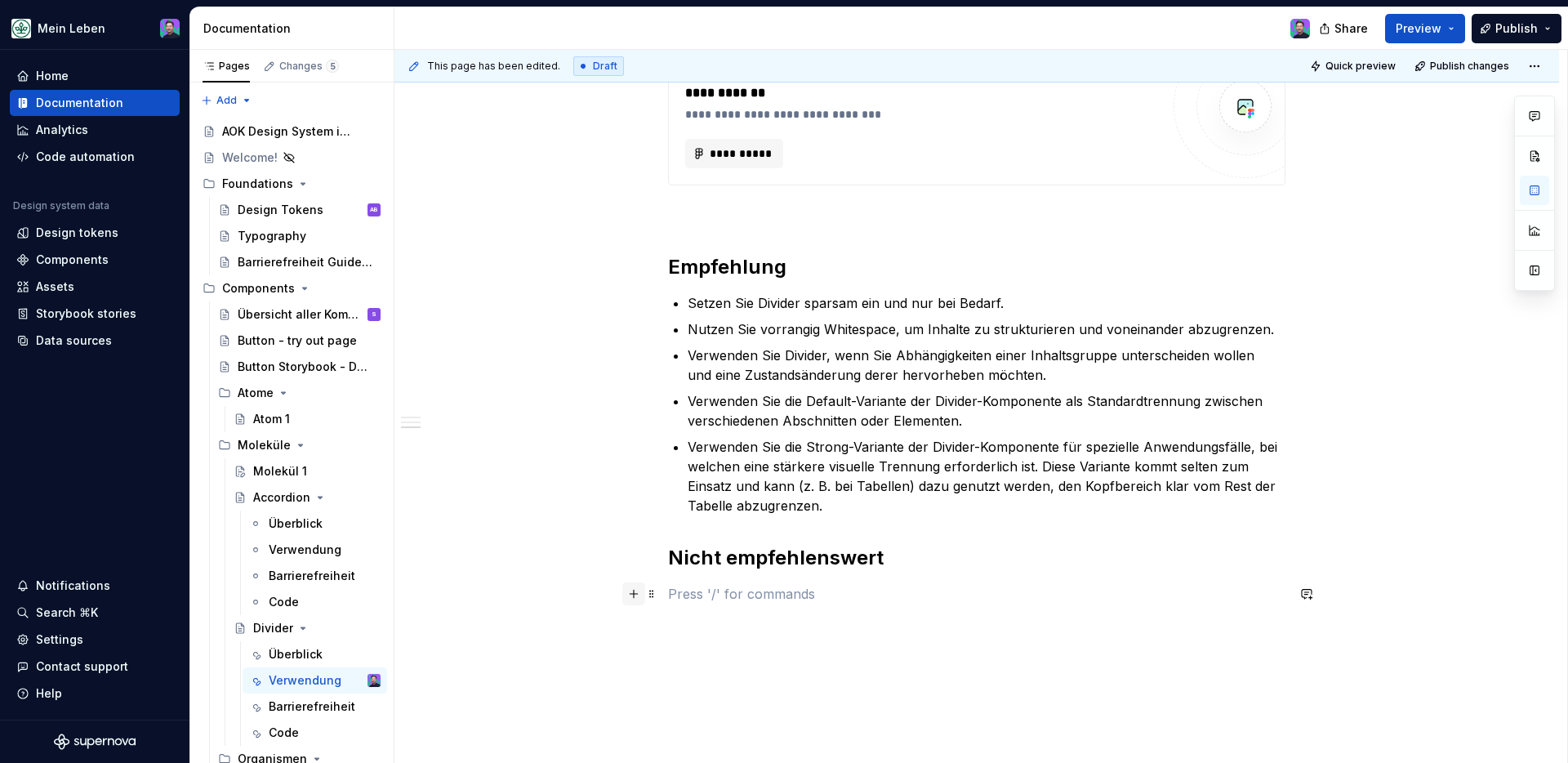
click at [642, 590] on button "button" at bounding box center [633, 594] width 23 height 23
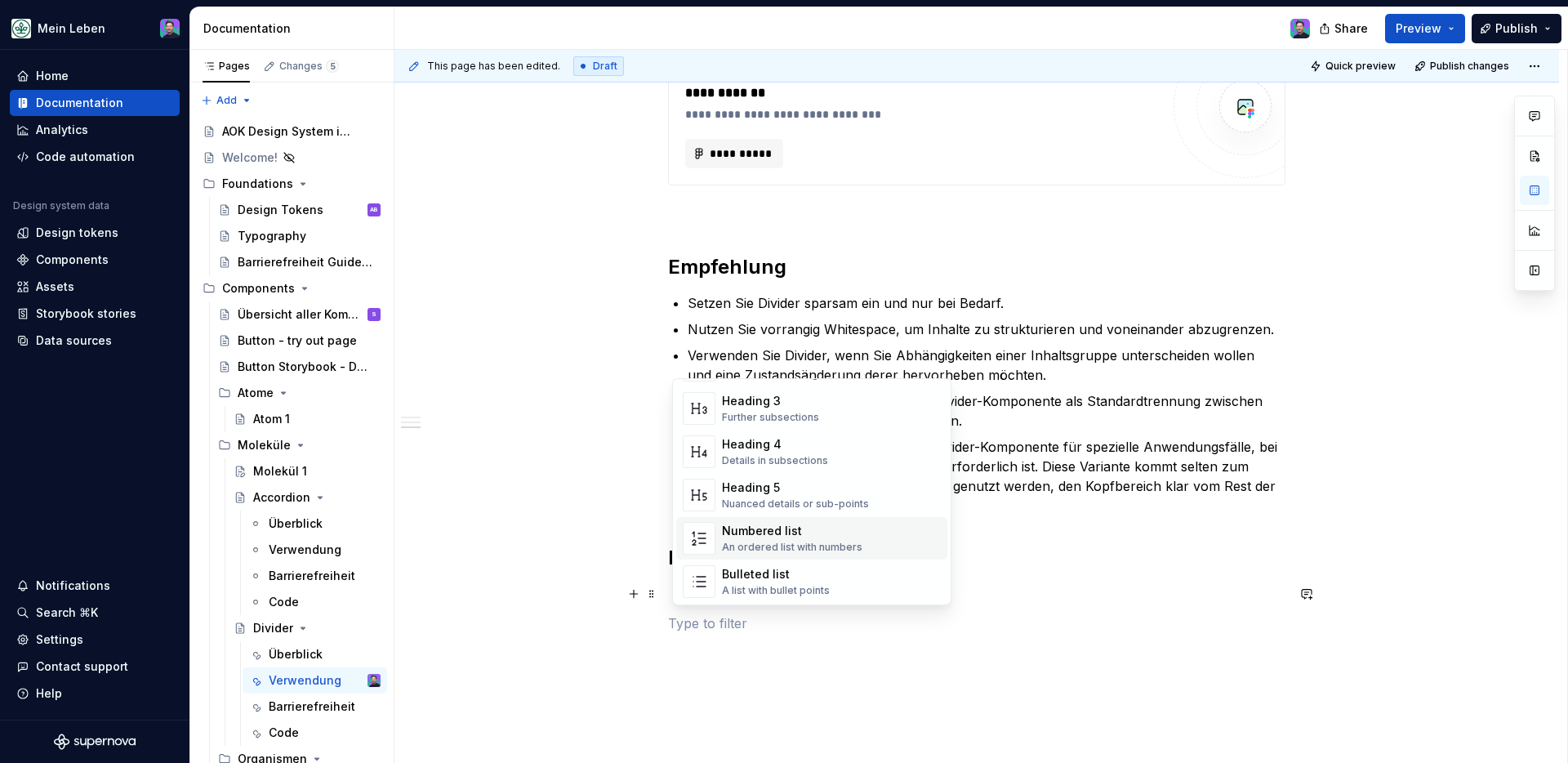
scroll to position [156, 0]
click at [773, 572] on div "Bulleted list" at bounding box center [776, 567] width 108 height 17
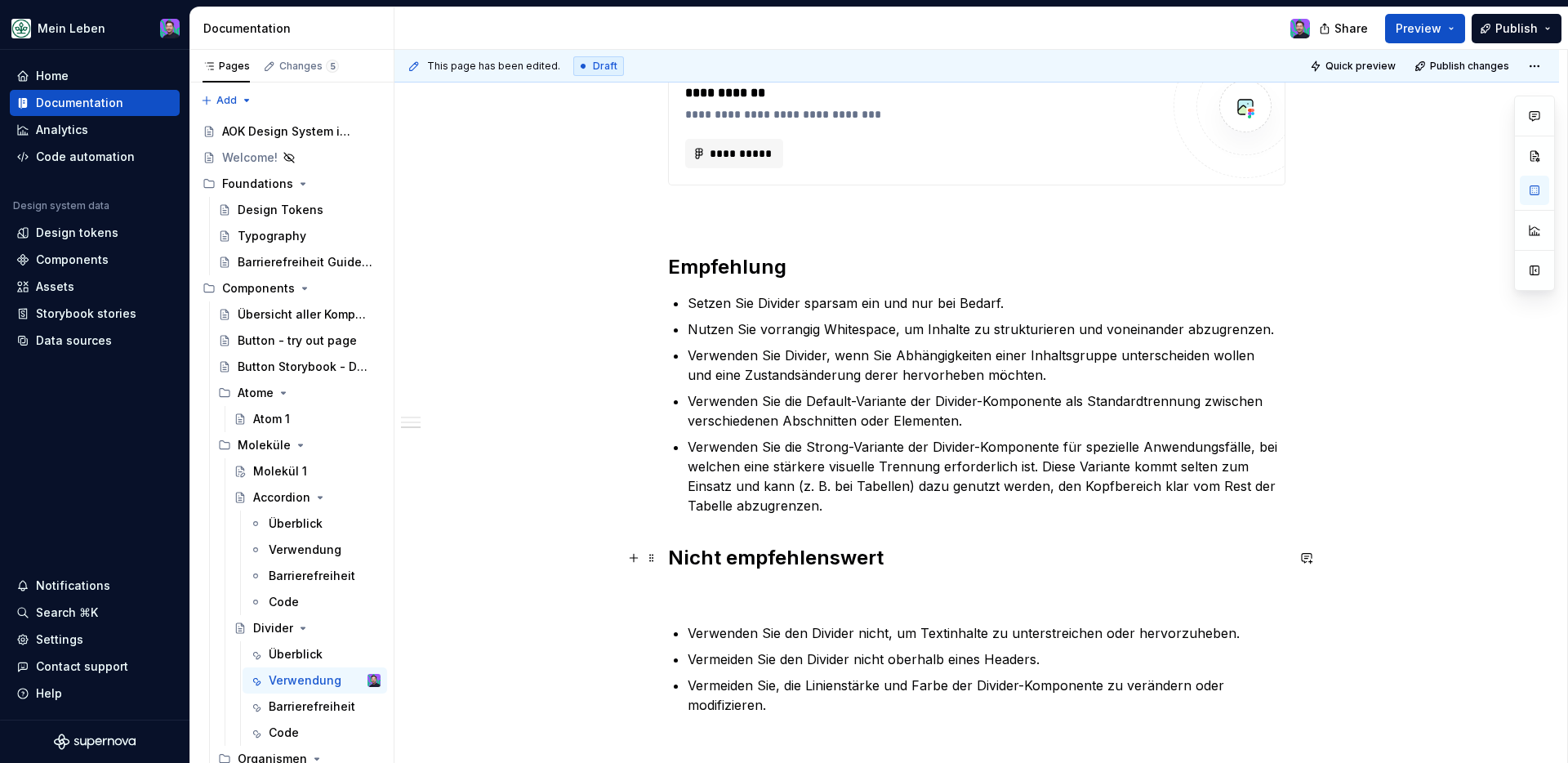
click at [877, 607] on div "**********" at bounding box center [976, 171] width 617 height 1087
click at [849, 598] on p at bounding box center [976, 594] width 617 height 19
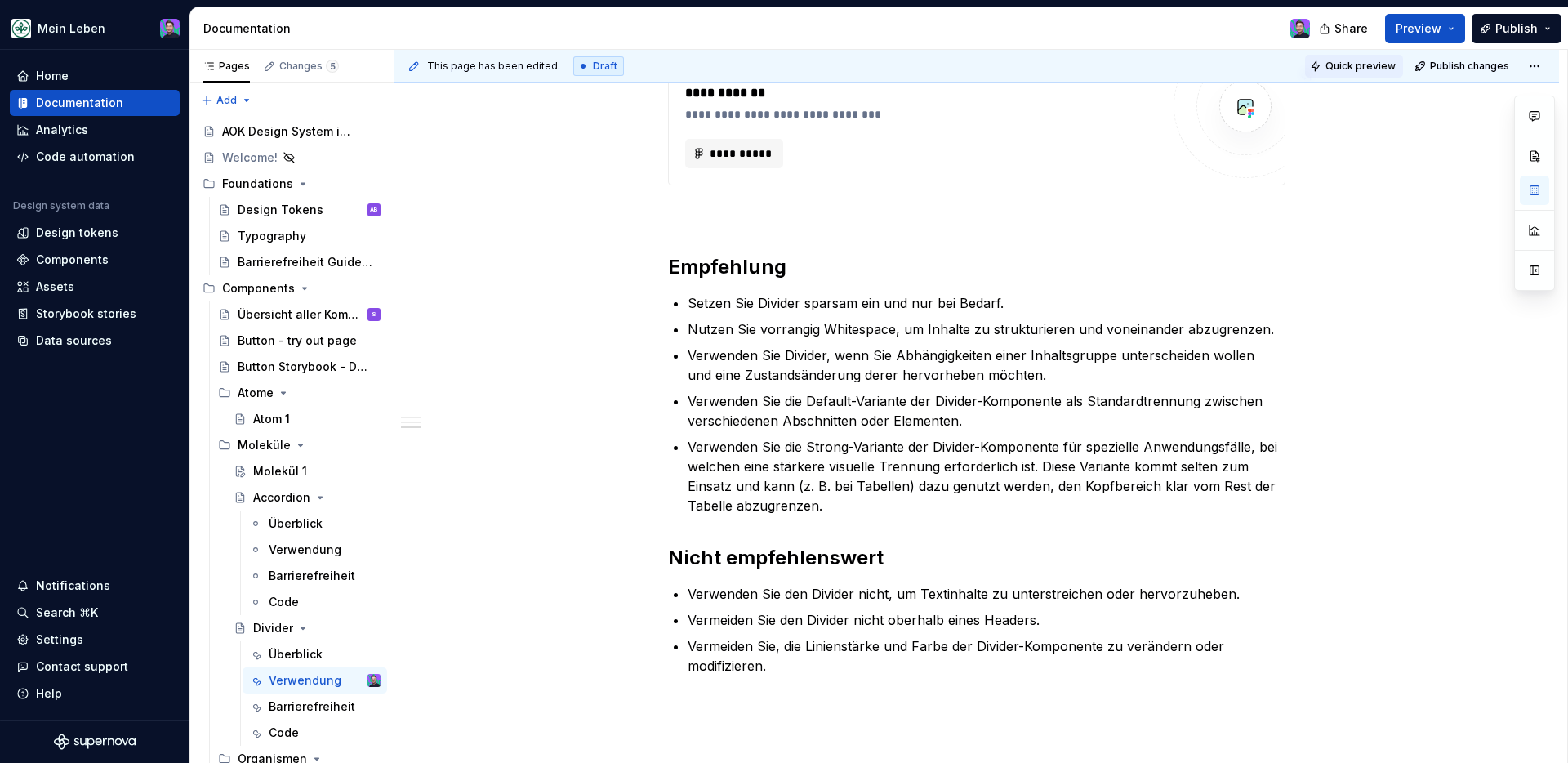
click at [1234, 62] on span "Quick preview" at bounding box center [1361, 66] width 70 height 13
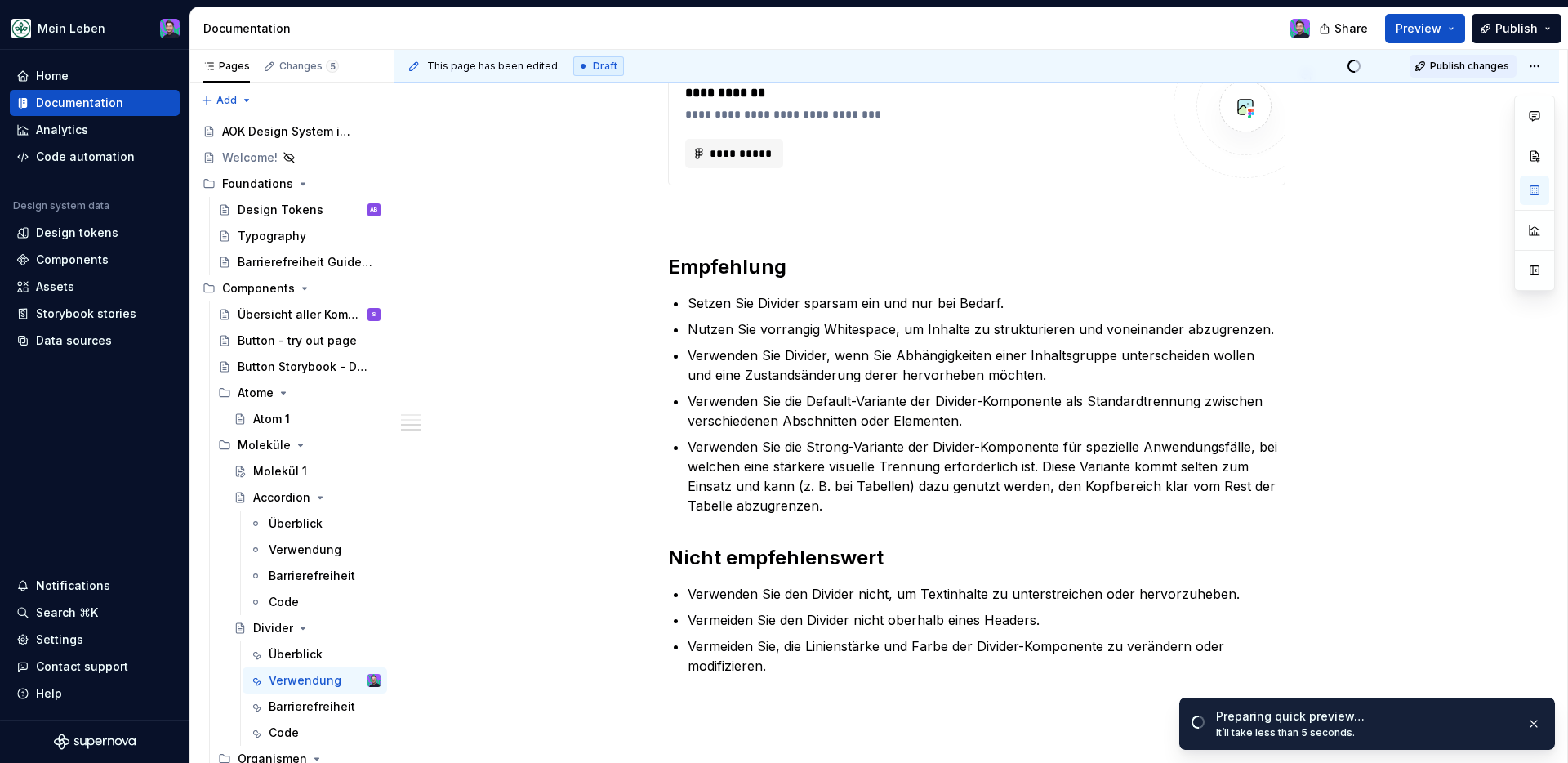
click at [1234, 73] on button "Publish changes" at bounding box center [1463, 65] width 107 height 23
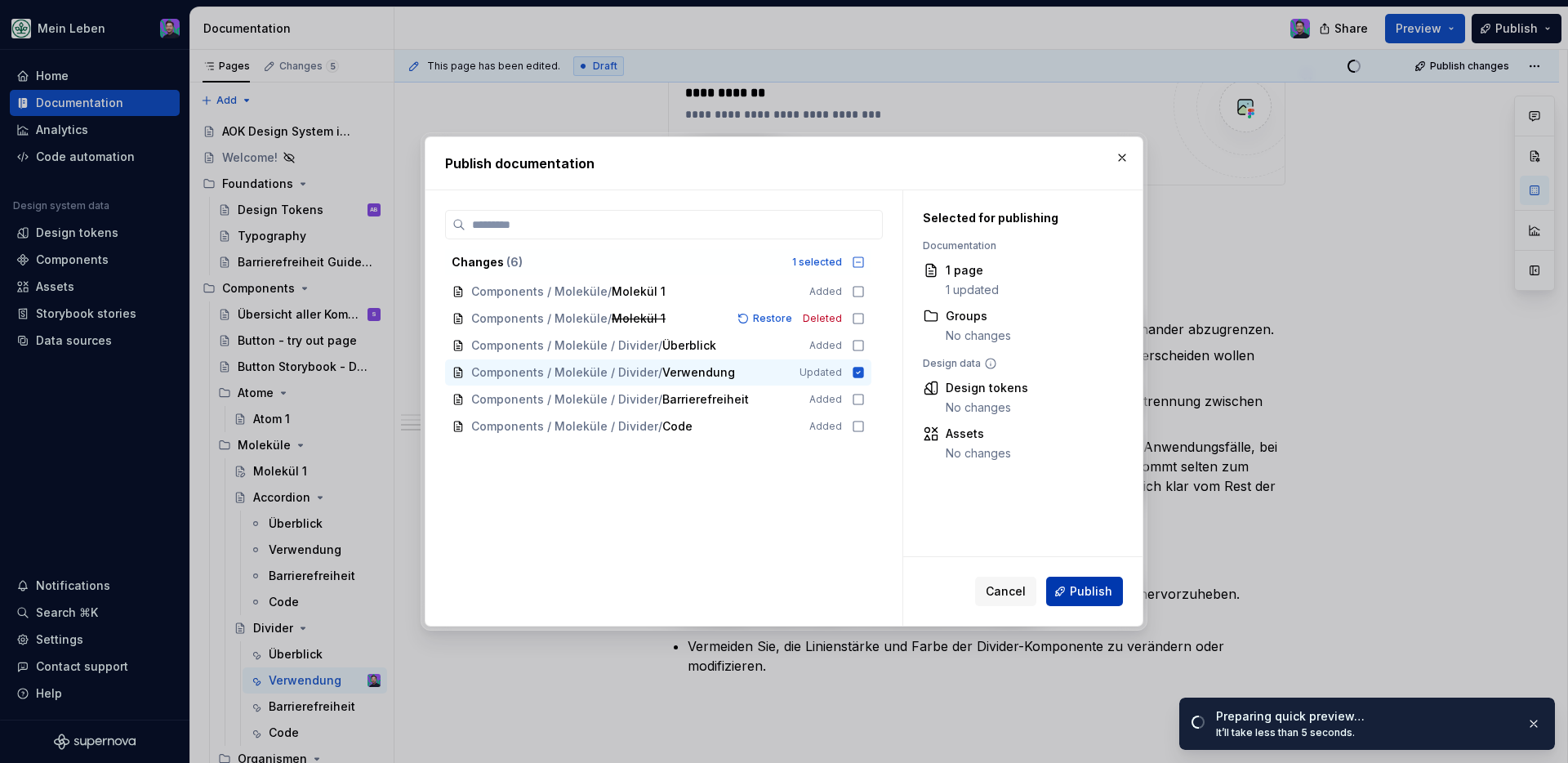
click at [1110, 597] on span "Publish" at bounding box center [1091, 592] width 42 height 17
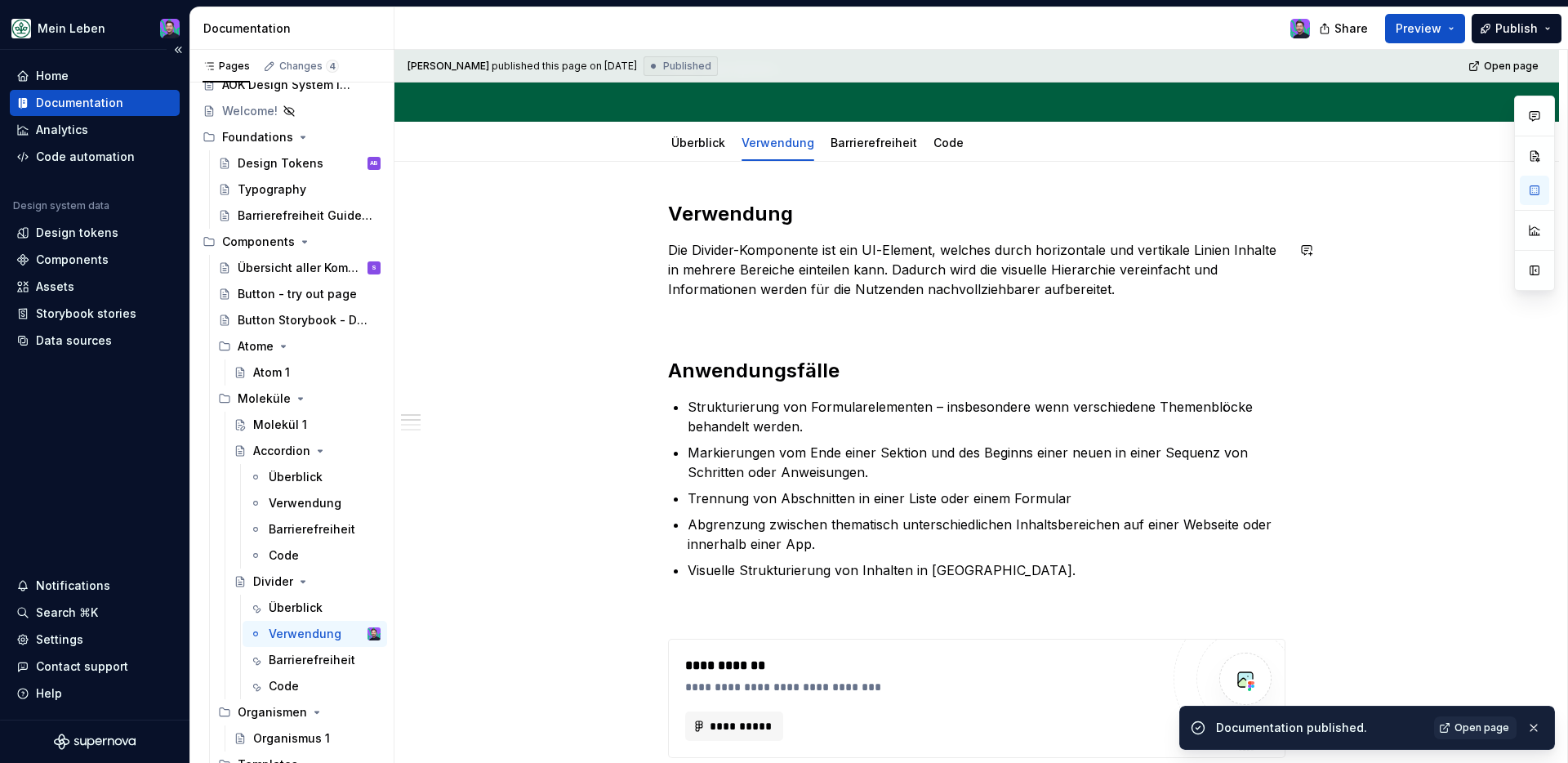
scroll to position [121, 0]
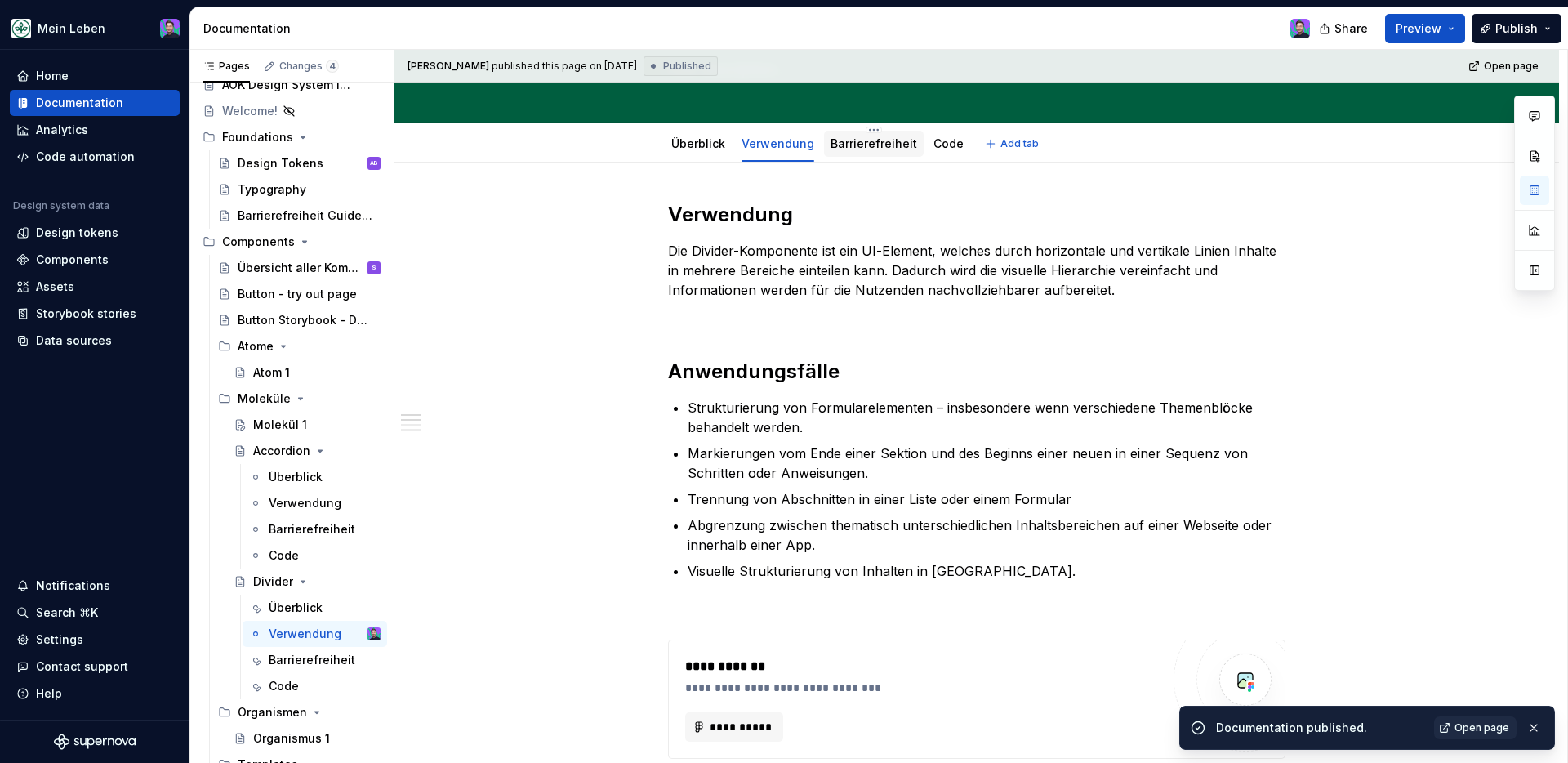
click at [882, 142] on link "Barrierefreiheit" at bounding box center [874, 143] width 86 height 14
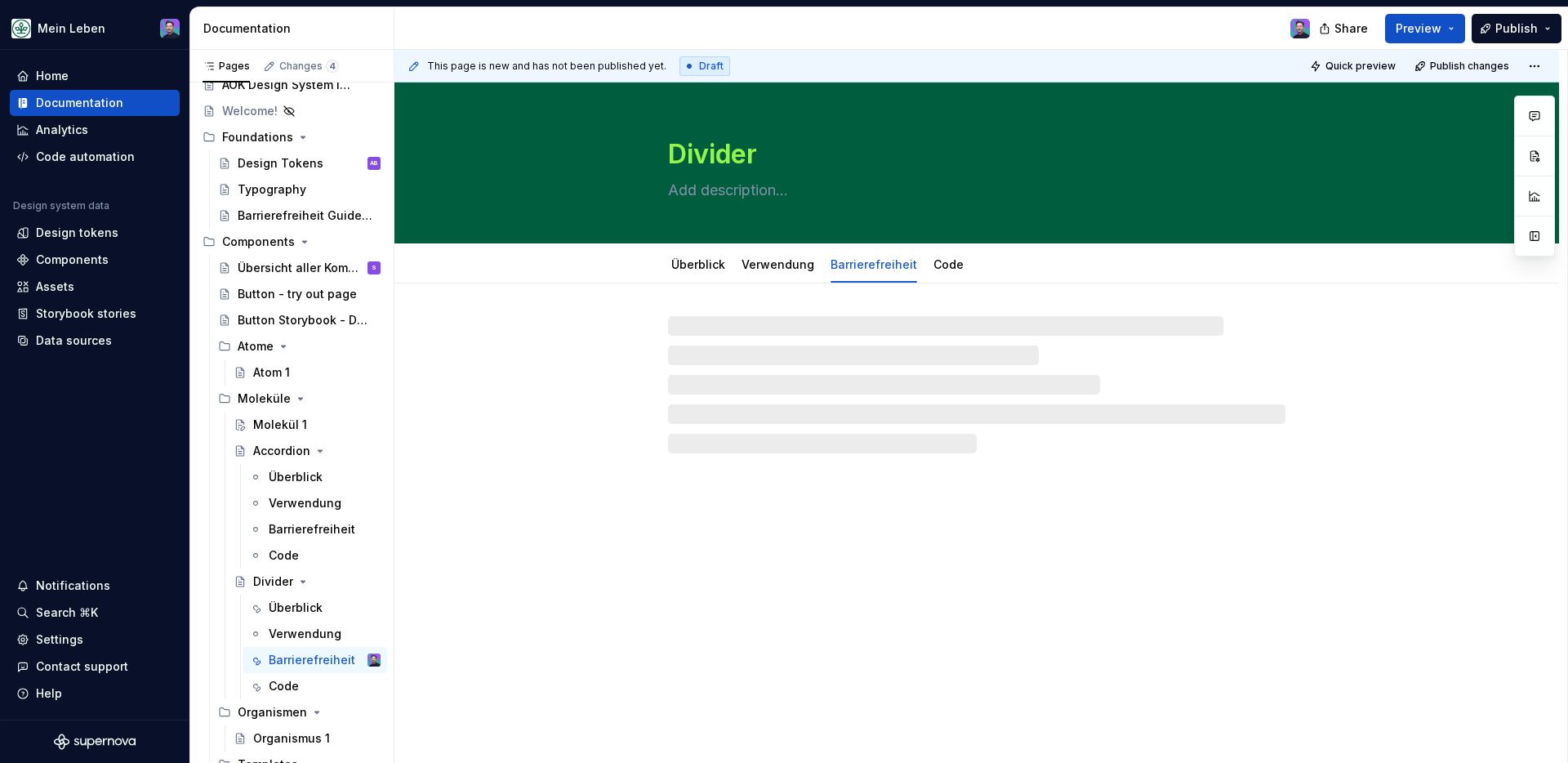
click at [778, 326] on div at bounding box center [976, 385] width 617 height 137
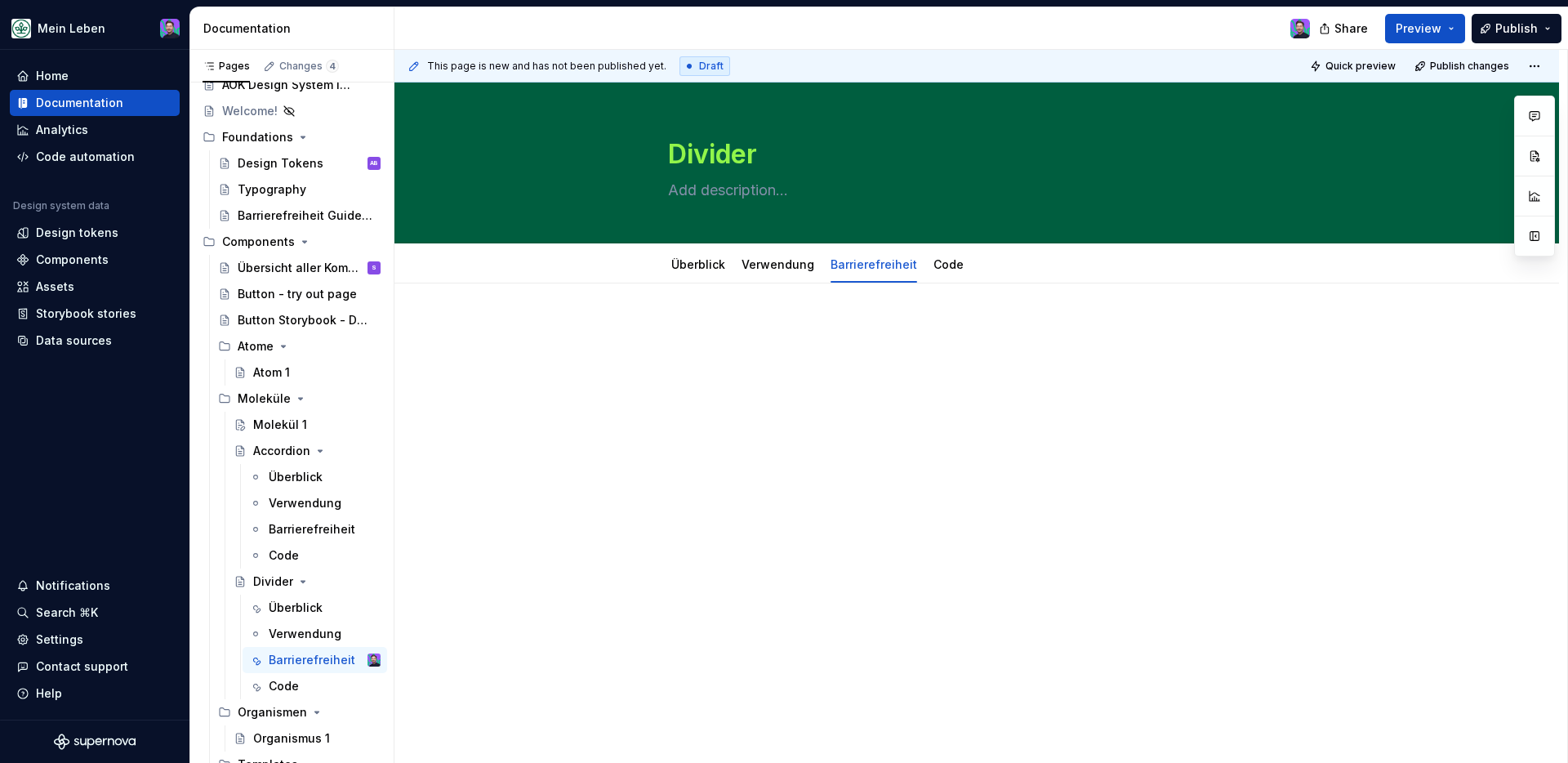
click at [773, 331] on p at bounding box center [976, 332] width 617 height 19
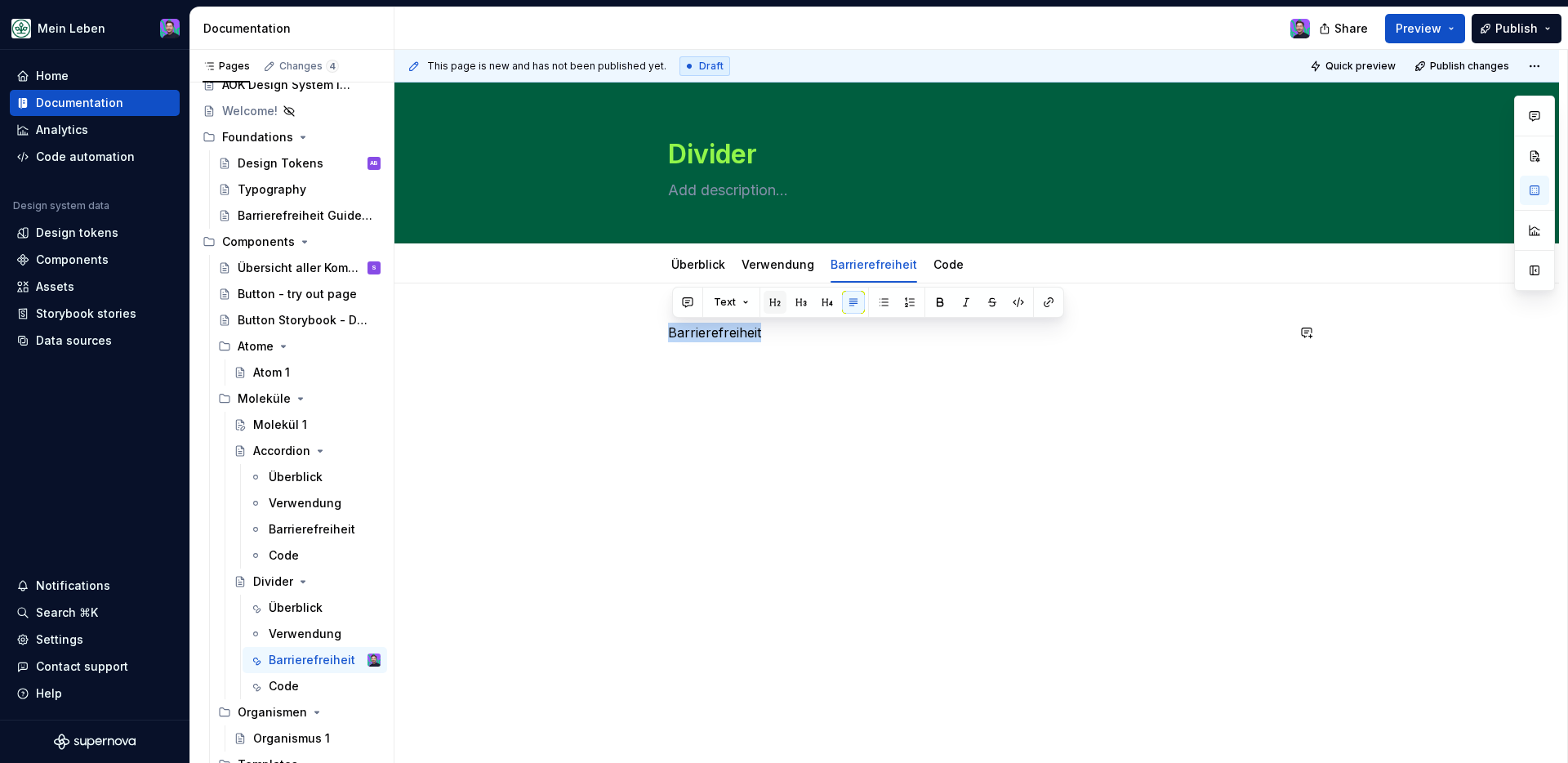
click at [776, 297] on button "button" at bounding box center [775, 302] width 23 height 23
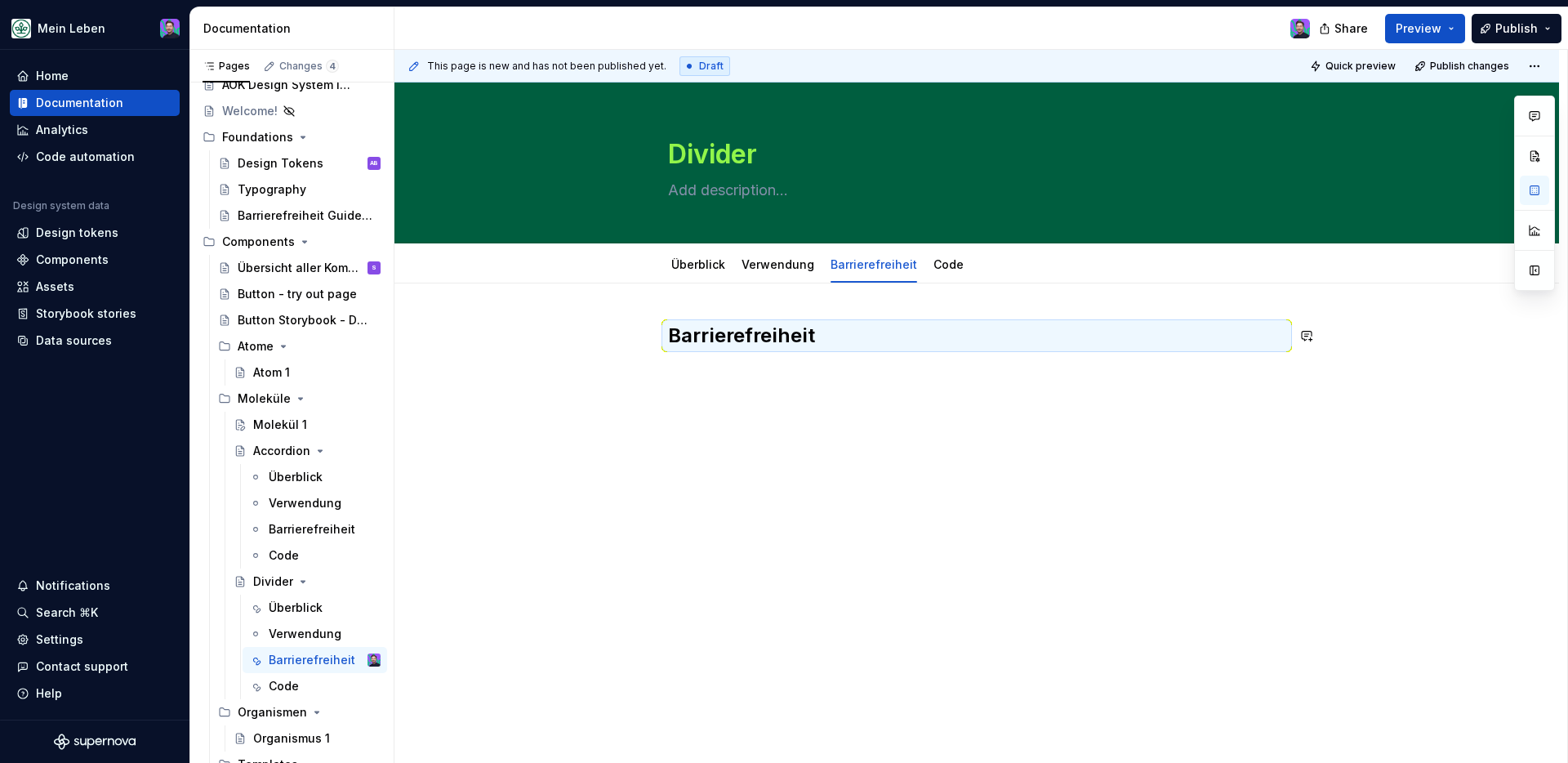
click at [767, 397] on div "Barrierefreiheit" at bounding box center [976, 364] width 617 height 82
click at [767, 388] on div "Barrierefreiheit" at bounding box center [976, 364] width 617 height 82
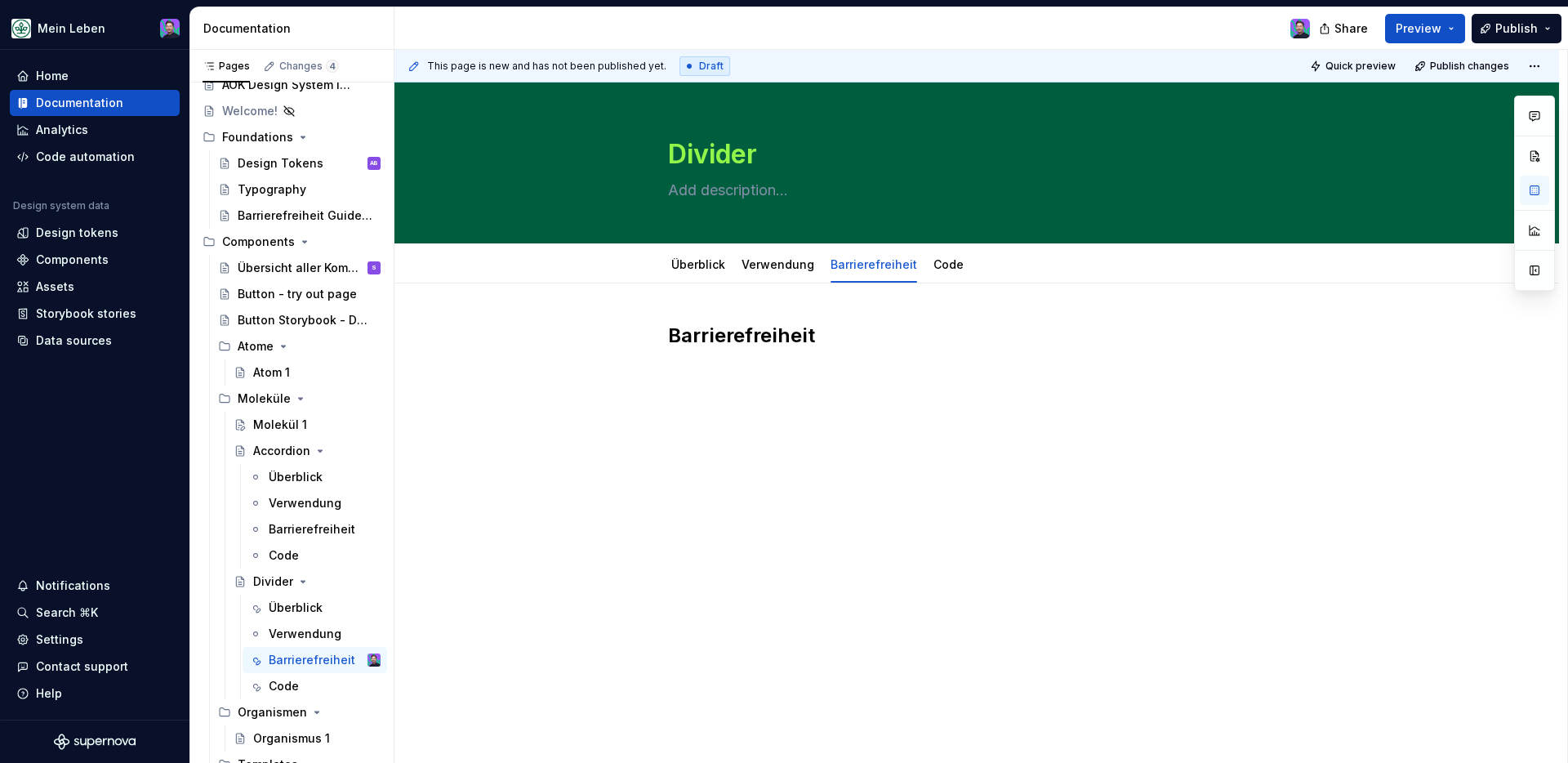
click at [703, 389] on div "Barrierefreiheit" at bounding box center [976, 364] width 617 height 82
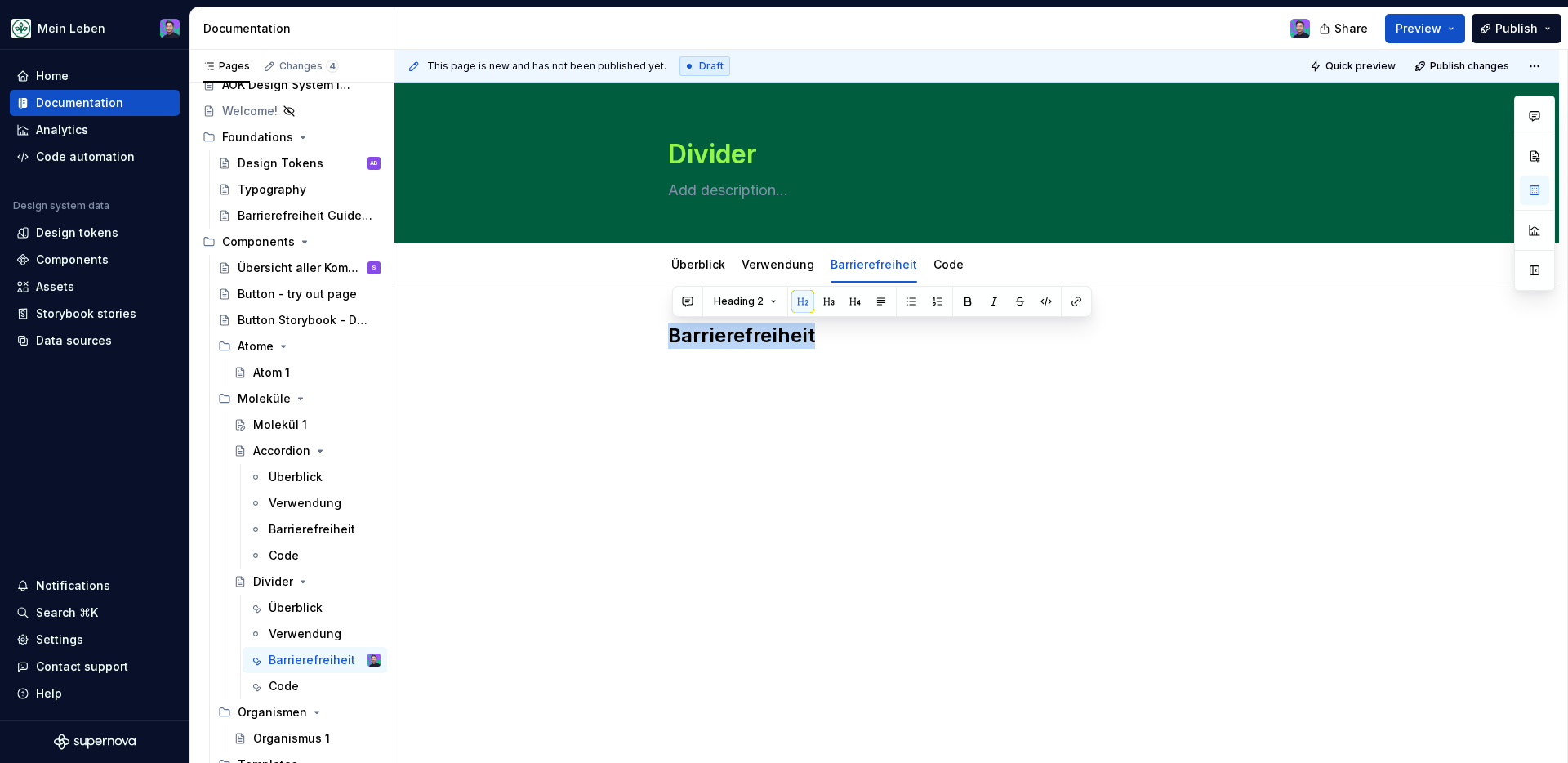
click at [703, 389] on div "Barrierefreiheit" at bounding box center [976, 364] width 617 height 82
click at [762, 381] on div "Barrierefreiheit" at bounding box center [976, 353] width 617 height 62
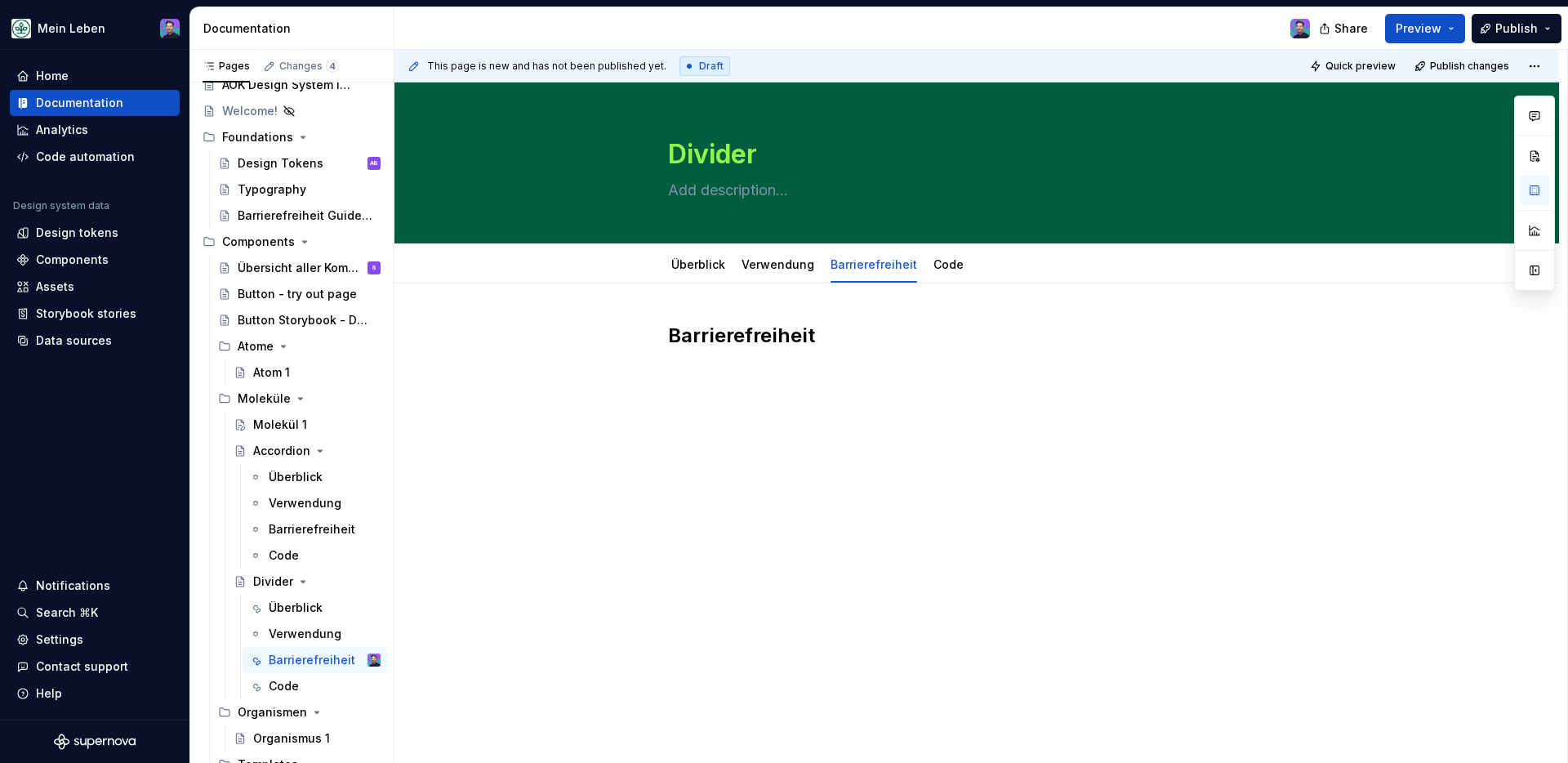
click at [762, 381] on div "Barrierefreiheit" at bounding box center [976, 353] width 617 height 62
click at [640, 373] on button "button" at bounding box center [633, 371] width 23 height 23
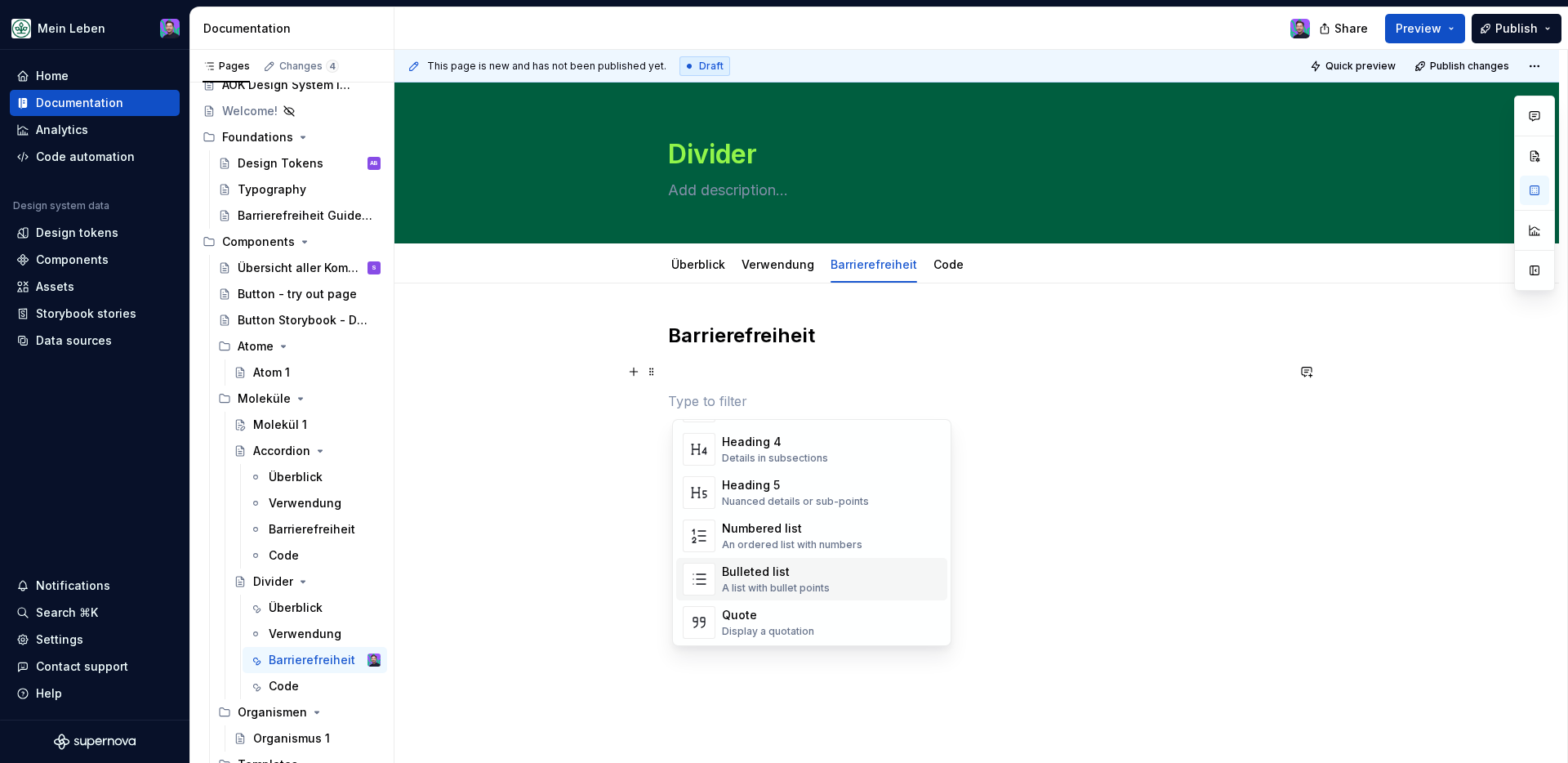
scroll to position [193, 0]
click at [747, 569] on div "Bulleted list" at bounding box center [776, 570] width 108 height 17
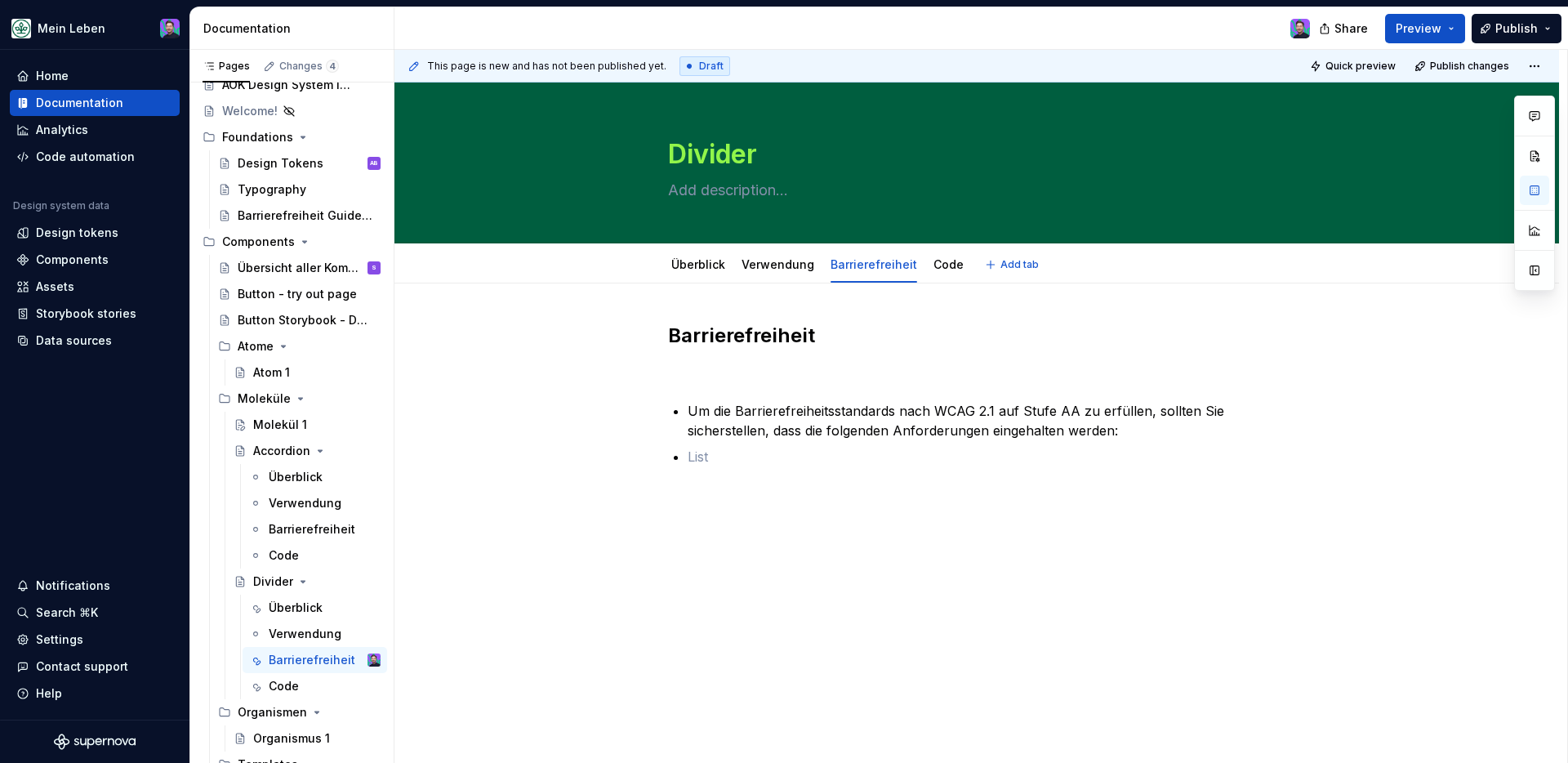
type textarea "*"
click at [684, 414] on div "Barrierefreiheit Um die Barrierefreiheitsstandards nach WCAG 2.1 auf Stufe AA z…" at bounding box center [976, 395] width 617 height 144
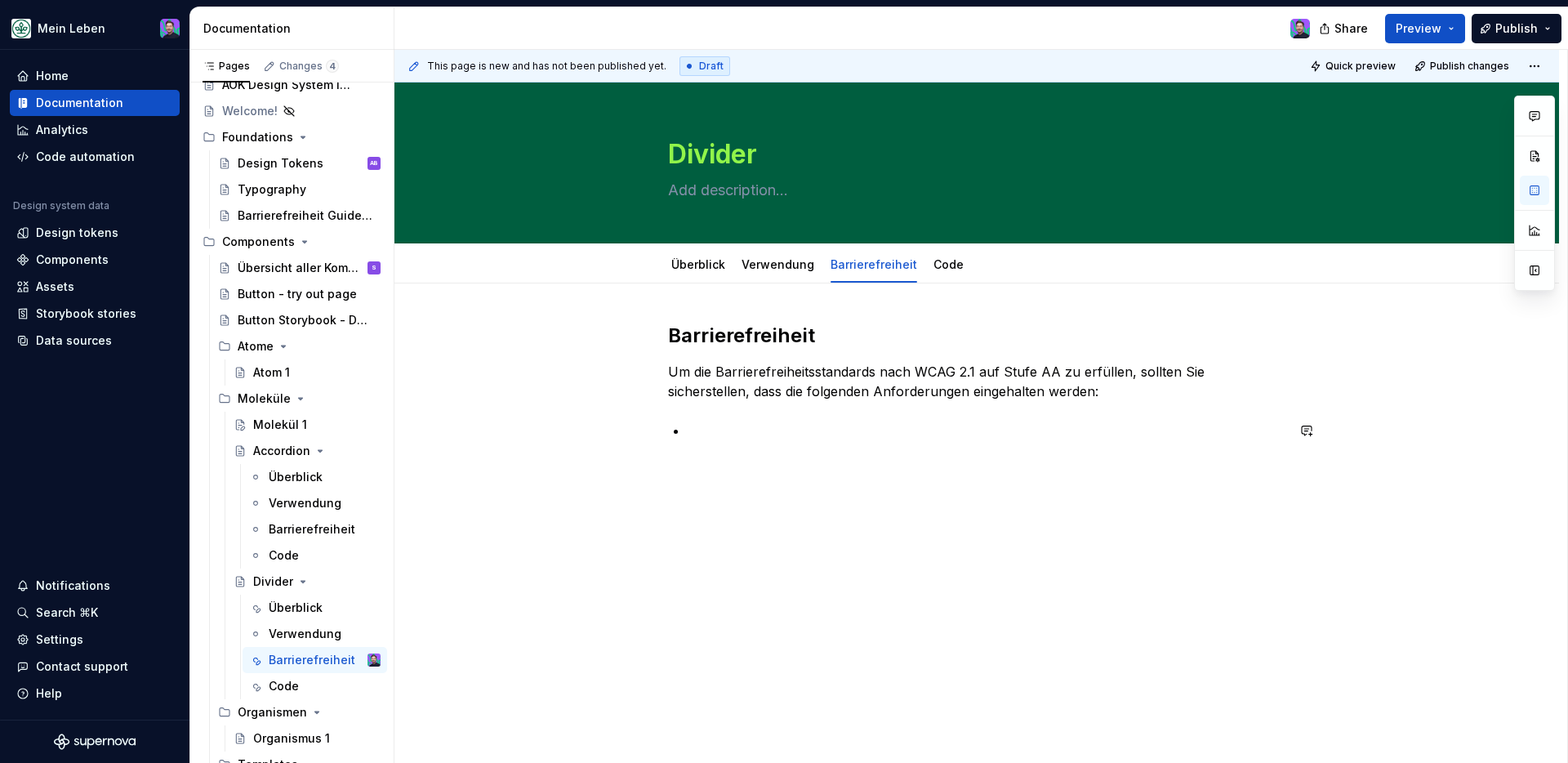
click at [709, 454] on div "Barrierefreiheit Um die Barrierefreiheitsstandards nach WCAG 2.1 auf Stufe AA z…" at bounding box center [976, 391] width 617 height 137
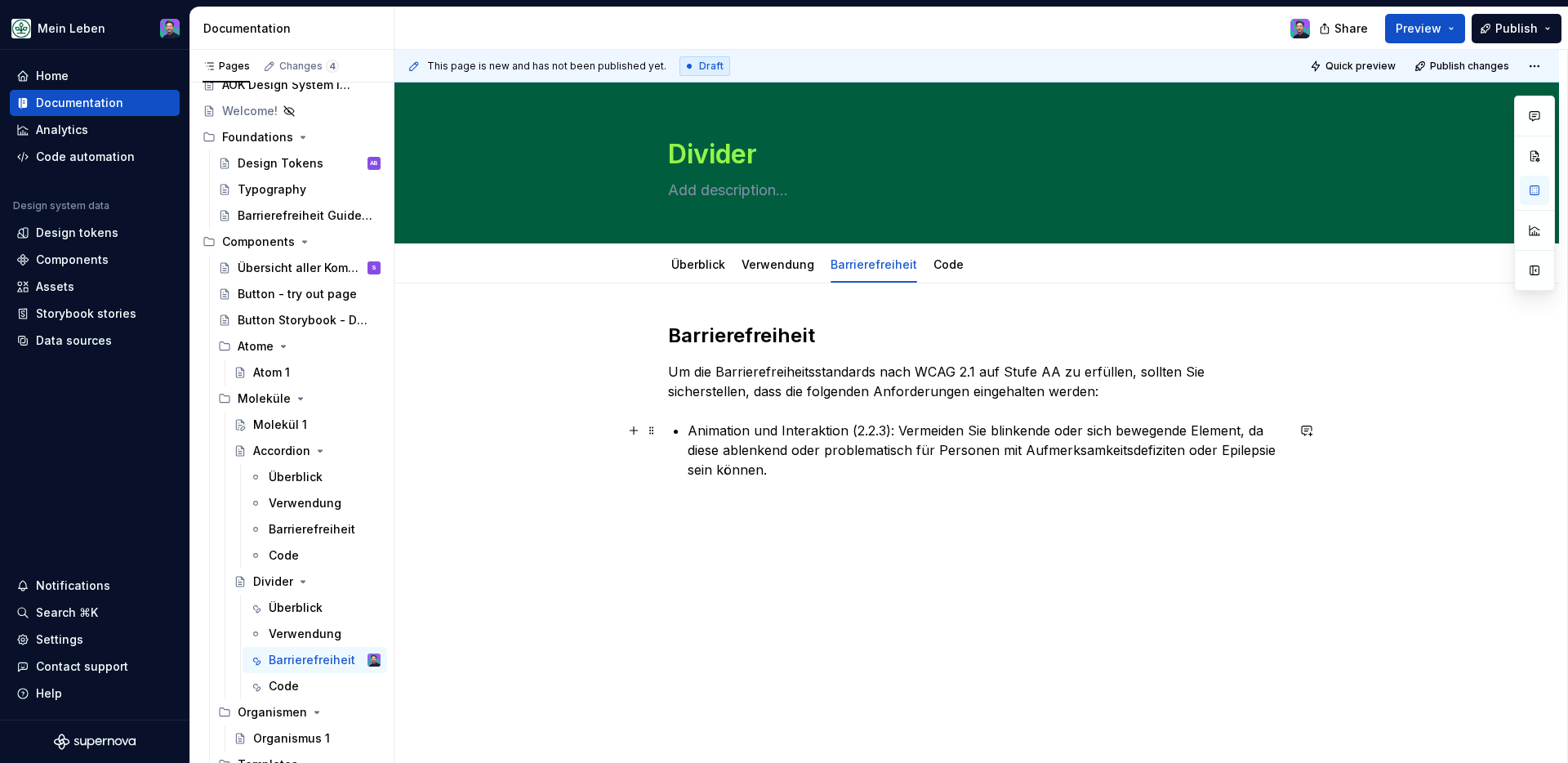
click at [811, 474] on p "Animation und Interaktion (2.2.3): Vermeiden Sie blinkende oder sich bewegende …" at bounding box center [986, 450] width 598 height 59
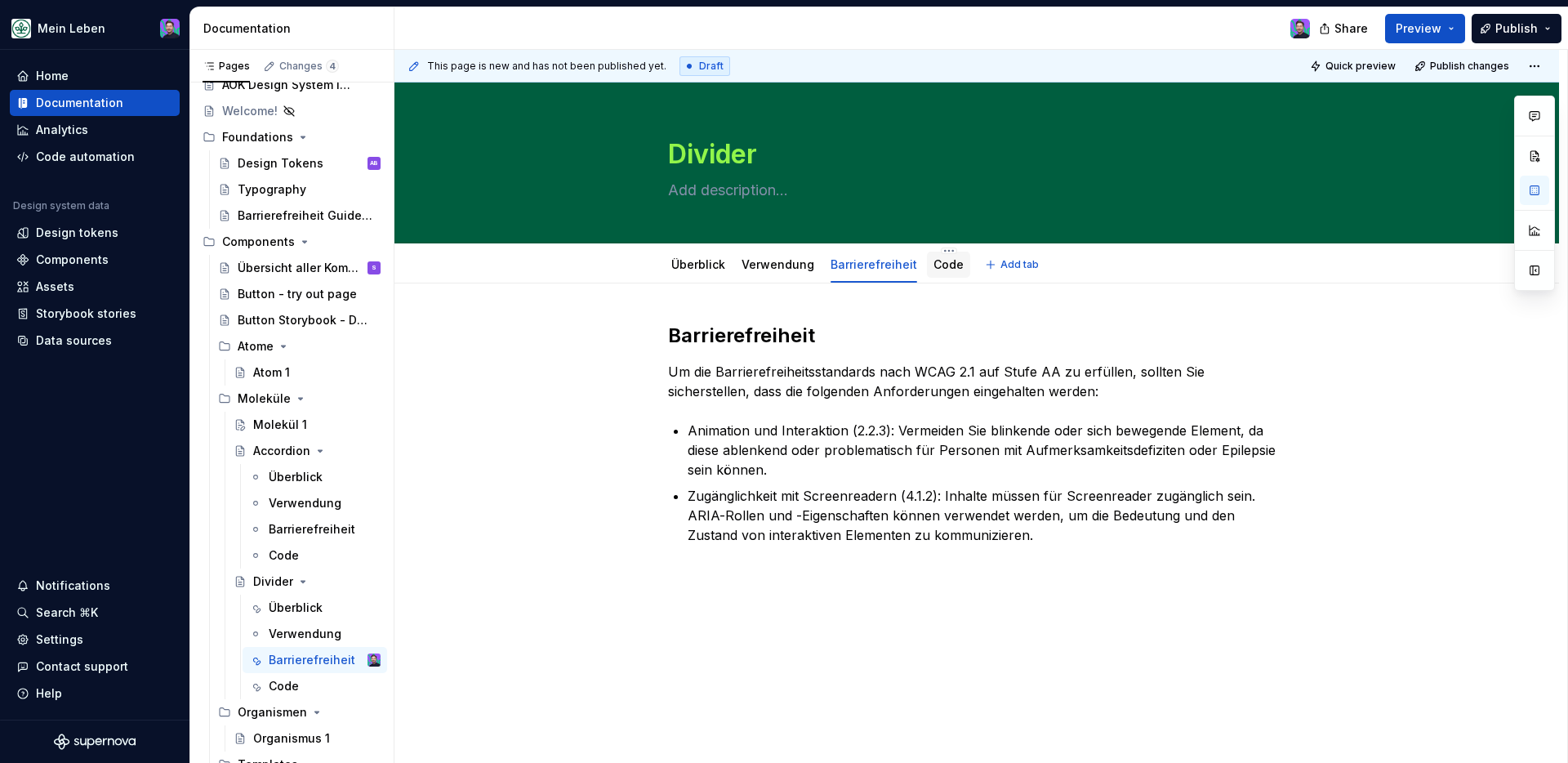
click at [957, 260] on link "Code" at bounding box center [949, 264] width 30 height 14
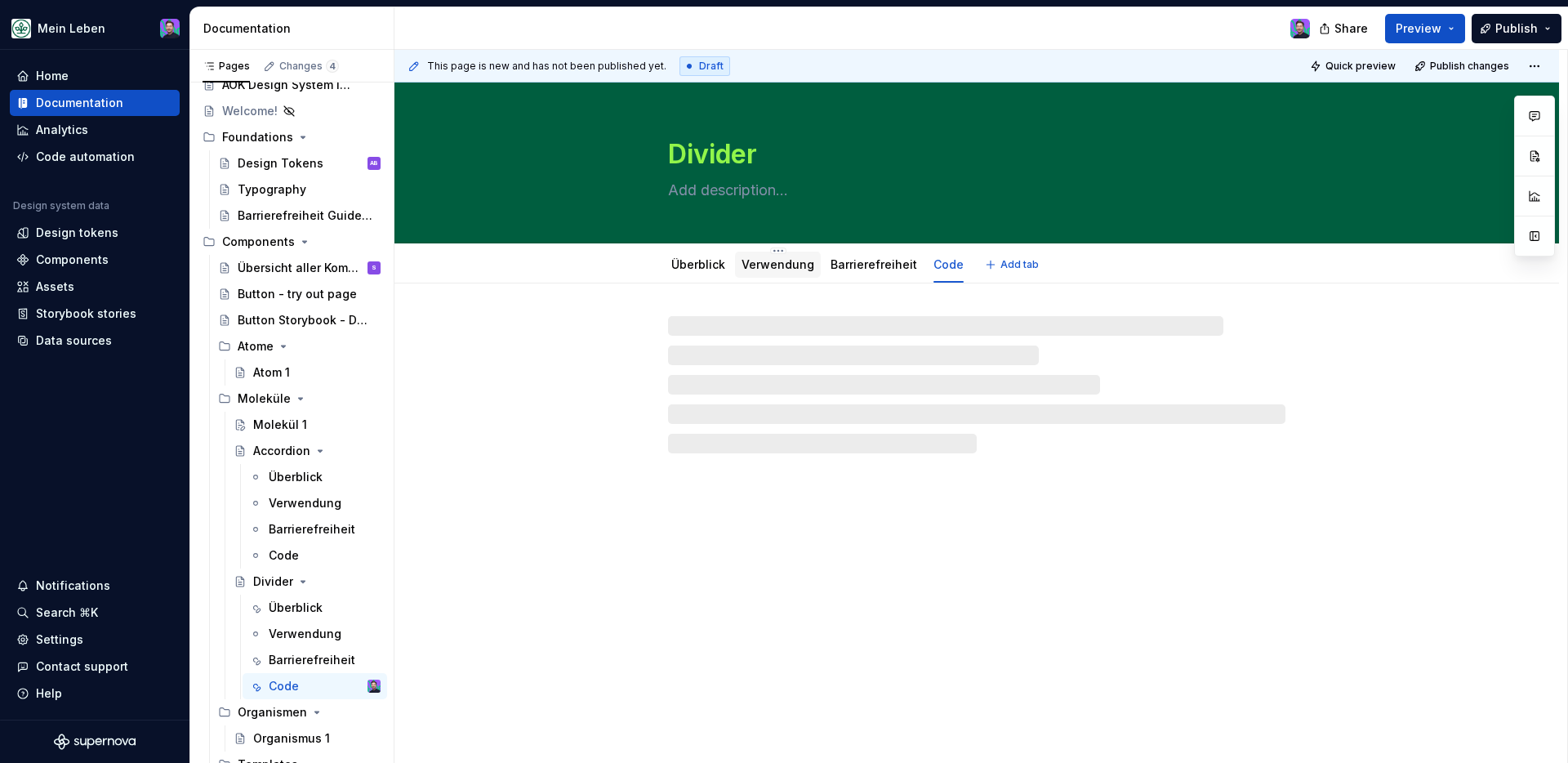
click at [798, 258] on link "Verwendung" at bounding box center [778, 264] width 73 height 14
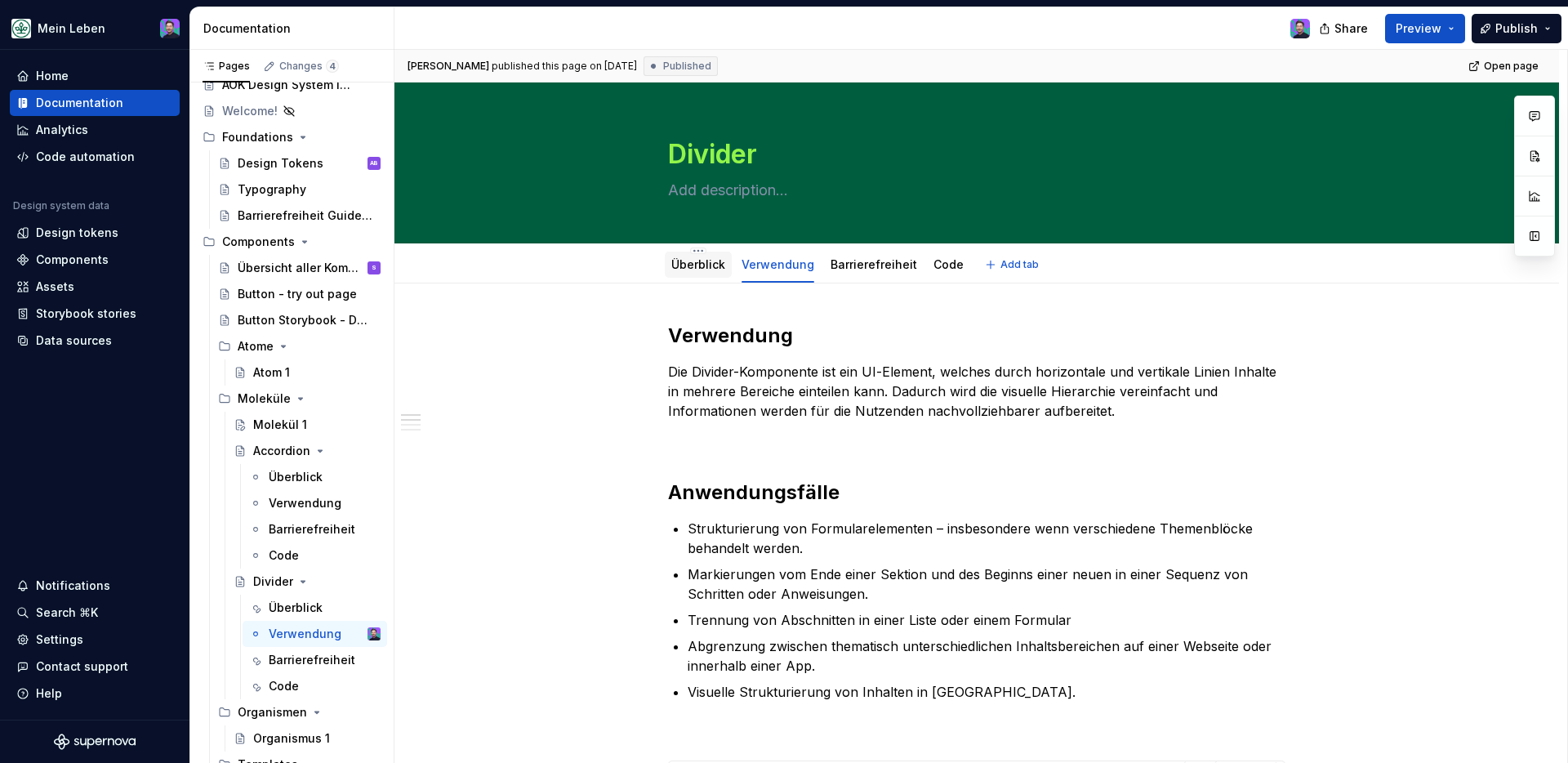
click at [711, 264] on link "Überblick" at bounding box center [698, 264] width 54 height 14
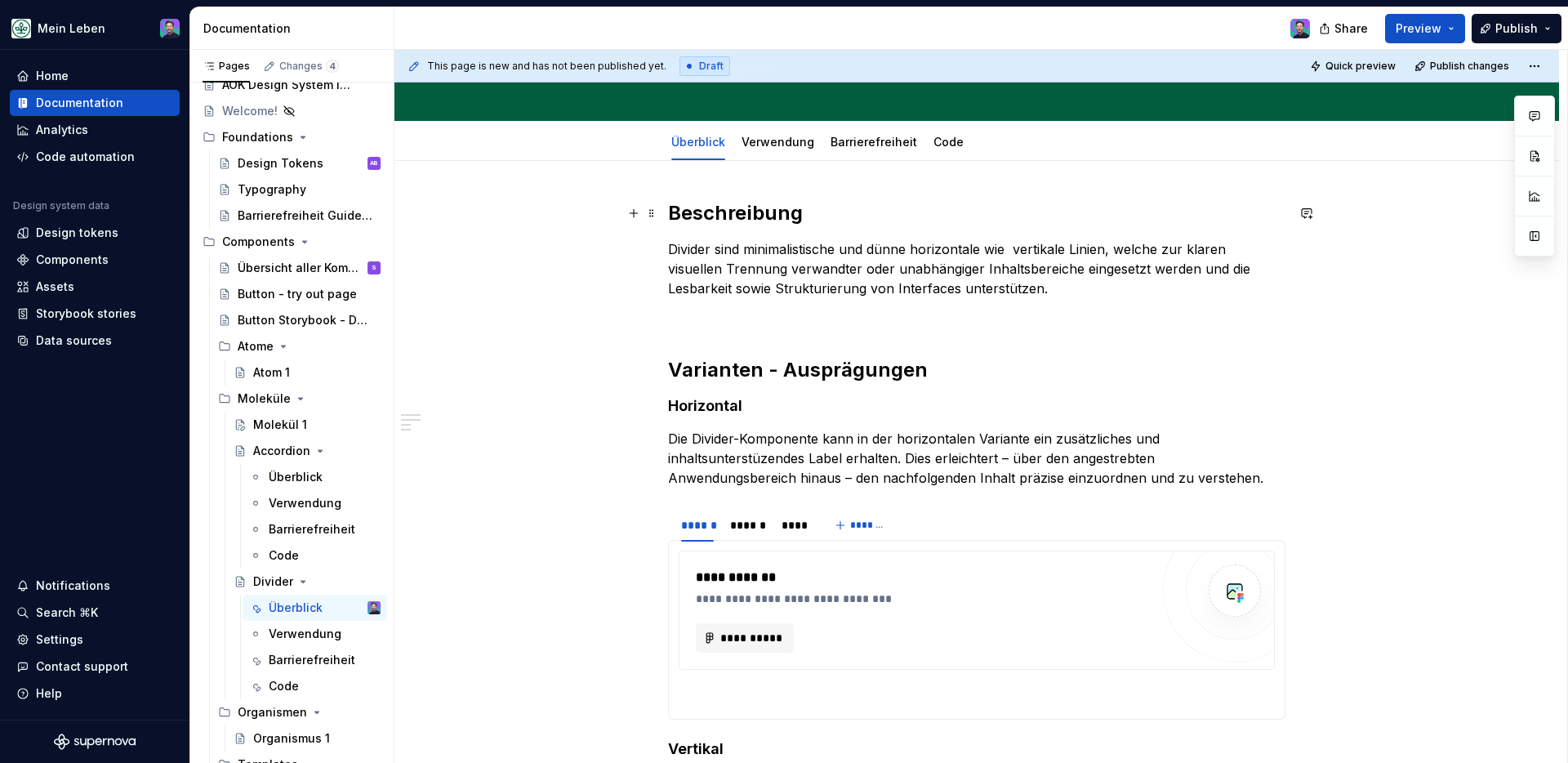
scroll to position [120, 0]
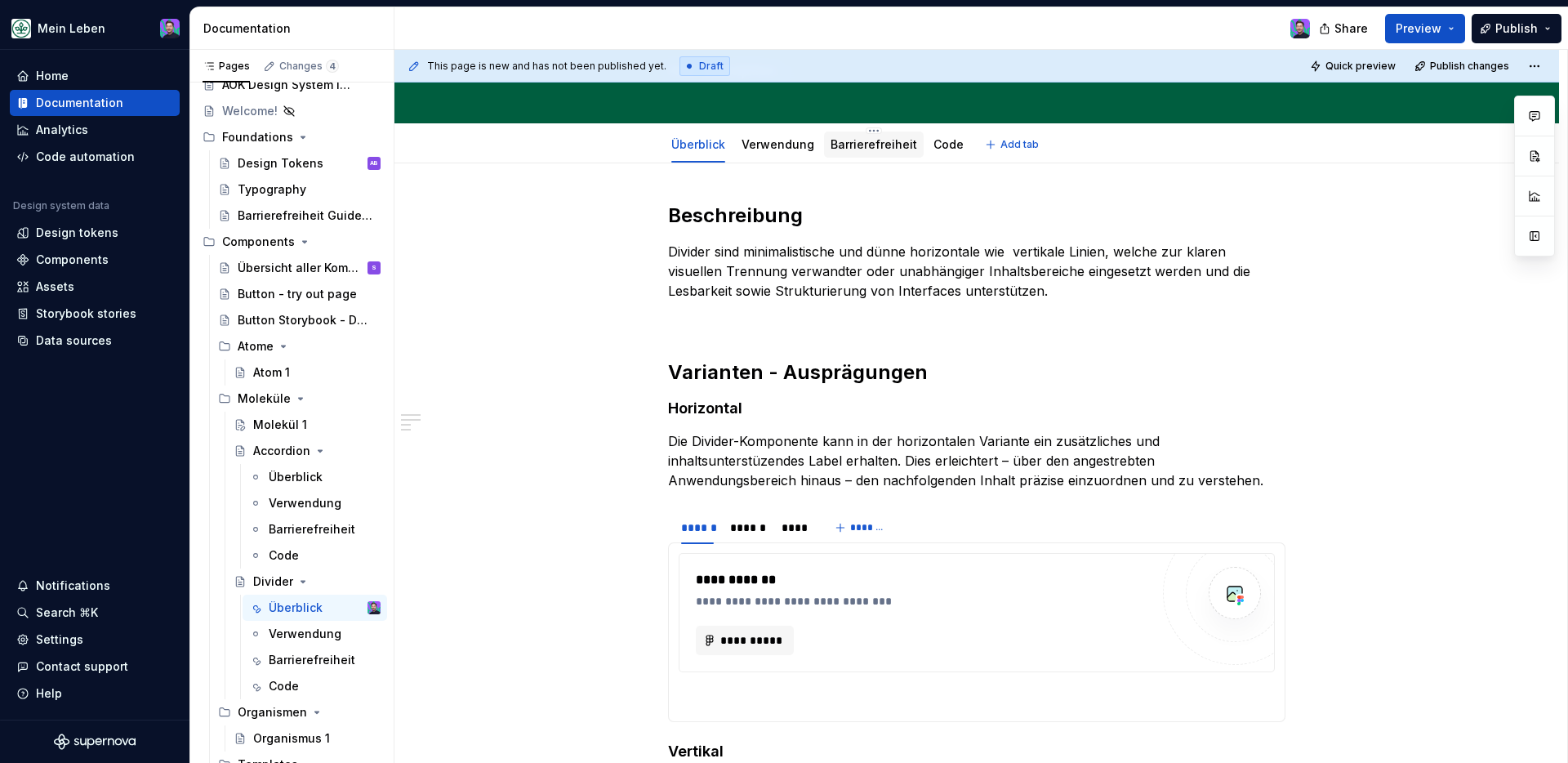
click at [833, 149] on link "Barrierefreiheit" at bounding box center [874, 144] width 86 height 14
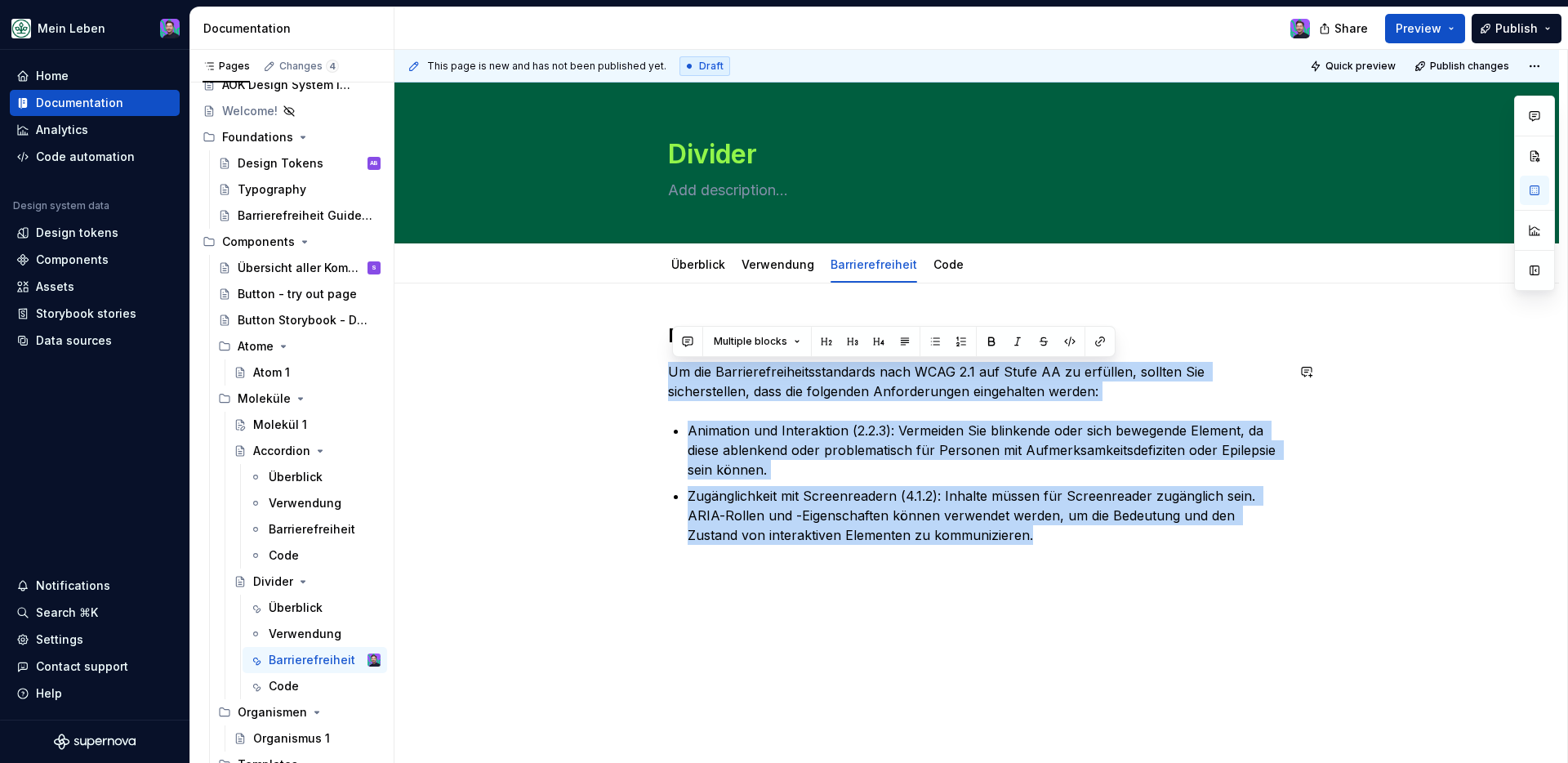
drag, startPoint x: 995, startPoint y: 538, endPoint x: 652, endPoint y: 360, distance: 386.4
click at [652, 360] on div "Barrierefreiheit Um die Barrierefreiheitsstandards nach WCAG 2.1 auf Stufe AA z…" at bounding box center [977, 538] width 1165 height 510
copy div "Um die Barrierefreiheitsstandards nach WCAG 2.1 auf Stufe AA zu erfüllen, sollt…"
click at [588, 351] on div "Barrierefreiheit Um die Barrierefreiheitsstandards nach WCAG 2.1 auf Stufe AA z…" at bounding box center [977, 538] width 1165 height 510
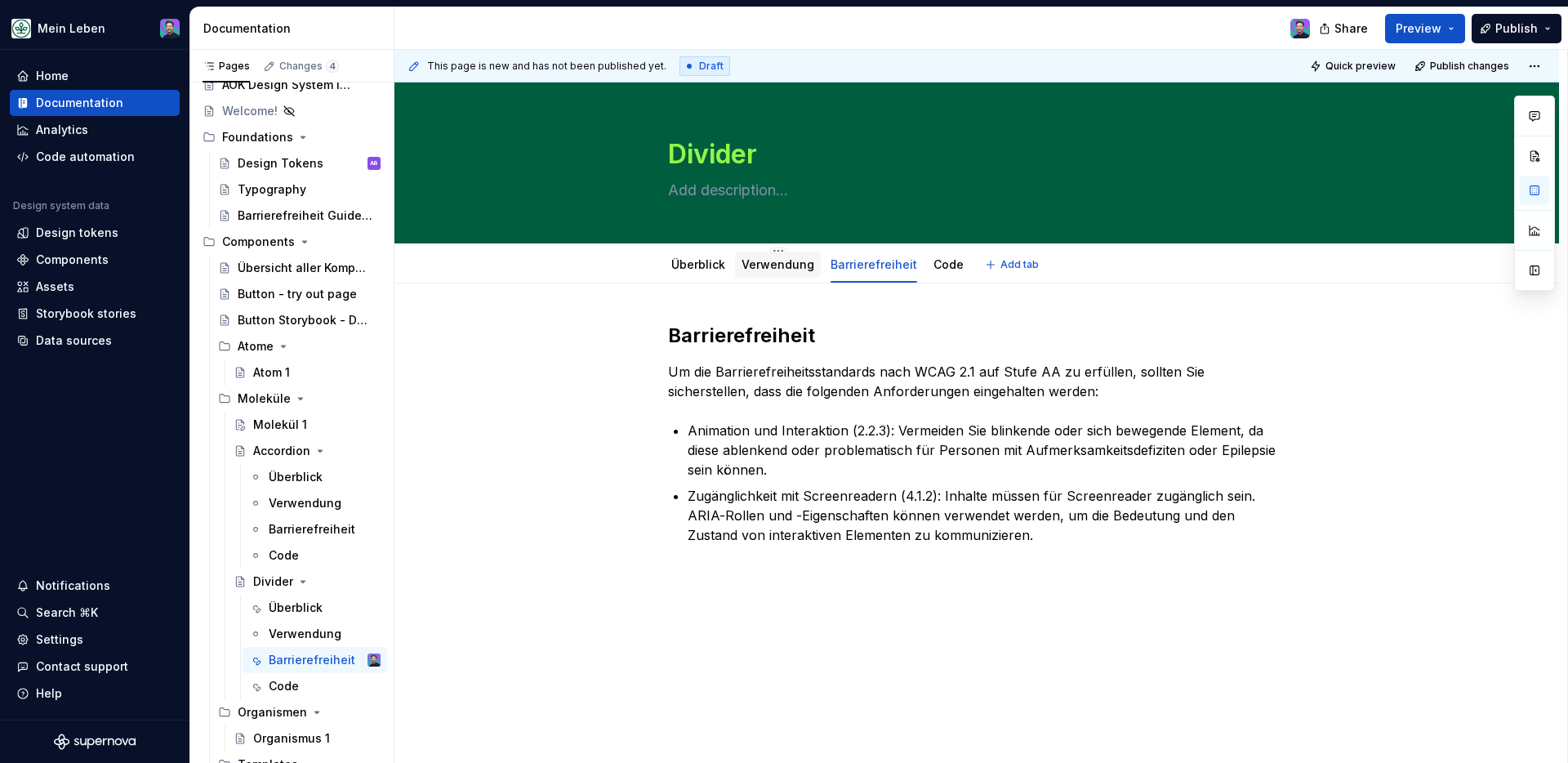
click at [791, 274] on div "Verwendung" at bounding box center [778, 264] width 86 height 26
click at [790, 262] on link "Verwendung" at bounding box center [778, 264] width 73 height 14
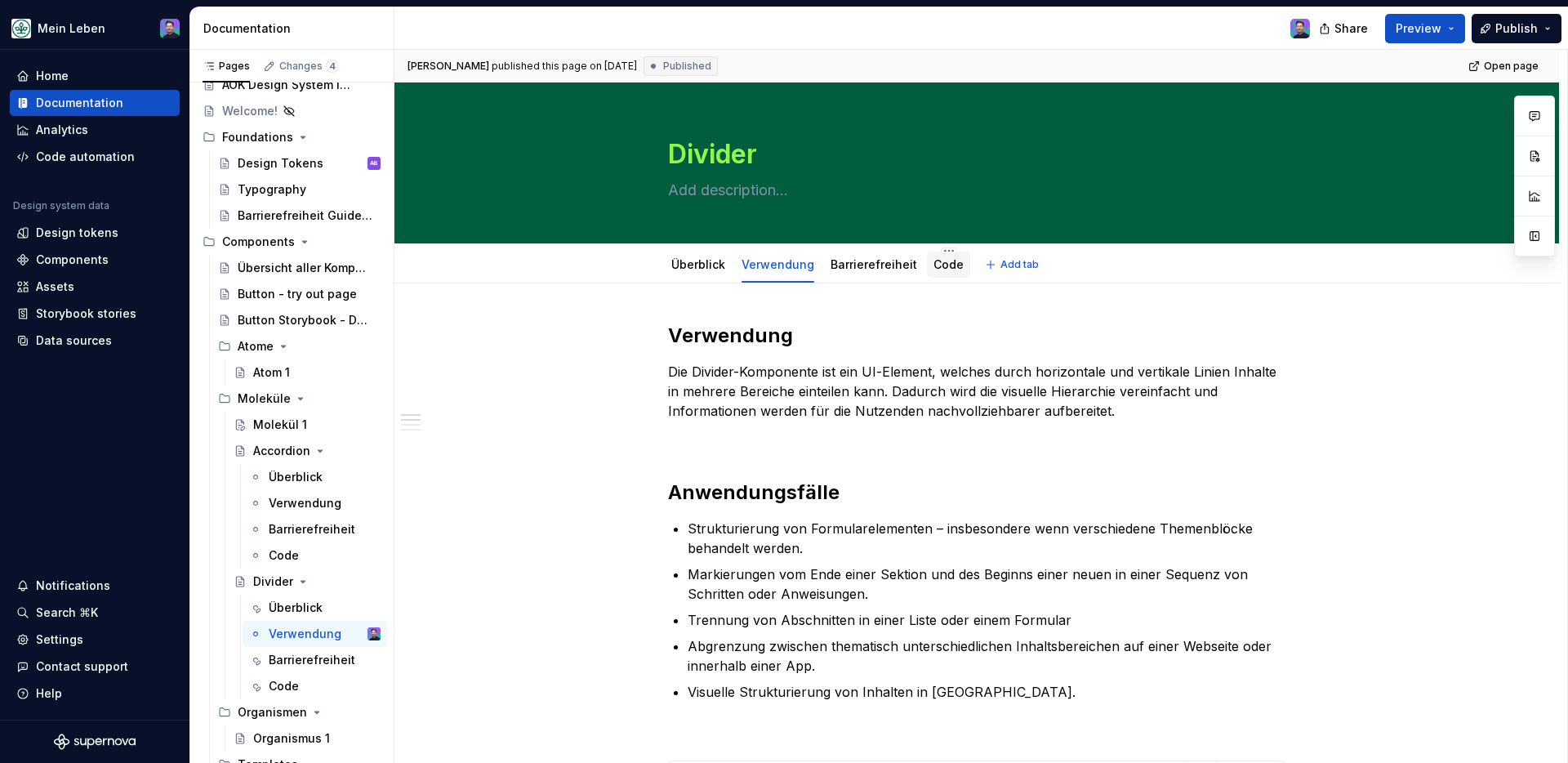
click at [948, 274] on div "Code" at bounding box center [949, 264] width 43 height 26
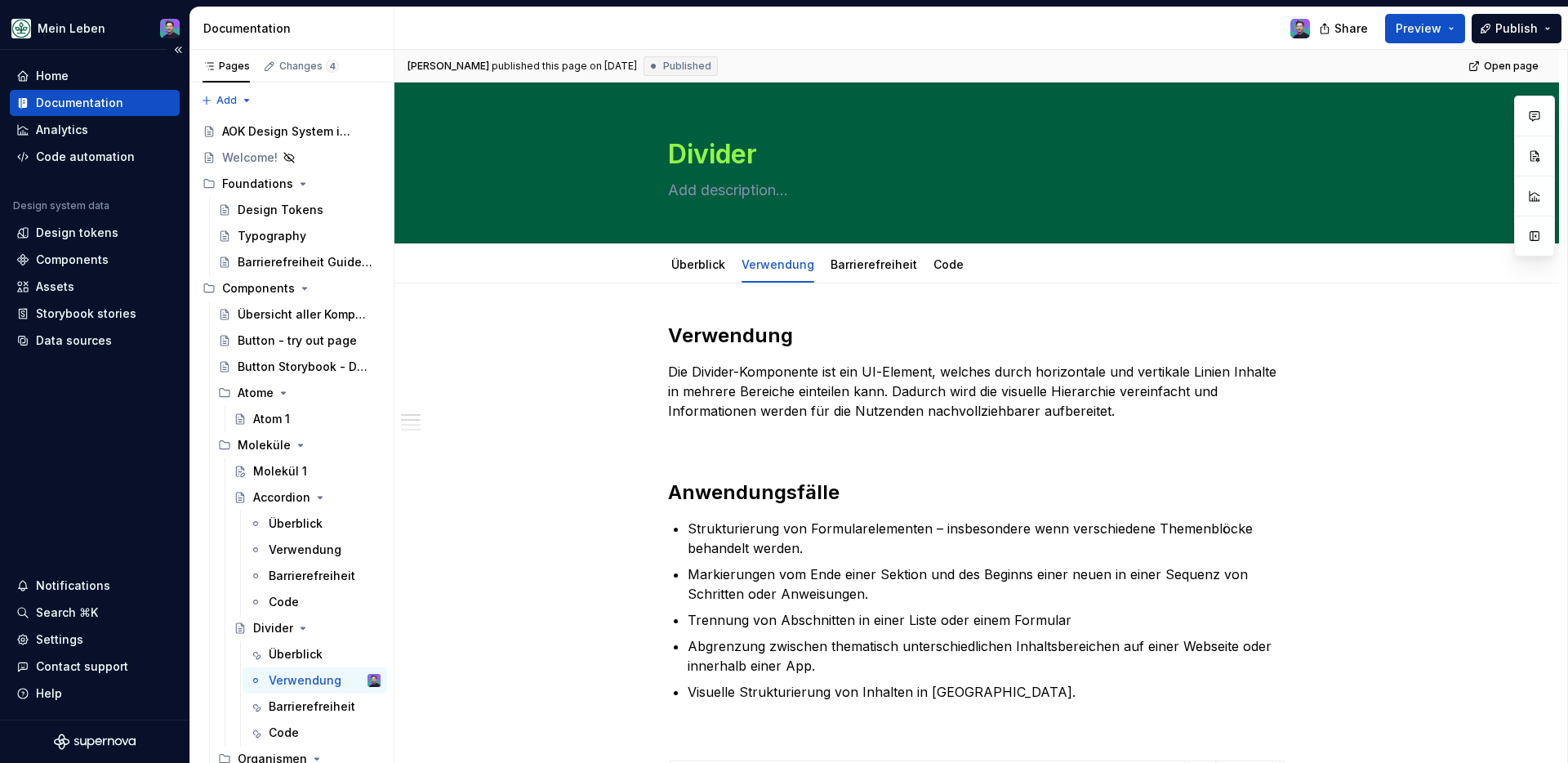
type textarea "*"
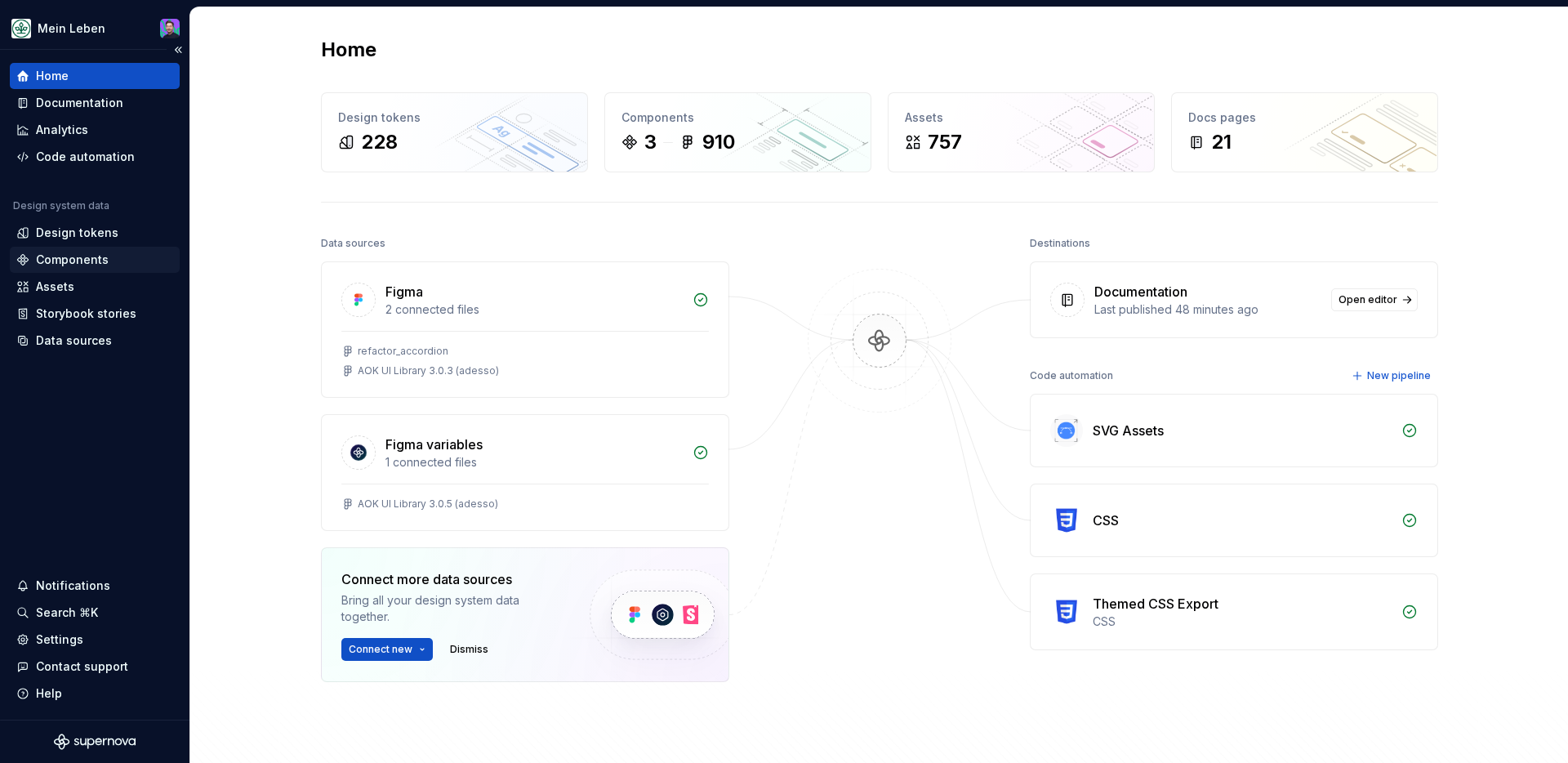
click at [47, 264] on div "Components" at bounding box center [72, 260] width 73 height 17
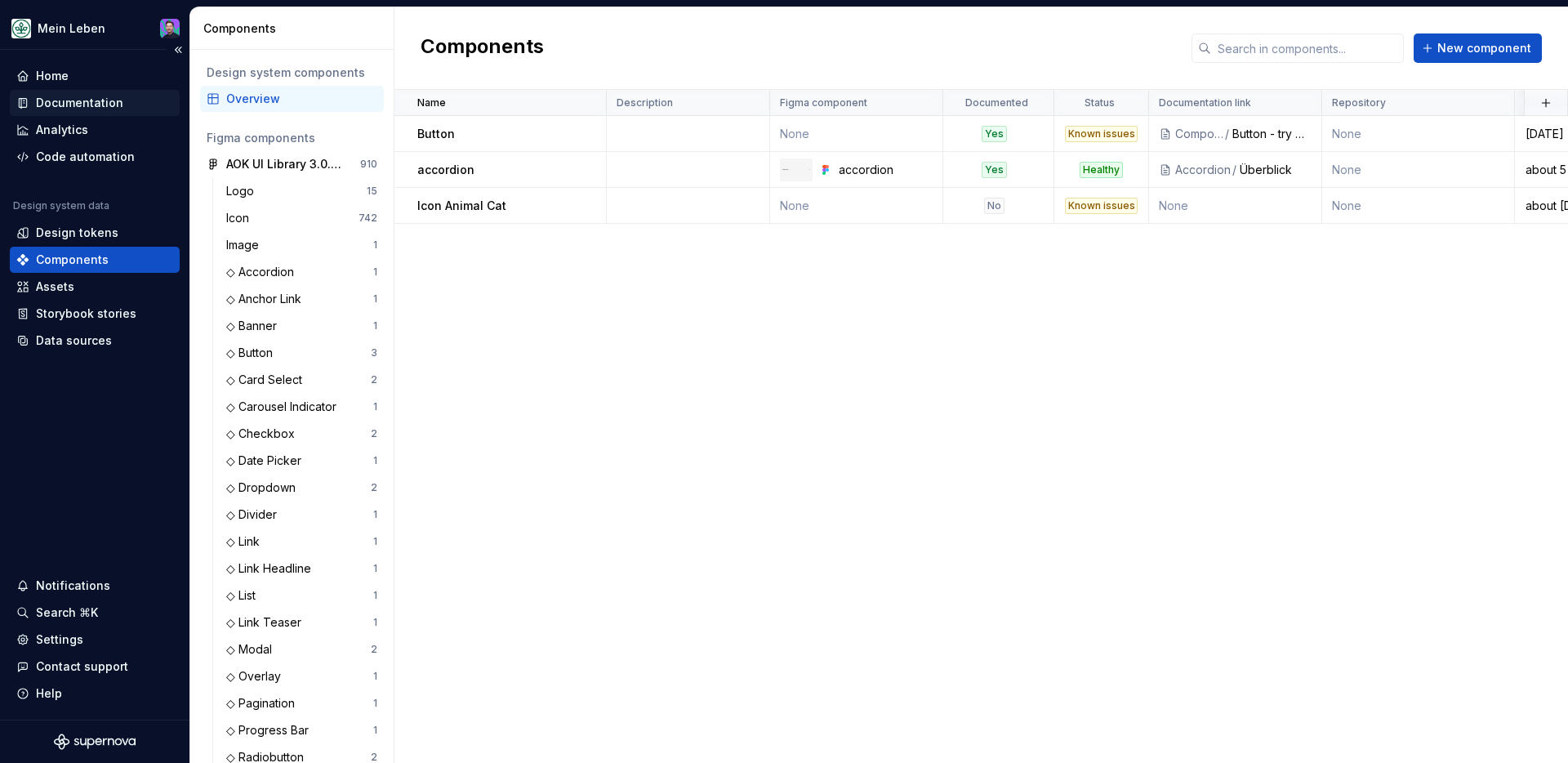
click at [85, 98] on div "Documentation" at bounding box center [79, 103] width 87 height 17
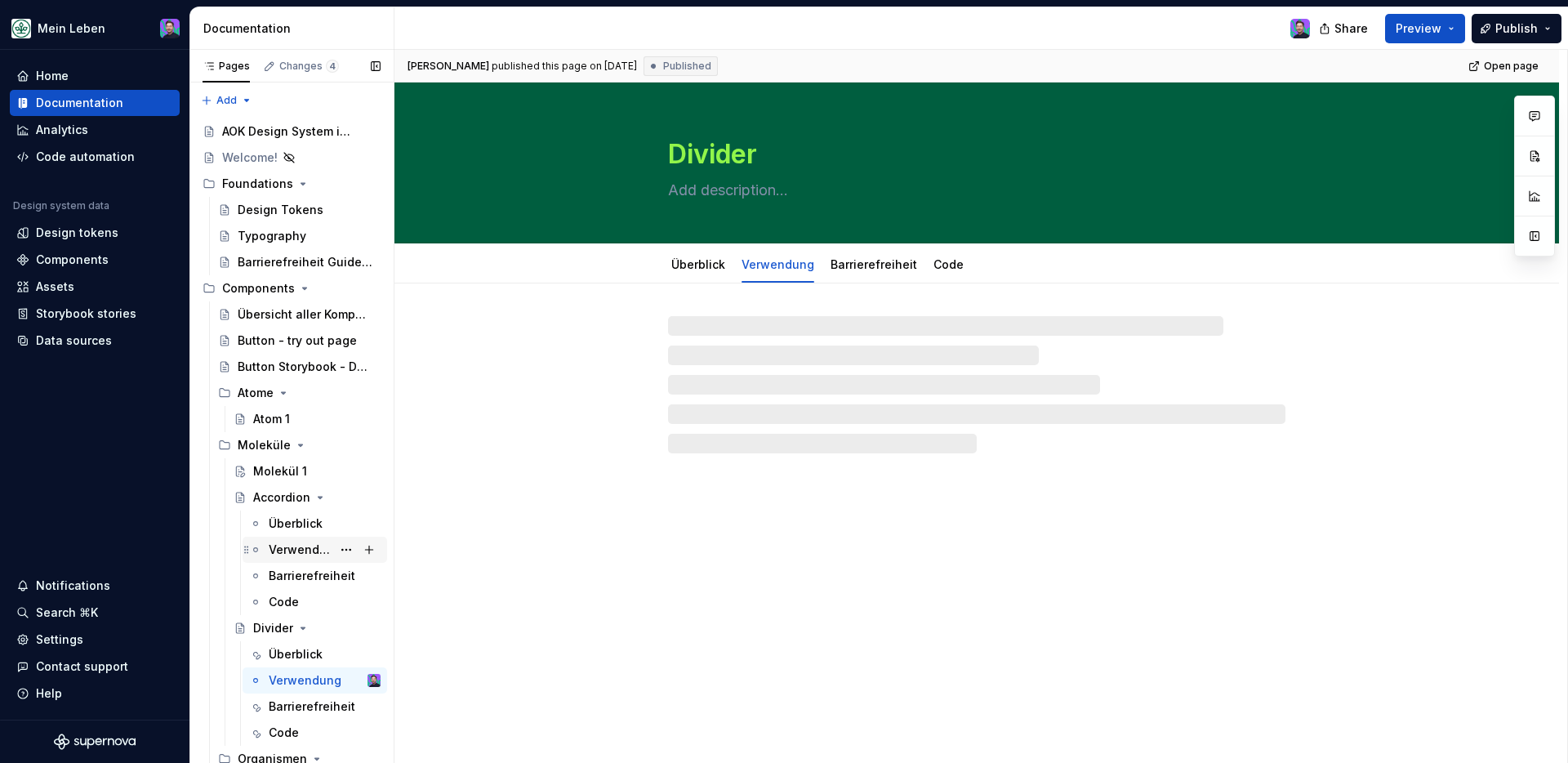
scroll to position [69, 0]
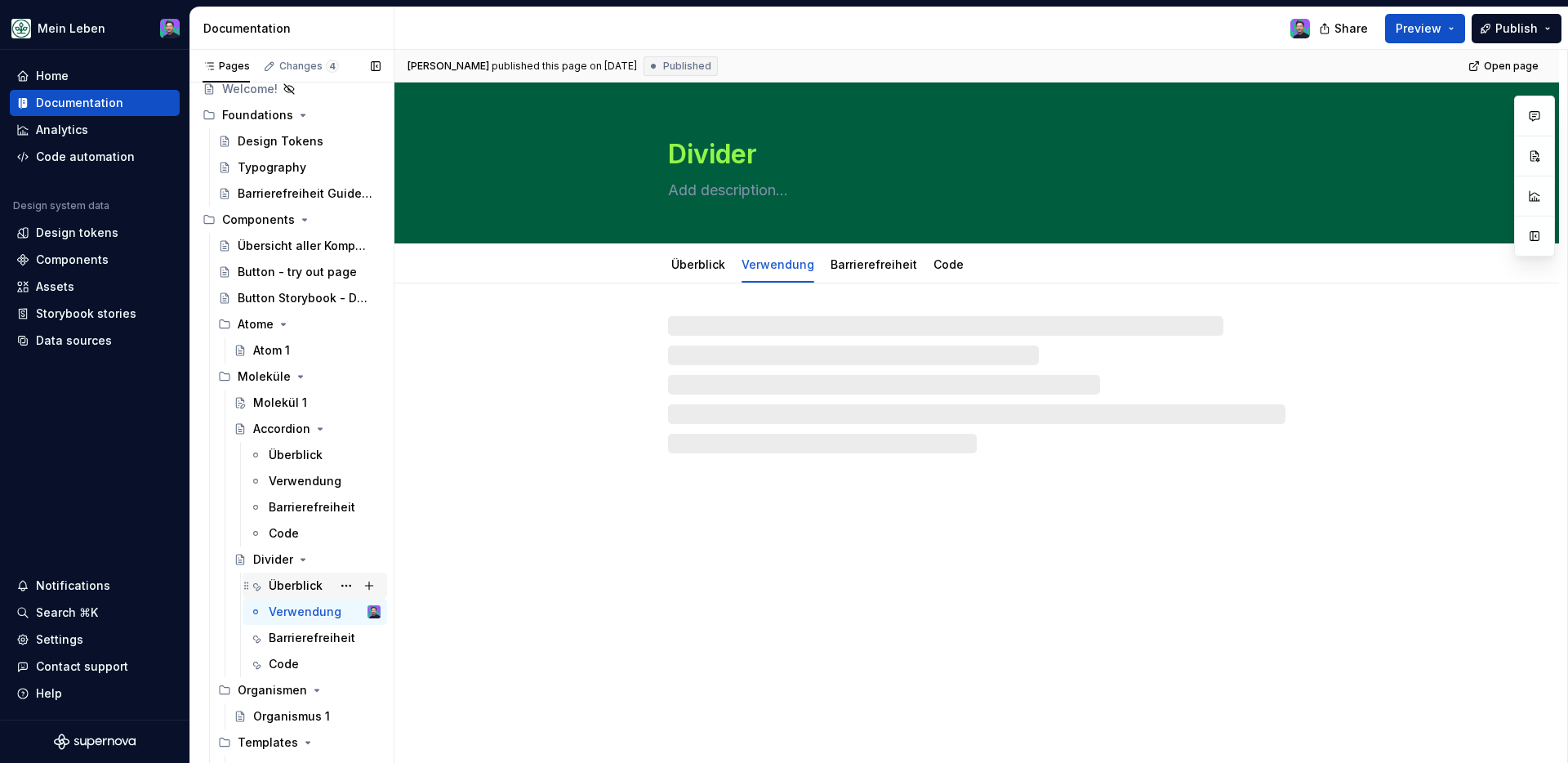
click at [280, 586] on div "Überblick" at bounding box center [295, 586] width 54 height 17
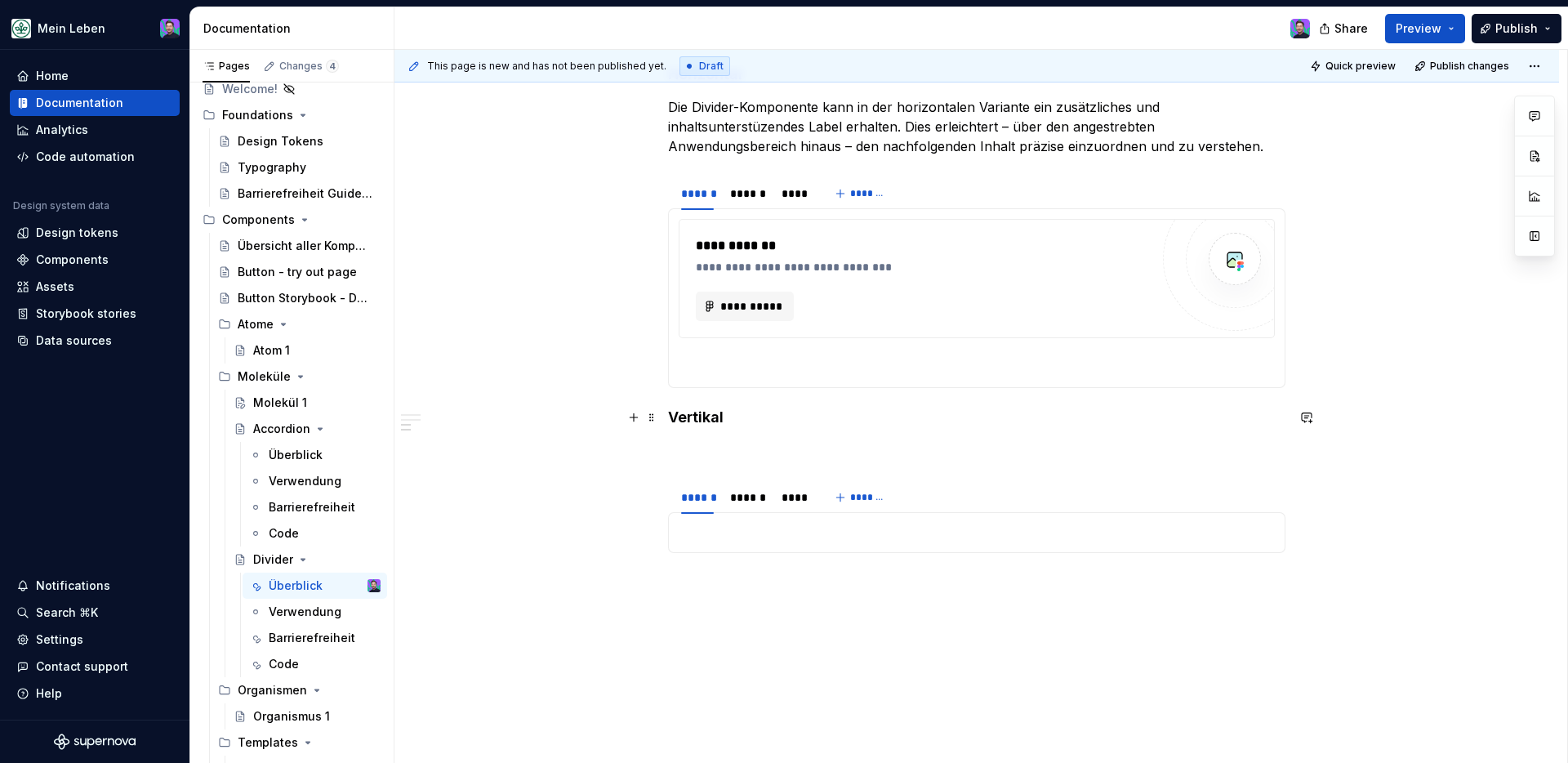
scroll to position [457, 0]
click at [748, 302] on span "**********" at bounding box center [751, 304] width 63 height 17
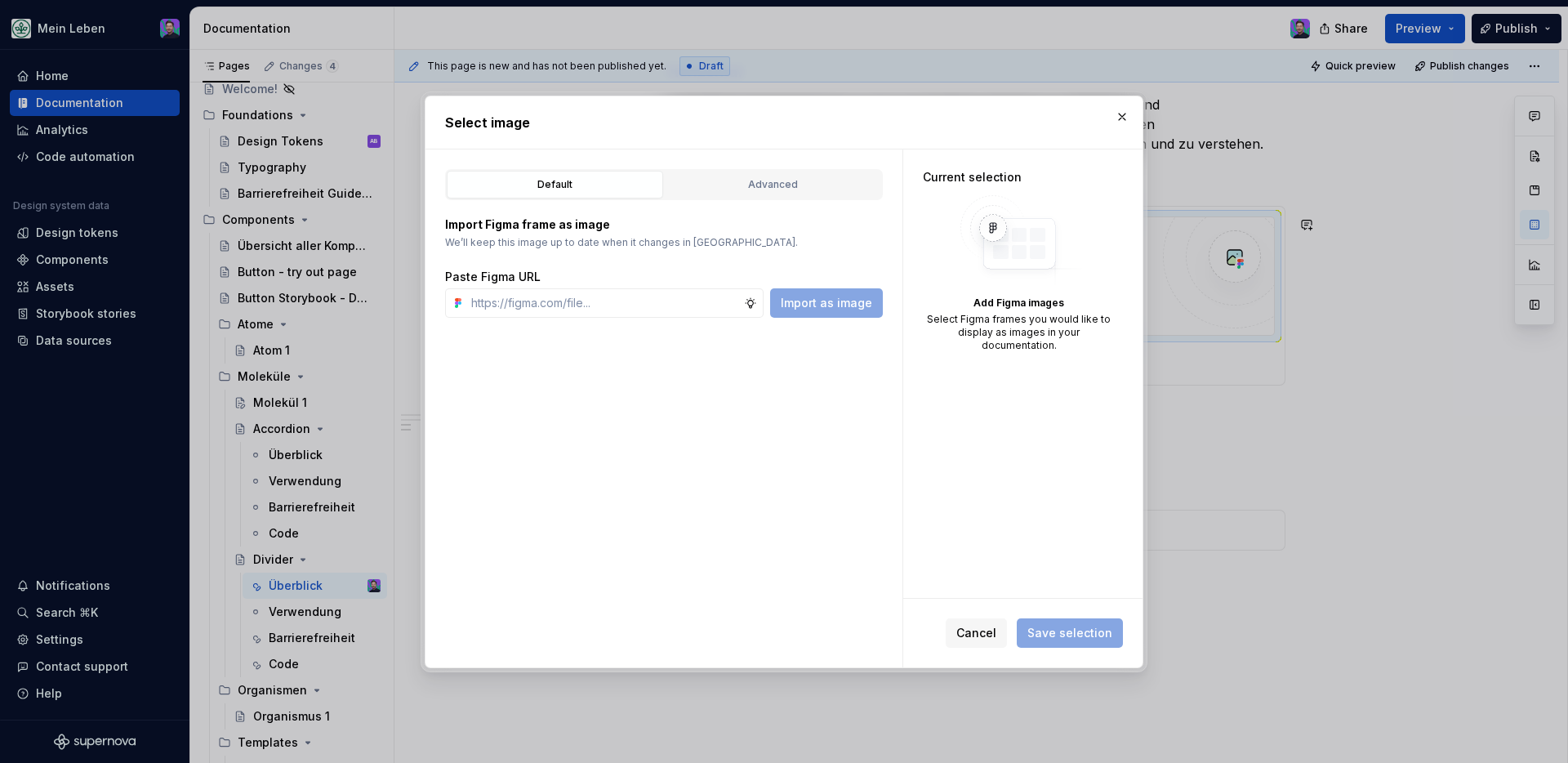
type textarea "*"
type input "v"
type input "[URL][DOMAIN_NAME]"
click at [826, 302] on span "Import as image" at bounding box center [826, 303] width 91 height 17
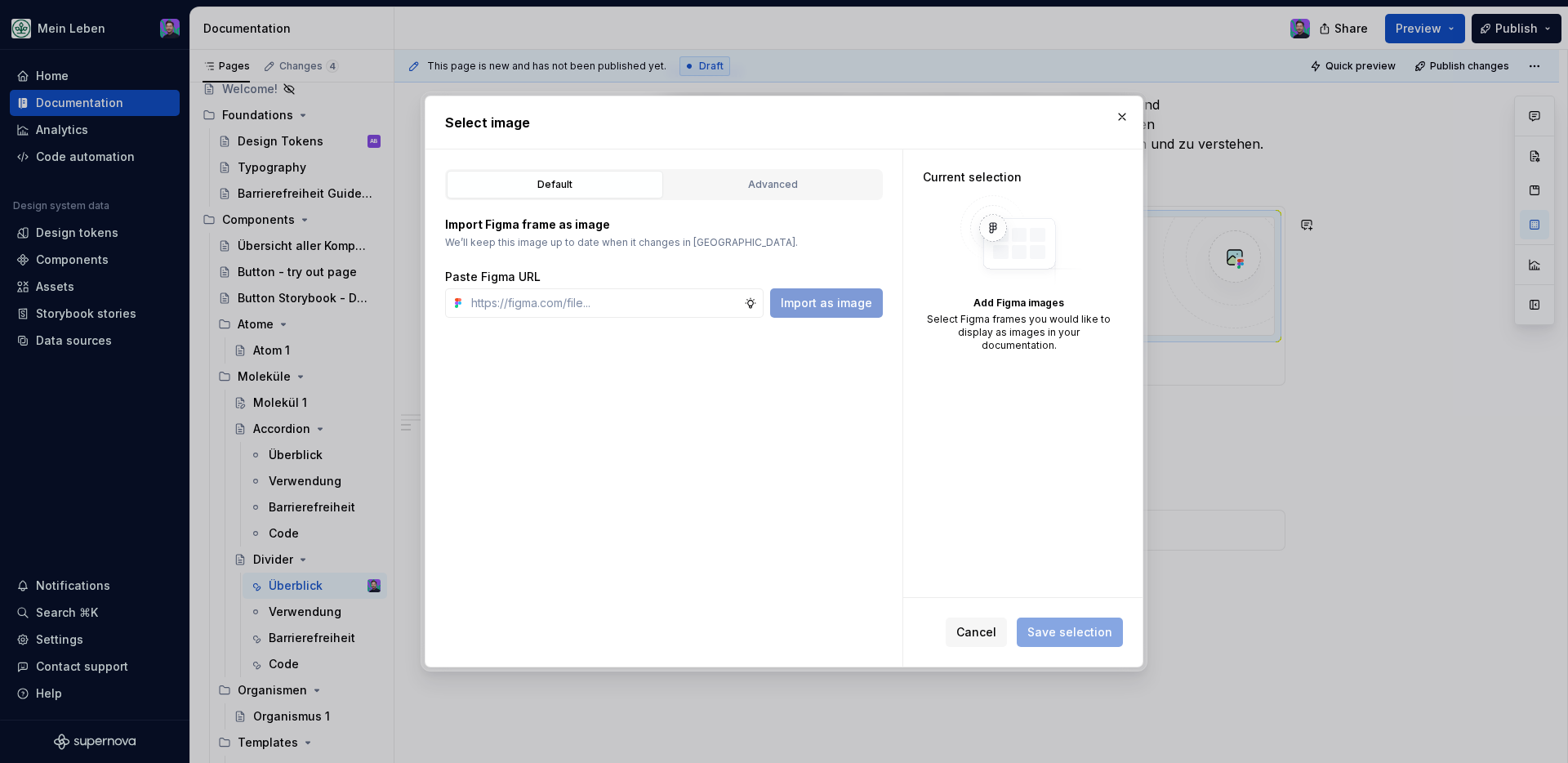
scroll to position [0, 0]
click at [1036, 327] on div "Select Figma frames you would like to display as images in your documentation." at bounding box center [1019, 332] width 192 height 40
click at [1058, 626] on span "Save selection" at bounding box center [1069, 632] width 106 height 29
click at [1057, 630] on span "Save selection" at bounding box center [1069, 632] width 106 height 29
click at [795, 164] on div "Default Advanced Import Figma frame as image We’ll keep this image up to date w…" at bounding box center [663, 408] width 477 height 518
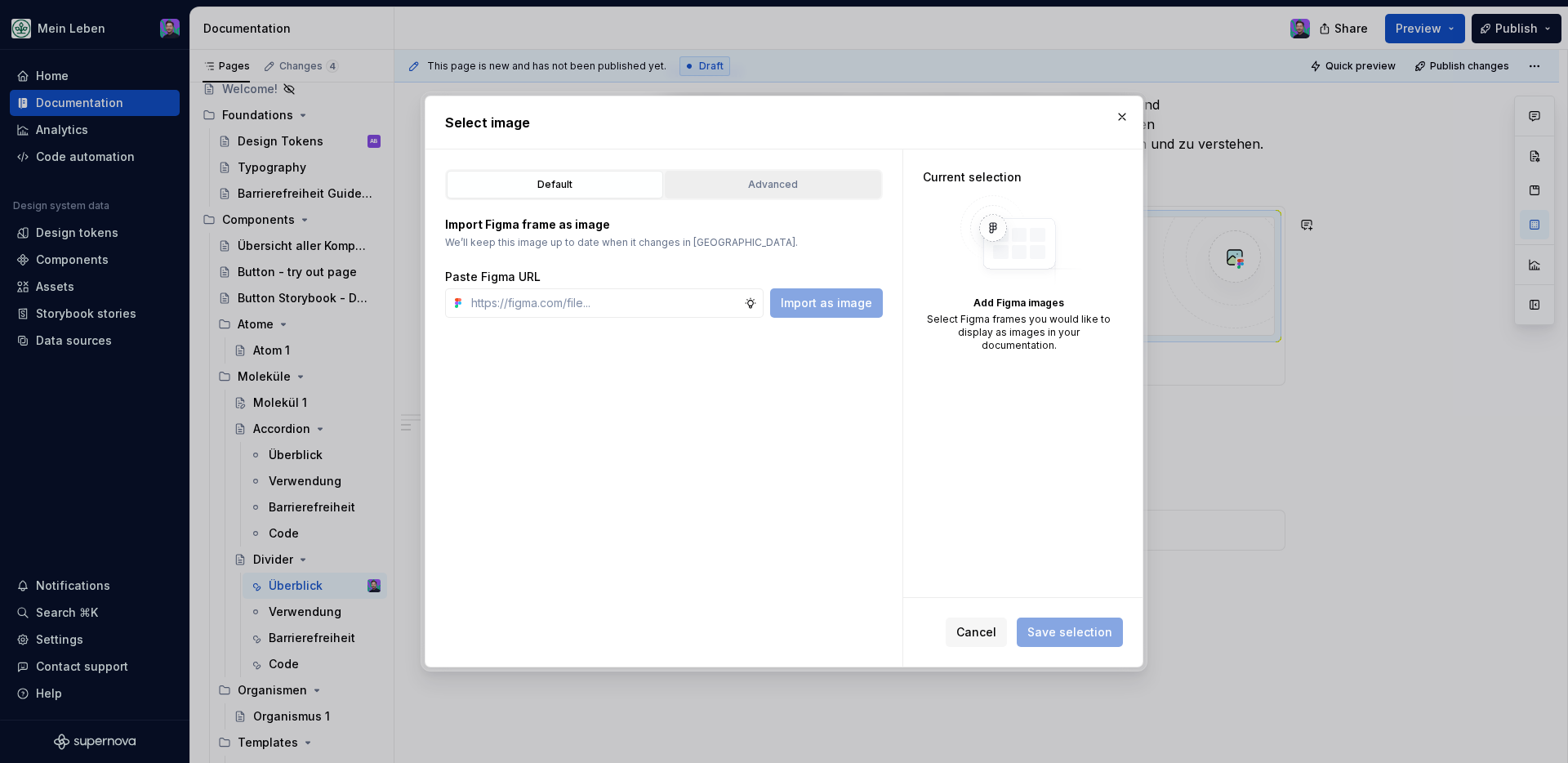
click at [782, 184] on div "Advanced" at bounding box center [773, 185] width 205 height 17
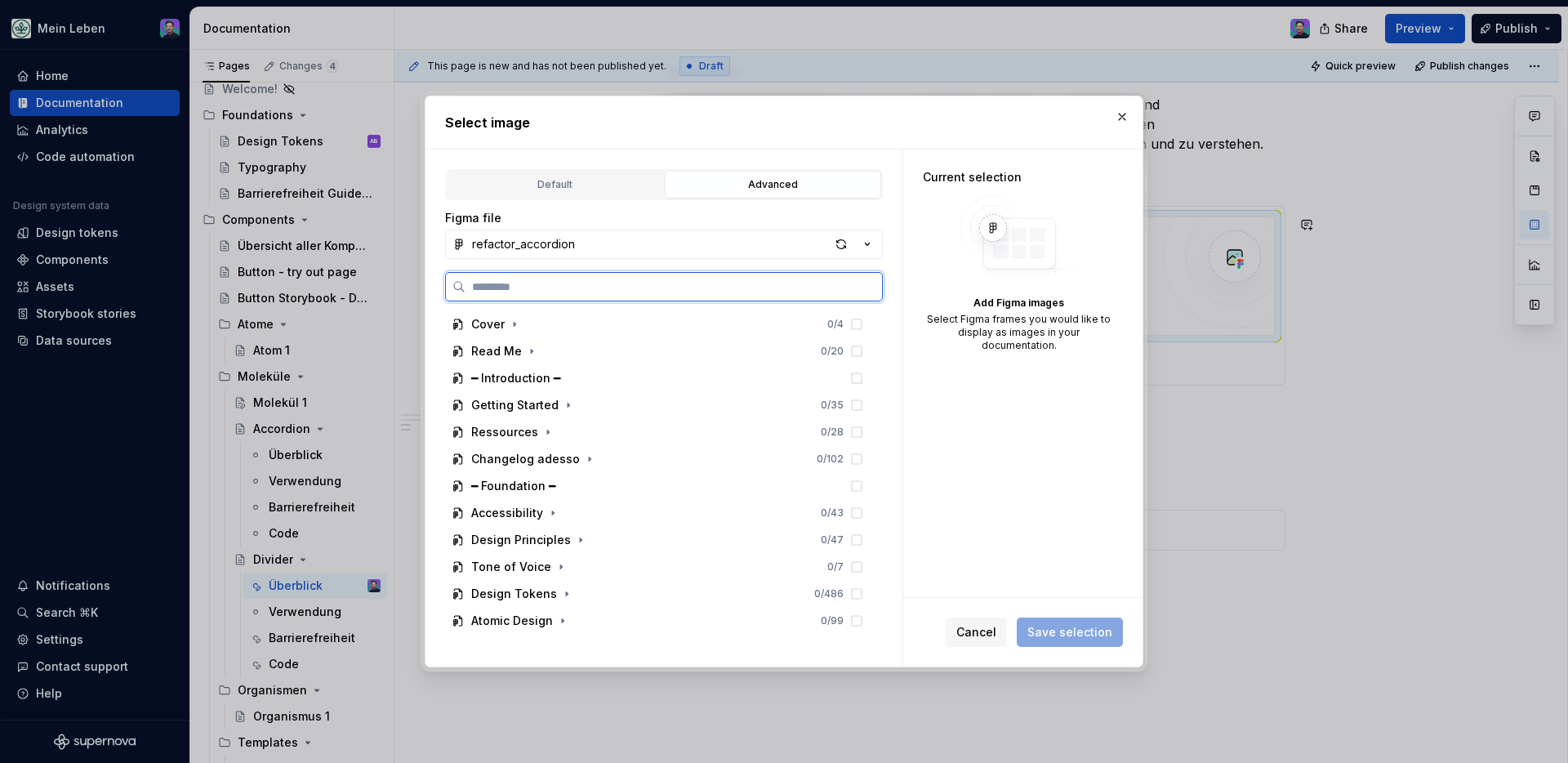
click at [788, 280] on input "search" at bounding box center [674, 287] width 417 height 17
click at [552, 184] on div "Default" at bounding box center [555, 185] width 205 height 17
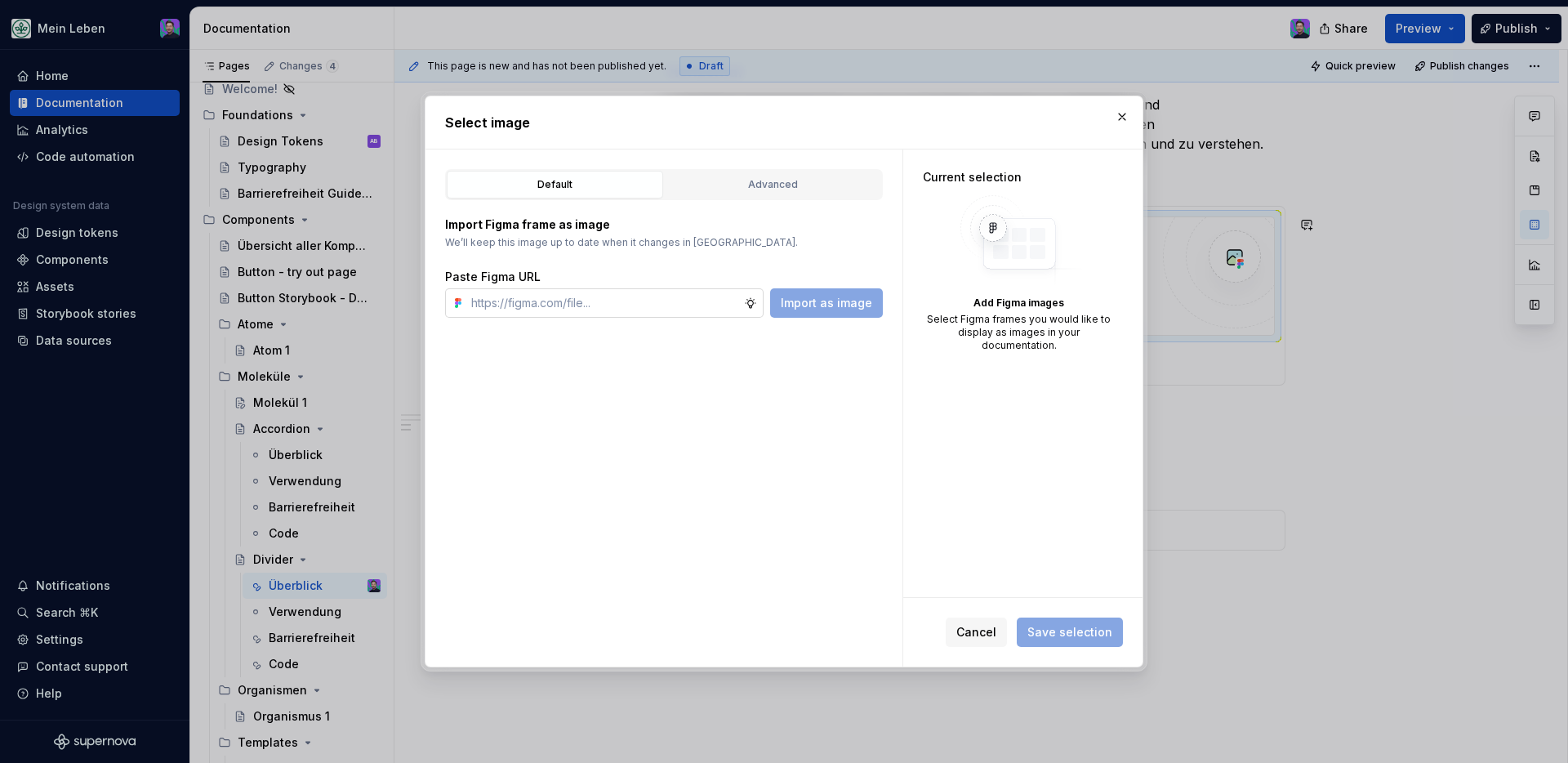
click at [552, 295] on input "text" at bounding box center [605, 303] width 280 height 29
paste input "https://www.figma.com/design/NKQReuZ0EblDcV57QhYUya/refactor_Divider?node-id=35…"
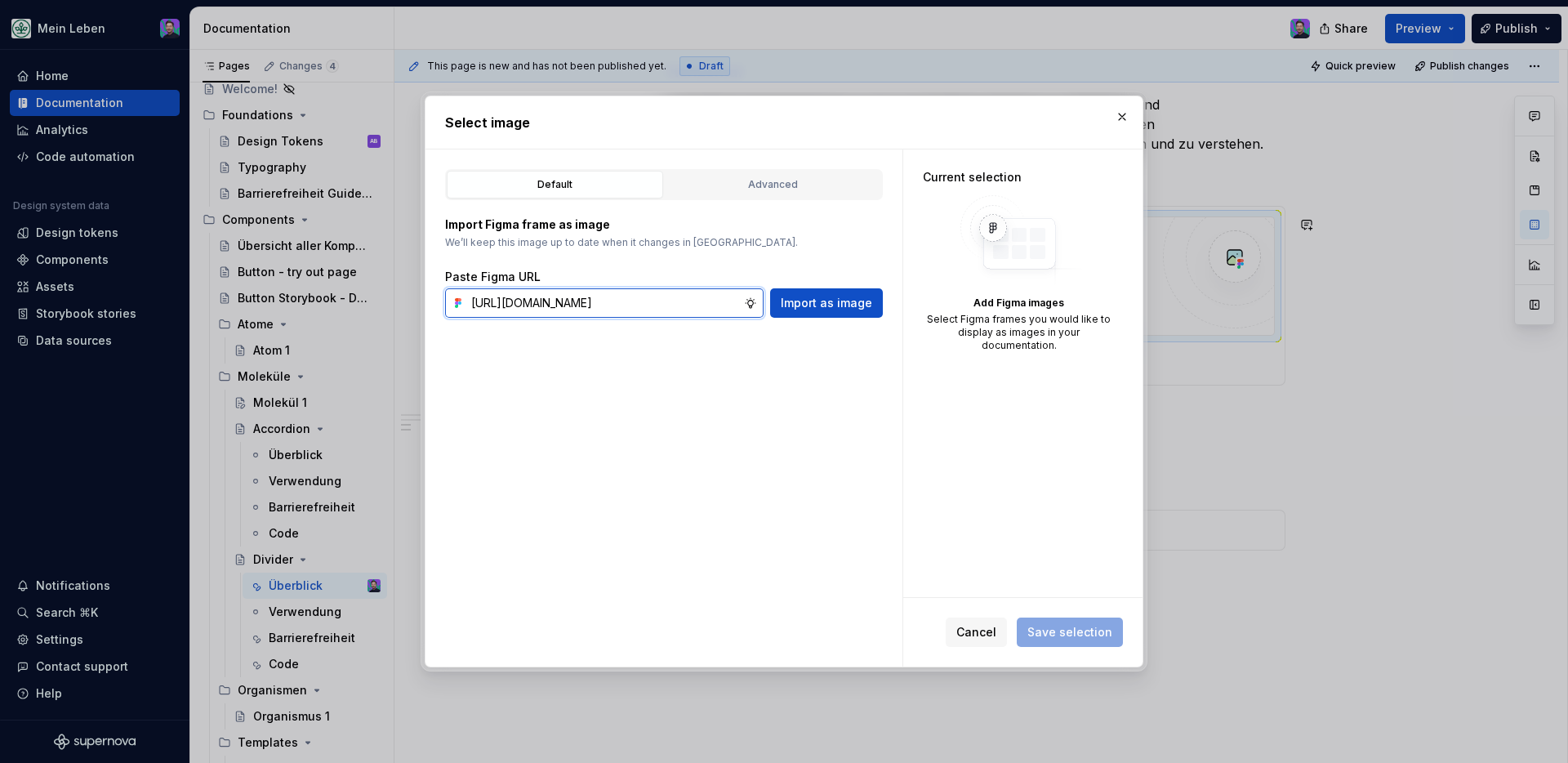
type input "https://www.figma.com/design/NKQReuZ0EblDcV57QhYUya/refactor_Divider?node-id=35…"
click at [808, 318] on div "Default Advanced Import Figma frame as image We’ll keep this image up to date w…" at bounding box center [663, 408] width 477 height 518
click at [798, 297] on span "Import as image" at bounding box center [826, 303] width 91 height 17
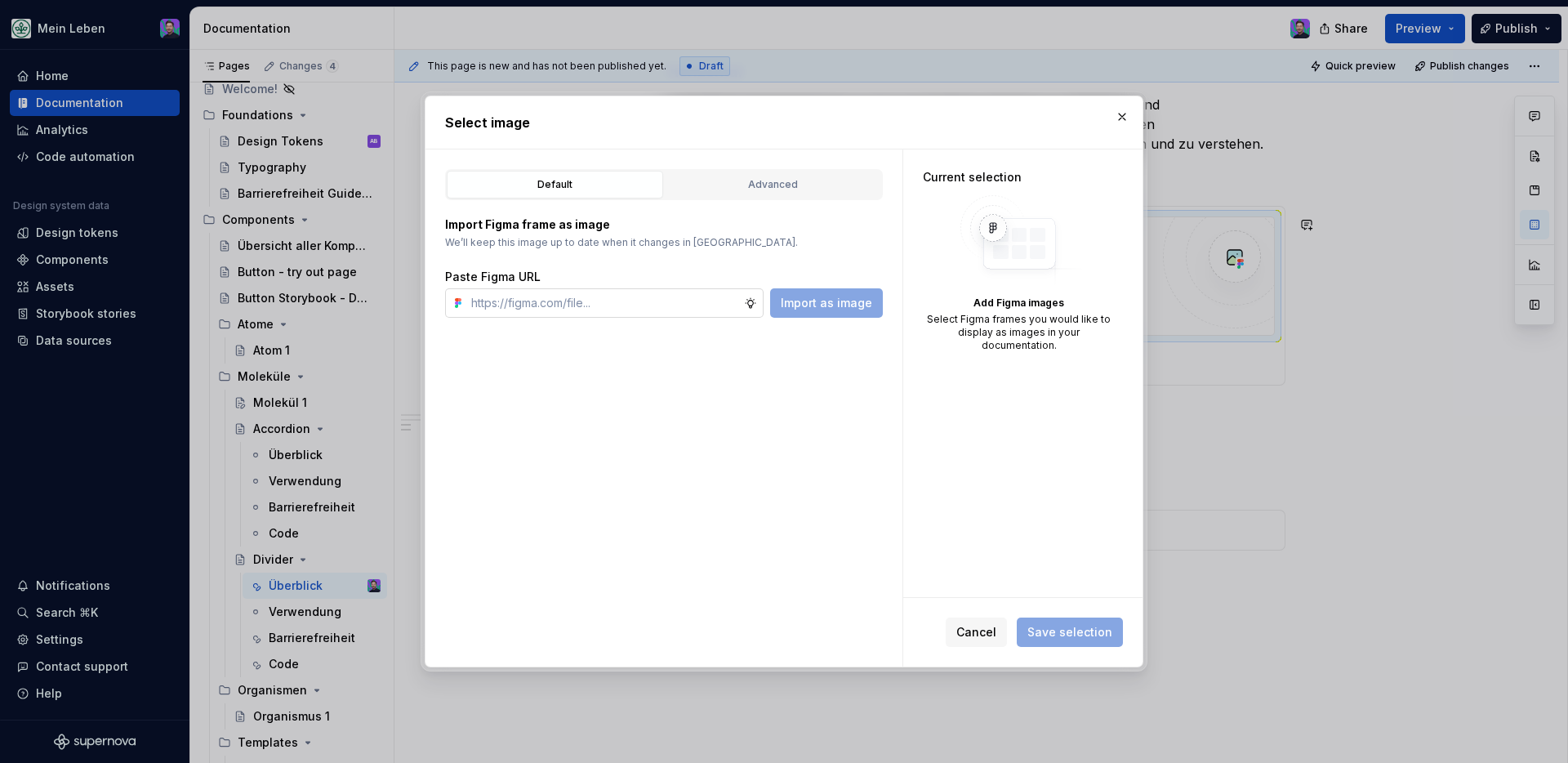
click at [764, 302] on div at bounding box center [754, 303] width 19 height 29
click at [753, 303] on icon at bounding box center [751, 303] width 13 height 13
click at [1126, 118] on button "button" at bounding box center [1122, 117] width 23 height 23
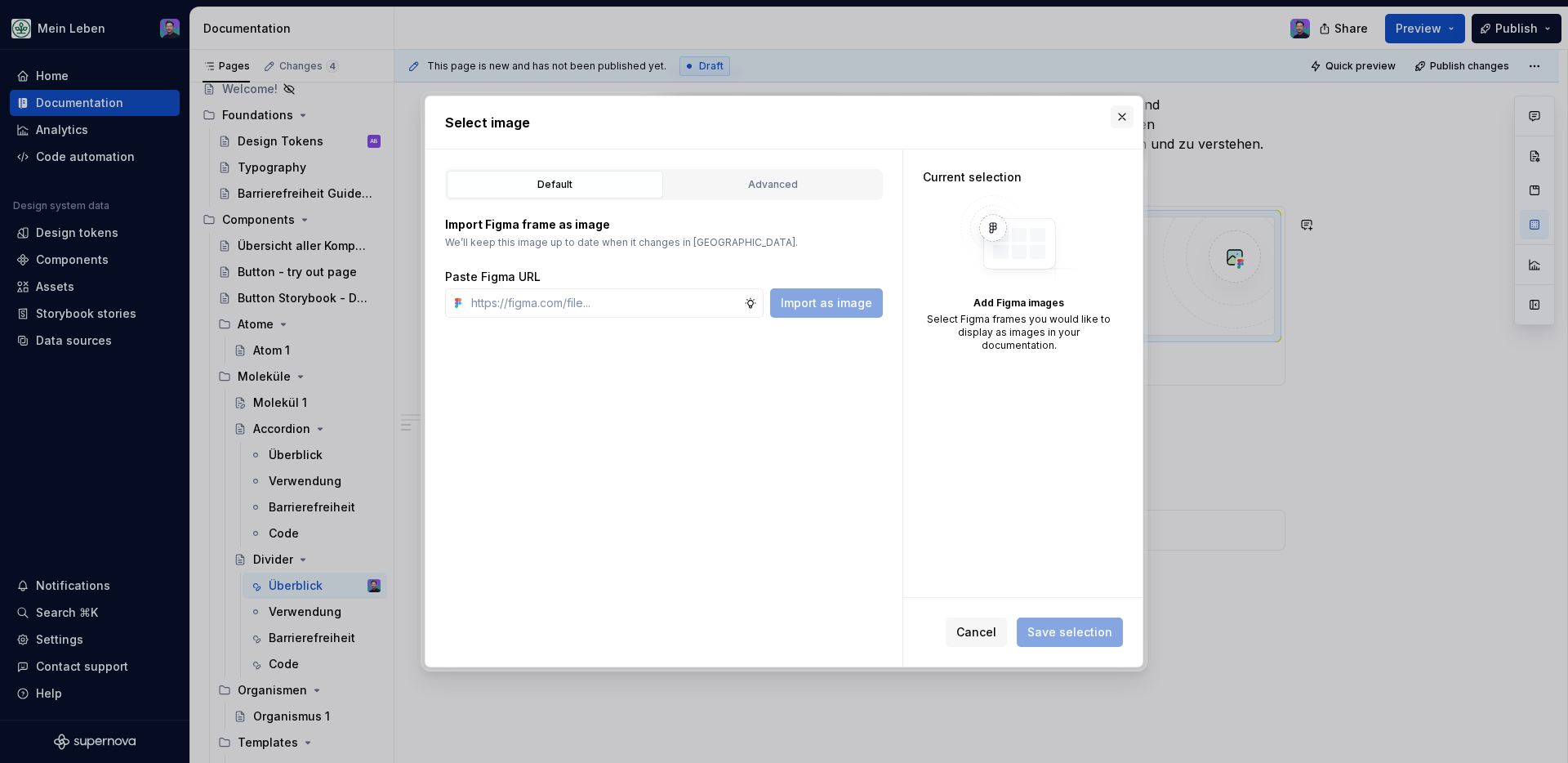
type textarea "*"
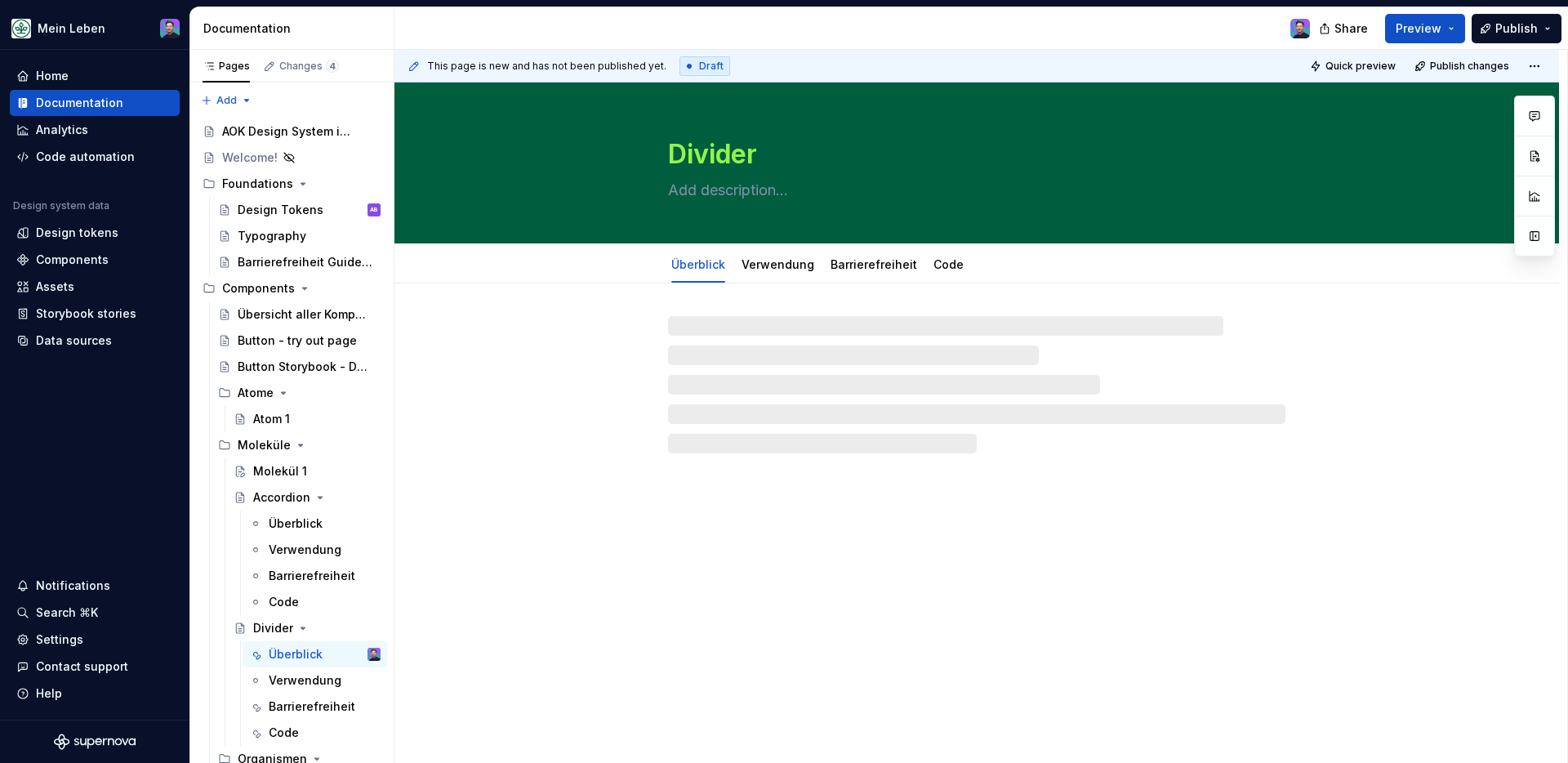
type textarea "*"
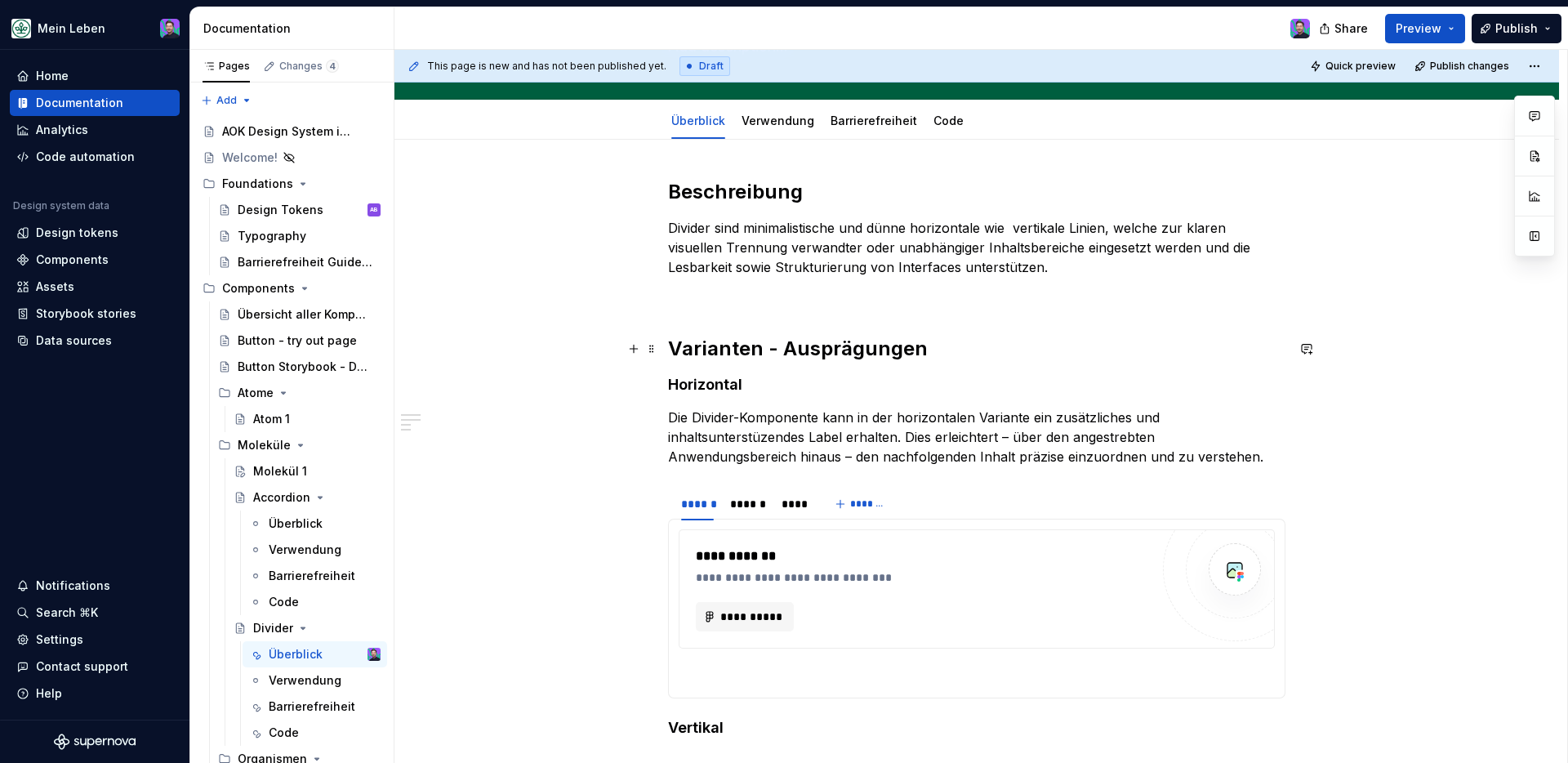
scroll to position [143, 0]
click at [758, 612] on span "**********" at bounding box center [751, 618] width 63 height 17
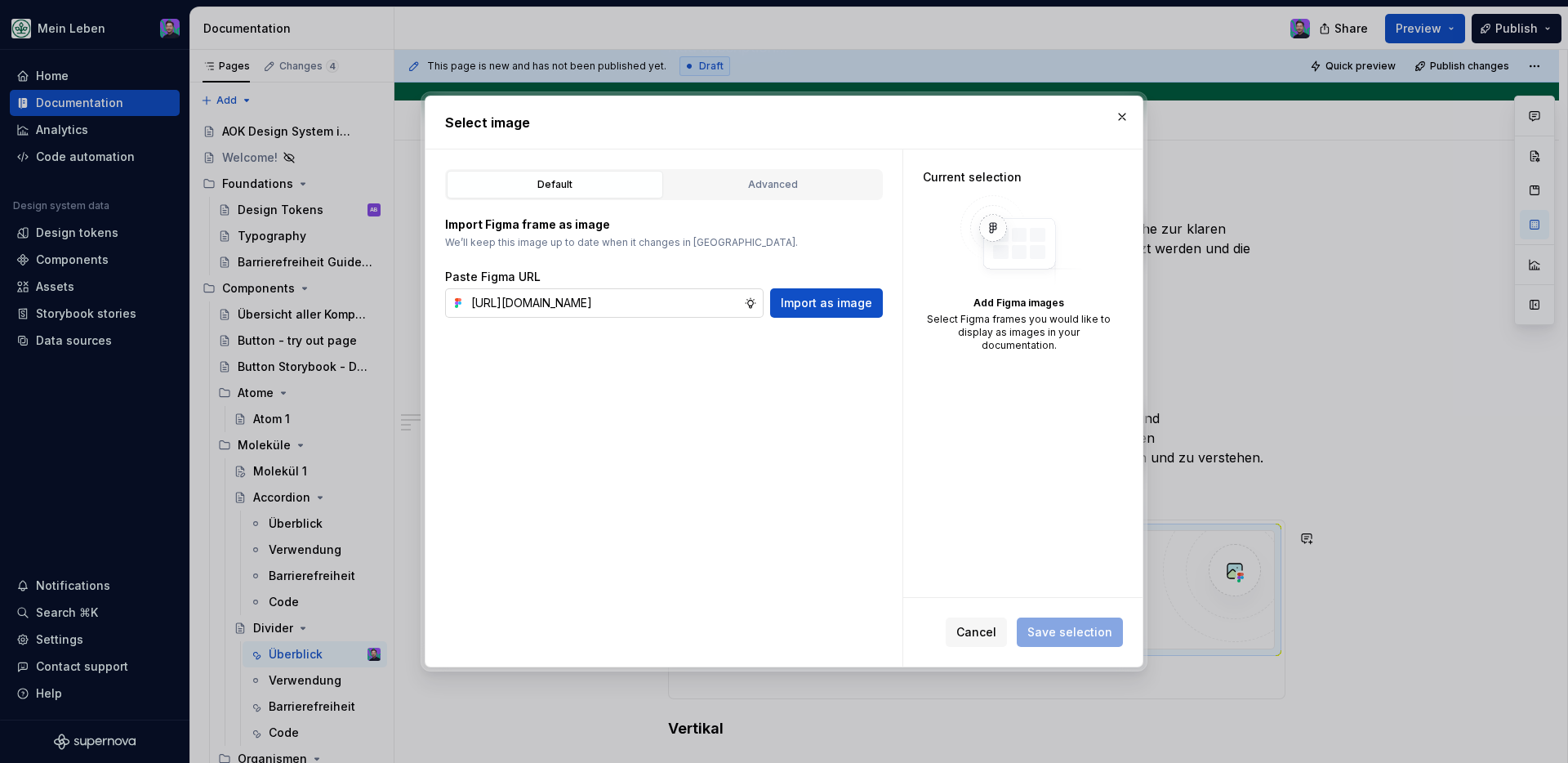
scroll to position [0, 375]
type input "[URL][DOMAIN_NAME]"
click at [801, 303] on span "Import as image" at bounding box center [826, 303] width 91 height 17
click at [591, 307] on input "text" at bounding box center [605, 303] width 280 height 29
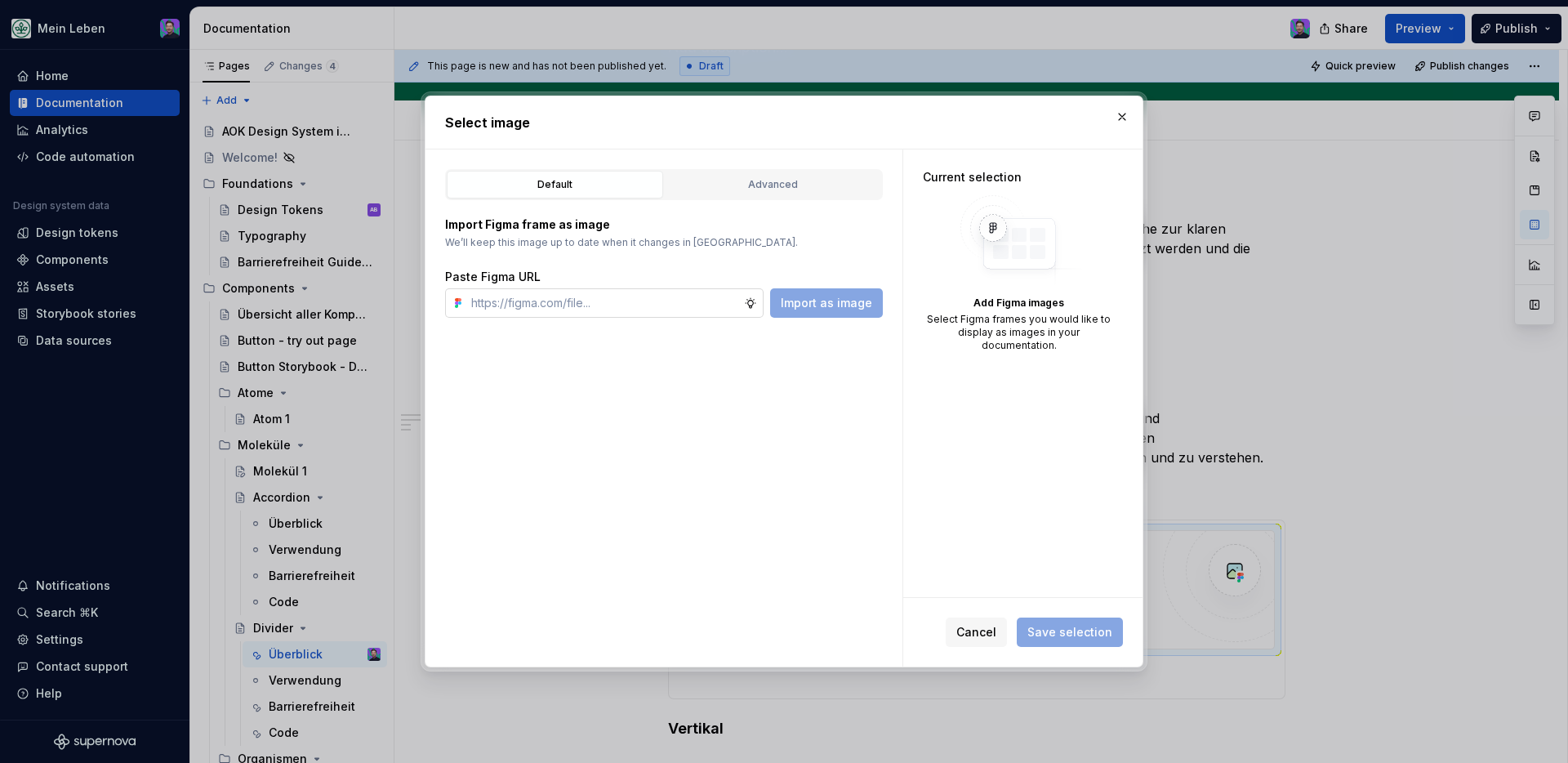
click at [591, 307] on input "text" at bounding box center [605, 303] width 280 height 29
paste input "https://www.figma.com/design/NKQReuZ0EblDcV57QhYUya/refactor_Divider?node-id=35…"
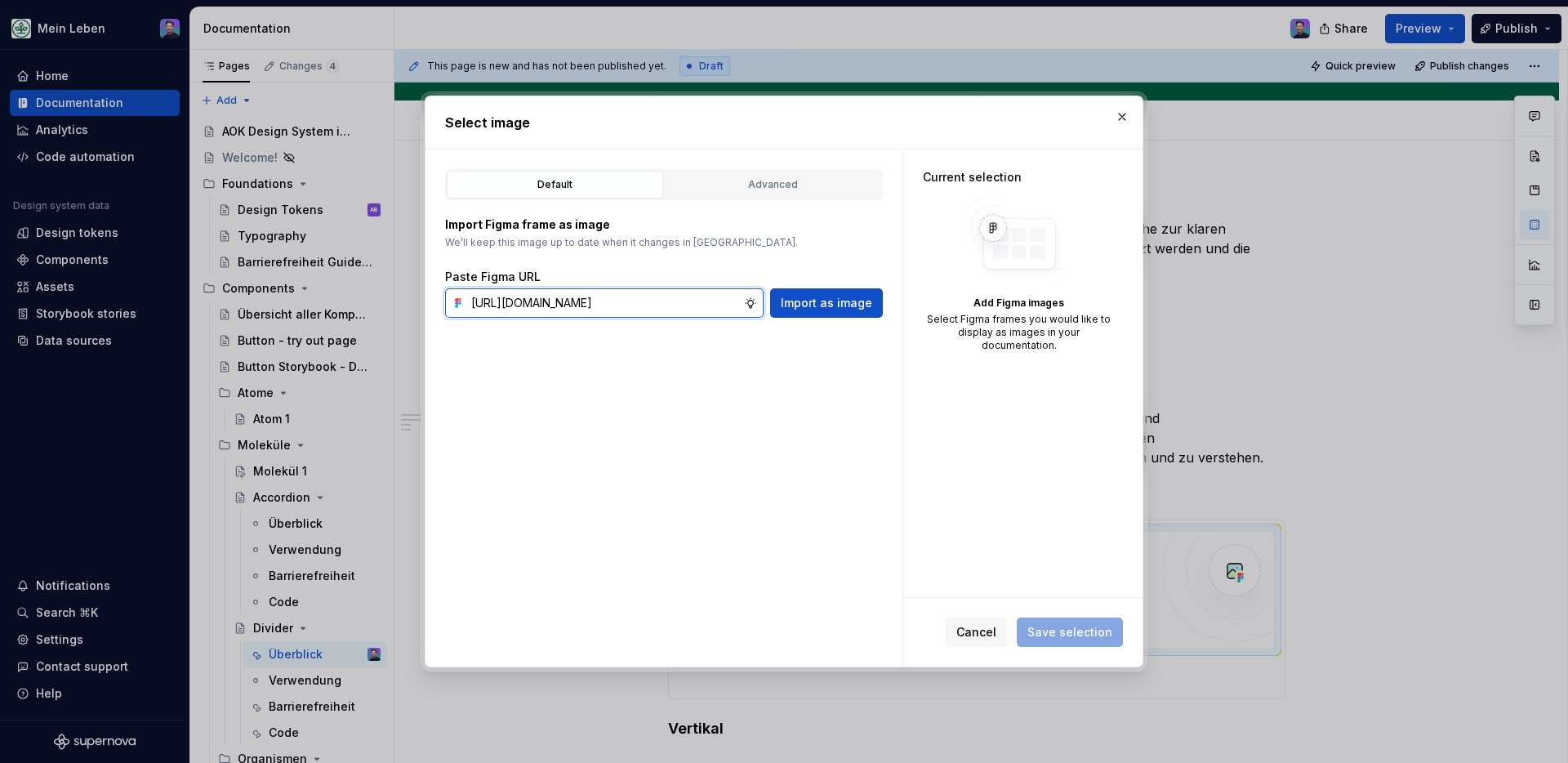
scroll to position [0, 375]
type input "https://www.figma.com/design/NKQReuZ0EblDcV57QhYUya/refactor_Divider?node-id=35…"
click at [817, 295] on span "Import as image" at bounding box center [826, 303] width 91 height 17
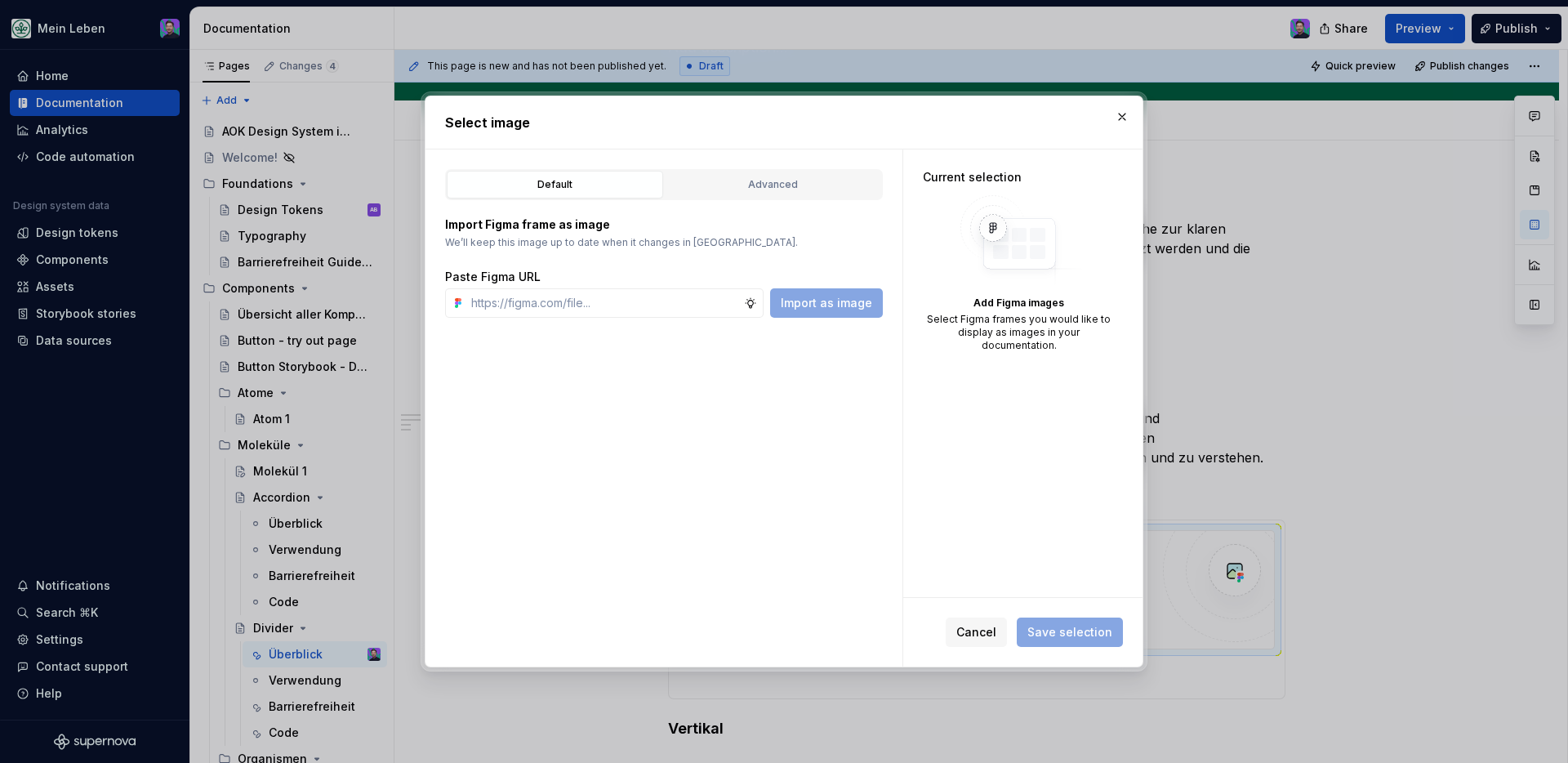
click at [817, 298] on div "Import as image" at bounding box center [826, 303] width 112 height 29
click at [1124, 123] on button "button" at bounding box center [1122, 117] width 23 height 23
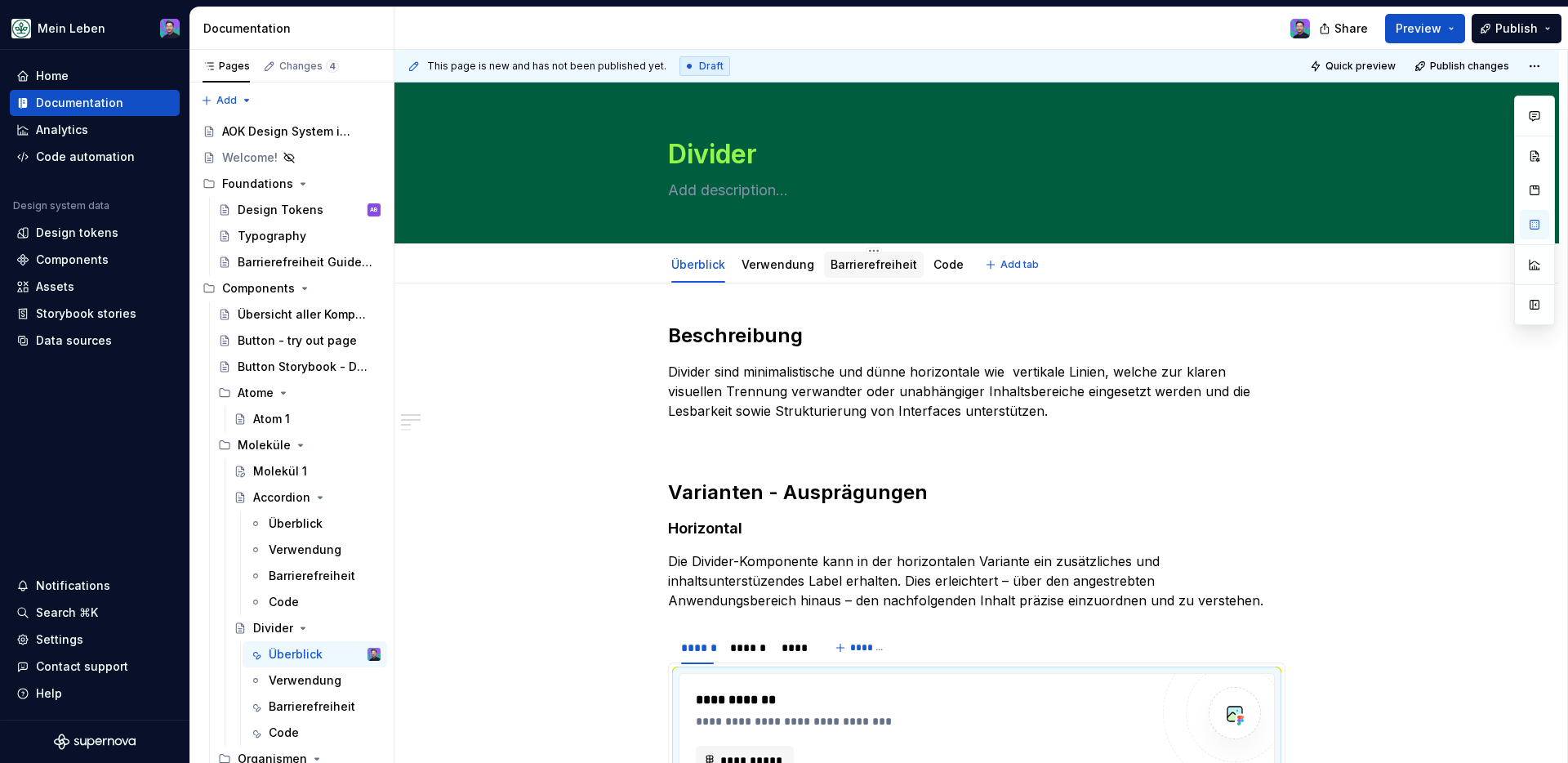
click at [844, 255] on div "Barrierefreiheit" at bounding box center [874, 264] width 86 height 19
click at [855, 272] on div "Barrierefreiheit" at bounding box center [874, 265] width 86 height 17
click at [940, 274] on div "Code" at bounding box center [949, 264] width 43 height 26
click at [777, 272] on div "Verwendung" at bounding box center [778, 265] width 73 height 17
type textarea "*"
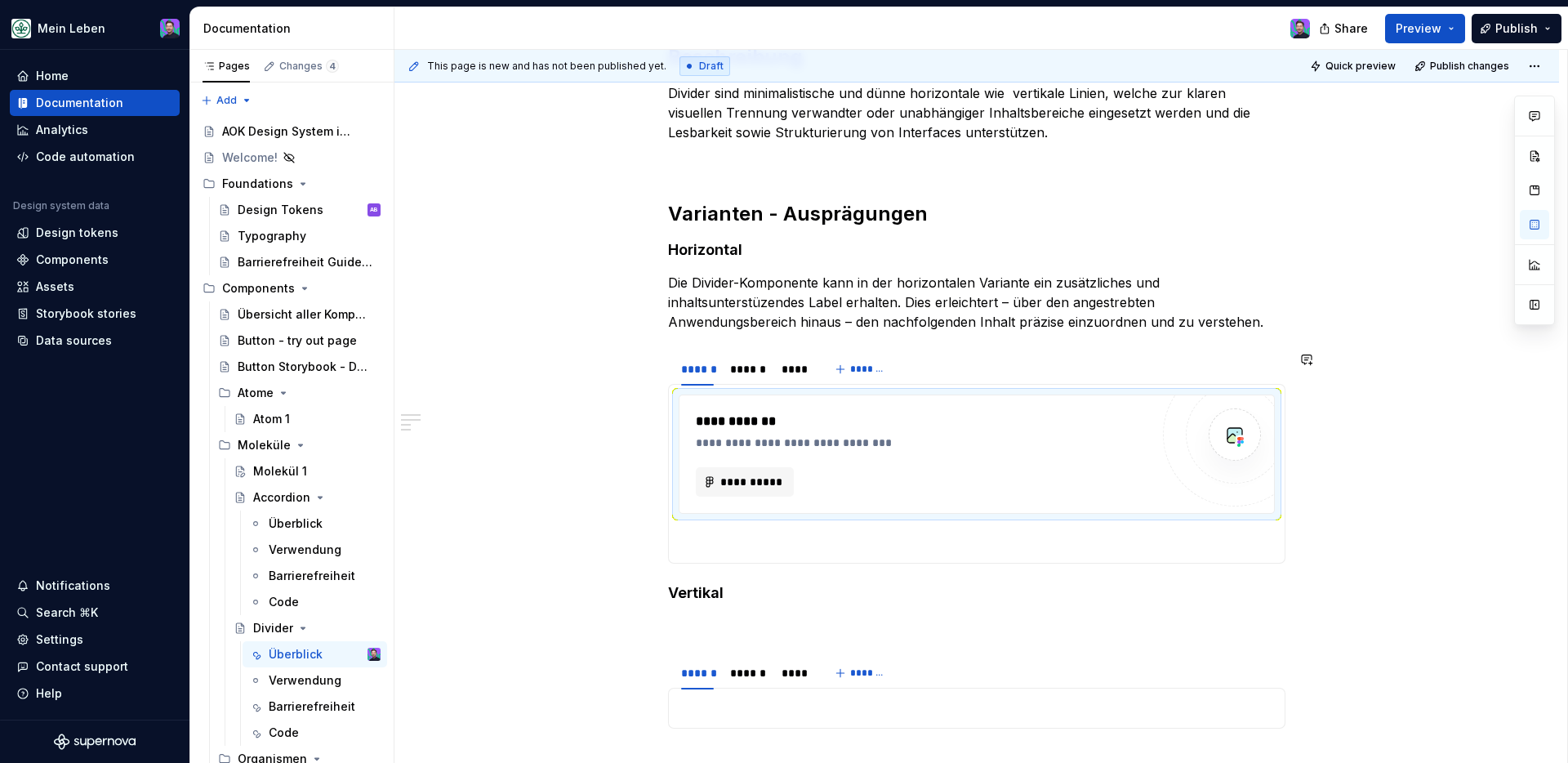
scroll to position [214, 0]
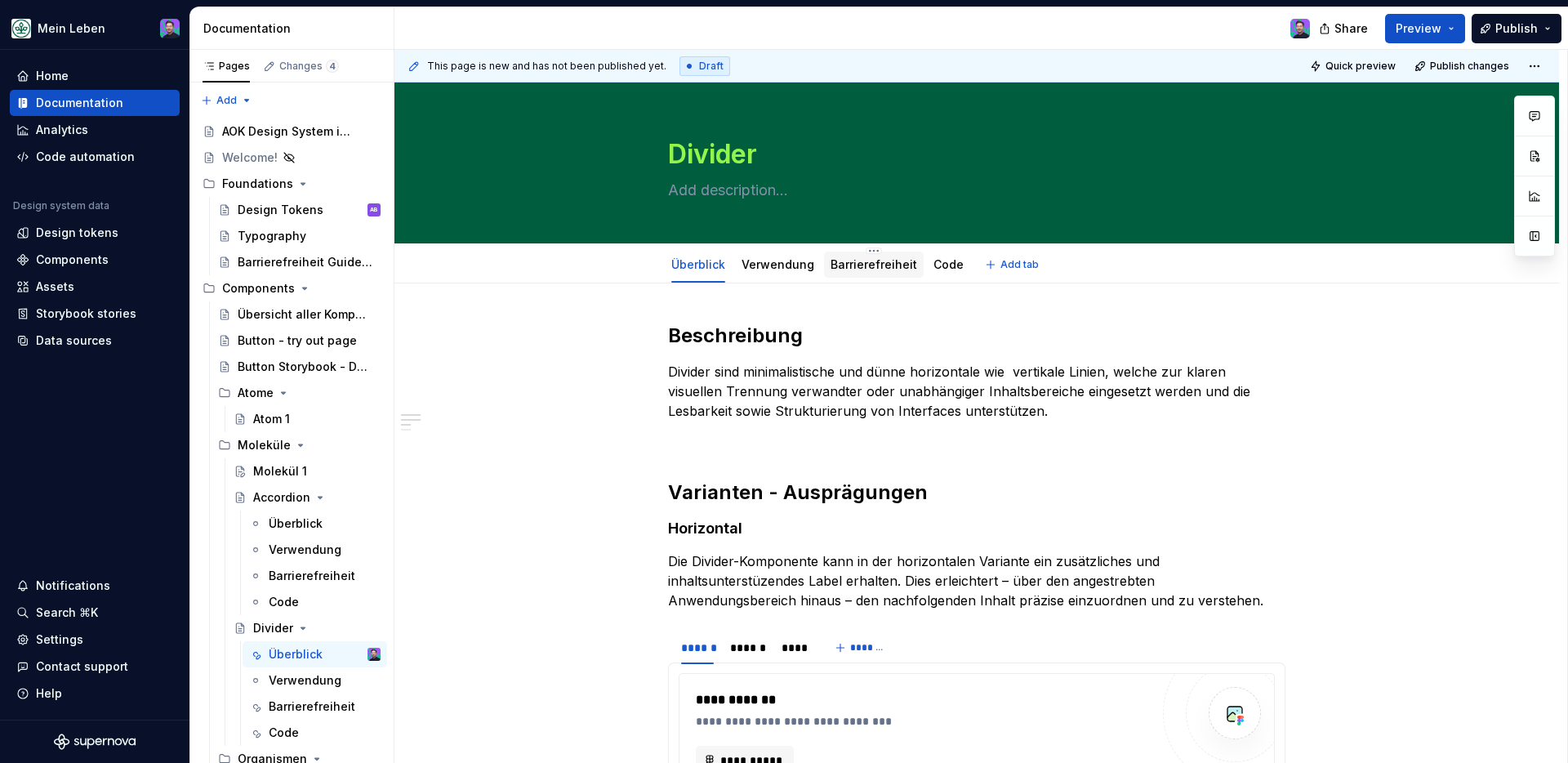
click at [880, 269] on link "Barrierefreiheit" at bounding box center [874, 264] width 86 height 14
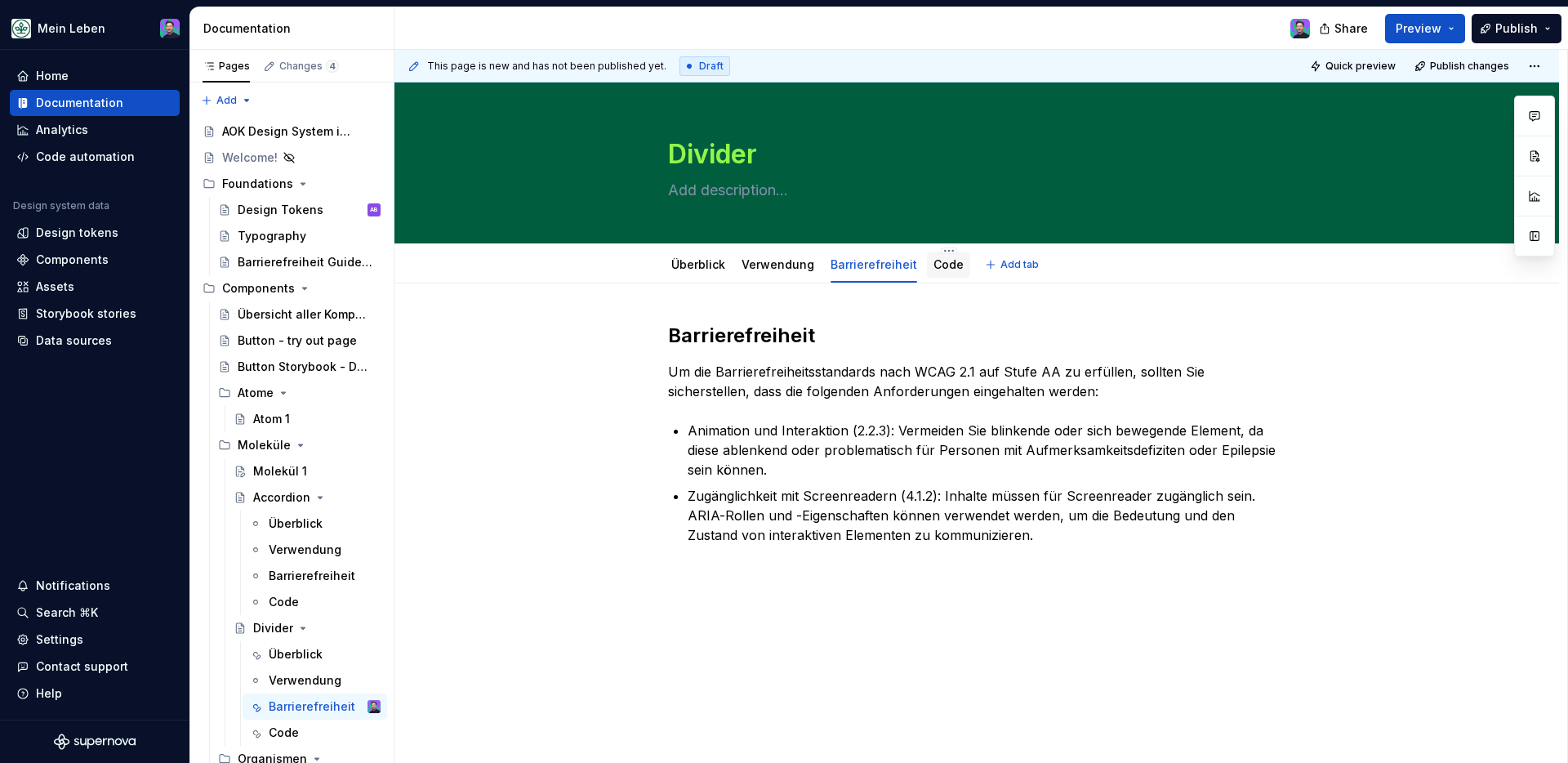
click at [948, 264] on link "Code" at bounding box center [949, 264] width 30 height 14
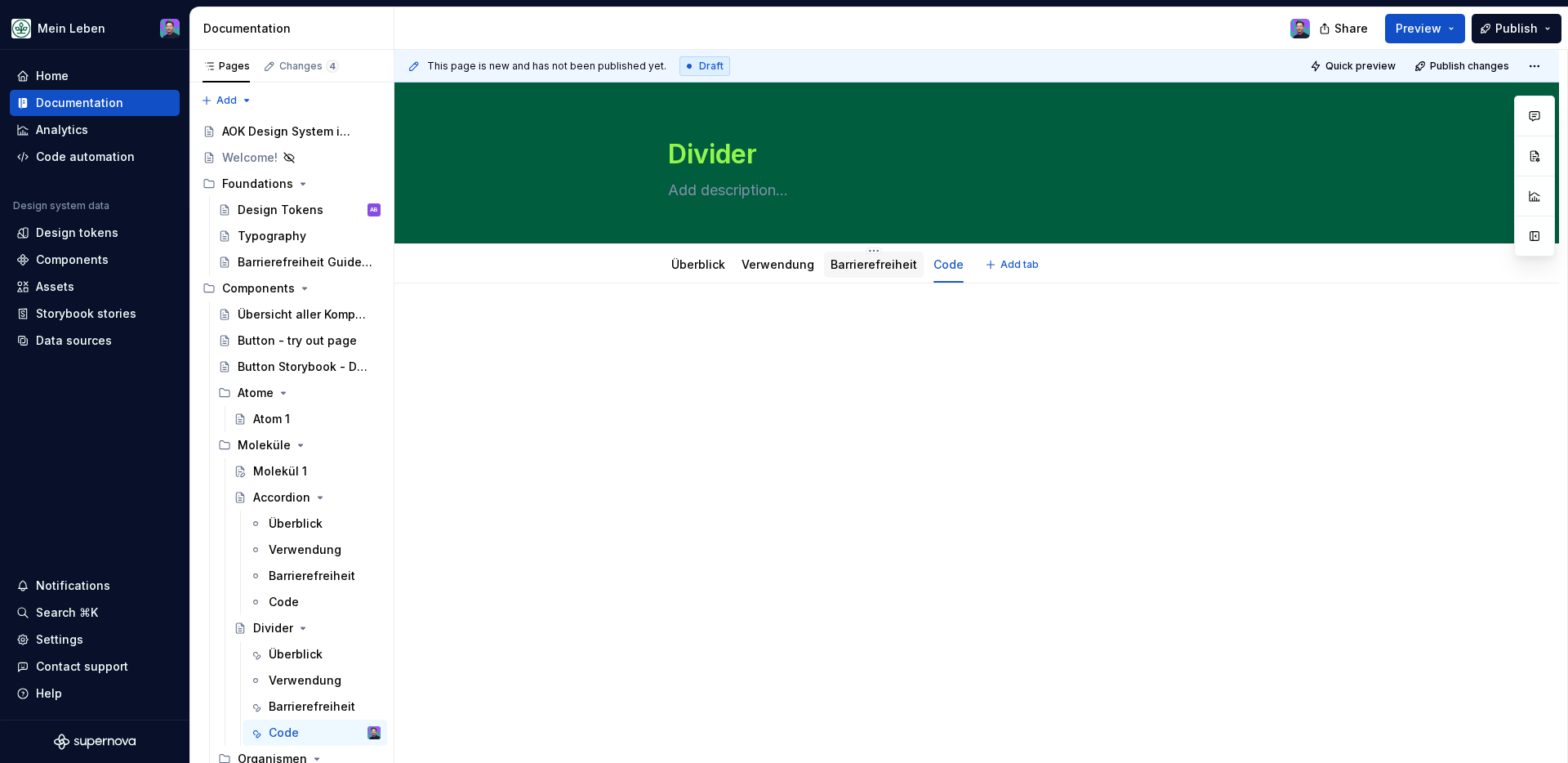
click at [879, 263] on link "Barrierefreiheit" at bounding box center [874, 264] width 86 height 14
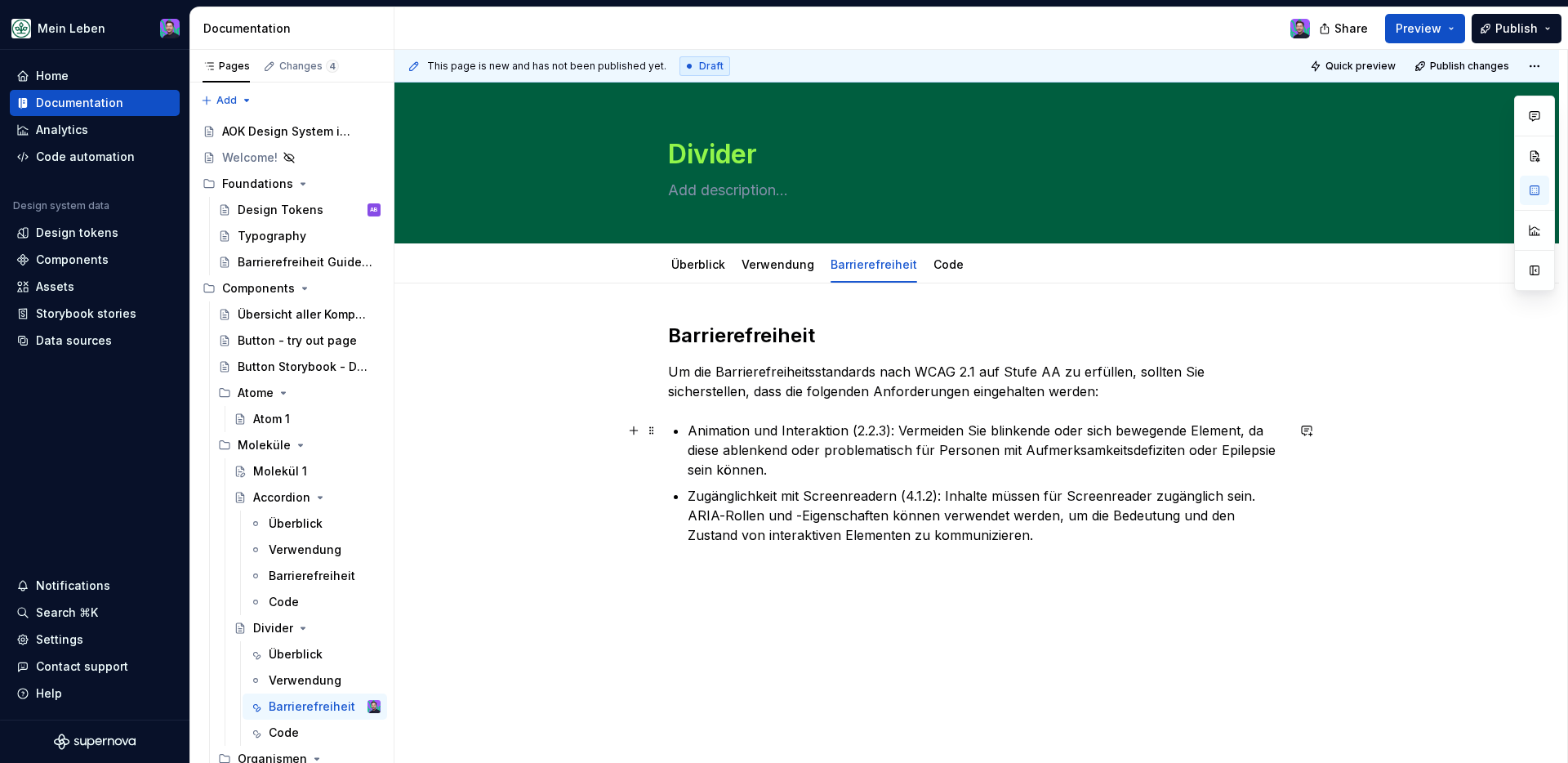
click at [795, 476] on p "Animation und Interaktion (2.2.3): Vermeiden Sie blinkende oder sich bewegende …" at bounding box center [986, 450] width 598 height 59
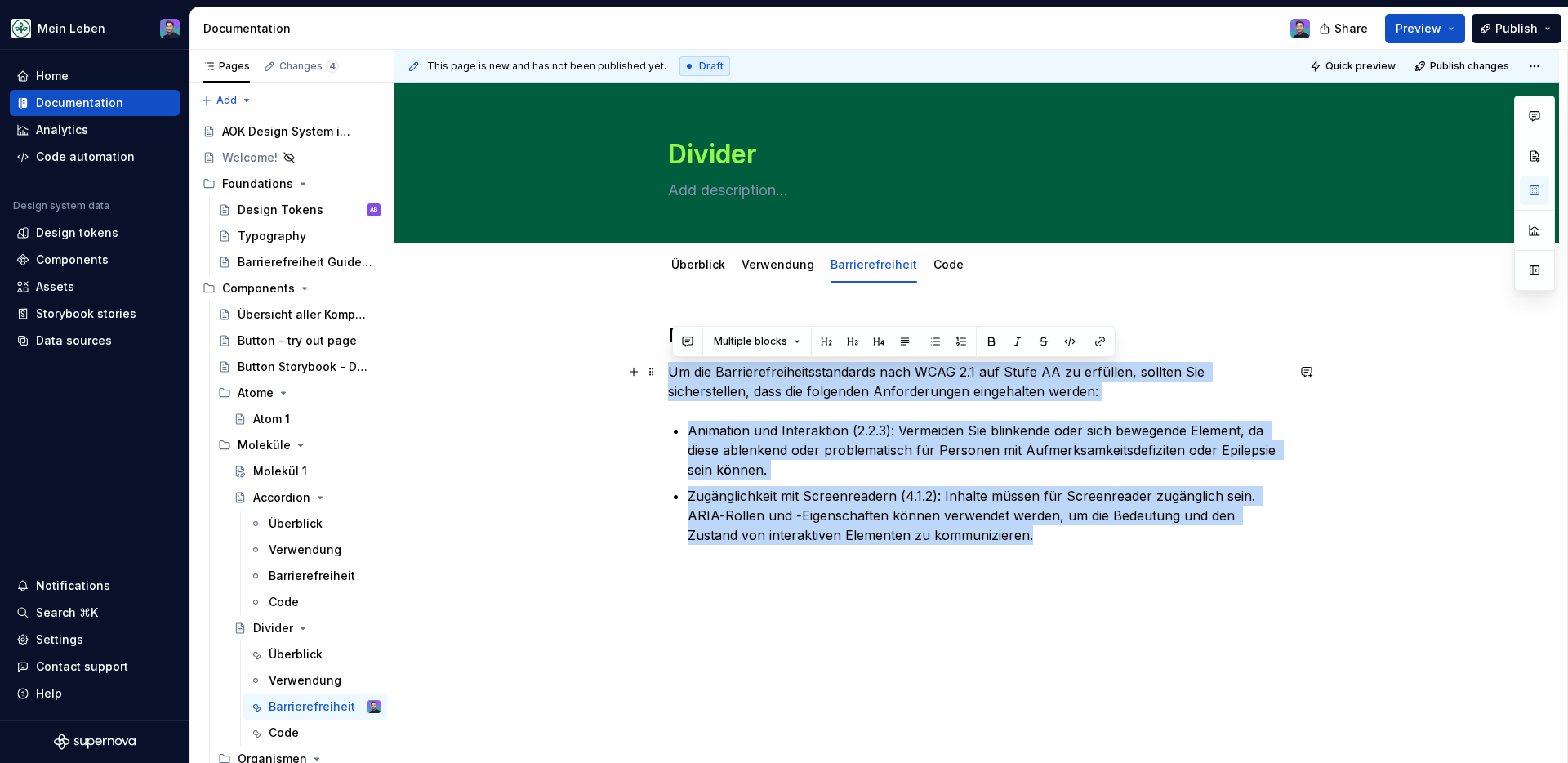
drag, startPoint x: 988, startPoint y: 545, endPoint x: 620, endPoint y: 366, distance: 409.2
click at [621, 365] on div "Barrierefreiheit Um die Barrierefreiheitsstandards nach WCAG 2.1 auf Stufe AA z…" at bounding box center [977, 538] width 1165 height 510
copy div "Um die Barrierefreiheitsstandards nach WCAG 2.1 auf Stufe AA zu erfüllen, sollt…"
click at [770, 429] on p "Animation und Interaktion (2.2.3): Vermeiden Sie blinkende oder sich bewegende …" at bounding box center [986, 450] width 598 height 59
drag, startPoint x: 994, startPoint y: 536, endPoint x: 636, endPoint y: 352, distance: 402.5
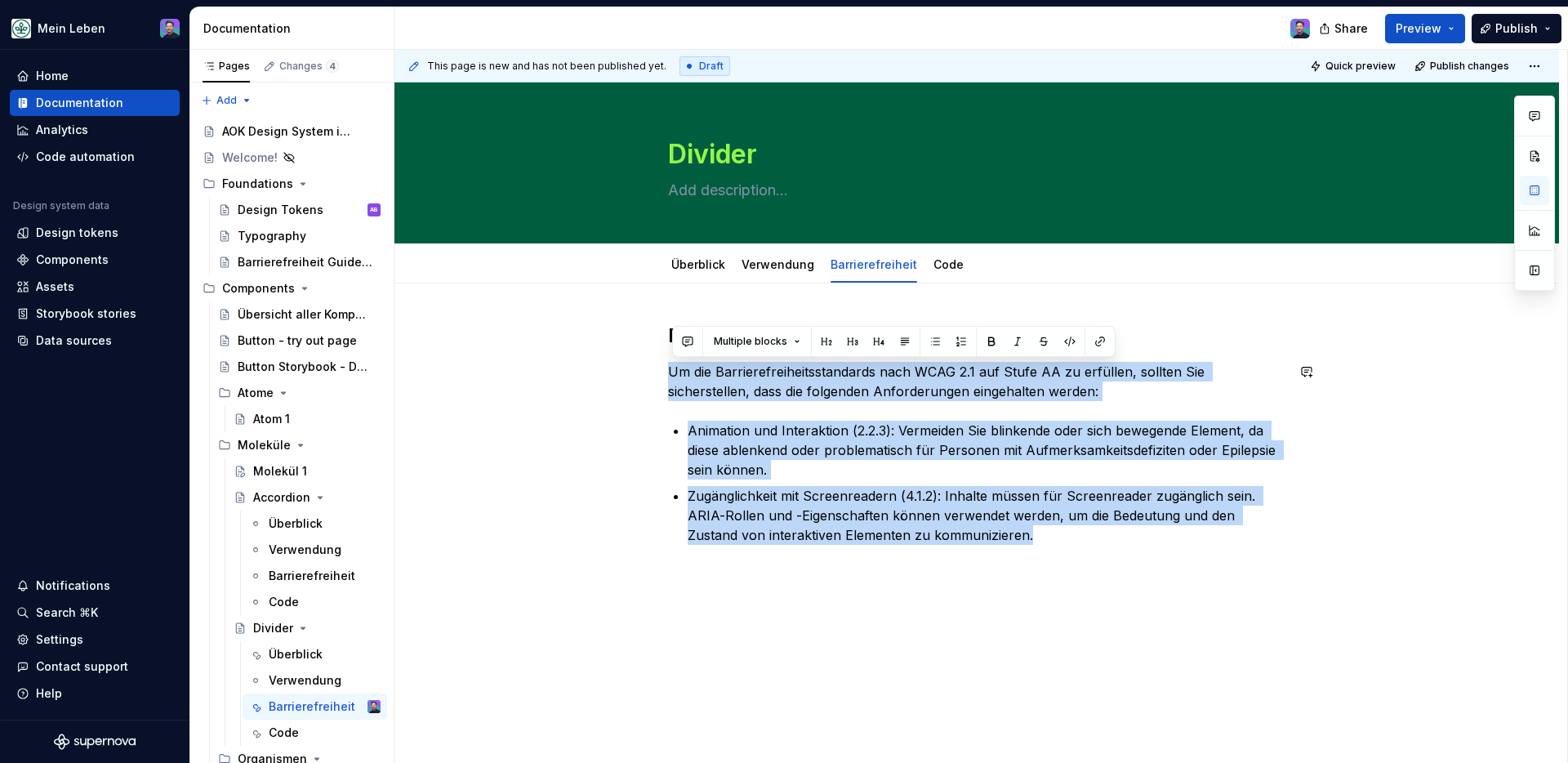
click at [636, 352] on div "Barrierefreiheit Um die Barrierefreiheitsstandards nach WCAG 2.1 auf Stufe AA z…" at bounding box center [977, 538] width 1165 height 510
copy div "Um die Barrierefreiheitsstandards nach WCAG 2.1 auf Stufe AA zu erfüllen, sollt…"
click at [597, 451] on div "Barrierefreiheit Um die Barrierefreiheitsstandards nach WCAG 2.1 auf Stufe AA z…" at bounding box center [977, 538] width 1165 height 510
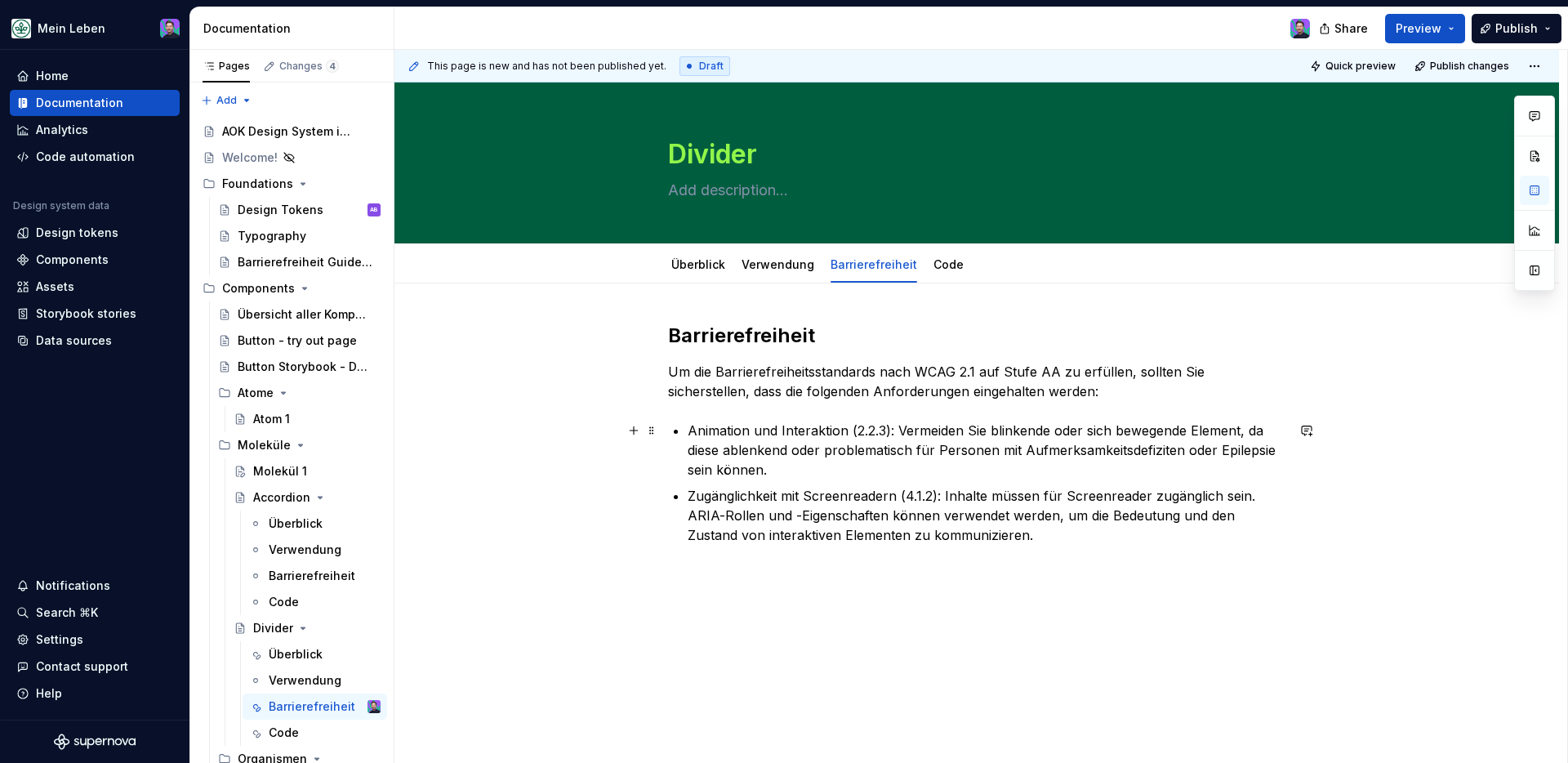
scroll to position [29, 0]
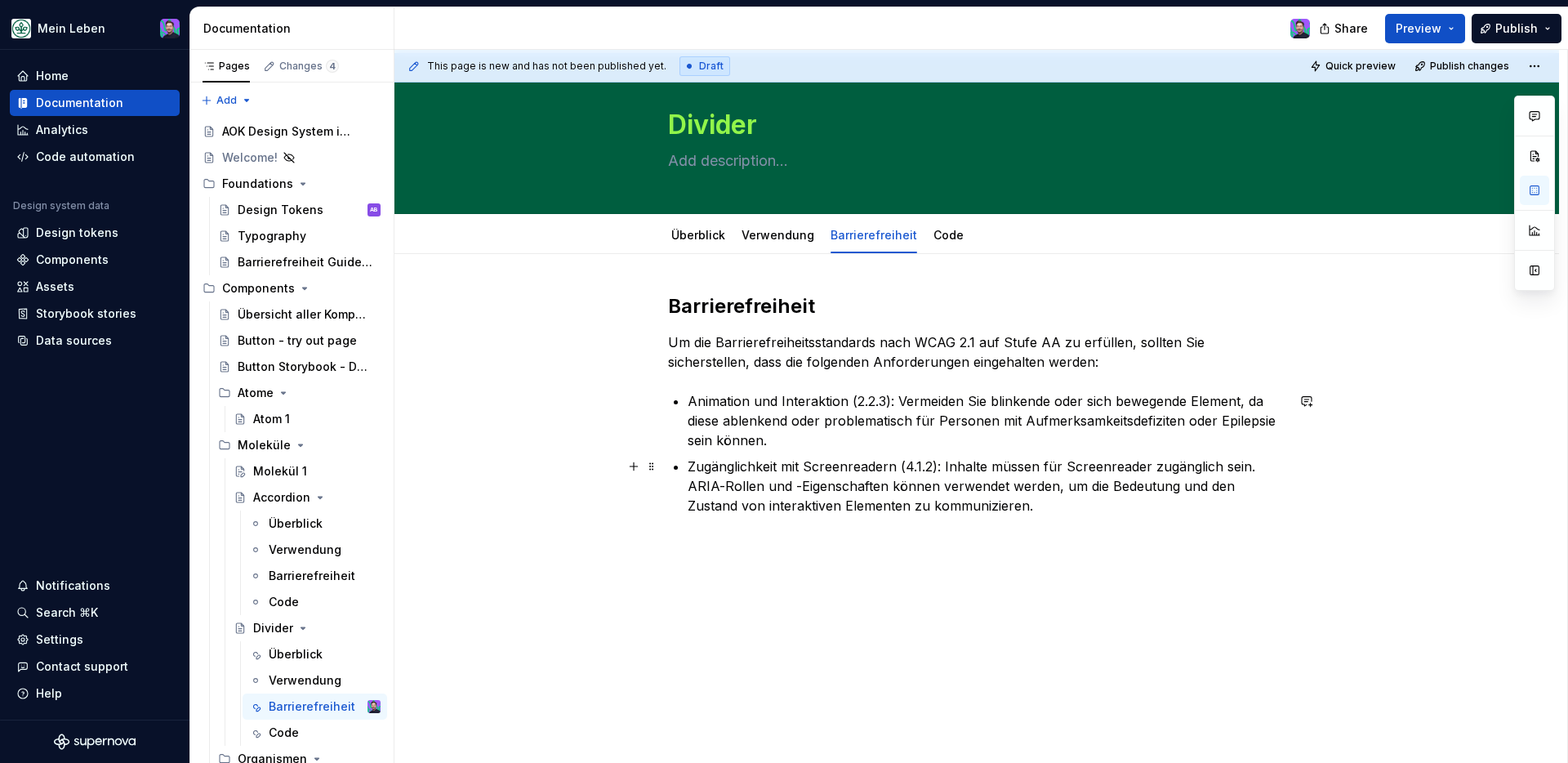
click at [997, 498] on p "Zugänglichkeit mit Screenreadern (4.1.2): Inhalte müssen für Screenreader zugän…" at bounding box center [986, 486] width 598 height 59
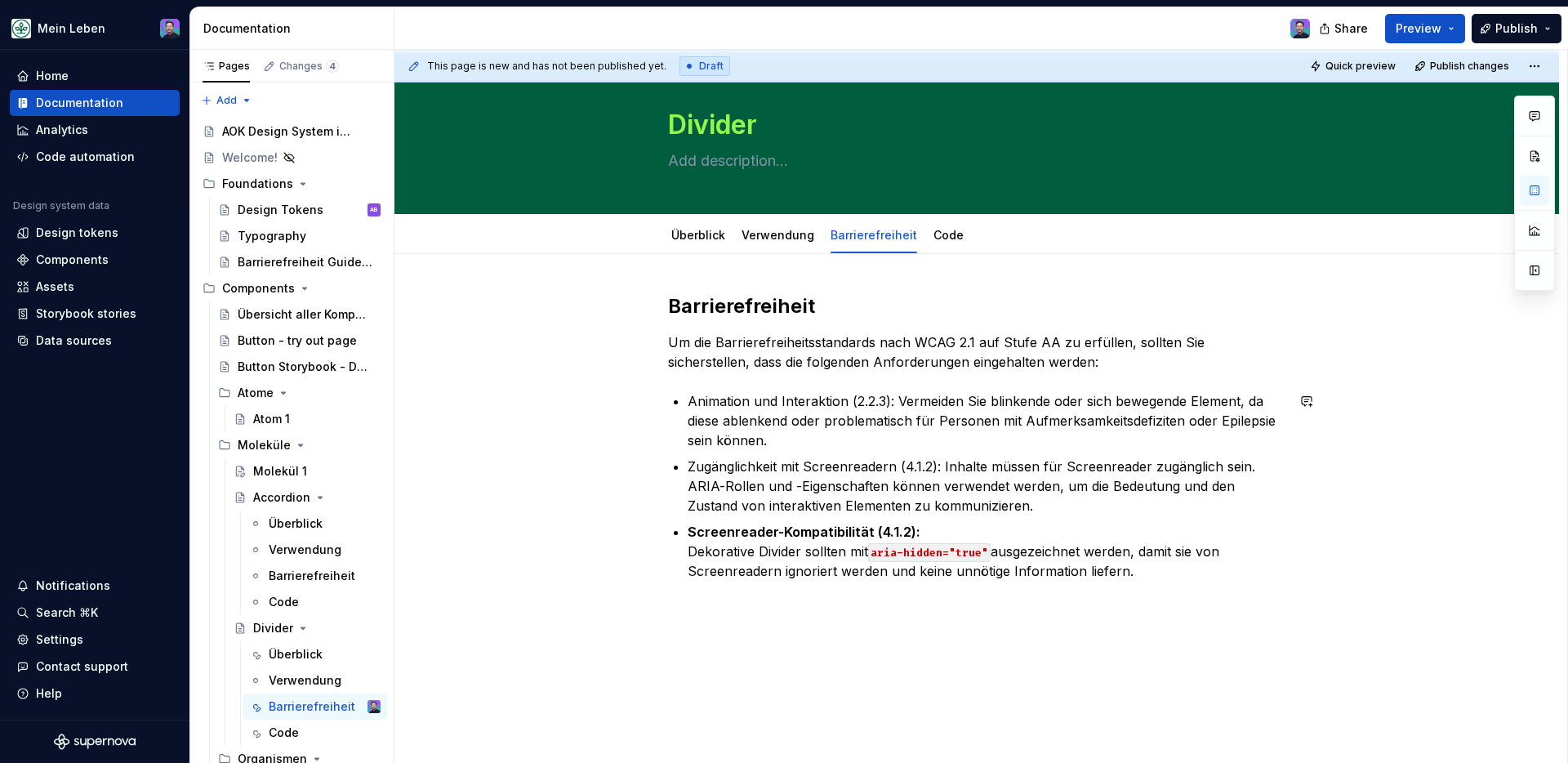
click at [953, 612] on div "Barrierefreiheit Um die Barrierefreiheitsstandards nach WCAG 2.1 auf Stufe AA z…" at bounding box center [977, 541] width 1165 height 575
click at [1159, 574] on p "Screenreader-Kompatibilität (4.1.2): Dekorative Divider sollten mit aria-hidden…" at bounding box center [986, 551] width 598 height 59
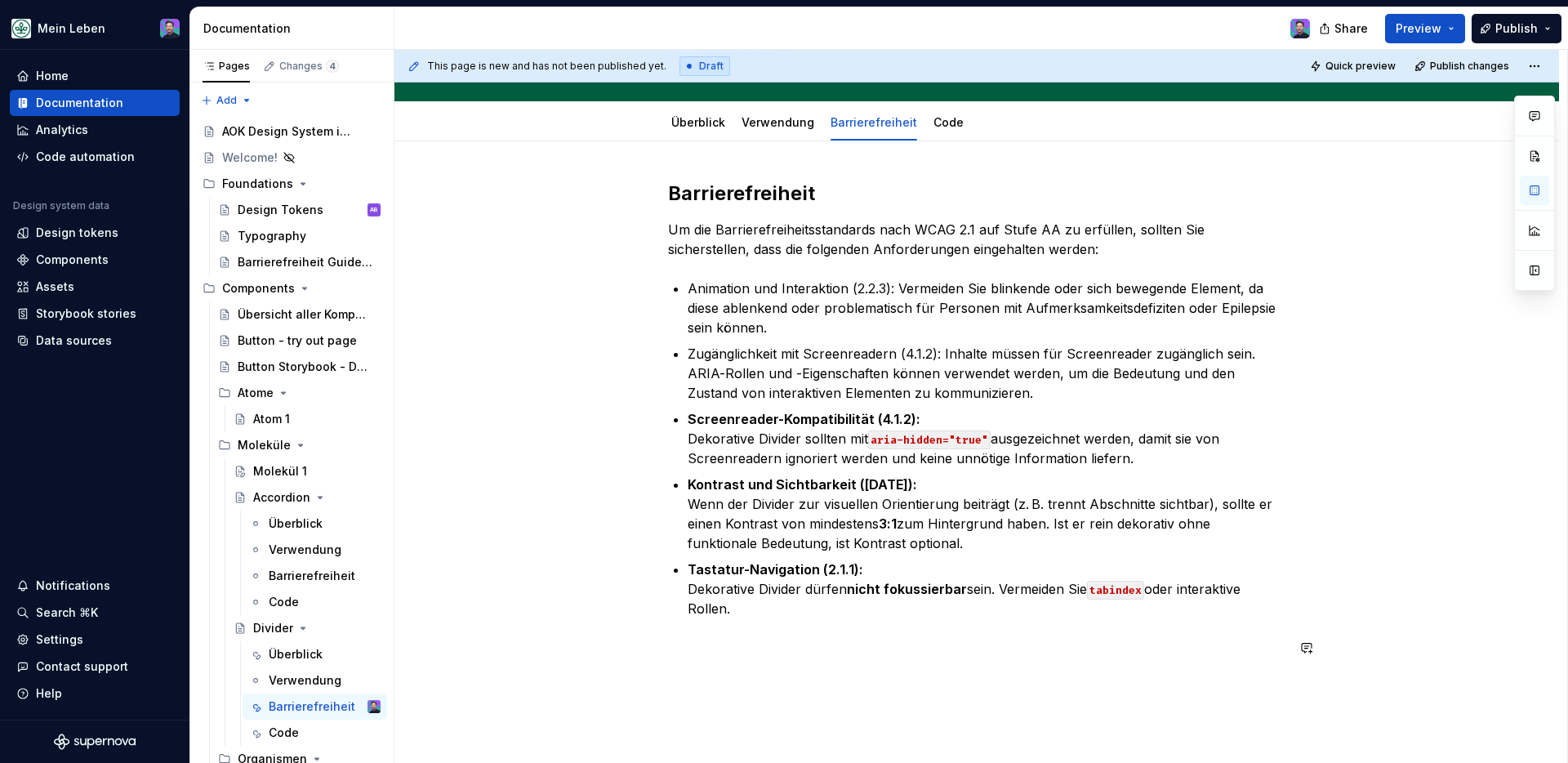
scroll to position [142, 0]
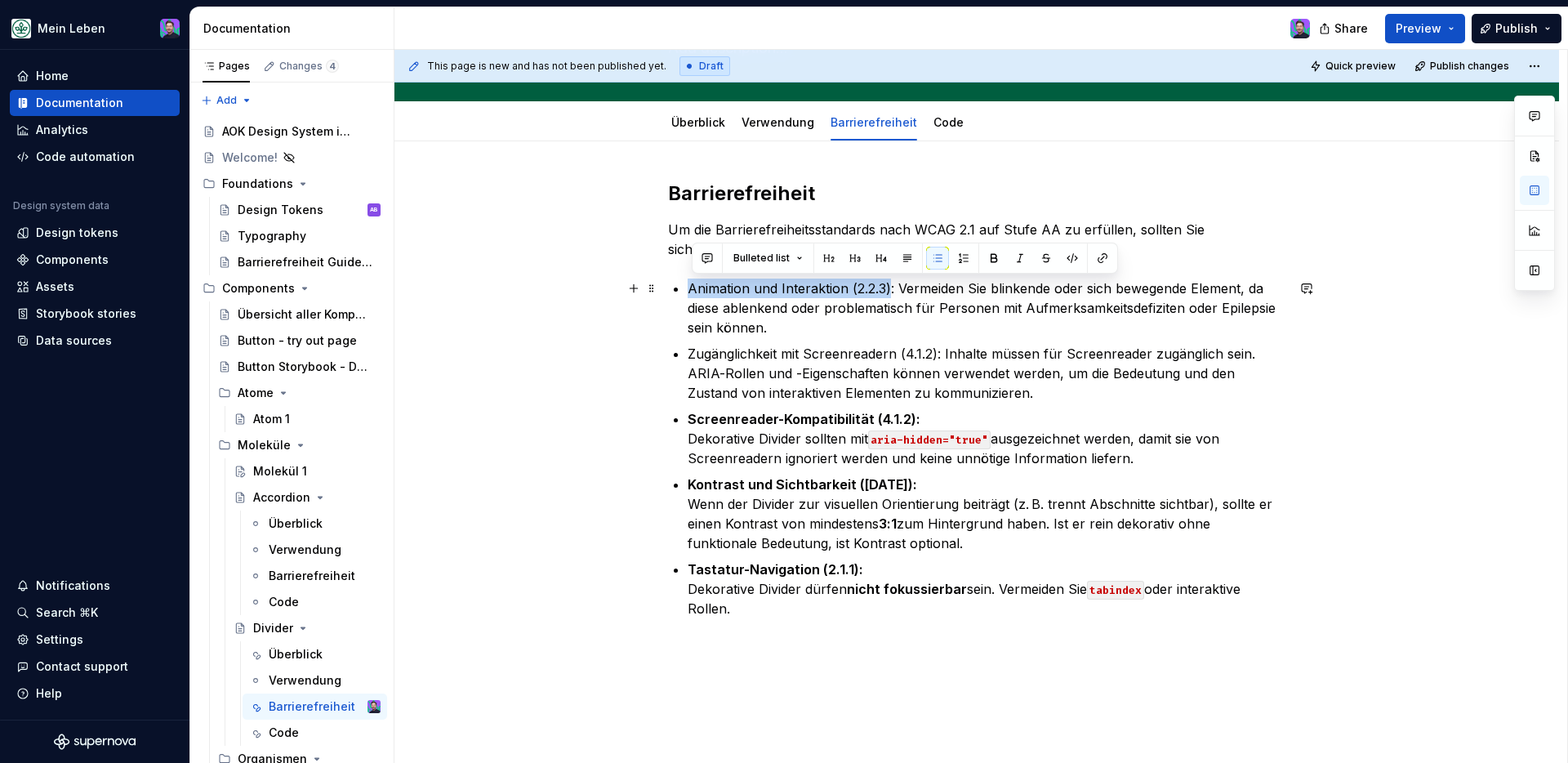
drag, startPoint x: 894, startPoint y: 289, endPoint x: 696, endPoint y: 288, distance: 198.0
click at [696, 288] on p "Animation und Interaktion (2.2.3): Vermeiden Sie blinkende oder sich bewegende …" at bounding box center [986, 308] width 598 height 59
click at [1002, 256] on span at bounding box center [994, 258] width 23 height 23
click at [991, 253] on button "button" at bounding box center [994, 258] width 23 height 23
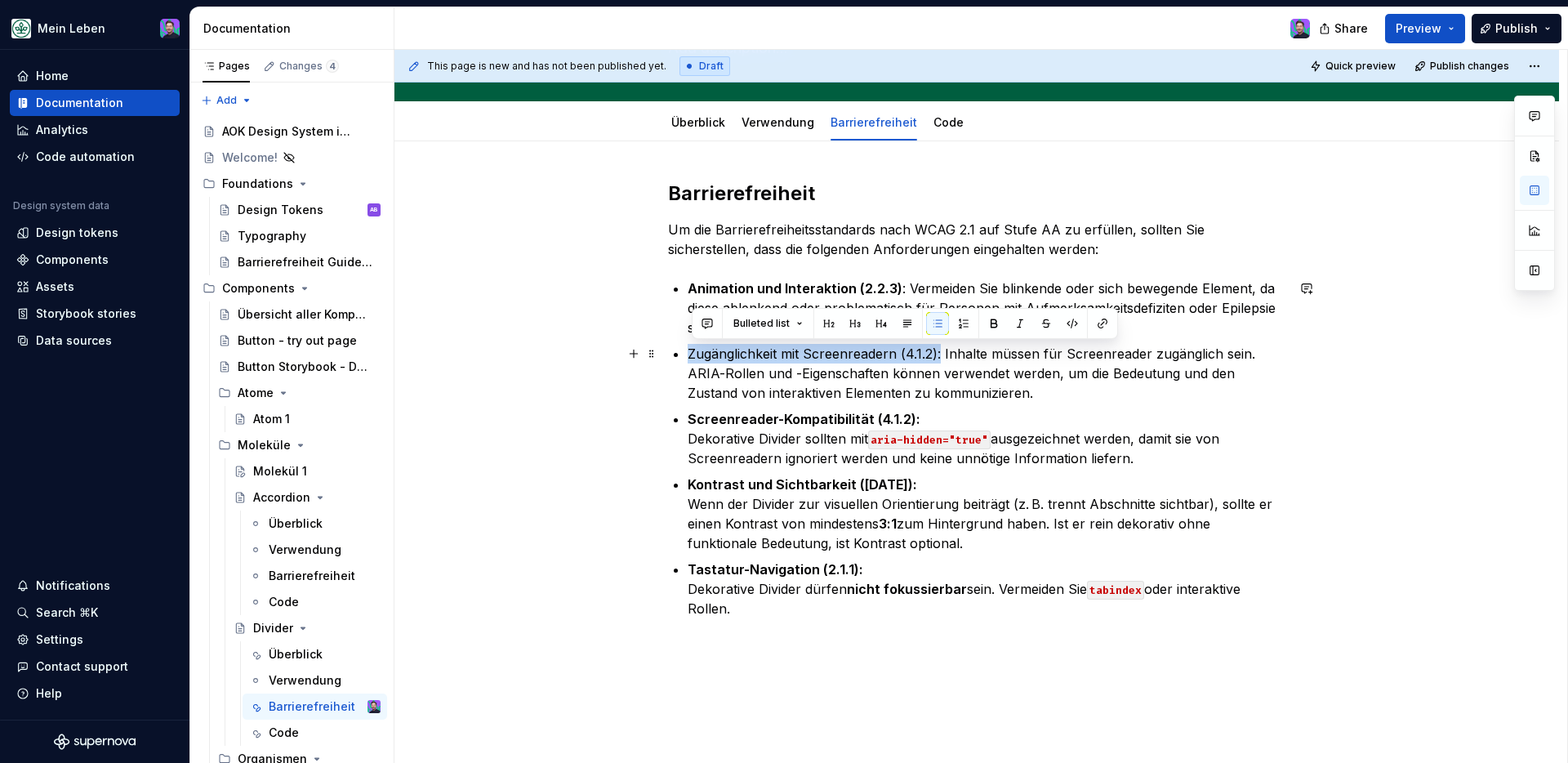
drag, startPoint x: 944, startPoint y: 353, endPoint x: 693, endPoint y: 353, distance: 251.0
click at [693, 353] on p "Zugänglichkeit mit Screenreadern (4.1.2): Inhalte müssen für Screenreader zugän…" at bounding box center [986, 374] width 598 height 59
click at [994, 319] on button "button" at bounding box center [994, 323] width 23 height 23
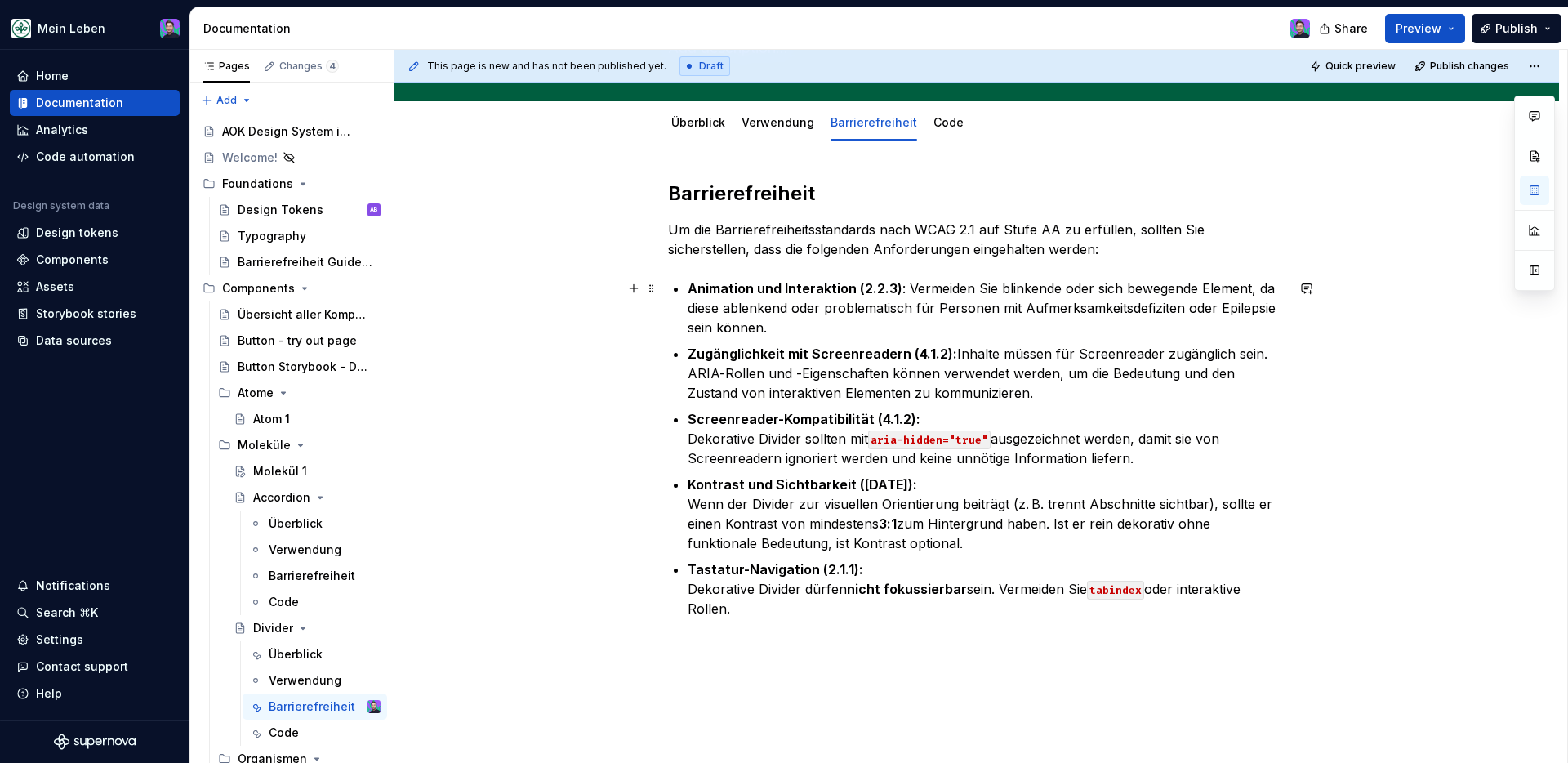
click at [902, 288] on p "Animation und Interaktion (2.2.3) : Vermeiden Sie blinkende oder sich bewegende…" at bounding box center [986, 308] width 598 height 59
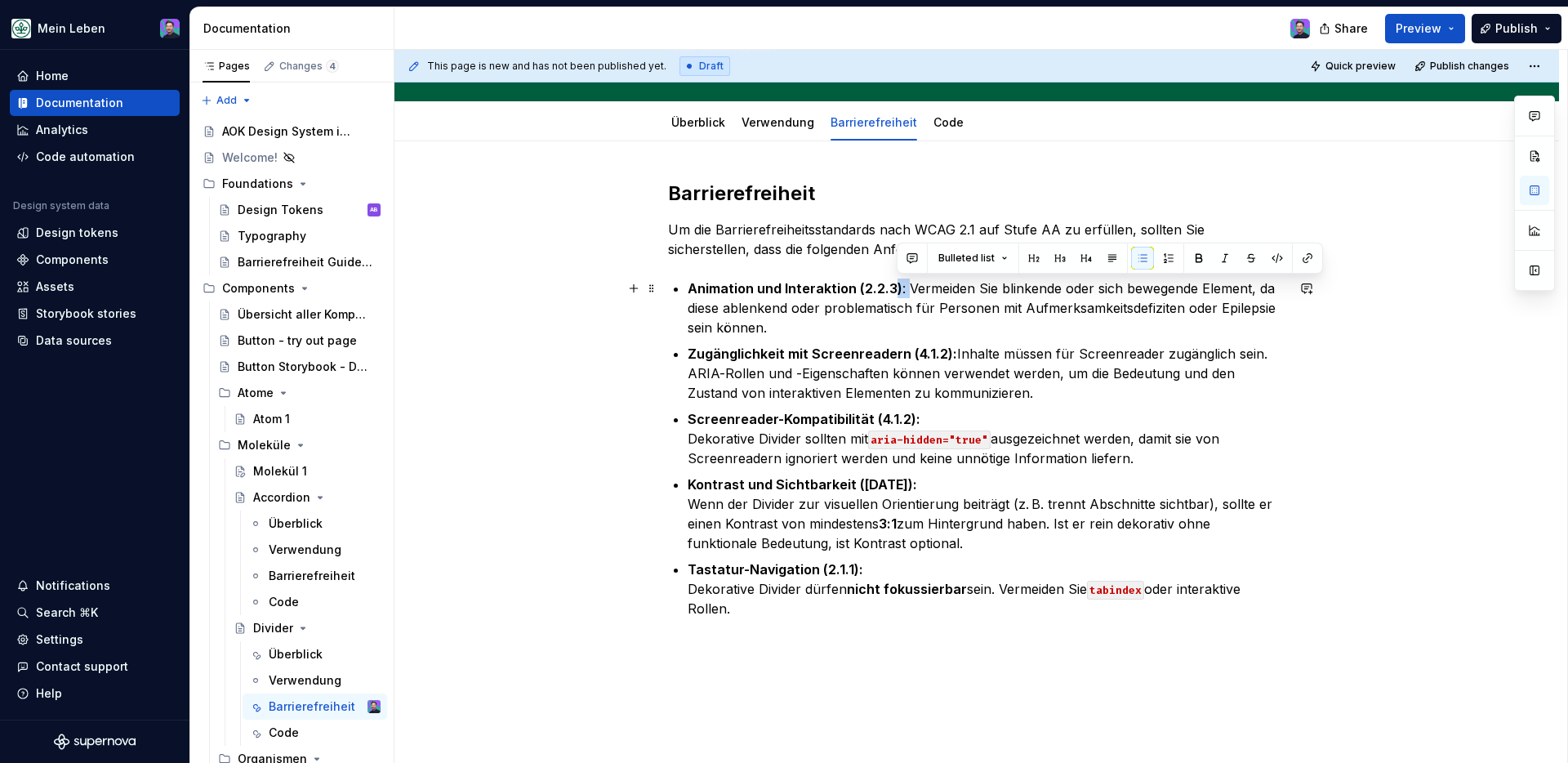
drag, startPoint x: 910, startPoint y: 289, endPoint x: 898, endPoint y: 289, distance: 12.0
click at [898, 289] on p "Animation und Interaktion (2.2.3) : Vermeiden Sie blinkende oder sich bewegende…" at bounding box center [986, 308] width 598 height 59
click at [1201, 258] on button "button" at bounding box center [1199, 258] width 23 height 23
click at [972, 431] on code "aria-hidden="true"" at bounding box center [929, 440] width 122 height 18
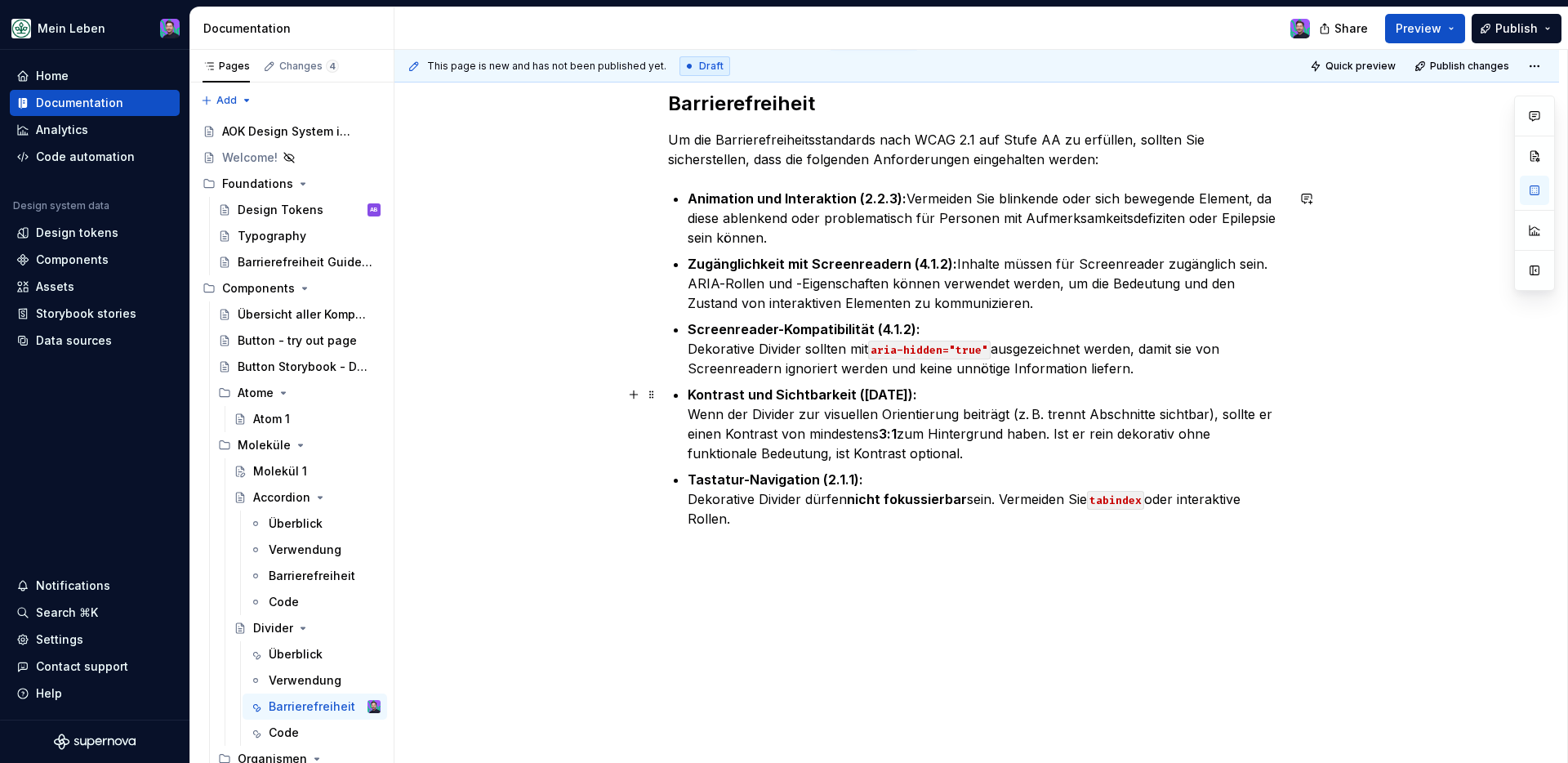
scroll to position [260, 0]
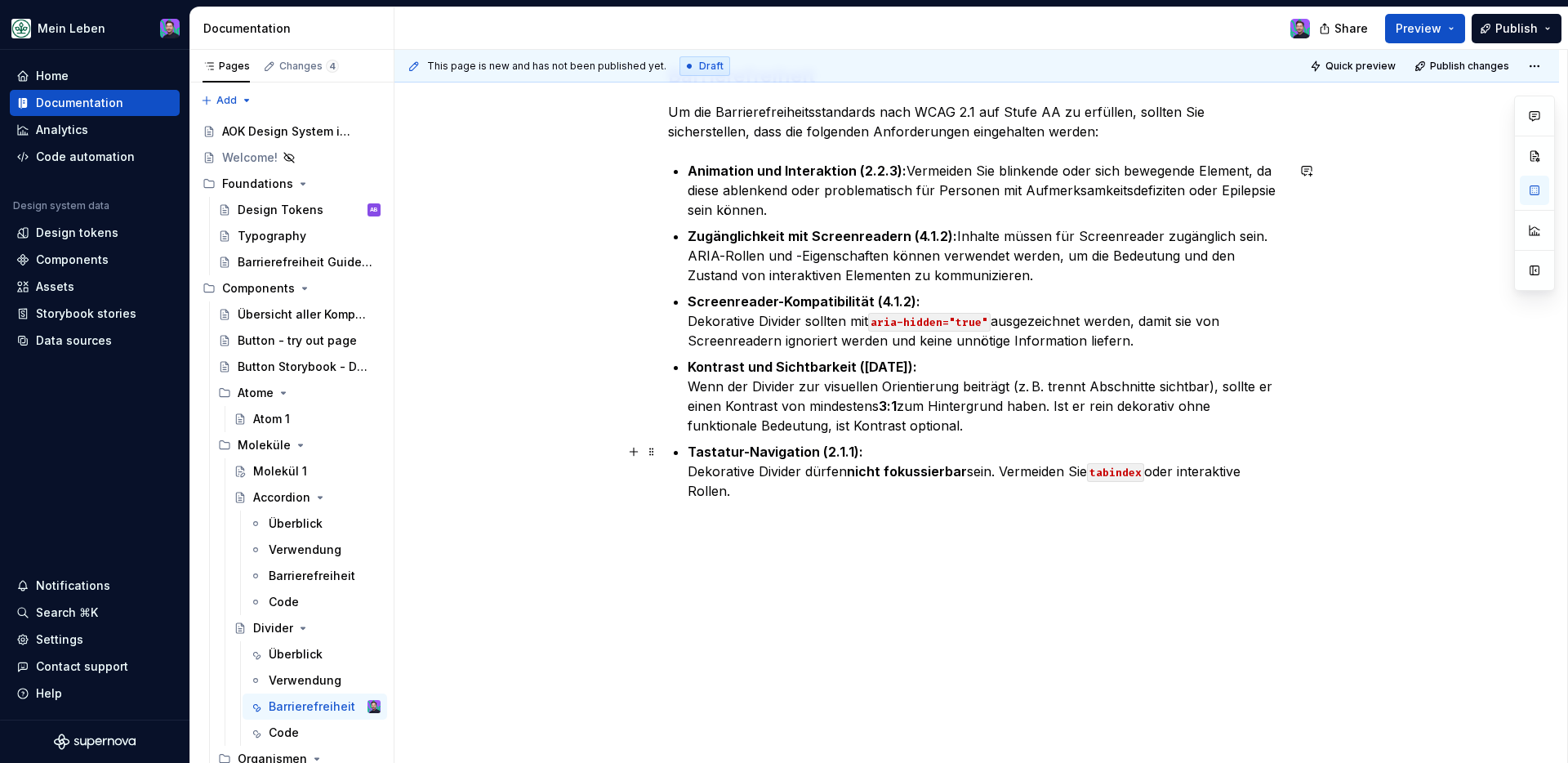
click at [775, 483] on p "Tastatur-Navigation (2.1.1): Dekorative Divider dürfen nicht fokussierbar sein.…" at bounding box center [986, 471] width 598 height 59
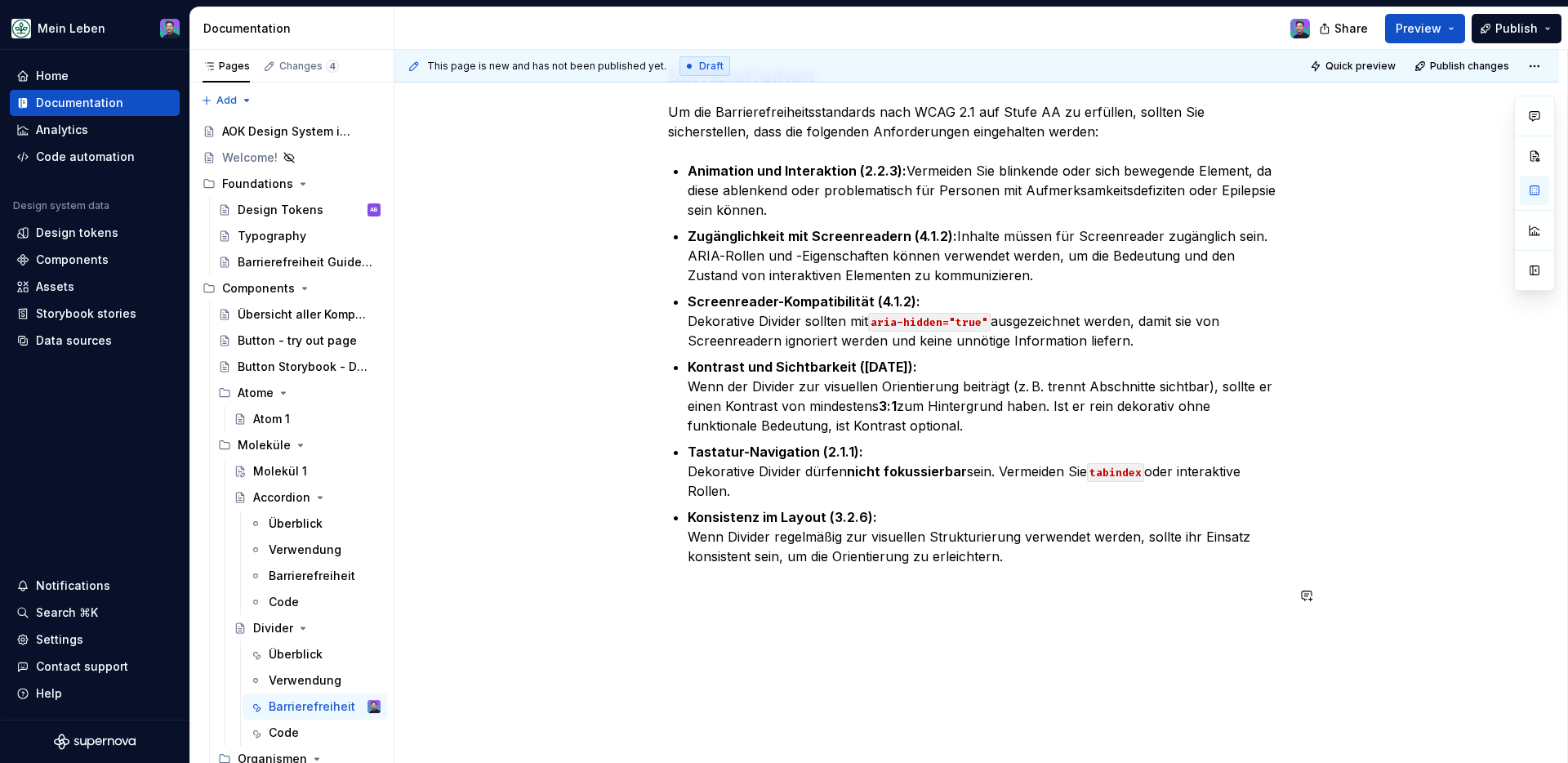
click at [825, 649] on div "Barrierefreiheit Um die Barrierefreiheitsstandards nach WCAG 2.1 auf Stufe AA z…" at bounding box center [977, 439] width 1165 height 830
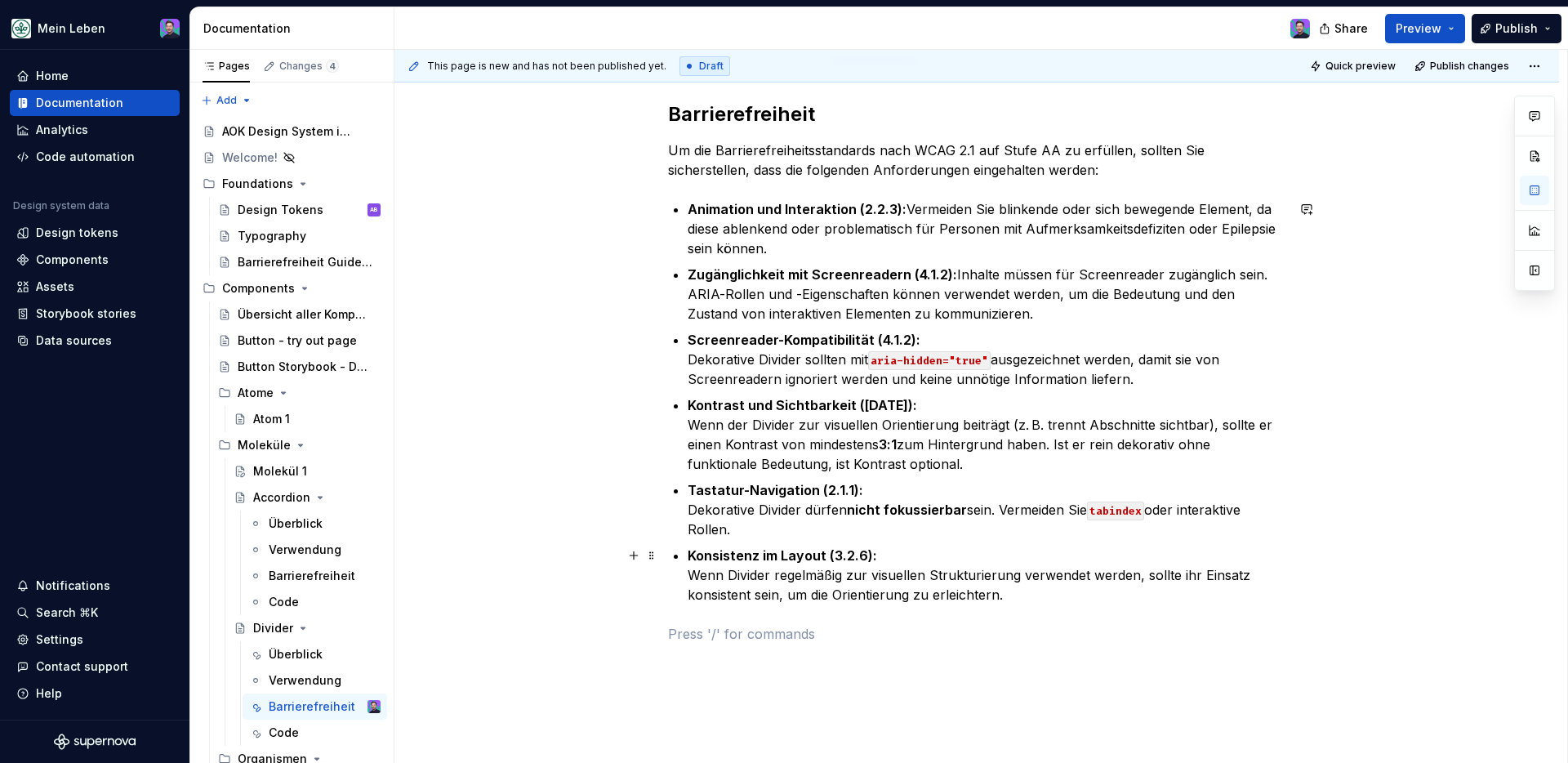
scroll to position [241, 0]
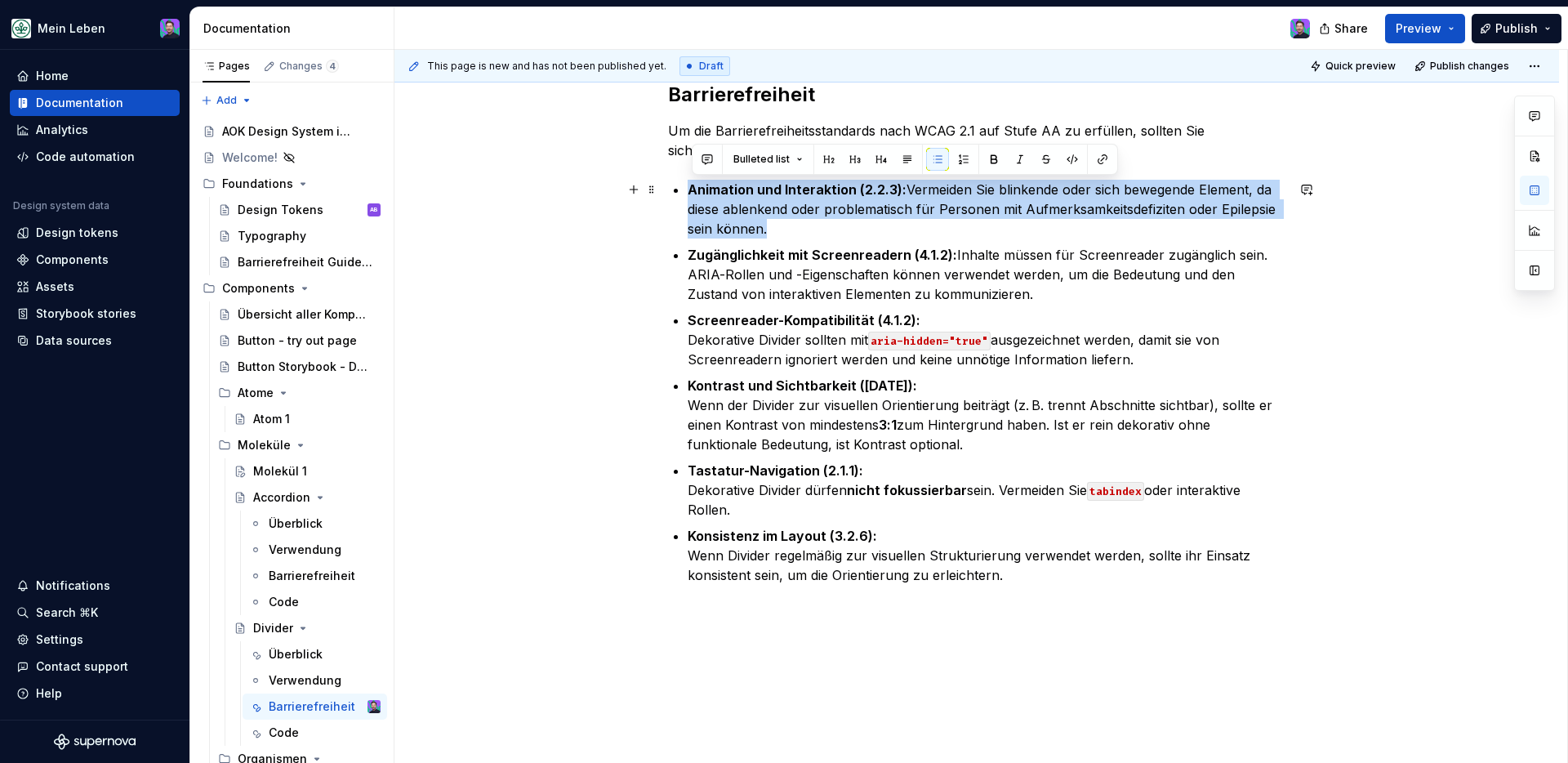
drag, startPoint x: 799, startPoint y: 224, endPoint x: 665, endPoint y: 179, distance: 141.4
click at [665, 179] on div "Barrierefreiheit Um die Barrierefreiheitsstandards nach WCAG 2.1 auf Stufe AA z…" at bounding box center [977, 457] width 1165 height 830
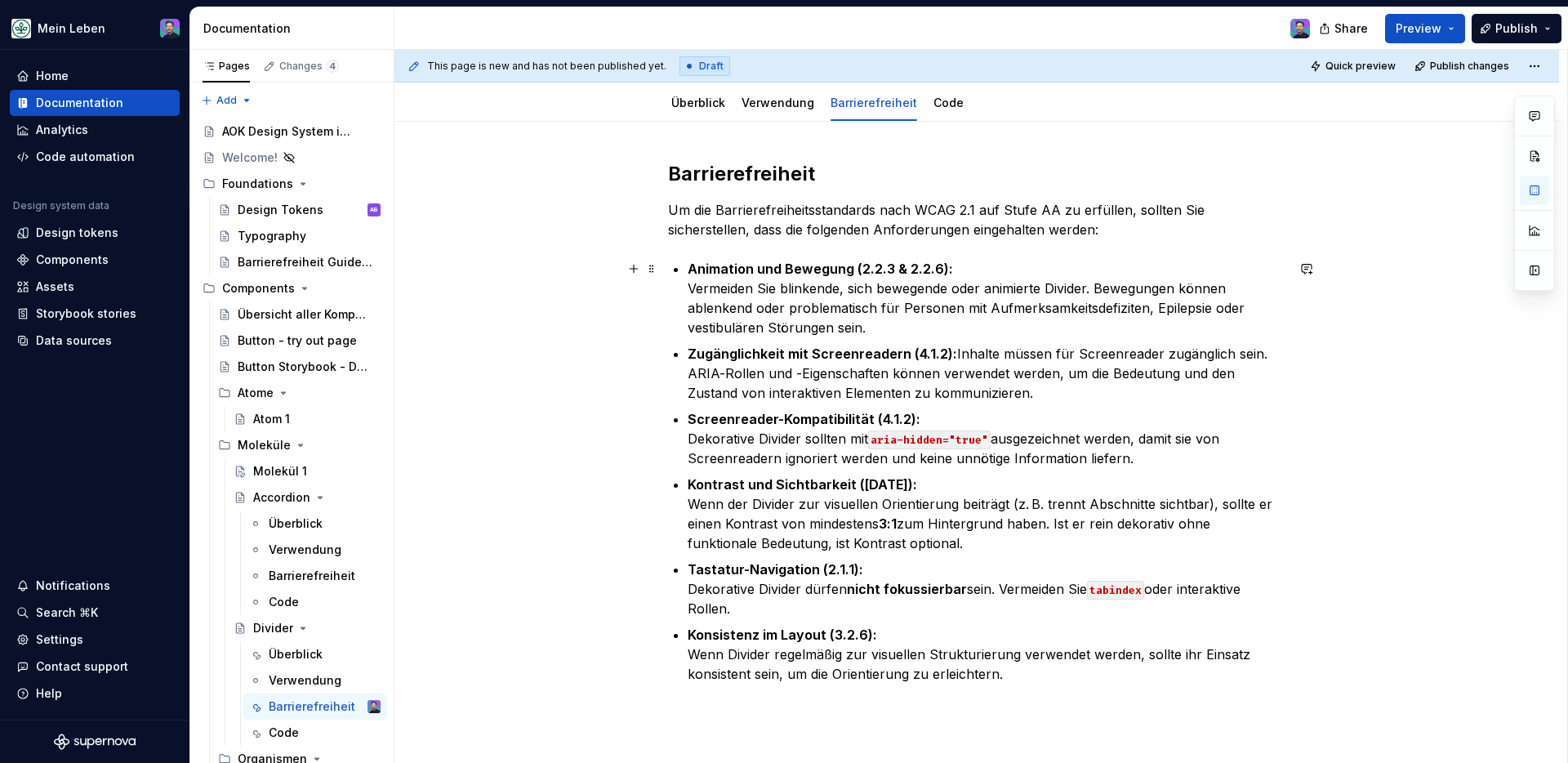
scroll to position [0, 0]
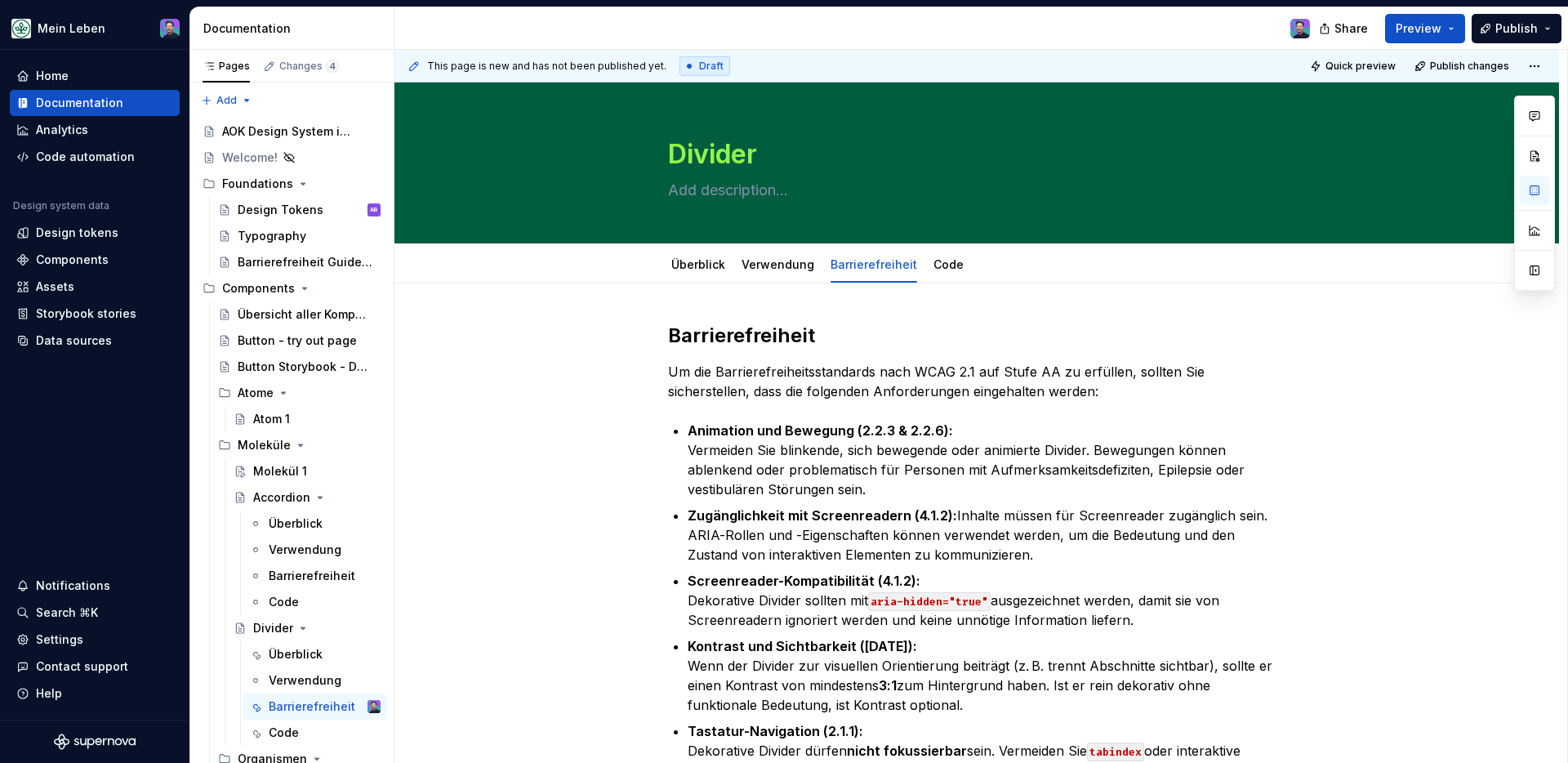
click at [1127, 289] on div "Barrierefreiheit Um die Barrierefreiheitsstandards nach WCAG 2.1 auf Stufe AA z…" at bounding box center [977, 708] width 1165 height 850
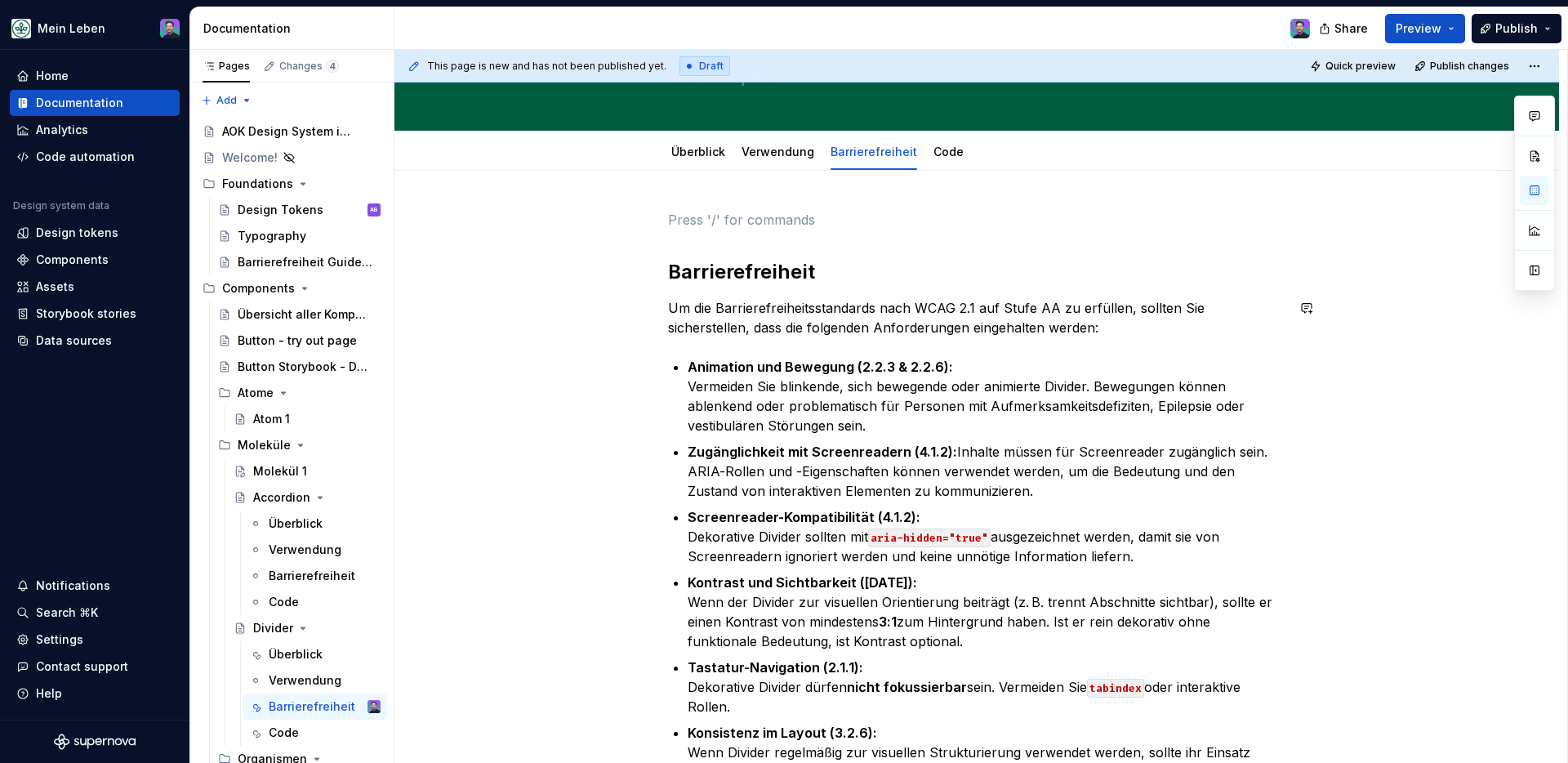
scroll to position [108, 0]
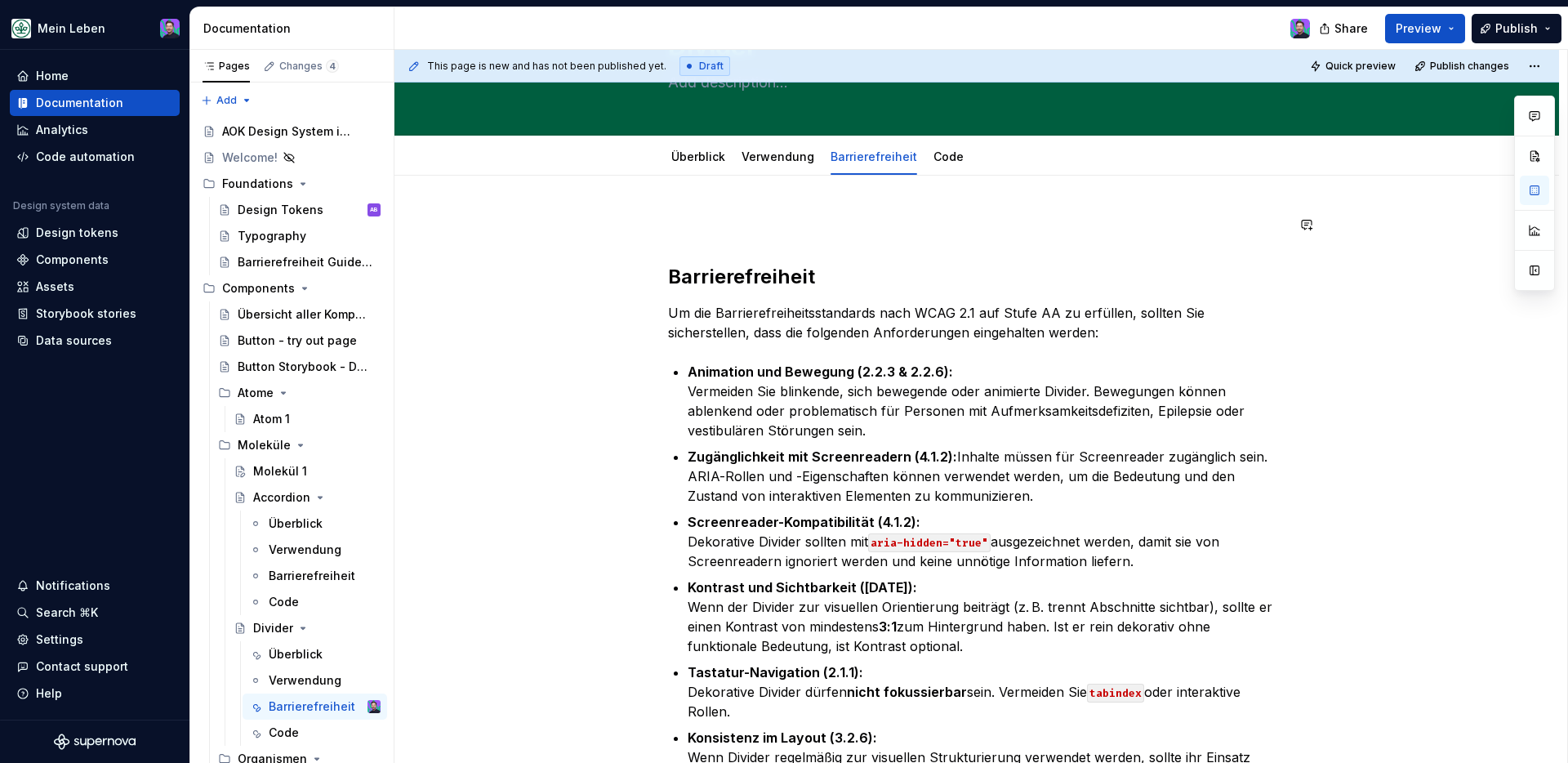
click at [994, 254] on div "Barrierefreiheit Um die Barrierefreiheitsstandards nach WCAG 2.1 auf Stufe AA z…" at bounding box center [976, 520] width 617 height 611
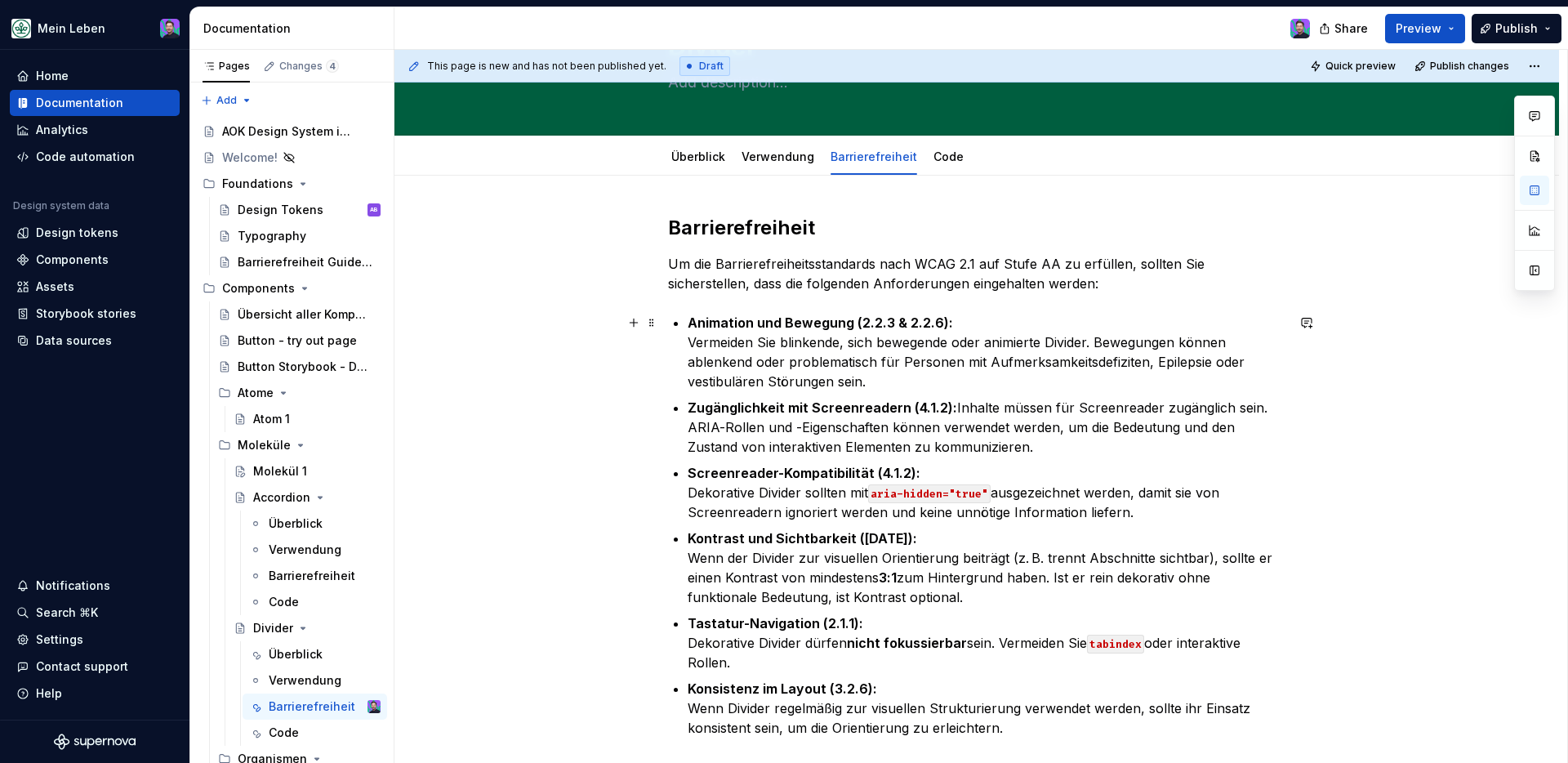
click at [429, 387] on div "Barrierefreiheit Um die Barrierefreiheitsstandards nach WCAG 2.1 auf Stufe AA z…" at bounding box center [977, 600] width 1165 height 850
type textarea "*"
